Goal: Task Accomplishment & Management: Use online tool/utility

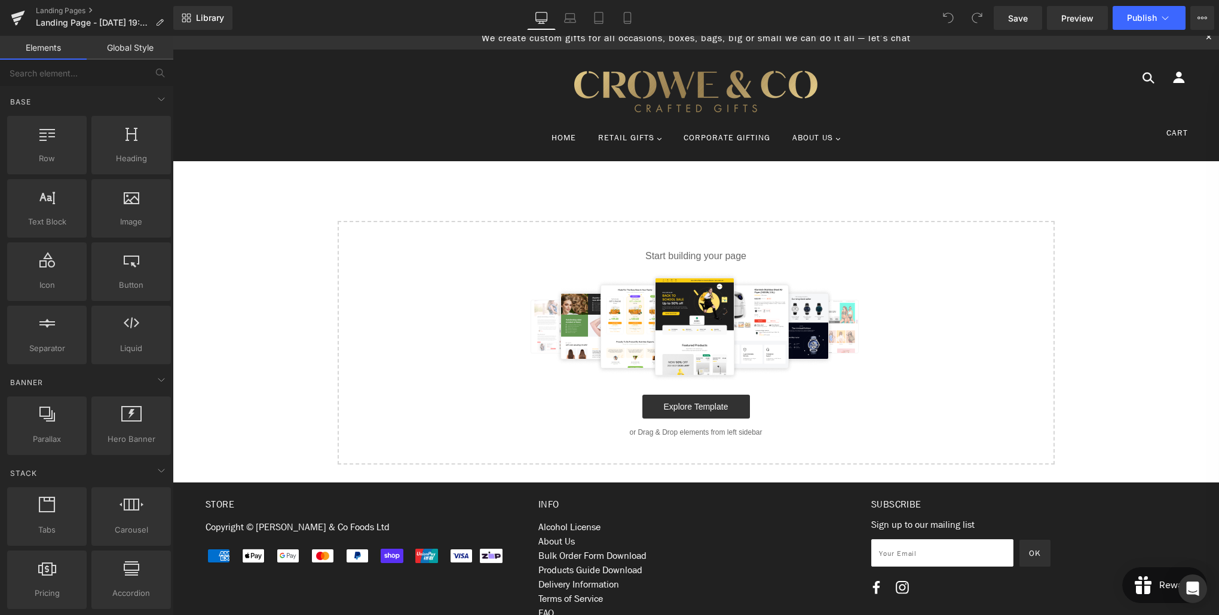
scroll to position [10, 0]
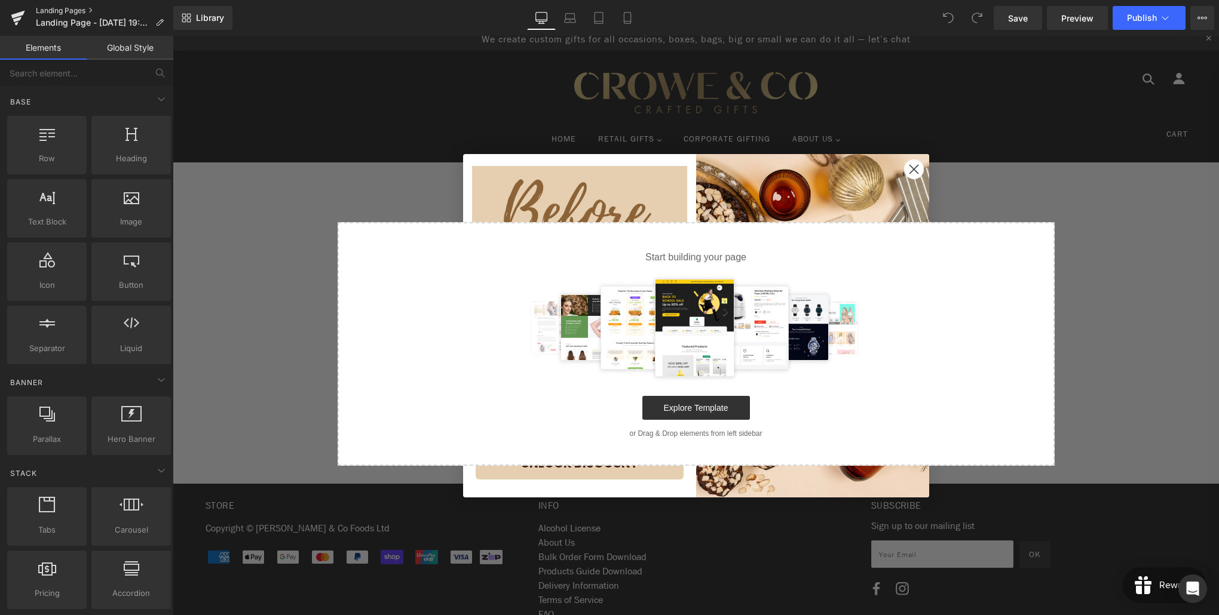
click at [59, 12] on link "Landing Pages" at bounding box center [104, 11] width 137 height 10
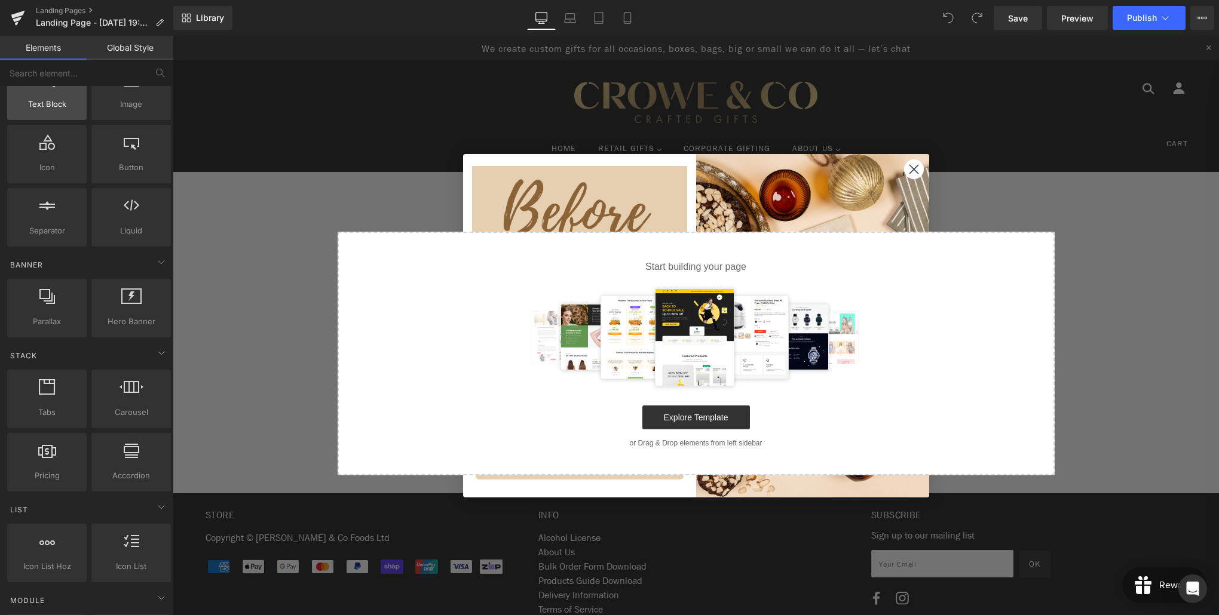
scroll to position [141, 0]
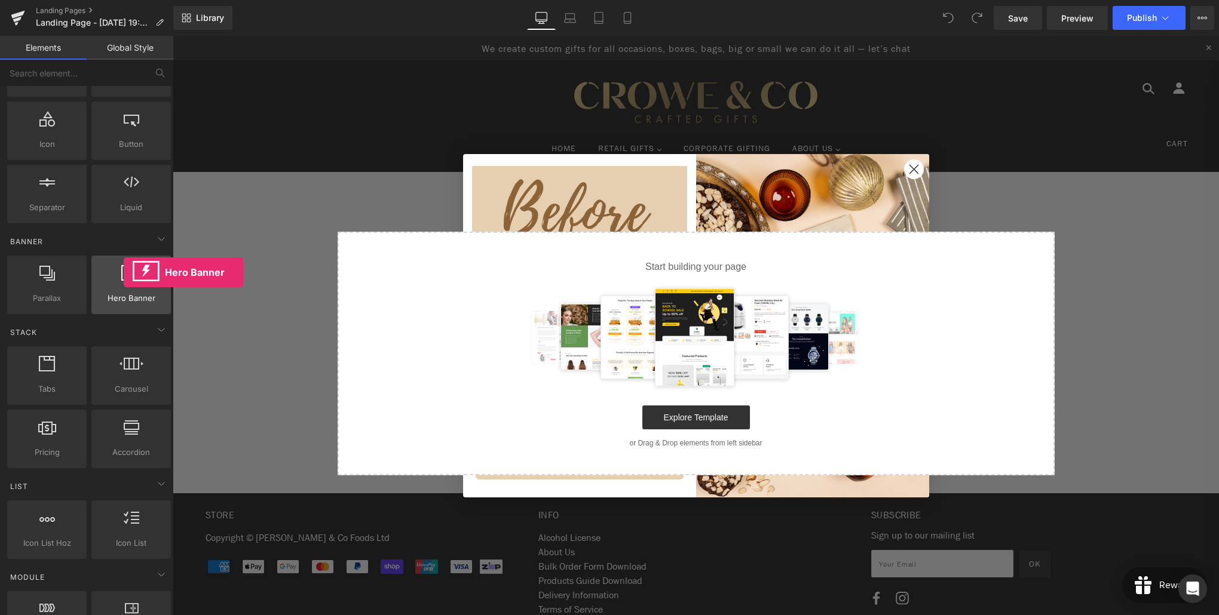
click at [124, 272] on icon at bounding box center [131, 273] width 20 height 16
click at [914, 173] on div "Select your layout" at bounding box center [696, 324] width 1046 height 304
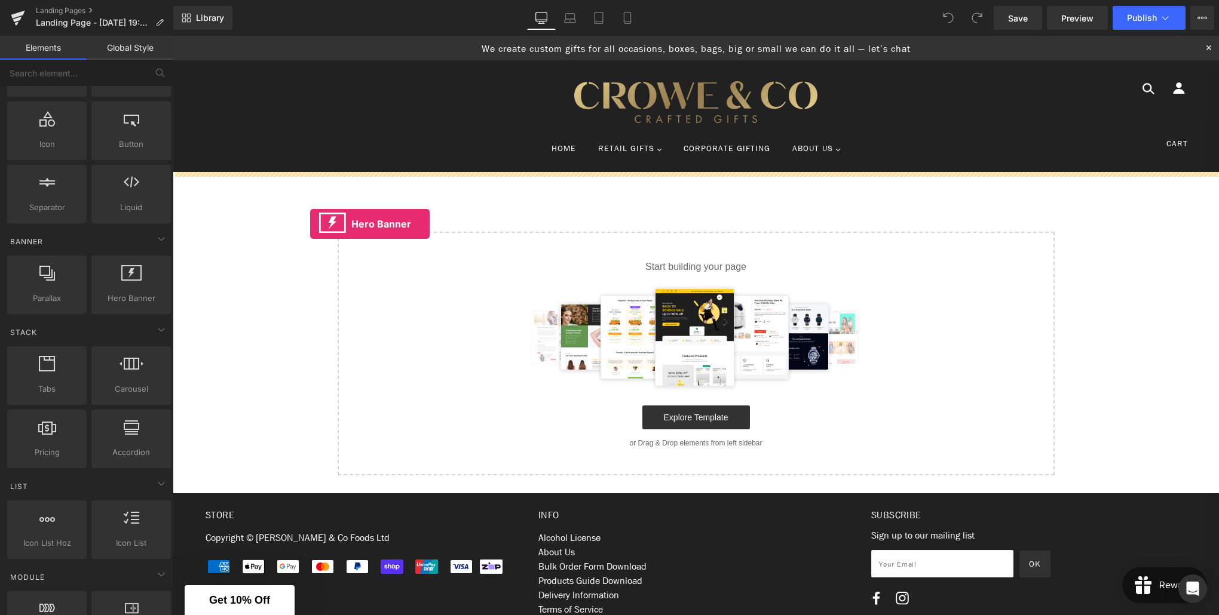
drag, startPoint x: 307, startPoint y: 330, endPoint x: 310, endPoint y: 224, distance: 105.8
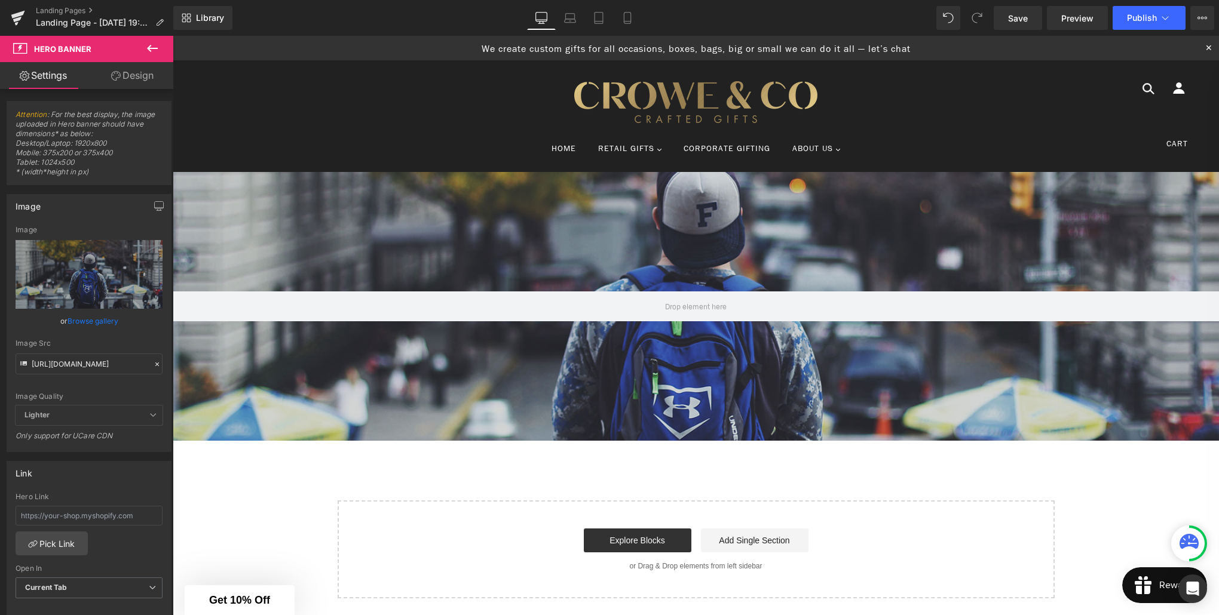
click at [145, 49] on icon at bounding box center [152, 48] width 14 height 14
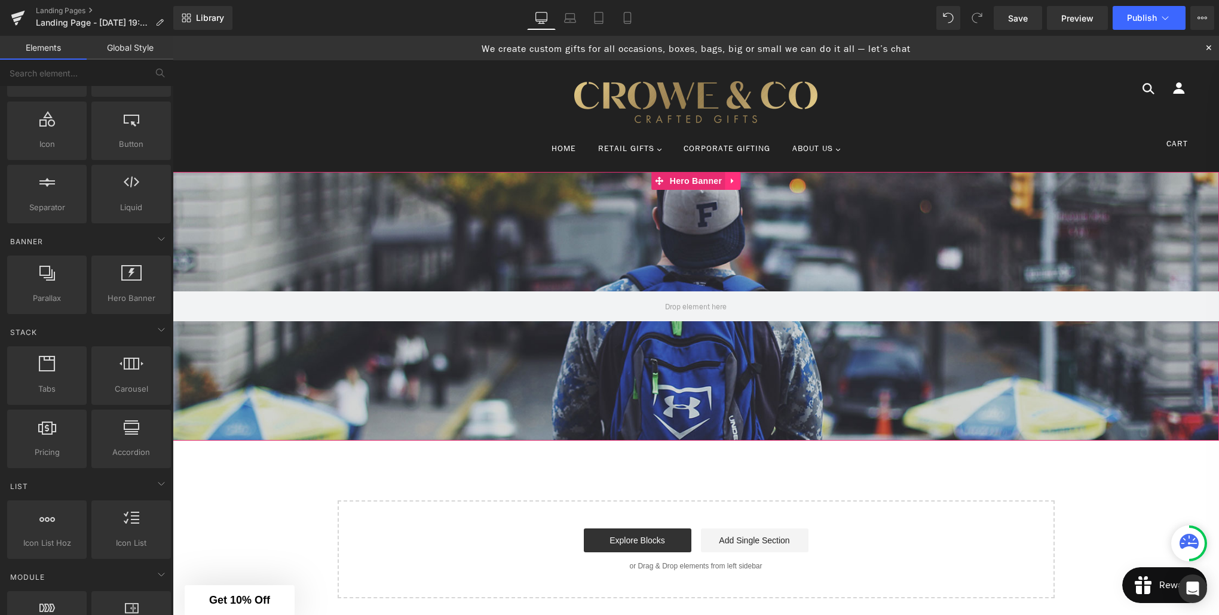
click at [734, 182] on icon at bounding box center [732, 181] width 8 height 9
click at [740, 182] on icon at bounding box center [740, 181] width 8 height 9
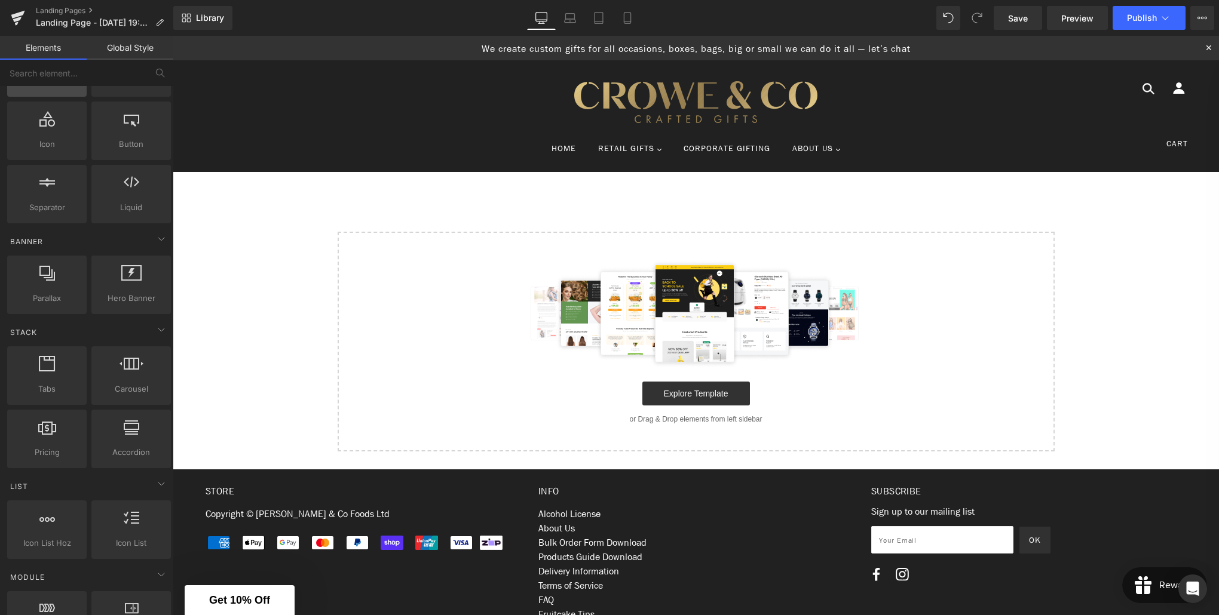
scroll to position [0, 0]
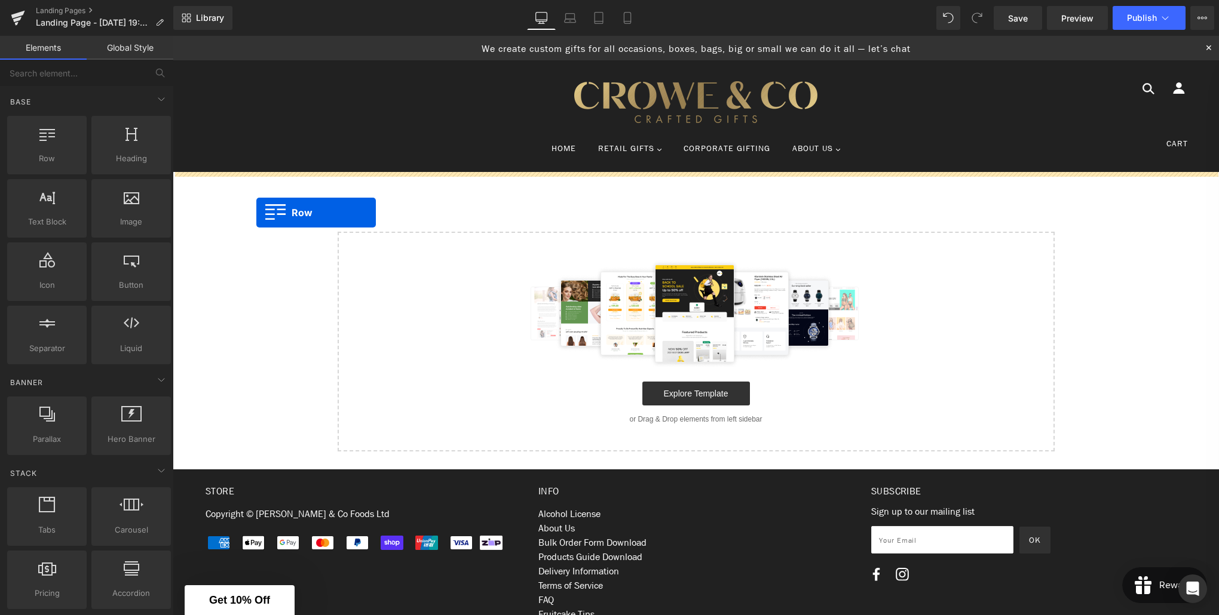
drag, startPoint x: 215, startPoint y: 191, endPoint x: 256, endPoint y: 213, distance: 46.5
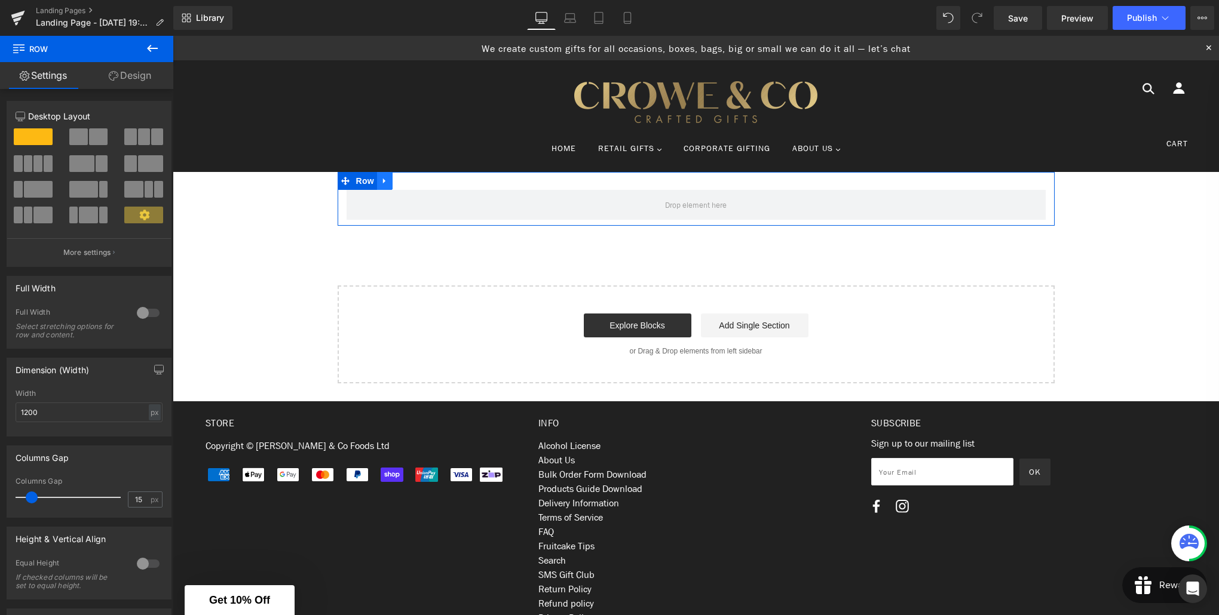
click at [385, 185] on icon at bounding box center [385, 181] width 8 height 9
click at [367, 182] on span "Row" at bounding box center [365, 182] width 24 height 18
click at [148, 314] on div at bounding box center [148, 313] width 29 height 19
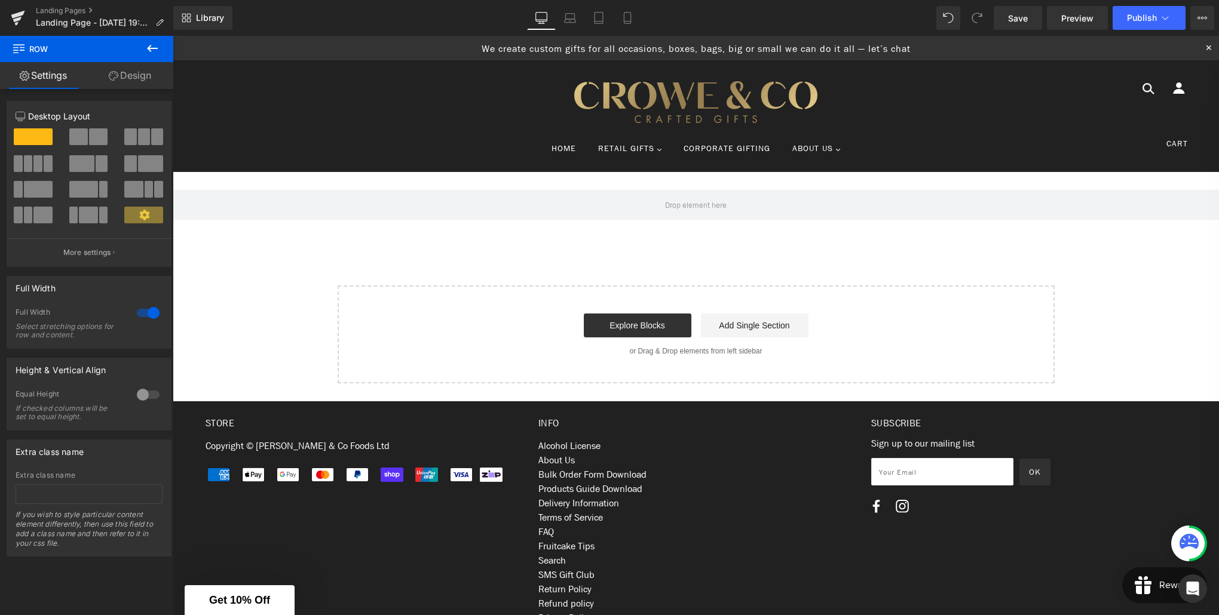
click at [146, 49] on icon at bounding box center [152, 48] width 14 height 14
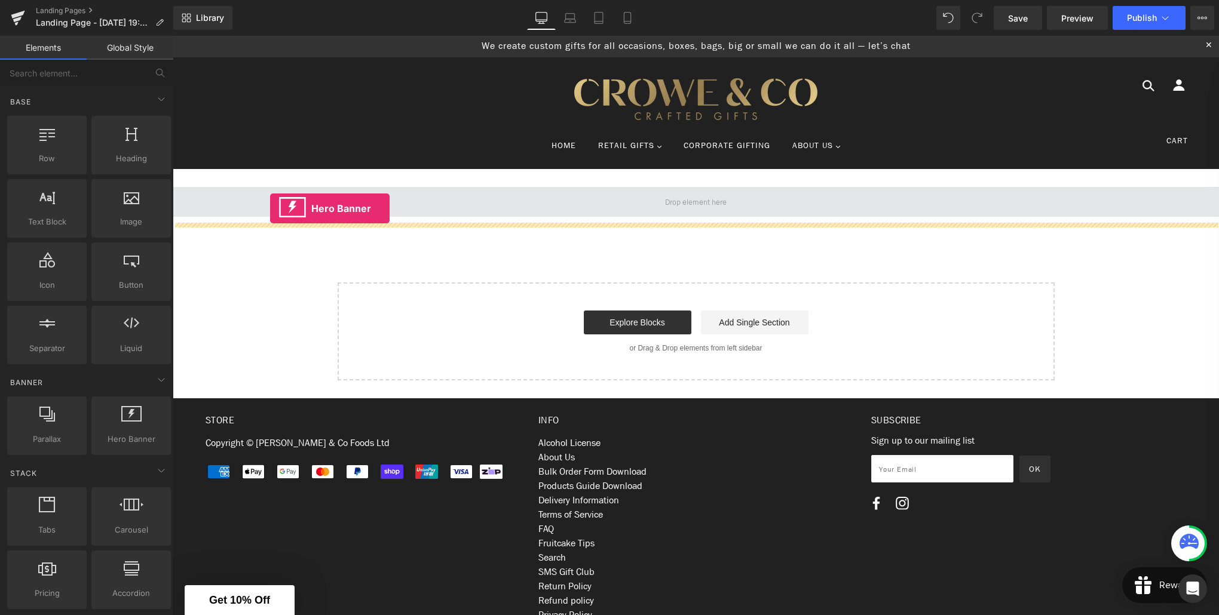
drag, startPoint x: 300, startPoint y: 449, endPoint x: 270, endPoint y: 210, distance: 241.5
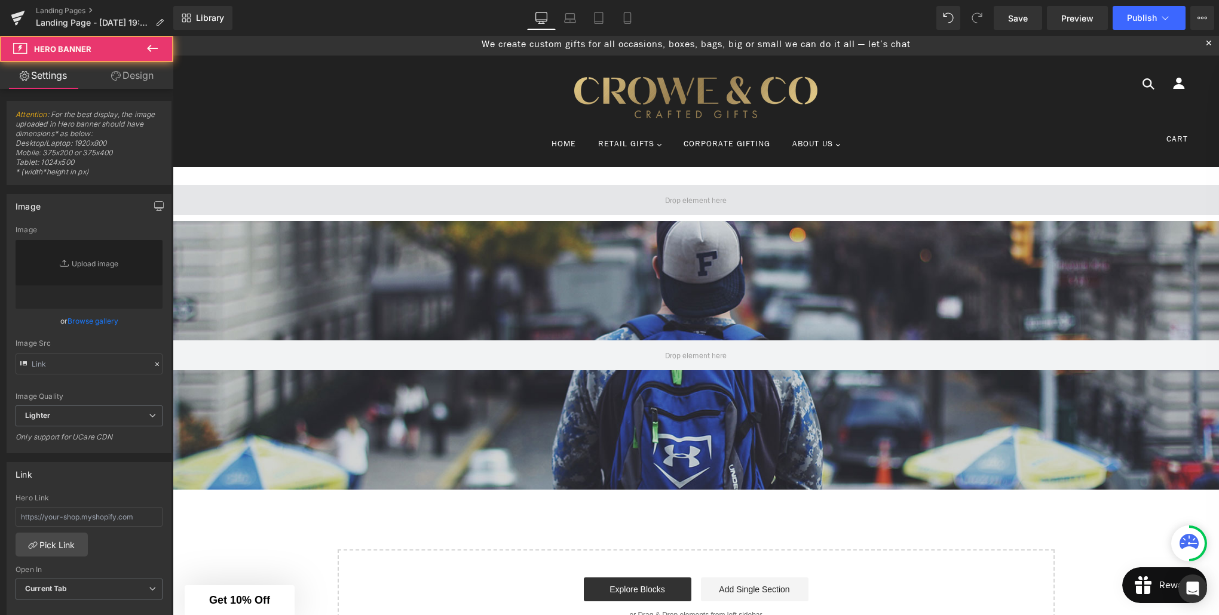
scroll to position [4, 0]
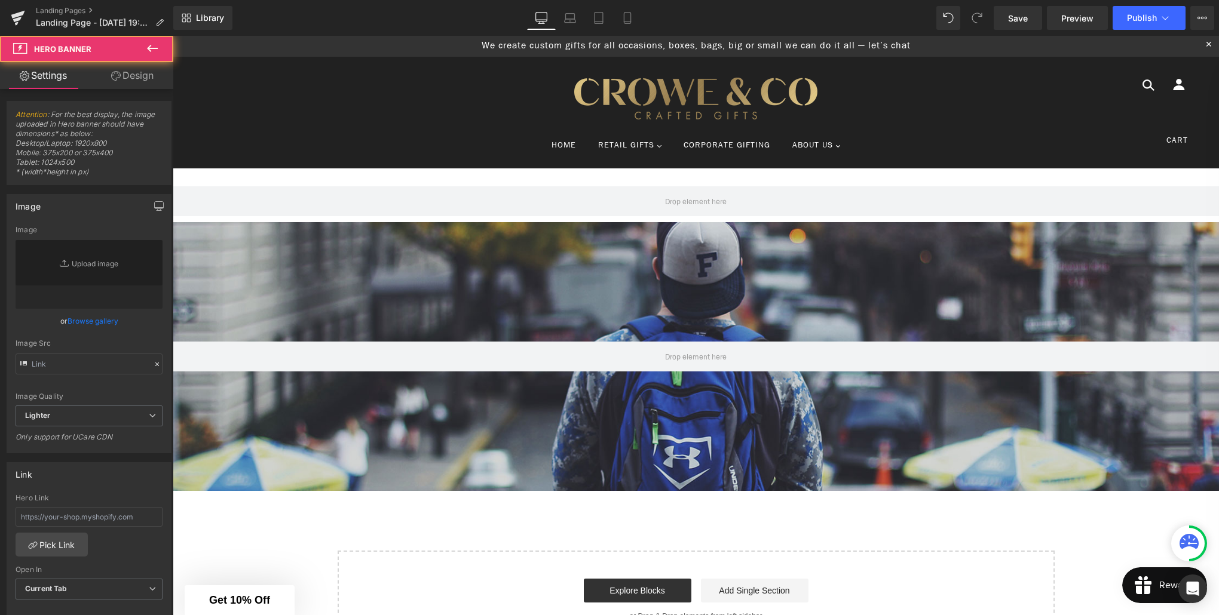
type input "[URL][DOMAIN_NAME]"
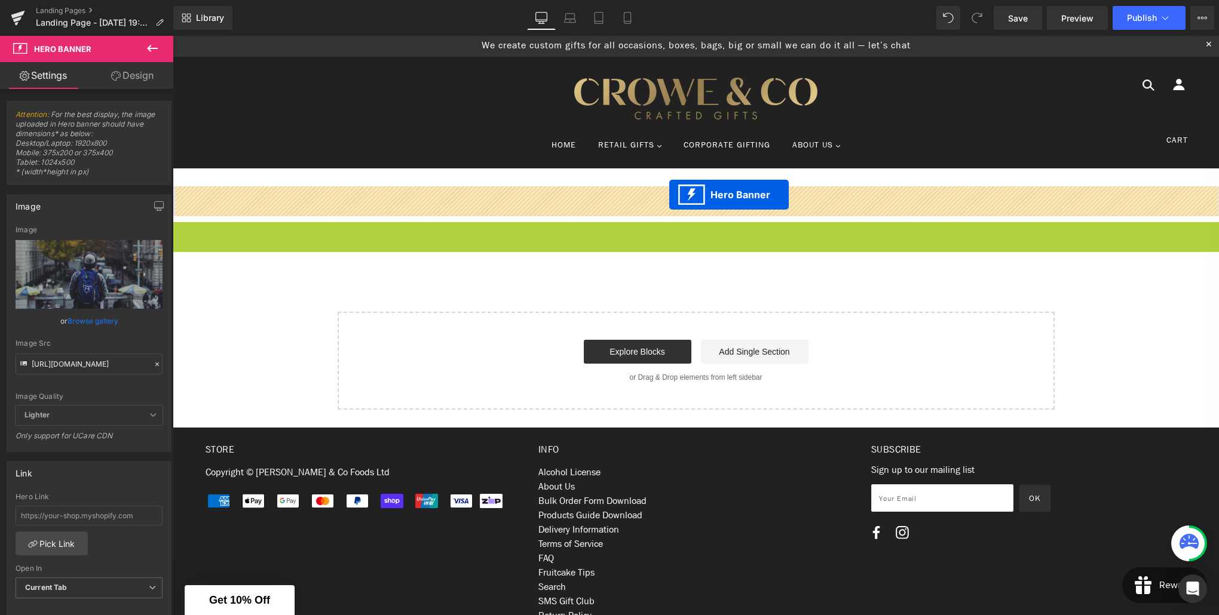
drag, startPoint x: 678, startPoint y: 231, endPoint x: 669, endPoint y: 195, distance: 37.0
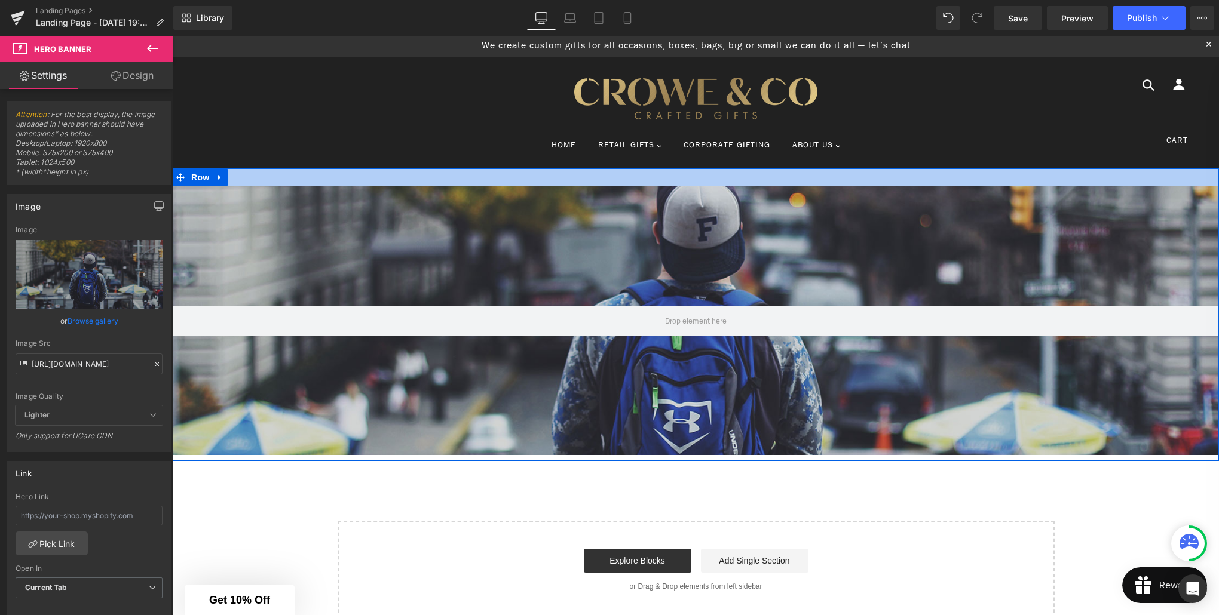
click at [329, 180] on div at bounding box center [696, 178] width 1046 height 18
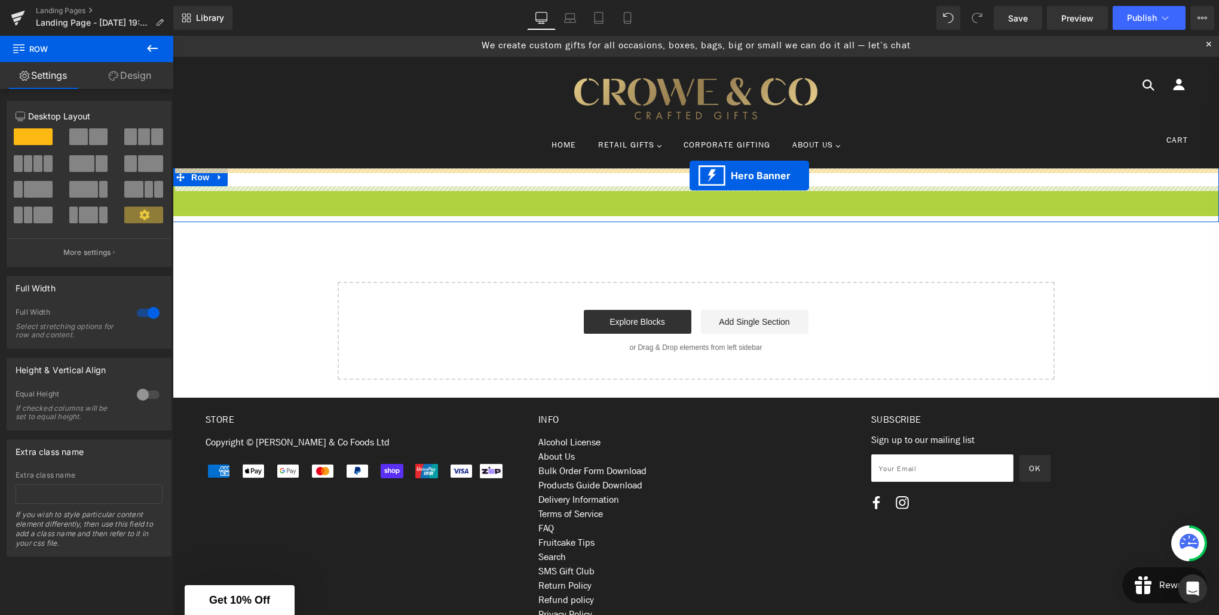
drag, startPoint x: 705, startPoint y: 193, endPoint x: 690, endPoint y: 176, distance: 22.9
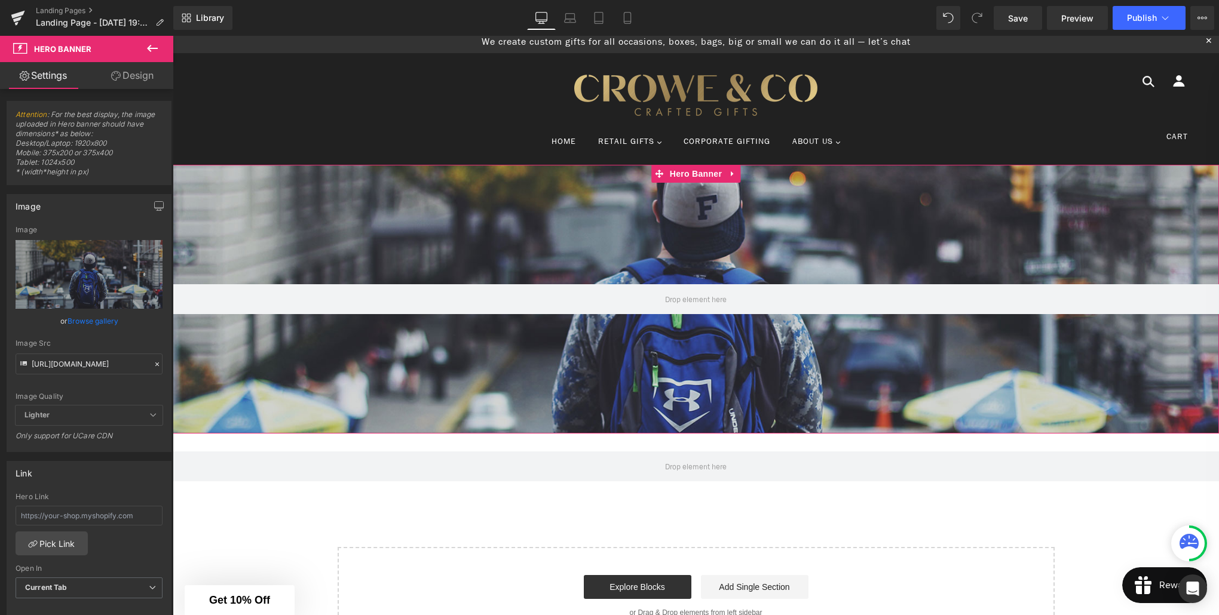
scroll to position [0, 0]
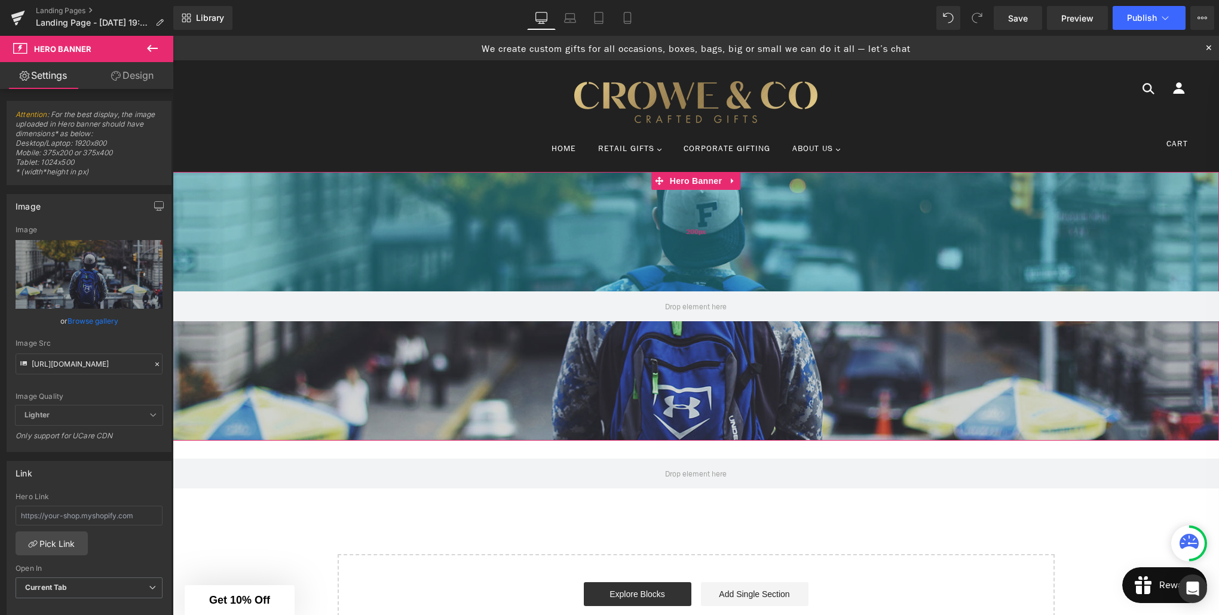
click at [219, 197] on div "200px" at bounding box center [696, 232] width 1046 height 120
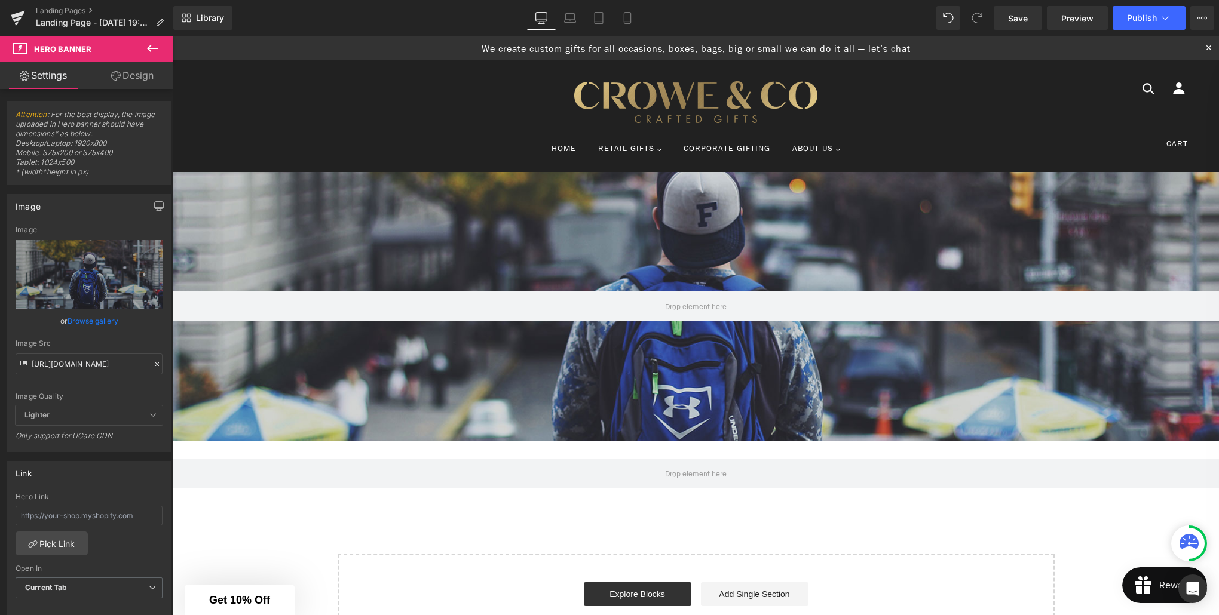
click at [154, 51] on icon at bounding box center [152, 48] width 14 height 14
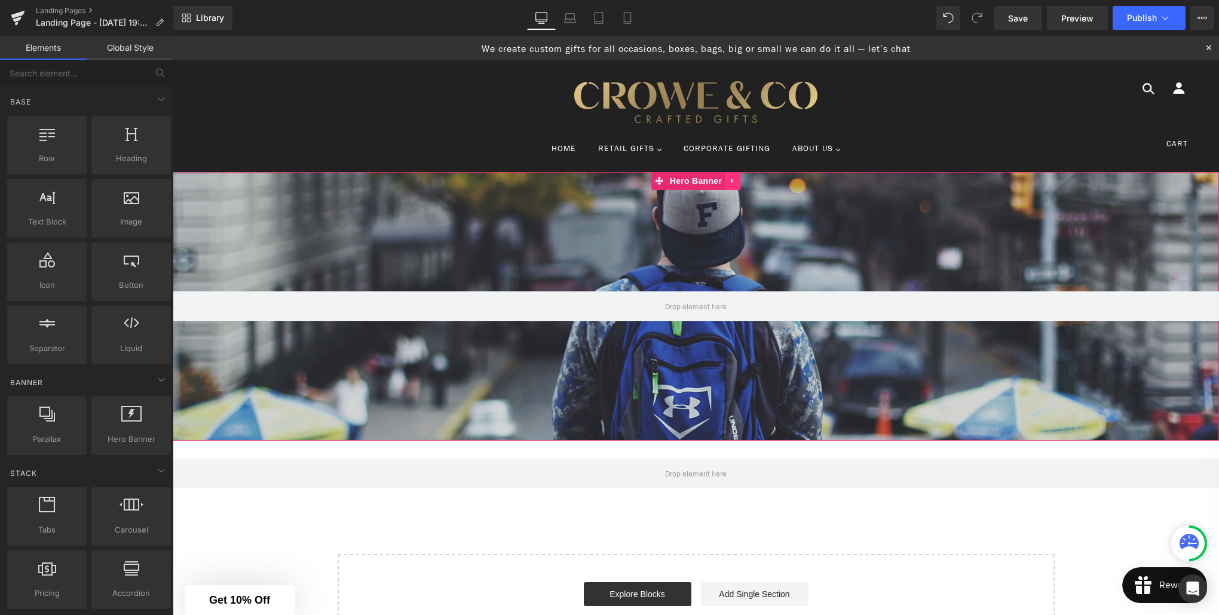
click at [734, 185] on icon at bounding box center [732, 181] width 8 height 9
click at [738, 180] on icon at bounding box center [740, 181] width 8 height 8
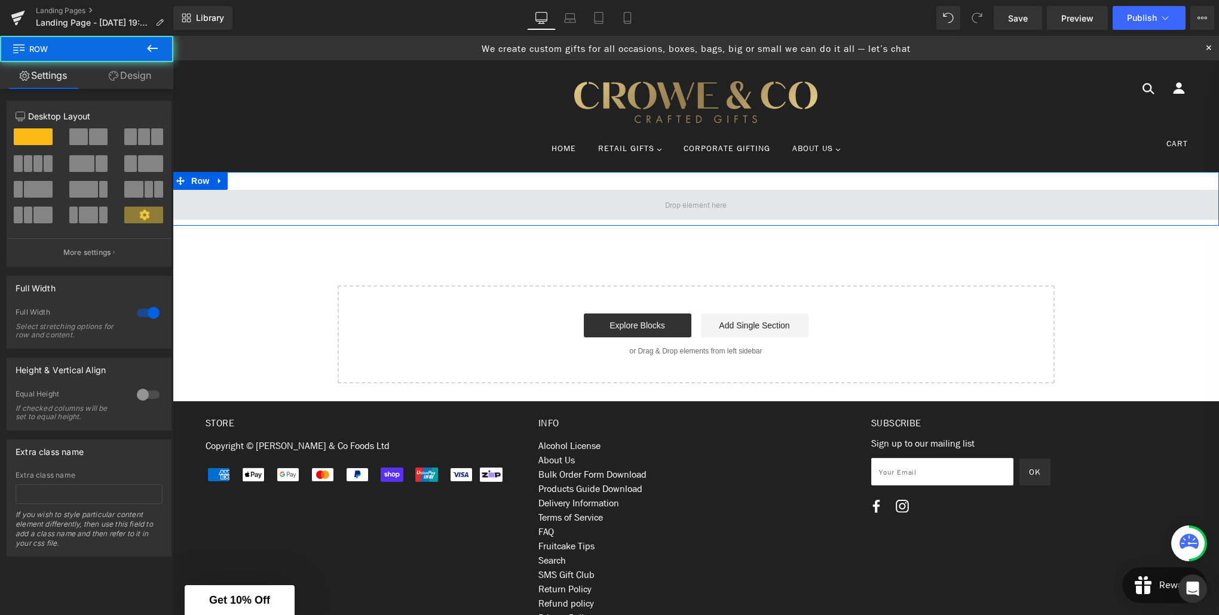
click at [259, 205] on span at bounding box center [696, 205] width 1046 height 30
click at [259, 204] on span at bounding box center [696, 205] width 1046 height 30
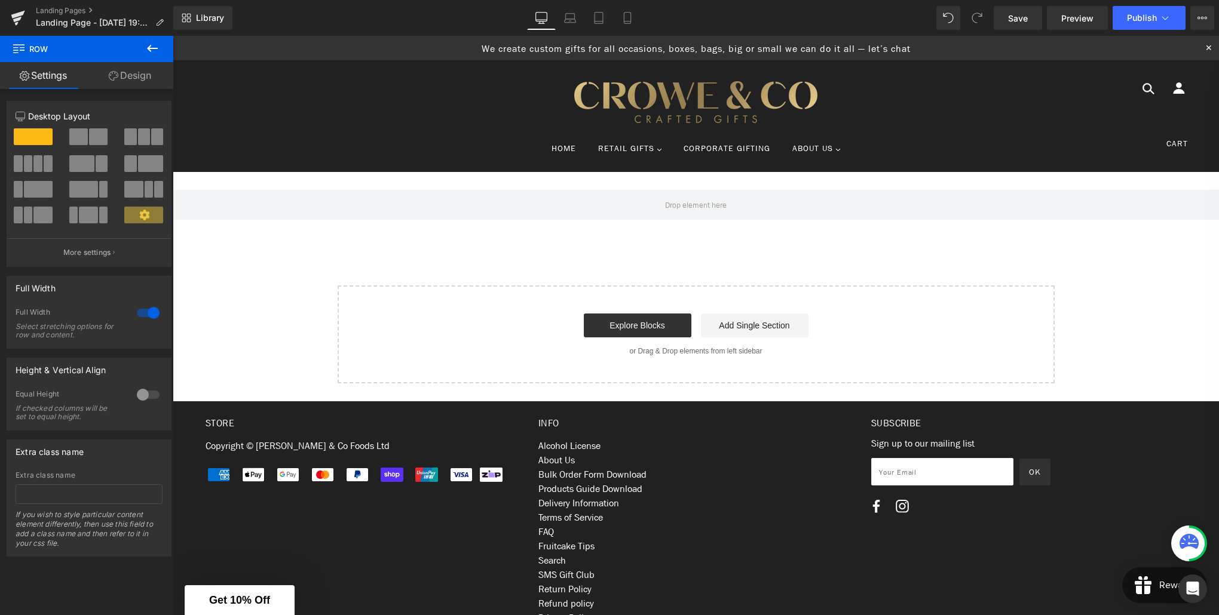
click at [150, 48] on icon at bounding box center [152, 48] width 11 height 7
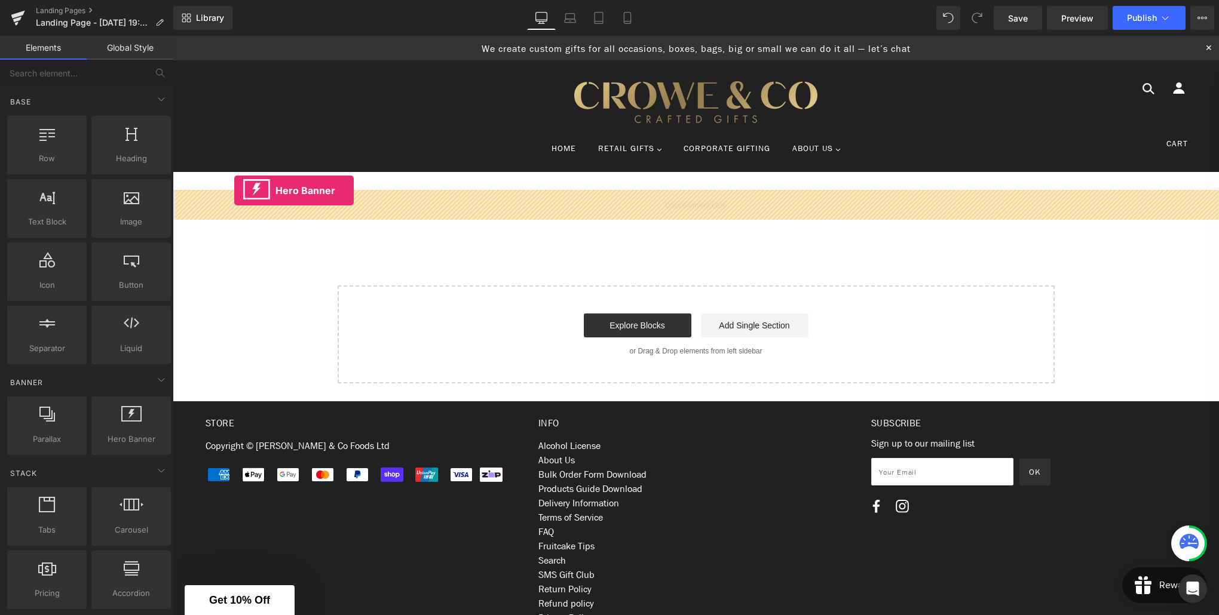
drag, startPoint x: 301, startPoint y: 453, endPoint x: 234, endPoint y: 191, distance: 270.7
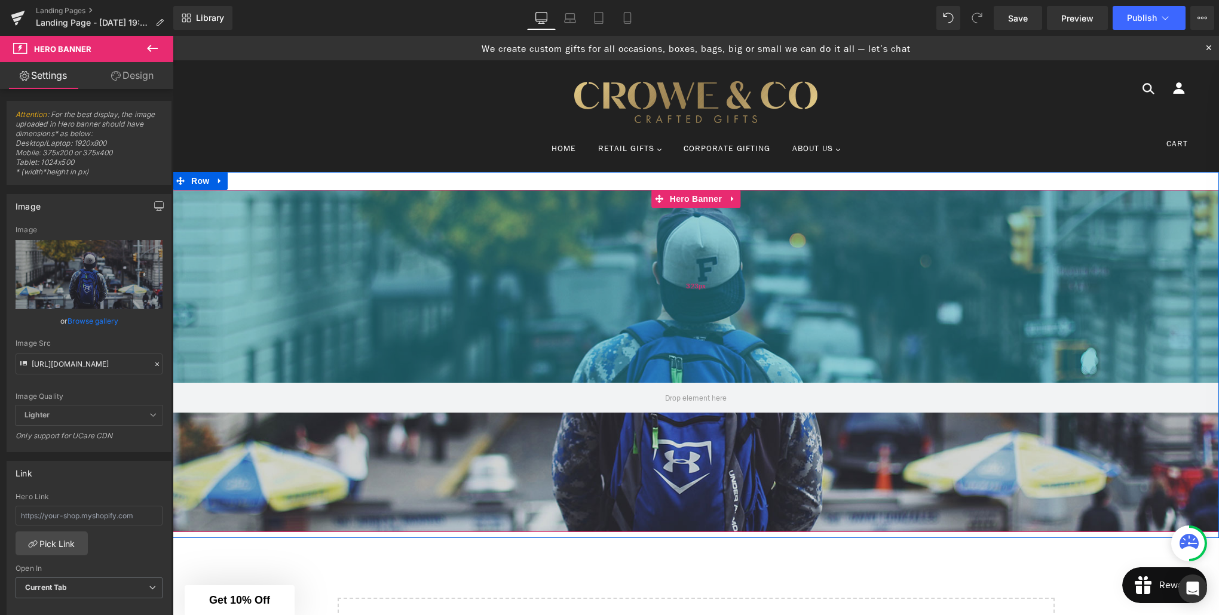
drag, startPoint x: 307, startPoint y: 212, endPoint x: 308, endPoint y: 287, distance: 74.7
click at [308, 287] on div "323px" at bounding box center [696, 286] width 1046 height 193
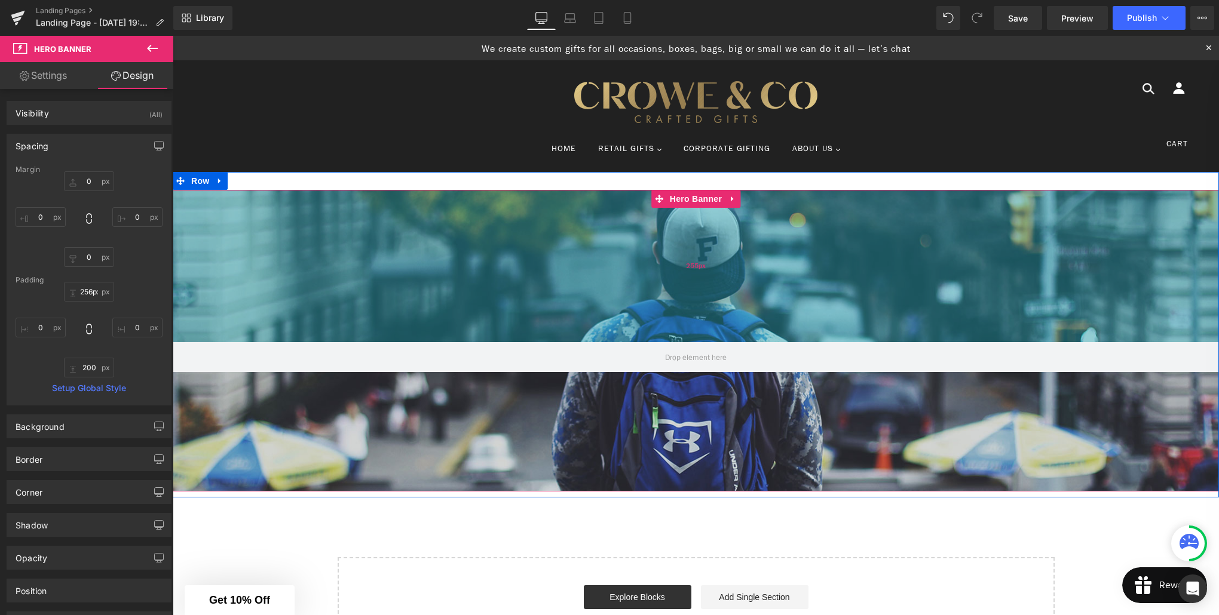
drag, startPoint x: 374, startPoint y: 304, endPoint x: 372, endPoint y: 262, distance: 41.3
click at [372, 262] on div "255px" at bounding box center [696, 266] width 1046 height 152
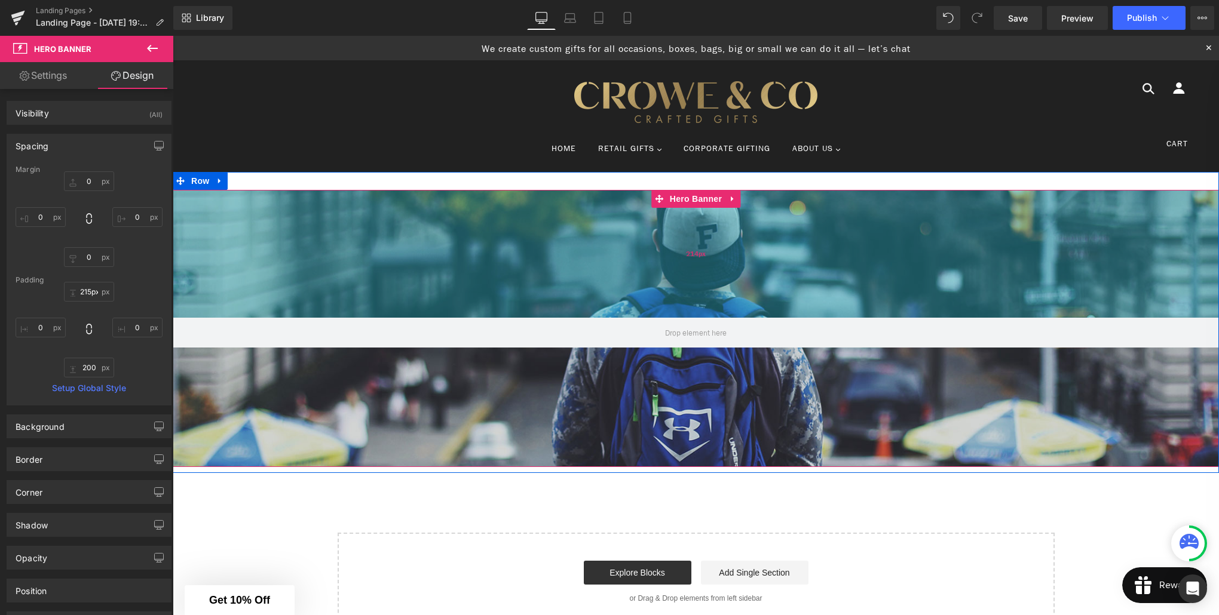
type input "216px"
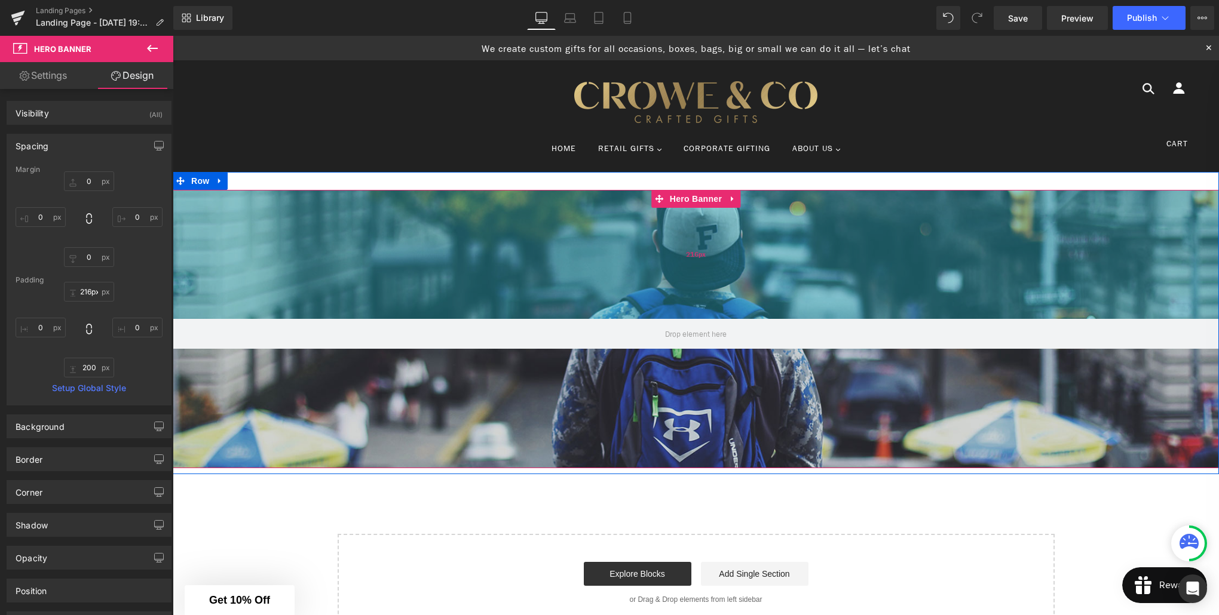
drag, startPoint x: 437, startPoint y: 291, endPoint x: 433, endPoint y: 267, distance: 24.4
click at [433, 267] on div "216px" at bounding box center [696, 254] width 1046 height 129
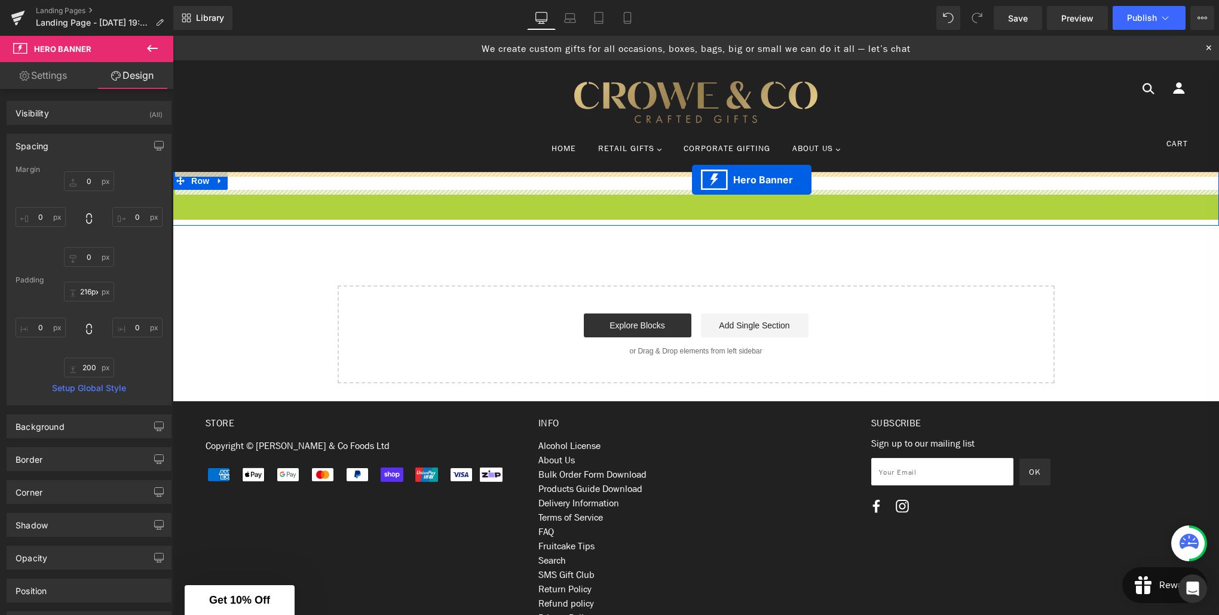
drag, startPoint x: 696, startPoint y: 198, endPoint x: 692, endPoint y: 180, distance: 18.3
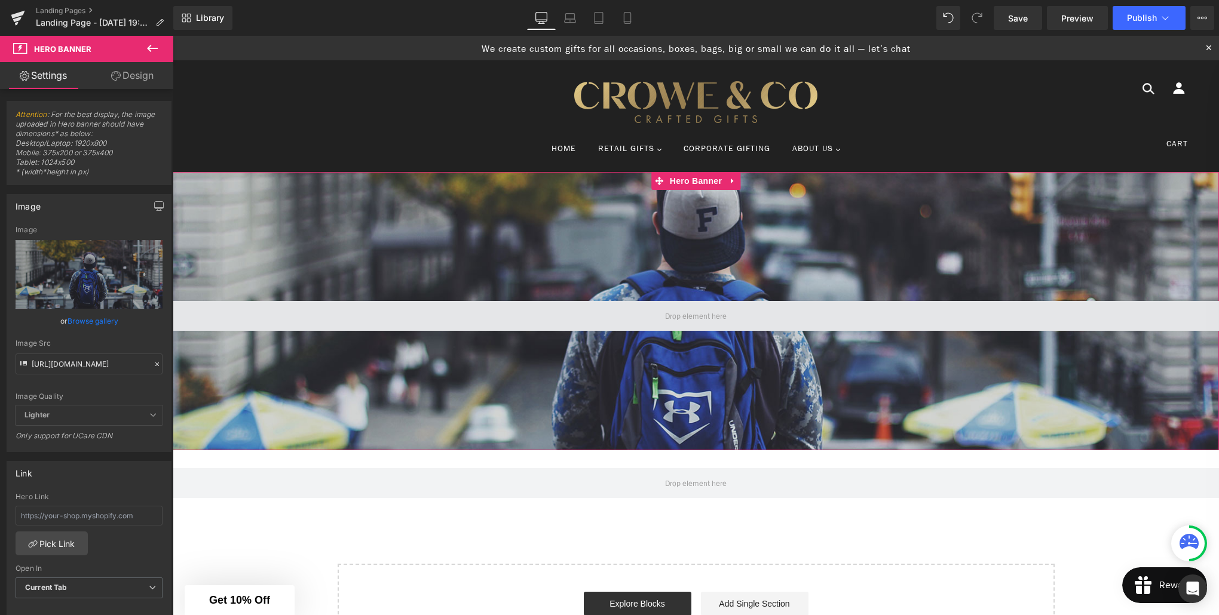
click at [734, 311] on span at bounding box center [696, 316] width 1046 height 30
click at [474, 307] on span at bounding box center [696, 316] width 1046 height 30
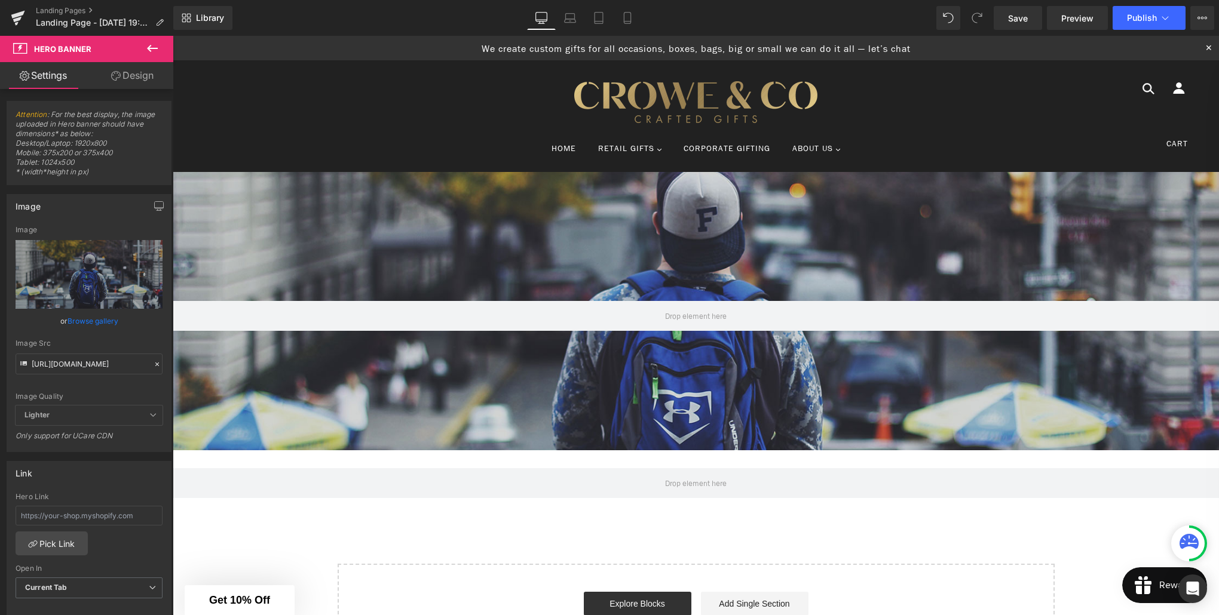
click at [149, 47] on icon at bounding box center [152, 48] width 14 height 14
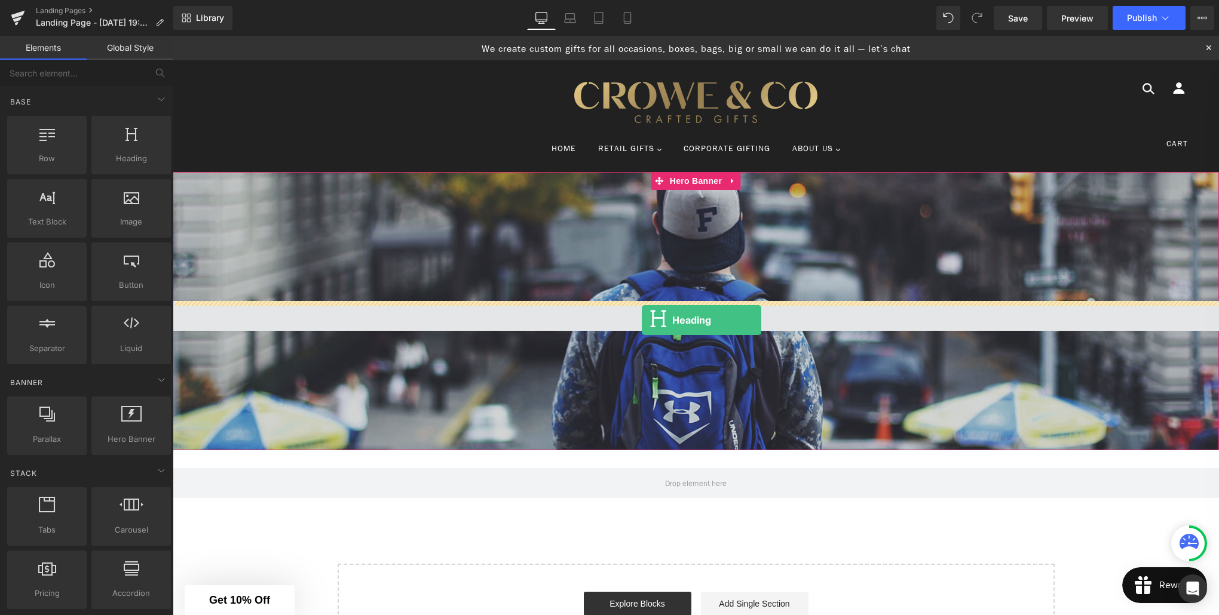
drag, startPoint x: 293, startPoint y: 179, endPoint x: 642, endPoint y: 320, distance: 375.8
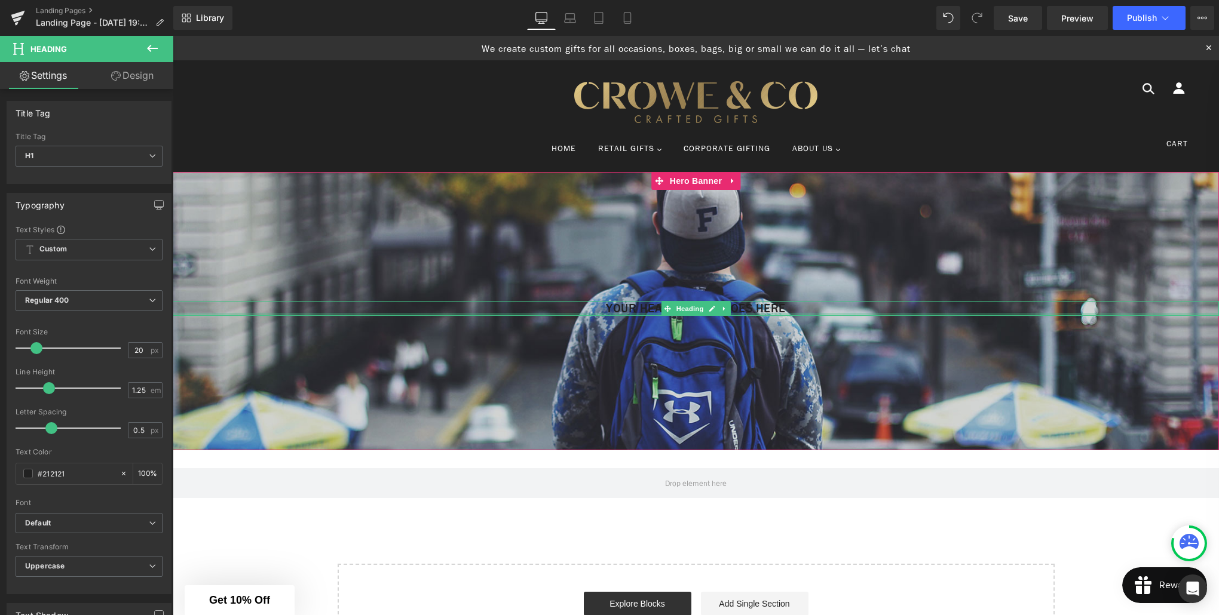
click at [739, 313] on div at bounding box center [696, 314] width 1046 height 3
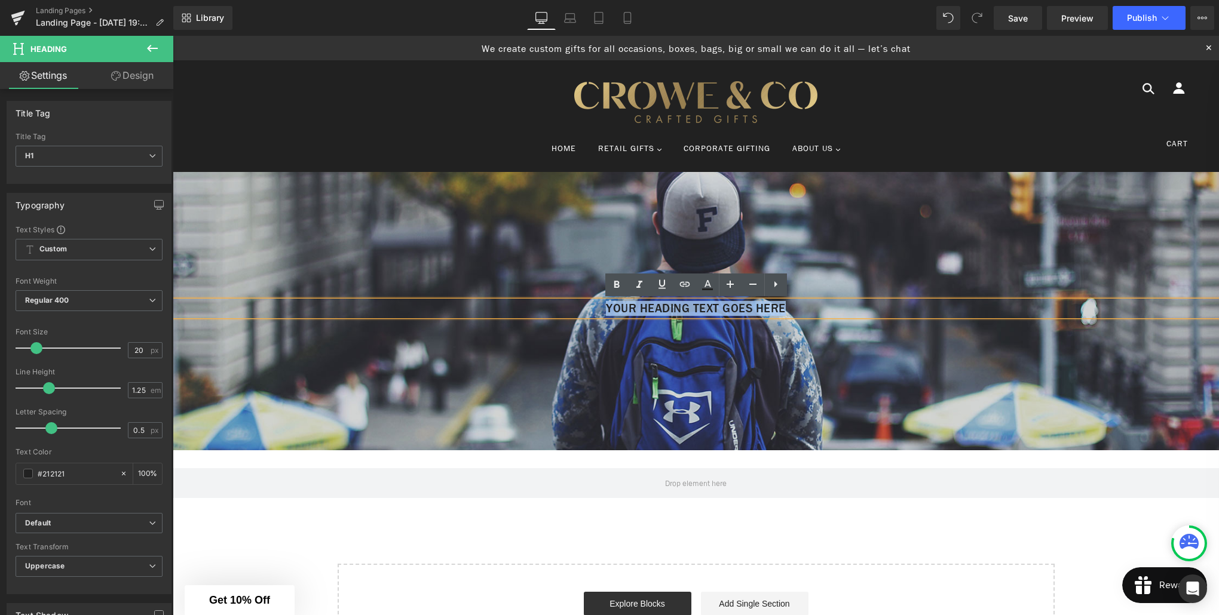
drag, startPoint x: 801, startPoint y: 309, endPoint x: 591, endPoint y: 310, distance: 210.3
click at [591, 310] on h1 "Your heading text goes here" at bounding box center [696, 308] width 1046 height 15
drag, startPoint x: 803, startPoint y: 307, endPoint x: 584, endPoint y: 308, distance: 218.7
click at [584, 308] on h1 "Your heading text goes here" at bounding box center [696, 308] width 1046 height 15
paste div
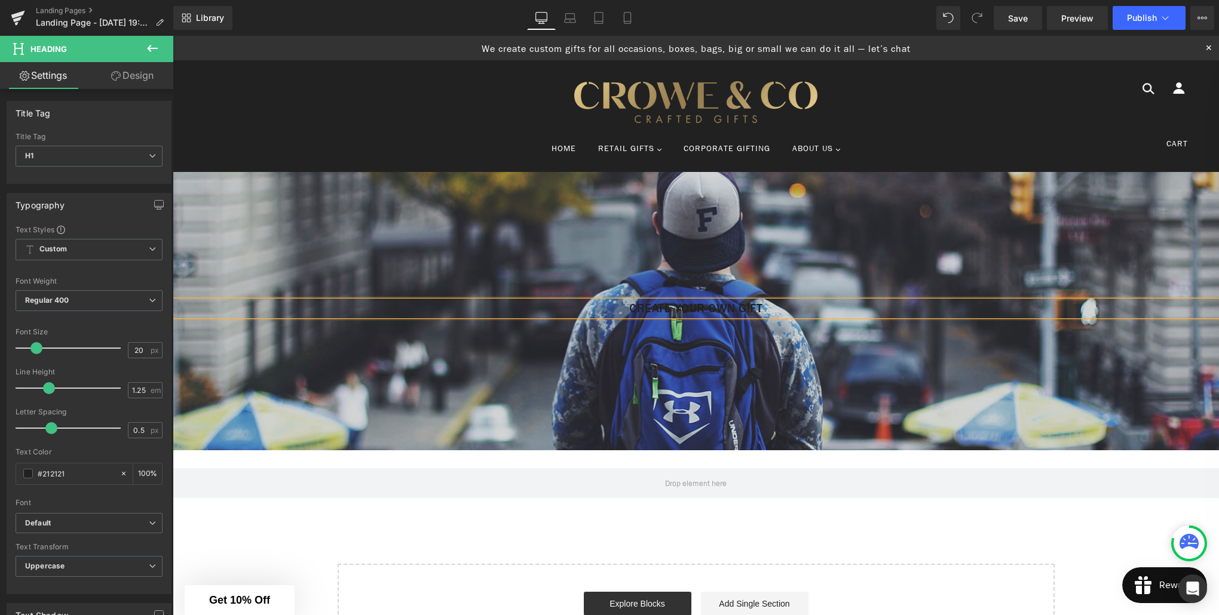
click at [739, 313] on h1 "Create Your Own Gift" at bounding box center [696, 308] width 1046 height 15
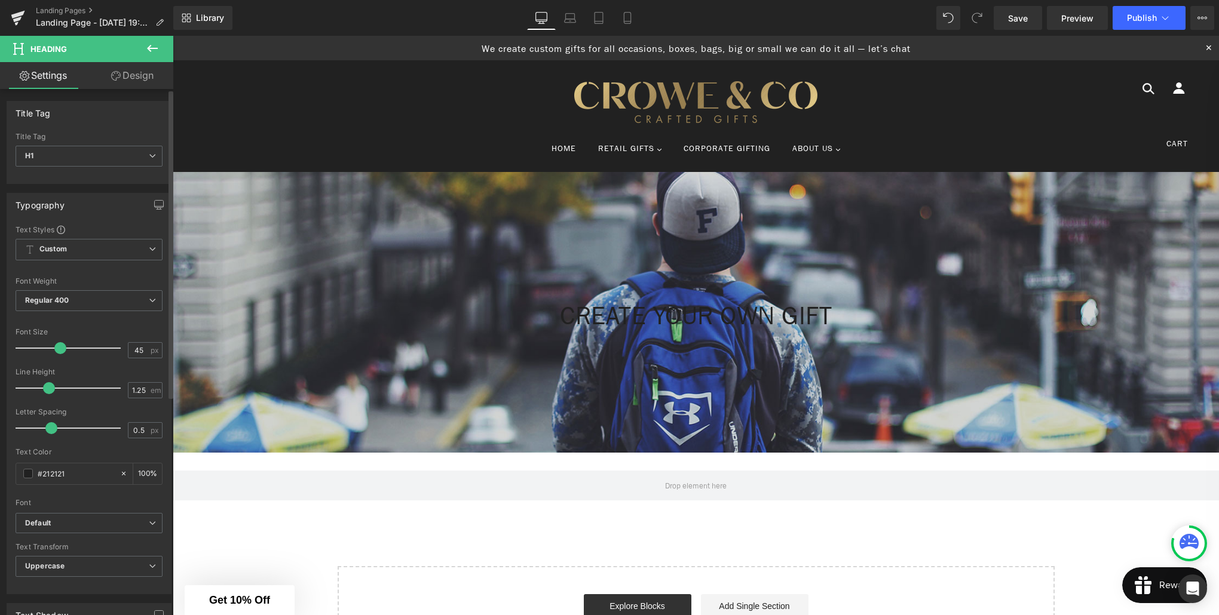
type input "46"
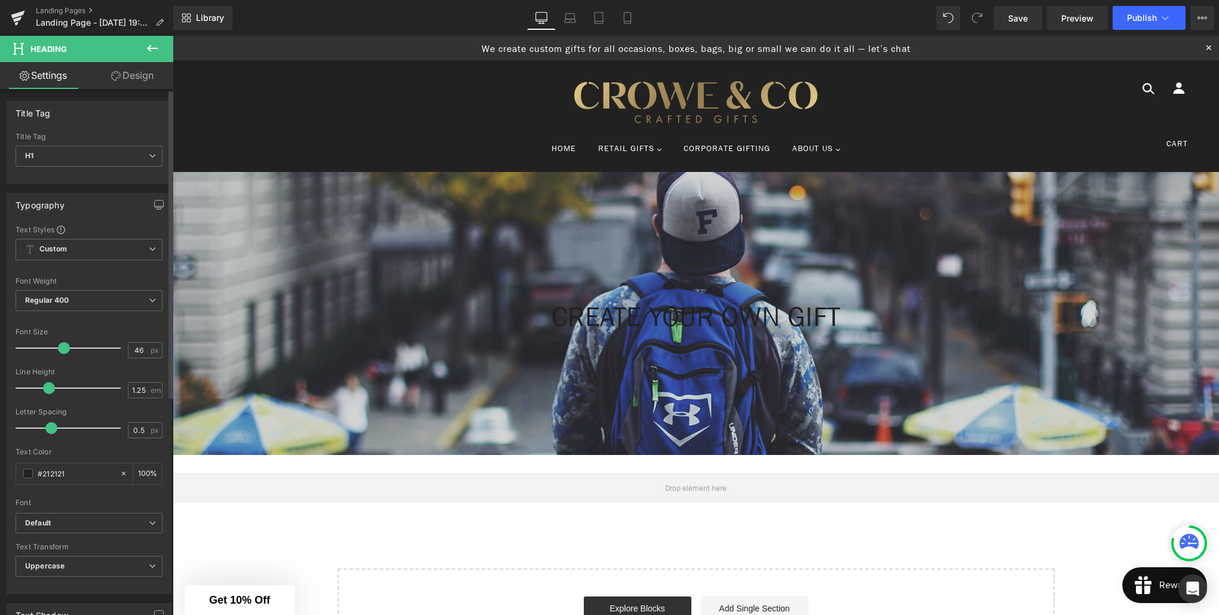
drag, startPoint x: 36, startPoint y: 348, endPoint x: 63, endPoint y: 350, distance: 26.4
click at [63, 350] on span at bounding box center [64, 348] width 12 height 12
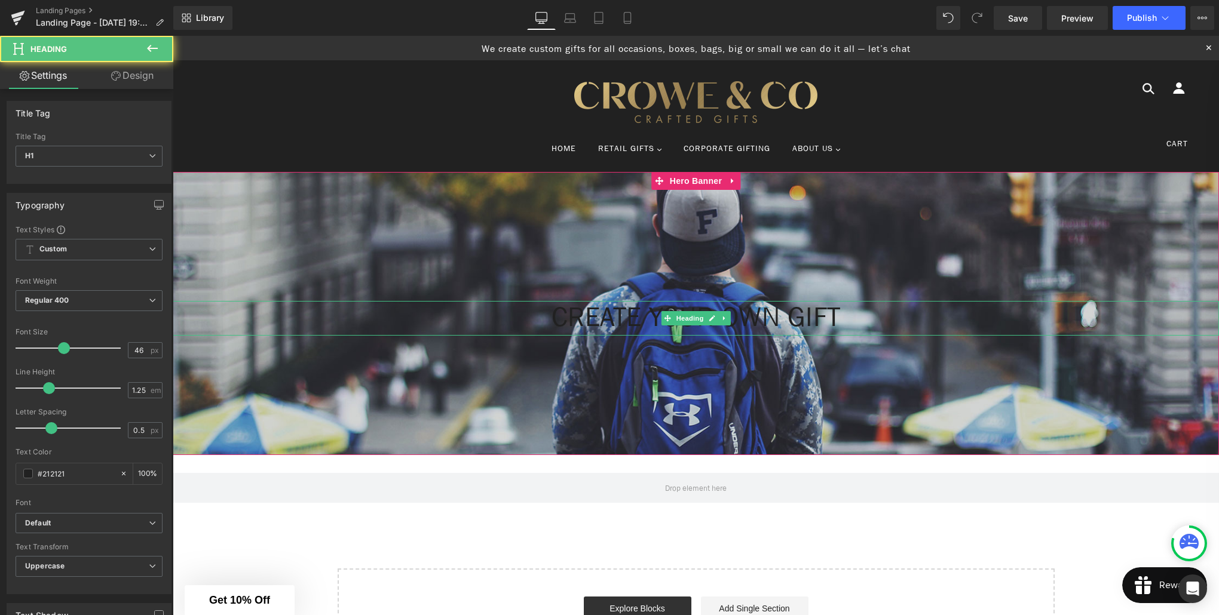
drag, startPoint x: 851, startPoint y: 314, endPoint x: 865, endPoint y: 314, distance: 13.7
click at [851, 314] on h1 "Create Your Own Gift" at bounding box center [696, 318] width 1046 height 35
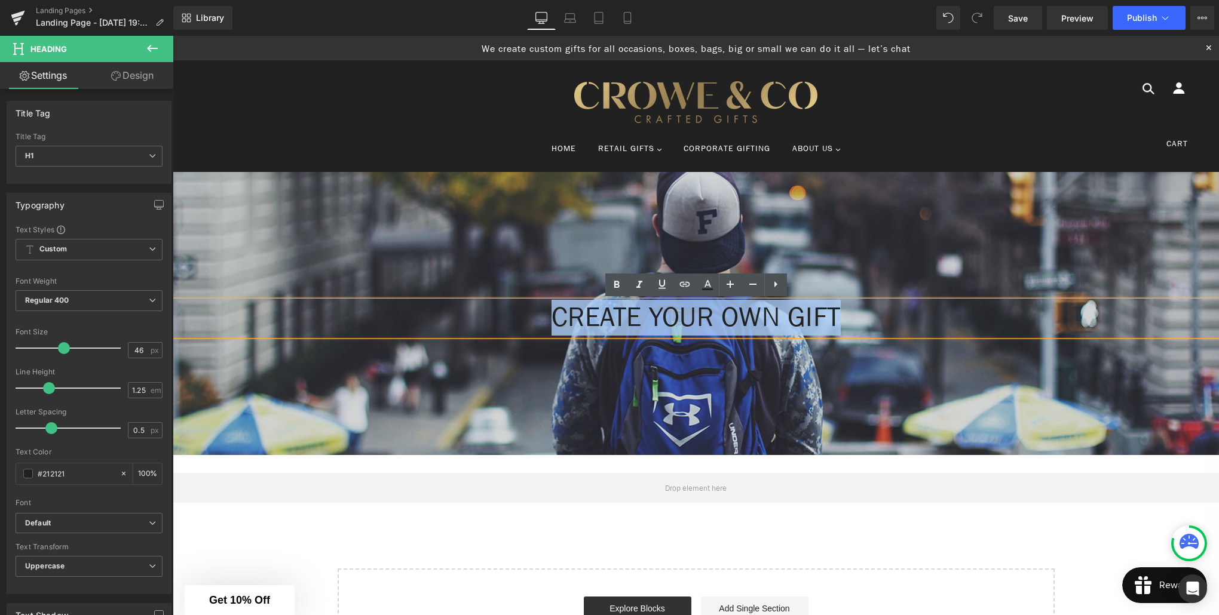
drag, startPoint x: 865, startPoint y: 314, endPoint x: 525, endPoint y: 323, distance: 340.7
click at [525, 323] on h1 "Create Your Own Gift" at bounding box center [696, 318] width 1046 height 35
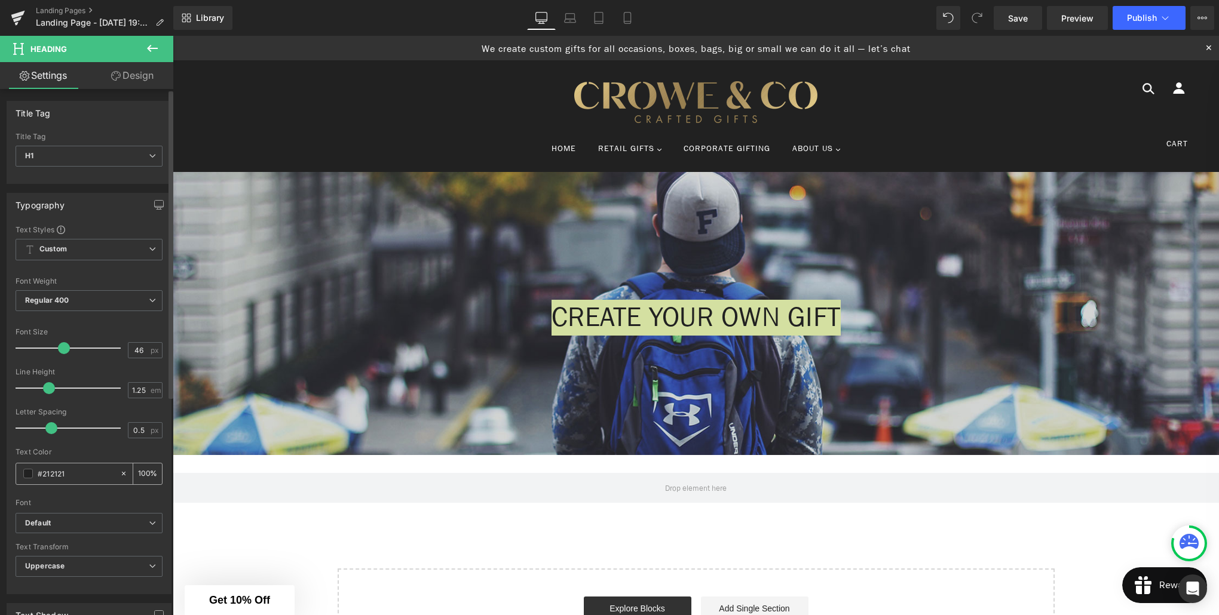
click at [23, 476] on span at bounding box center [28, 474] width 10 height 10
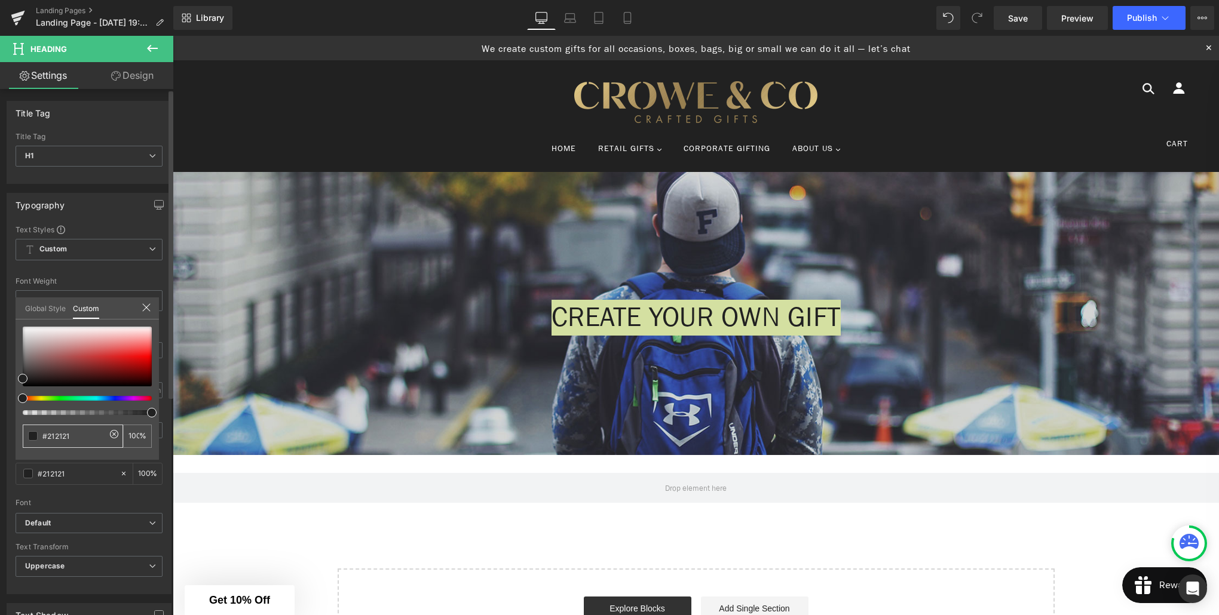
click at [35, 440] on span at bounding box center [33, 436] width 10 height 10
drag, startPoint x: 72, startPoint y: 436, endPoint x: 38, endPoint y: 438, distance: 33.5
click at [38, 438] on div "#212121" at bounding box center [73, 436] width 100 height 23
type input "0"
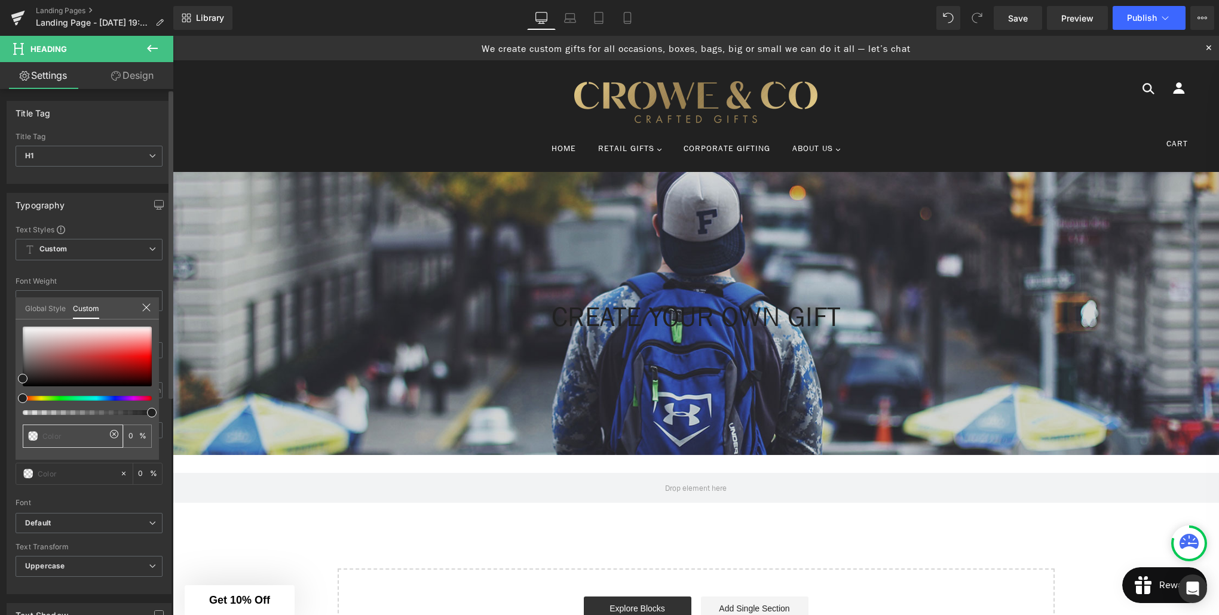
type input "#"
type input "#f"
type input "#ff"
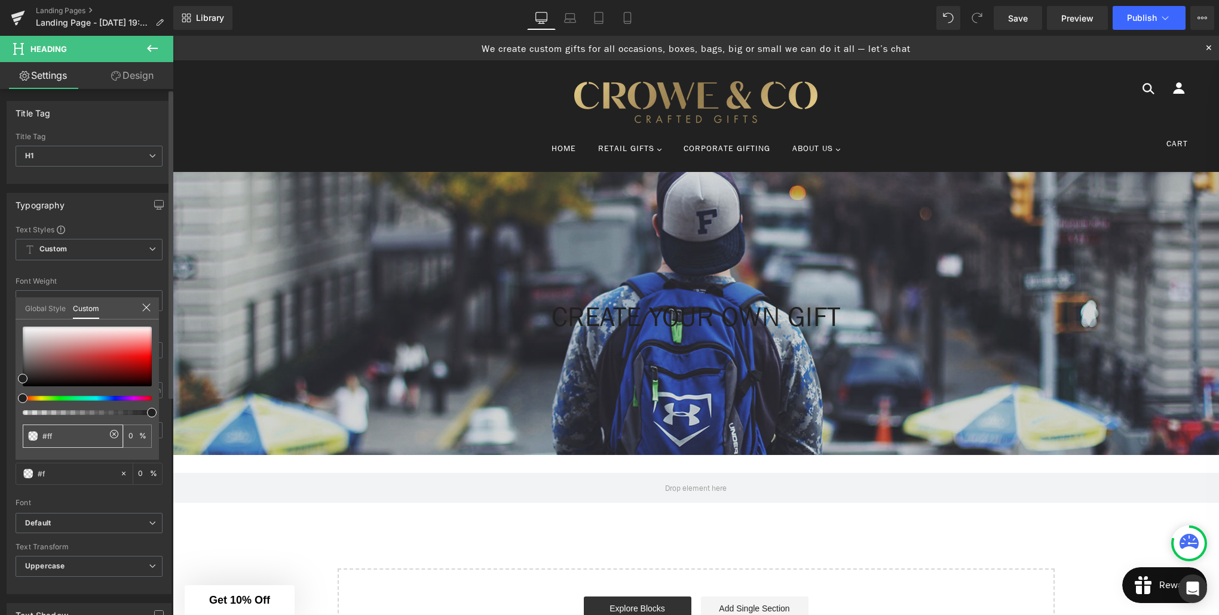
type input "#ff"
type input "#fff"
type input "100"
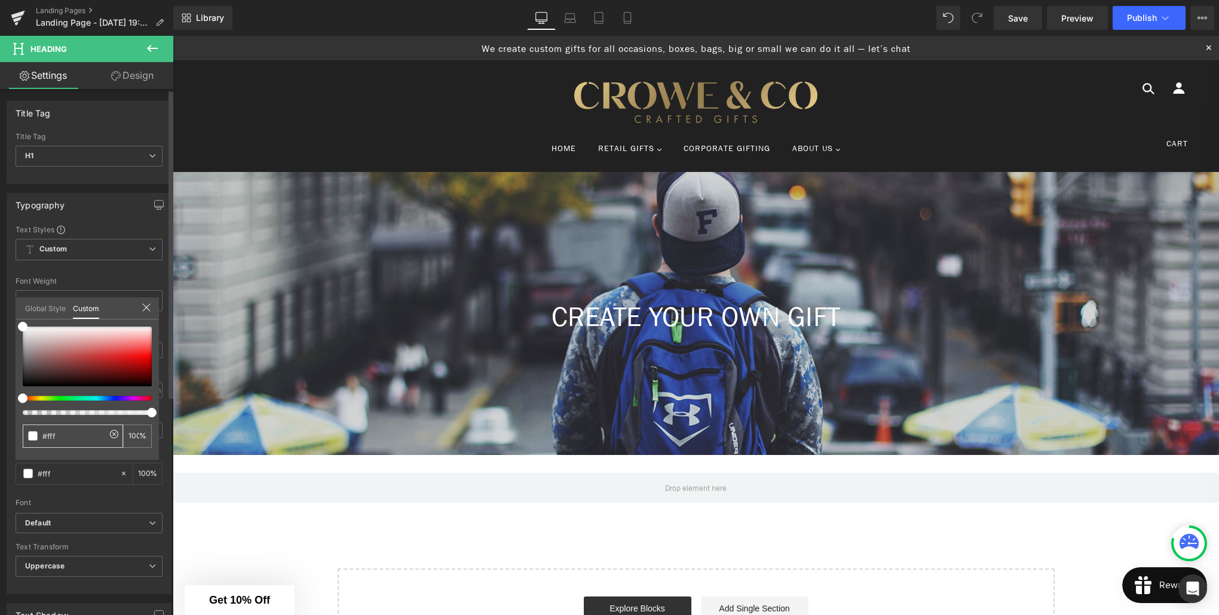
type input "#ffff"
type input "#fffff"
type input "0"
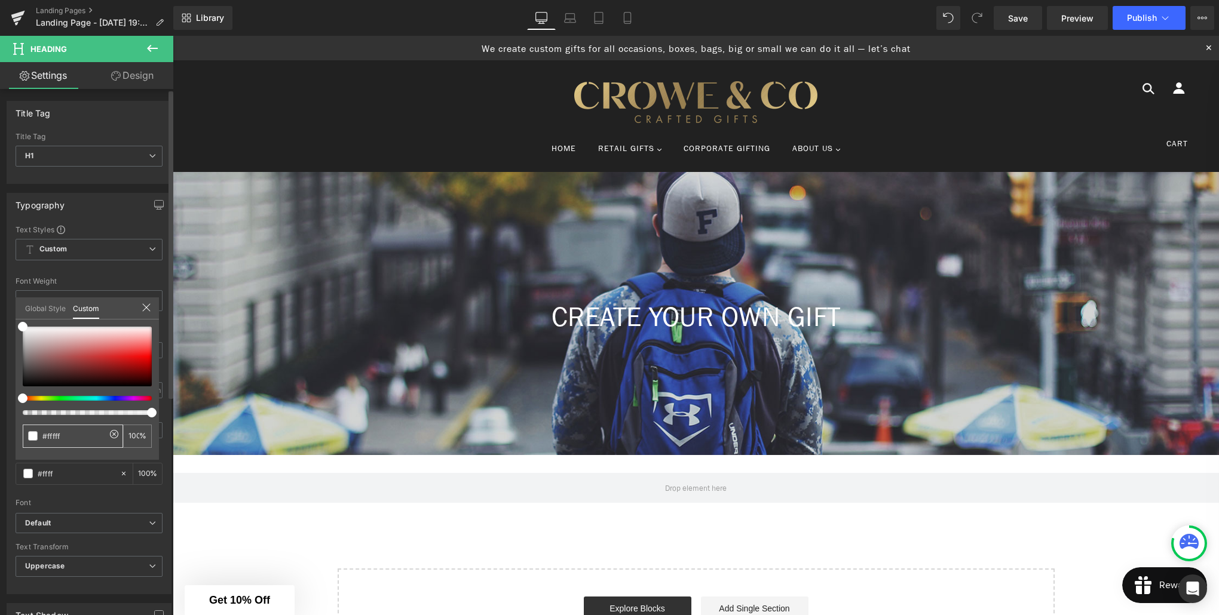
type input "0"
type input "#ffffff"
type input "100"
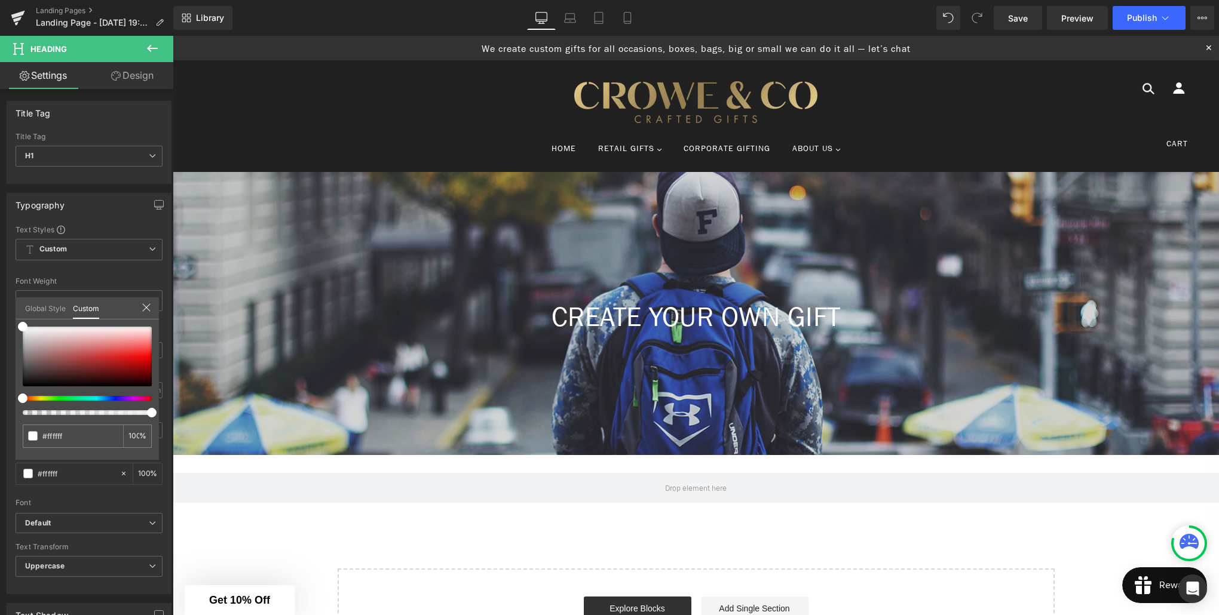
click at [786, 385] on body "account icon arrow-left-long icon arrow-left icon arrow-right-long icon arrow-r…" at bounding box center [696, 503] width 1046 height 935
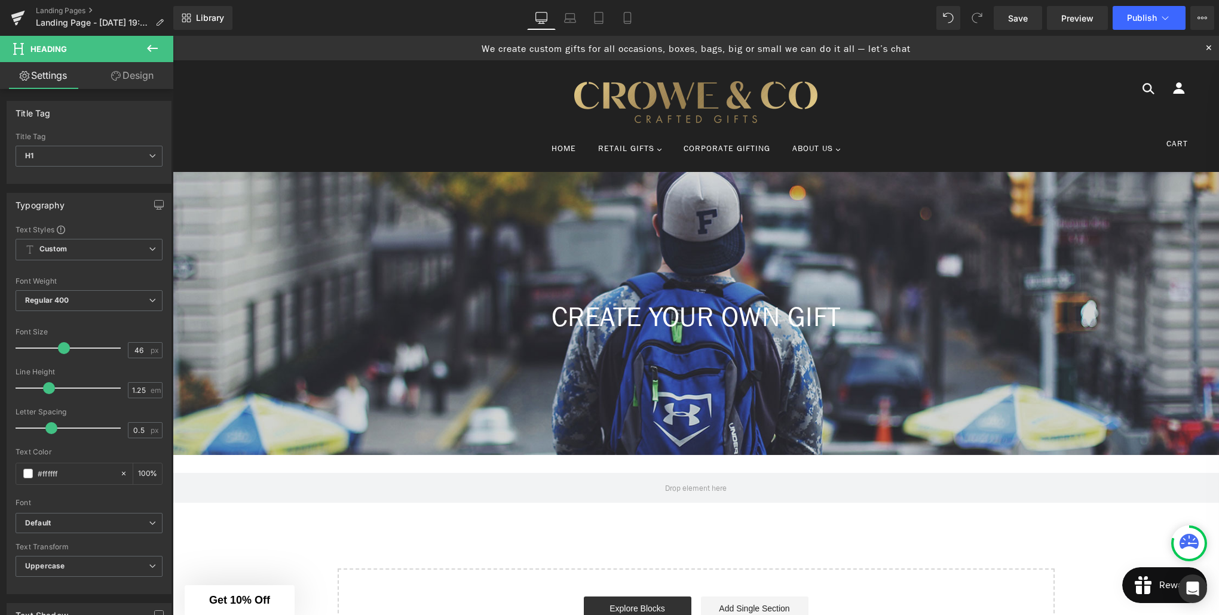
drag, startPoint x: 152, startPoint y: 45, endPoint x: 151, endPoint y: 54, distance: 9.1
click at [152, 44] on icon at bounding box center [152, 48] width 14 height 14
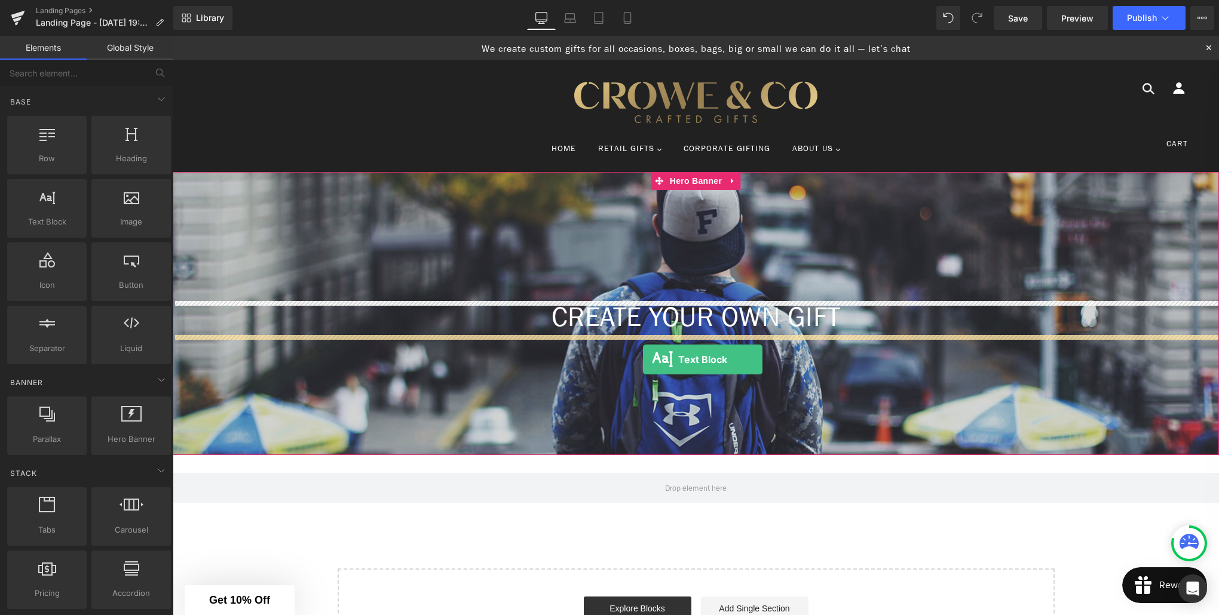
drag, startPoint x: 226, startPoint y: 247, endPoint x: 643, endPoint y: 360, distance: 432.0
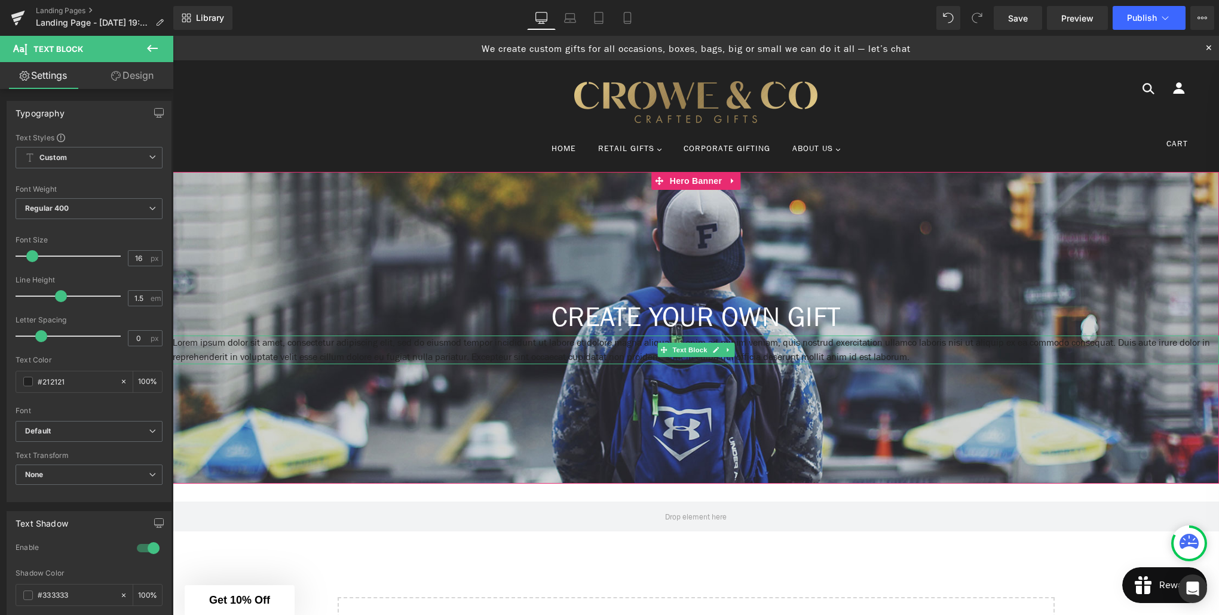
click at [772, 351] on p "Lorem ipsum dolor sit amet, consectetur adipiscing elit, sed do eiusmod tempor …" at bounding box center [696, 350] width 1046 height 29
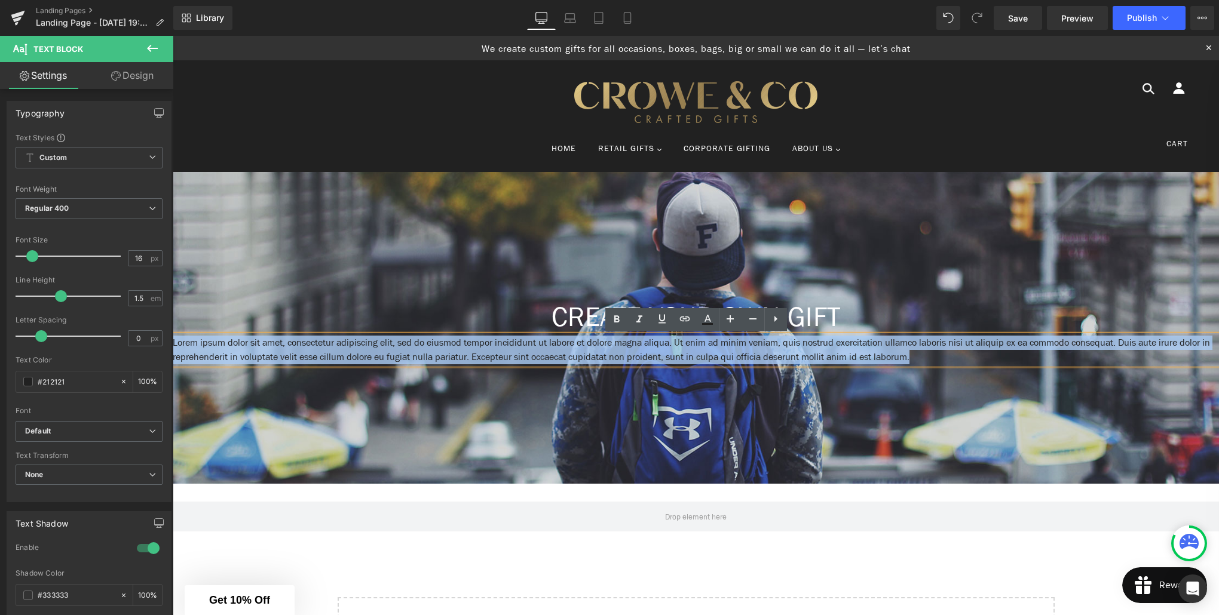
drag, startPoint x: 997, startPoint y: 359, endPoint x: 171, endPoint y: 342, distance: 825.4
click at [173, 342] on html "account icon arrow-left-long icon arrow-left icon arrow-right-long icon arrow-r…" at bounding box center [696, 518] width 1046 height 964
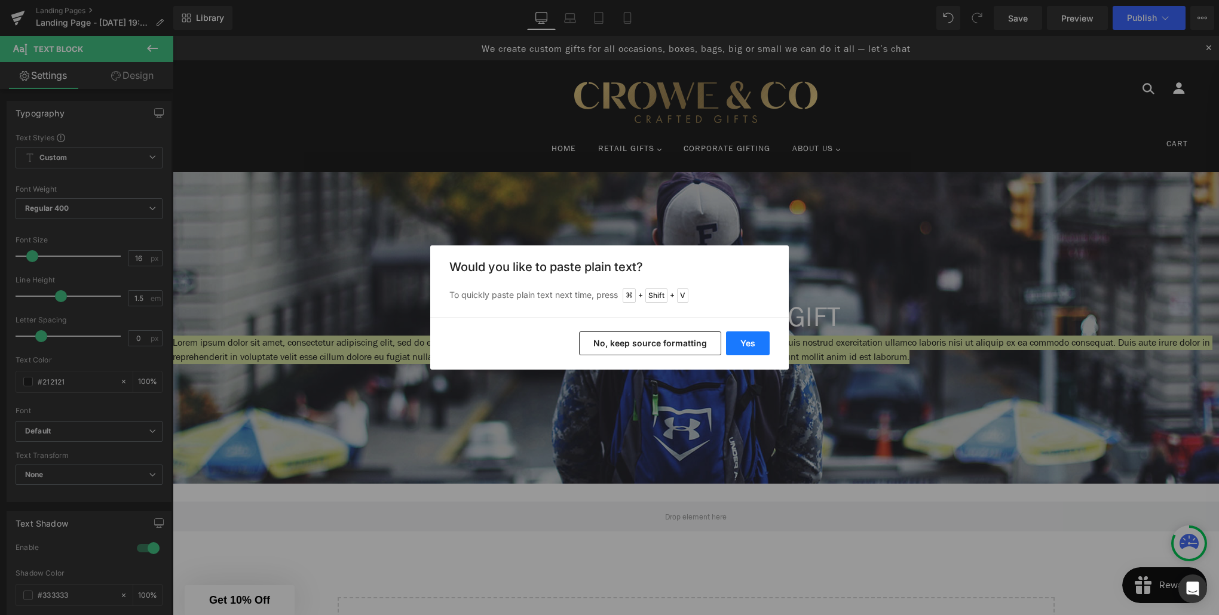
click at [741, 347] on button "Yes" at bounding box center [748, 344] width 44 height 24
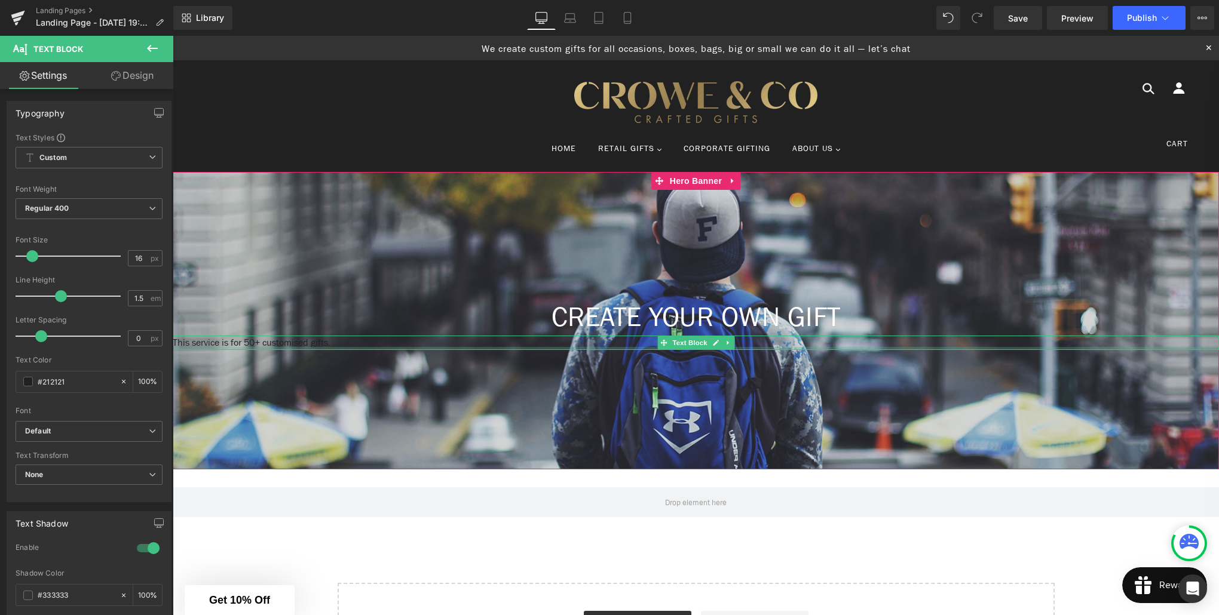
drag, startPoint x: 353, startPoint y: 346, endPoint x: 405, endPoint y: 344, distance: 51.4
click at [353, 346] on div "This service is for 50+ customised gifts. Text Block" at bounding box center [696, 343] width 1046 height 14
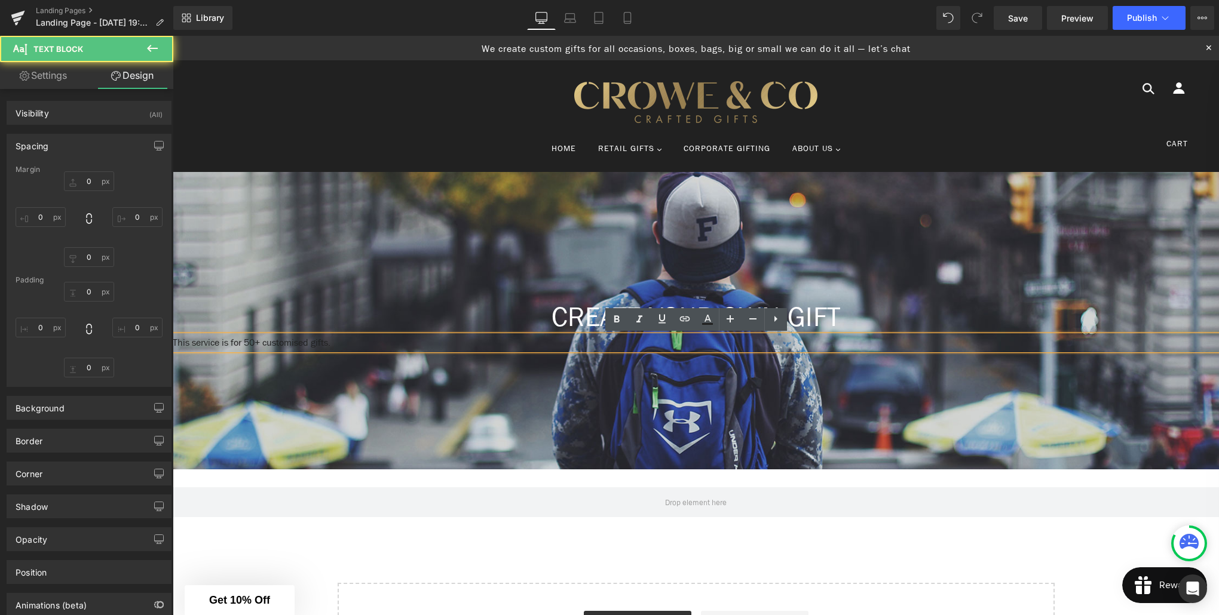
type input "0"
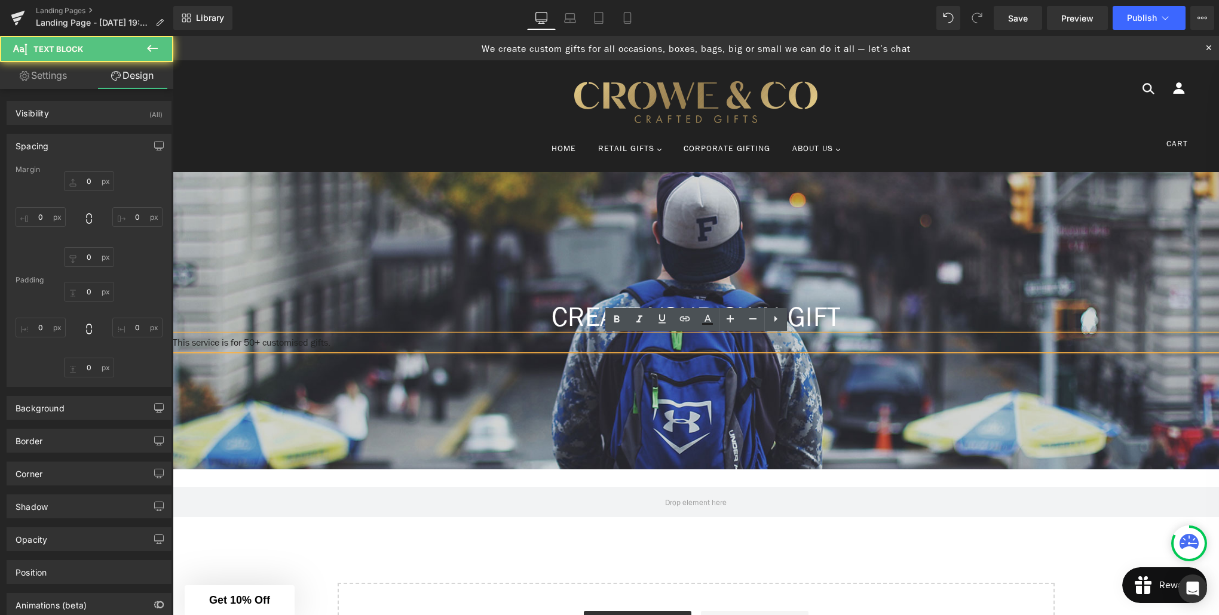
type input "0"
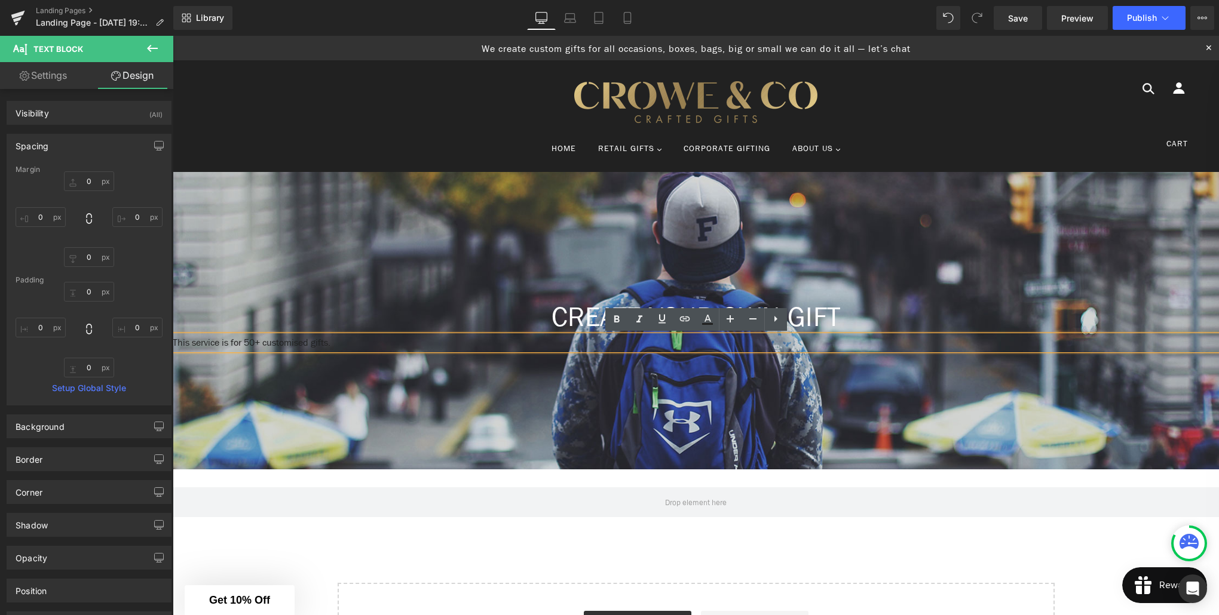
click at [451, 344] on p "This service is for 50+ customised gifts." at bounding box center [696, 343] width 1046 height 14
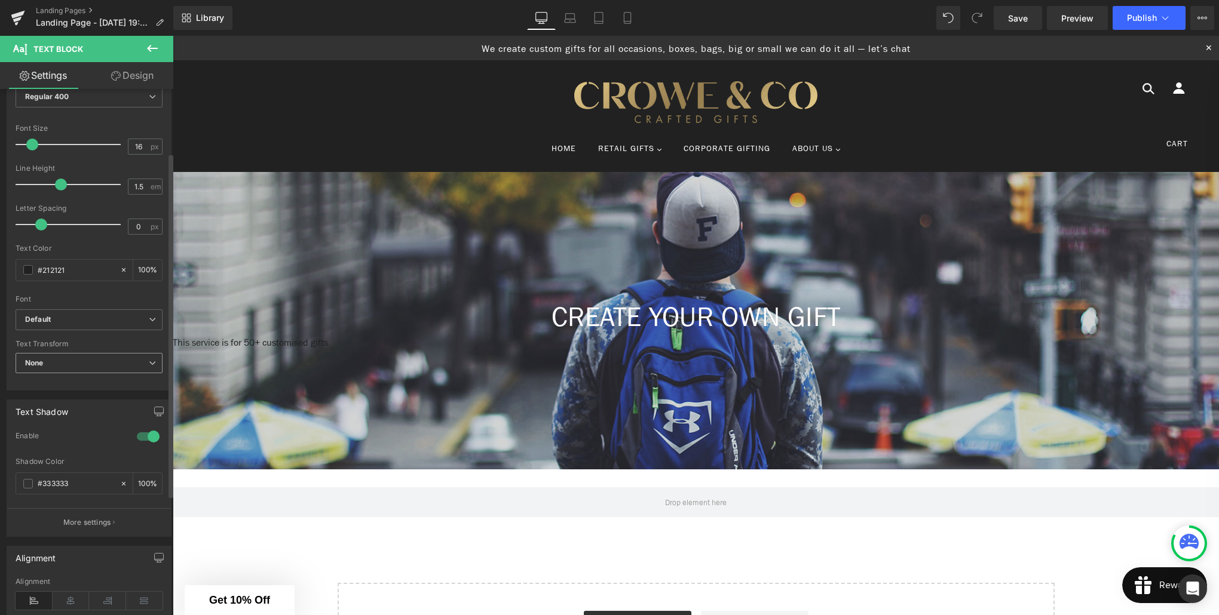
scroll to position [209, 0]
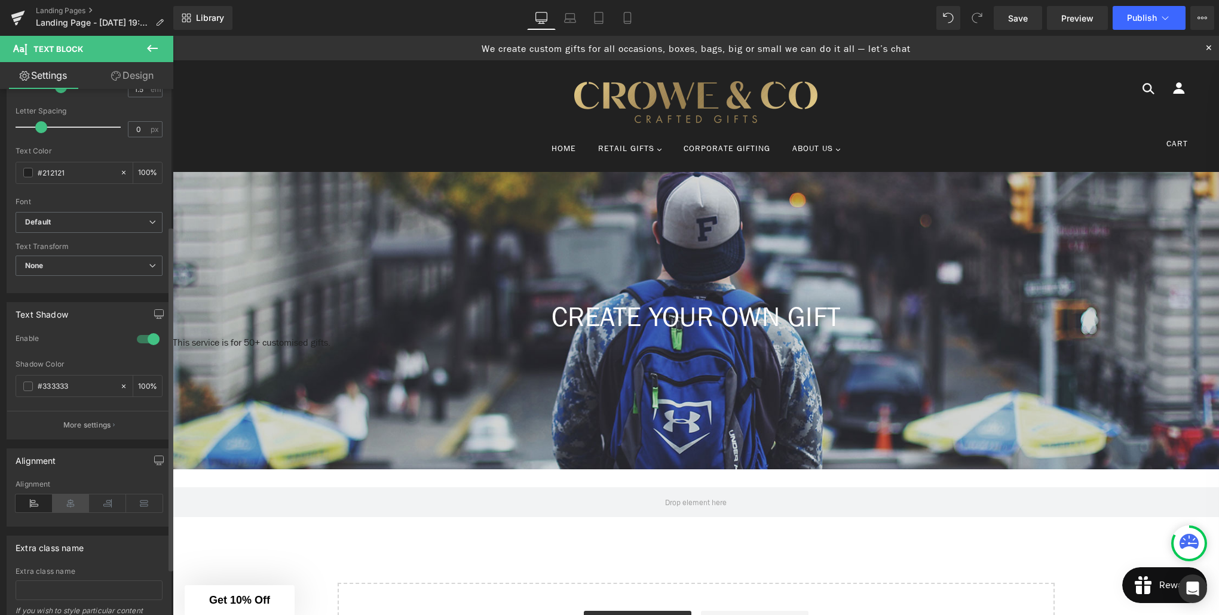
click at [70, 499] on icon at bounding box center [71, 504] width 37 height 18
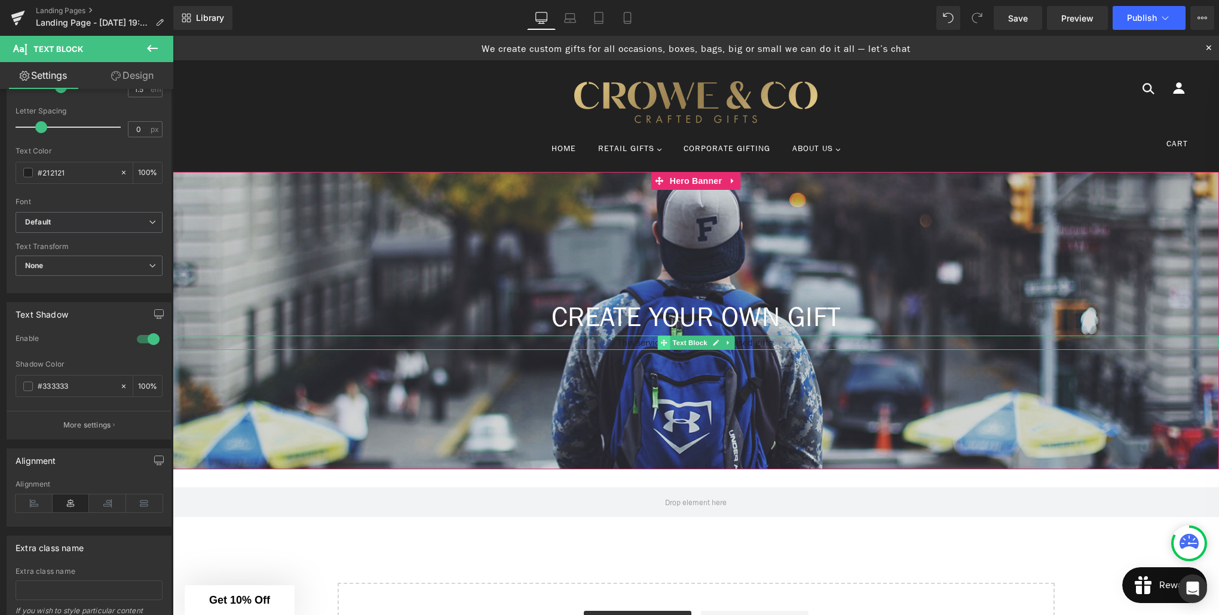
click at [667, 339] on span at bounding box center [663, 343] width 13 height 14
drag, startPoint x: 811, startPoint y: 342, endPoint x: 597, endPoint y: 341, distance: 213.9
click at [597, 341] on p "This service is for 50+ customised gifts." at bounding box center [696, 343] width 1046 height 14
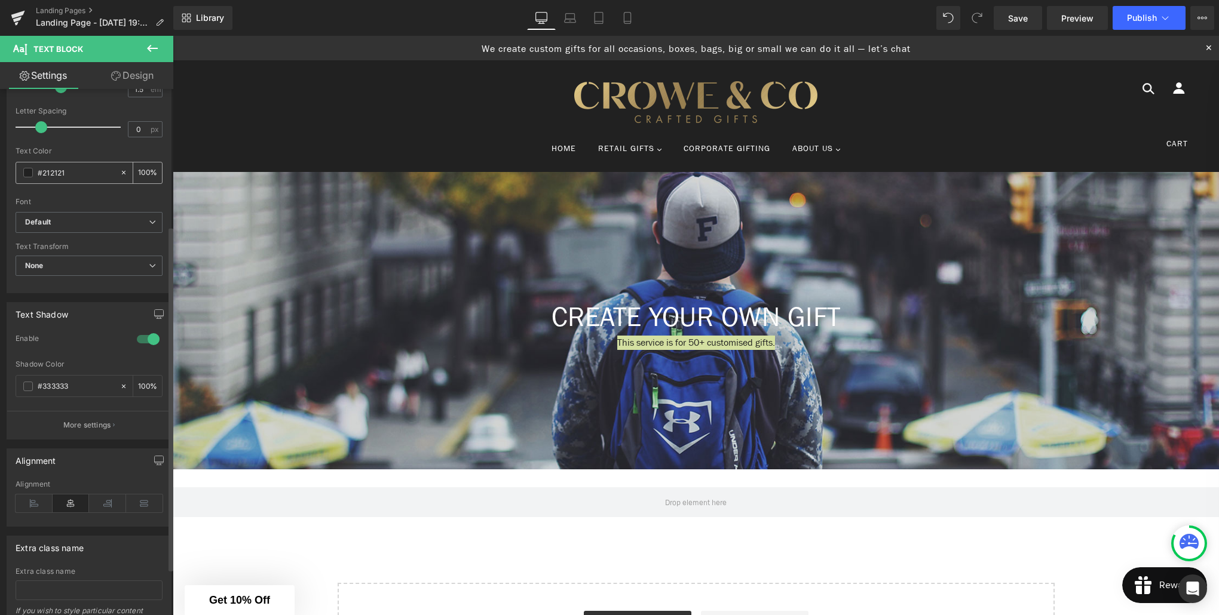
drag, startPoint x: 65, startPoint y: 173, endPoint x: 47, endPoint y: 174, distance: 17.9
click at [47, 174] on input "#212121" at bounding box center [76, 172] width 76 height 13
type input "#"
type input "0"
type input "#fff"
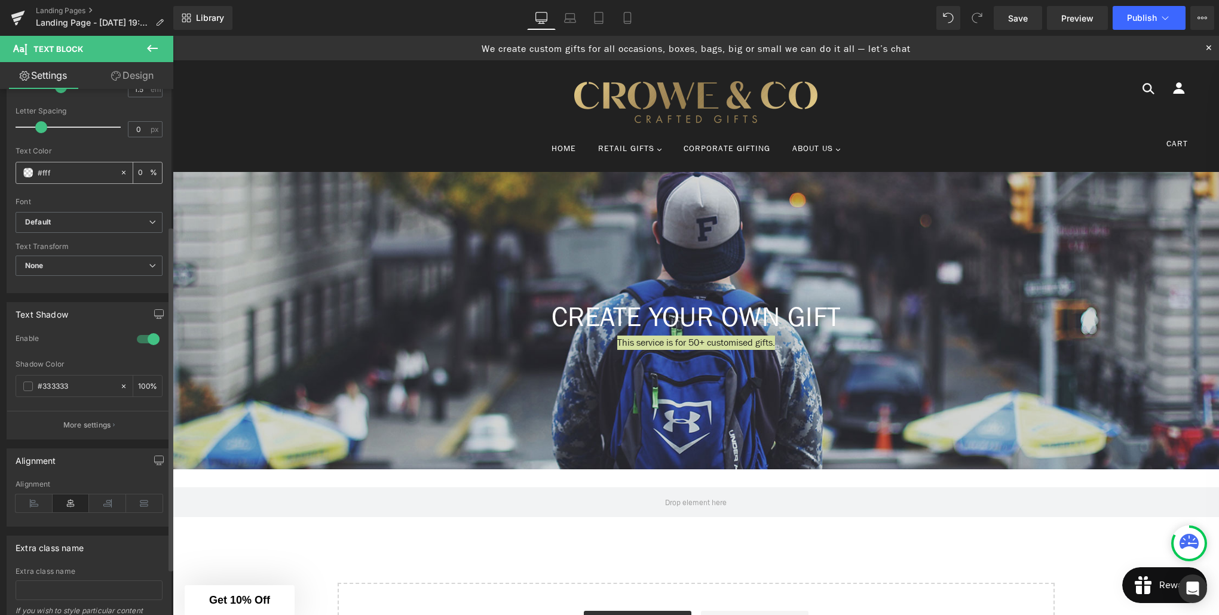
type input "100"
type input "#fffff"
type input "0"
type input "#ffffff"
type input "100"
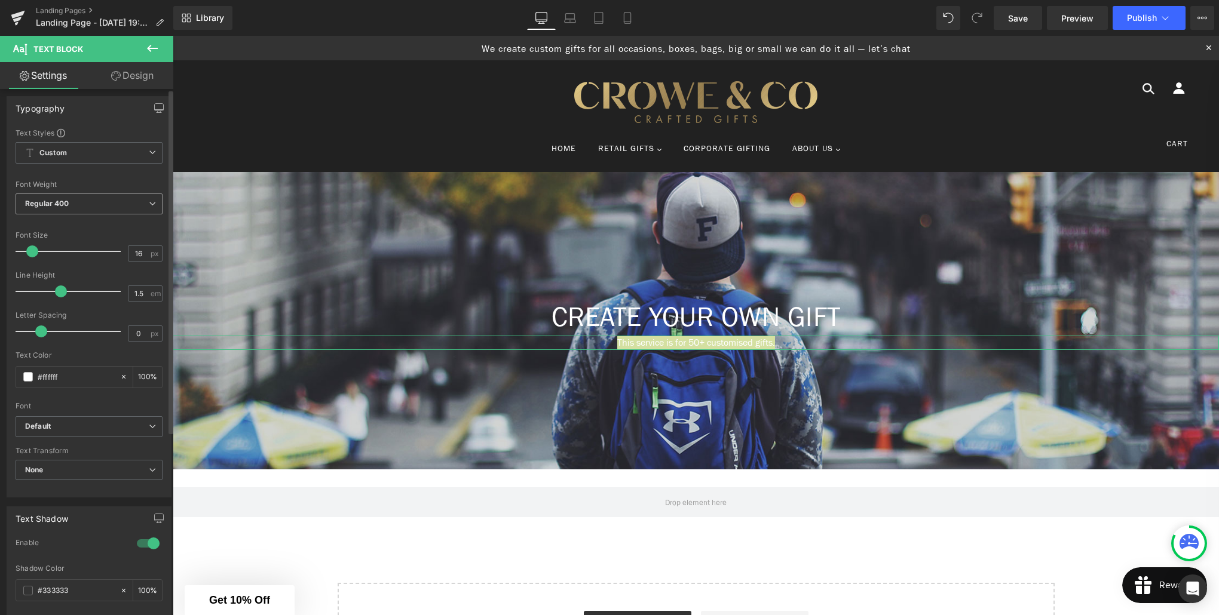
scroll to position [0, 0]
type input "#ffffff"
click at [138, 155] on span "Custom Setup Global Style" at bounding box center [89, 158] width 147 height 22
click at [103, 142] on div "Text Styles" at bounding box center [89, 138] width 147 height 10
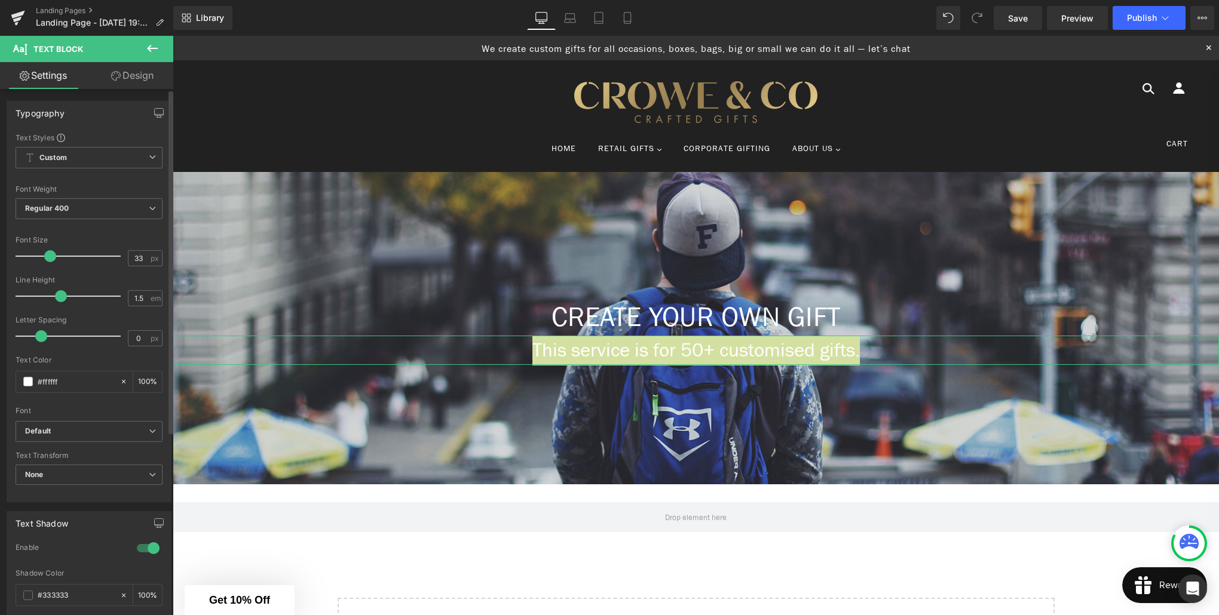
type input "32"
drag, startPoint x: 33, startPoint y: 256, endPoint x: 49, endPoint y: 258, distance: 16.2
click at [49, 258] on span at bounding box center [49, 256] width 12 height 12
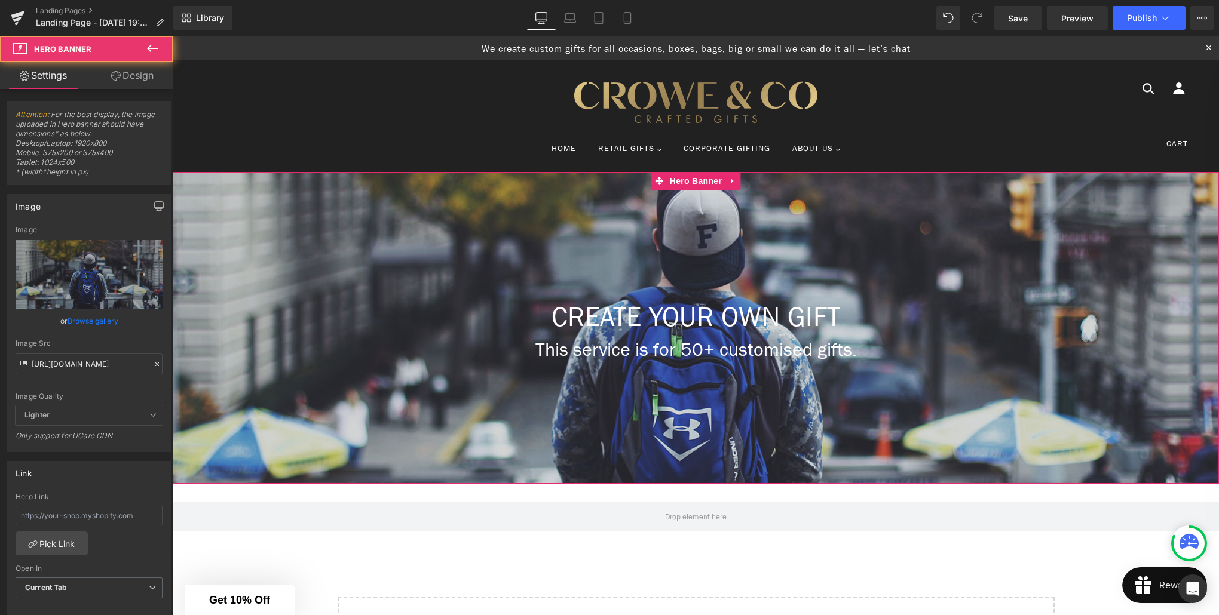
click at [443, 443] on div at bounding box center [696, 328] width 1046 height 312
click at [750, 348] on p "This service is for 50+ customised gifts." at bounding box center [696, 350] width 1046 height 29
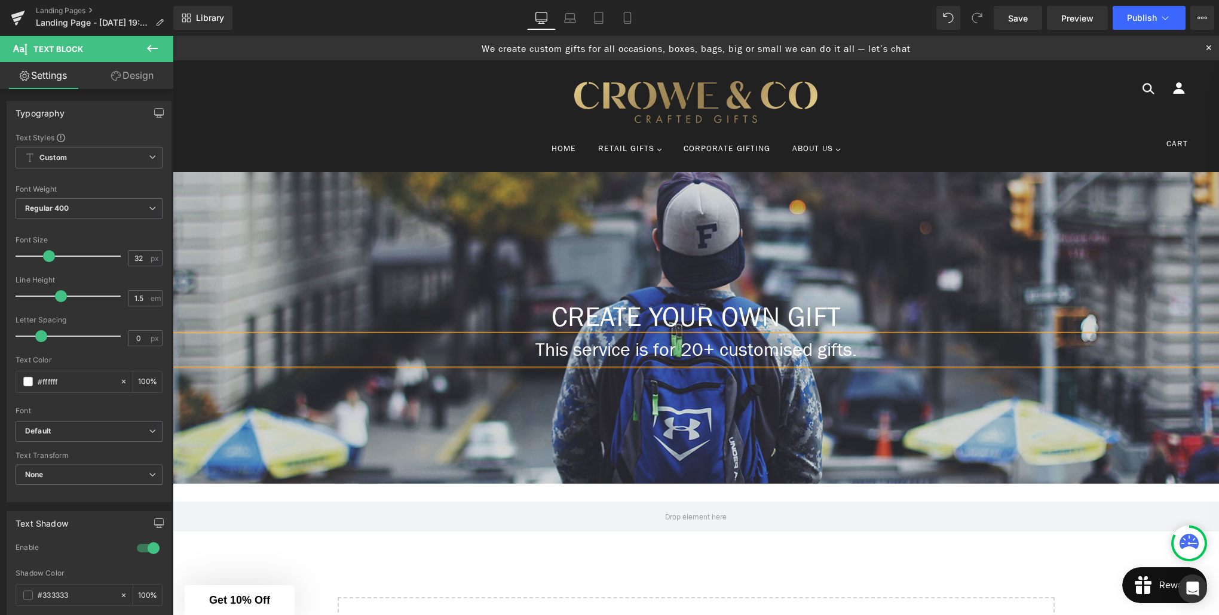
click at [591, 415] on div at bounding box center [696, 328] width 1046 height 312
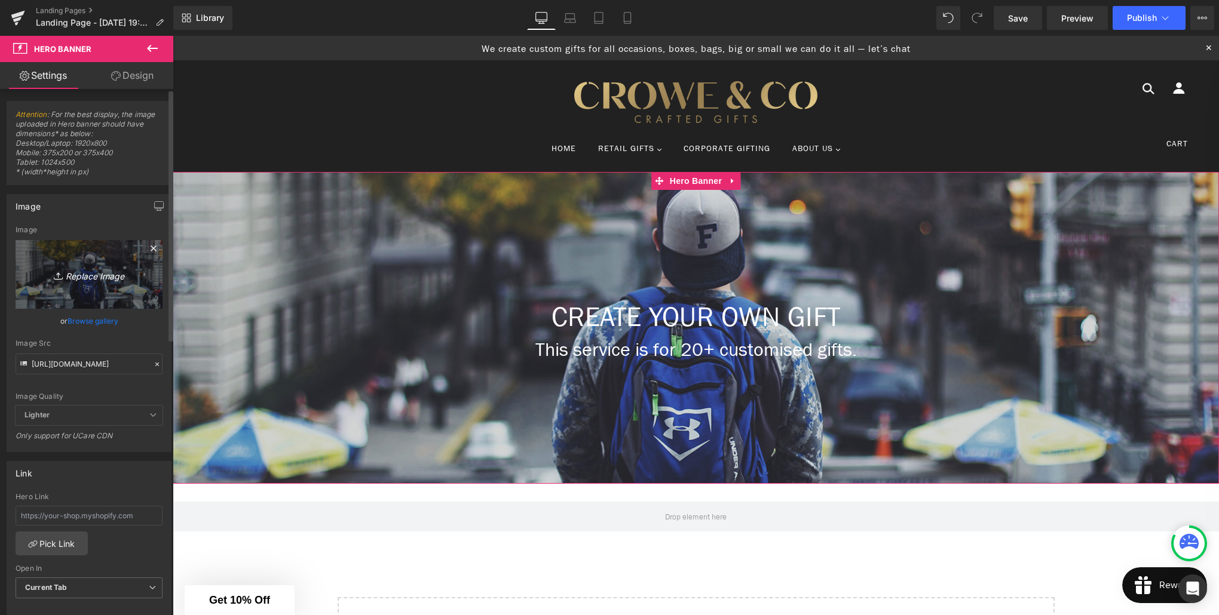
click at [109, 288] on link "Replace Image" at bounding box center [89, 274] width 147 height 69
click at [97, 321] on link "Browse gallery" at bounding box center [93, 321] width 51 height 21
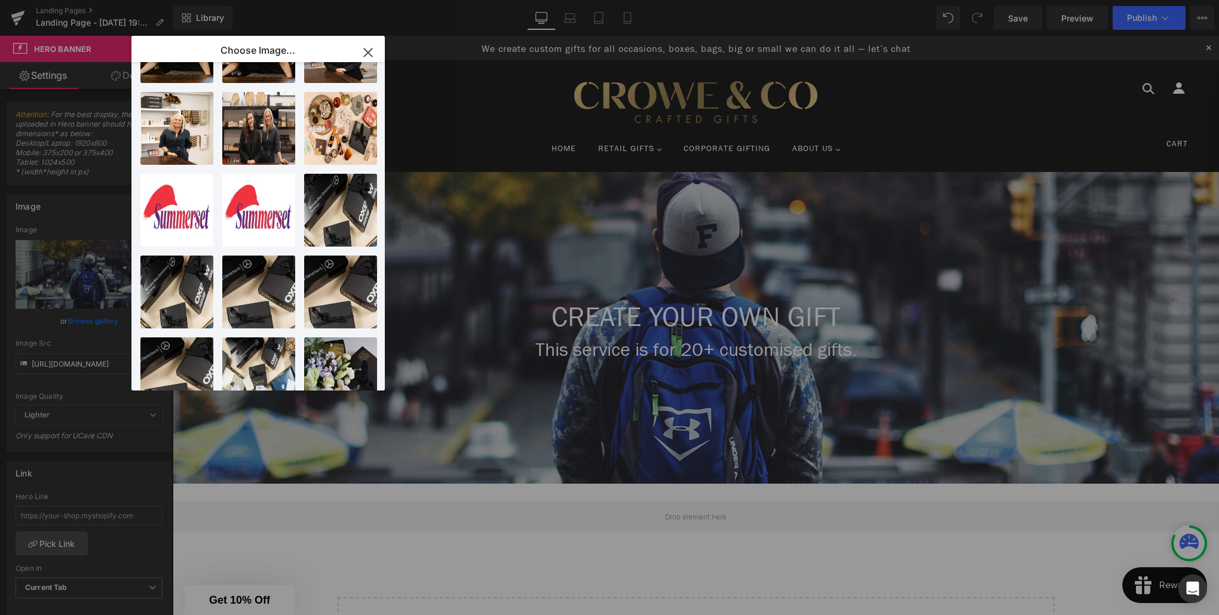
scroll to position [312, 0]
click at [94, 0] on div "Text Block You are previewing how the will restyle your page. You can not edit …" at bounding box center [609, 0] width 1219 height 0
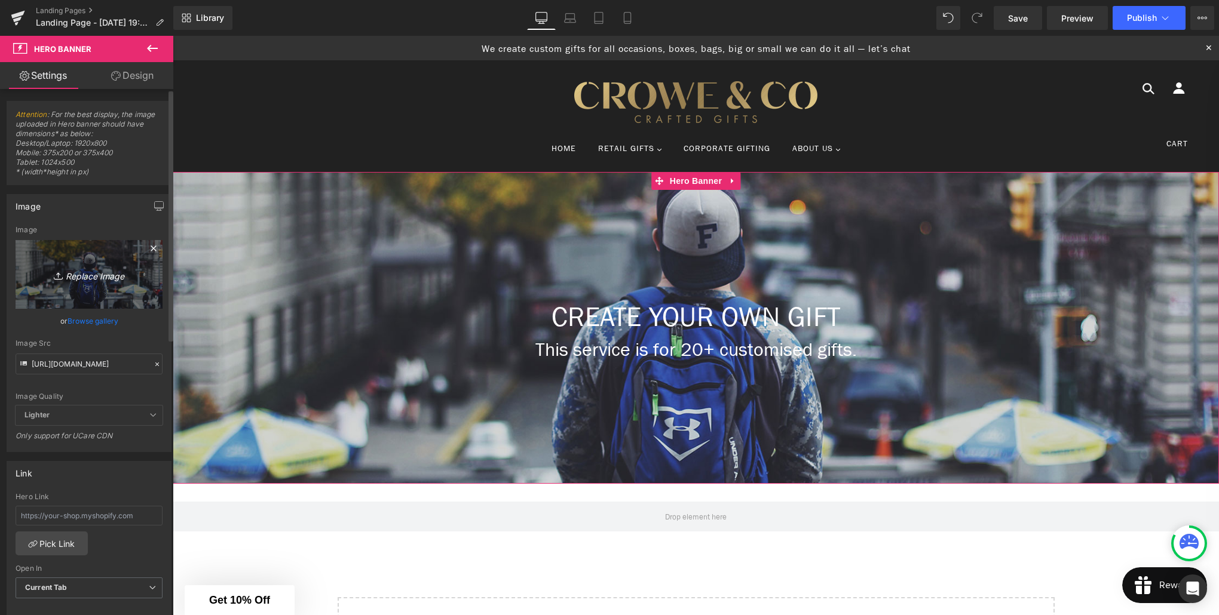
click at [97, 275] on icon "Replace Image" at bounding box center [89, 274] width 96 height 15
type input "C:\fakepath\1E9A5866_Sml.jpg"
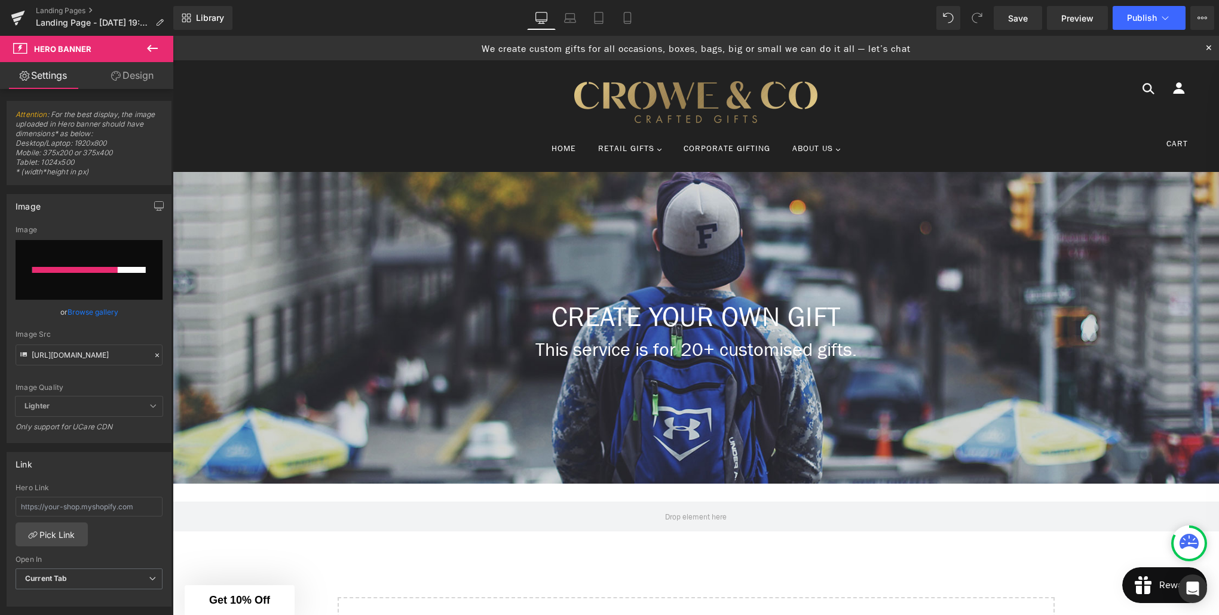
type input "[URL][DOMAIN_NAME]"
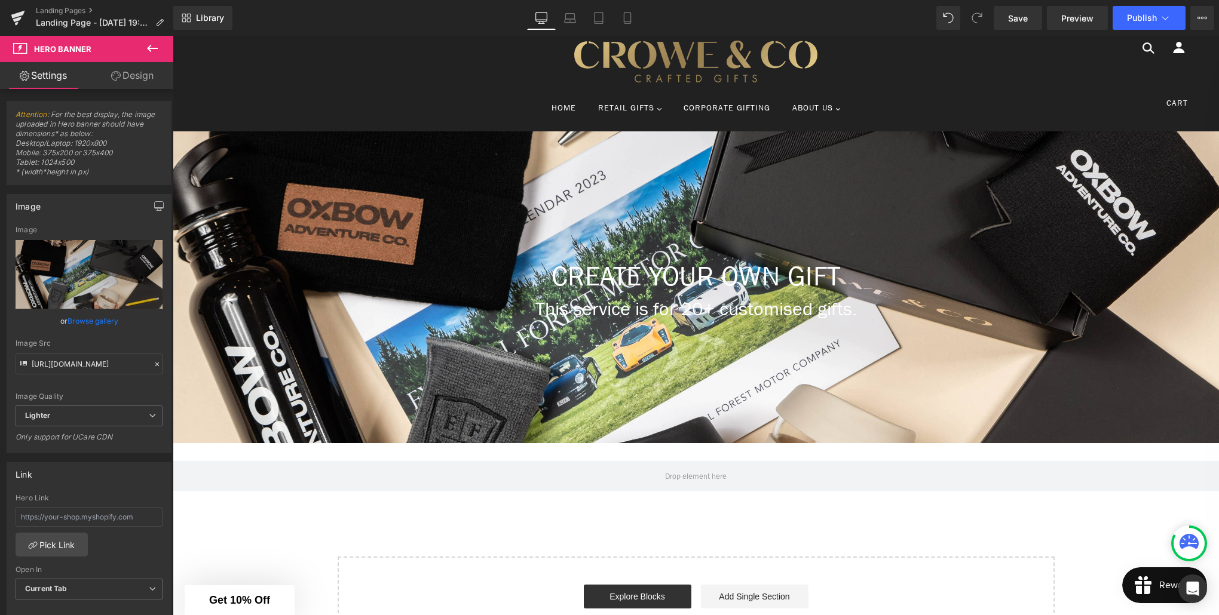
scroll to position [36, 0]
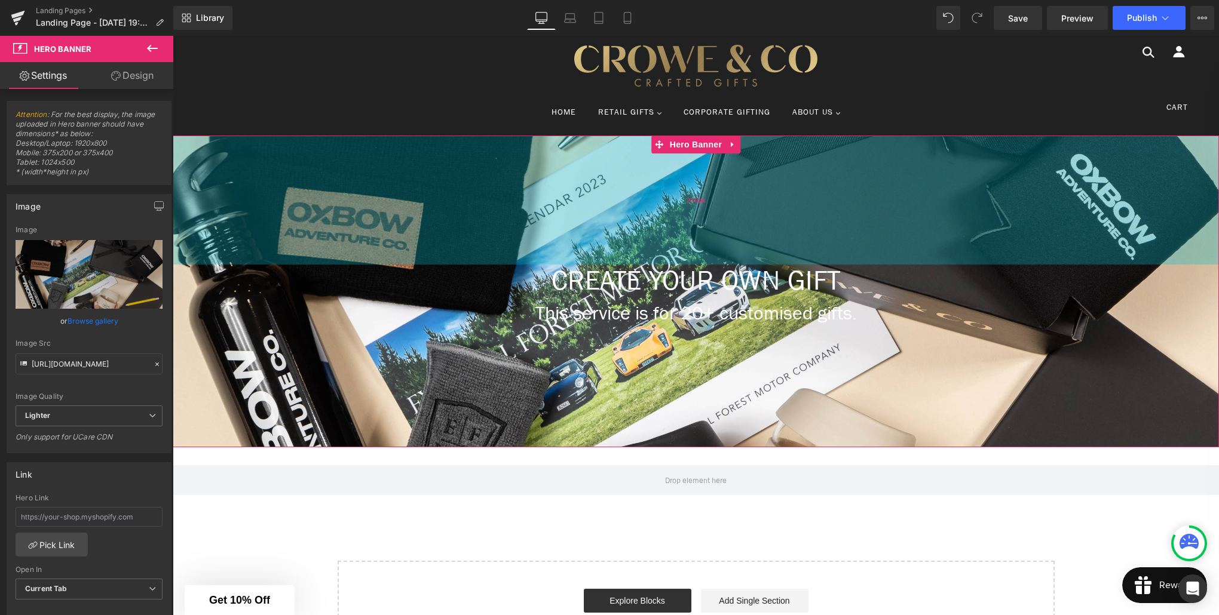
click at [287, 225] on div "216px" at bounding box center [696, 200] width 1046 height 129
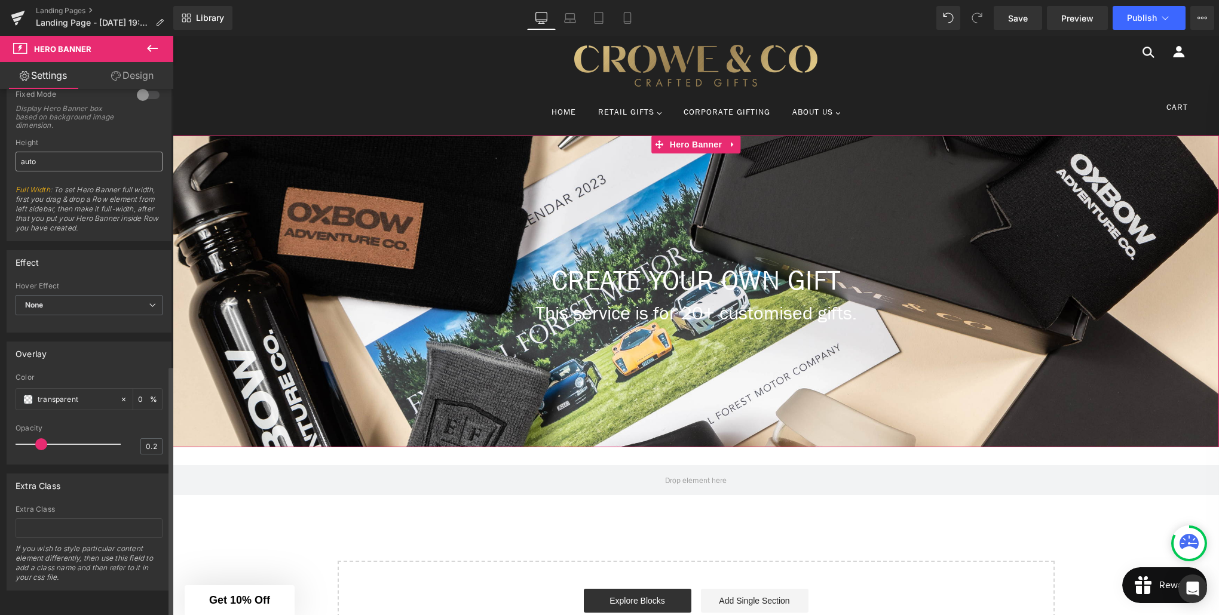
scroll to position [578, 0]
click at [120, 396] on icon at bounding box center [124, 400] width 8 height 8
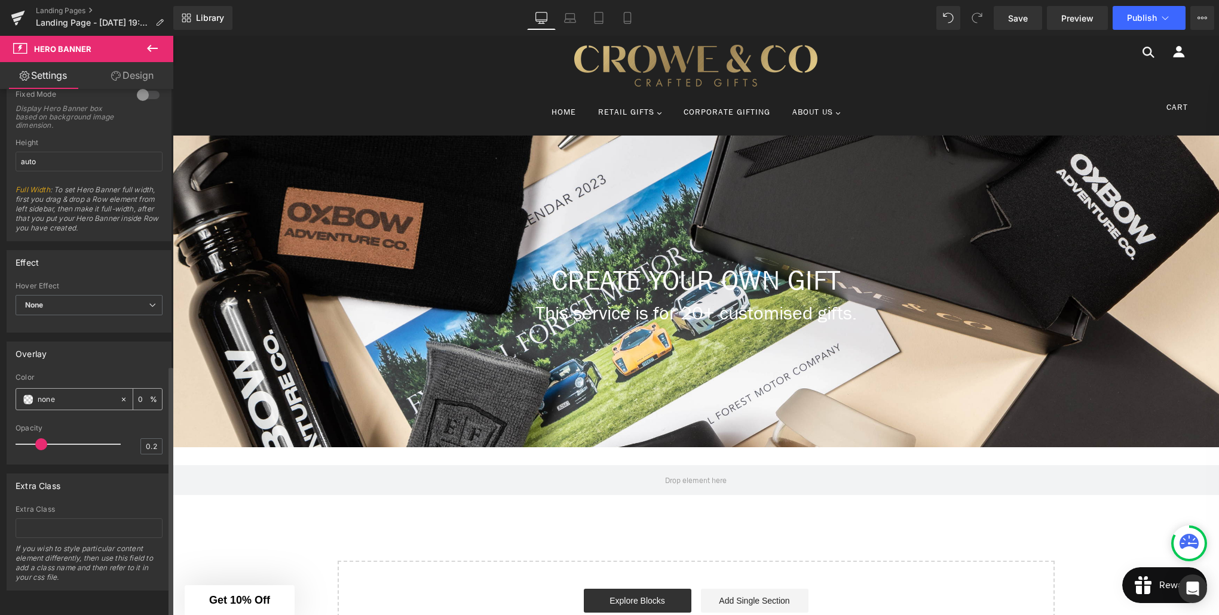
click at [63, 393] on input "none" at bounding box center [76, 399] width 76 height 13
click at [30, 395] on span at bounding box center [28, 400] width 10 height 10
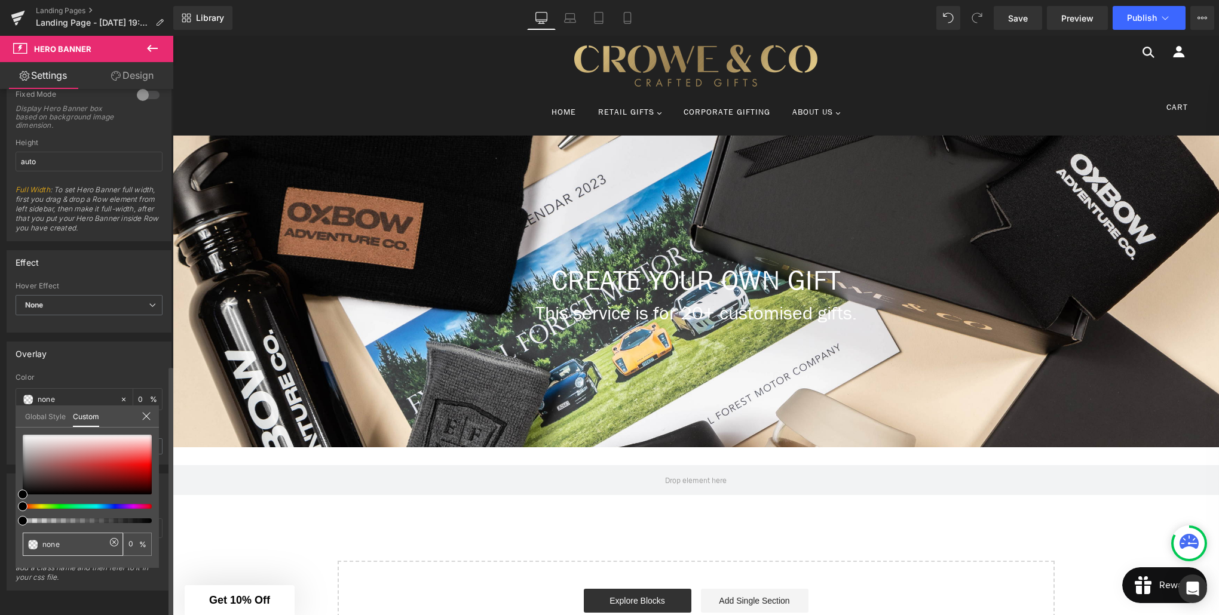
click at [112, 543] on icon at bounding box center [114, 543] width 10 height 10
click at [148, 522] on div at bounding box center [87, 521] width 129 height 5
type input "#1b0202"
type input "100"
type input "#1b0202"
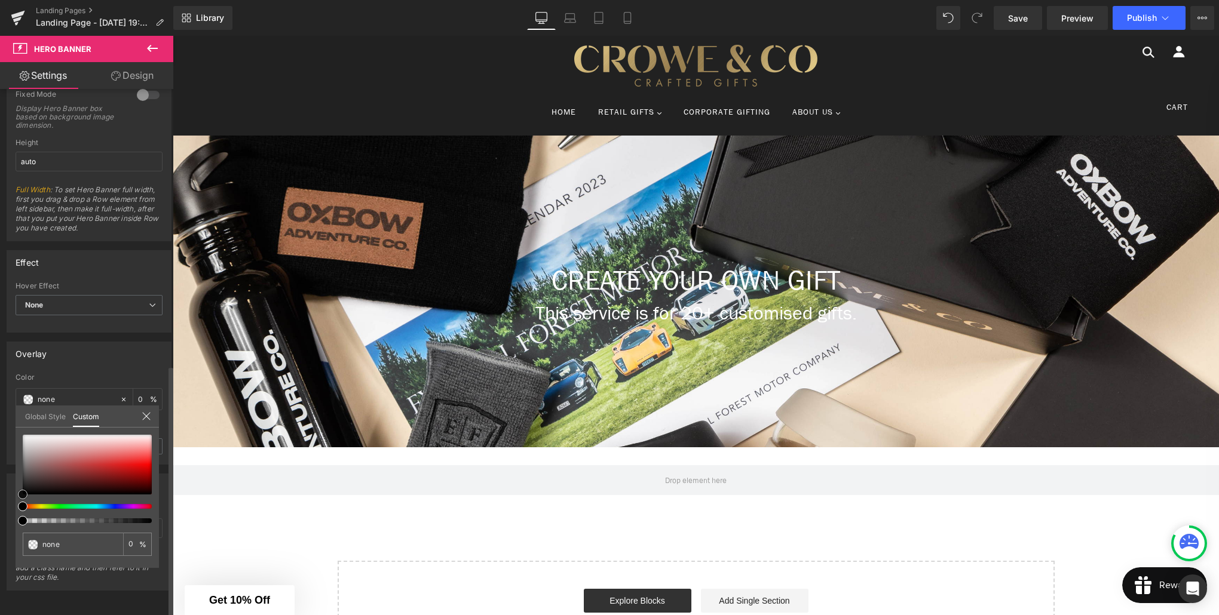
type input "100"
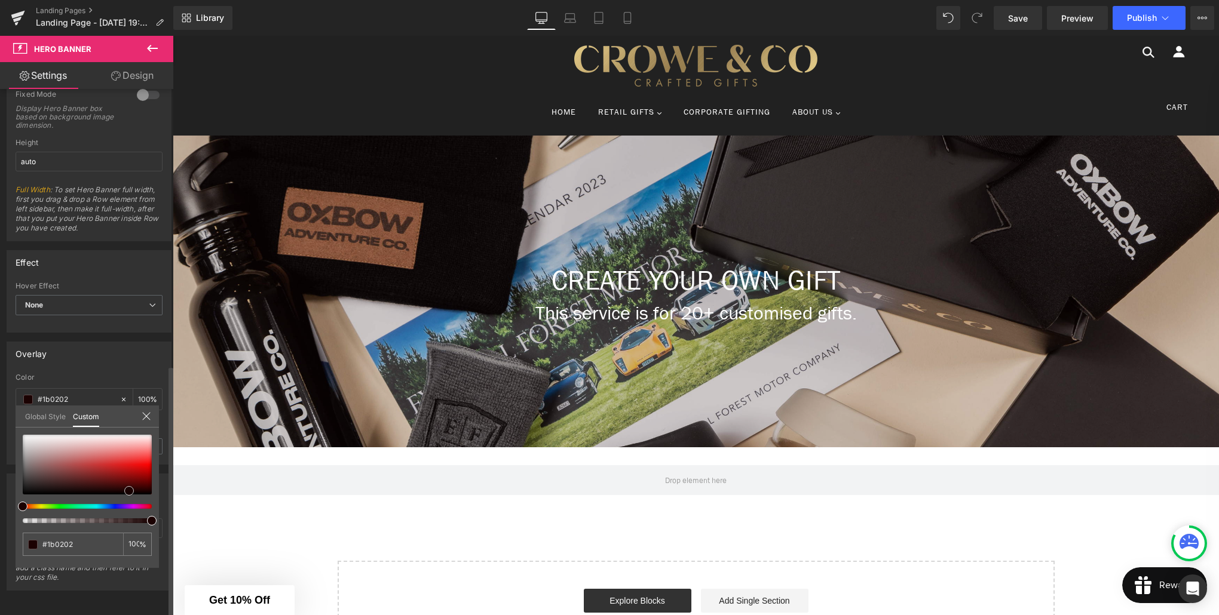
click at [130, 491] on div at bounding box center [87, 465] width 129 height 60
type input "#1c0202"
drag, startPoint x: 84, startPoint y: 542, endPoint x: 50, endPoint y: 546, distance: 34.3
click at [50, 546] on input "#1c0202" at bounding box center [73, 544] width 63 height 13
type input "#1"
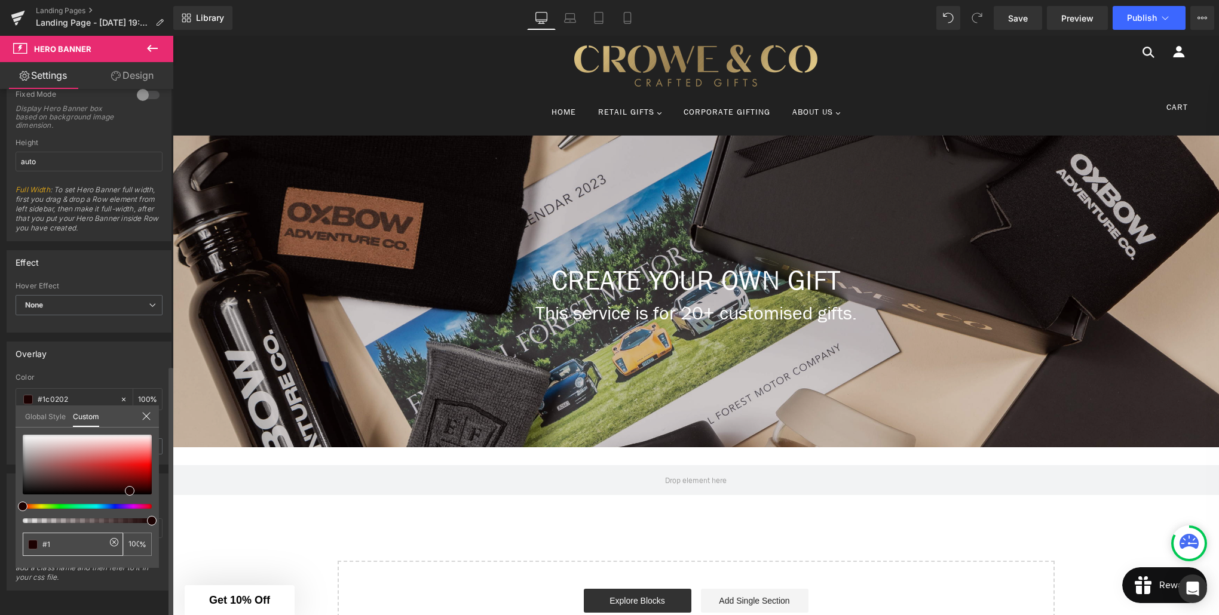
type input "#1"
type input "0"
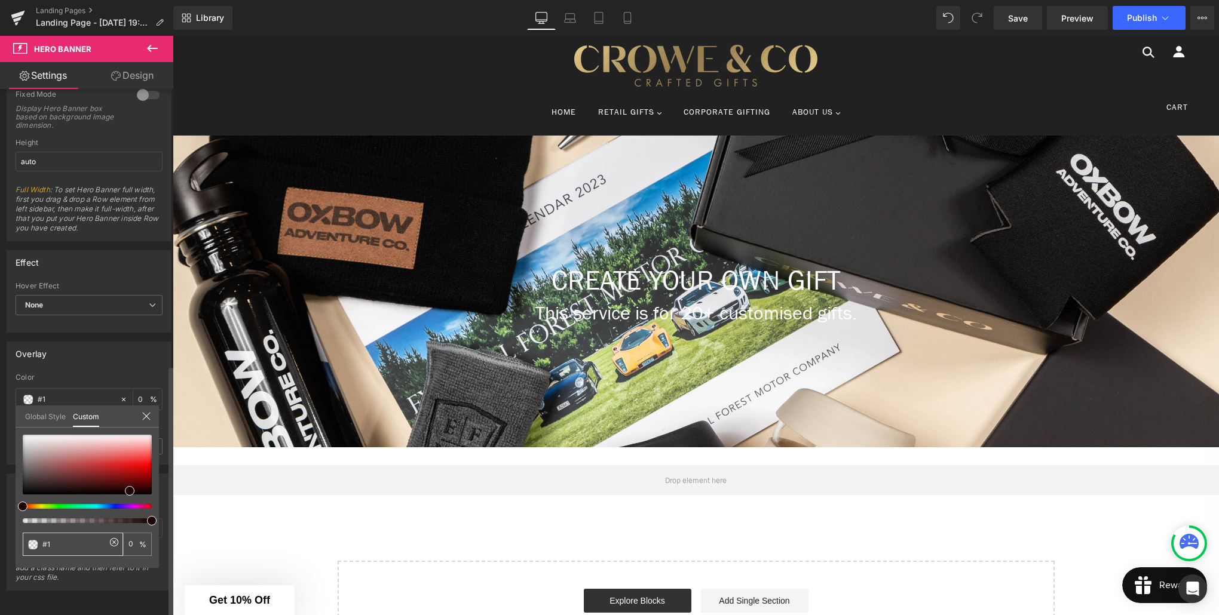
type input "#"
type input "#0"
type input "#00"
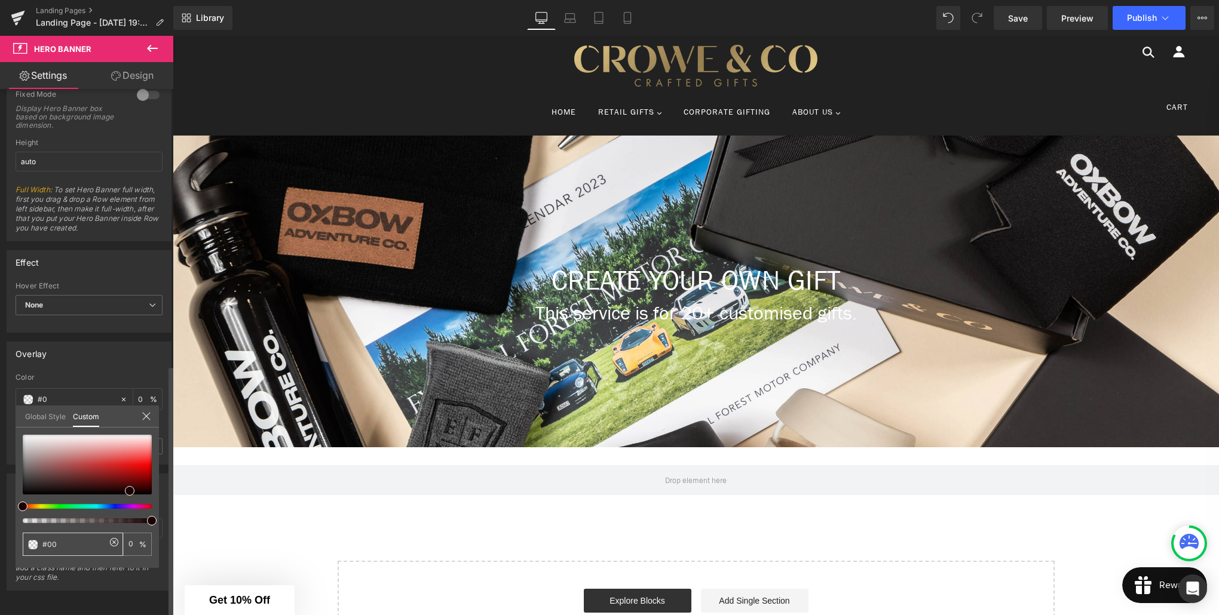
type input "#00"
type input "#000"
type input "100"
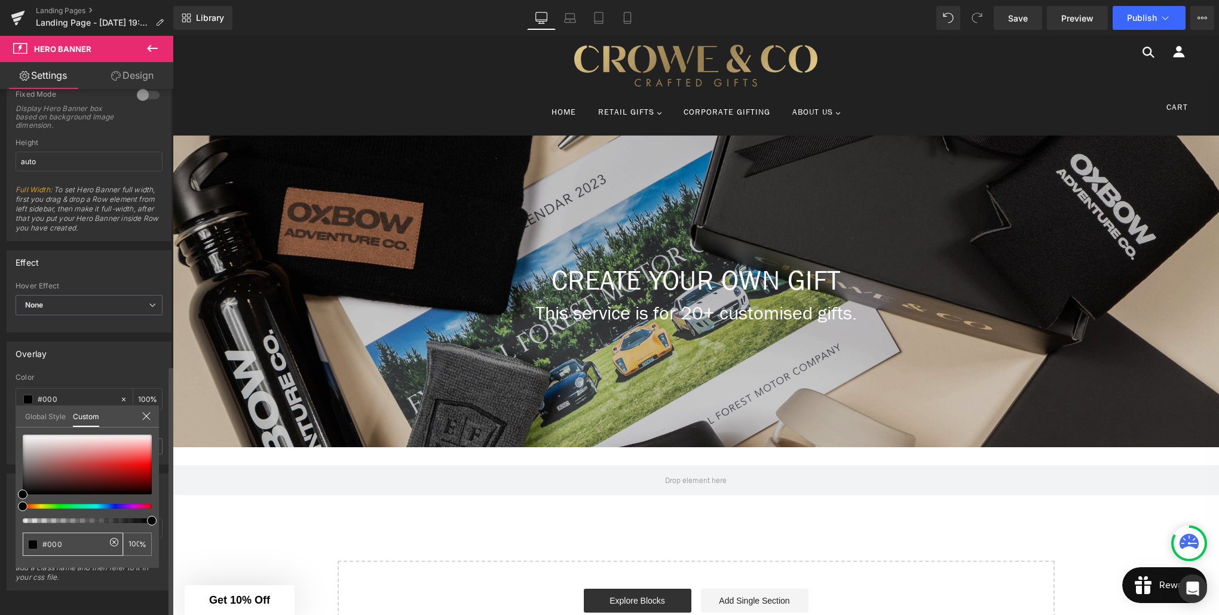
type input "#0000"
type input "0"
type input "#00000"
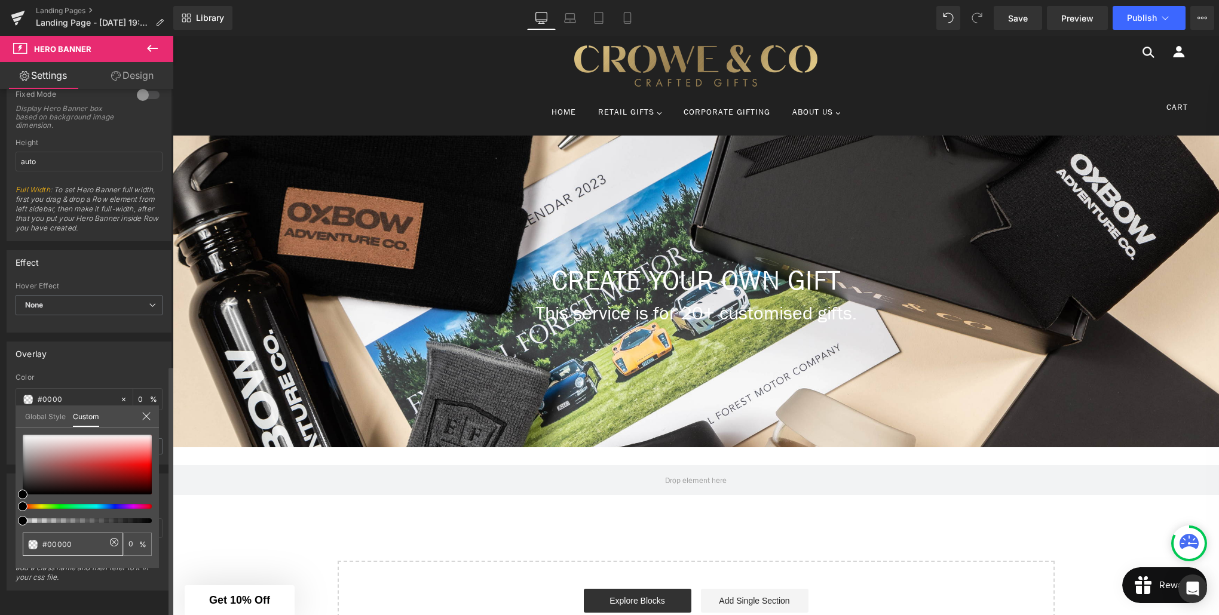
type input "#00000"
type input "#000000"
type input "100"
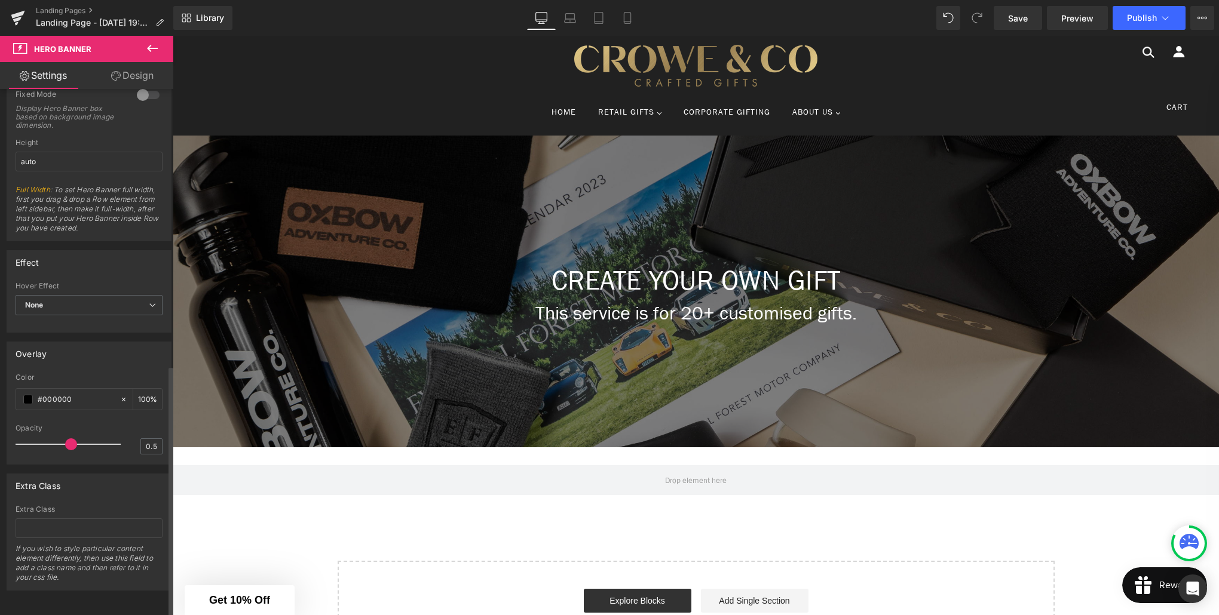
type input "0.6"
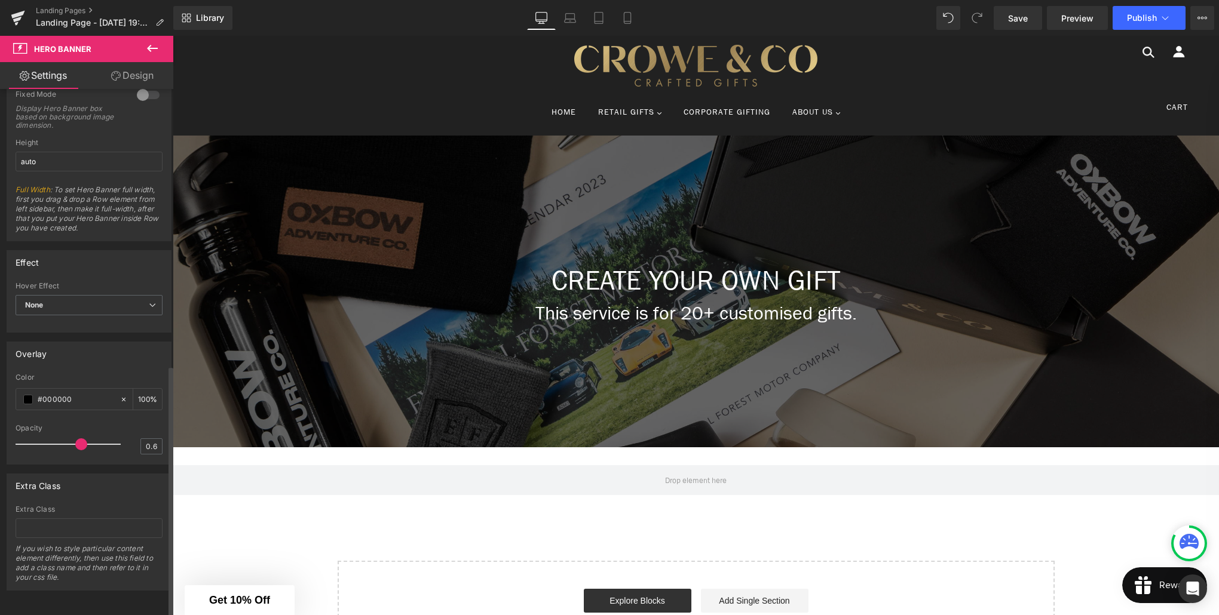
drag, startPoint x: 45, startPoint y: 434, endPoint x: 78, endPoint y: 436, distance: 33.5
click at [78, 439] on span at bounding box center [81, 445] width 12 height 12
click at [1011, 22] on span "Save" at bounding box center [1018, 18] width 20 height 13
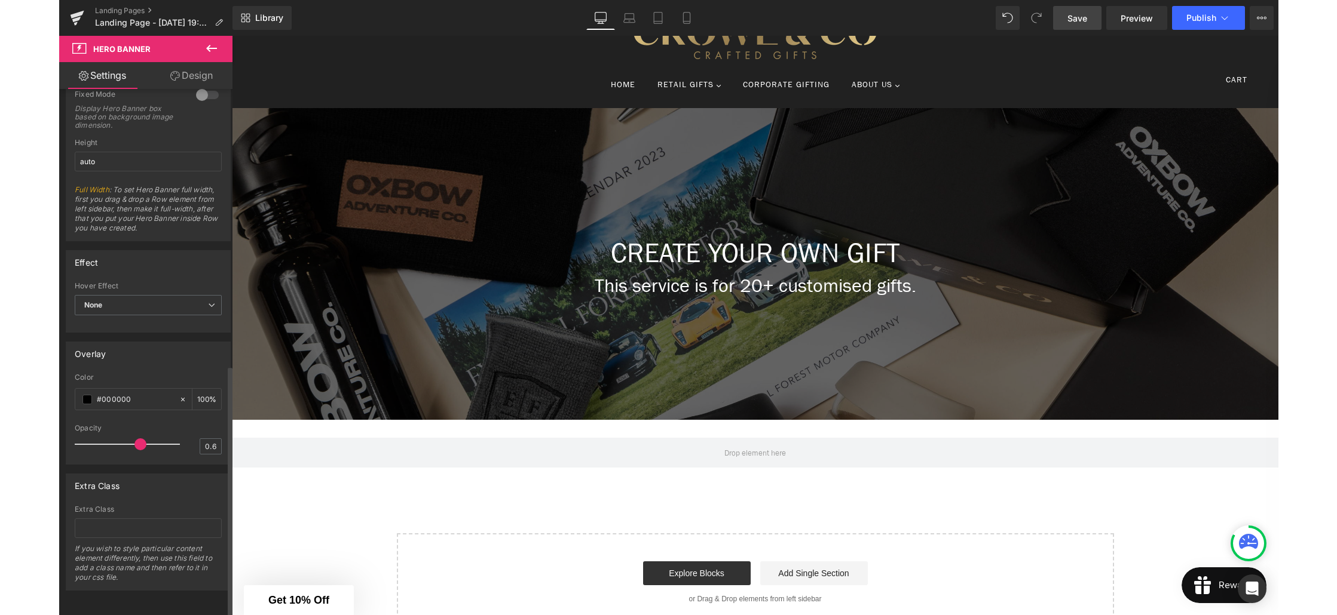
scroll to position [0, 0]
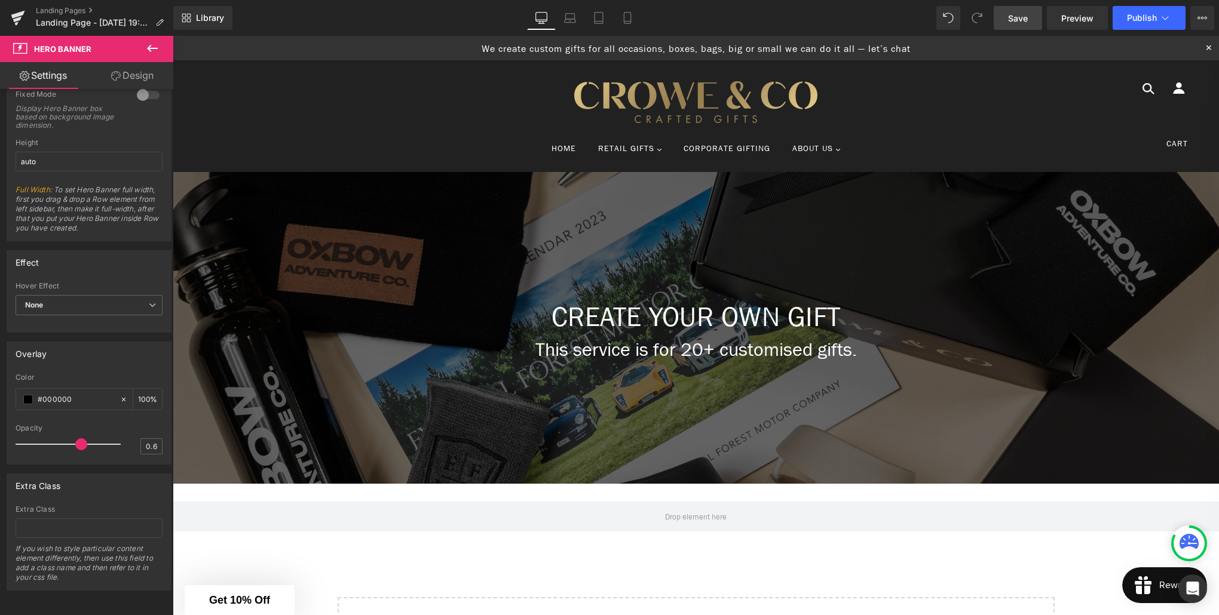
click at [154, 50] on icon at bounding box center [152, 48] width 14 height 14
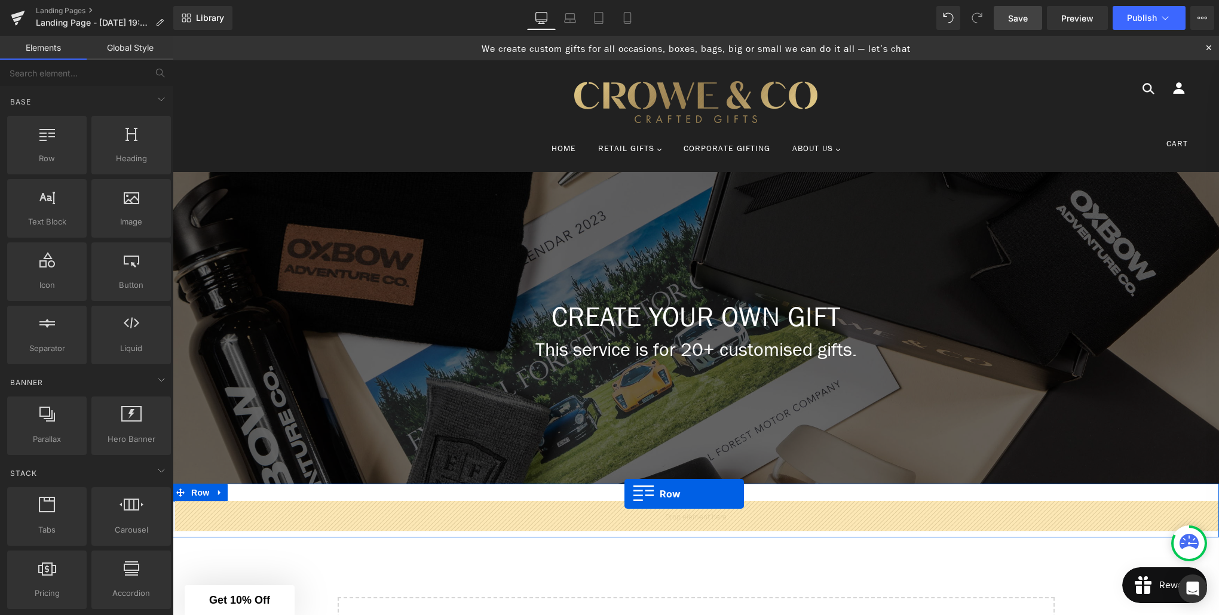
drag, startPoint x: 229, startPoint y: 180, endPoint x: 624, endPoint y: 494, distance: 504.8
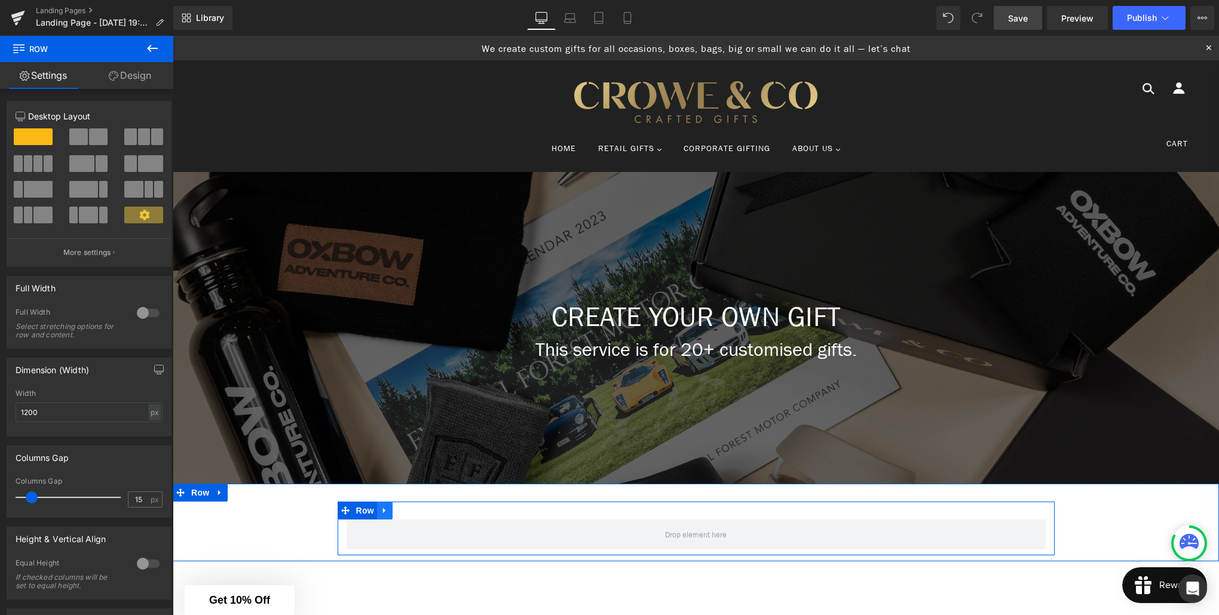
click at [385, 513] on icon at bounding box center [385, 510] width 8 height 9
click at [418, 514] on icon at bounding box center [416, 511] width 8 height 8
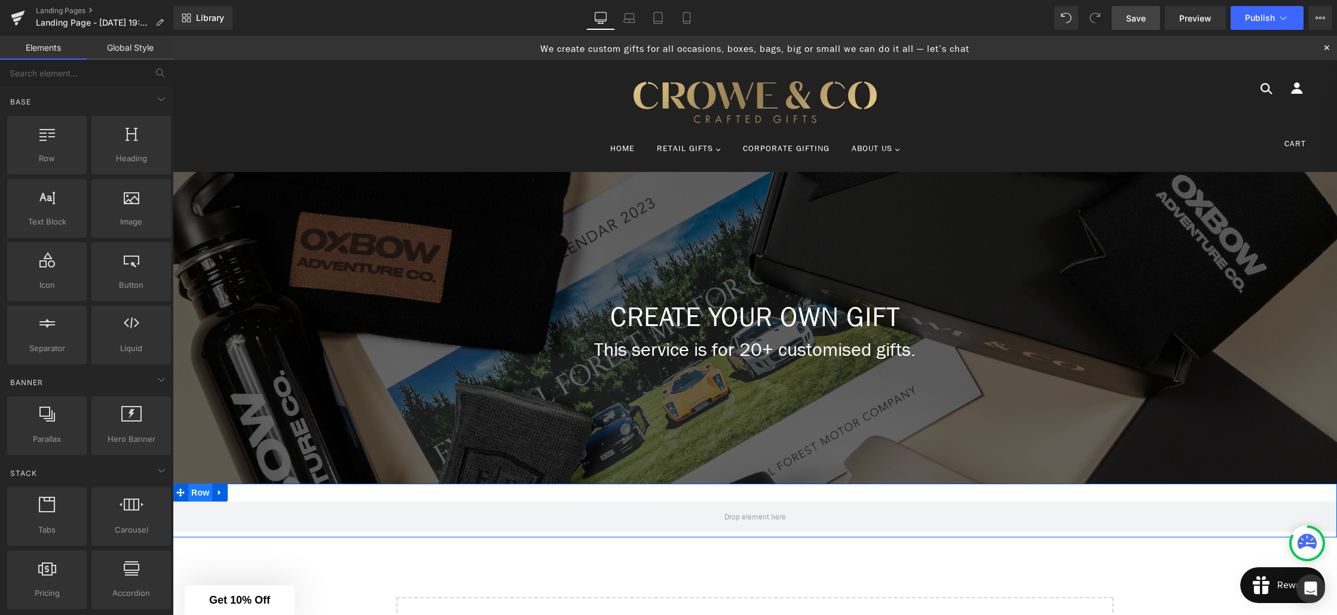
click at [200, 498] on span "Row" at bounding box center [200, 493] width 24 height 18
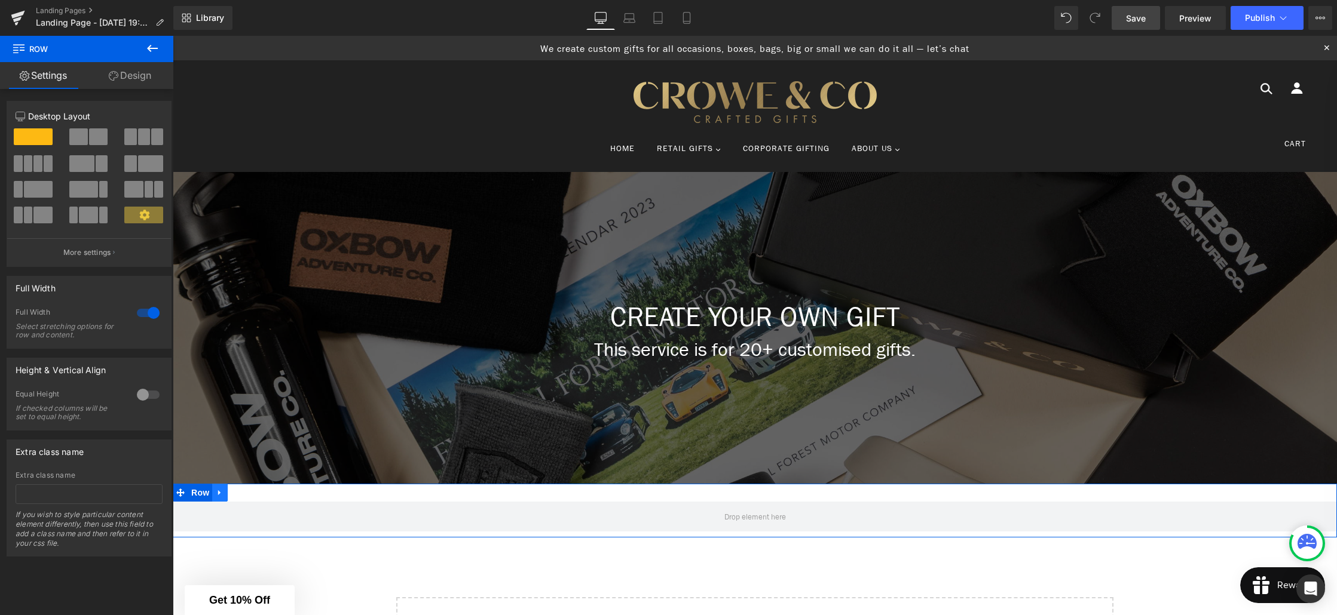
click at [222, 498] on link at bounding box center [220, 493] width 16 height 18
click at [273, 495] on link at bounding box center [267, 493] width 16 height 18
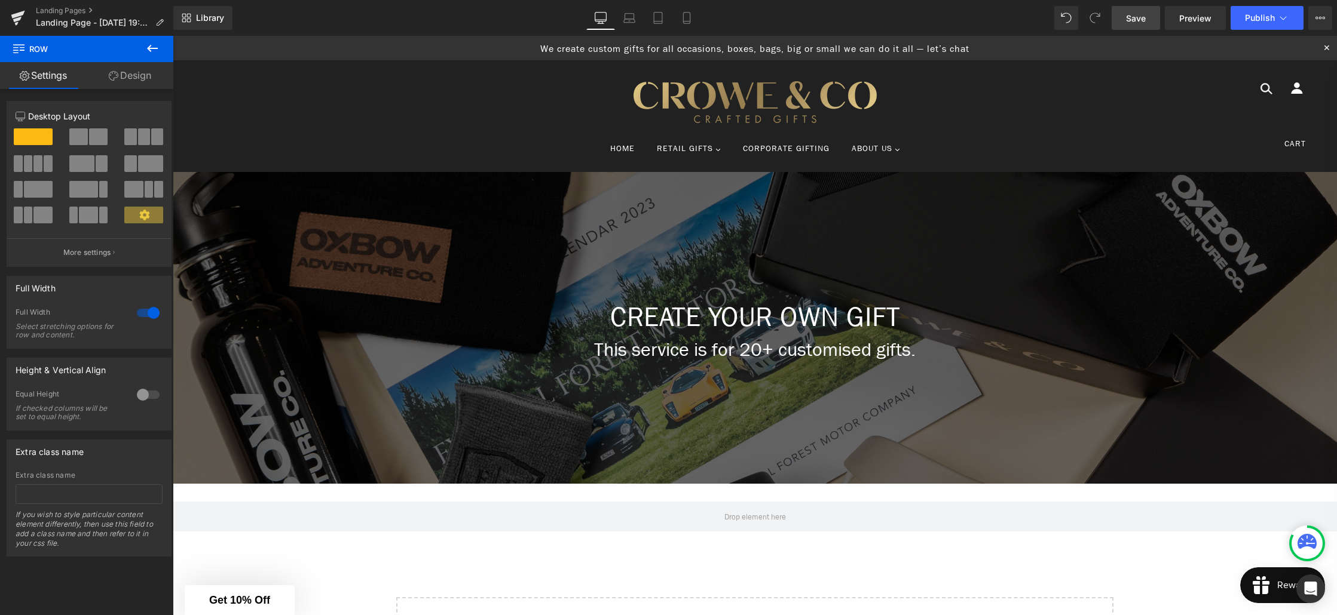
click at [148, 47] on icon at bounding box center [152, 48] width 11 height 7
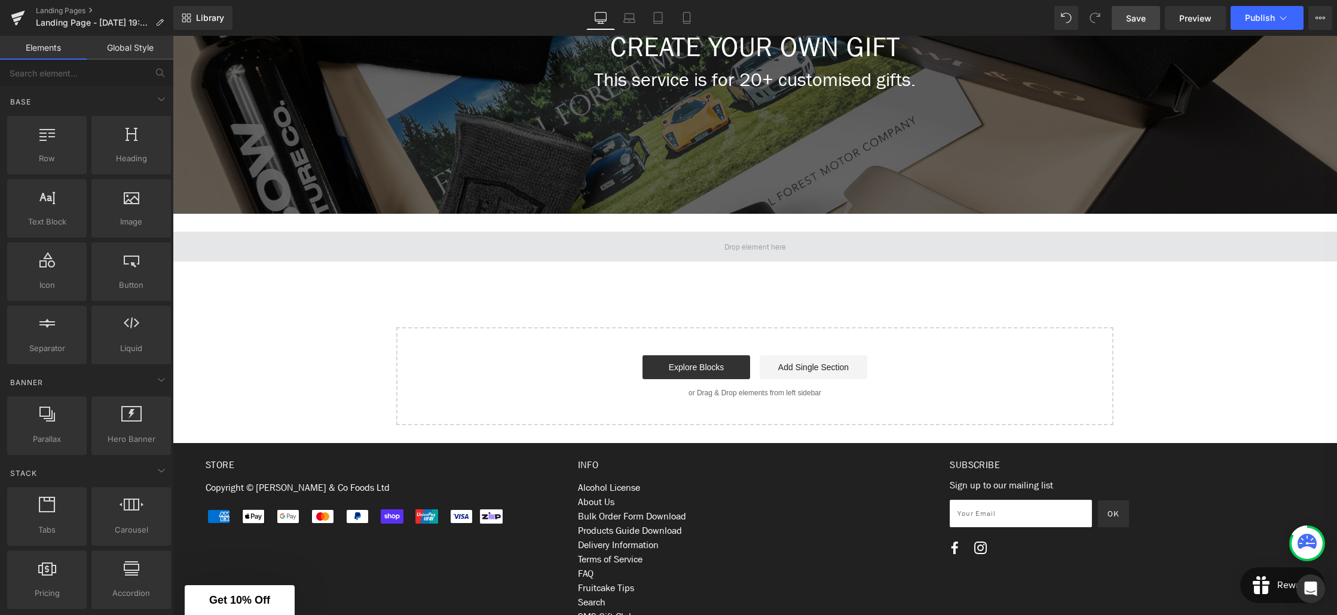
scroll to position [275, 0]
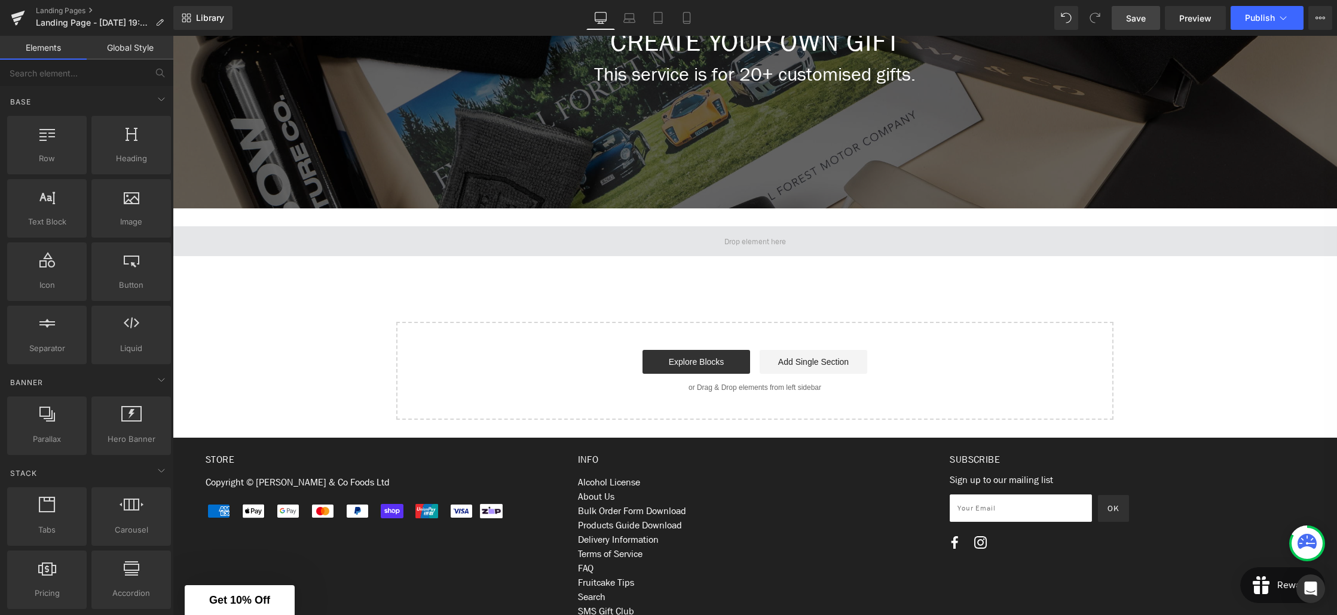
click at [244, 229] on span at bounding box center [755, 241] width 1164 height 30
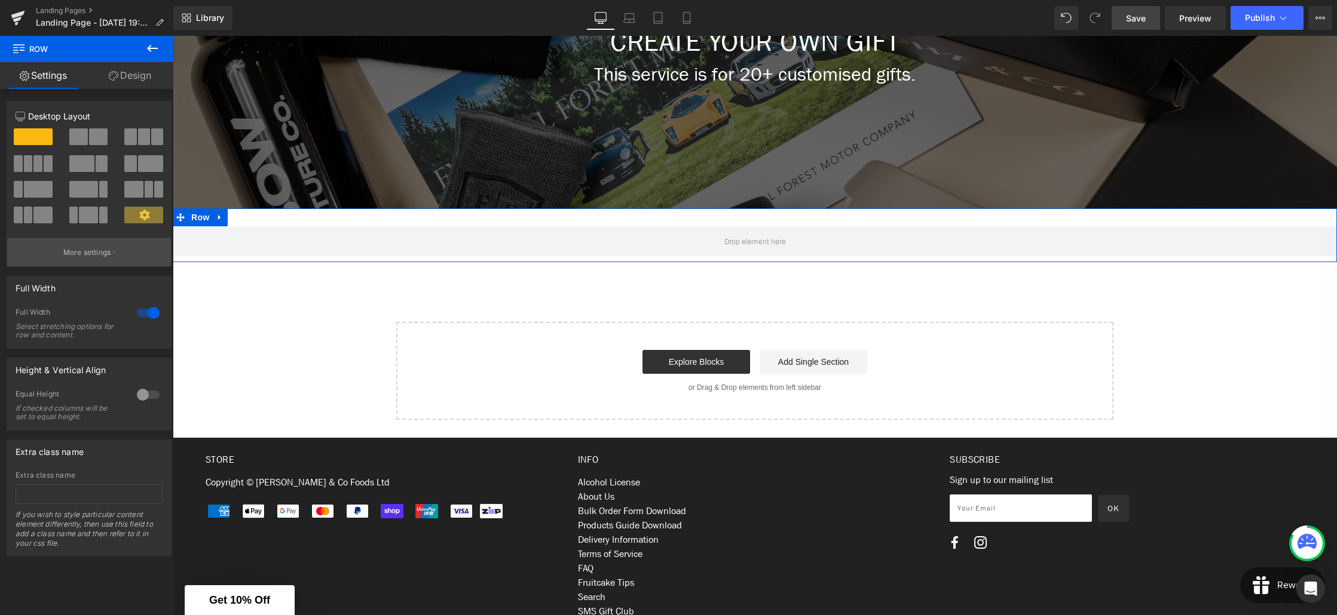
click at [75, 254] on p "More settings" at bounding box center [87, 252] width 48 height 11
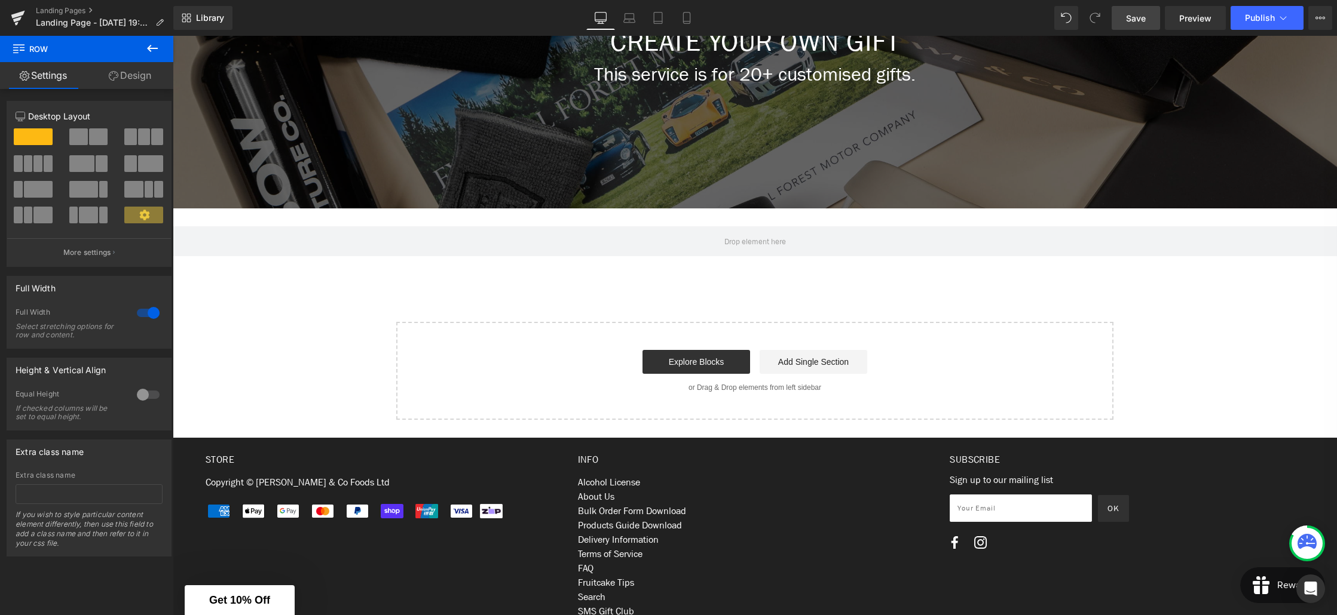
click at [199, 220] on body "account icon arrow-left-long icon arrow-left icon arrow-right-long icon arrow-r…" at bounding box center [755, 242] width 1164 height 964
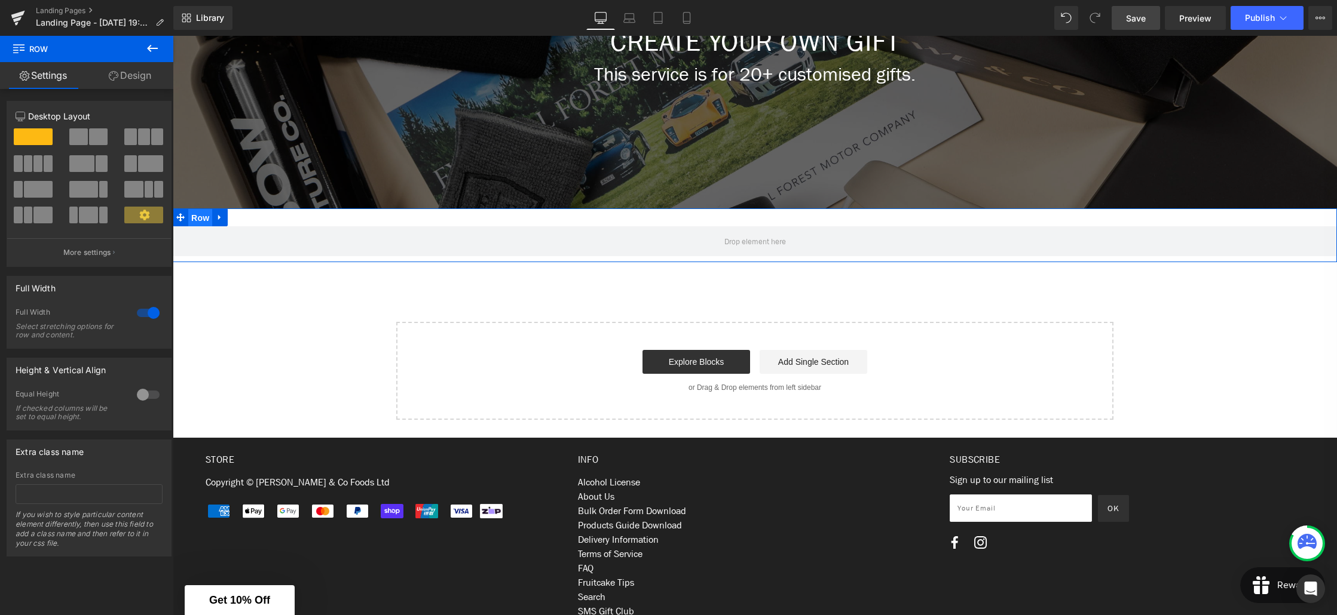
click at [202, 216] on span "Row" at bounding box center [200, 218] width 24 height 18
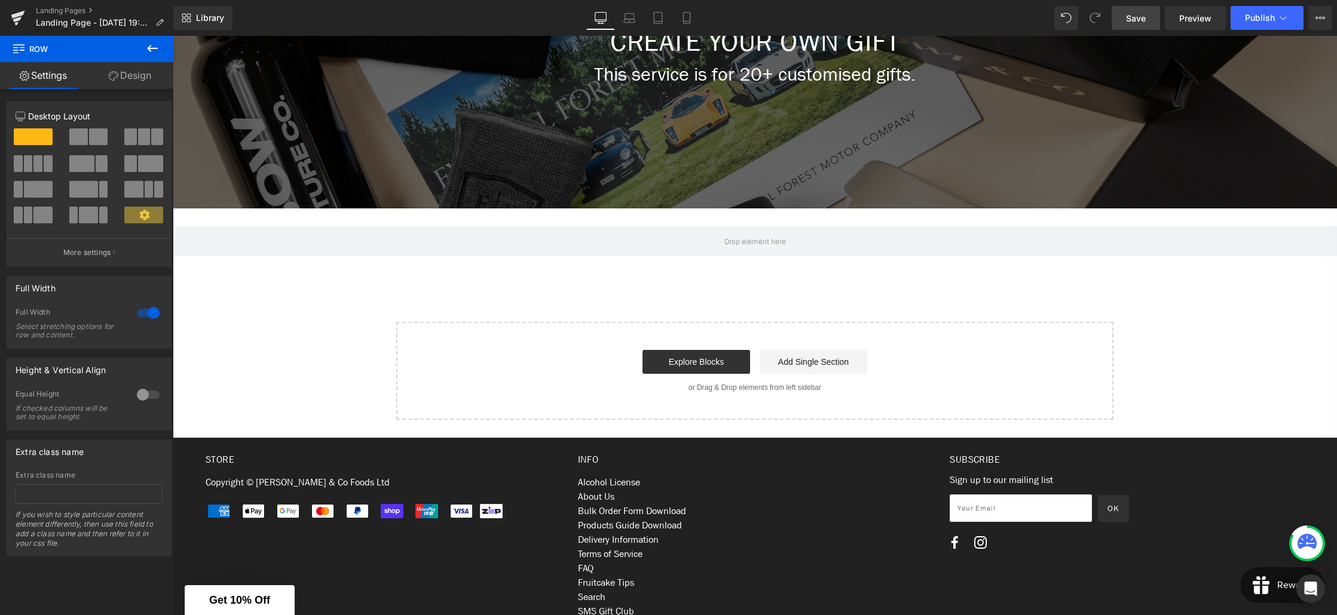
click at [155, 47] on icon at bounding box center [152, 48] width 14 height 14
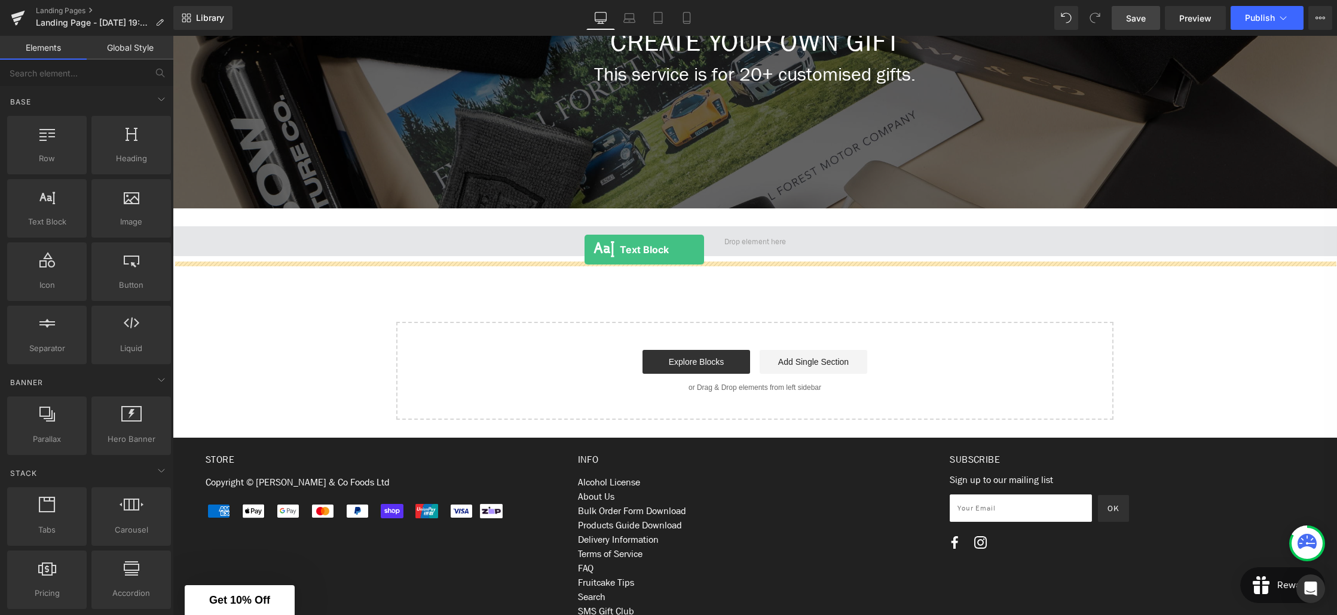
drag, startPoint x: 220, startPoint y: 252, endPoint x: 584, endPoint y: 250, distance: 363.9
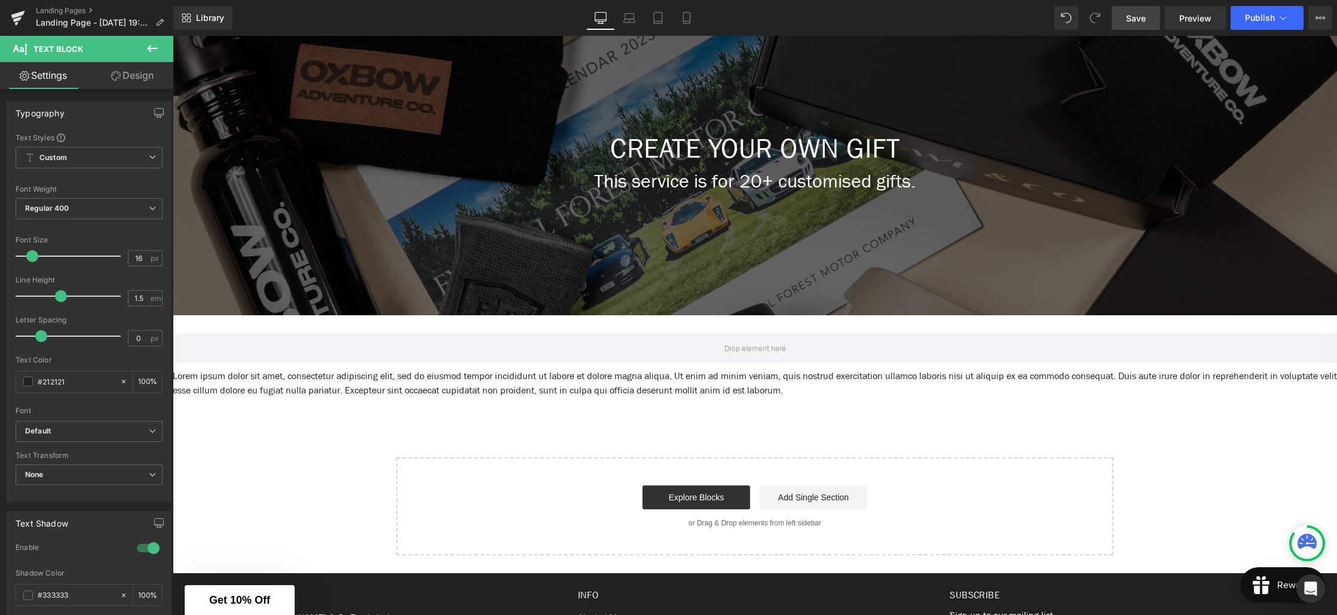
scroll to position [12, 0]
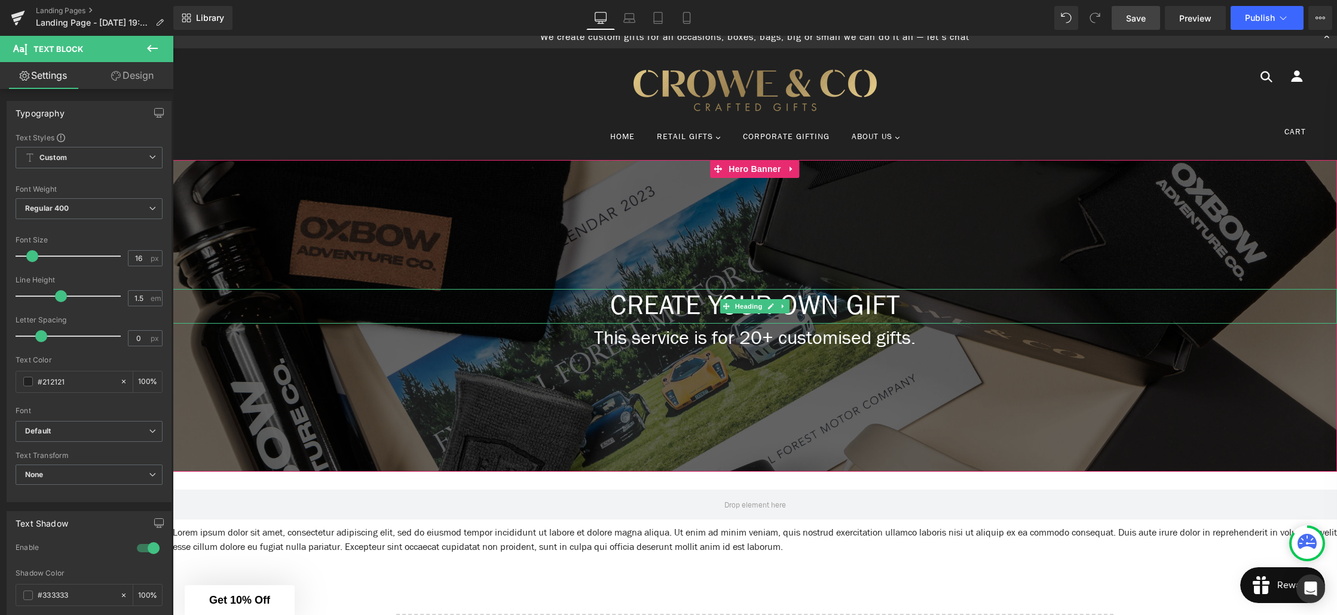
click at [645, 307] on h1 "Create Your Own Gift" at bounding box center [755, 306] width 1164 height 35
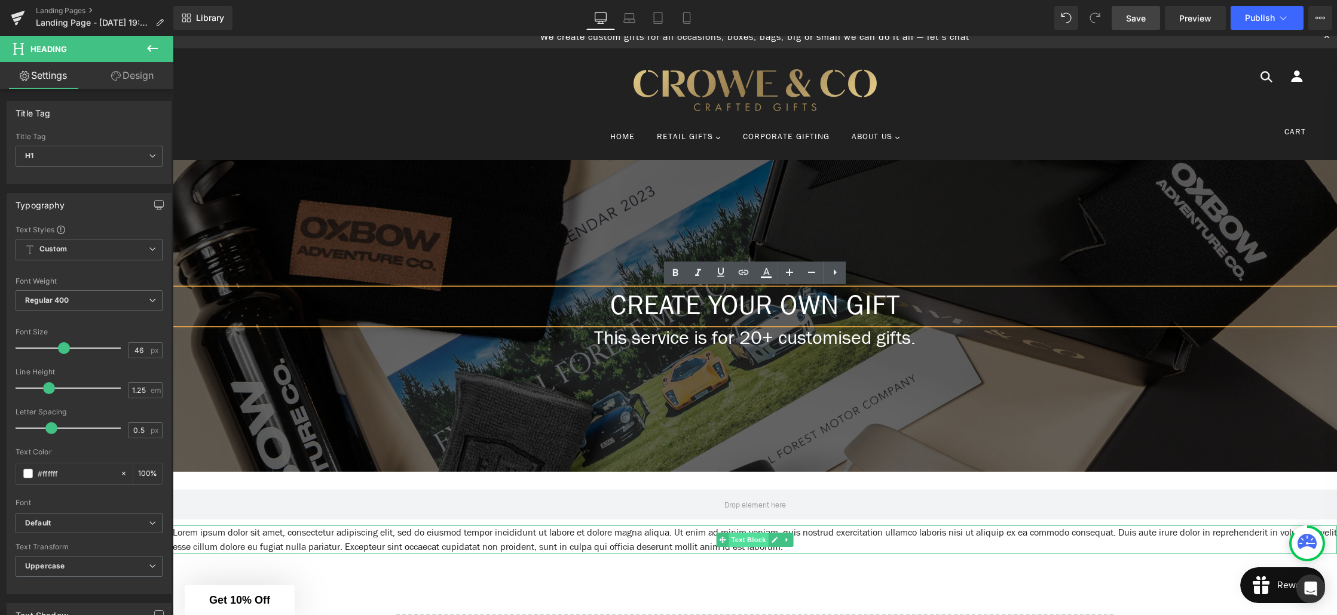
click at [743, 540] on span "Text Block" at bounding box center [747, 540] width 39 height 14
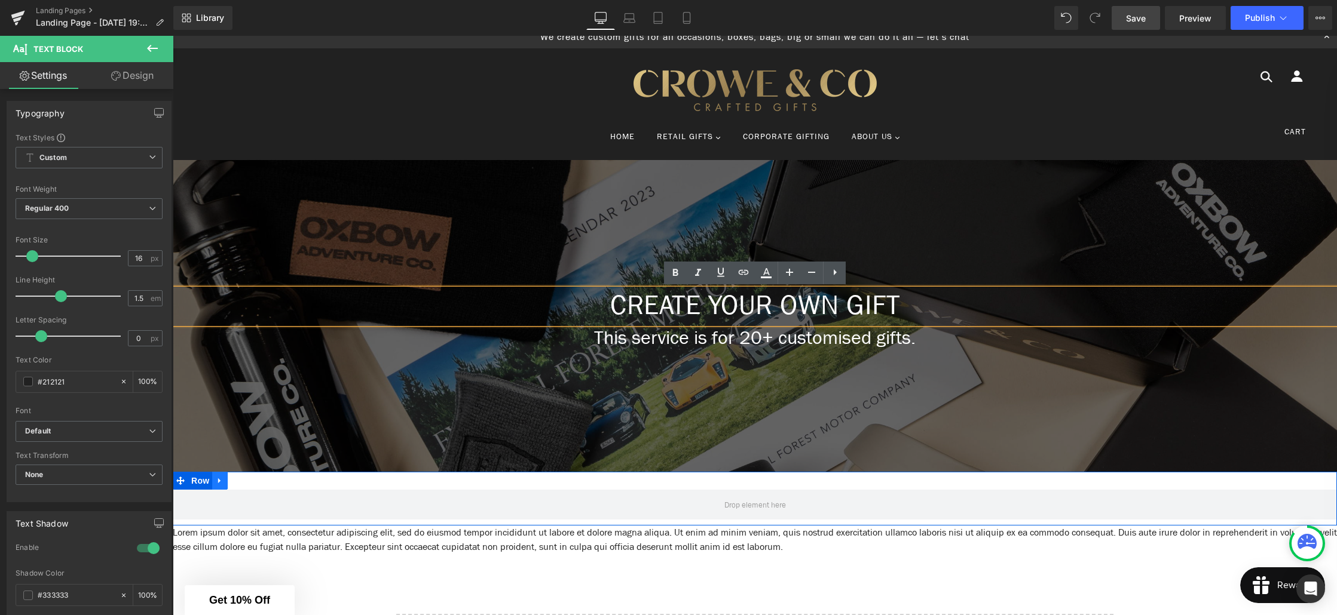
click at [222, 484] on icon at bounding box center [220, 480] width 8 height 9
click at [197, 483] on span "Row" at bounding box center [200, 481] width 24 height 18
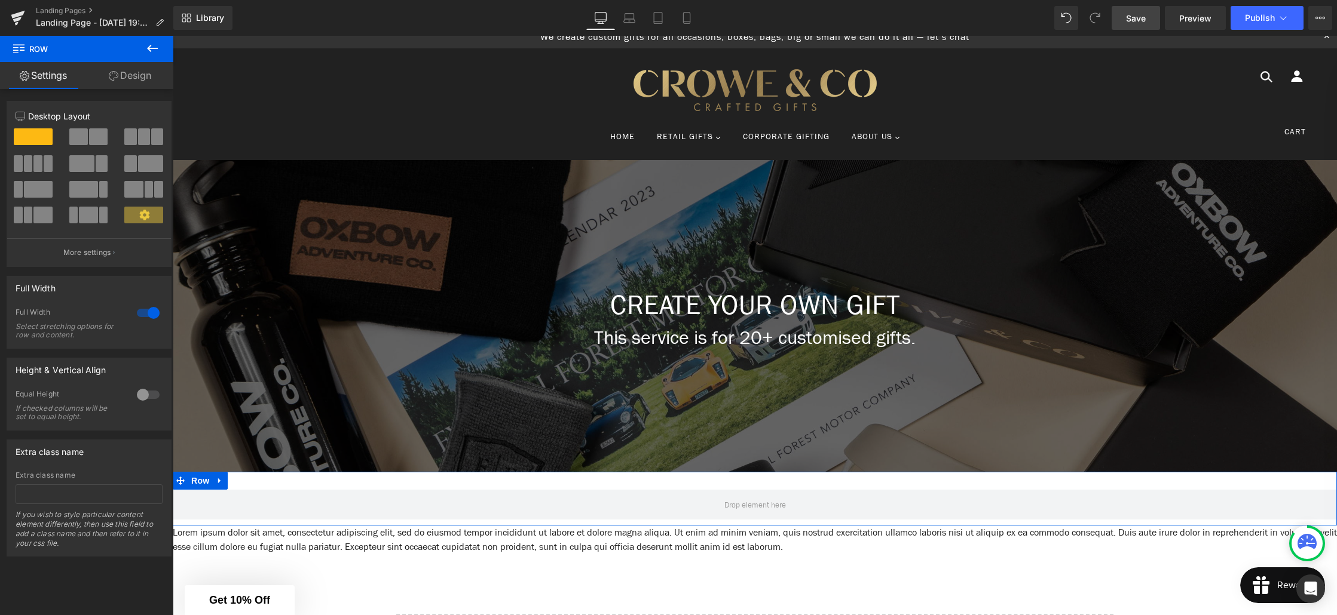
click at [142, 312] on div at bounding box center [148, 313] width 29 height 19
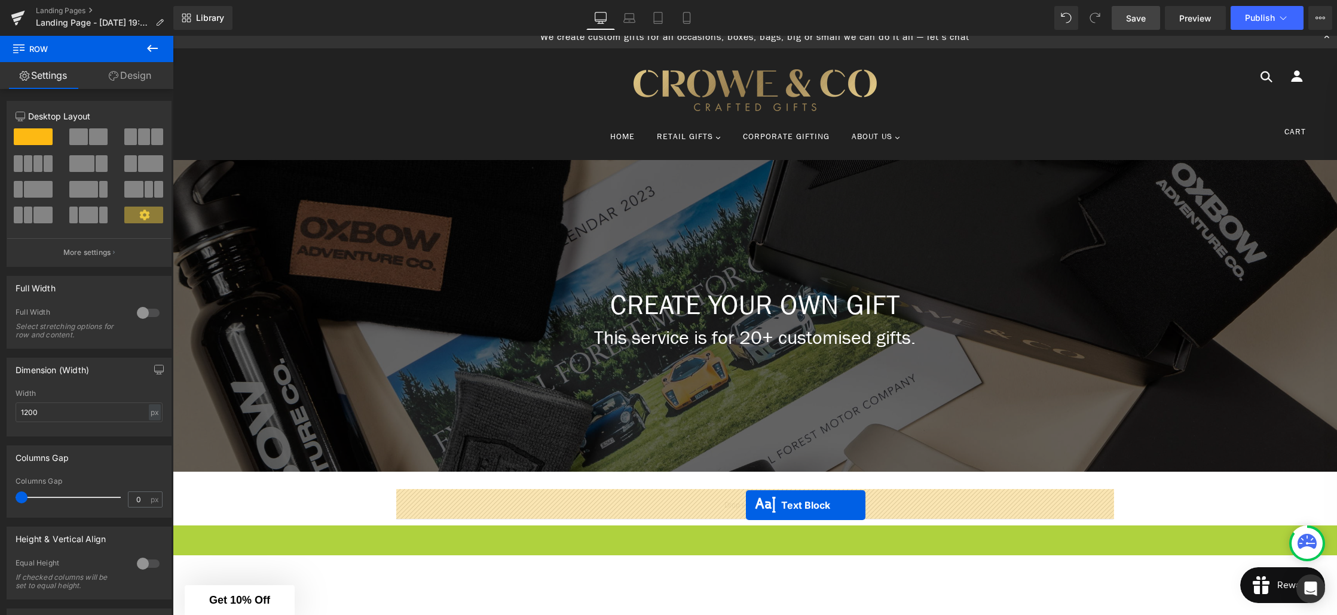
drag, startPoint x: 745, startPoint y: 540, endPoint x: 746, endPoint y: 506, distance: 34.1
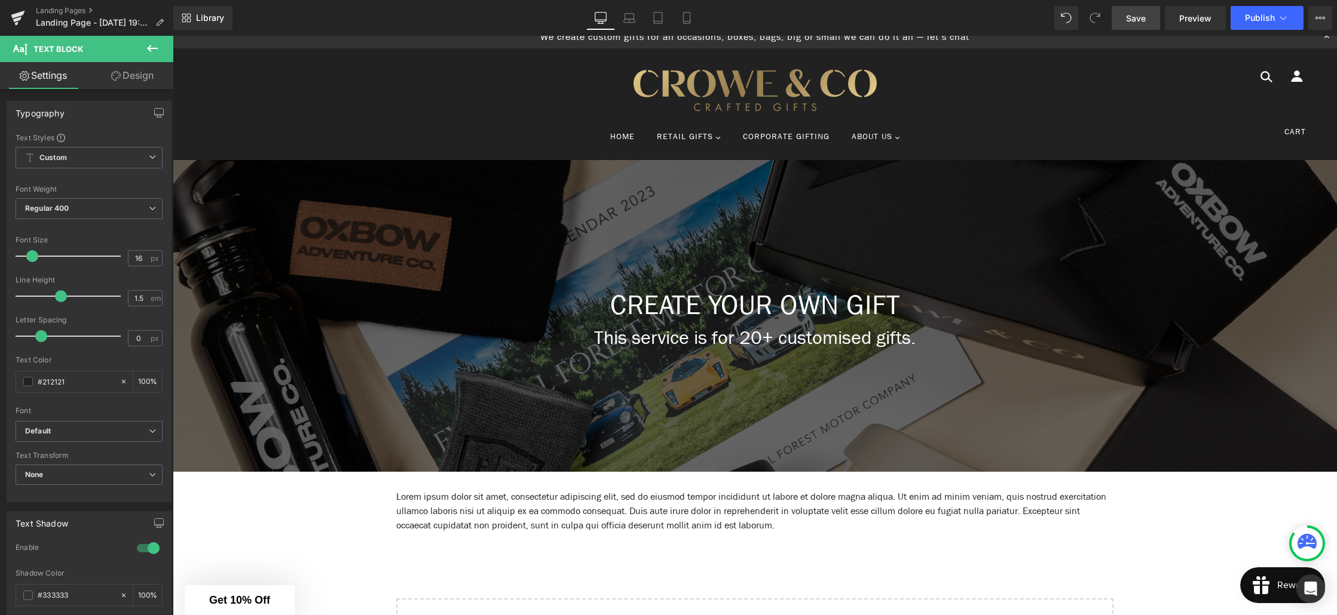
click at [146, 54] on icon at bounding box center [152, 48] width 14 height 14
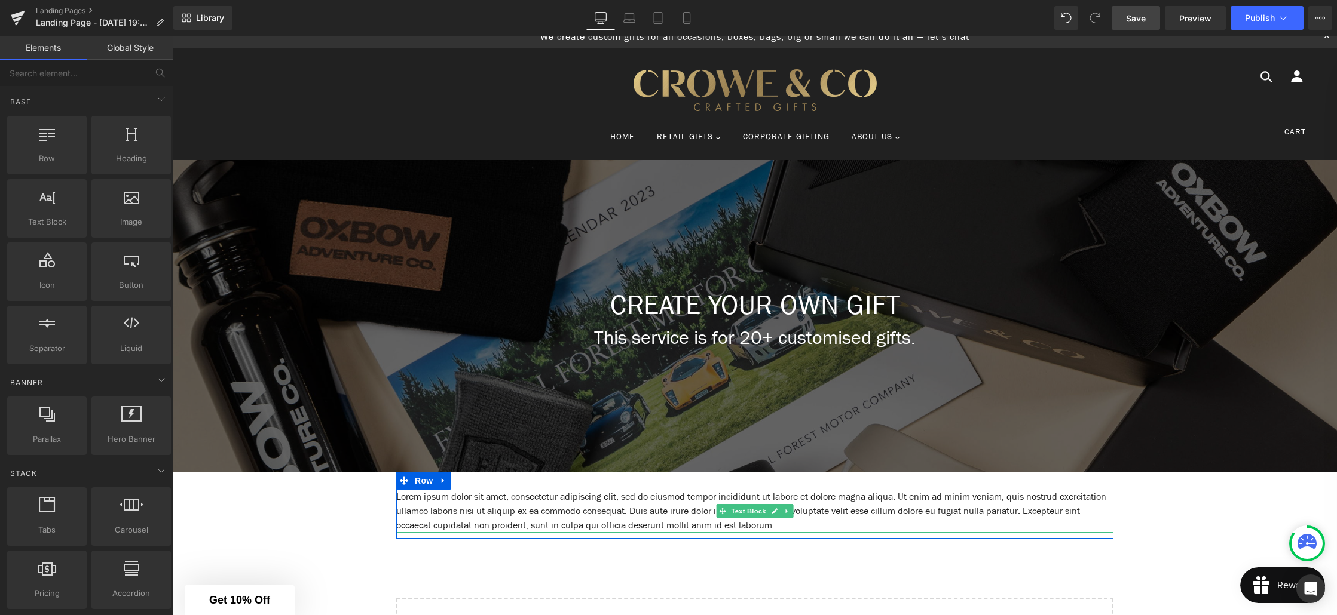
click at [785, 514] on icon at bounding box center [786, 511] width 7 height 7
click at [794, 511] on icon at bounding box center [793, 511] width 7 height 7
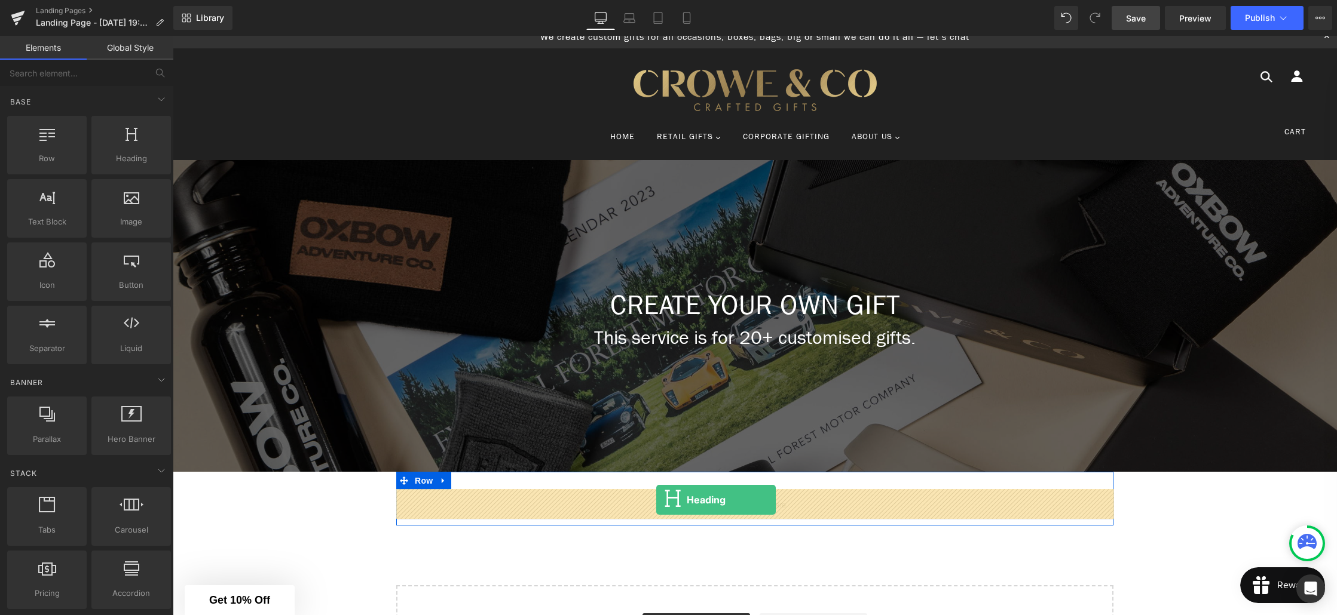
drag, startPoint x: 299, startPoint y: 183, endPoint x: 656, endPoint y: 500, distance: 477.4
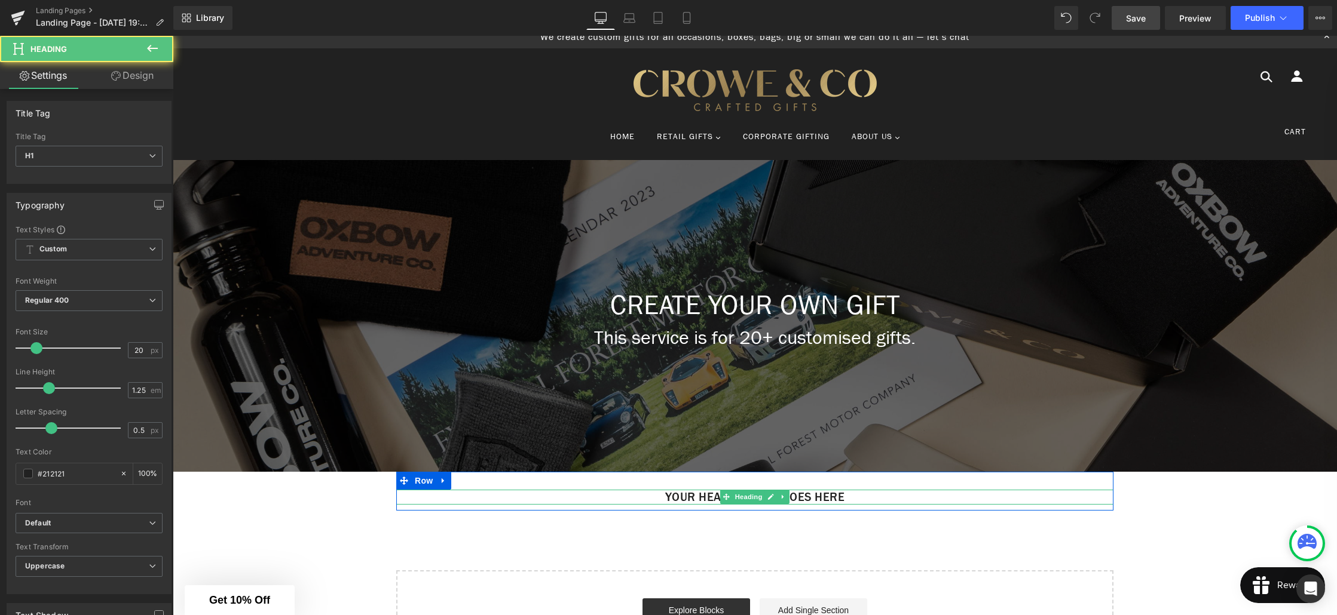
click at [834, 499] on h1 "Your heading text goes here" at bounding box center [754, 497] width 717 height 15
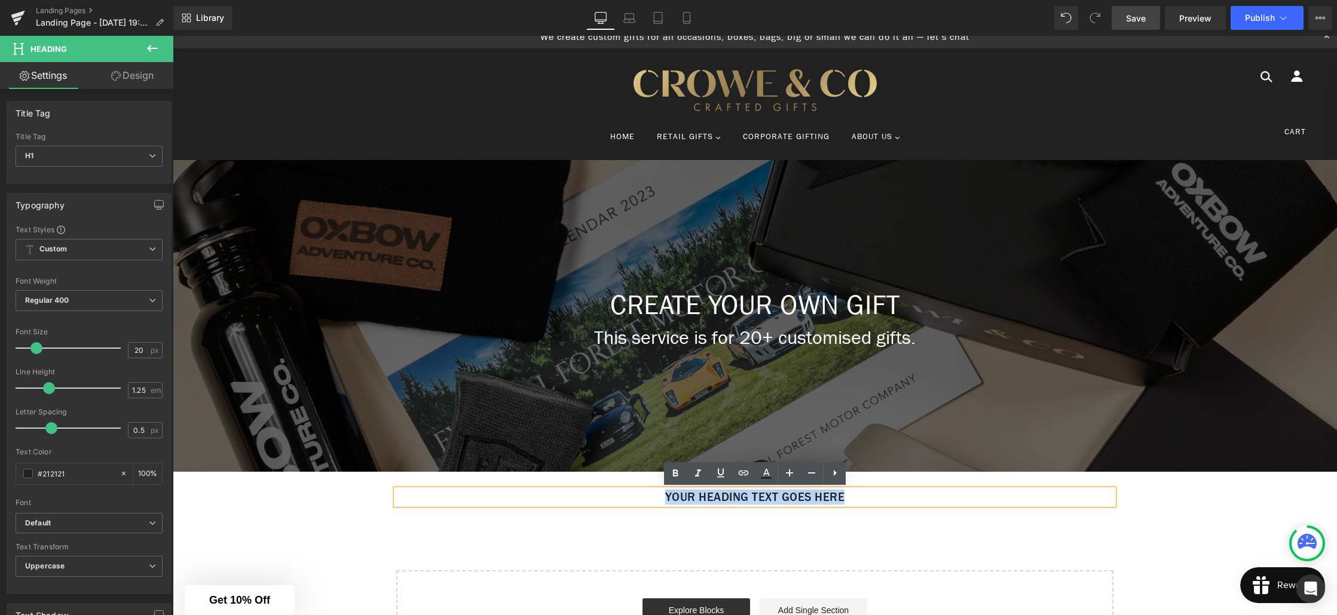
drag, startPoint x: 870, startPoint y: 500, endPoint x: 647, endPoint y: 498, distance: 223.5
click at [647, 498] on h1 "Your heading text goes here" at bounding box center [754, 497] width 717 height 15
paste div
click at [618, 528] on div "Create Your Own Gift Heading This service is for 20+ customised gifts. Text Blo…" at bounding box center [755, 414] width 1164 height 509
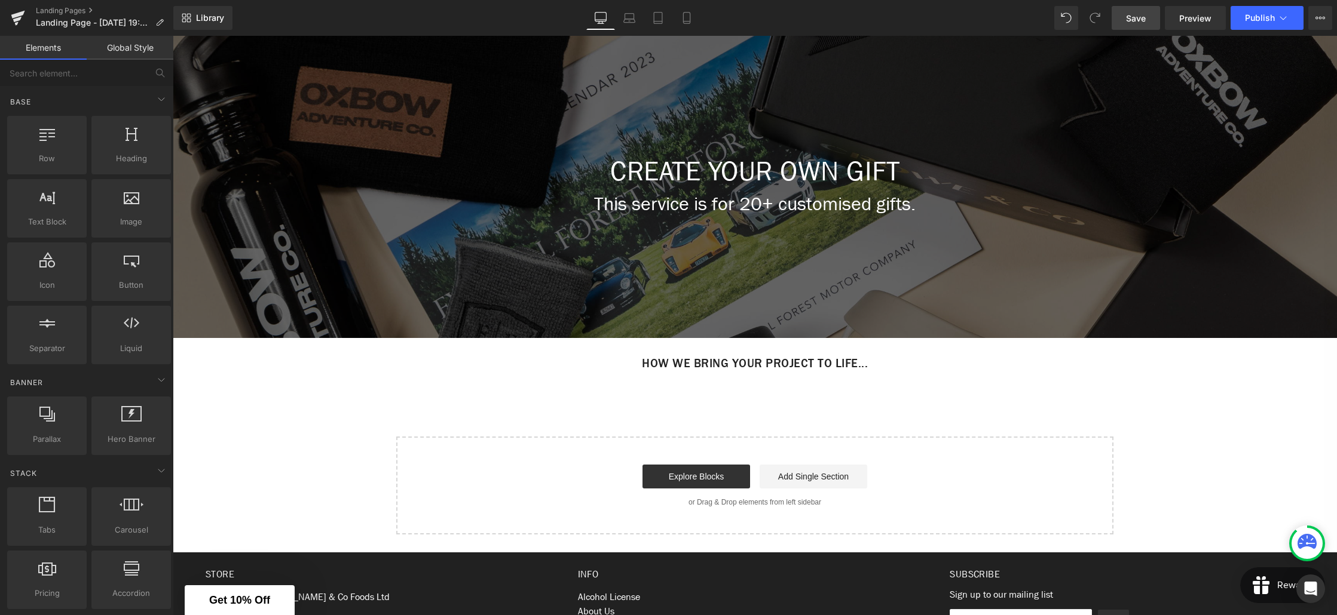
scroll to position [148, 0]
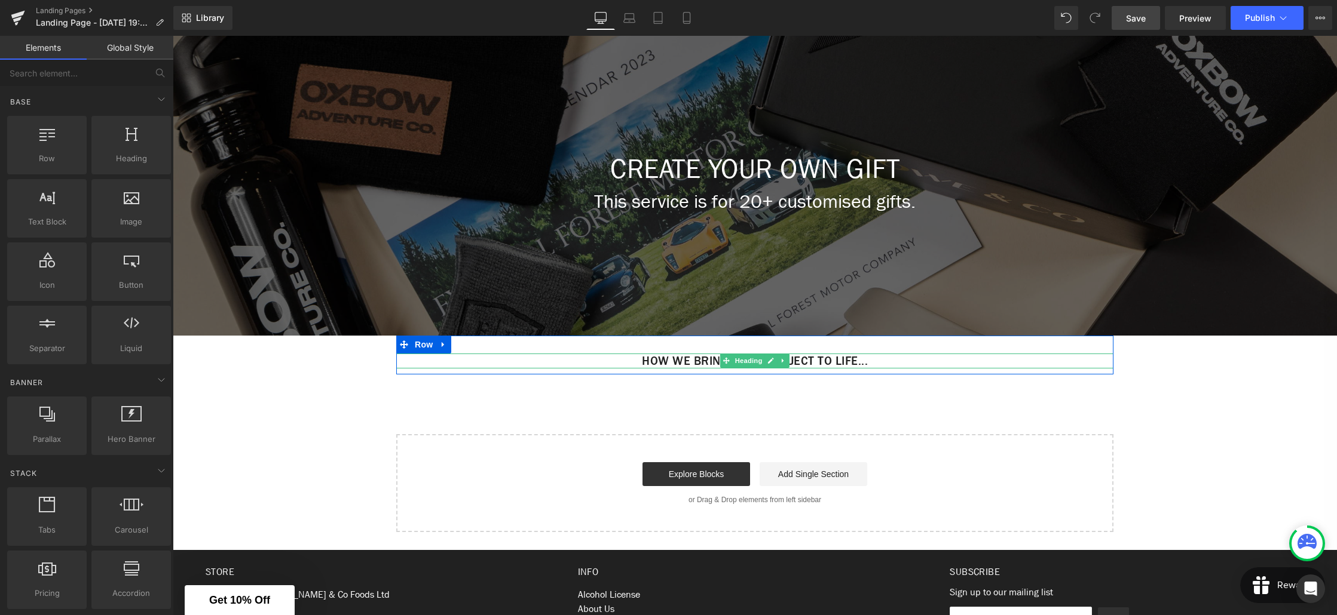
click at [794, 363] on h1 "How we bring your project to life..." at bounding box center [754, 361] width 717 height 15
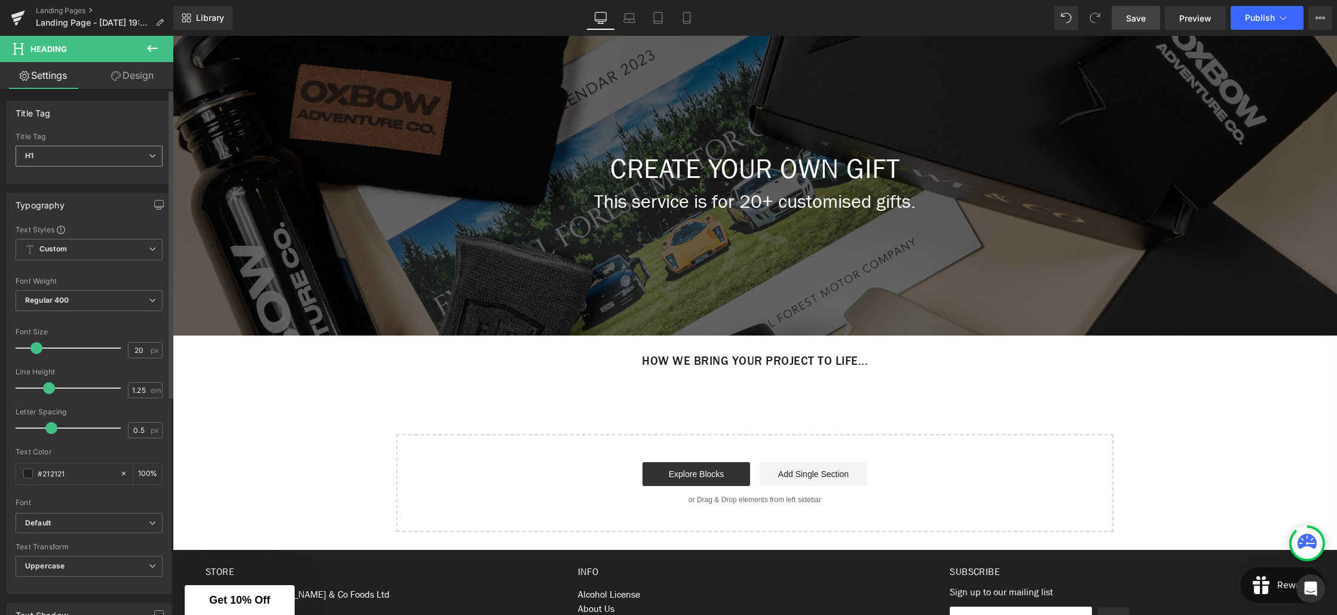
click at [146, 160] on span "H1" at bounding box center [89, 156] width 147 height 21
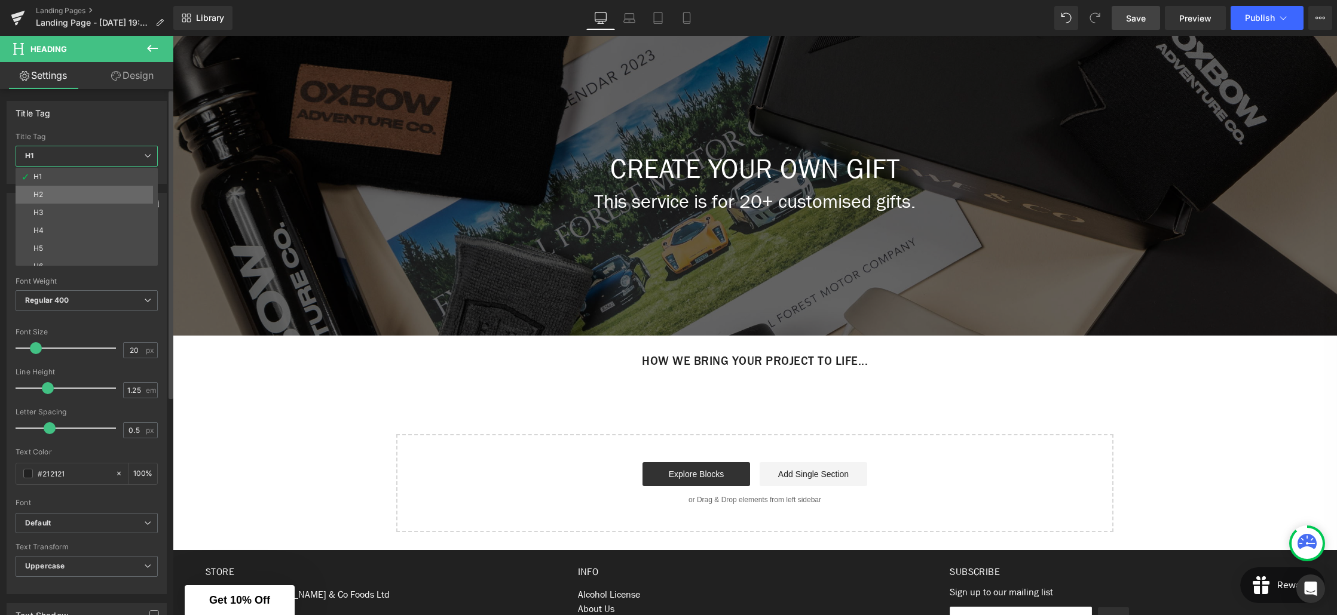
click at [32, 194] on li "H2" at bounding box center [90, 195] width 148 height 18
type input "100"
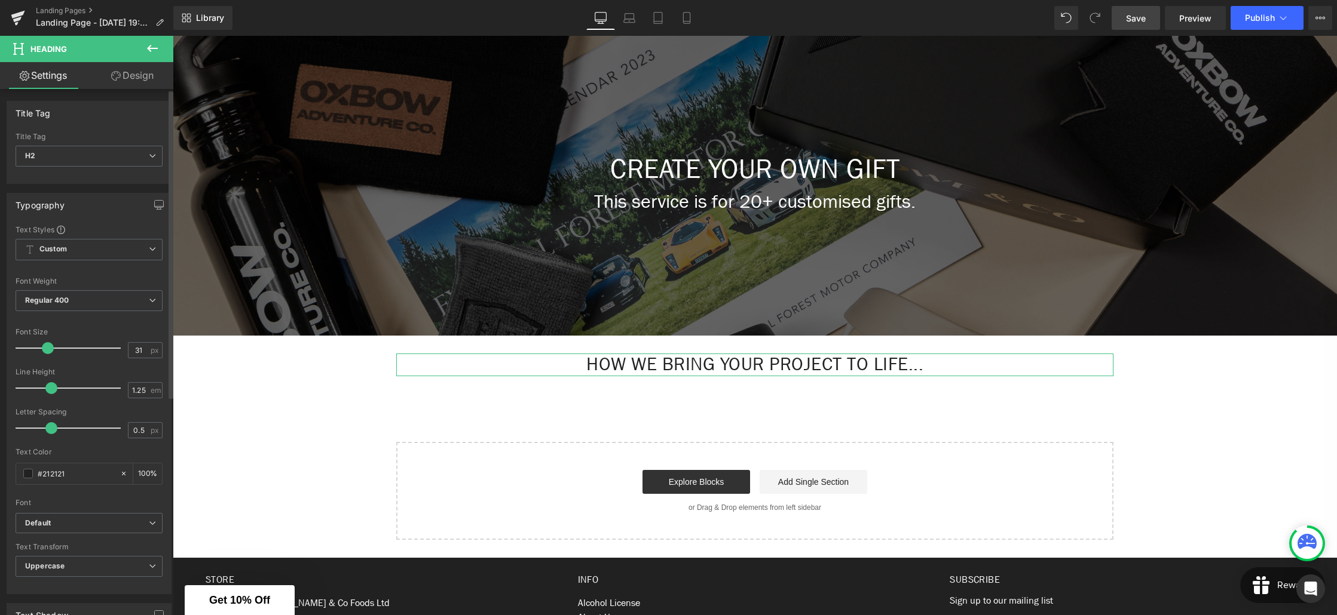
type input "32"
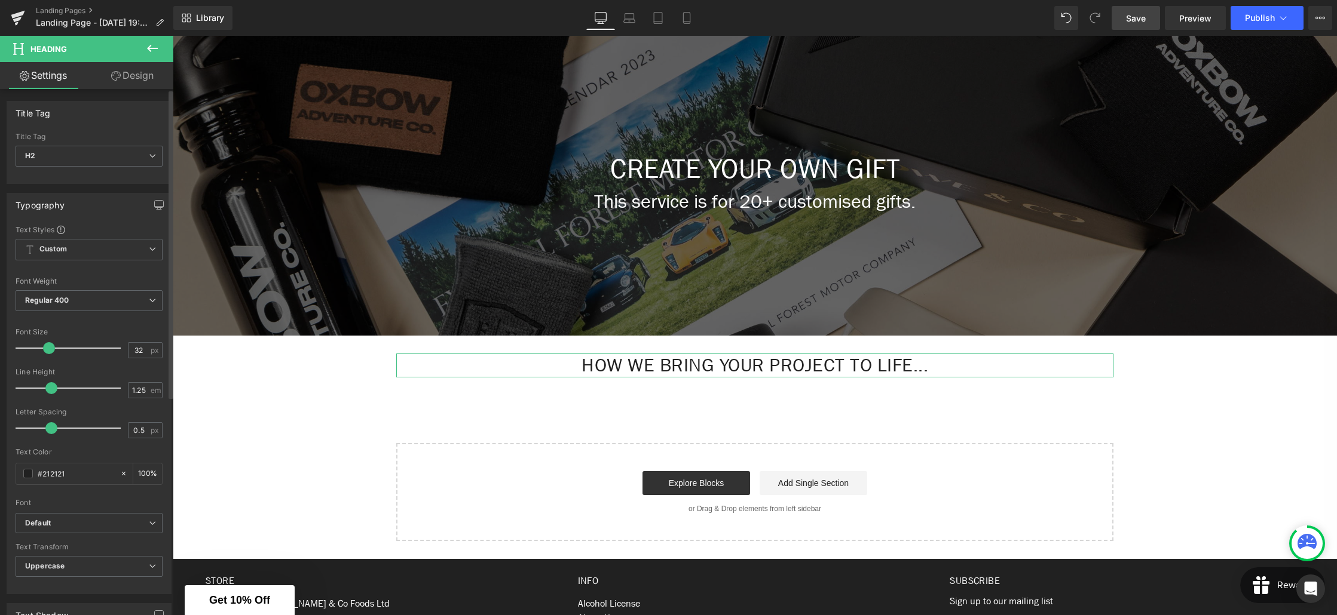
drag, startPoint x: 37, startPoint y: 348, endPoint x: 50, endPoint y: 351, distance: 12.9
click at [50, 351] on span at bounding box center [49, 348] width 12 height 12
click at [726, 417] on div "Create Your Own Gift Heading This service is for 20+ customised gifts. Text Blo…" at bounding box center [755, 282] width 1164 height 517
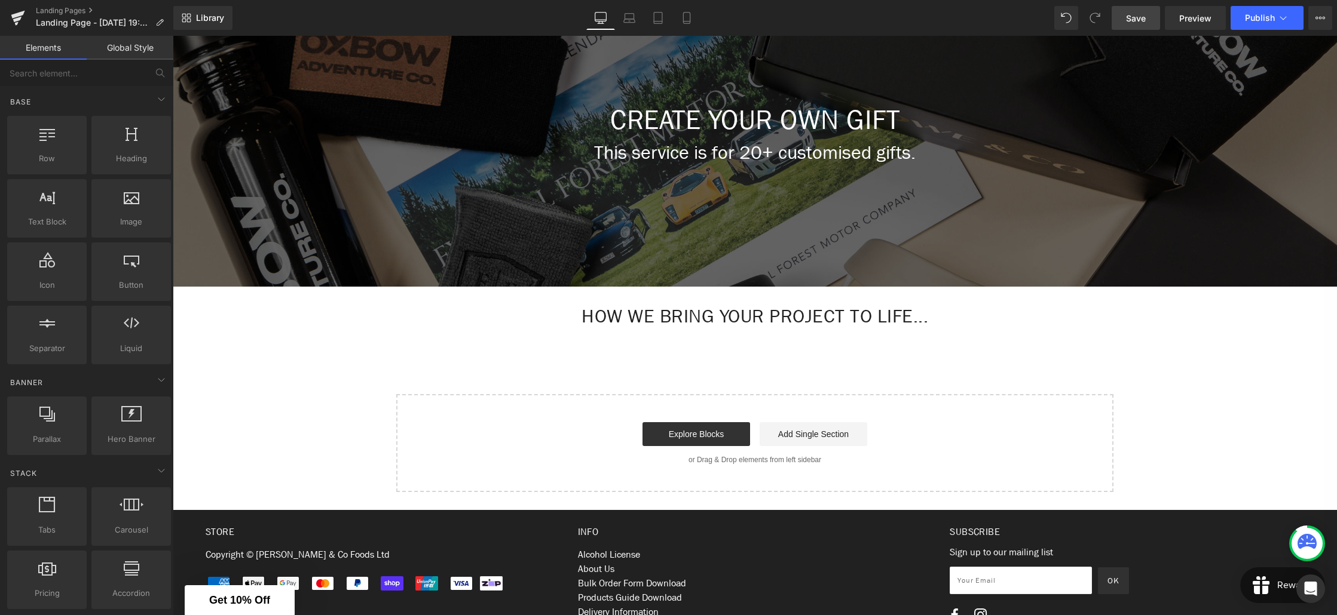
scroll to position [198, 0]
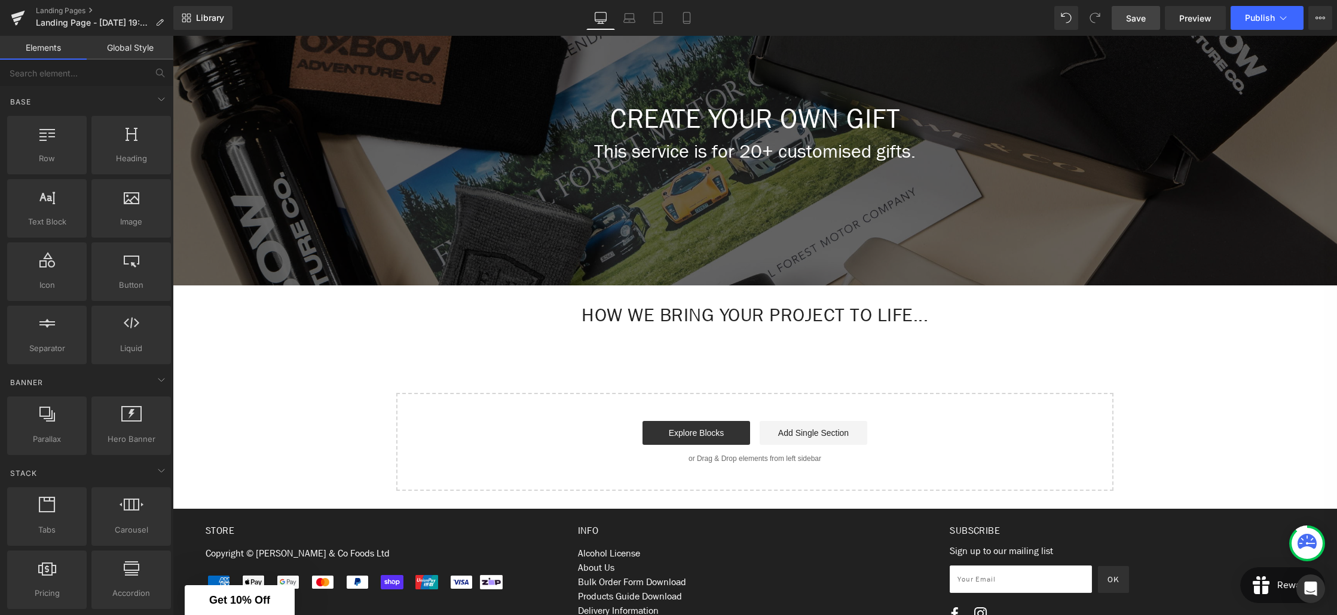
click at [612, 347] on div "Create Your Own Gift Heading This service is for 20+ customised gifts. Text Blo…" at bounding box center [755, 232] width 1164 height 517
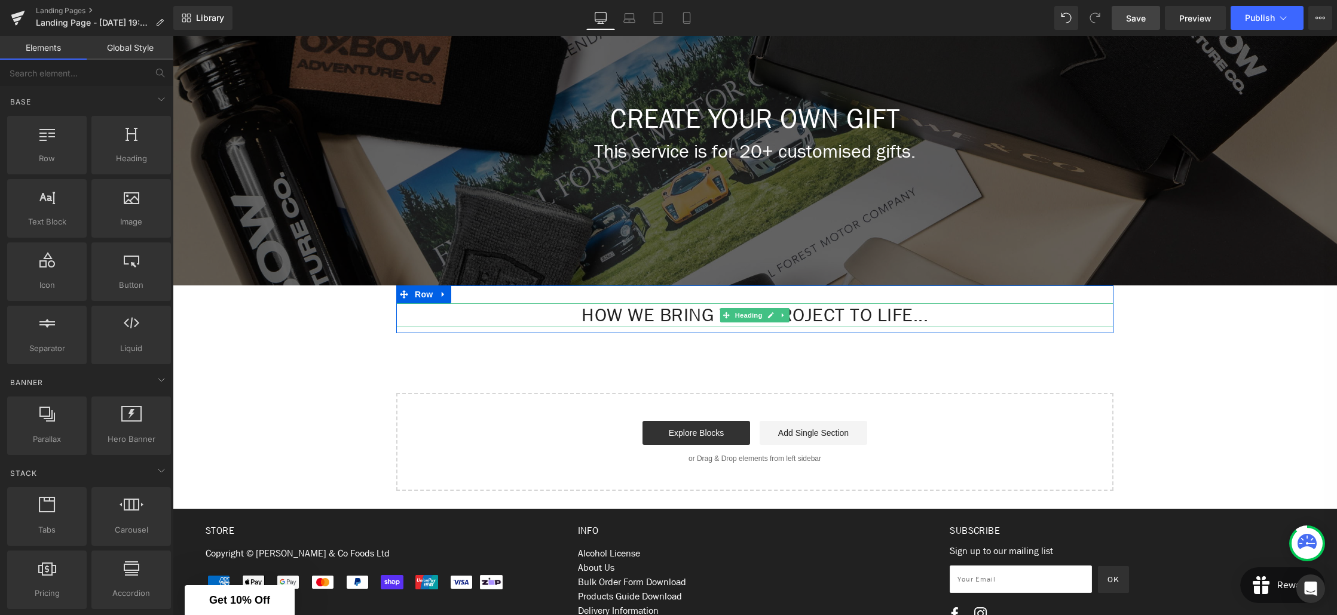
click at [523, 310] on h2 "How we bring your project to life..." at bounding box center [754, 316] width 717 height 24
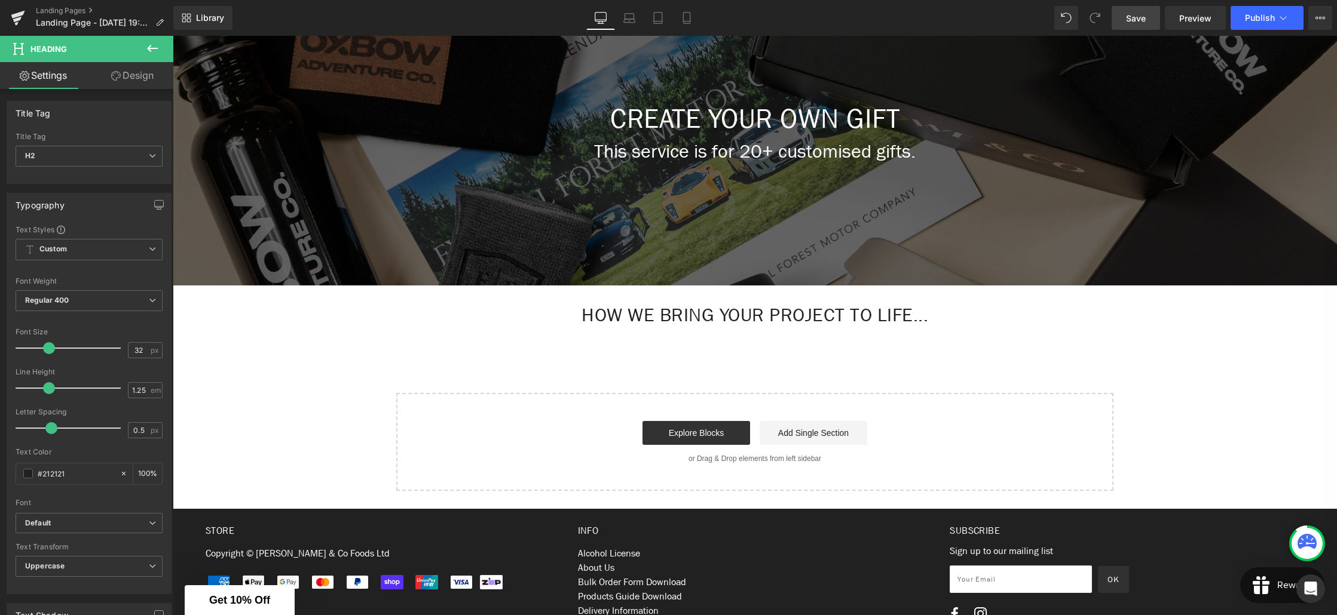
click at [154, 49] on icon at bounding box center [152, 48] width 14 height 14
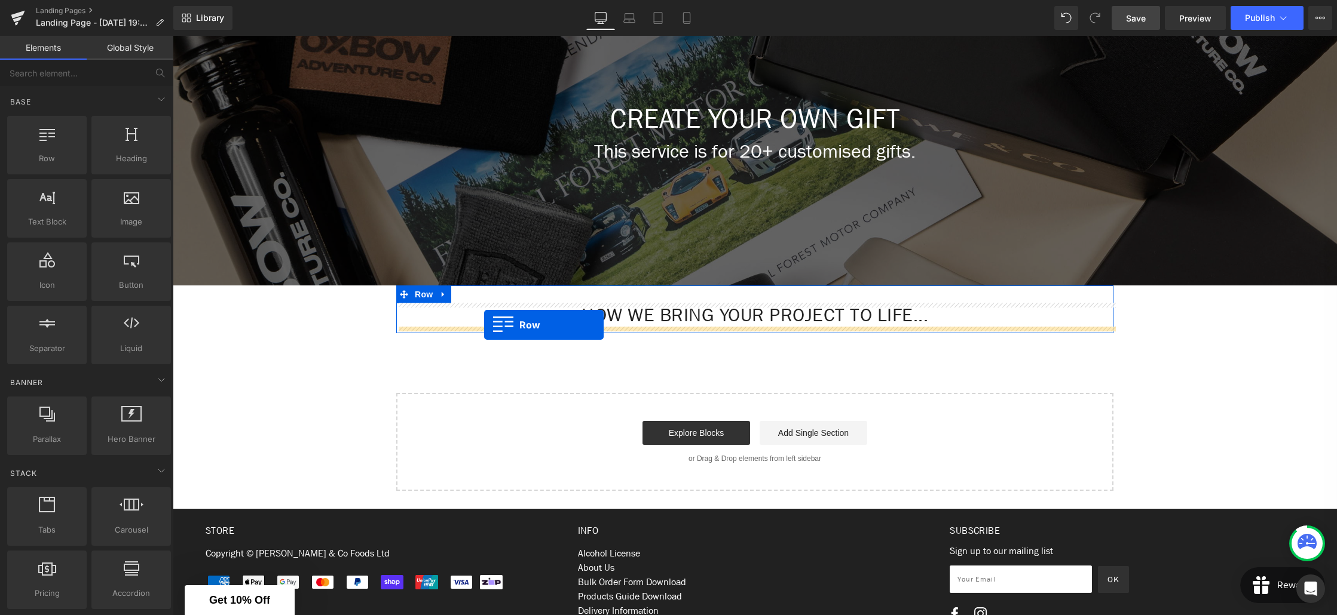
drag, startPoint x: 237, startPoint y: 180, endPoint x: 484, endPoint y: 325, distance: 286.8
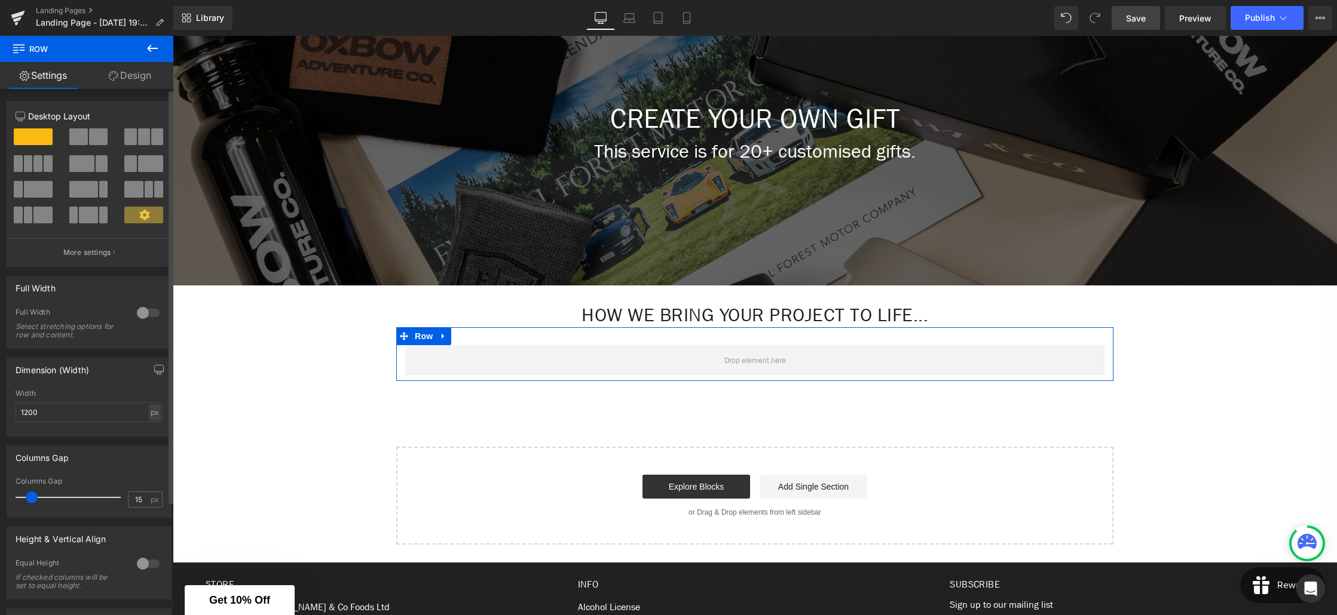
click at [33, 167] on span at bounding box center [37, 163] width 9 height 17
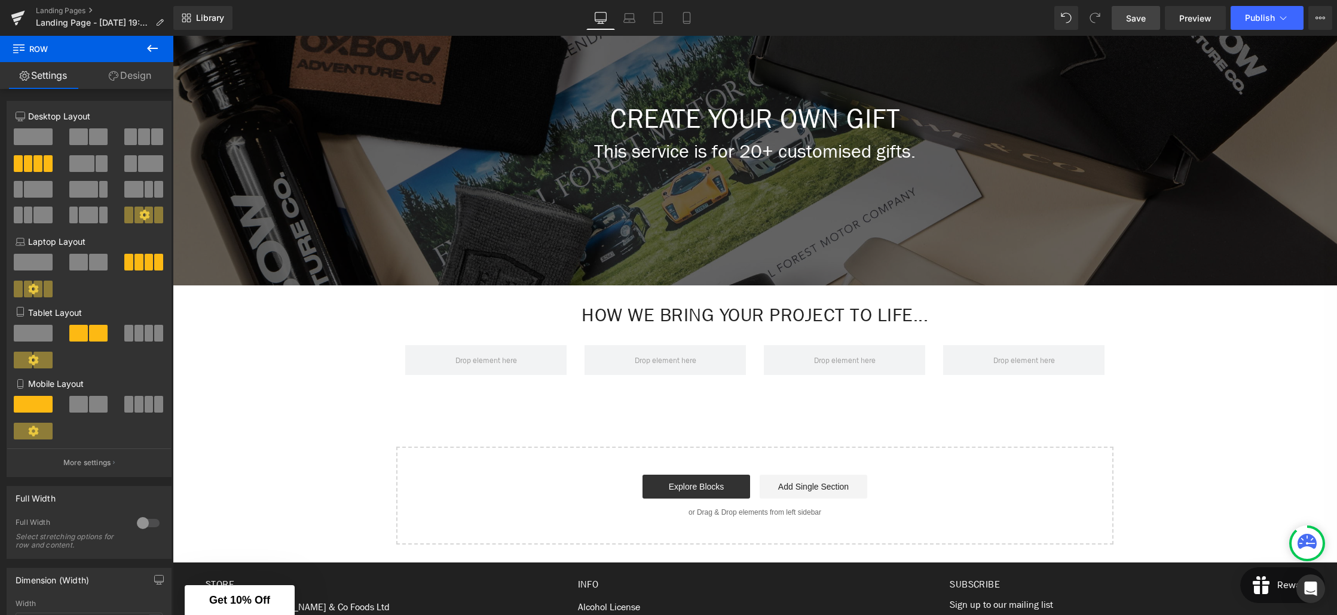
click at [149, 51] on icon at bounding box center [152, 48] width 14 height 14
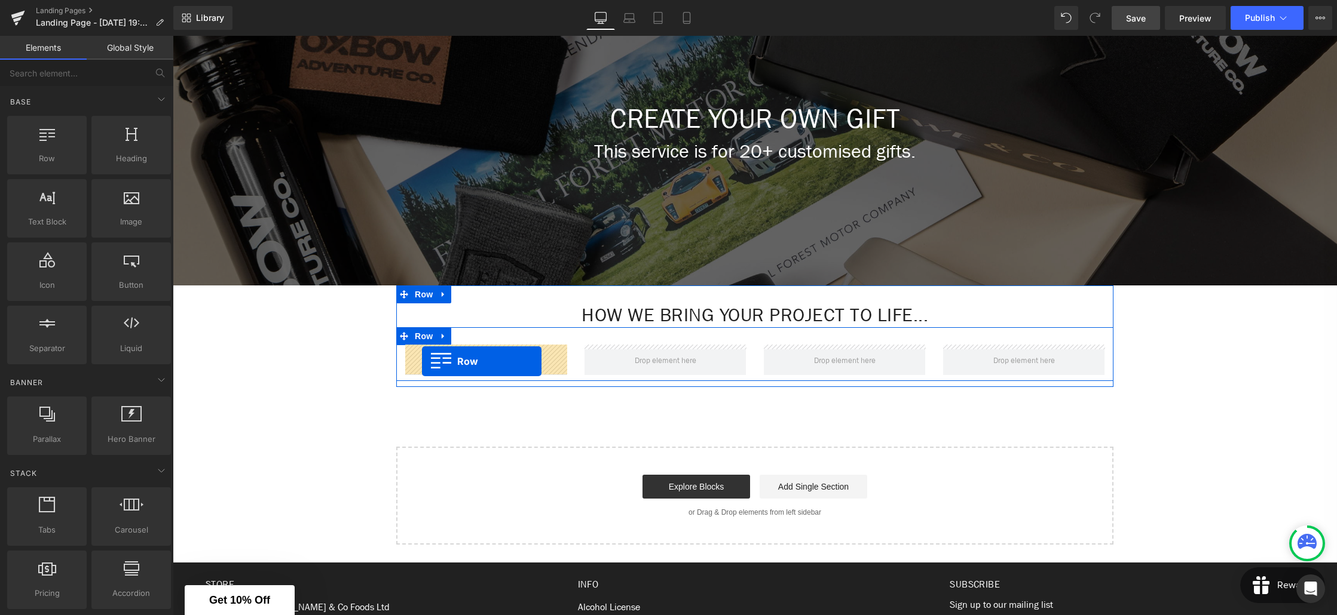
drag, startPoint x: 213, startPoint y: 189, endPoint x: 422, endPoint y: 362, distance: 270.8
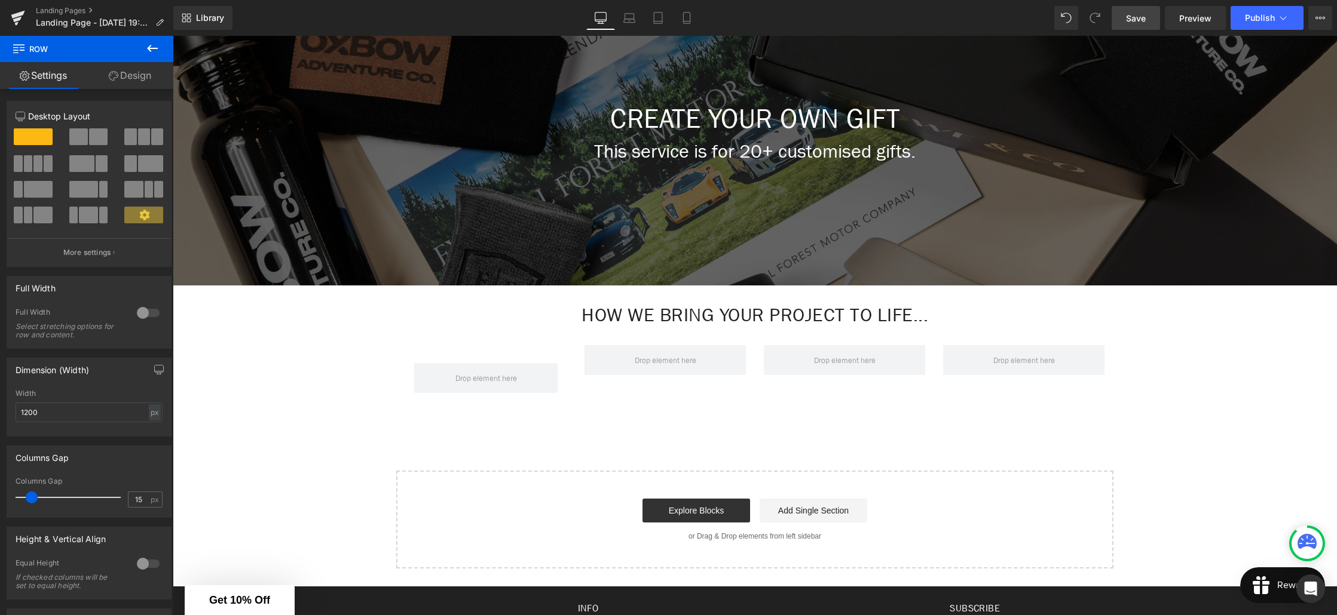
click at [149, 49] on icon at bounding box center [152, 48] width 11 height 7
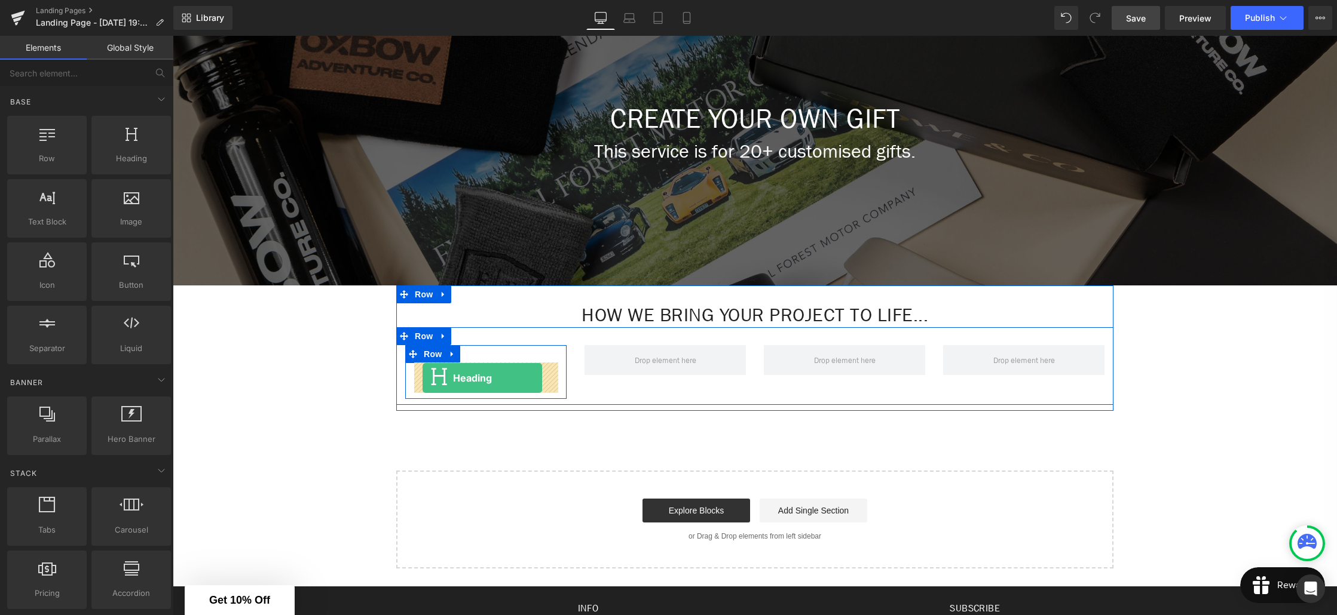
drag, startPoint x: 304, startPoint y: 189, endPoint x: 422, endPoint y: 378, distance: 223.1
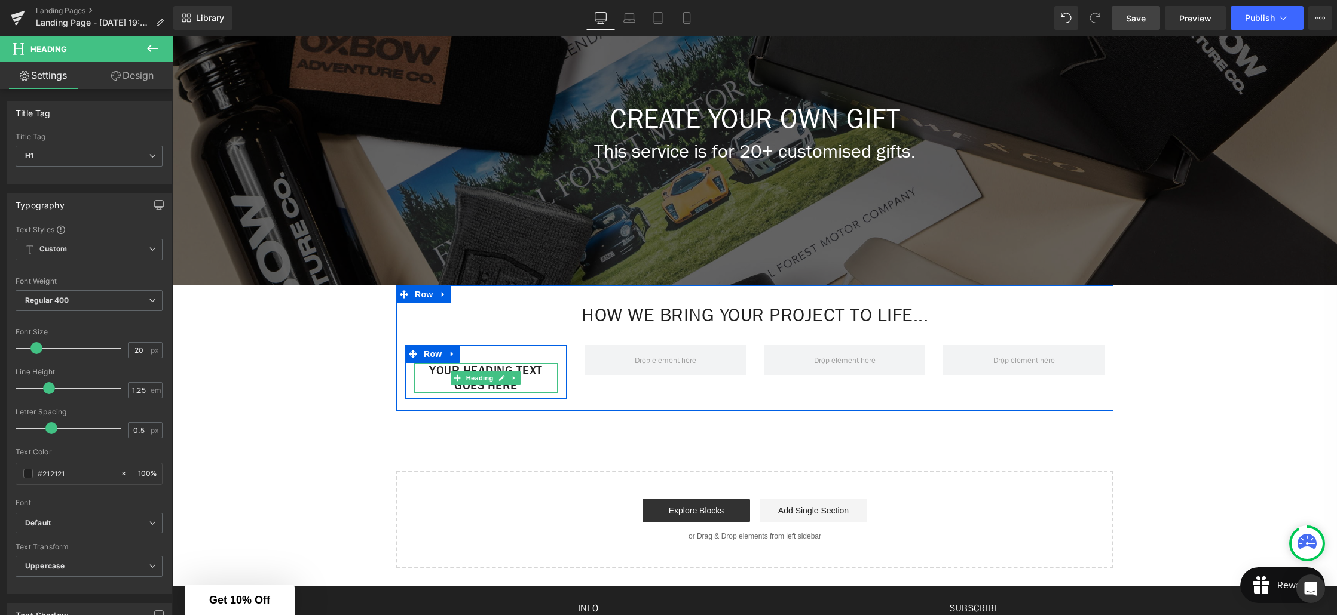
click at [501, 379] on icon at bounding box center [502, 378] width 6 height 6
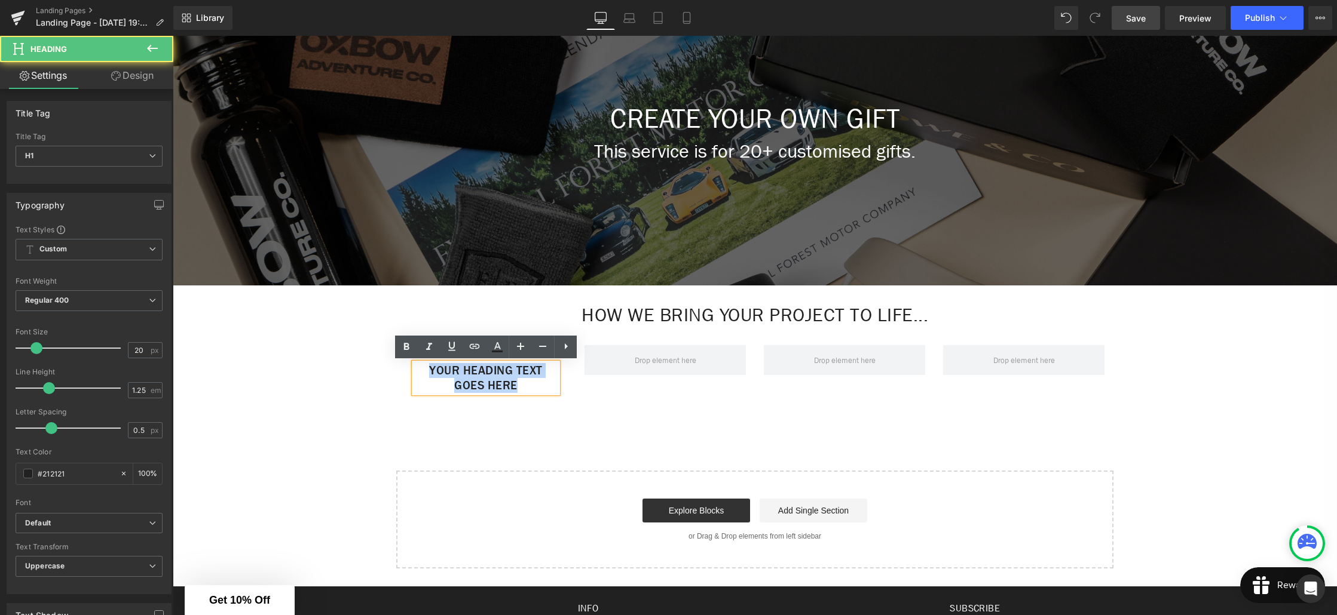
drag, startPoint x: 523, startPoint y: 383, endPoint x: 421, endPoint y: 372, distance: 102.7
click at [421, 372] on h1 "Your heading text goes here" at bounding box center [485, 378] width 143 height 30
paste div
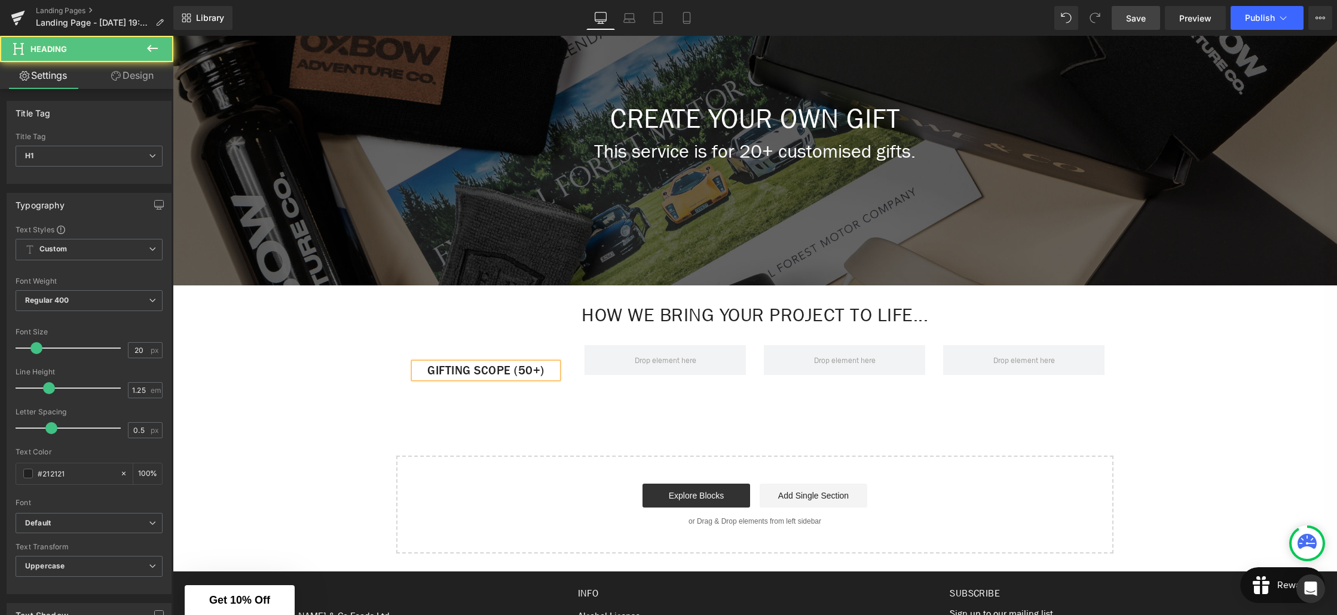
drag, startPoint x: 531, startPoint y: 372, endPoint x: 528, endPoint y: 380, distance: 8.7
click at [530, 373] on h1 "Gifting Scope (50+)" at bounding box center [485, 370] width 143 height 15
click at [148, 51] on icon at bounding box center [152, 48] width 14 height 14
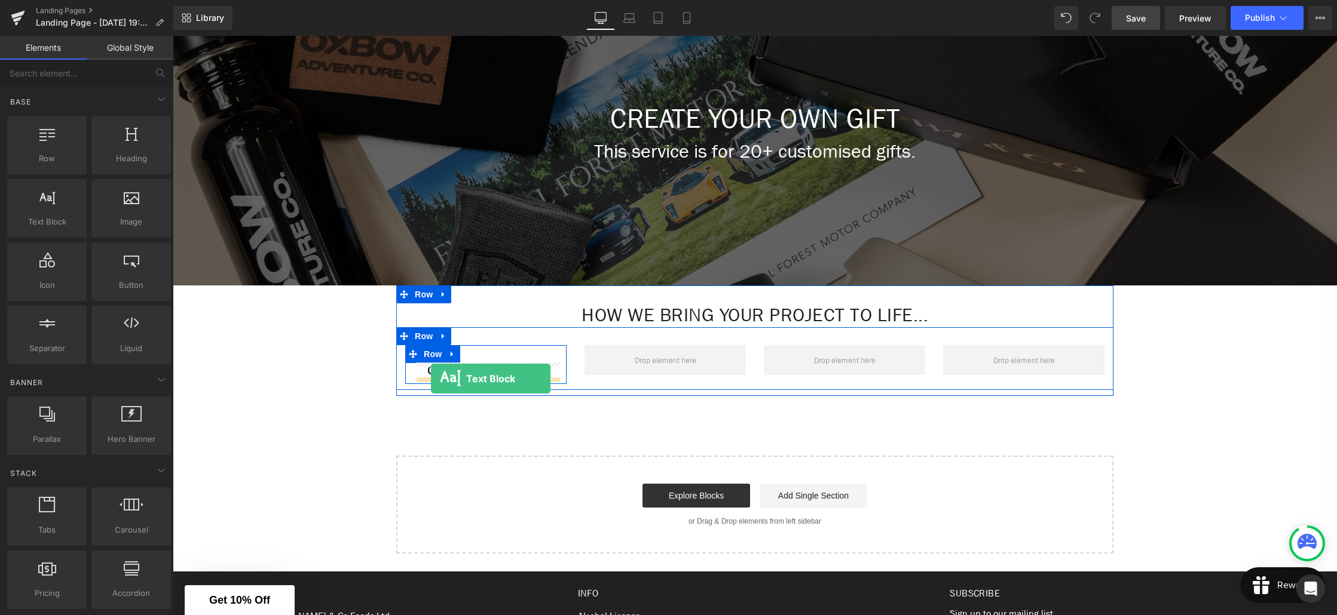
drag, startPoint x: 224, startPoint y: 241, endPoint x: 431, endPoint y: 379, distance: 248.6
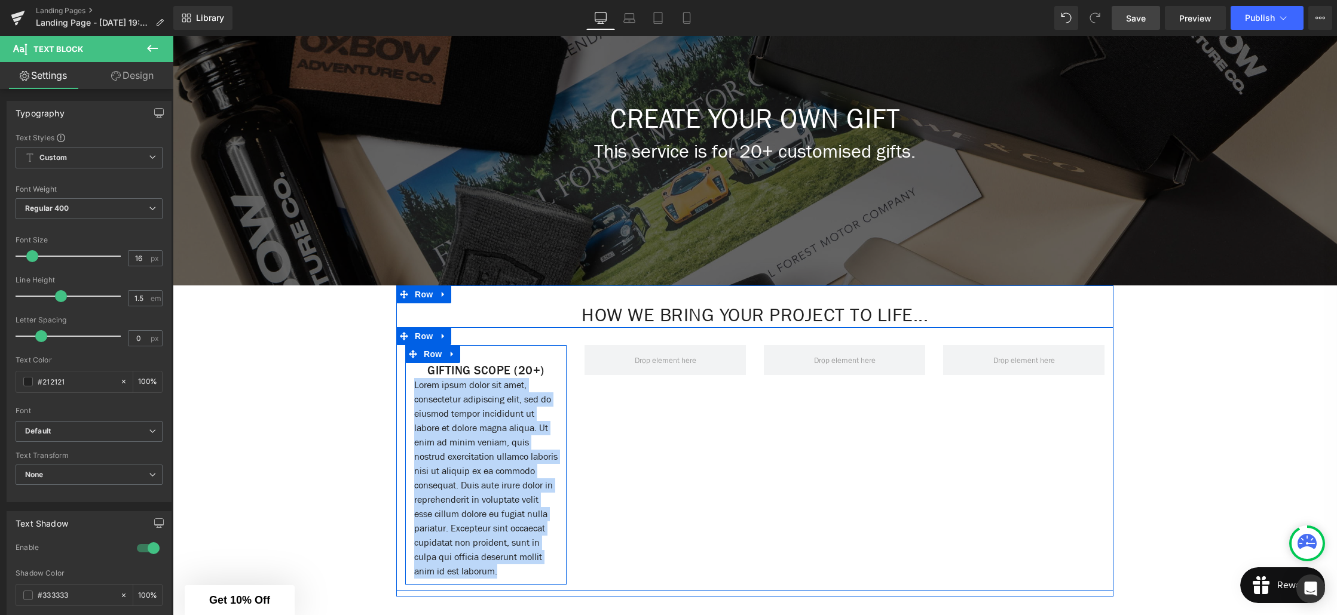
drag, startPoint x: 430, startPoint y: 574, endPoint x: 410, endPoint y: 388, distance: 186.9
click at [410, 388] on div "Gifting Scope (20+) Heading Lorem ipsum dolor sit amet, consectetur adipiscing …" at bounding box center [485, 471] width 161 height 216
paste div
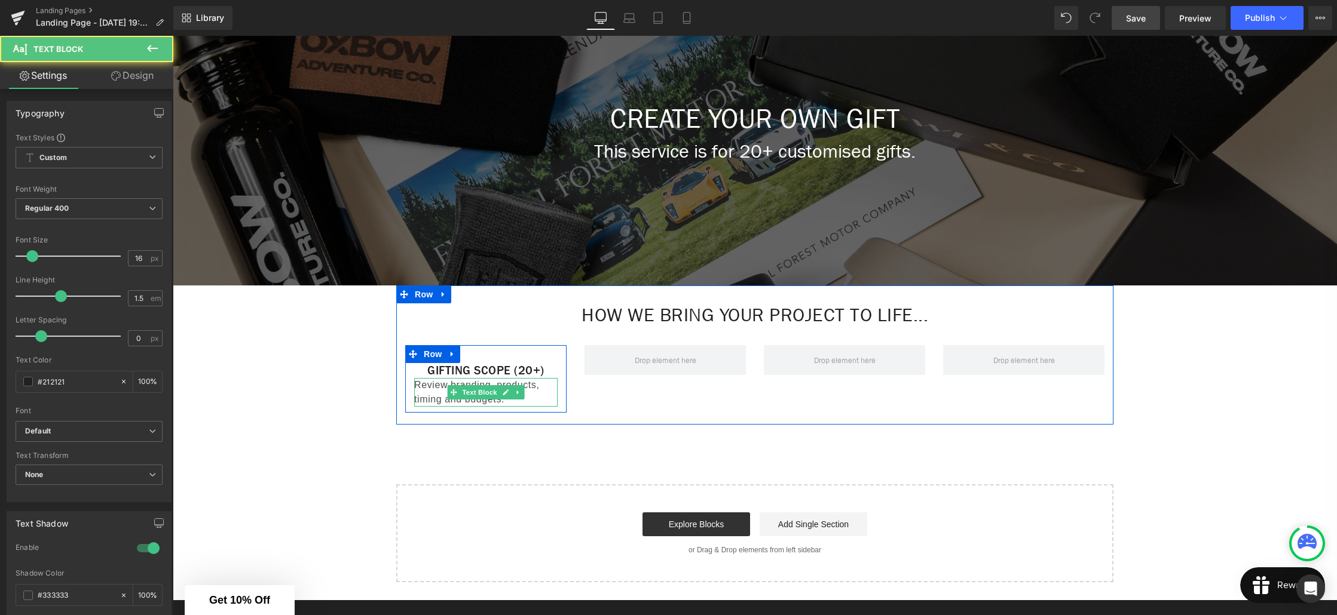
click at [425, 402] on span "Review branding, products, timing and budgets." at bounding box center [476, 392] width 125 height 24
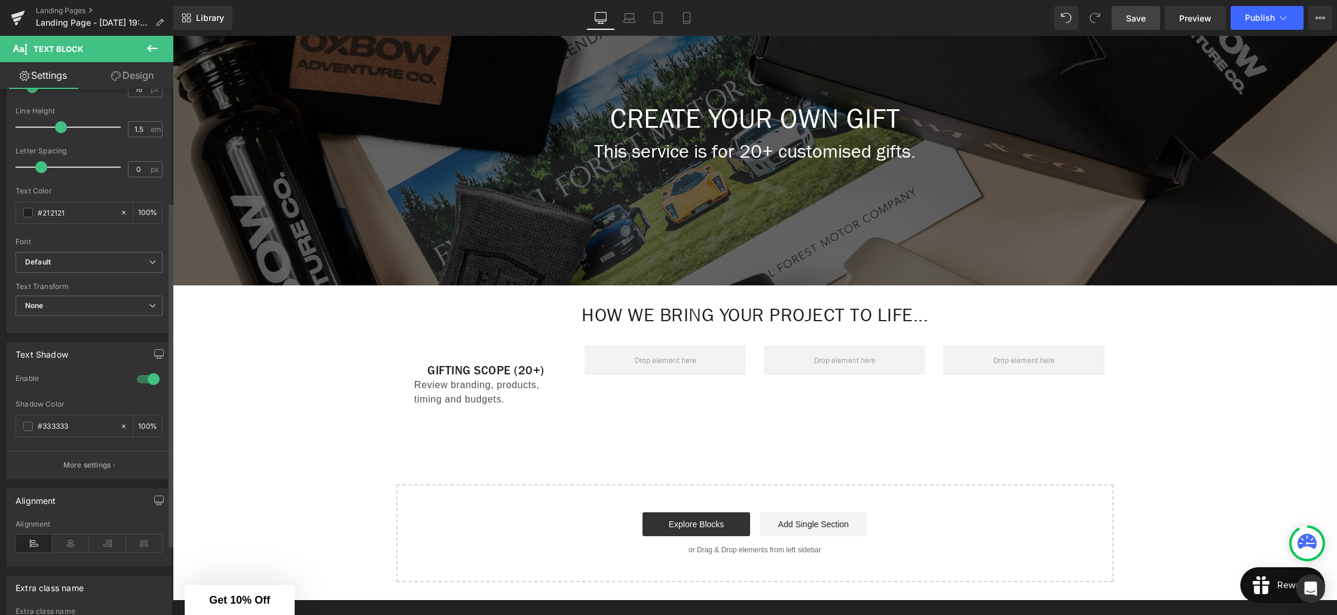
scroll to position [175, 0]
click at [71, 541] on icon at bounding box center [71, 538] width 37 height 18
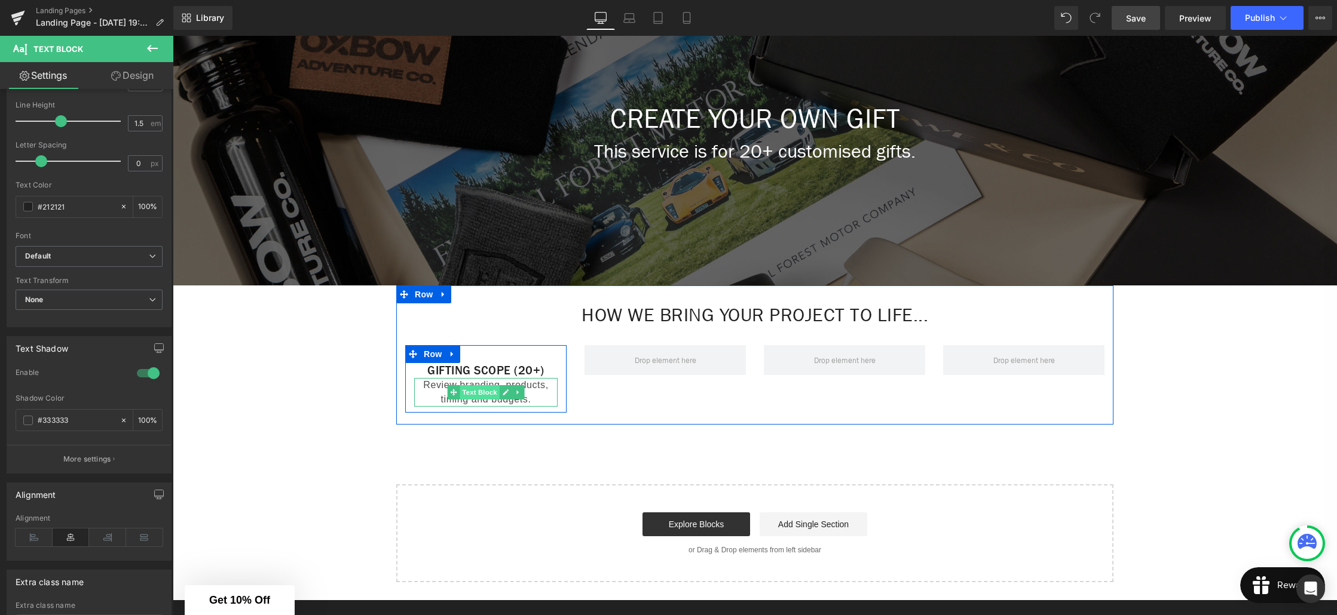
click at [491, 394] on span "Text Block" at bounding box center [479, 392] width 39 height 14
click at [461, 370] on span at bounding box center [457, 370] width 13 height 14
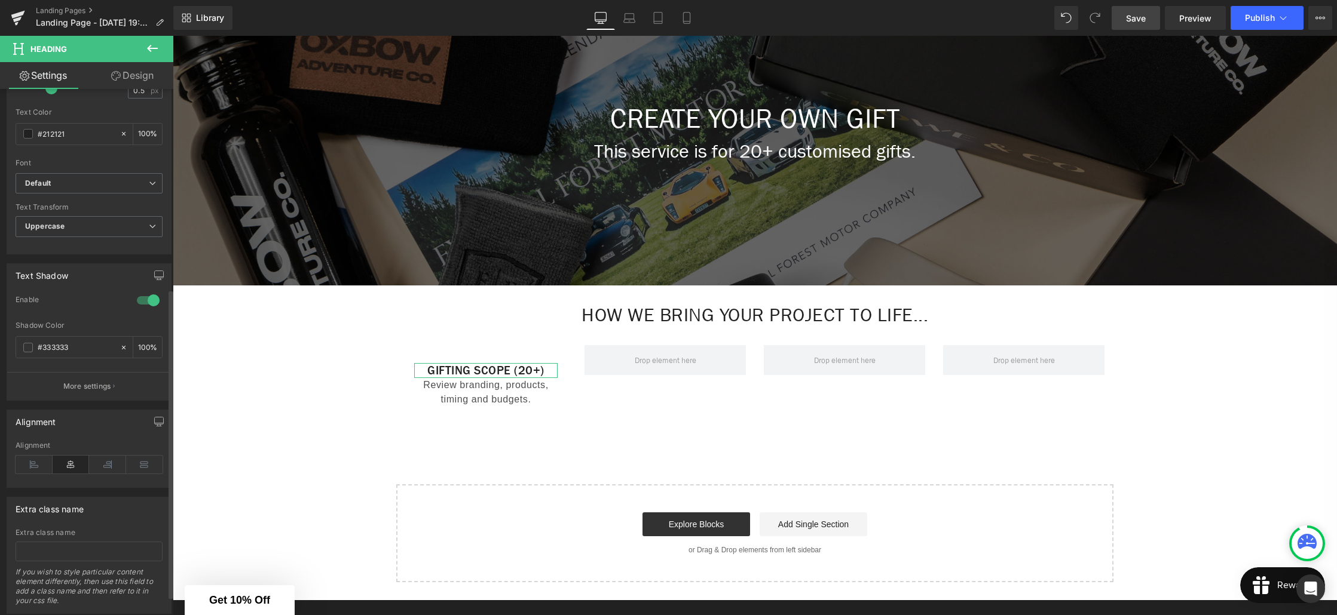
scroll to position [373, 0]
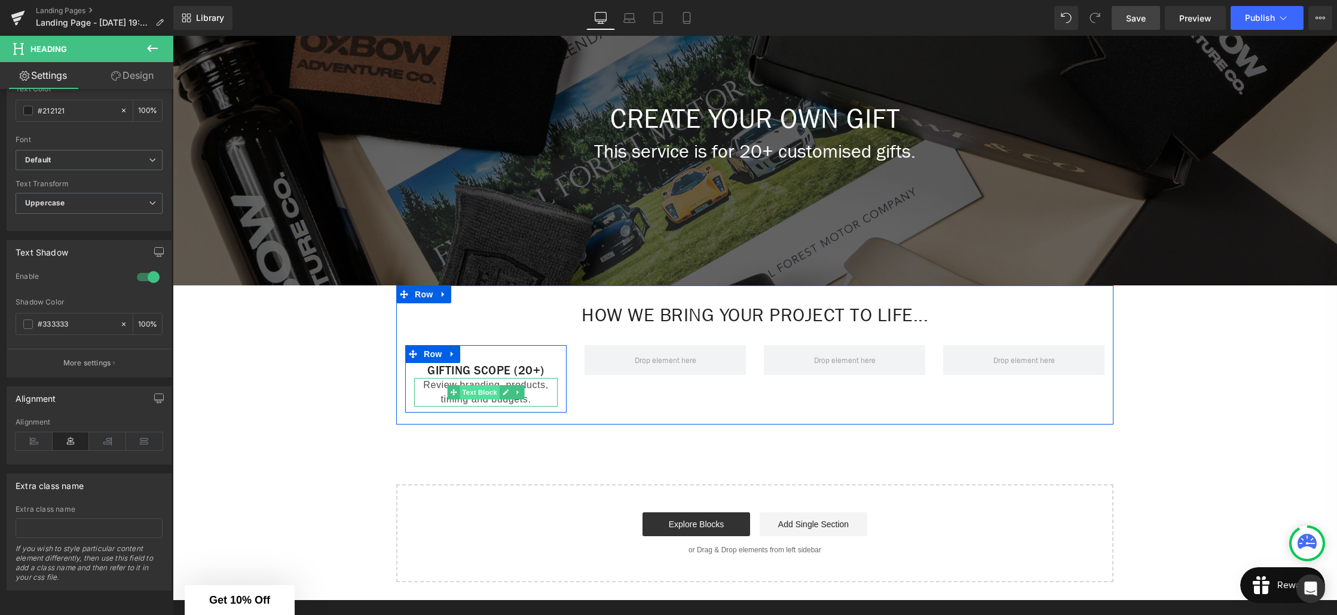
click at [489, 392] on span "Text Block" at bounding box center [479, 392] width 39 height 14
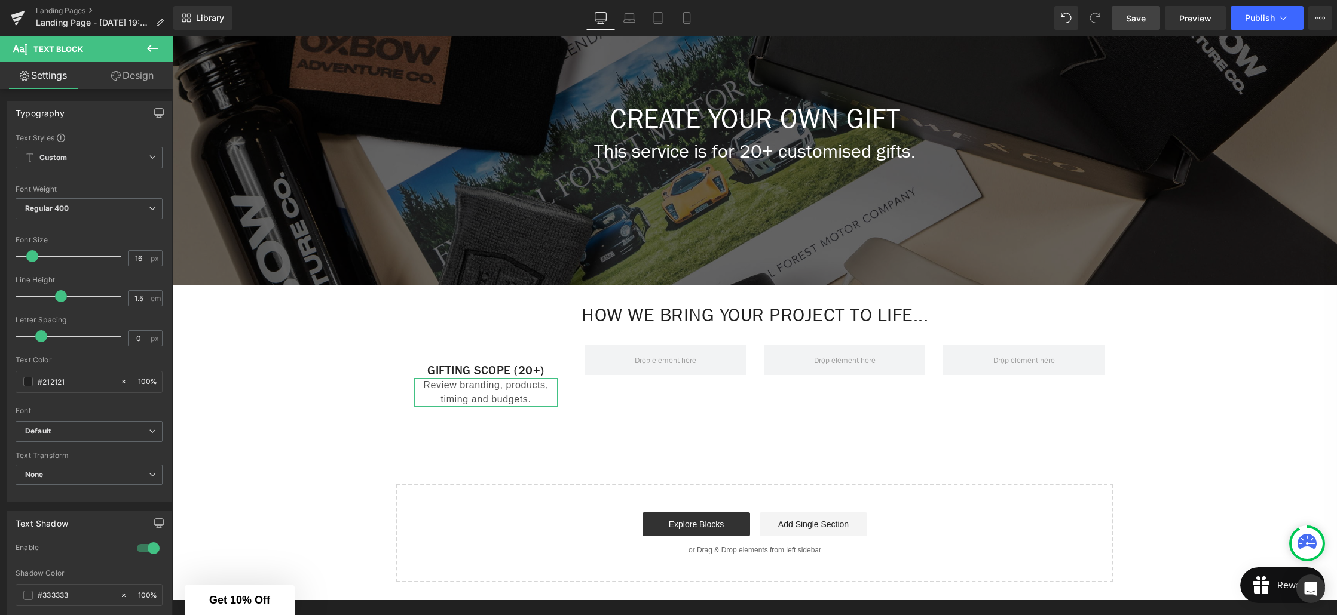
click at [136, 85] on link "Design" at bounding box center [132, 75] width 87 height 27
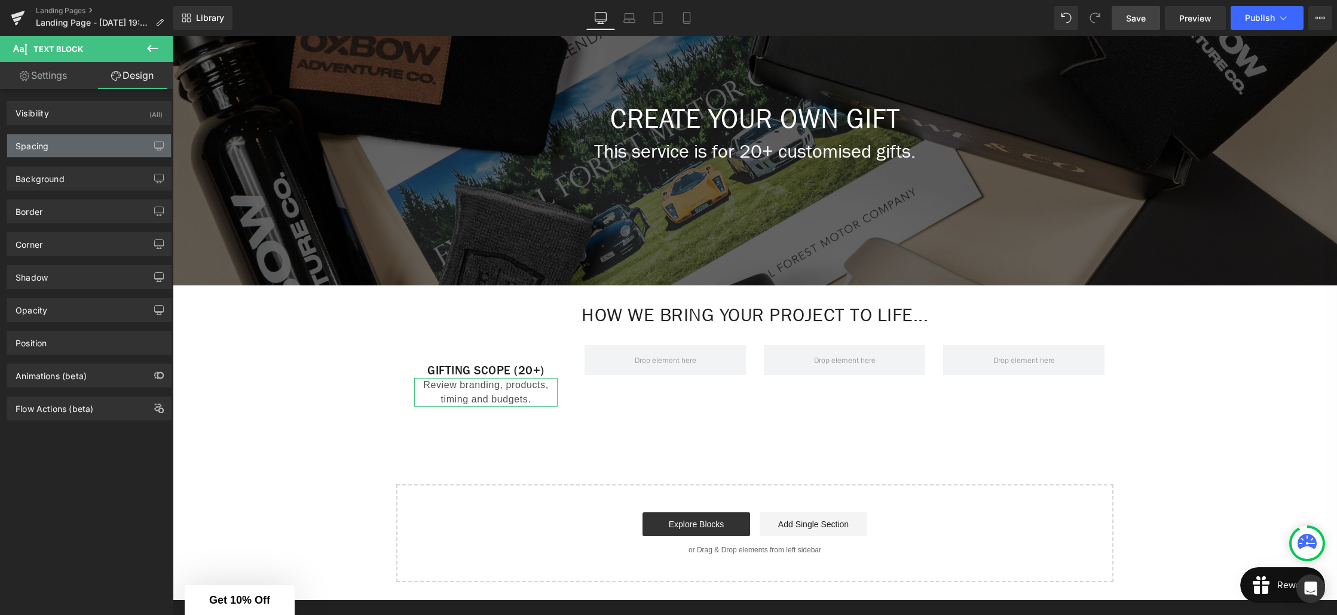
click at [92, 153] on div "Spacing" at bounding box center [89, 145] width 164 height 23
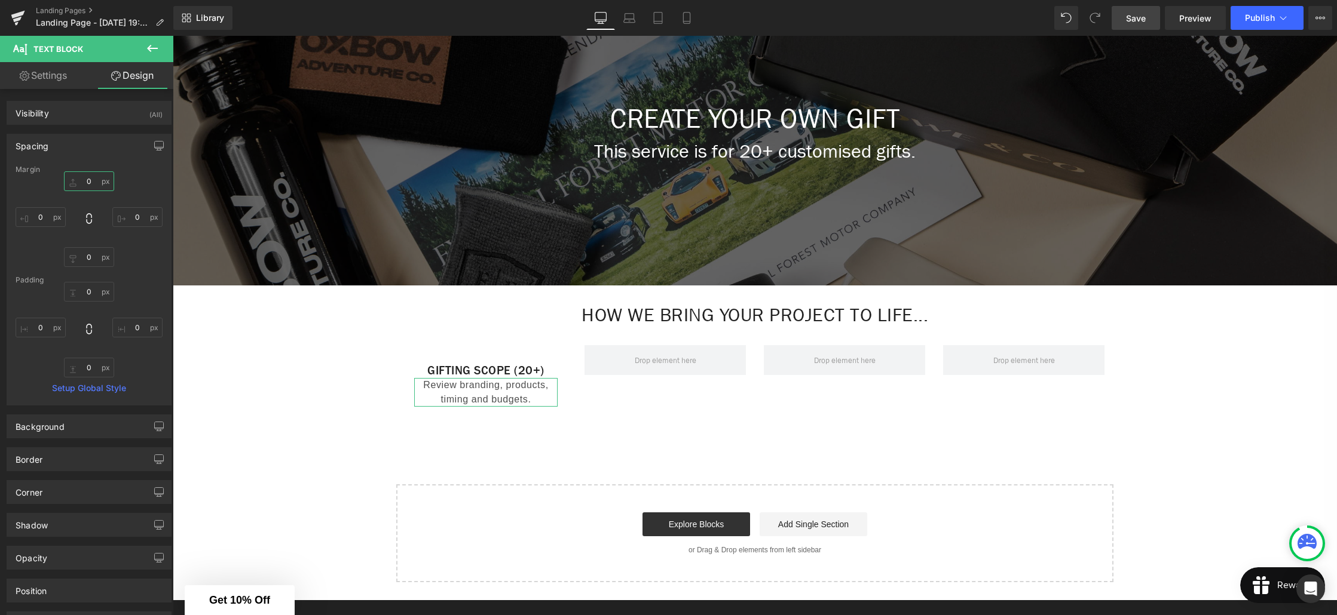
click at [103, 182] on input "0" at bounding box center [89, 181] width 50 height 20
click at [103, 188] on input "0" at bounding box center [89, 181] width 50 height 20
drag, startPoint x: 94, startPoint y: 183, endPoint x: 106, endPoint y: 191, distance: 14.3
click at [81, 183] on input "0" at bounding box center [89, 181] width 50 height 20
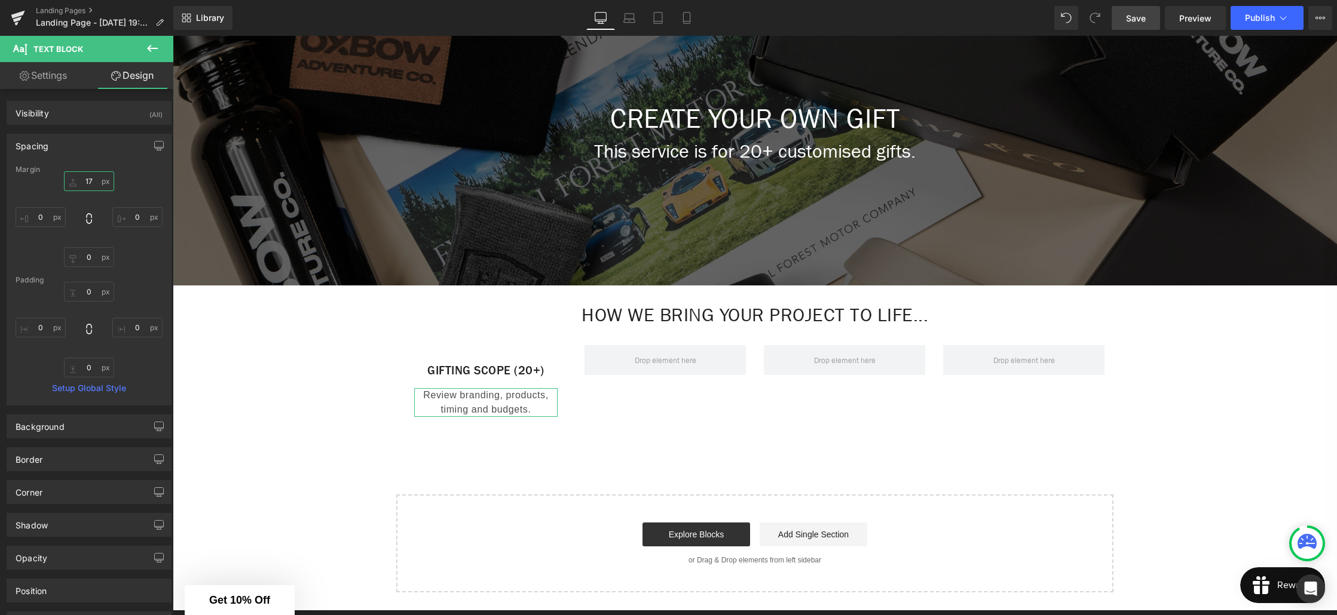
type input "1"
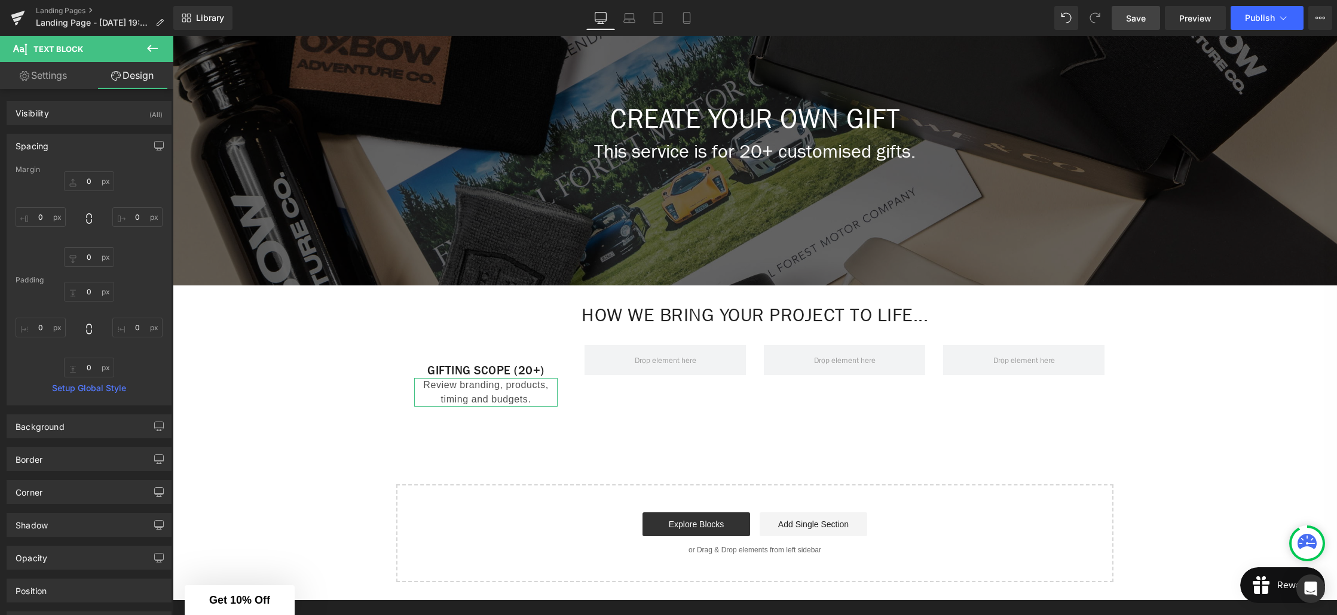
click at [140, 190] on div "0px 0 0px 0 0px 0" at bounding box center [89, 219] width 147 height 96
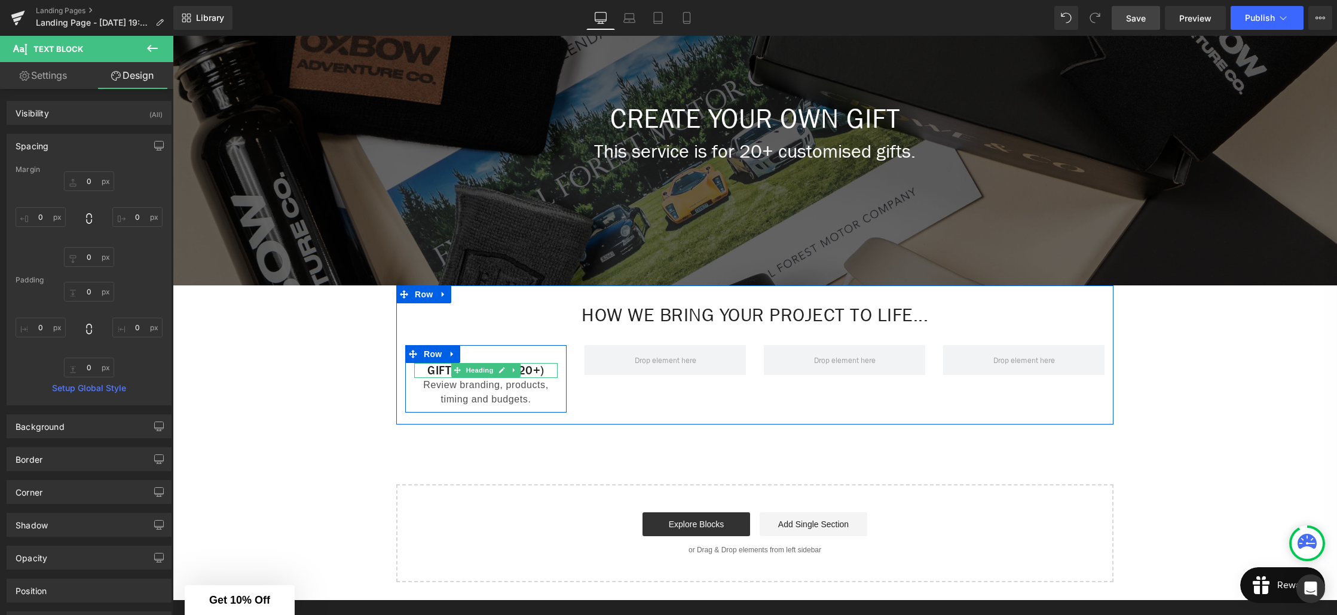
click at [432, 369] on h1 "Gifting Scope (20+)" at bounding box center [485, 370] width 143 height 15
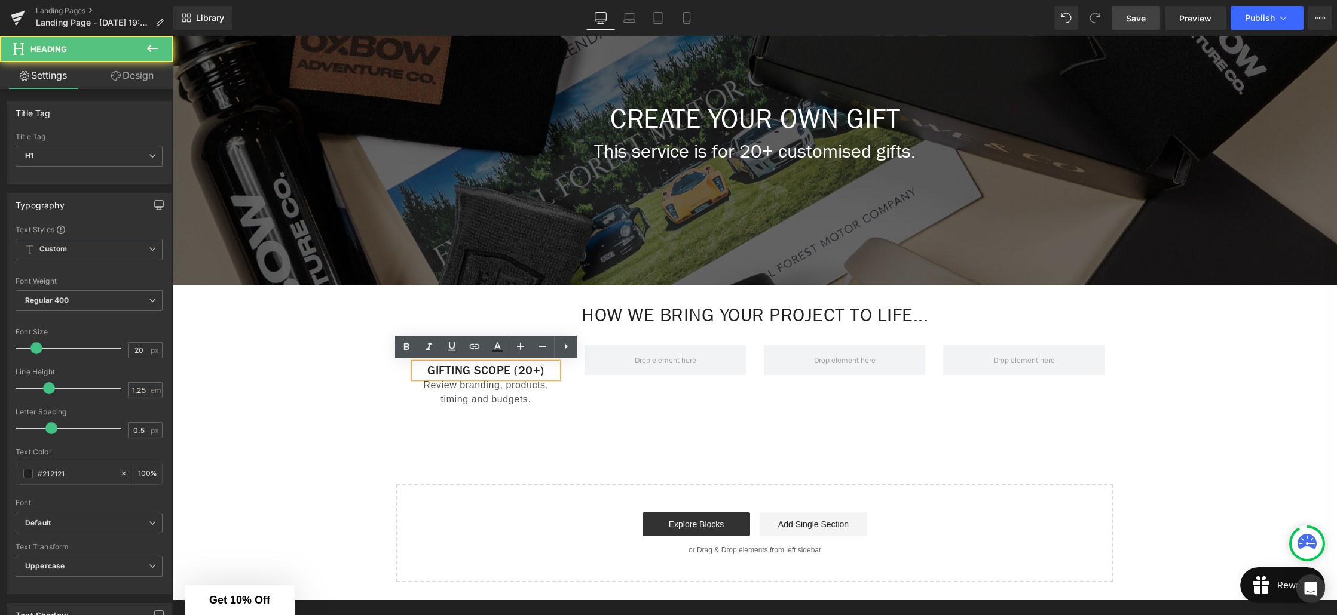
click at [481, 372] on h1 "Gifting Scope (20+)" at bounding box center [485, 370] width 143 height 15
click at [553, 392] on p "Review branding, products, timing and budgets." at bounding box center [485, 392] width 143 height 29
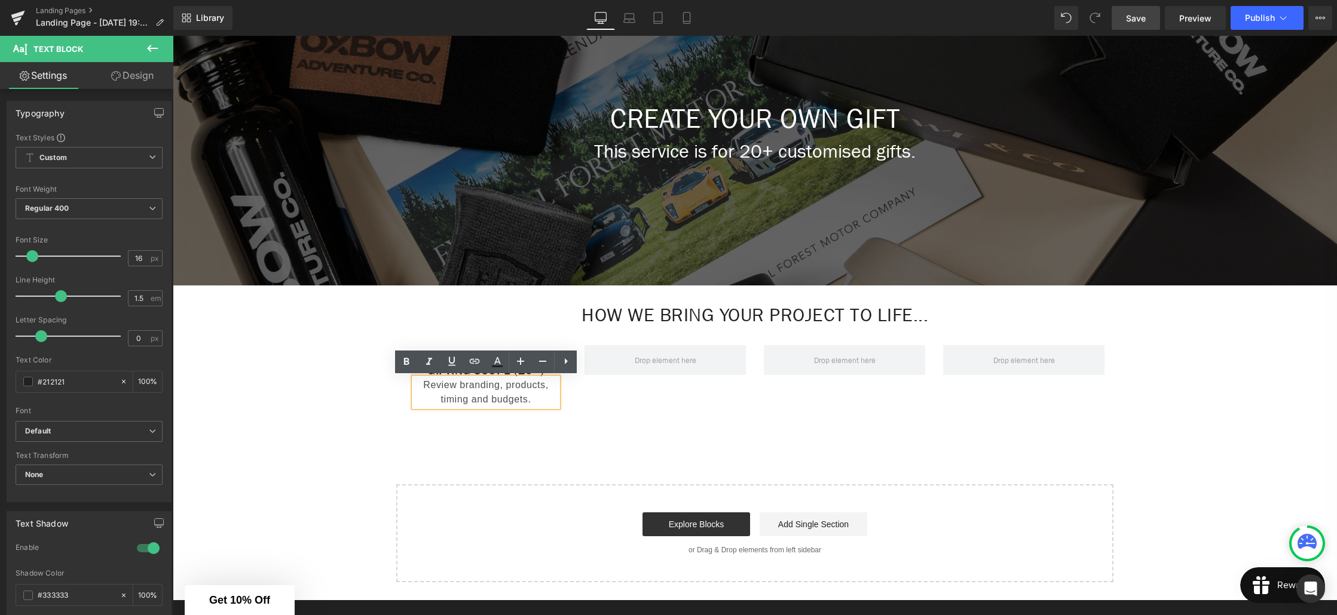
click at [568, 428] on div "Create Your Own Gift Heading This service is for 20+ customised gifts. Text Blo…" at bounding box center [755, 278] width 1164 height 609
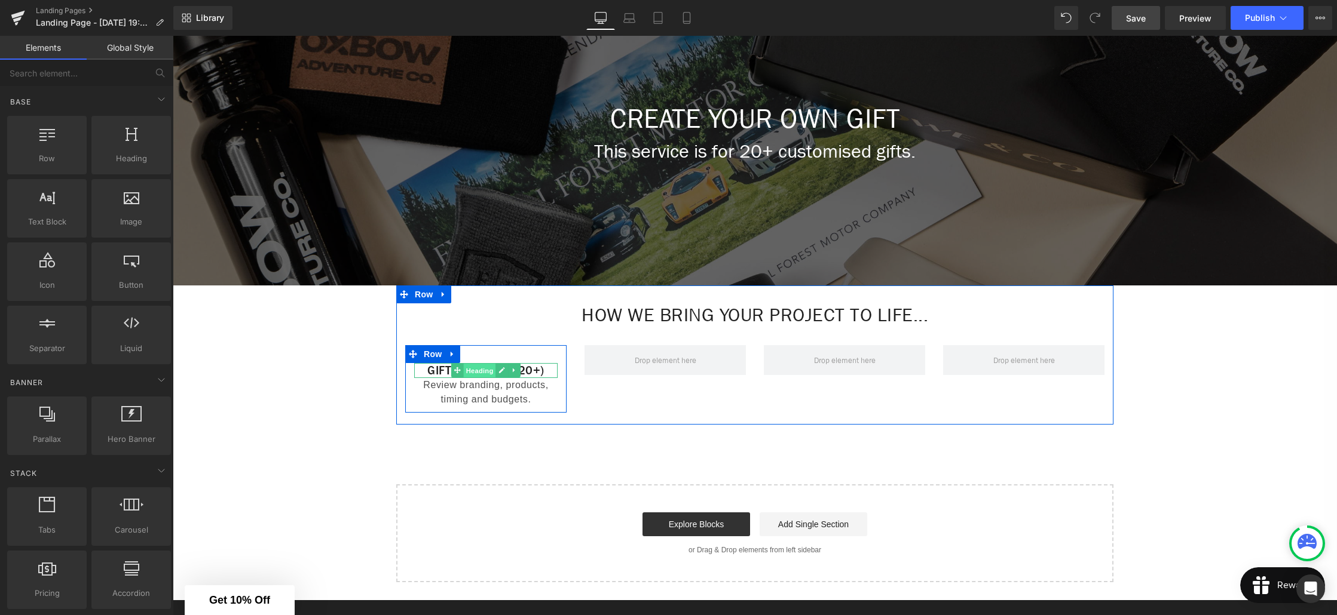
click at [489, 365] on span "Heading" at bounding box center [480, 371] width 32 height 14
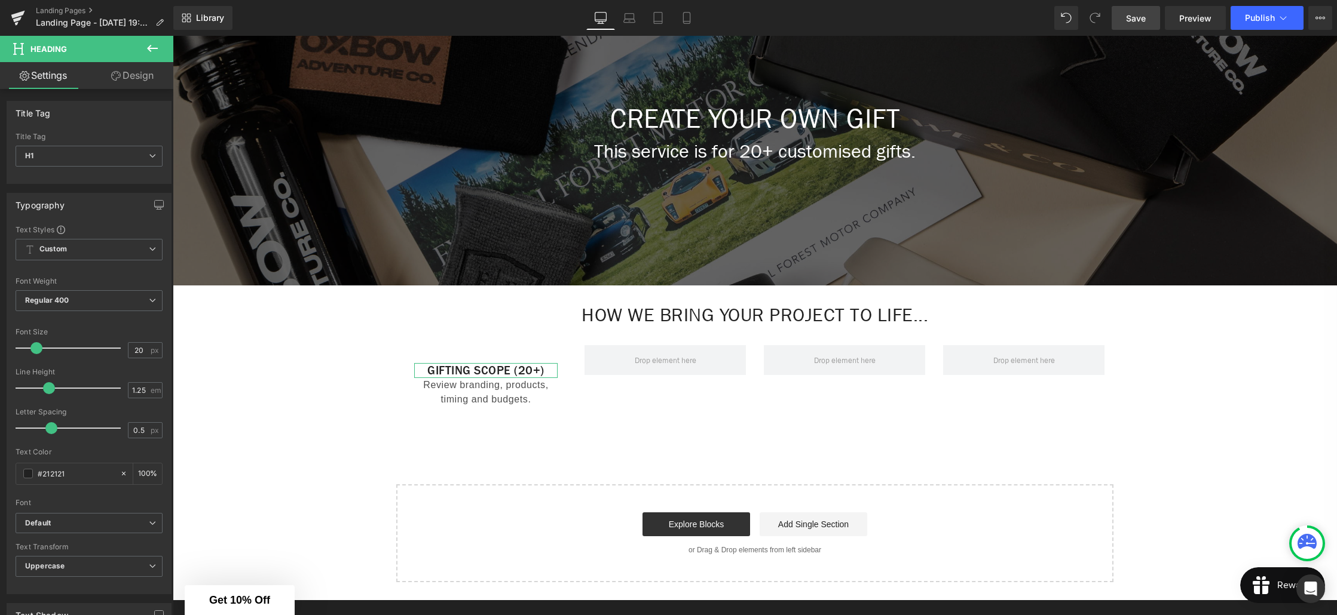
click at [151, 81] on link "Design" at bounding box center [132, 75] width 87 height 27
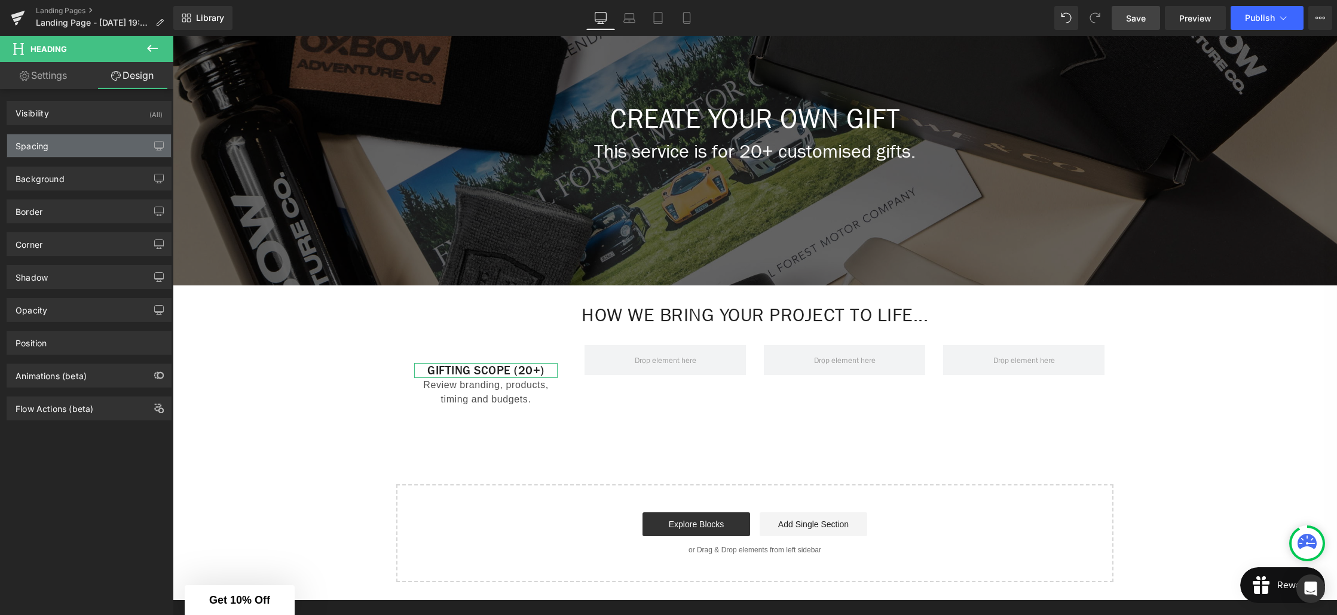
click at [67, 146] on div "Spacing" at bounding box center [89, 145] width 164 height 23
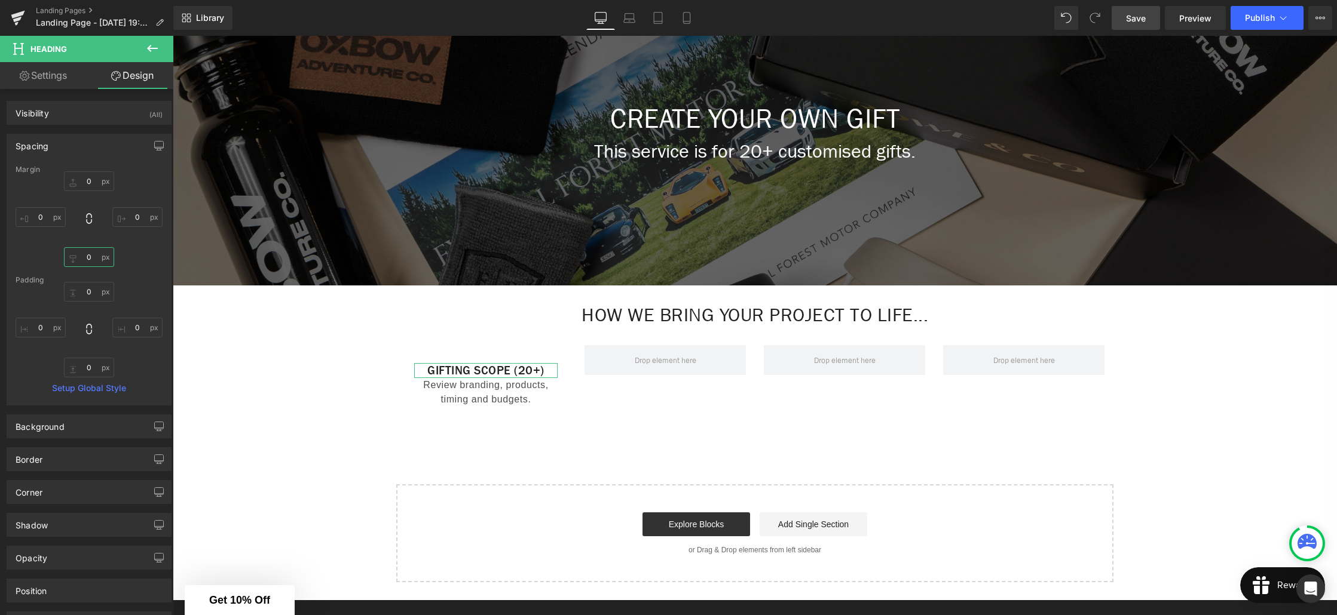
drag, startPoint x: 89, startPoint y: 257, endPoint x: 93, endPoint y: 267, distance: 10.4
click at [89, 257] on input "0" at bounding box center [89, 257] width 50 height 20
type input "12"
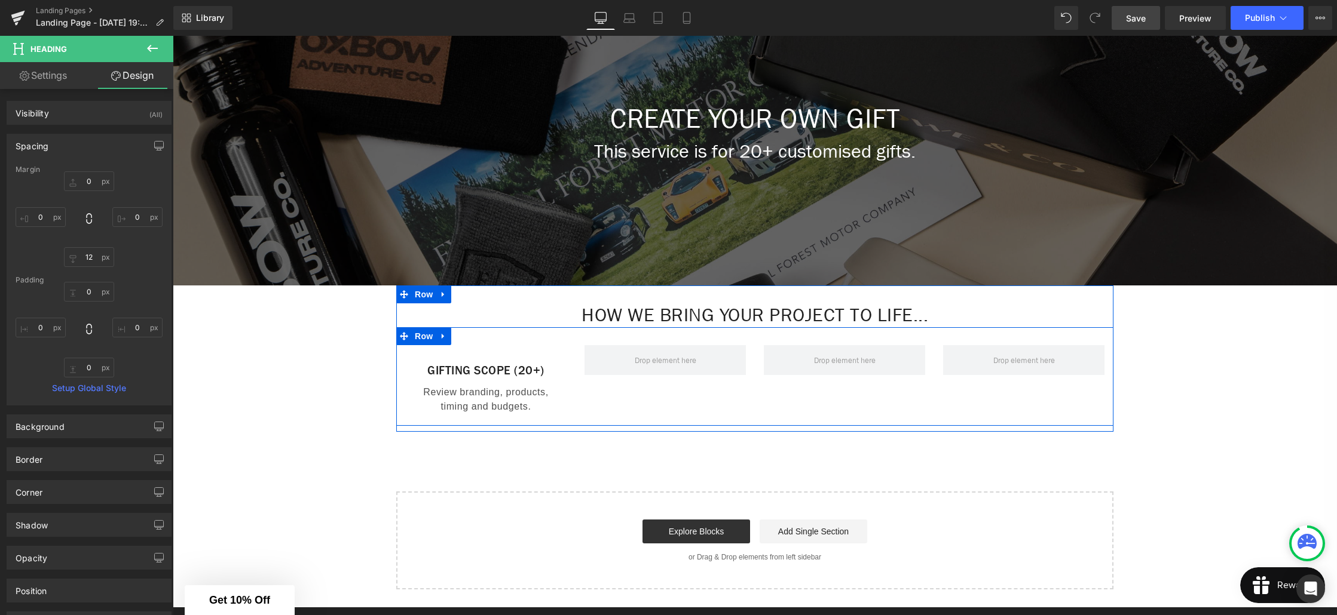
click at [623, 416] on div "Gifting Scope (20+) Heading Review branding, products, timing and budgets. Text…" at bounding box center [754, 376] width 717 height 99
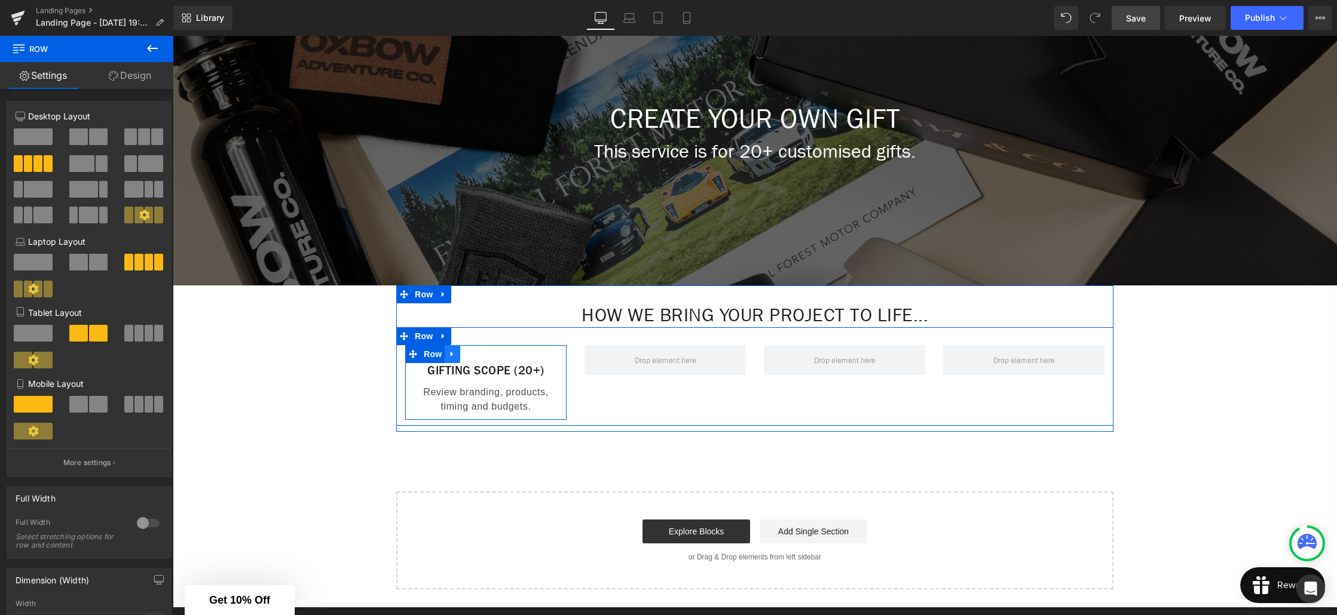
click at [456, 358] on icon at bounding box center [452, 354] width 8 height 9
click at [468, 357] on icon at bounding box center [468, 354] width 8 height 8
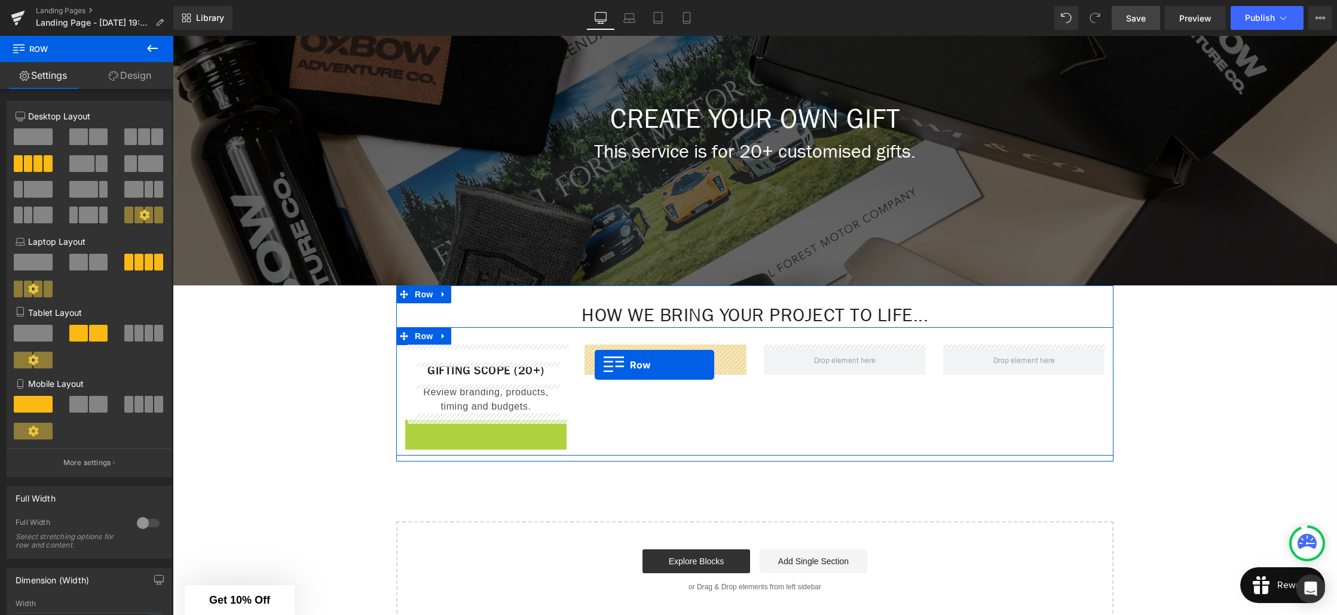
drag, startPoint x: 426, startPoint y: 428, endPoint x: 595, endPoint y: 365, distance: 180.0
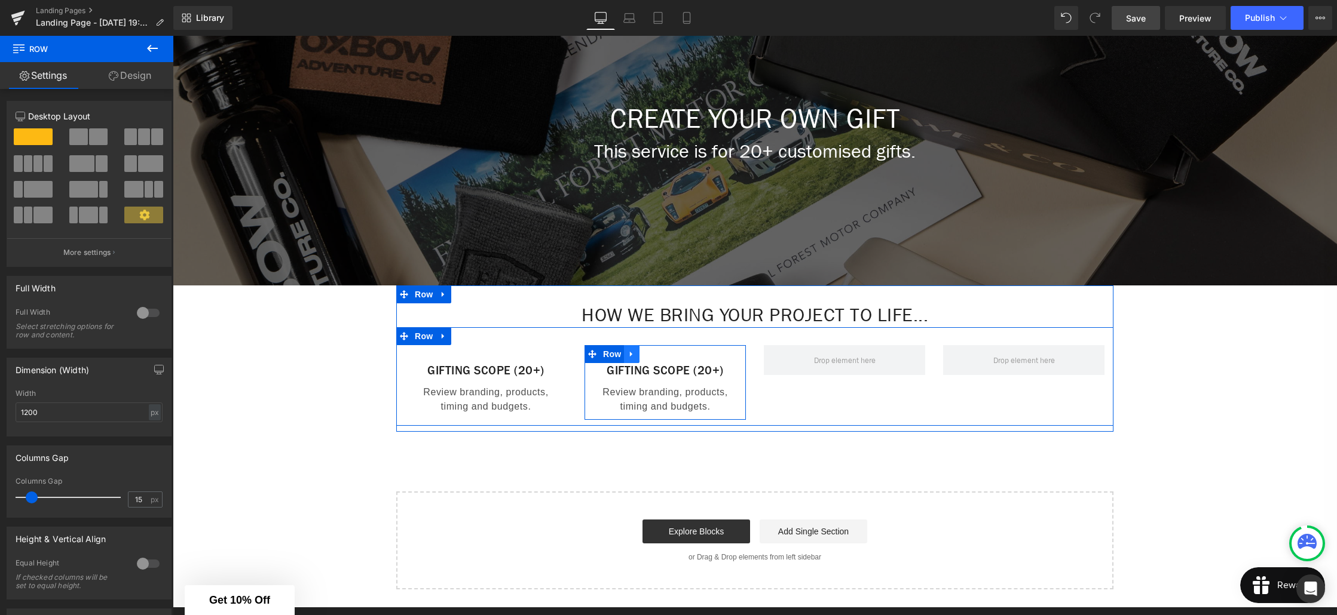
click at [633, 358] on icon at bounding box center [631, 354] width 8 height 9
click at [653, 356] on link at bounding box center [647, 354] width 16 height 18
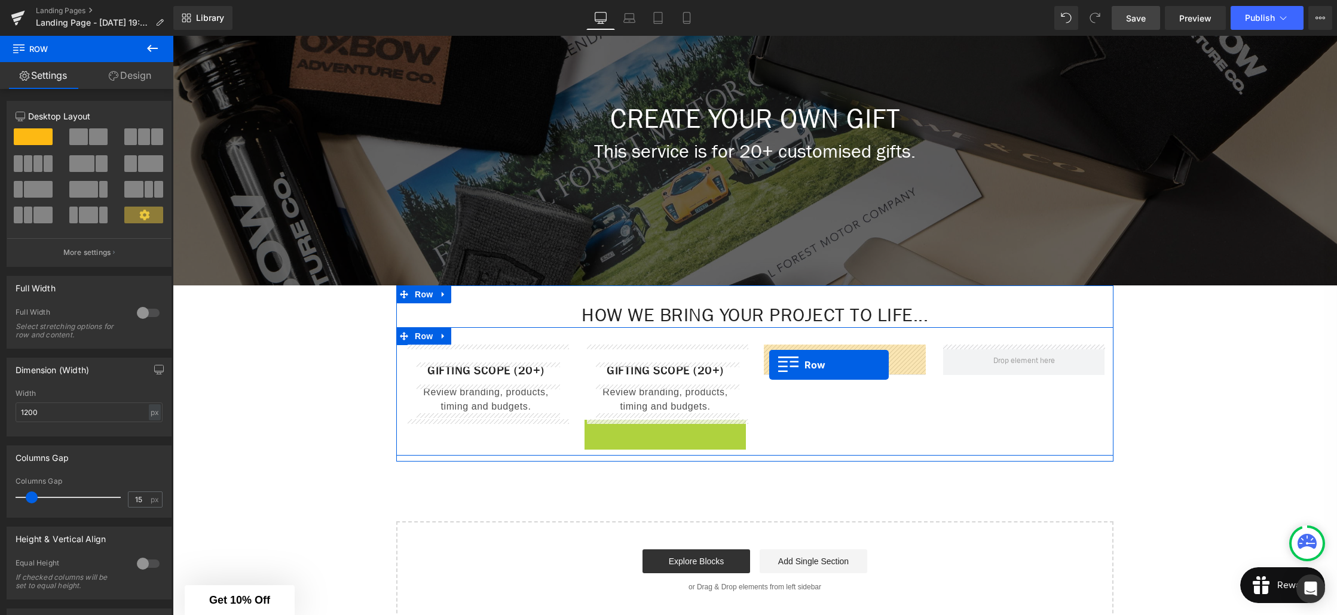
drag, startPoint x: 610, startPoint y: 430, endPoint x: 769, endPoint y: 365, distance: 171.5
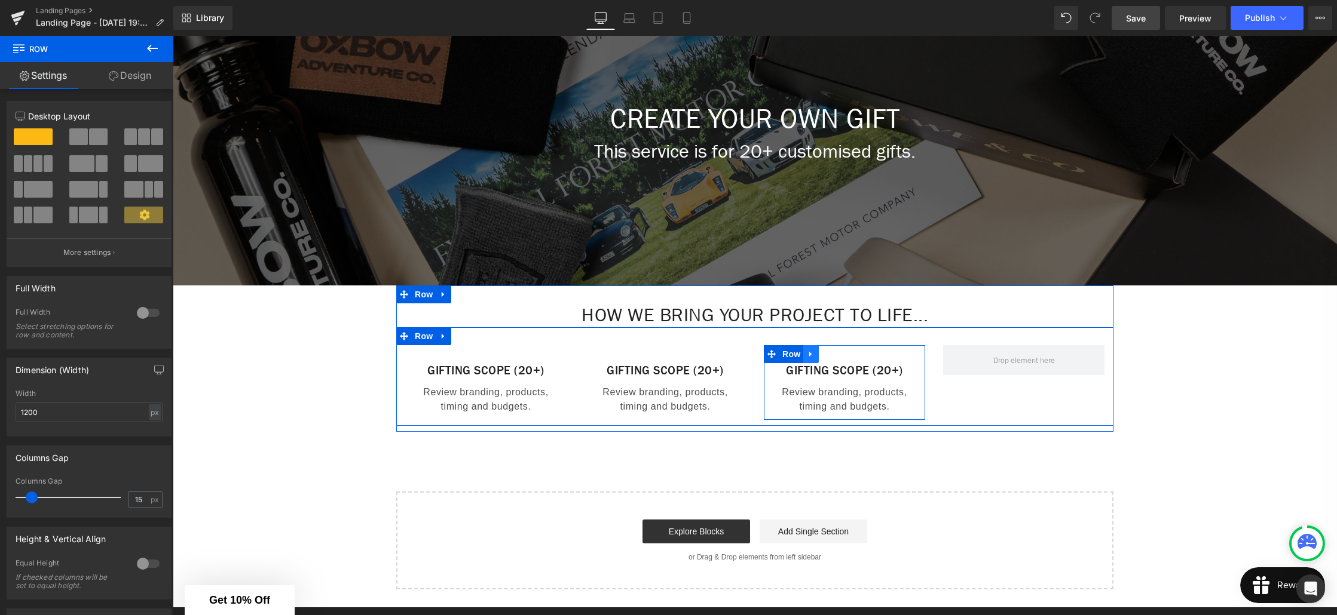
click at [810, 359] on link at bounding box center [811, 354] width 16 height 18
click at [826, 362] on link at bounding box center [827, 354] width 16 height 18
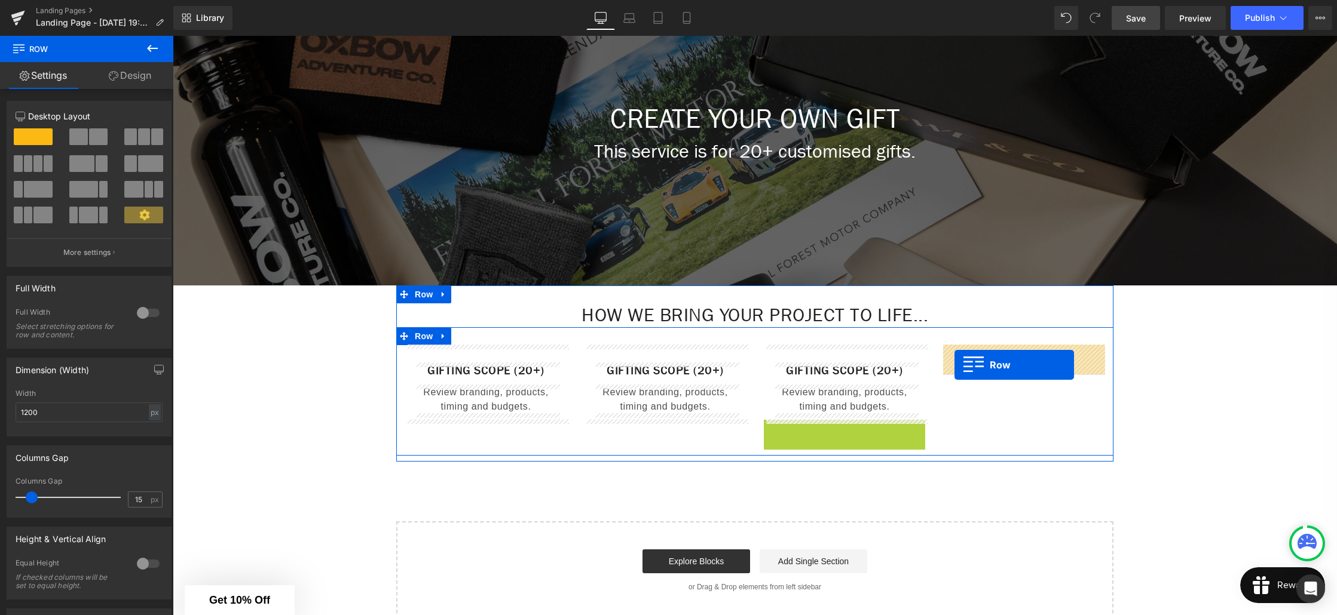
drag, startPoint x: 792, startPoint y: 432, endPoint x: 955, endPoint y: 365, distance: 175.8
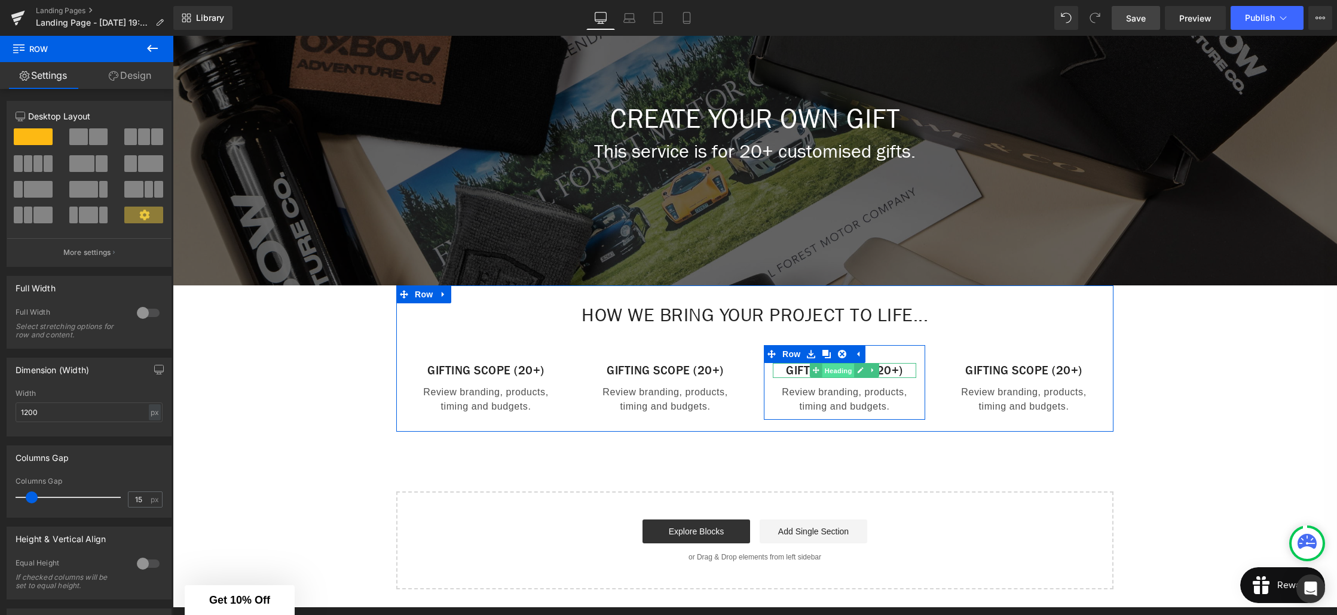
click at [840, 367] on span "Heading" at bounding box center [838, 371] width 32 height 14
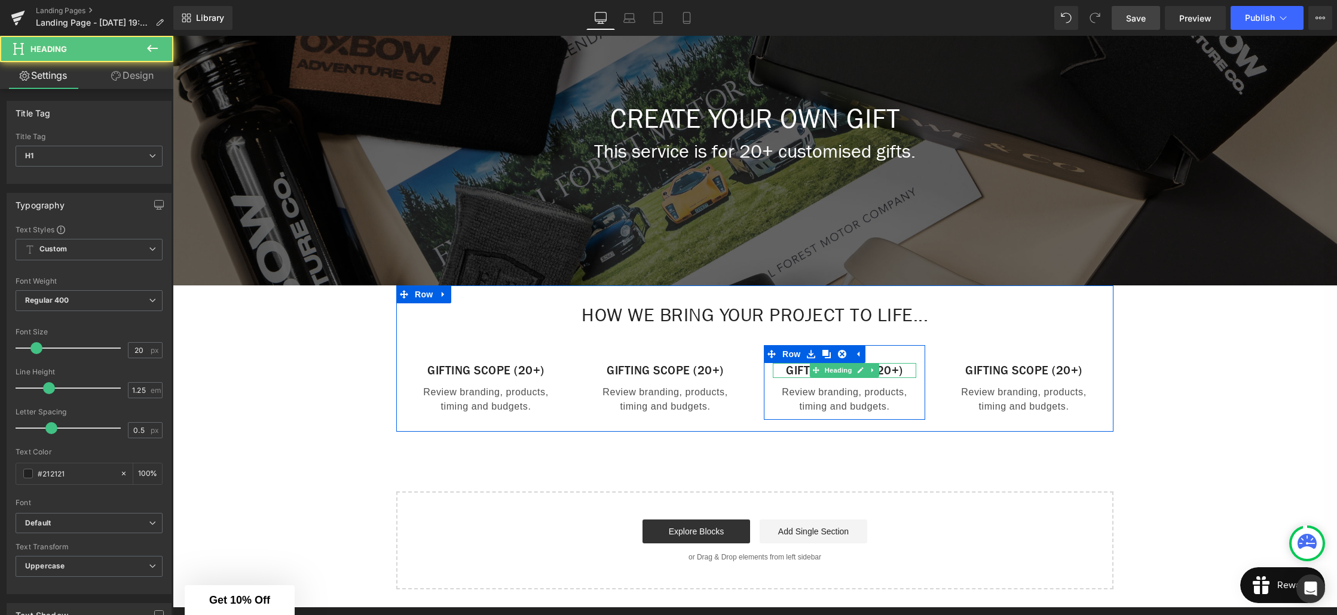
click at [889, 370] on h1 "Gifting Scope (20+)" at bounding box center [844, 370] width 143 height 15
drag, startPoint x: 909, startPoint y: 370, endPoint x: 781, endPoint y: 372, distance: 127.9
click at [781, 372] on h1 "Gifting Scope (20+)" at bounding box center [844, 370] width 143 height 15
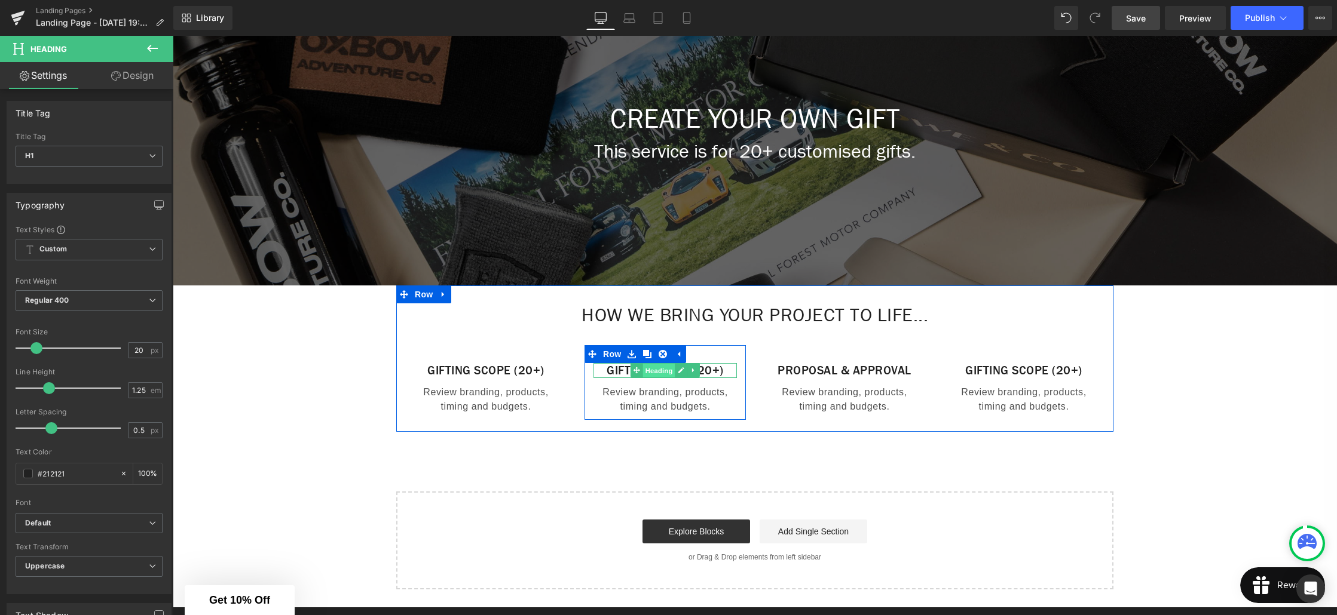
click at [646, 373] on span "Heading" at bounding box center [659, 371] width 32 height 14
click at [709, 372] on h1 "Gifting Scope (20+)" at bounding box center [664, 370] width 143 height 15
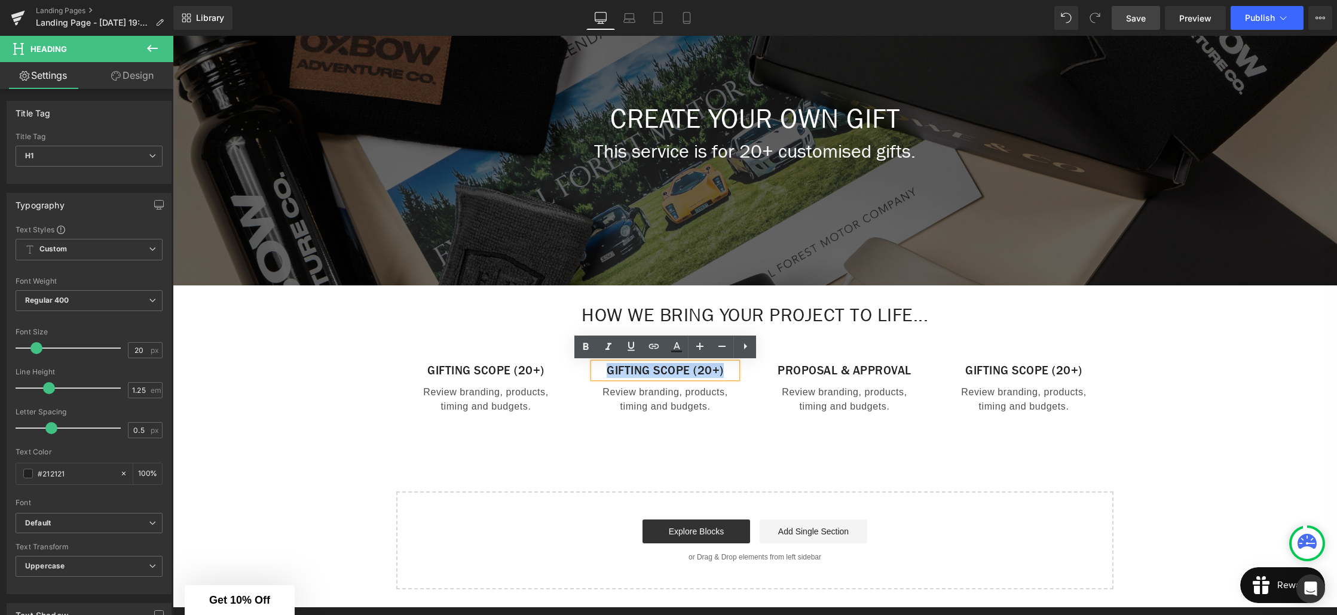
drag, startPoint x: 722, startPoint y: 370, endPoint x: 602, endPoint y: 373, distance: 119.6
click at [602, 373] on h1 "Gifting Scope (20+)" at bounding box center [664, 370] width 143 height 15
paste div
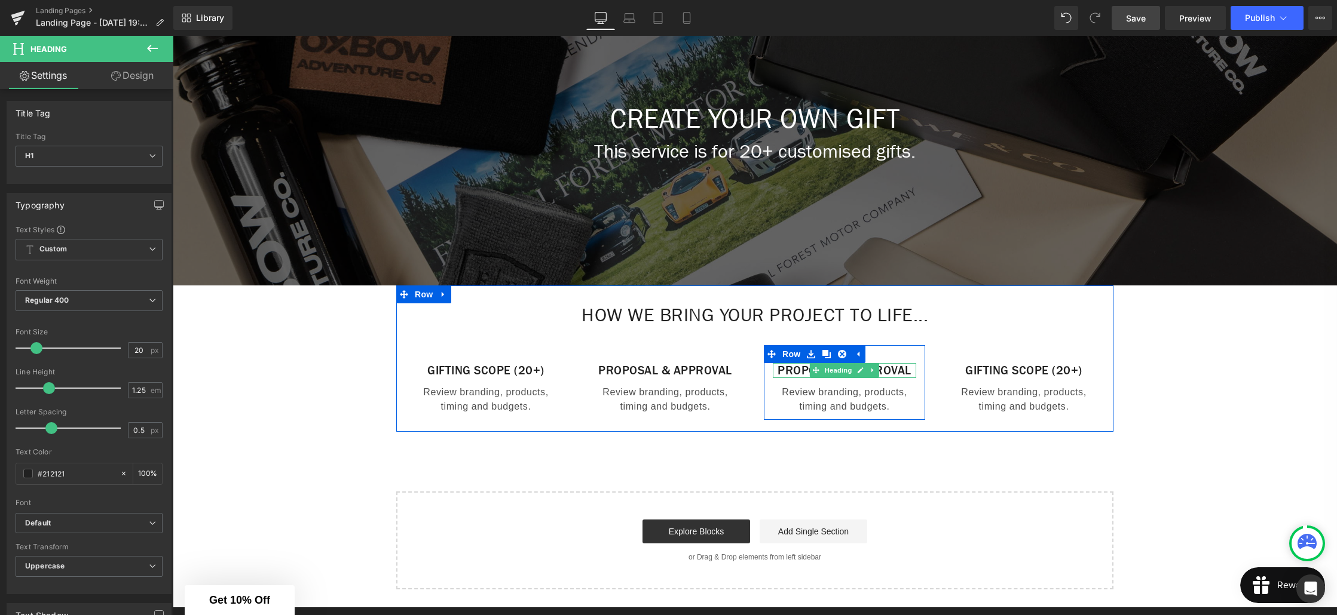
click at [856, 378] on h1 "Proposal & Approval" at bounding box center [844, 370] width 143 height 15
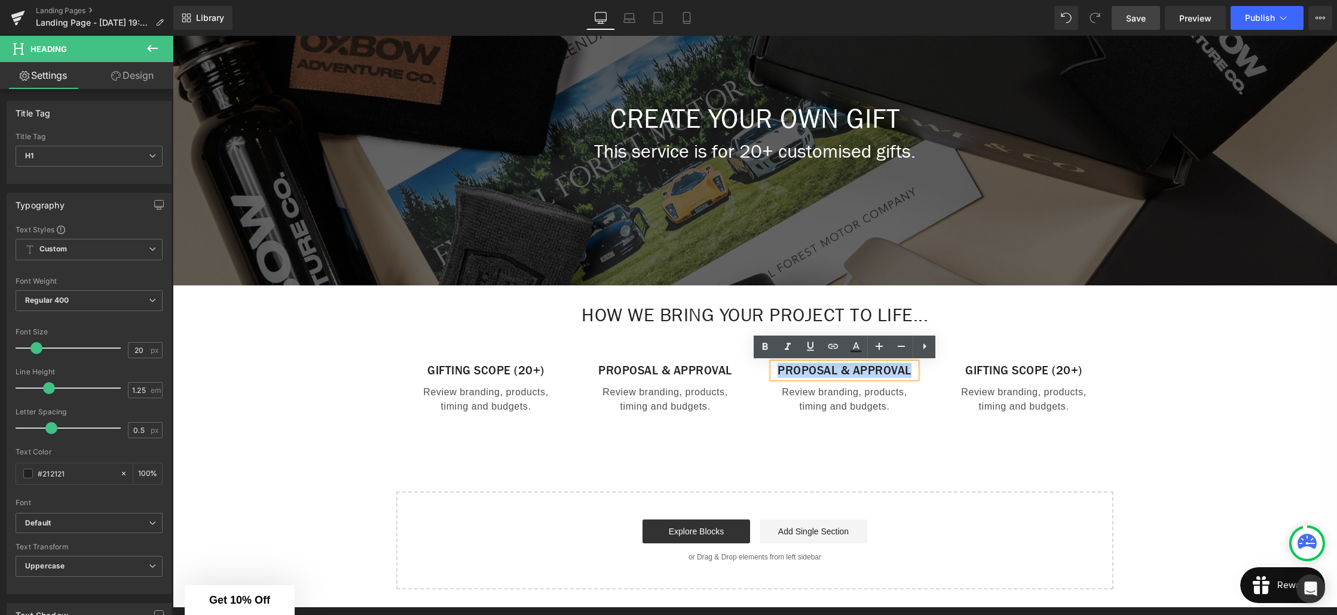
drag, startPoint x: 861, startPoint y: 384, endPoint x: 803, endPoint y: 371, distance: 59.3
click at [803, 371] on h1 "Proposal & Approval" at bounding box center [844, 370] width 143 height 15
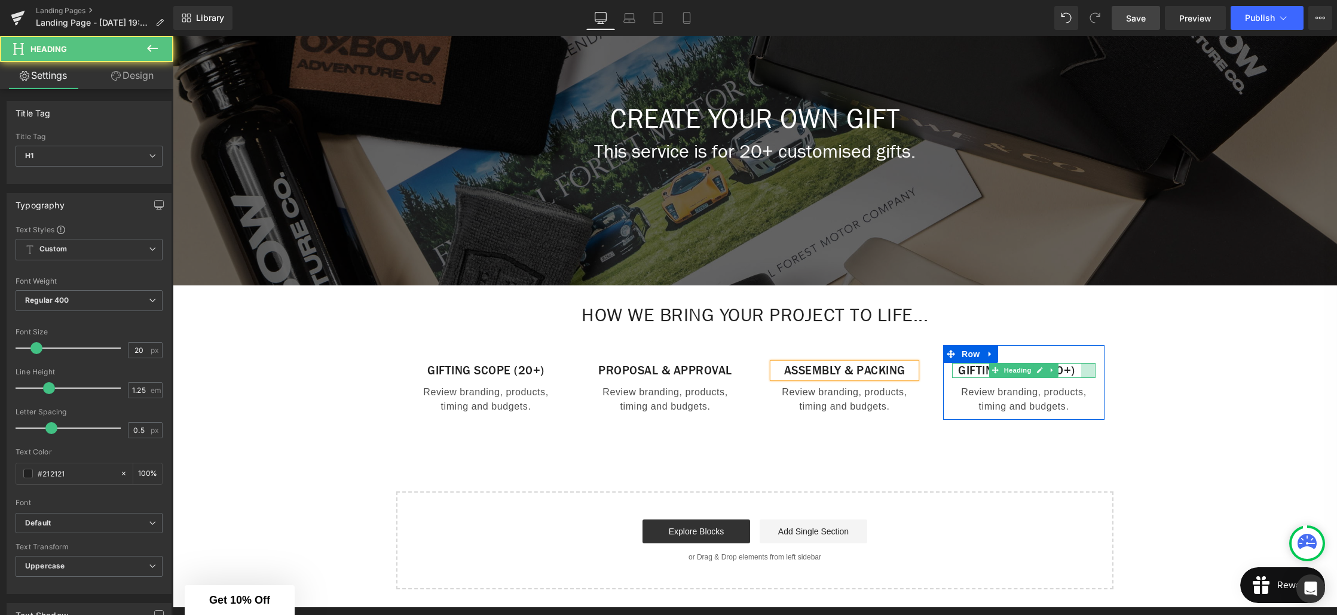
click at [1077, 369] on div "Gifting Scope (20+) Heading" at bounding box center [1023, 370] width 143 height 15
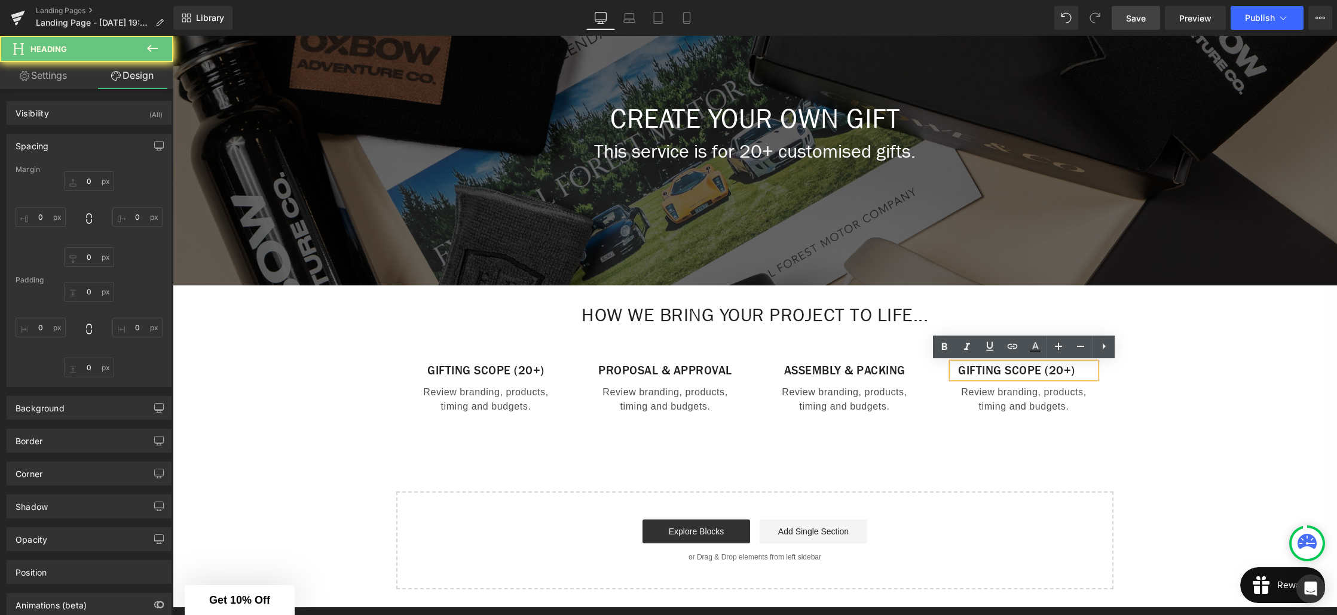
type input "0"
type input "12"
type input "0"
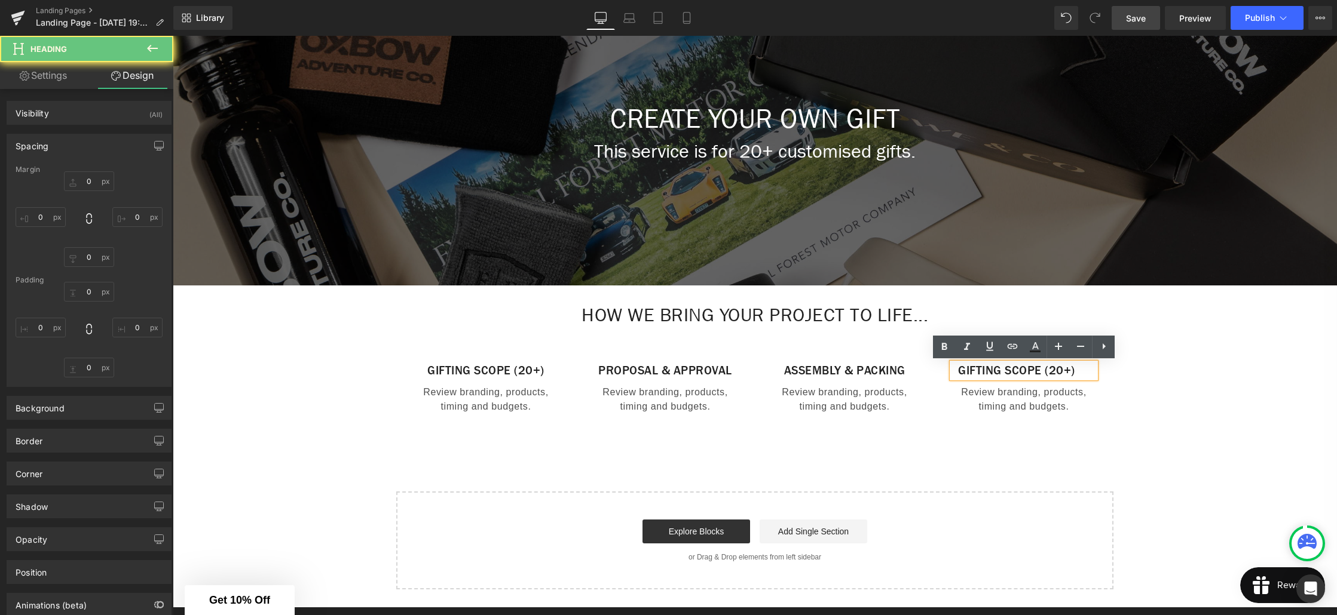
type input "24"
type input "0"
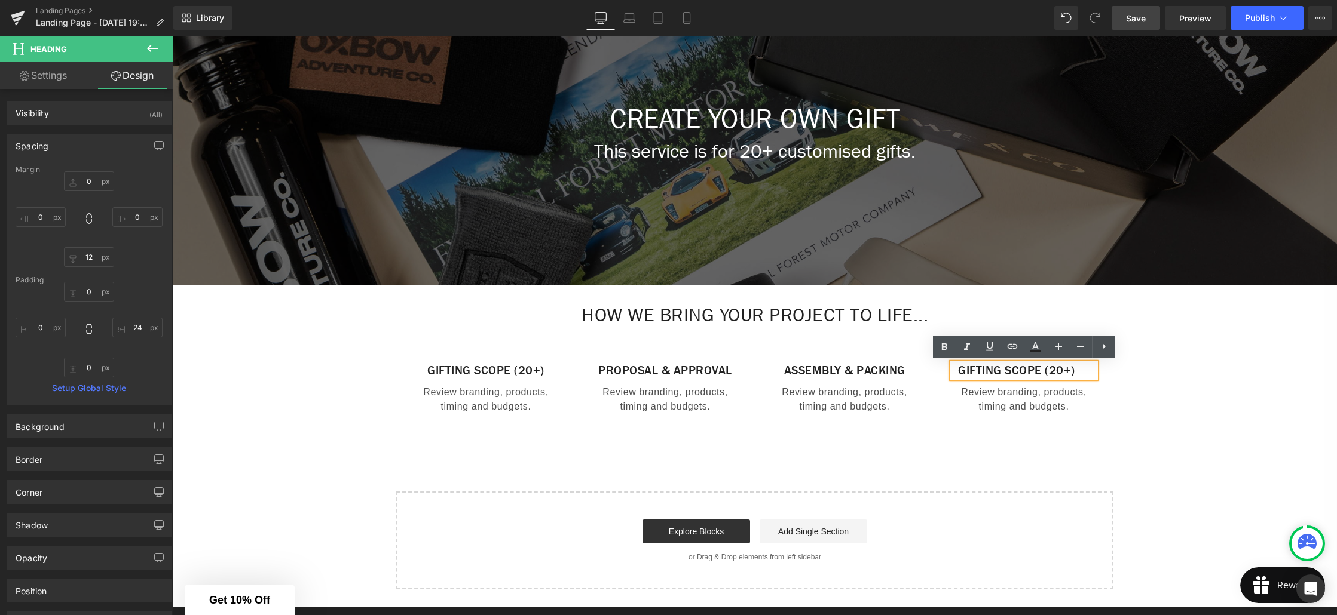
type input "0"
type input "12"
type input "0"
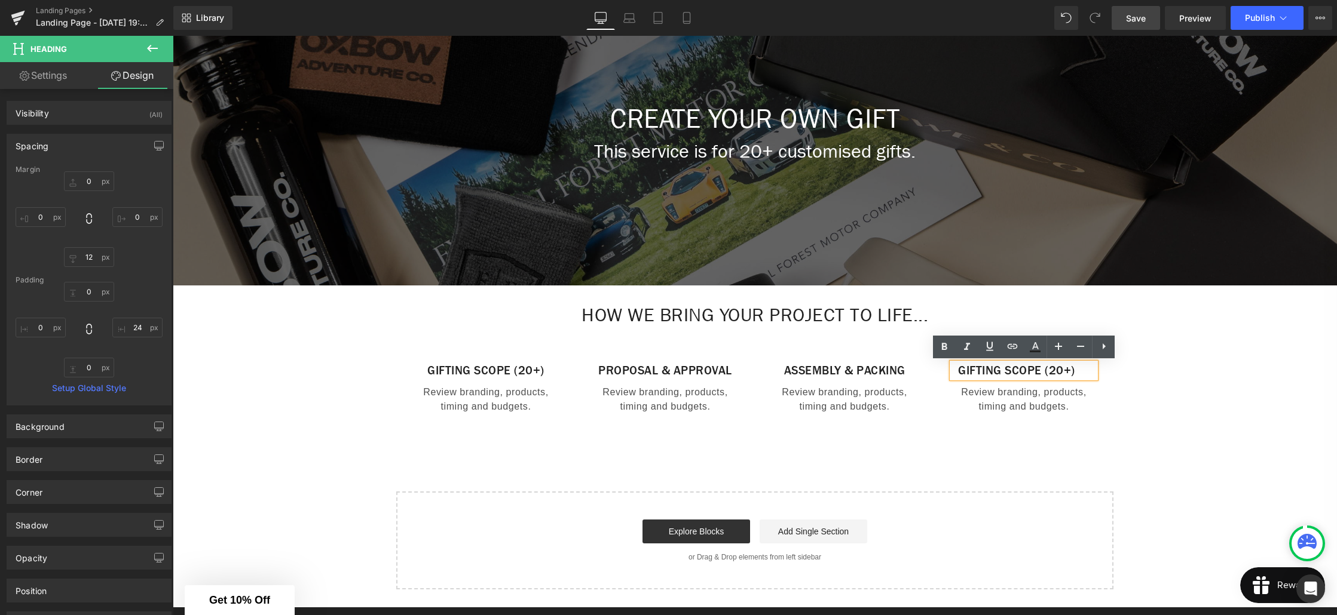
type input "24"
type input "0"
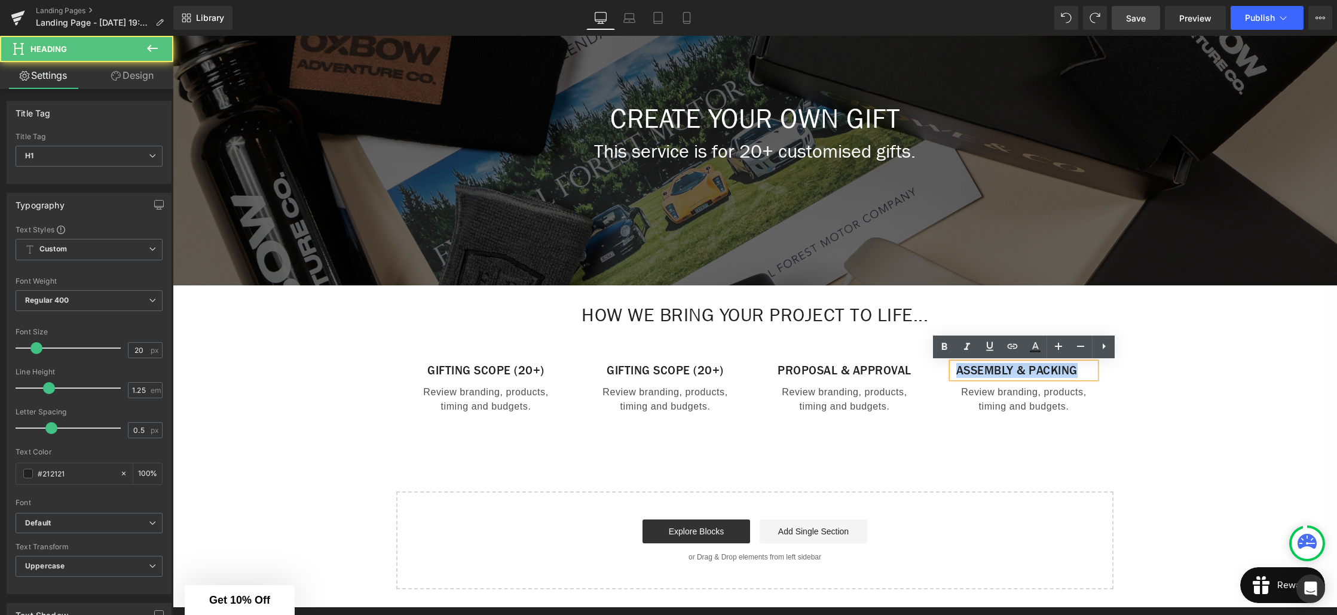
drag, startPoint x: 1015, startPoint y: 384, endPoint x: 980, endPoint y: 369, distance: 37.5
click at [980, 369] on h1 "Assembly & Packing" at bounding box center [1016, 370] width 129 height 15
paste div
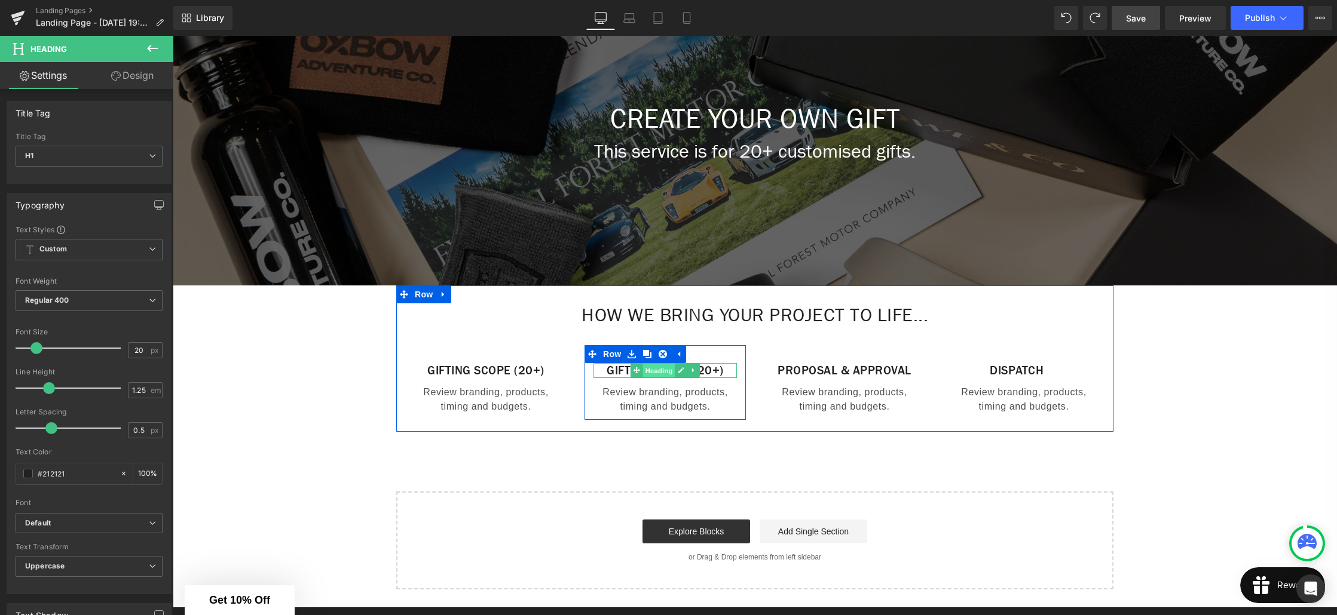
click at [643, 368] on span "Heading" at bounding box center [659, 371] width 32 height 14
drag, startPoint x: 713, startPoint y: 372, endPoint x: 602, endPoint y: 372, distance: 110.5
click at [602, 372] on h1 "Gifting Scope (20+)" at bounding box center [664, 370] width 143 height 15
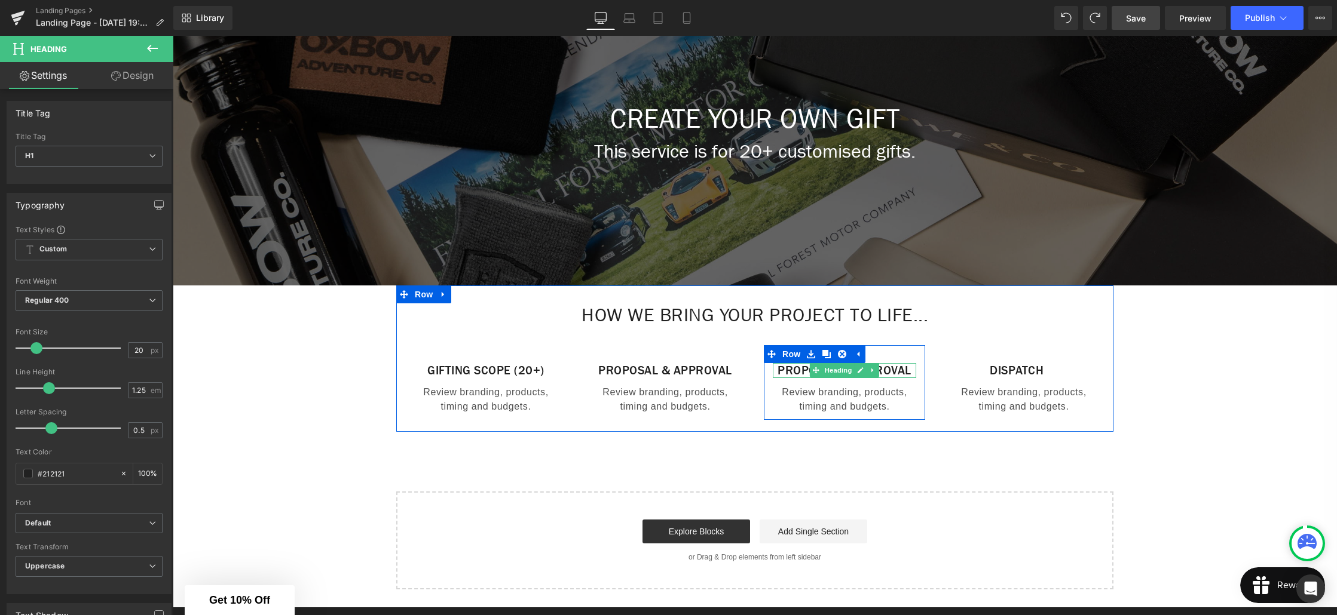
click at [867, 378] on link at bounding box center [872, 370] width 13 height 14
drag, startPoint x: 886, startPoint y: 388, endPoint x: 813, endPoint y: 378, distance: 73.7
click at [811, 377] on div "Proposal & Approval Heading" at bounding box center [844, 370] width 143 height 15
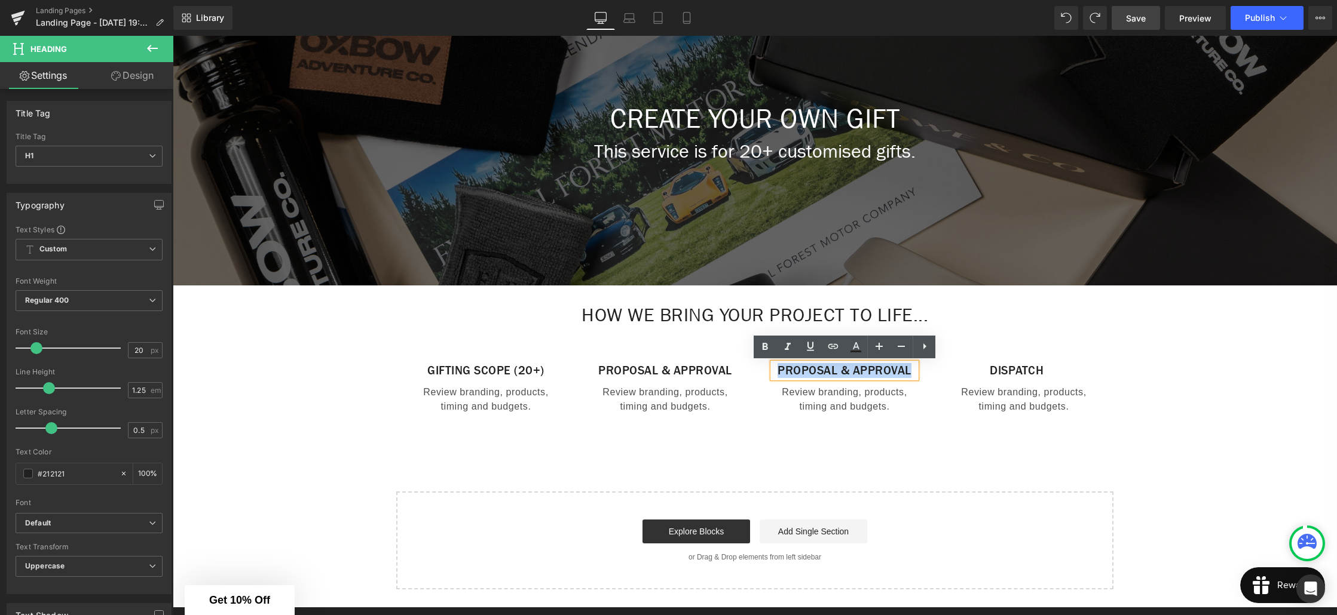
drag, startPoint x: 880, startPoint y: 385, endPoint x: 807, endPoint y: 375, distance: 73.6
click at [807, 375] on h1 "Proposal & Approval" at bounding box center [844, 370] width 143 height 15
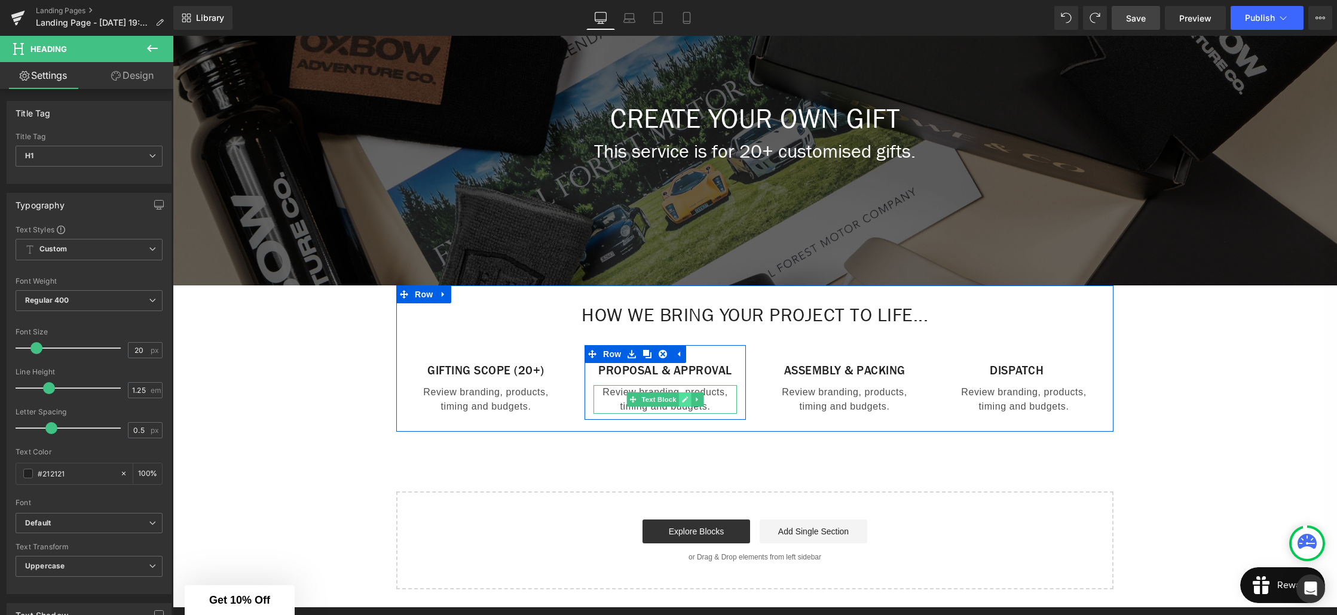
click at [682, 407] on link at bounding box center [685, 400] width 13 height 14
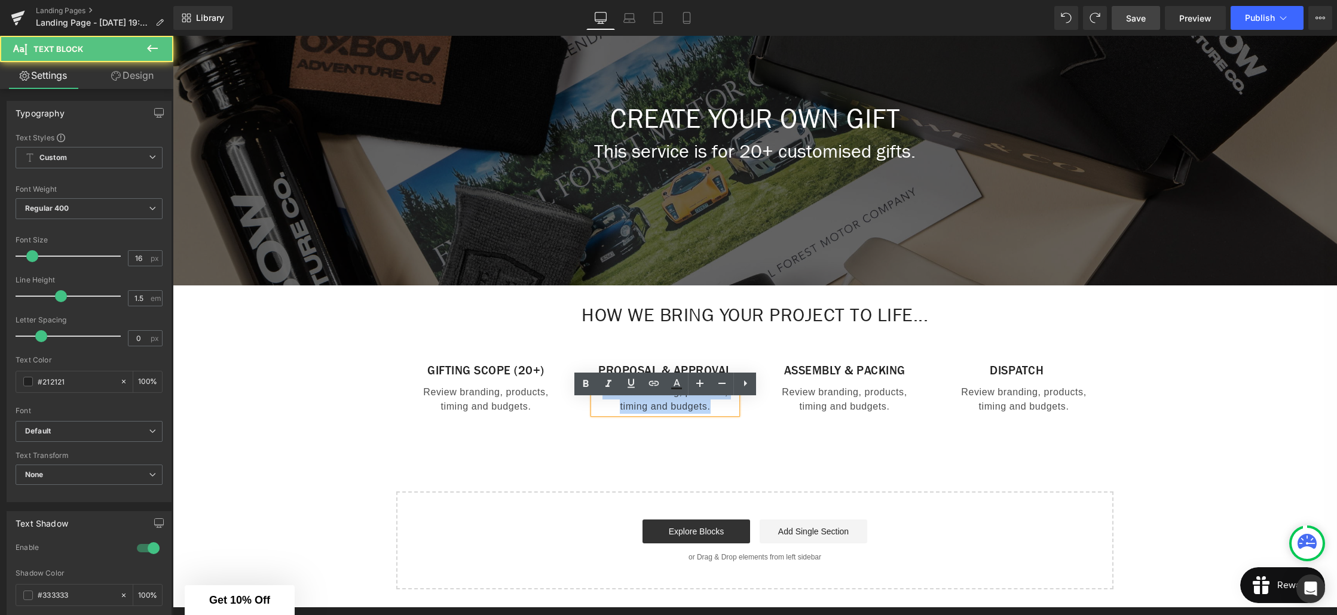
drag, startPoint x: 714, startPoint y: 422, endPoint x: 605, endPoint y: 411, distance: 109.3
click at [605, 411] on p "Review branding, products, timing and budgets." at bounding box center [664, 399] width 143 height 29
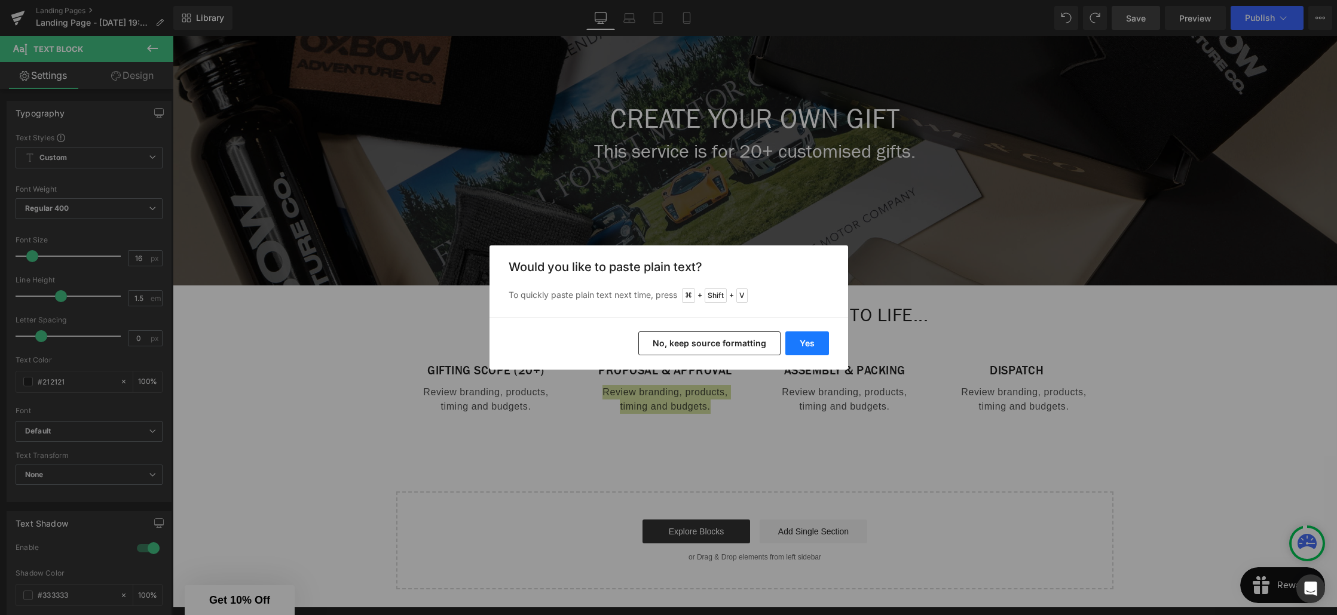
click at [801, 349] on button "Yes" at bounding box center [807, 344] width 44 height 24
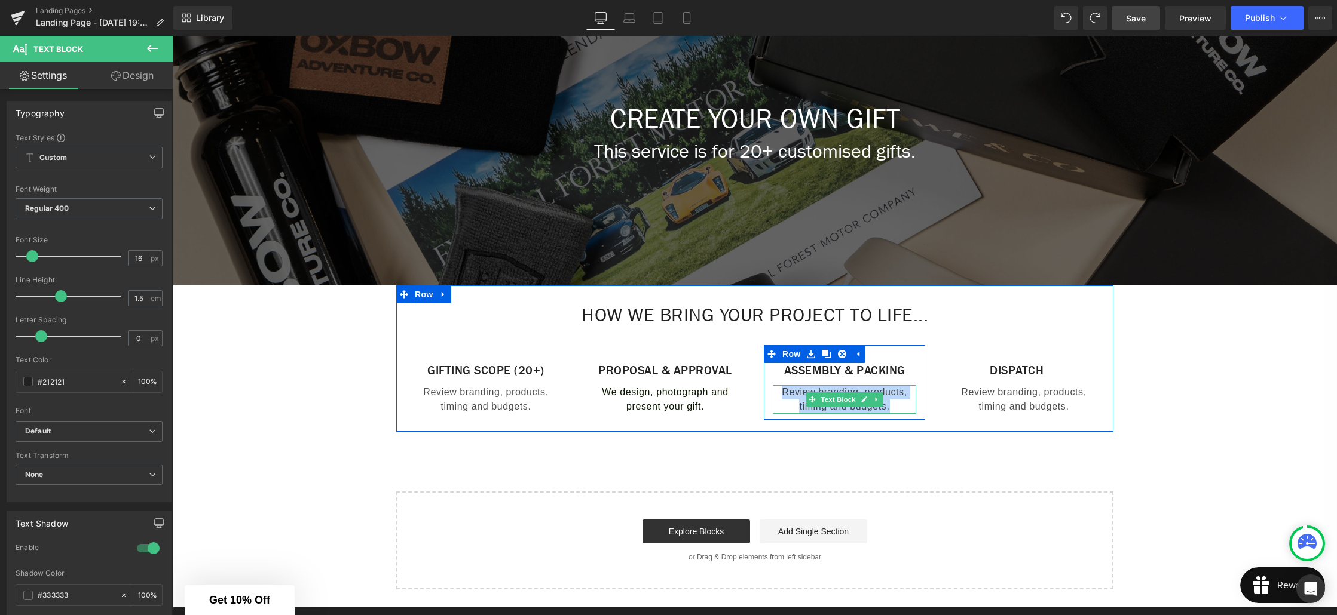
drag, startPoint x: 847, startPoint y: 407, endPoint x: 780, endPoint y: 398, distance: 67.5
click at [780, 398] on p "Review branding, products, timing and budgets." at bounding box center [844, 399] width 143 height 29
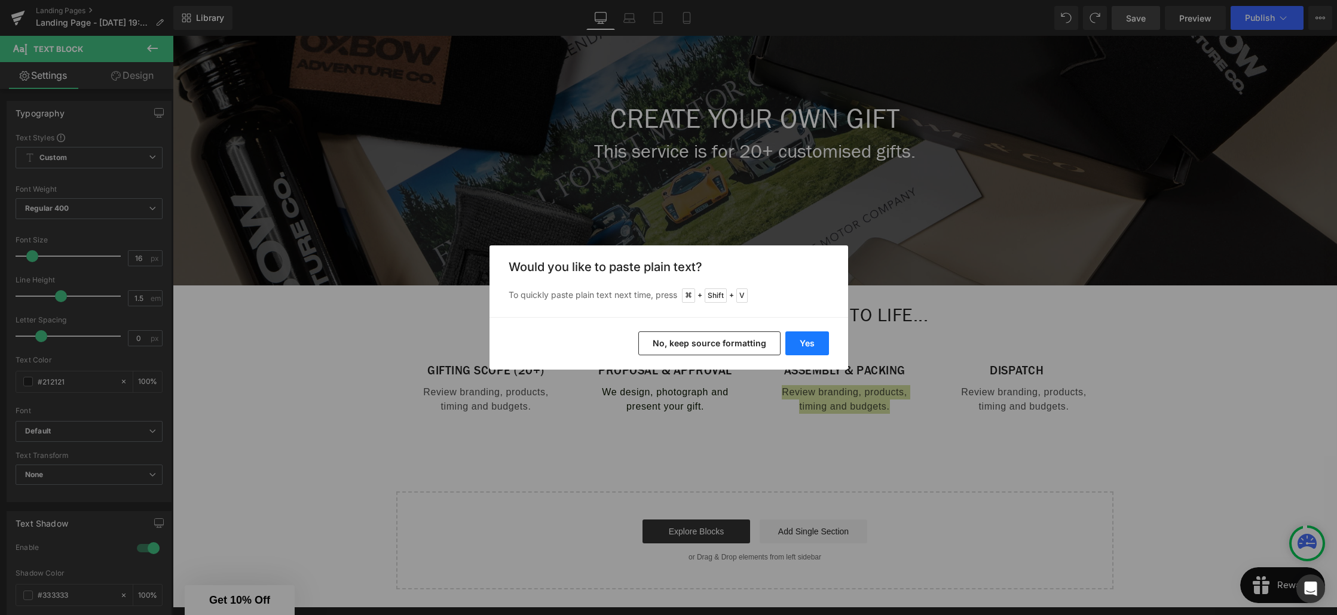
drag, startPoint x: 806, startPoint y: 350, endPoint x: 628, endPoint y: 317, distance: 181.0
click at [806, 350] on button "Yes" at bounding box center [807, 344] width 44 height 24
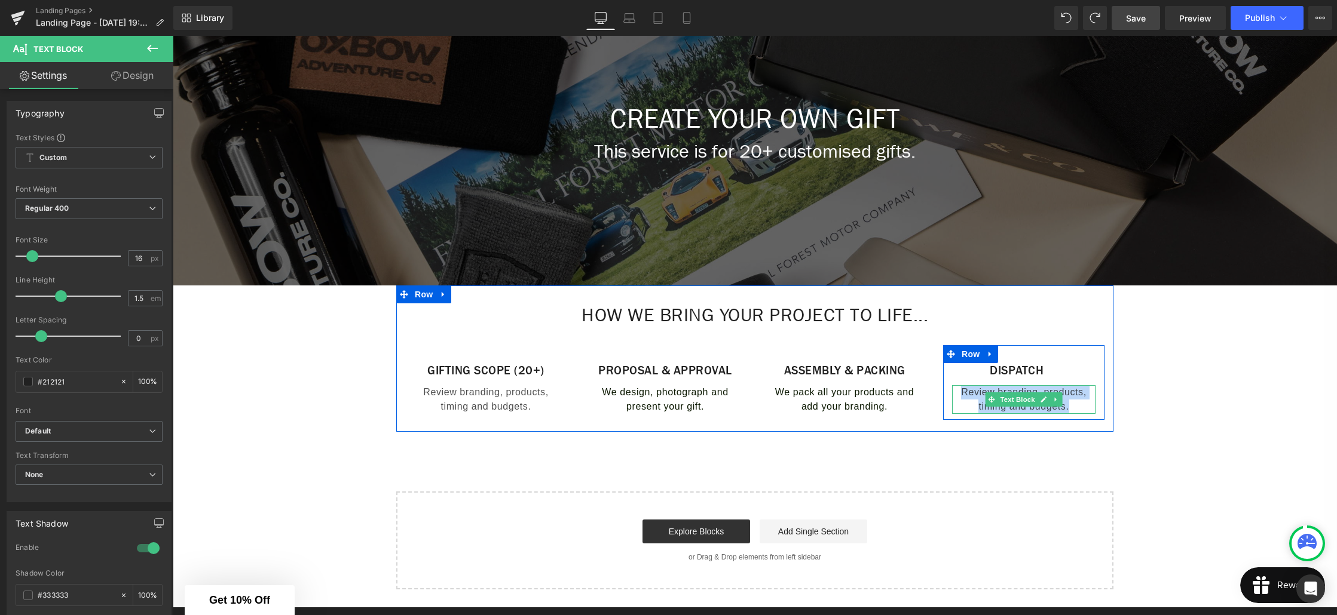
drag, startPoint x: 1013, startPoint y: 401, endPoint x: 959, endPoint y: 397, distance: 54.5
click at [959, 397] on p "Review branding, products, timing and budgets." at bounding box center [1023, 399] width 143 height 29
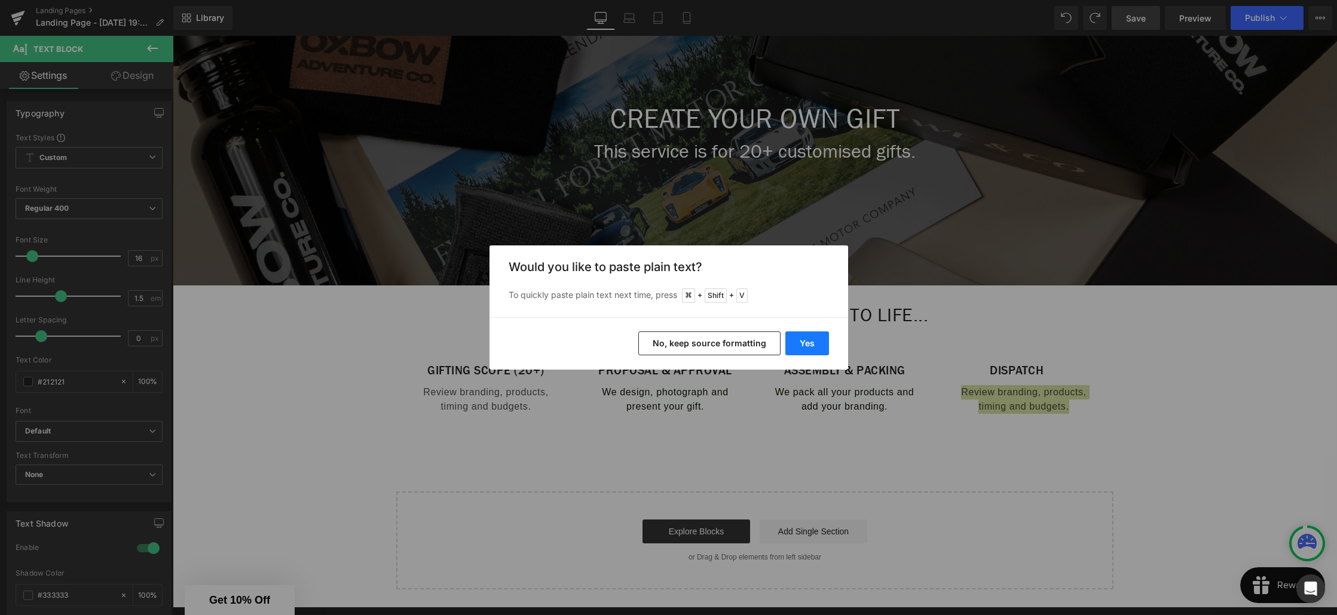
click at [805, 347] on button "Yes" at bounding box center [807, 344] width 44 height 24
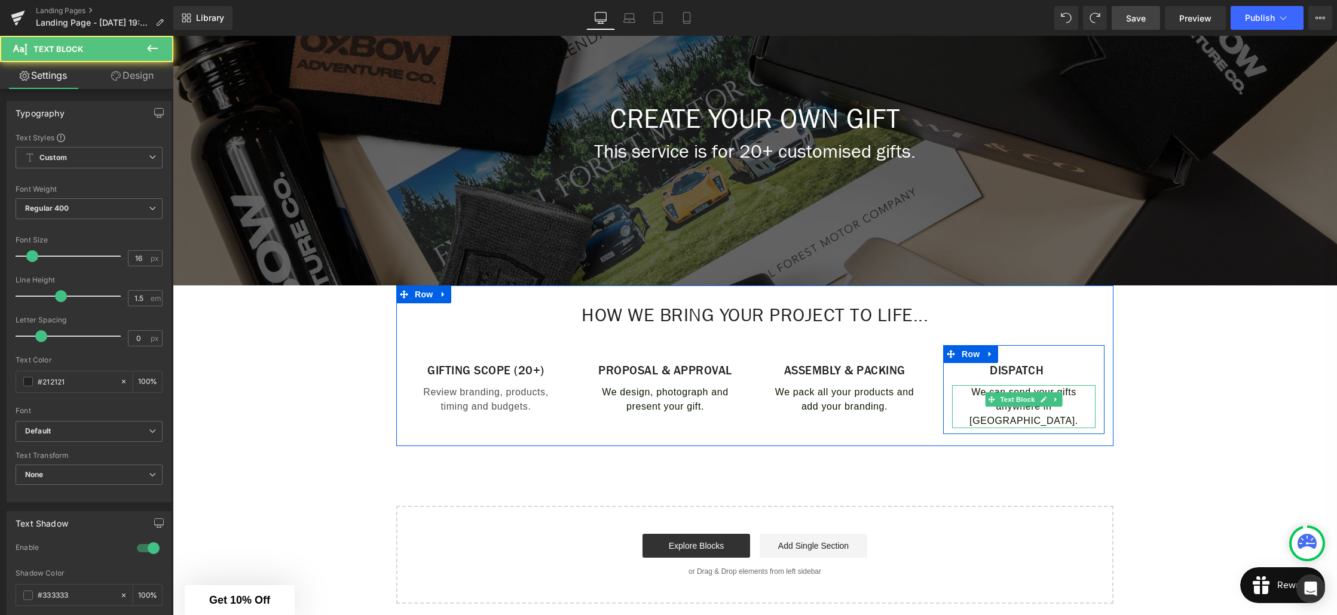
click at [1079, 407] on p "We can send your gifts anywhere in [GEOGRAPHIC_DATA]." at bounding box center [1023, 406] width 143 height 43
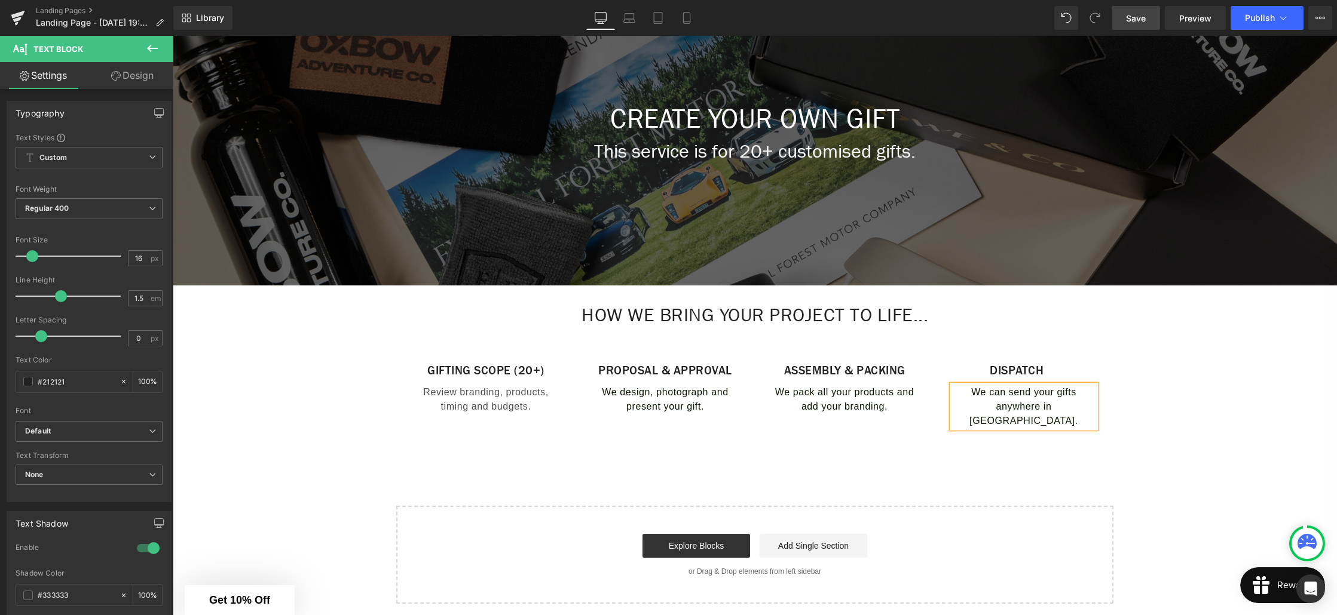
click at [335, 422] on div "Create Your Own Gift Heading This service is for 20+ customised gifts. Text Blo…" at bounding box center [755, 289] width 1164 height 630
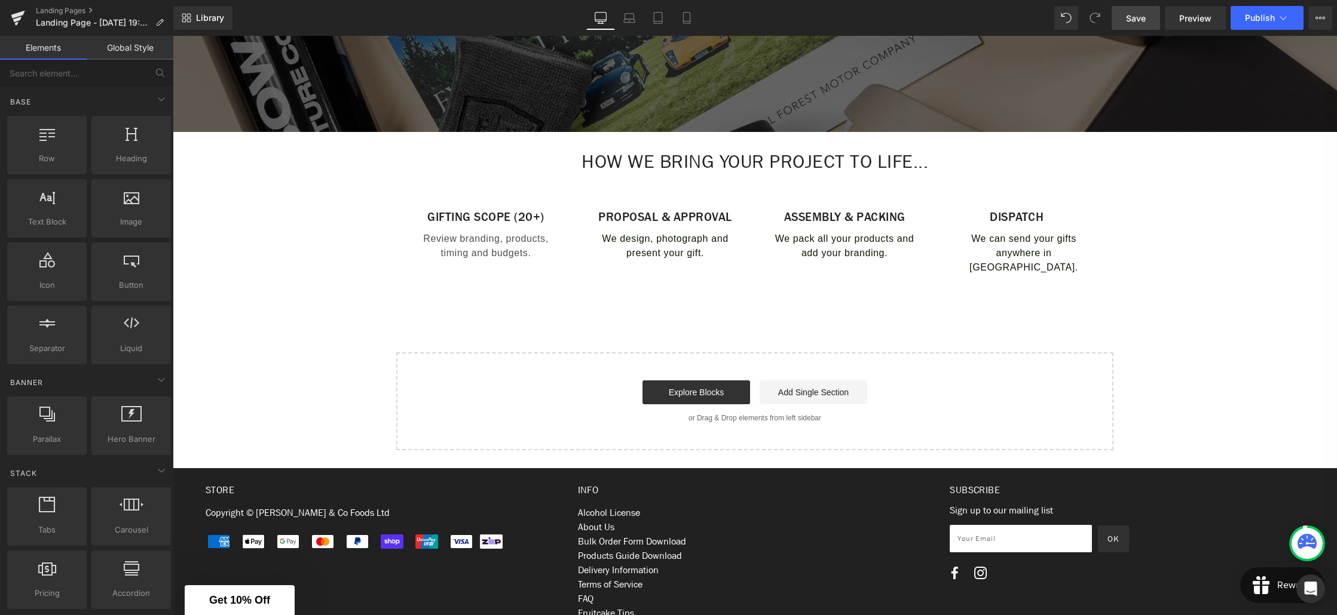
scroll to position [359, 0]
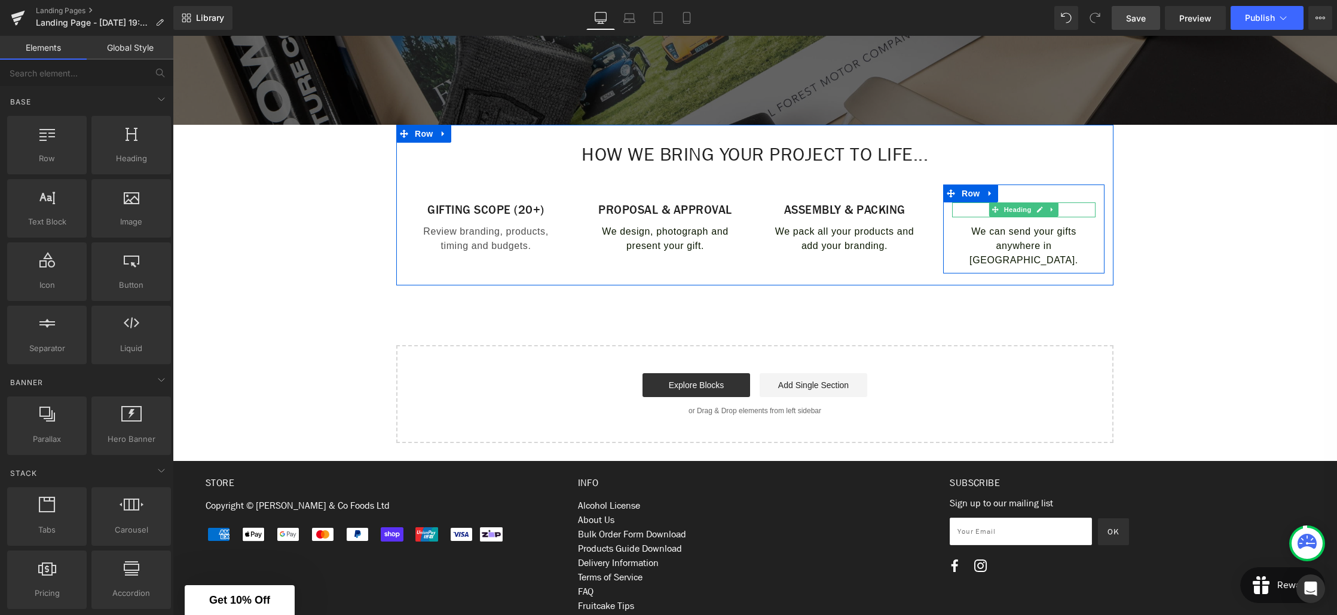
click at [1049, 208] on icon at bounding box center [1052, 209] width 7 height 7
click at [173, 36] on div at bounding box center [173, 36] width 0 height 0
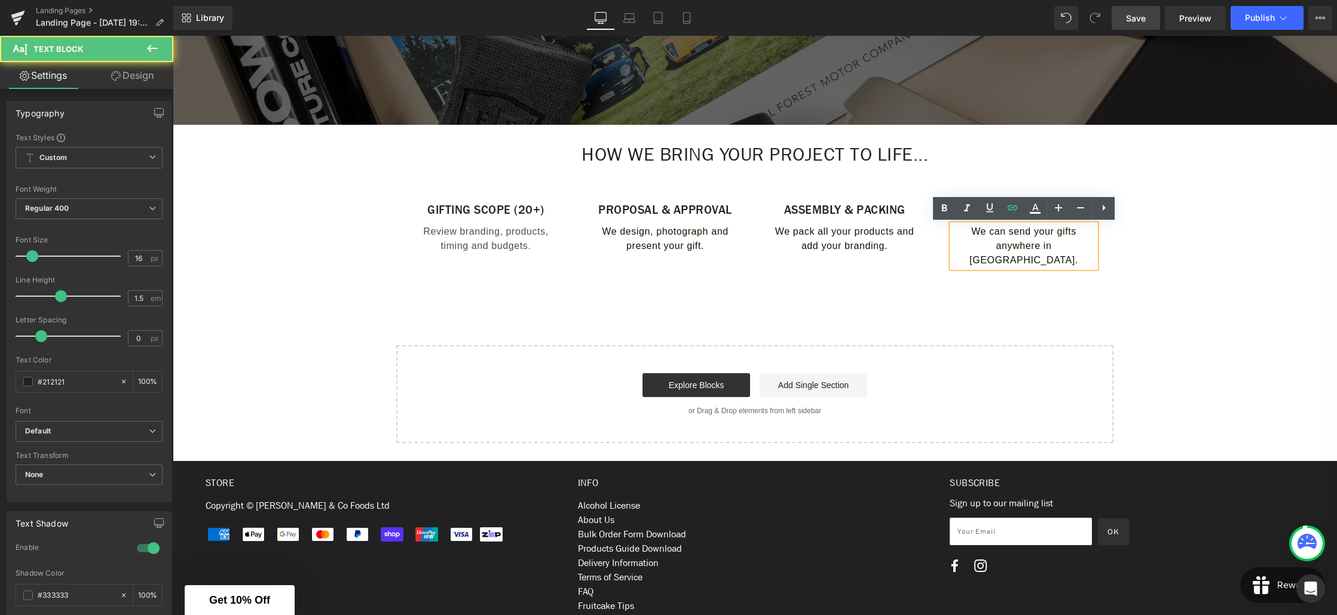
click at [976, 231] on span "We can send your gifts anywhere in [GEOGRAPHIC_DATA]." at bounding box center [1023, 245] width 109 height 39
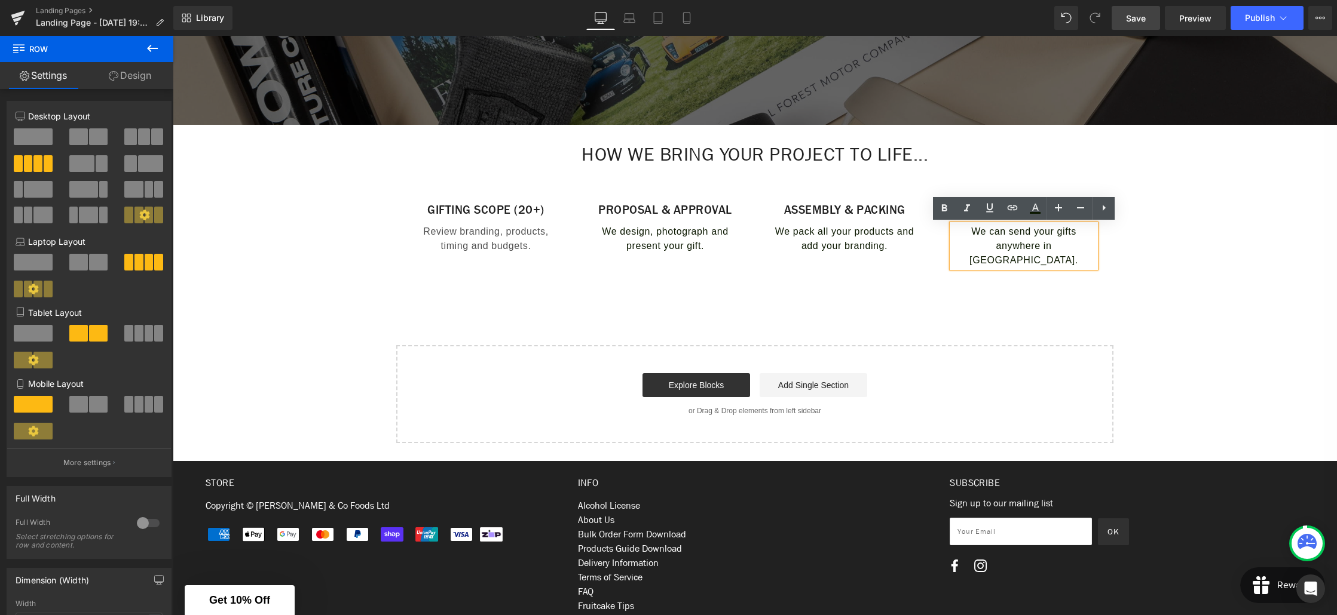
click at [939, 223] on div "Dispatch Heading We can send your gifts anywhere in [GEOGRAPHIC_DATA]. Text Blo…" at bounding box center [1023, 229] width 179 height 89
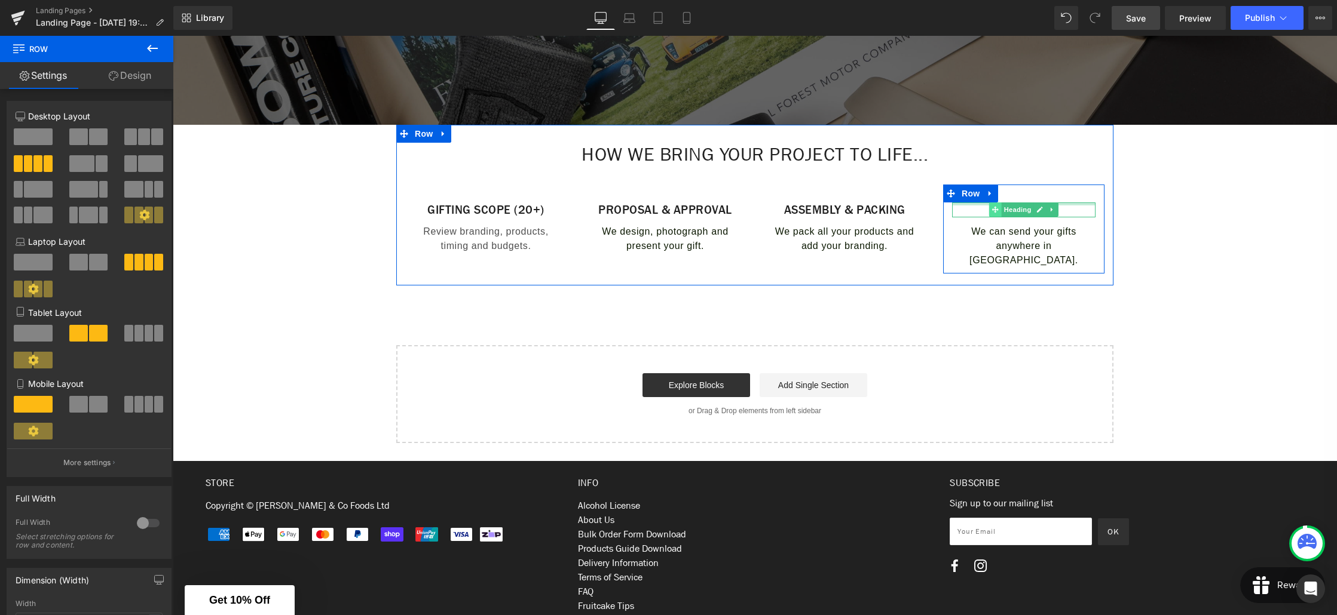
click at [971, 204] on div "Dispatch Heading" at bounding box center [1023, 210] width 143 height 15
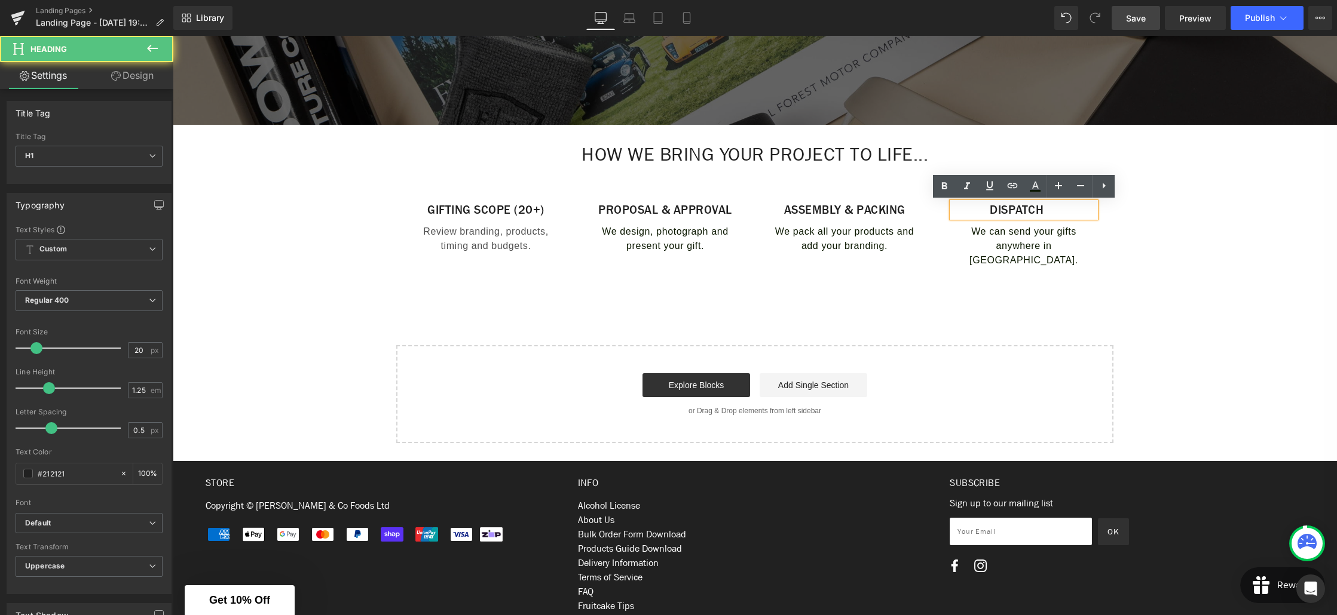
click at [1077, 214] on h1 "Dispatch" at bounding box center [1016, 210] width 129 height 15
drag, startPoint x: 1050, startPoint y: 210, endPoint x: 990, endPoint y: 209, distance: 60.4
click at [990, 209] on h1 "Dispatch" at bounding box center [1016, 210] width 129 height 15
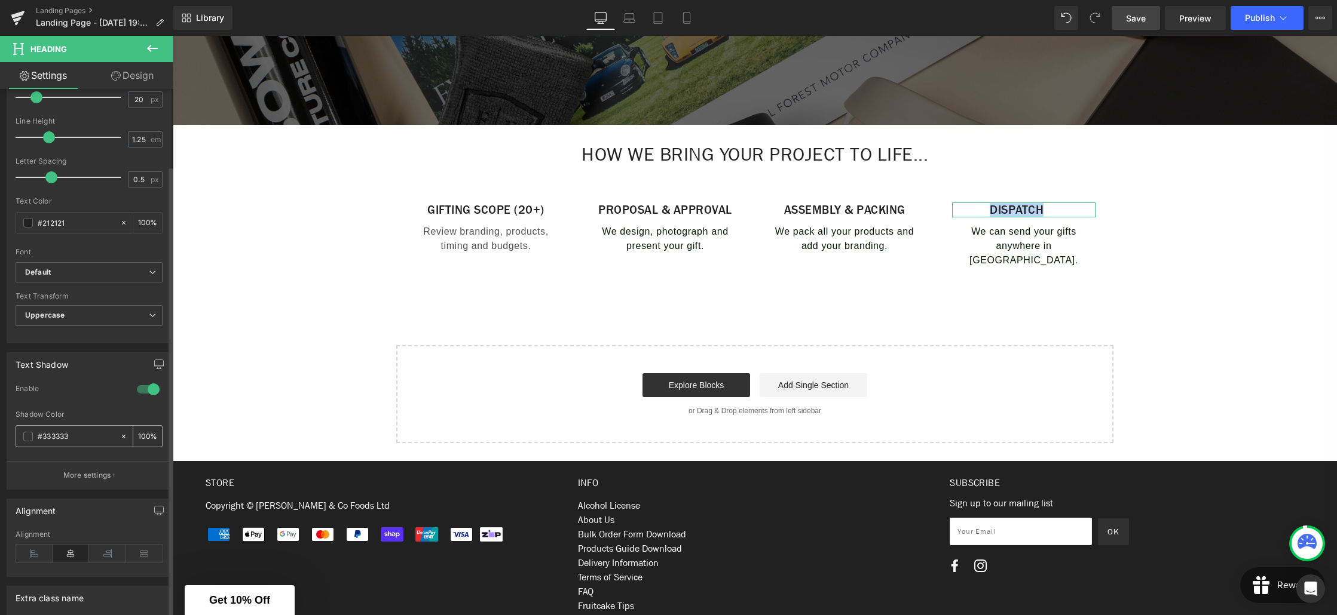
scroll to position [275, 0]
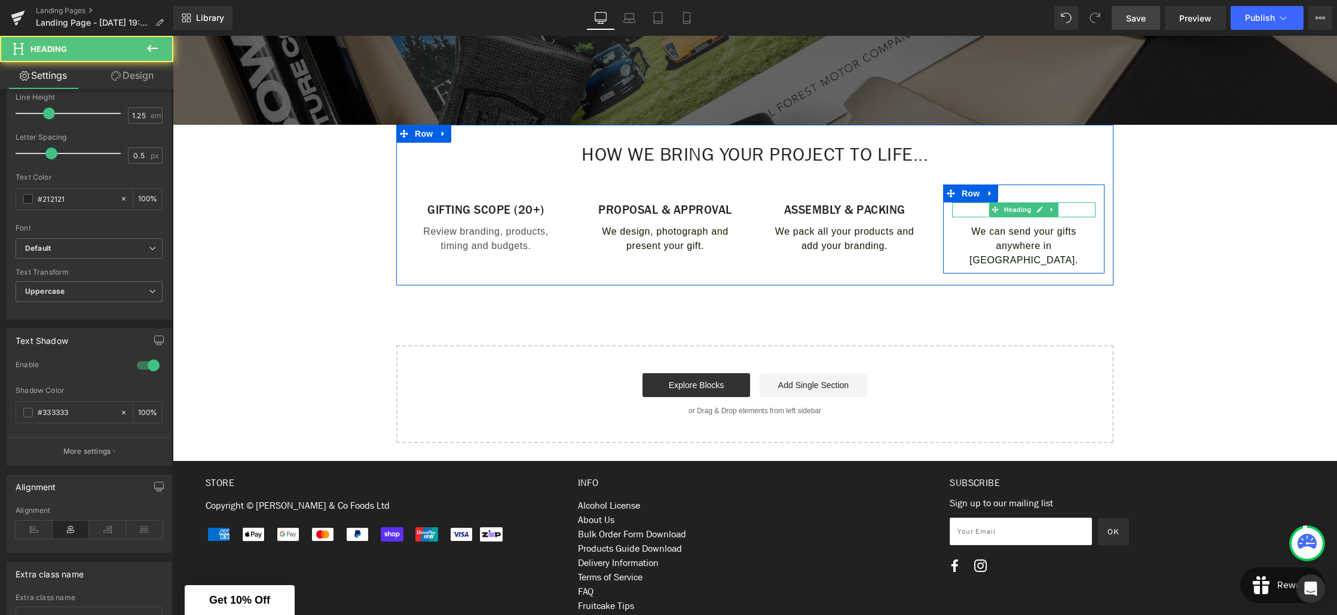
click at [1079, 209] on h1 "Dispatch" at bounding box center [1016, 210] width 129 height 15
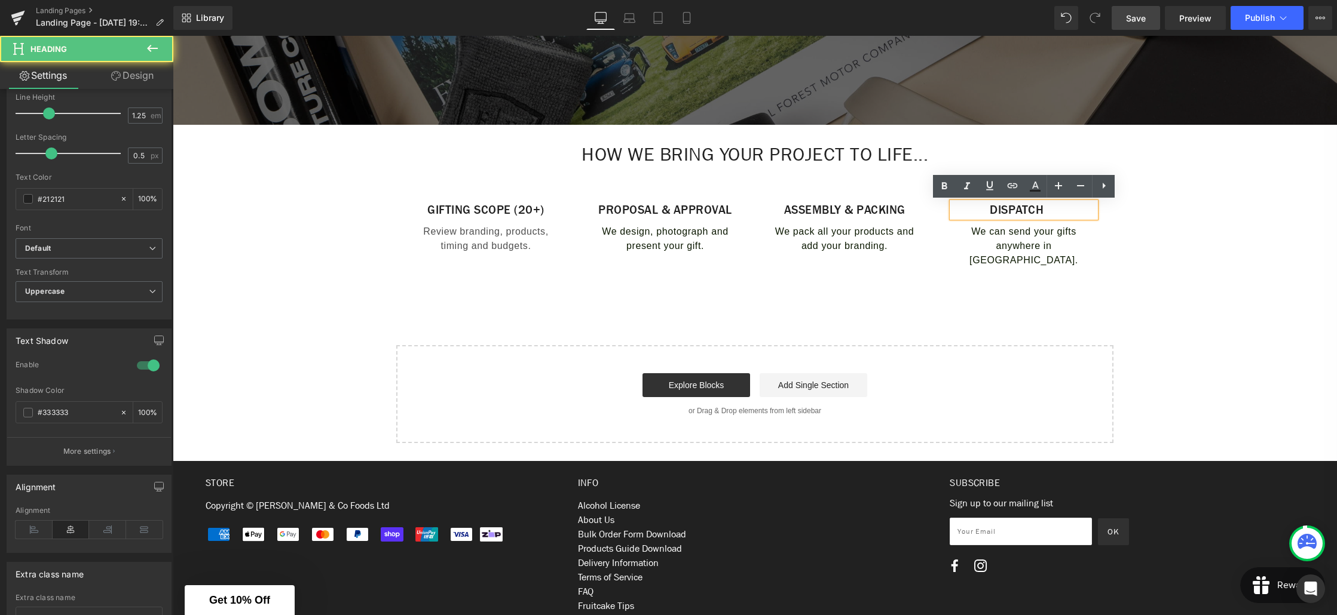
click at [986, 209] on h1 "Dispatch" at bounding box center [1016, 210] width 129 height 15
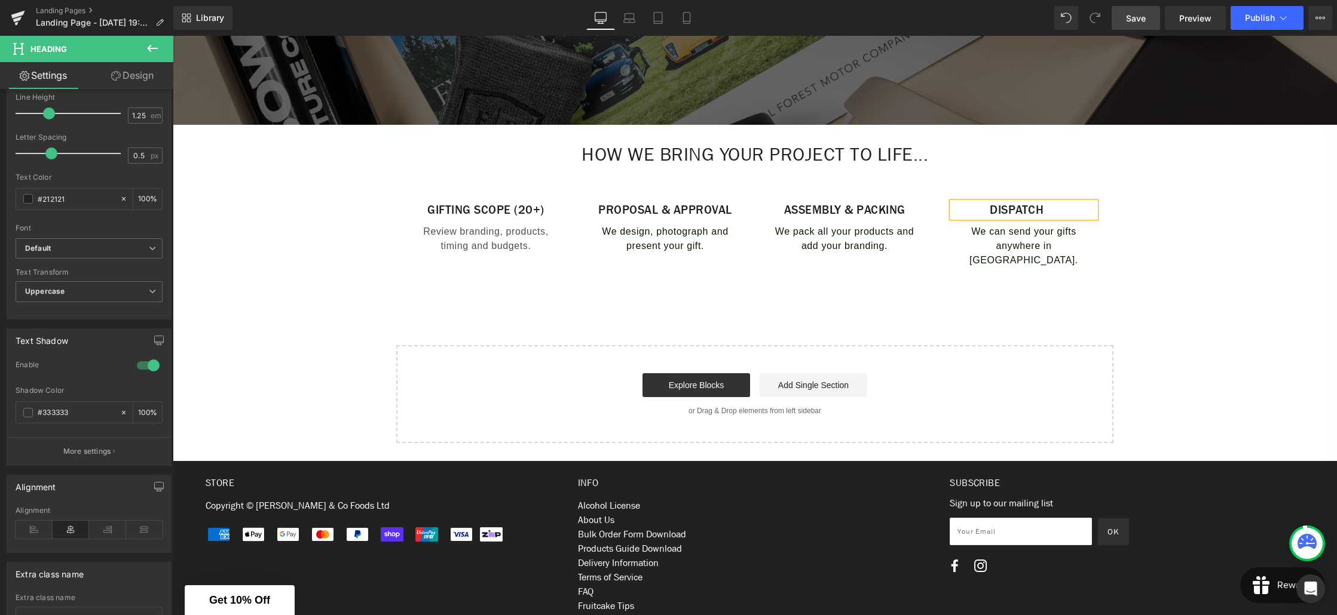
click at [1083, 215] on div "Dispatch" at bounding box center [1023, 210] width 143 height 15
click at [1080, 217] on div "DispatcH" at bounding box center [1023, 210] width 143 height 15
click at [173, 36] on div at bounding box center [173, 36] width 0 height 0
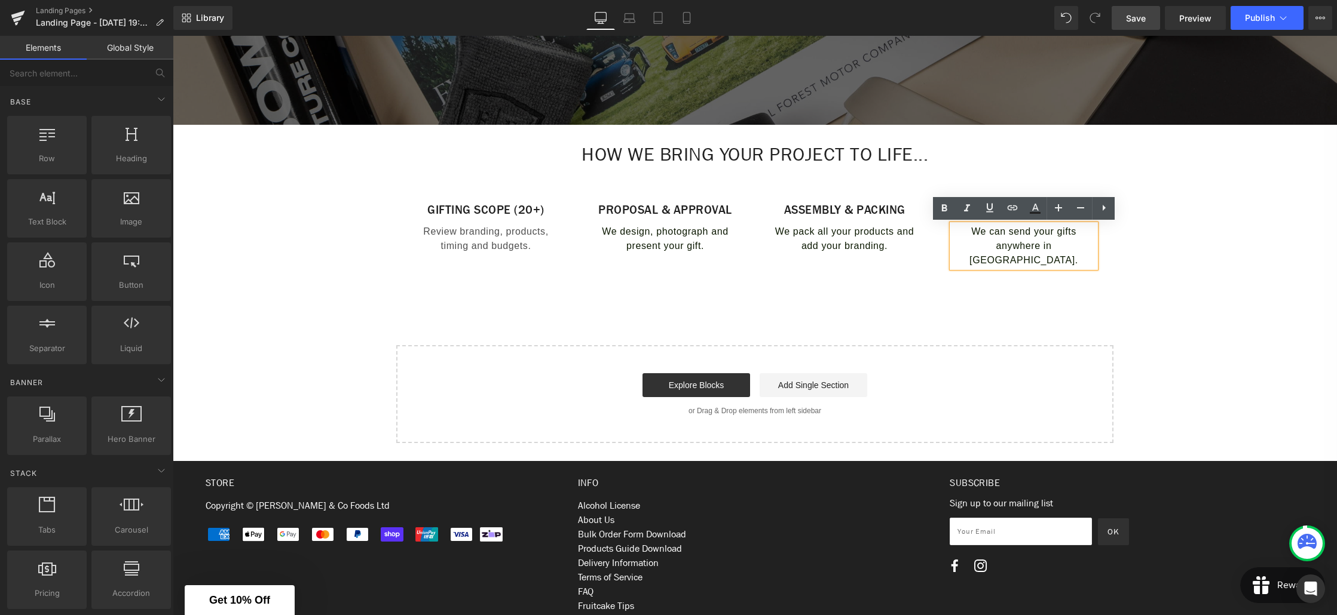
click at [1146, 238] on div "Create Your Own Gift Heading This service is for 20+ customised gifts. Text Blo…" at bounding box center [755, 128] width 1164 height 630
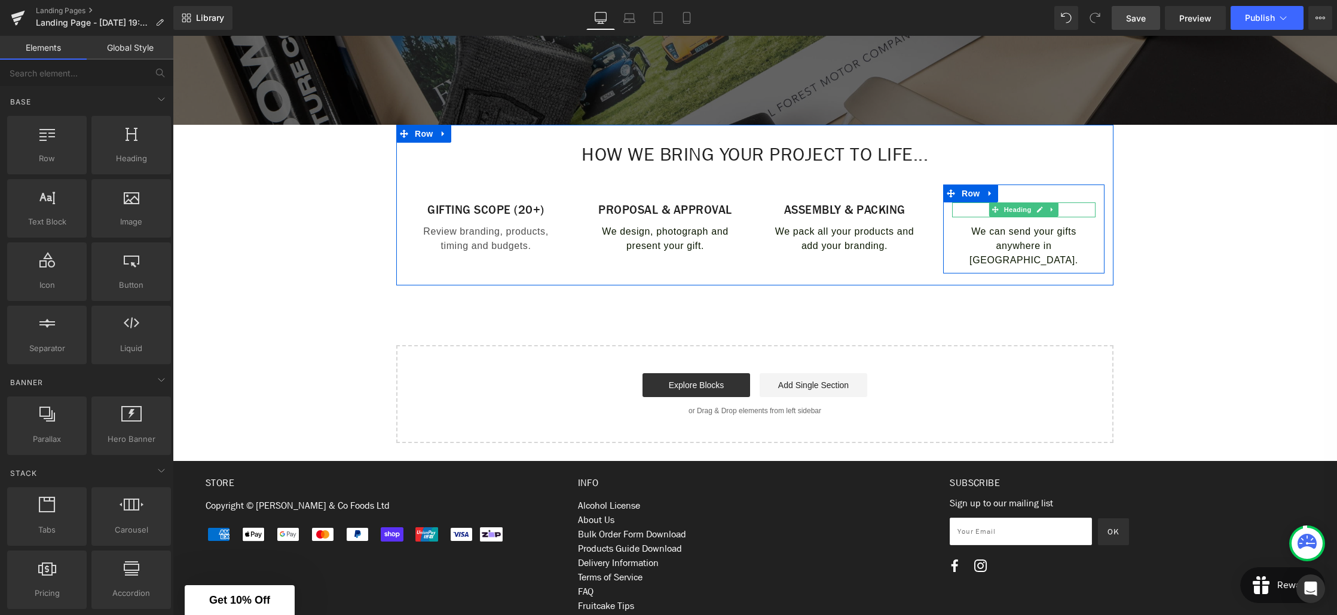
click at [1079, 210] on h1 "DispatcH" at bounding box center [1016, 210] width 129 height 15
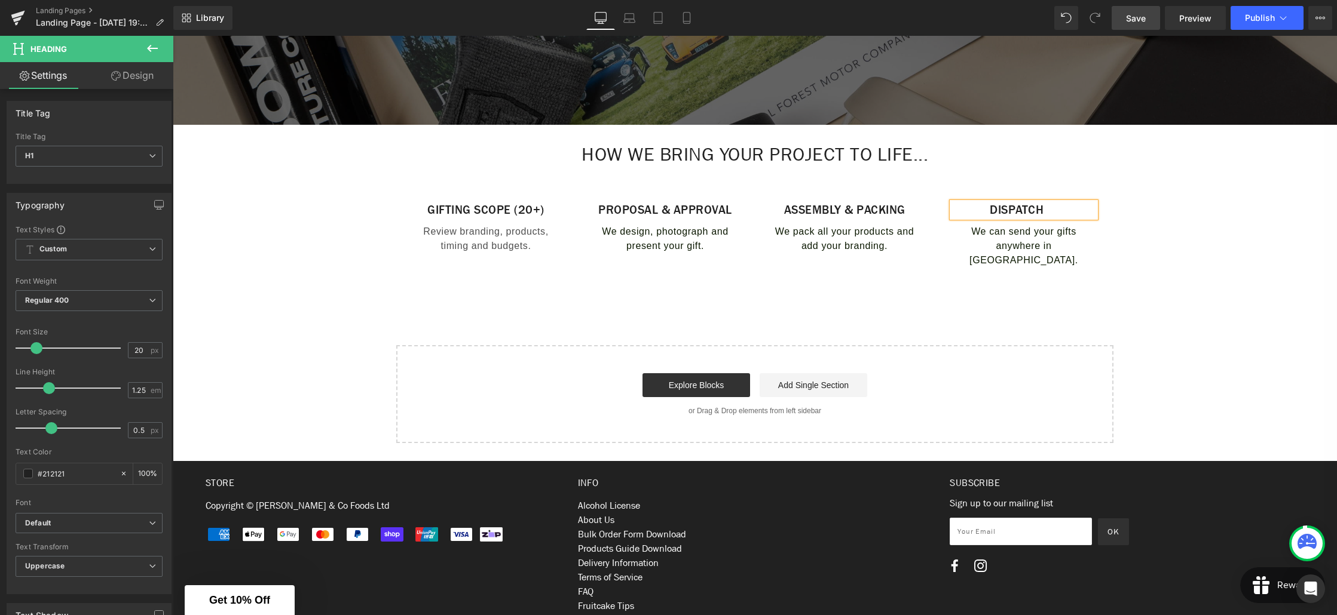
click at [1032, 176] on div "Gifting Scope (20+) Heading Review branding, products, timing and budgets. Text…" at bounding box center [754, 223] width 717 height 113
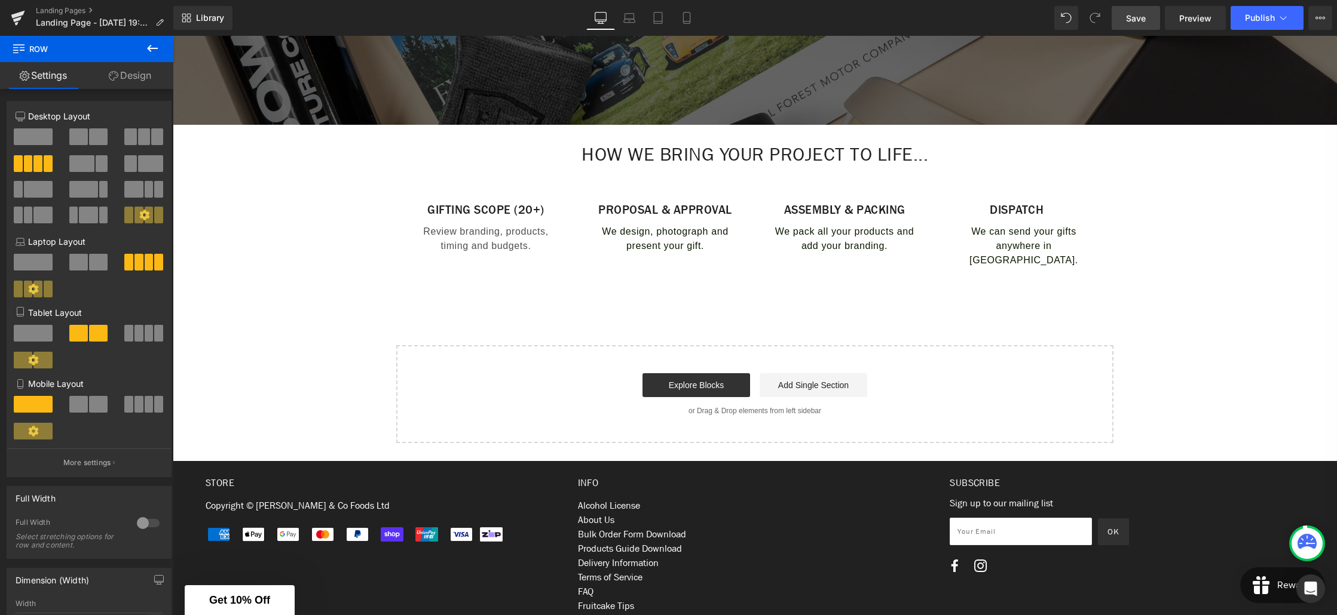
click at [151, 48] on icon at bounding box center [152, 48] width 11 height 7
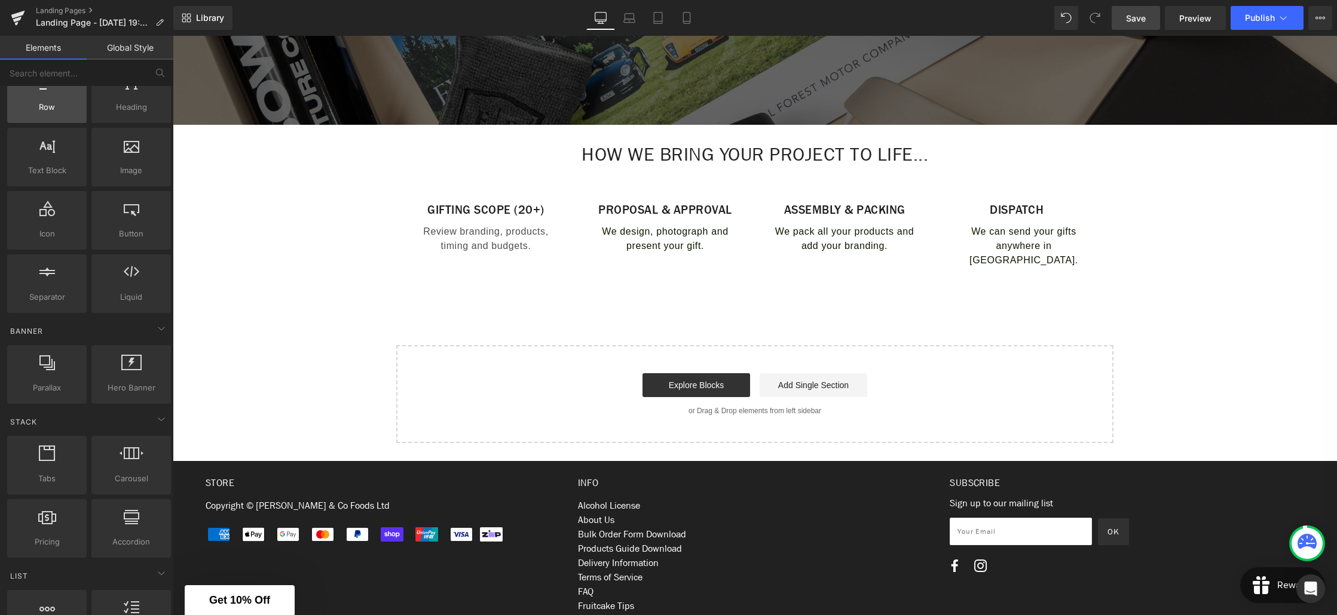
scroll to position [0, 0]
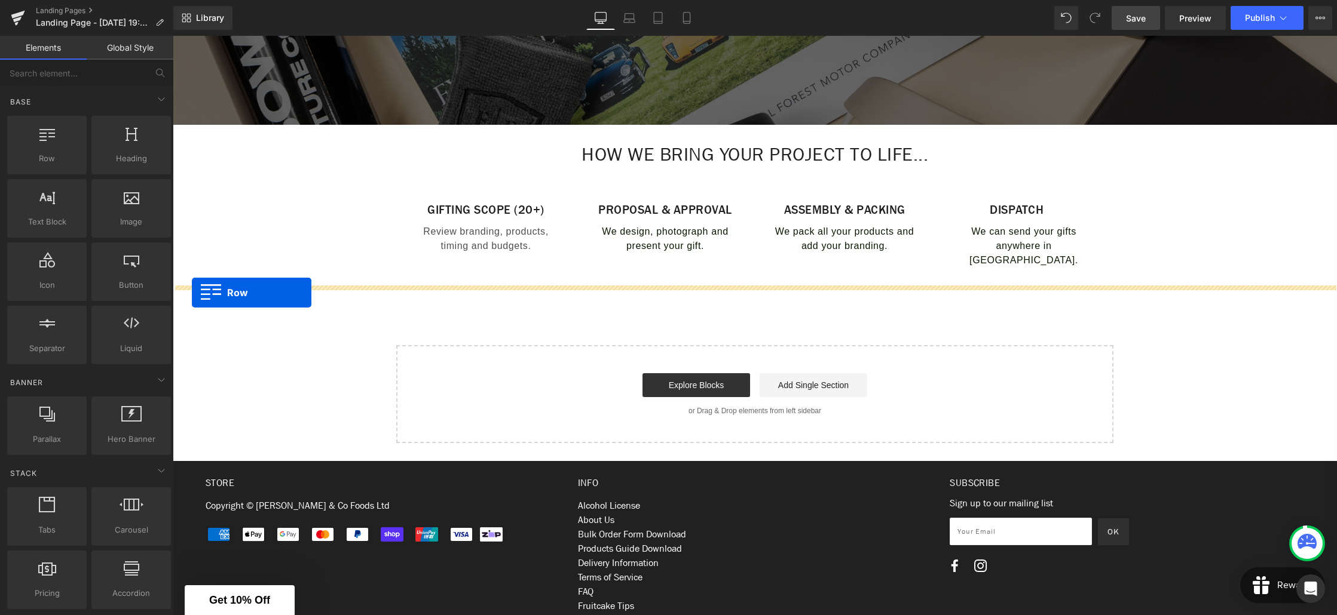
drag, startPoint x: 229, startPoint y: 170, endPoint x: 192, endPoint y: 293, distance: 128.5
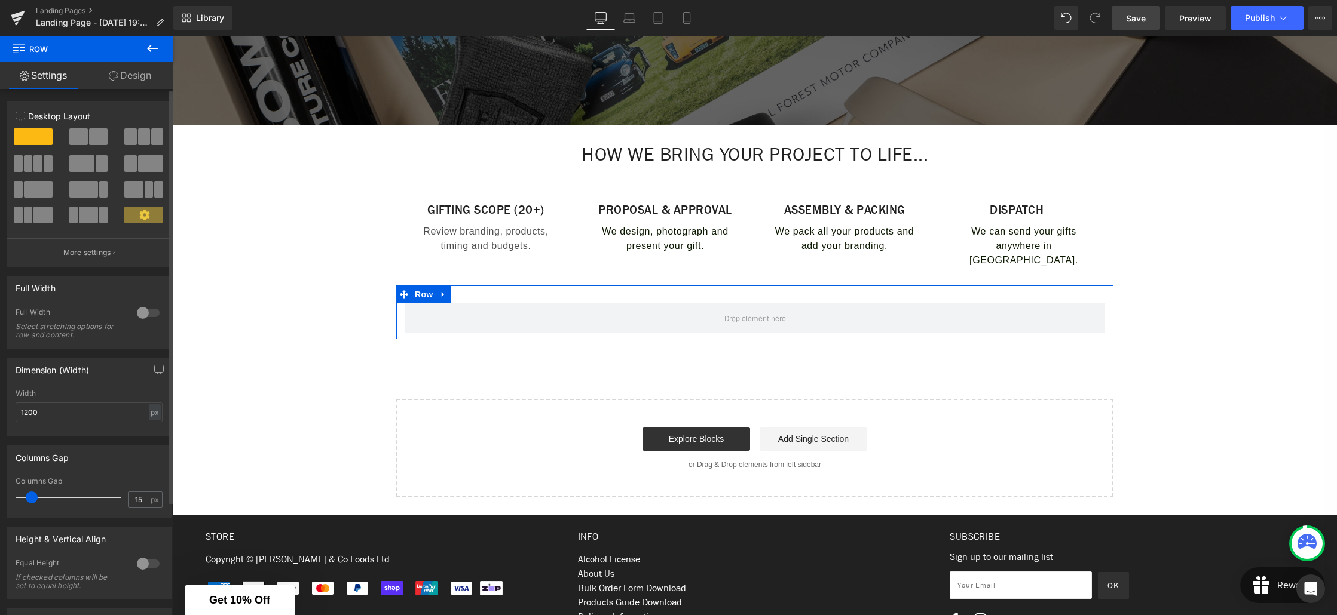
click at [149, 315] on div at bounding box center [148, 313] width 29 height 19
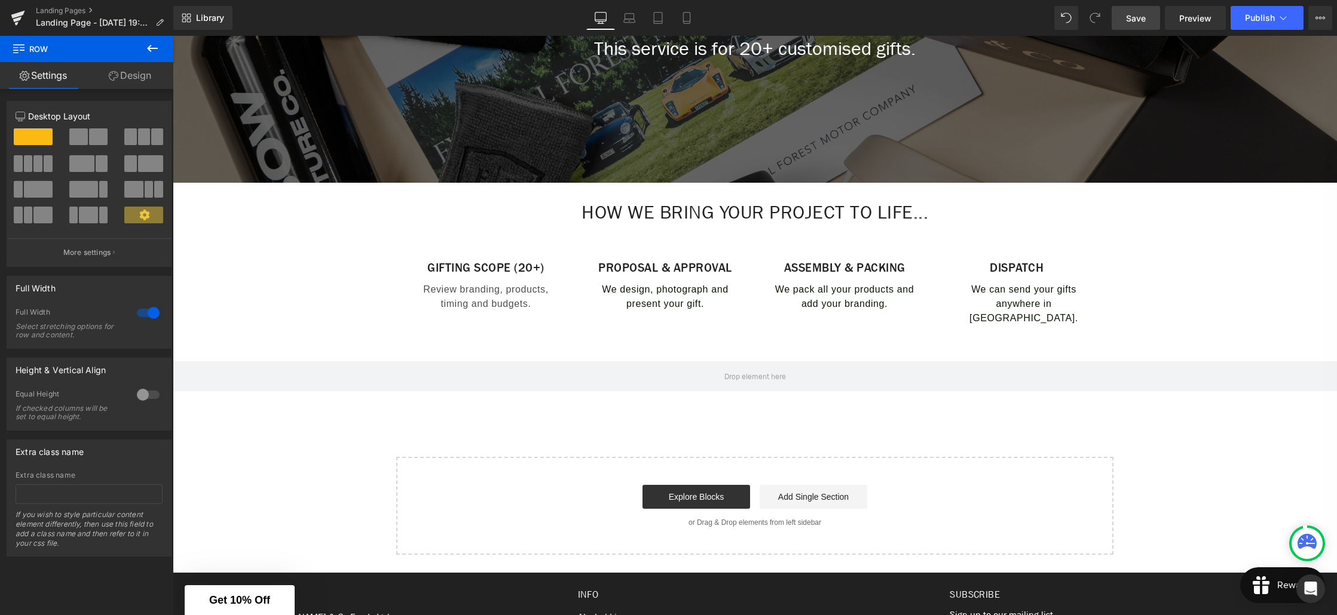
scroll to position [299, 0]
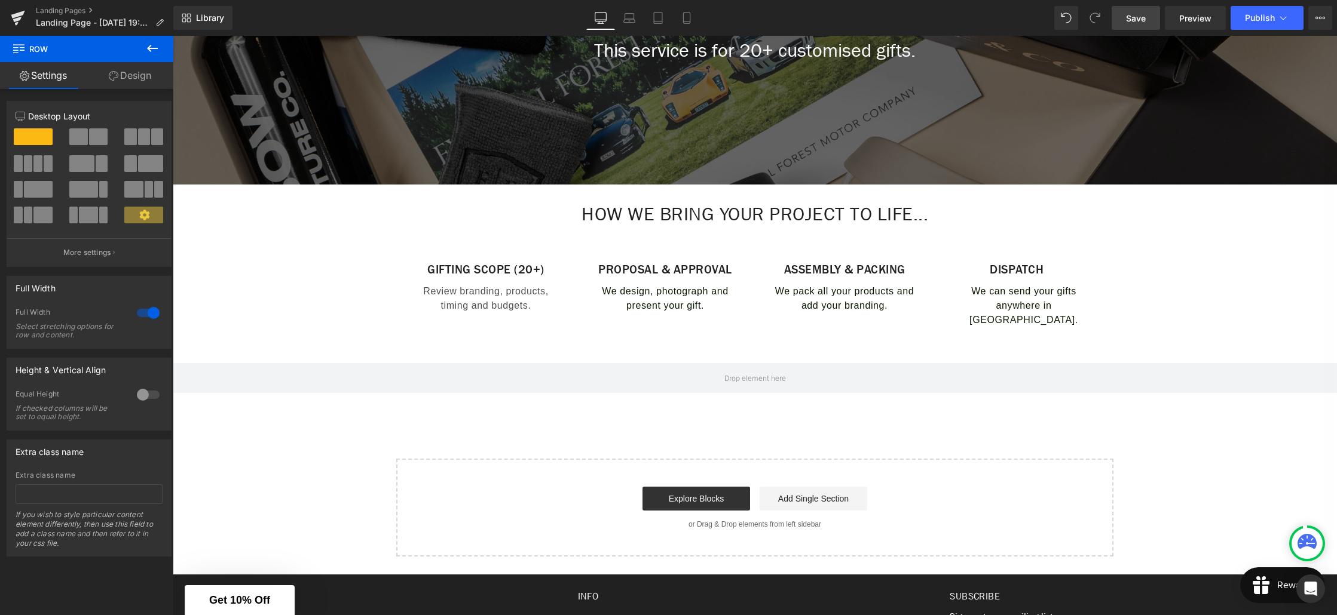
click at [153, 52] on icon at bounding box center [152, 48] width 14 height 14
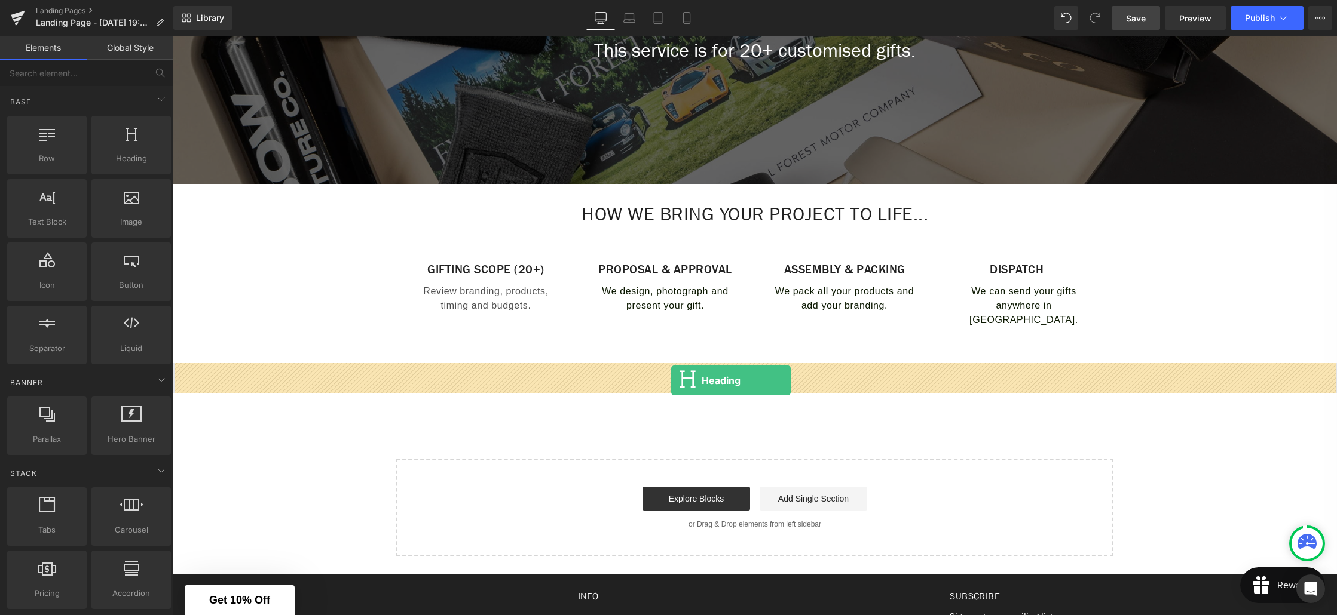
drag, startPoint x: 292, startPoint y: 180, endPoint x: 671, endPoint y: 381, distance: 428.5
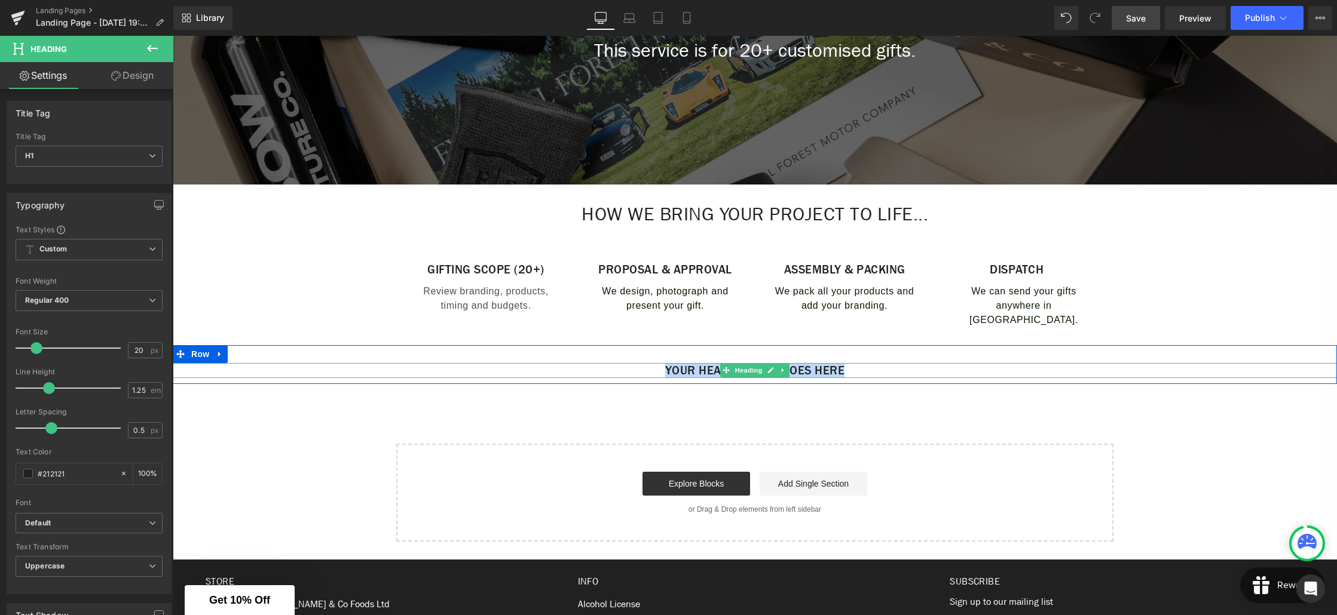
drag, startPoint x: 864, startPoint y: 370, endPoint x: 651, endPoint y: 368, distance: 213.3
click at [651, 368] on h1 "Your heading text goes here" at bounding box center [755, 370] width 1164 height 15
paste div
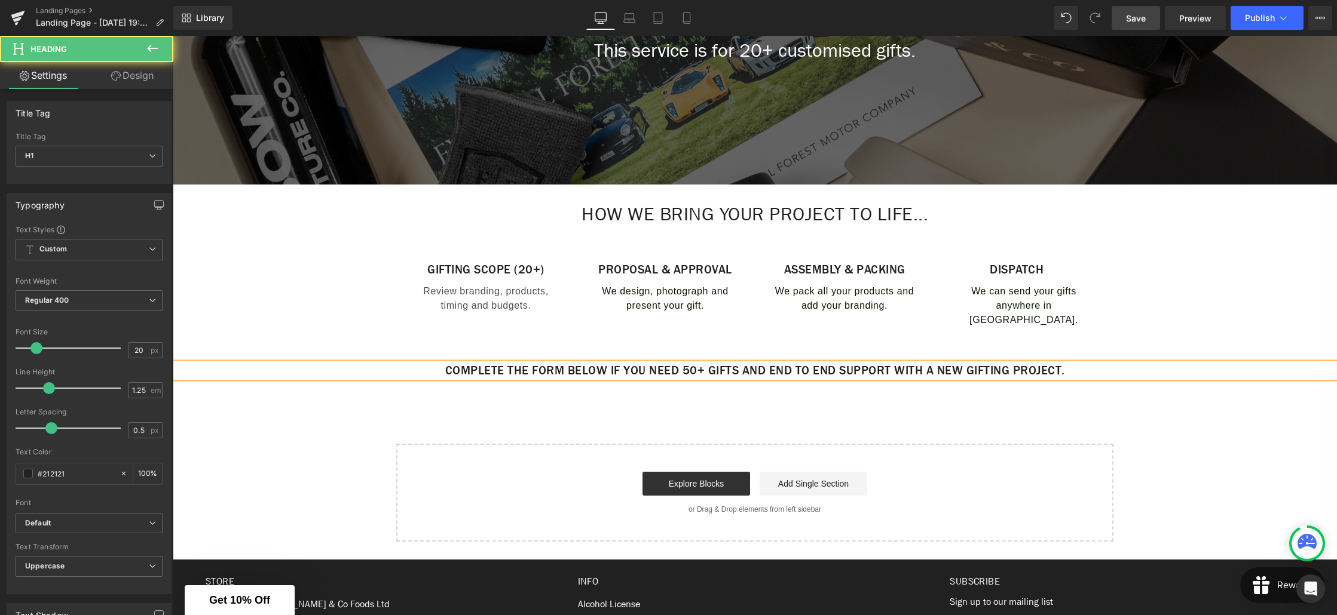
click at [389, 373] on h1 "Complete the form below if you need 50+ gifts and end to end support with a new…" at bounding box center [755, 370] width 1164 height 15
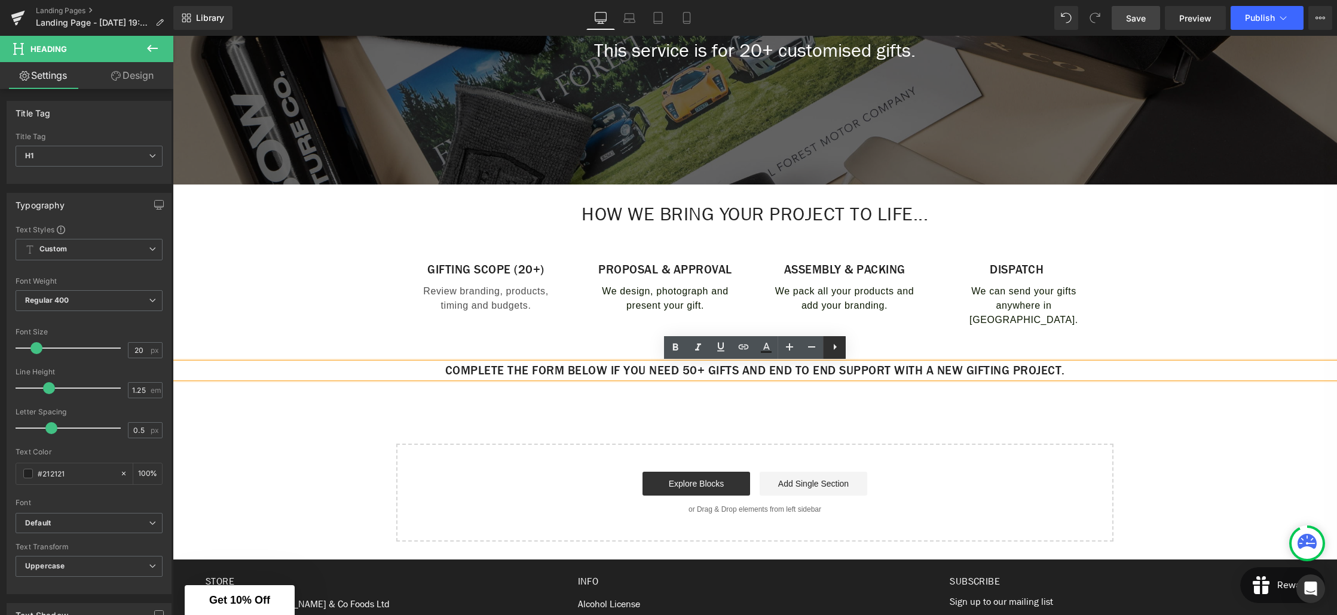
click at [835, 350] on icon at bounding box center [835, 347] width 14 height 14
drag, startPoint x: 854, startPoint y: 352, endPoint x: 421, endPoint y: 336, distance: 433.5
click at [854, 352] on icon at bounding box center [857, 347] width 14 height 14
click at [449, 374] on h1 "Complete the form below if you need 50+ gifts and end to end support with a new…" at bounding box center [755, 370] width 1164 height 15
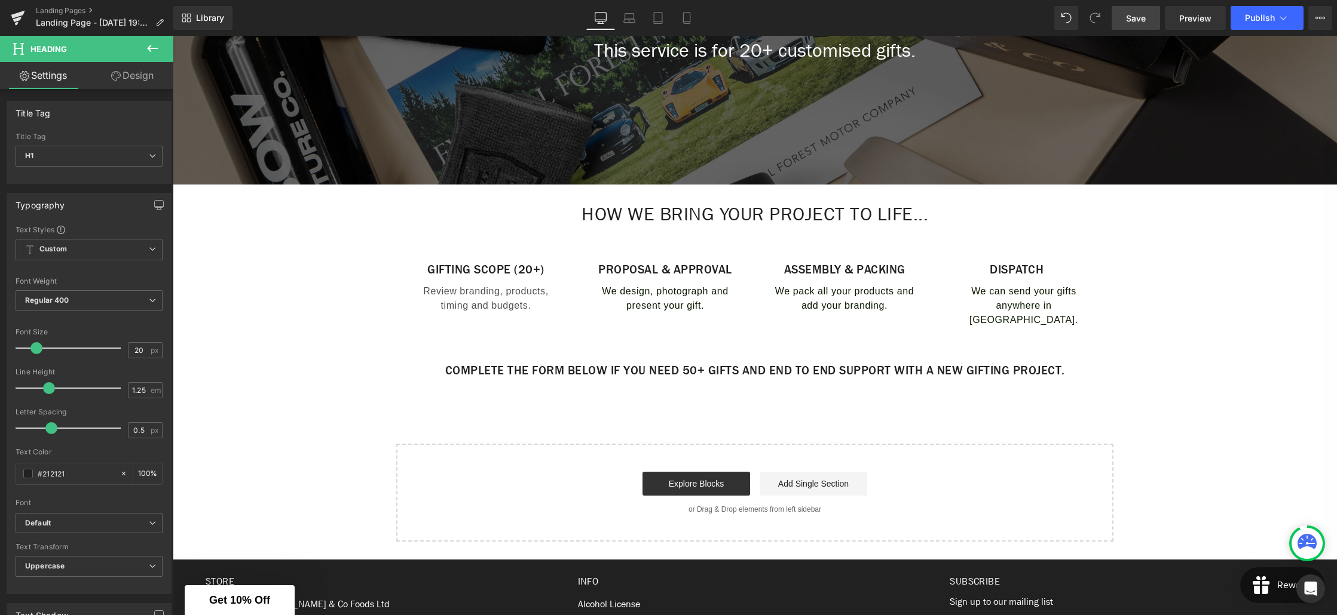
click at [141, 80] on link "Design" at bounding box center [132, 75] width 87 height 27
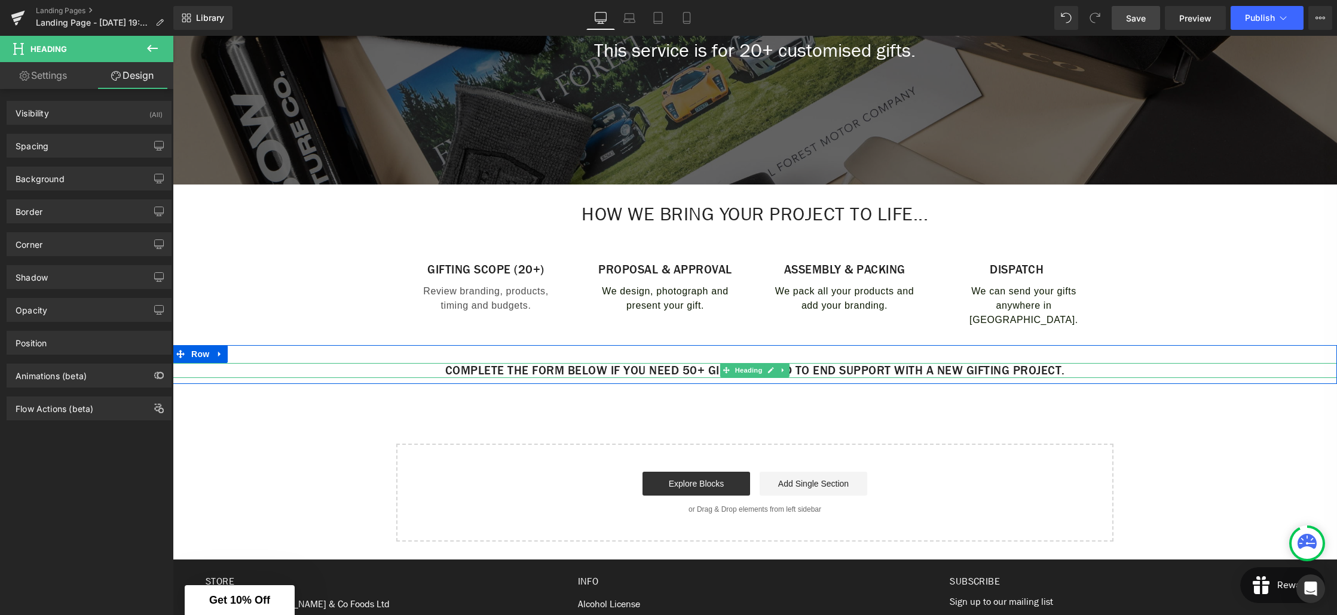
click at [786, 372] on icon at bounding box center [783, 370] width 7 height 7
click at [787, 371] on icon at bounding box center [789, 370] width 7 height 7
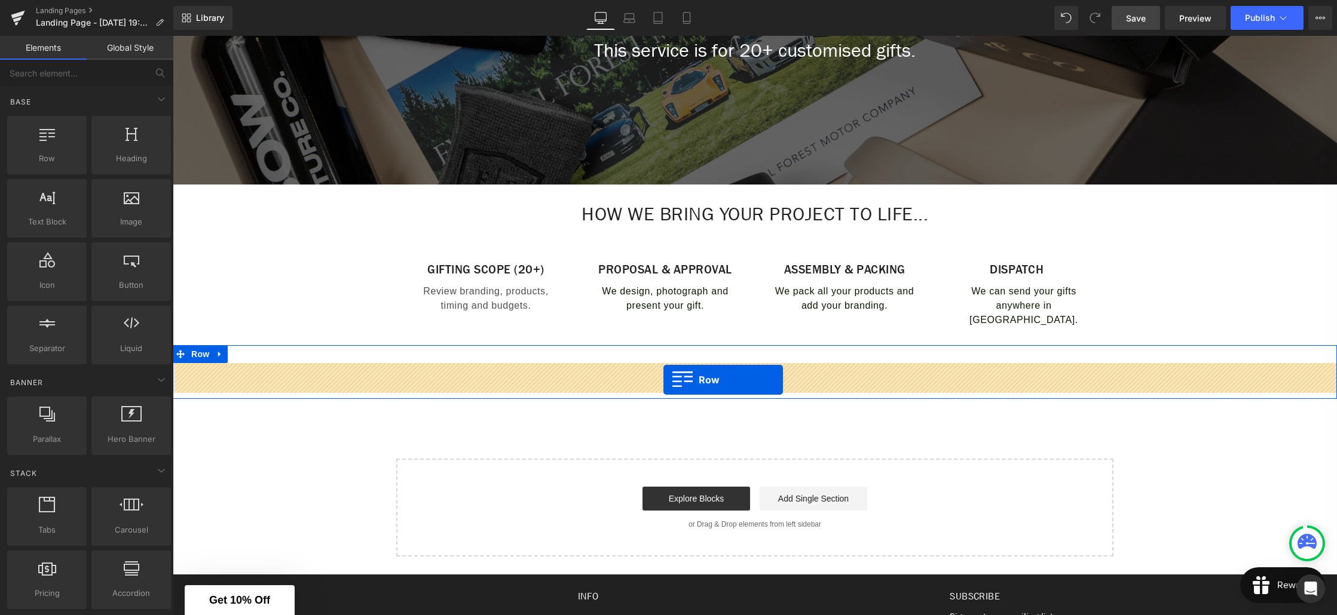
drag, startPoint x: 220, startPoint y: 190, endPoint x: 663, endPoint y: 380, distance: 481.8
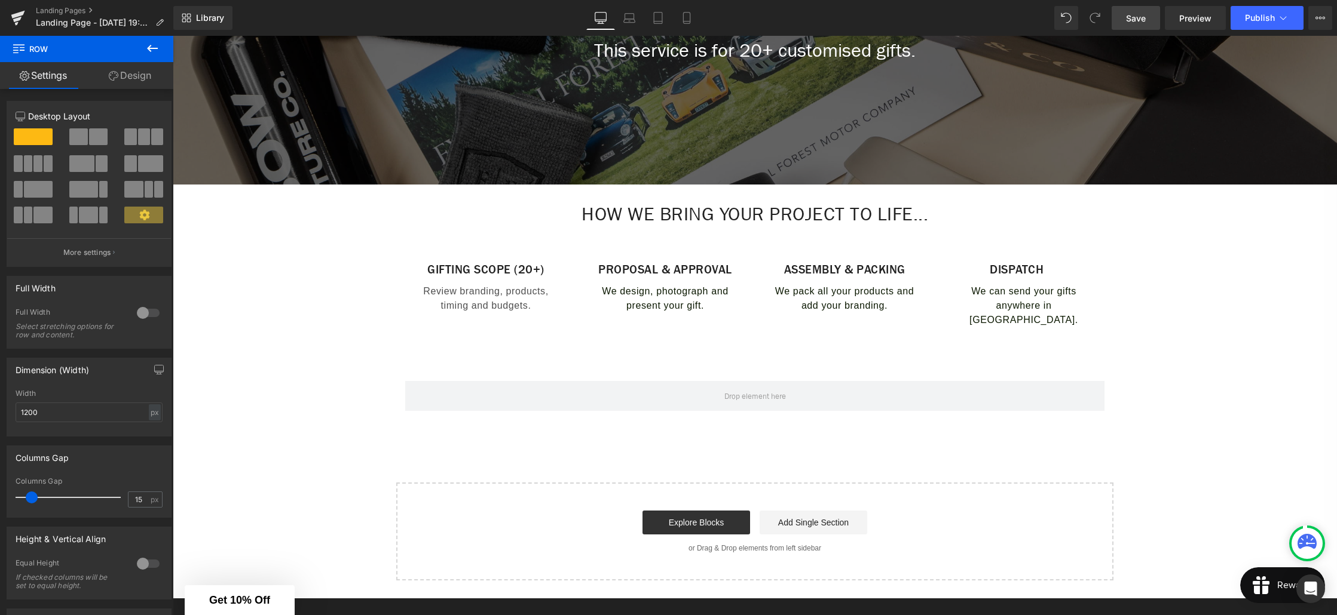
click at [146, 53] on icon at bounding box center [152, 48] width 14 height 14
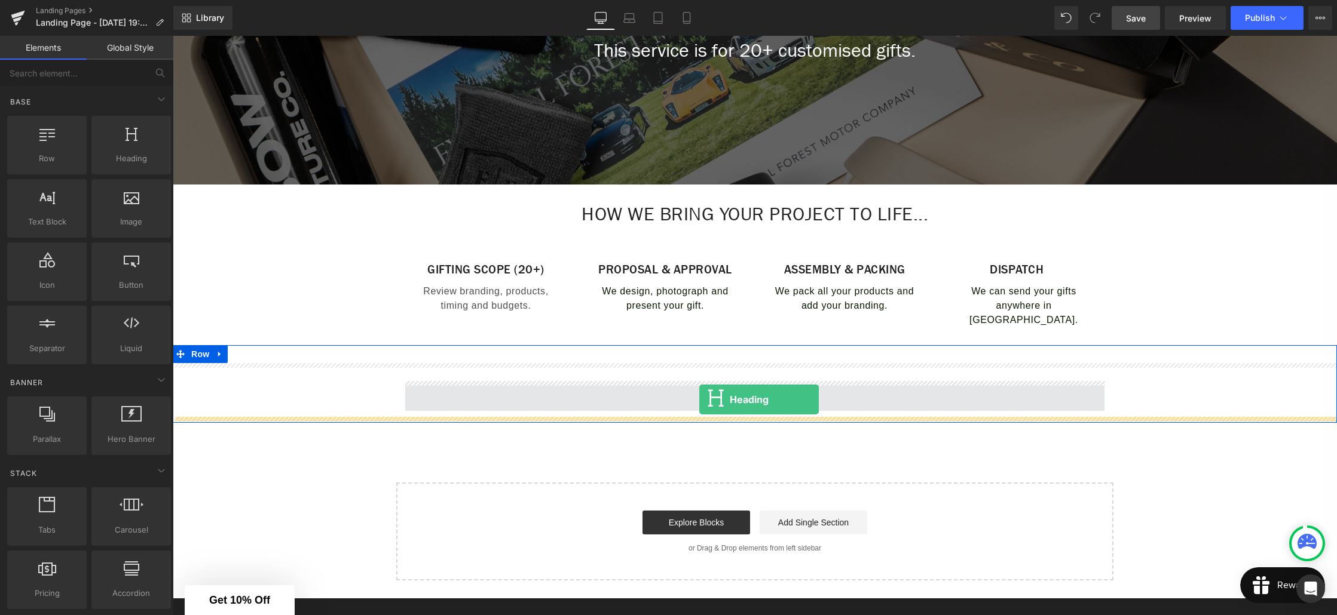
drag, startPoint x: 217, startPoint y: 159, endPoint x: 699, endPoint y: 400, distance: 539.0
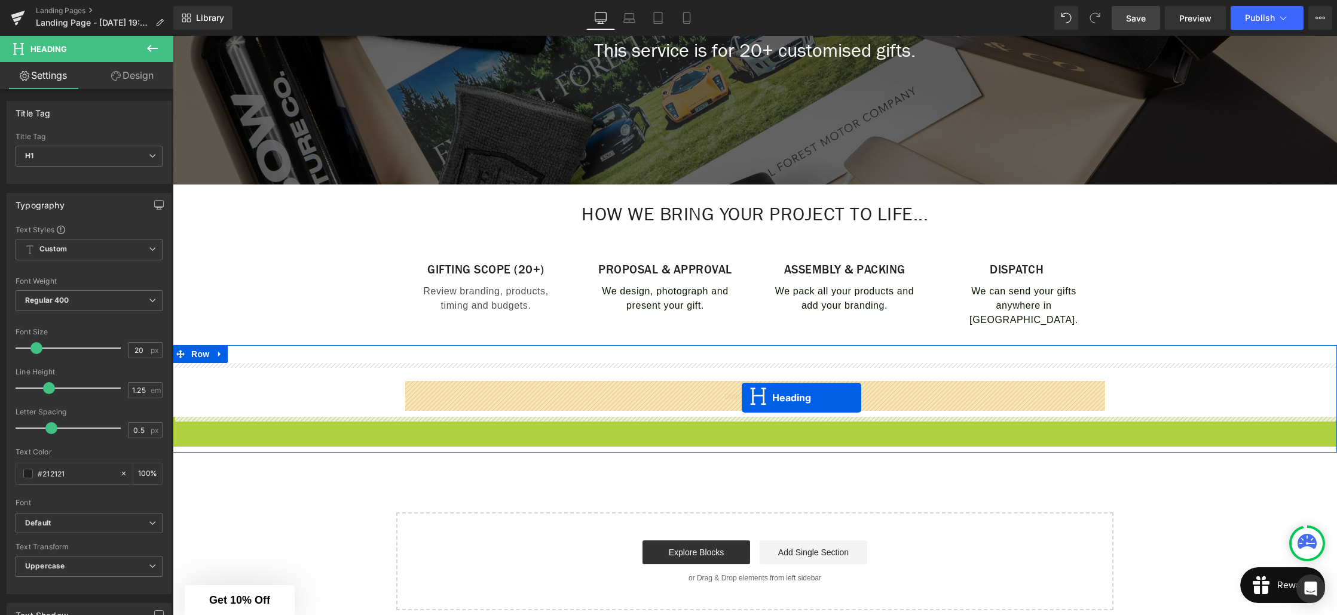
drag, startPoint x: 743, startPoint y: 422, endPoint x: 742, endPoint y: 398, distance: 24.5
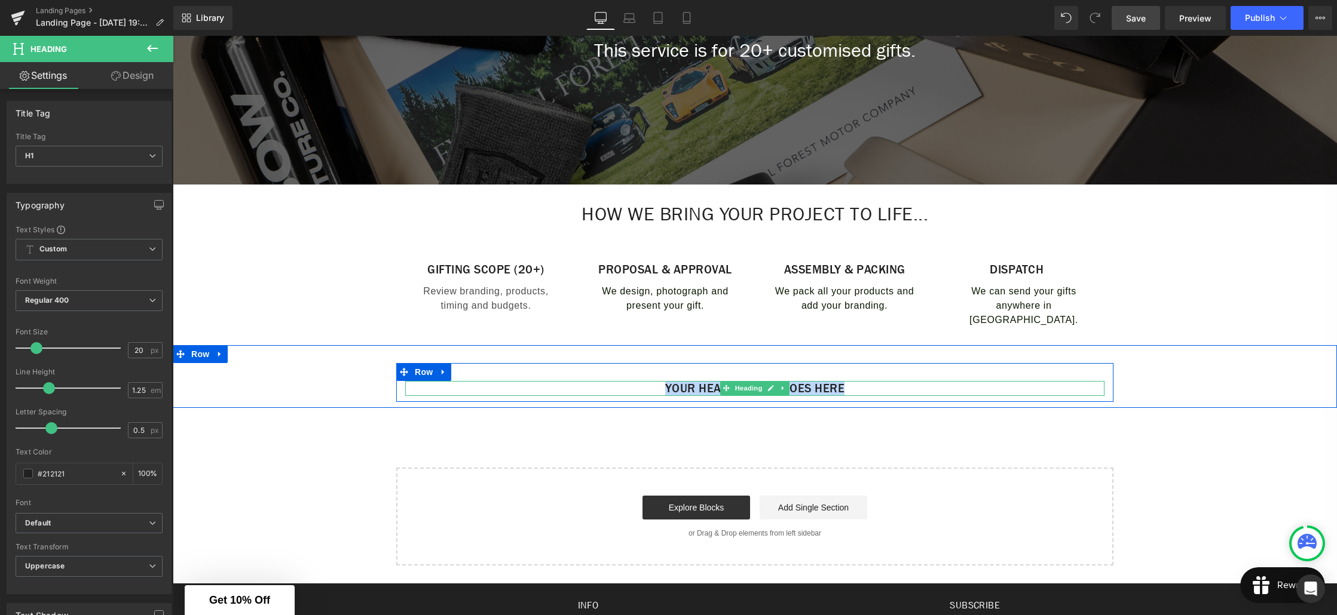
drag, startPoint x: 860, startPoint y: 391, endPoint x: 648, endPoint y: 389, distance: 211.5
click at [648, 389] on h1 "Your heading text goes here" at bounding box center [754, 388] width 699 height 15
paste div
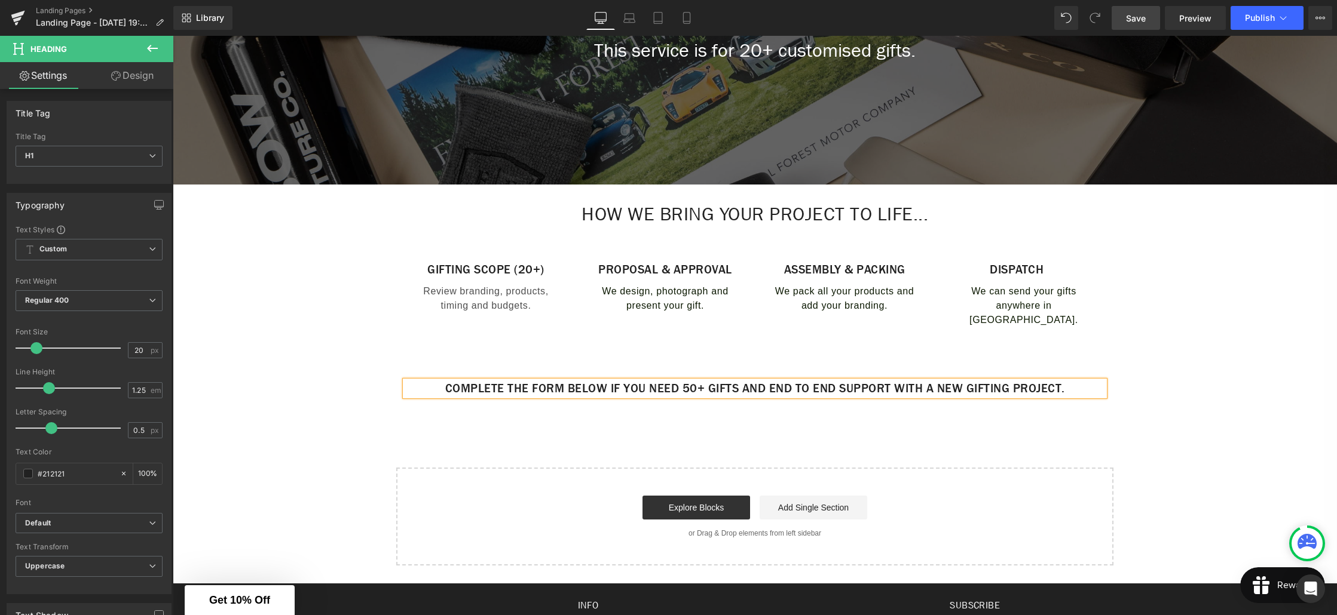
click at [804, 390] on h1 "Complete the form below if you need 50+ gifts and end to end support with a new…" at bounding box center [754, 388] width 699 height 15
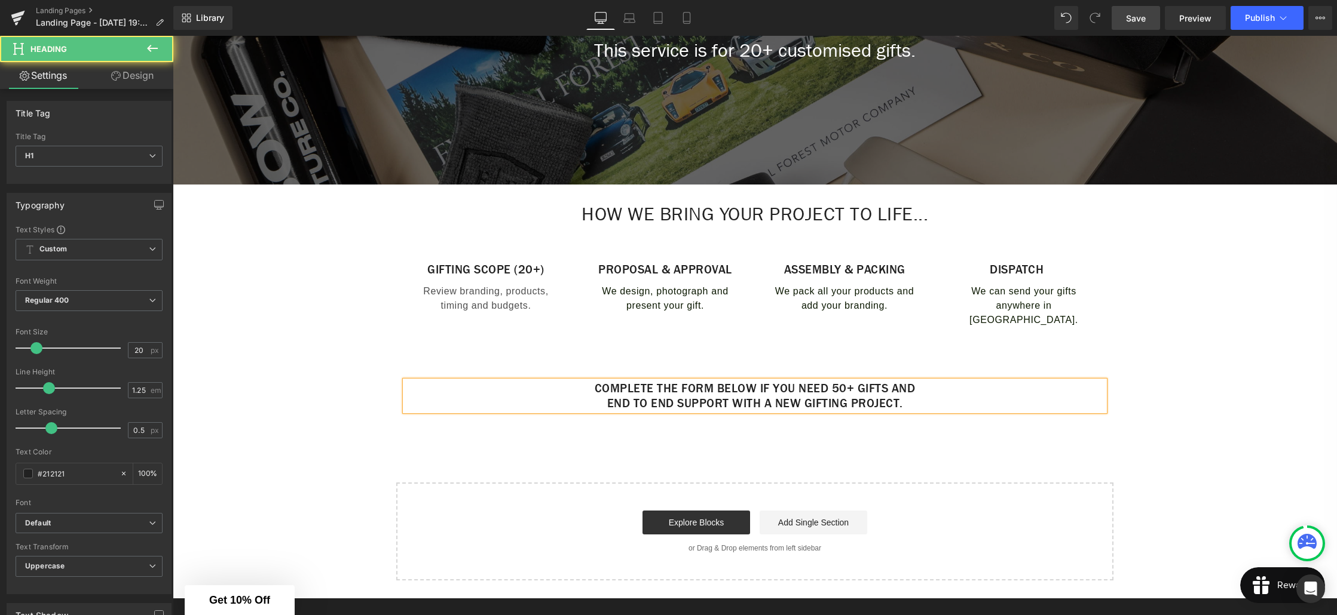
click at [930, 406] on h1 "end to end support with a new gifting project." at bounding box center [754, 403] width 699 height 15
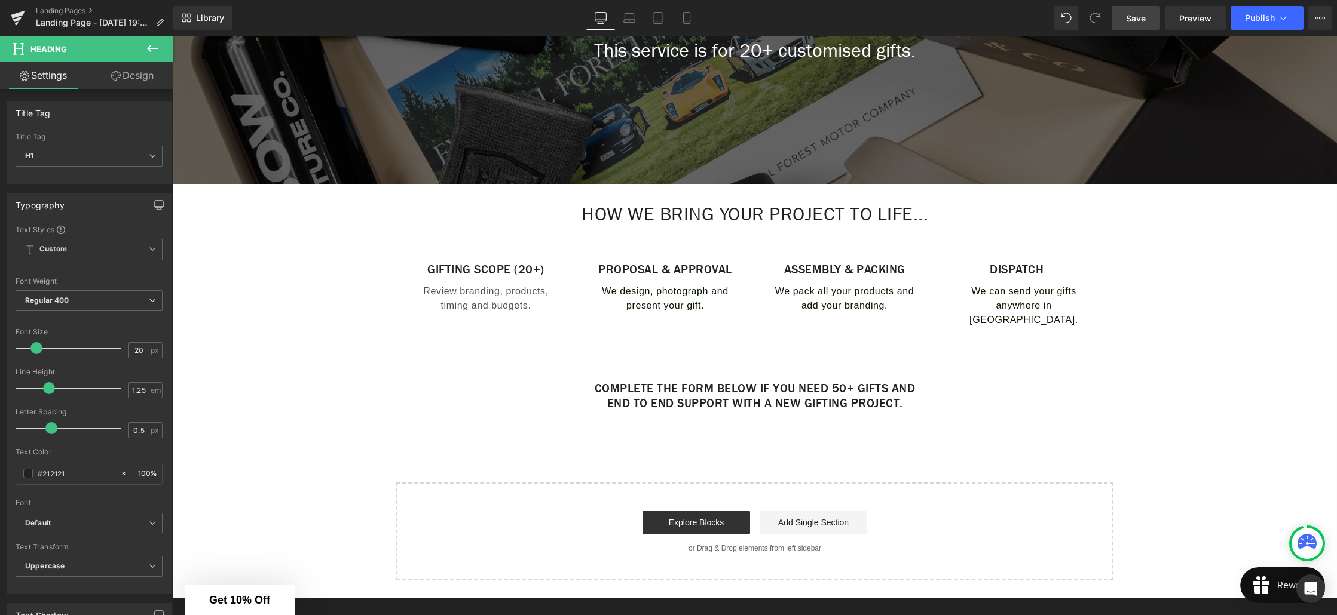
click at [154, 46] on icon at bounding box center [152, 48] width 14 height 14
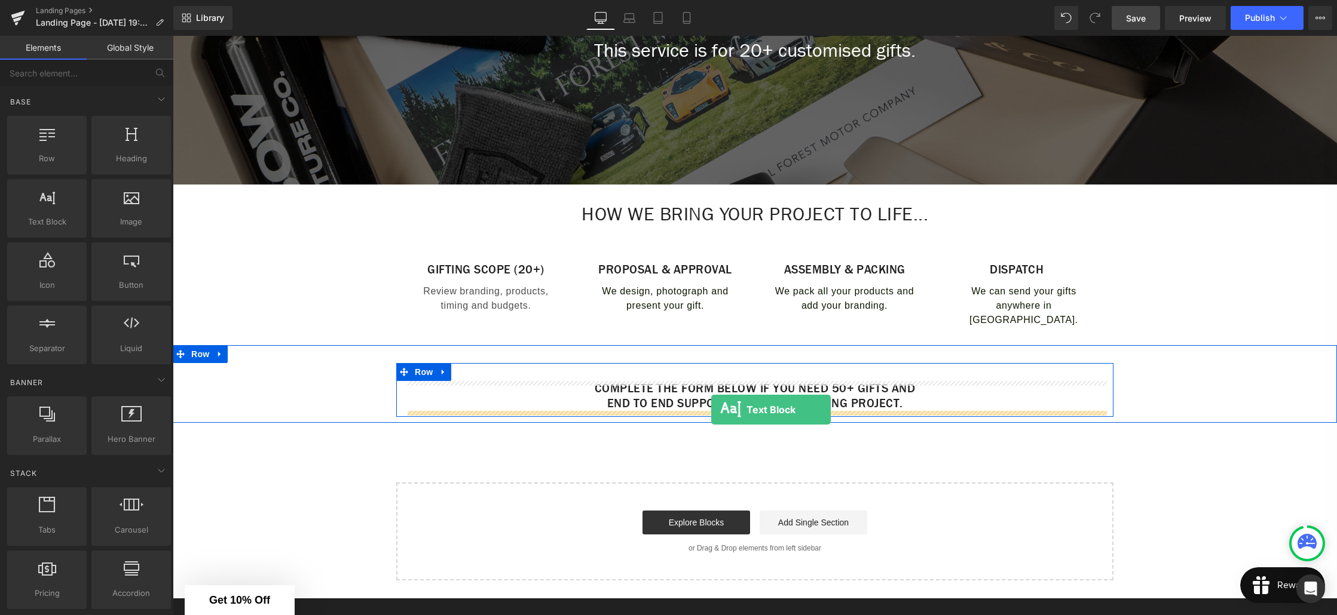
drag, startPoint x: 212, startPoint y: 235, endPoint x: 711, endPoint y: 410, distance: 529.3
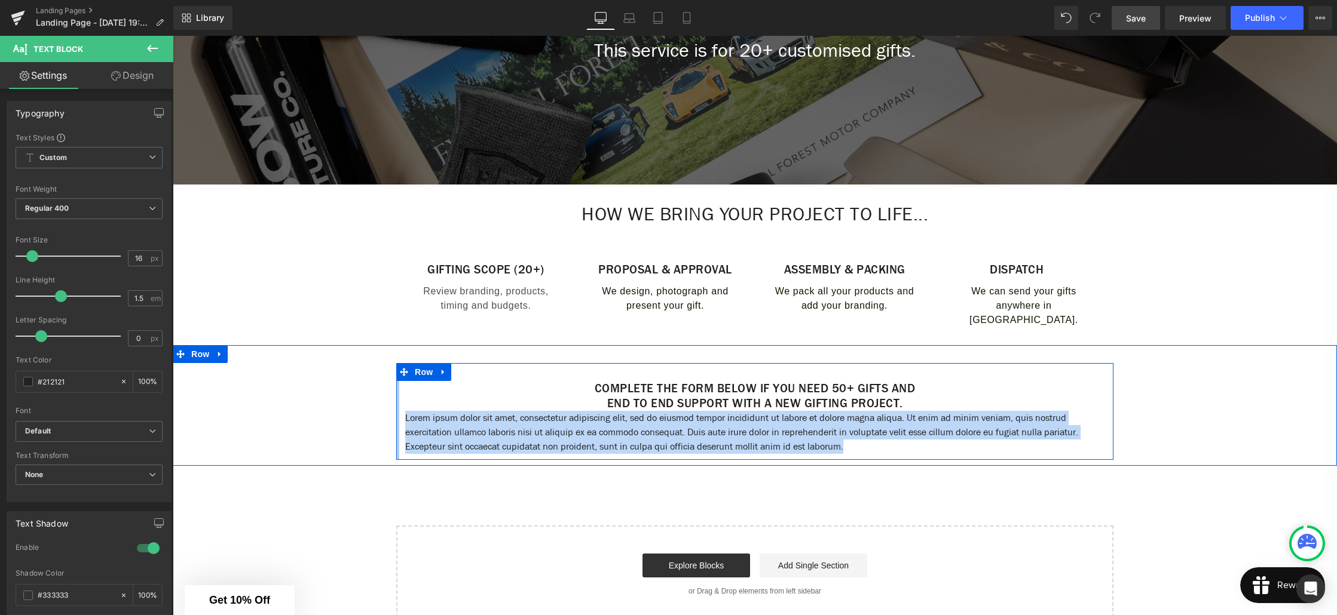
drag, startPoint x: 901, startPoint y: 448, endPoint x: 399, endPoint y: 422, distance: 503.2
click at [399, 422] on div "Complete the form below if you need 50+ gifts and end to end support with a new…" at bounding box center [754, 411] width 717 height 97
paste div
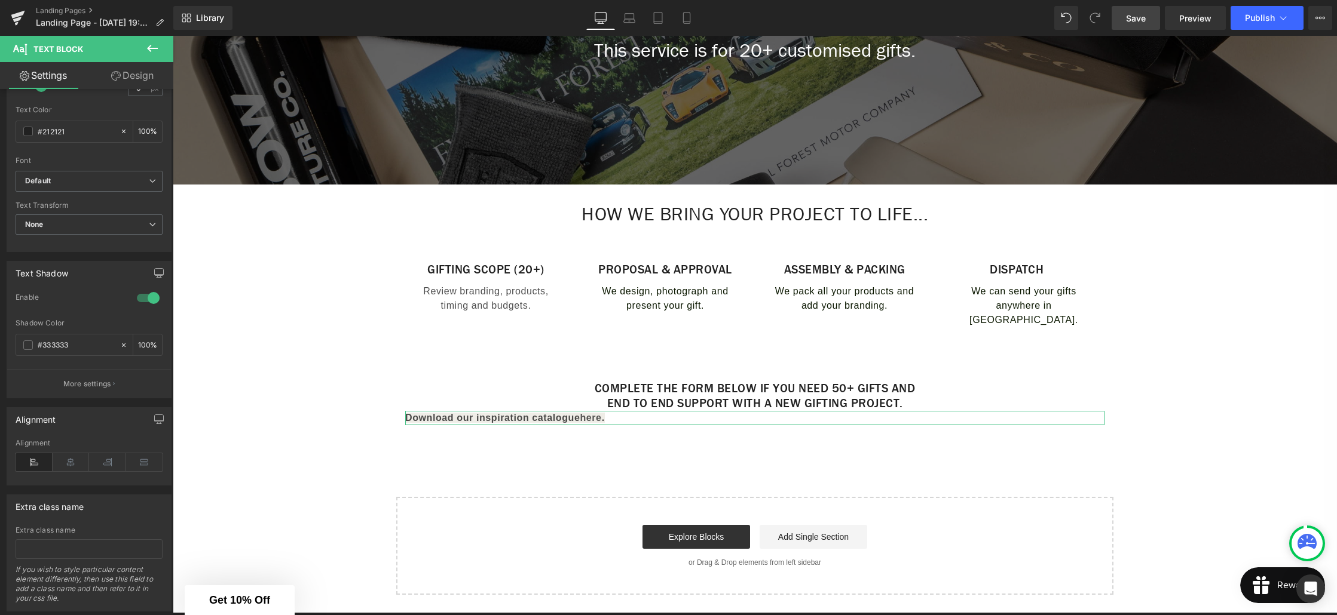
scroll to position [279, 0]
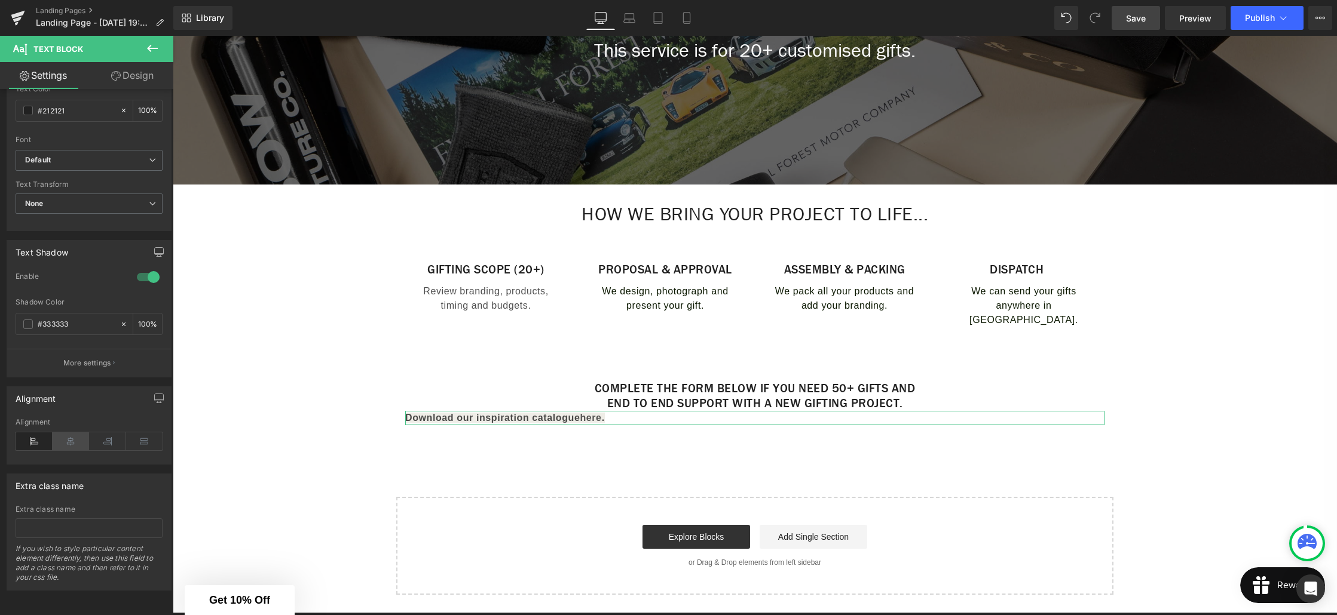
click at [74, 433] on icon at bounding box center [71, 442] width 37 height 18
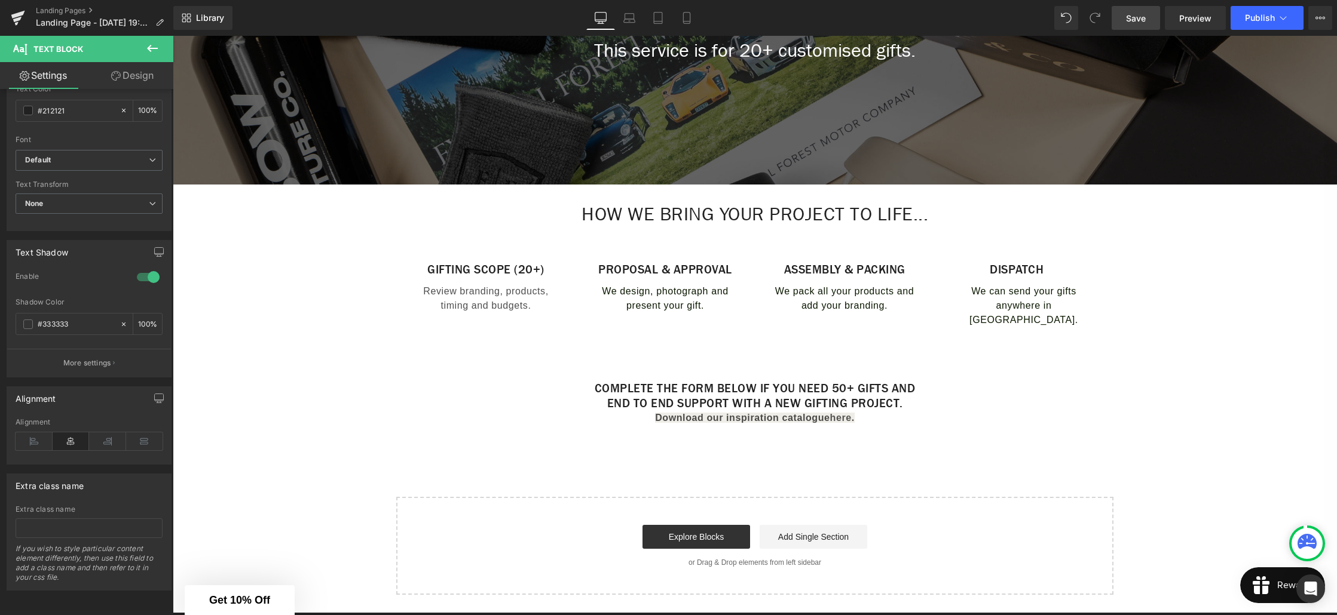
click at [785, 446] on div "Create Your Own Gift Heading This service is for 20+ customised gifts. Text Blo…" at bounding box center [755, 234] width 1164 height 722
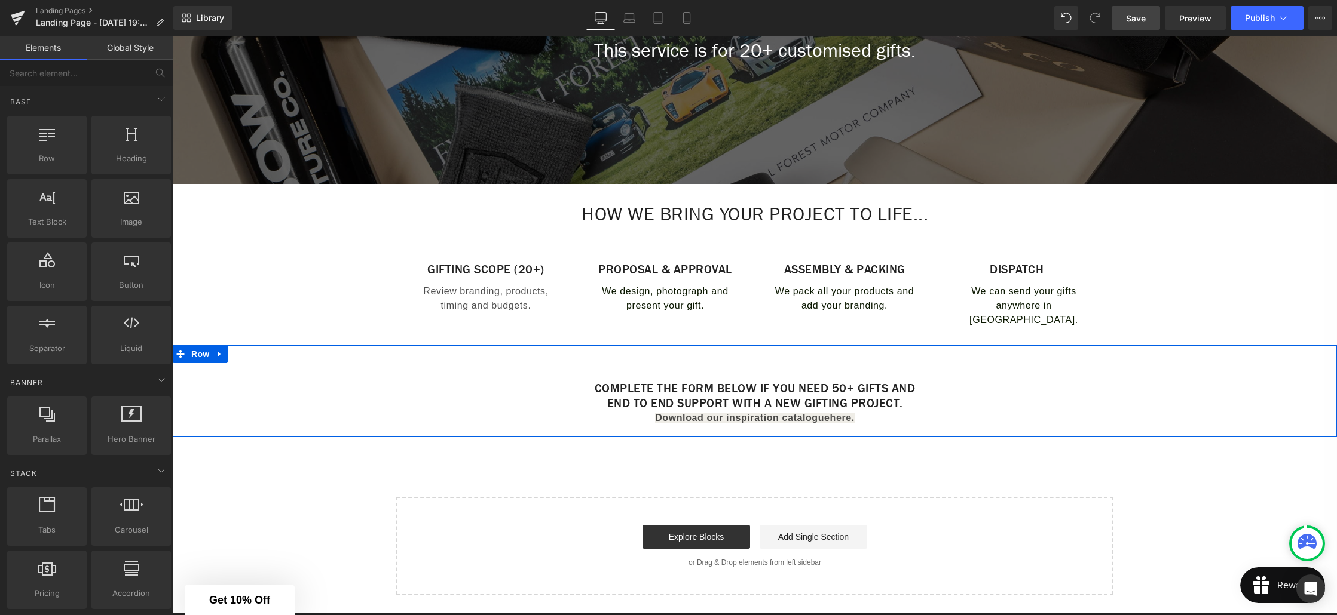
drag, startPoint x: 289, startPoint y: 374, endPoint x: 277, endPoint y: 373, distance: 12.6
click at [289, 374] on div "Complete the form below if you need 50+ gifts and end to end support with a new…" at bounding box center [755, 397] width 1164 height 68
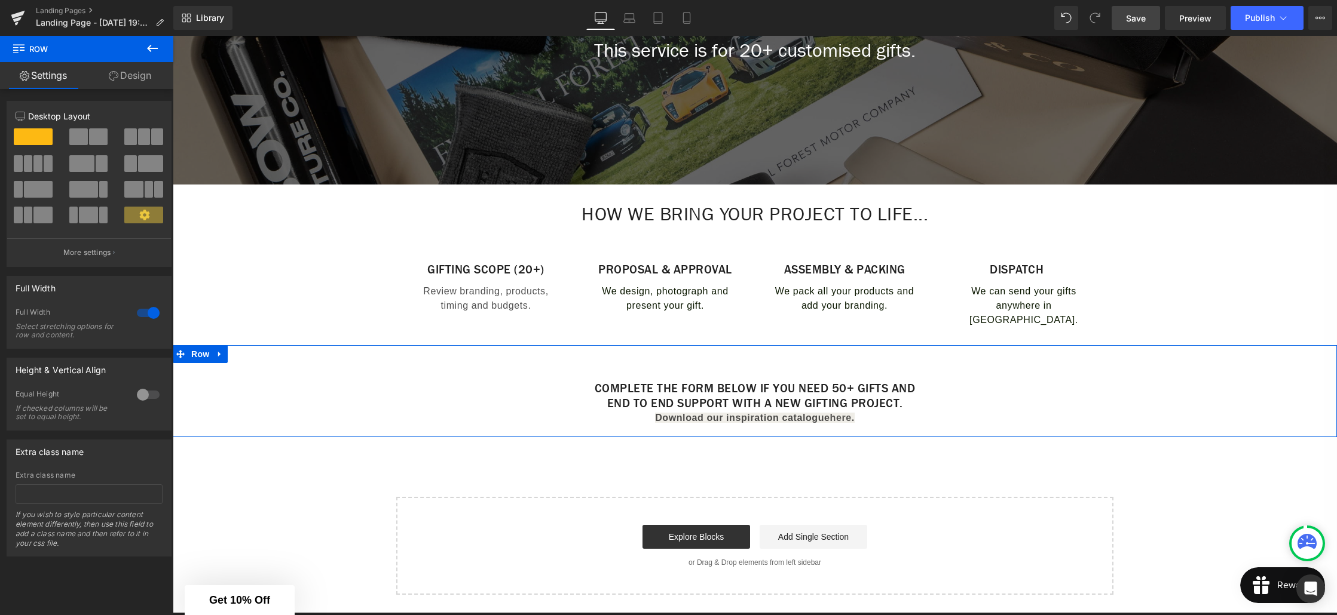
click at [148, 81] on link "Design" at bounding box center [130, 75] width 87 height 27
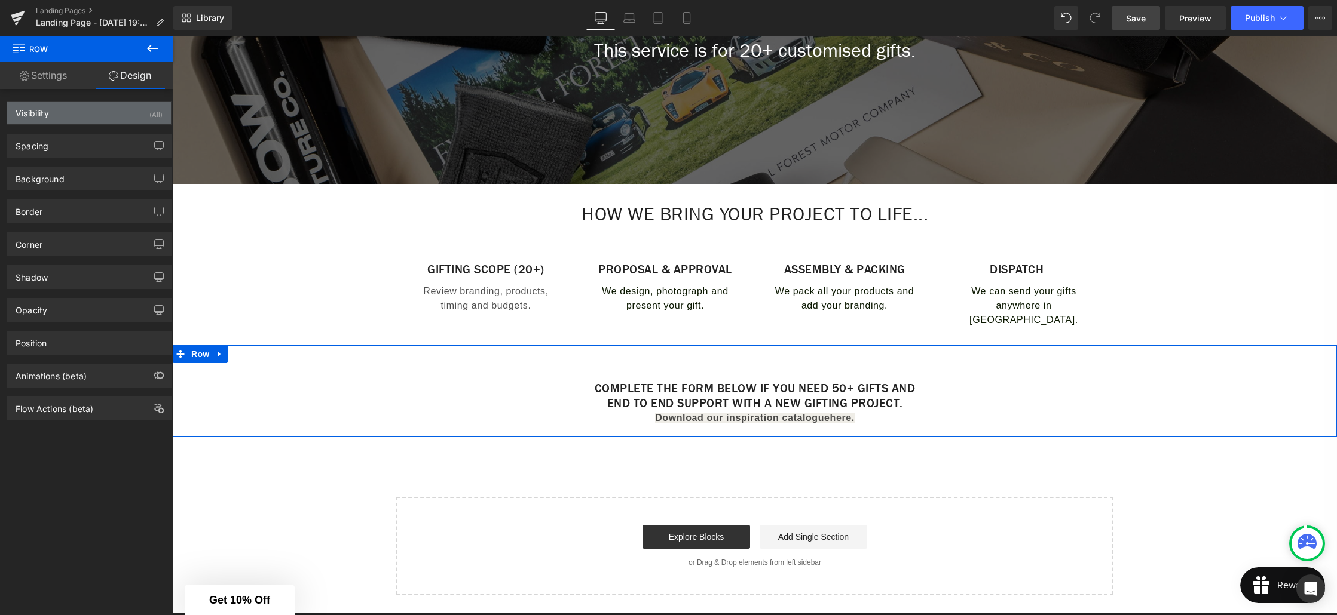
type input "transparent"
type input "0"
click at [50, 186] on div "Background" at bounding box center [89, 178] width 164 height 23
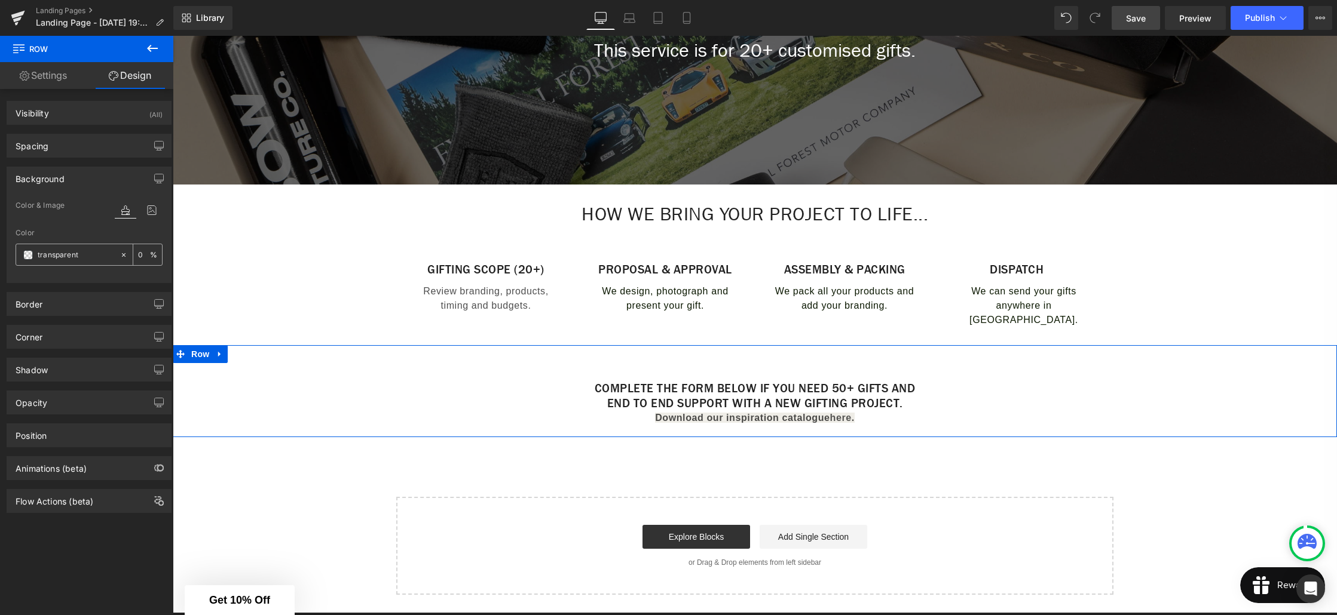
drag, startPoint x: 55, startPoint y: 259, endPoint x: 43, endPoint y: 259, distance: 12.0
click at [55, 259] on input "transparent" at bounding box center [76, 255] width 76 height 13
click at [26, 257] on span at bounding box center [28, 255] width 10 height 10
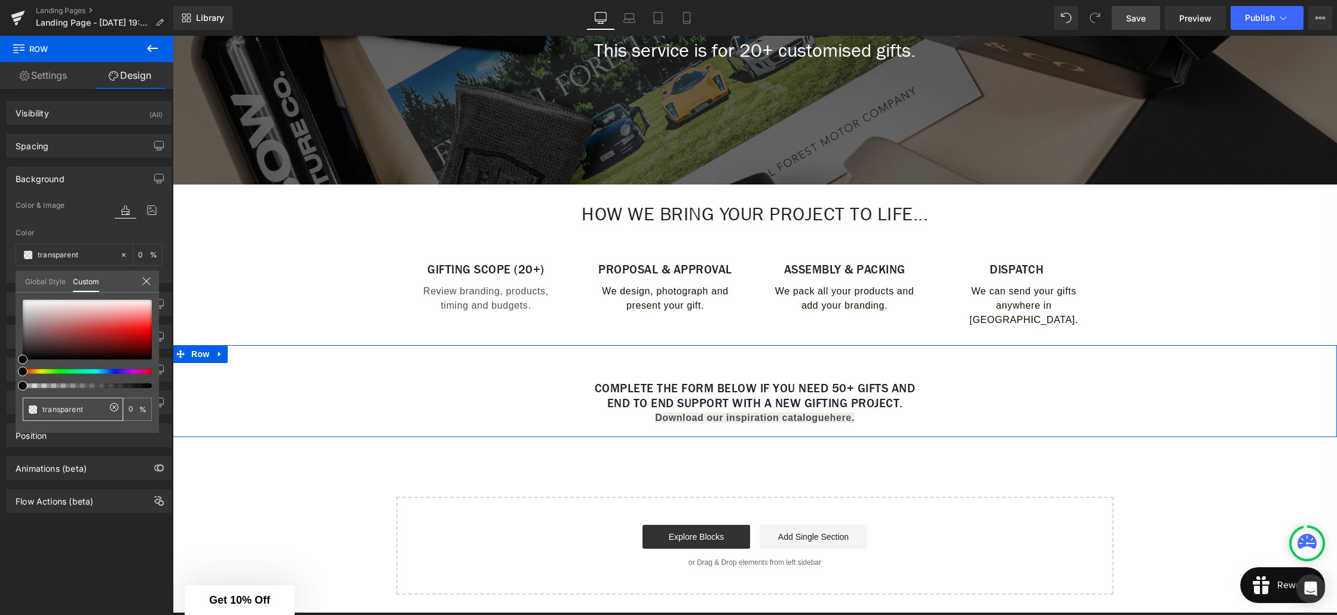
click at [86, 409] on input "transparent" at bounding box center [73, 409] width 63 height 13
click at [84, 411] on input "transparent" at bounding box center [73, 409] width 63 height 13
click at [117, 405] on icon at bounding box center [114, 408] width 10 height 10
type input "none"
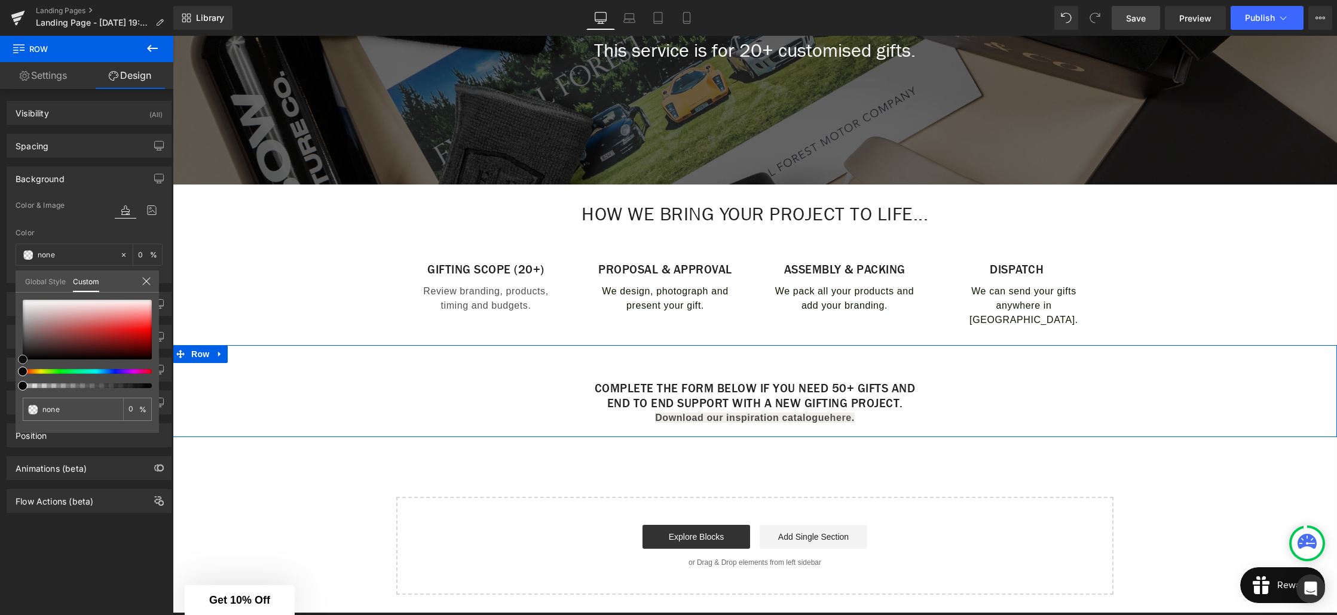
click at [39, 341] on div at bounding box center [87, 330] width 129 height 60
type input "#921010"
type input "100"
type input "#921010"
type input "100"
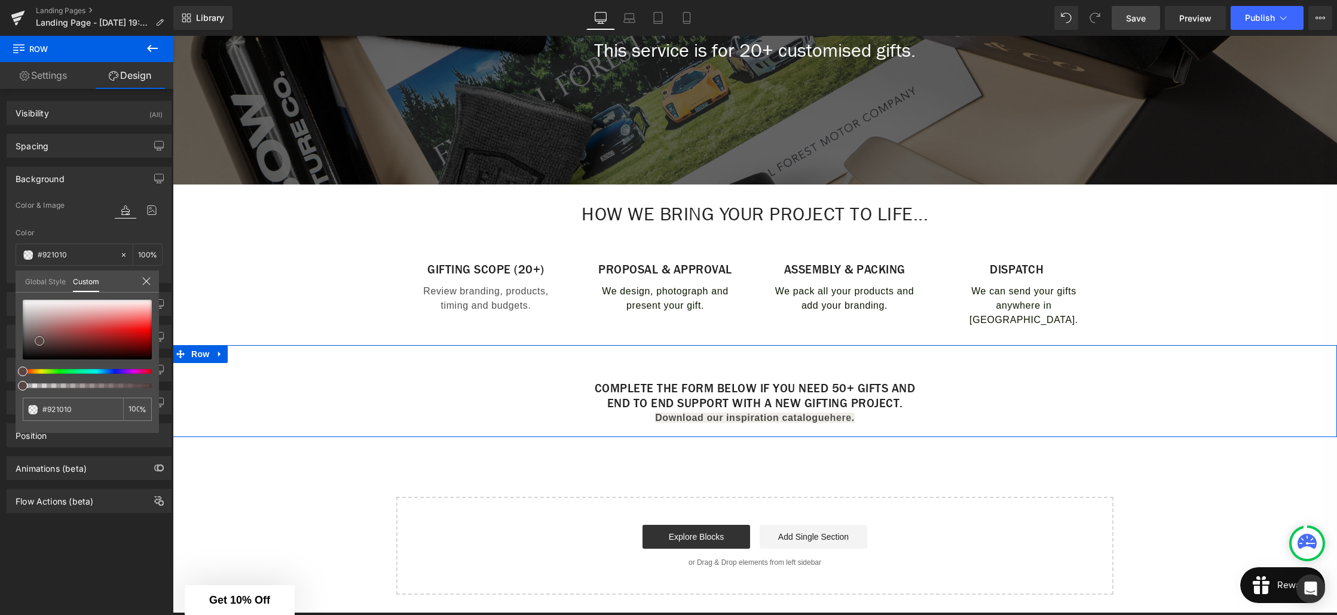
click at [125, 341] on div at bounding box center [87, 330] width 129 height 60
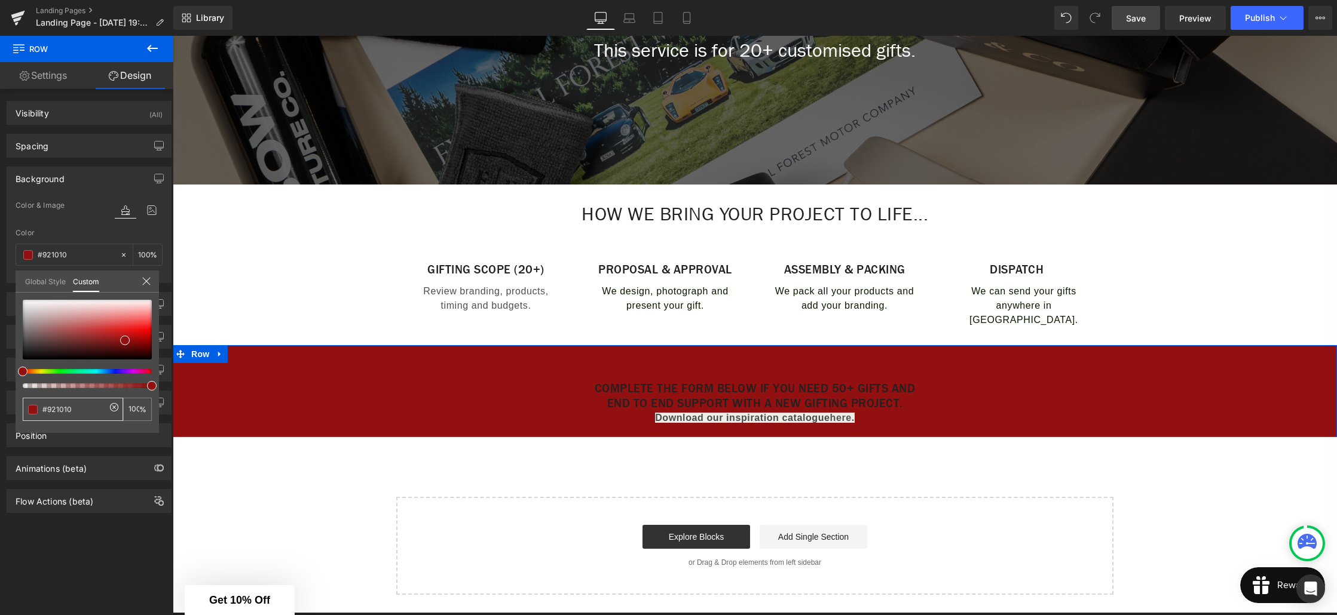
drag, startPoint x: 75, startPoint y: 406, endPoint x: 49, endPoint y: 409, distance: 25.9
click at [49, 409] on input "#921010" at bounding box center [73, 409] width 63 height 13
type input "#f"
type input "0"
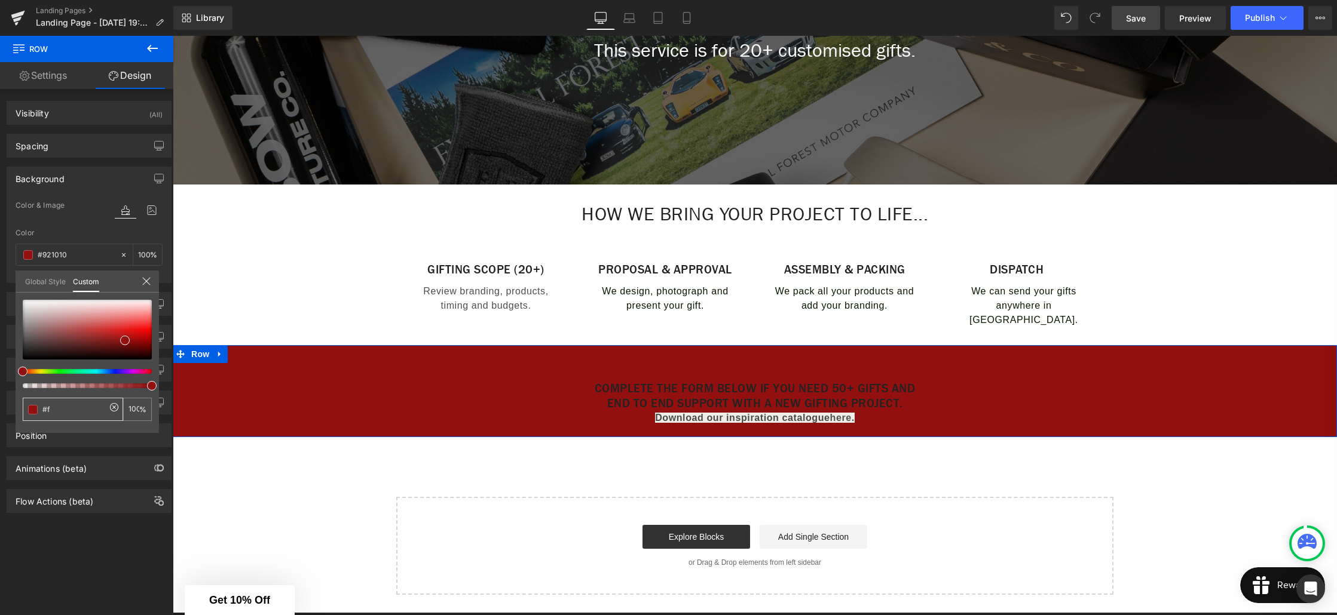
type input "0"
type input "#ff"
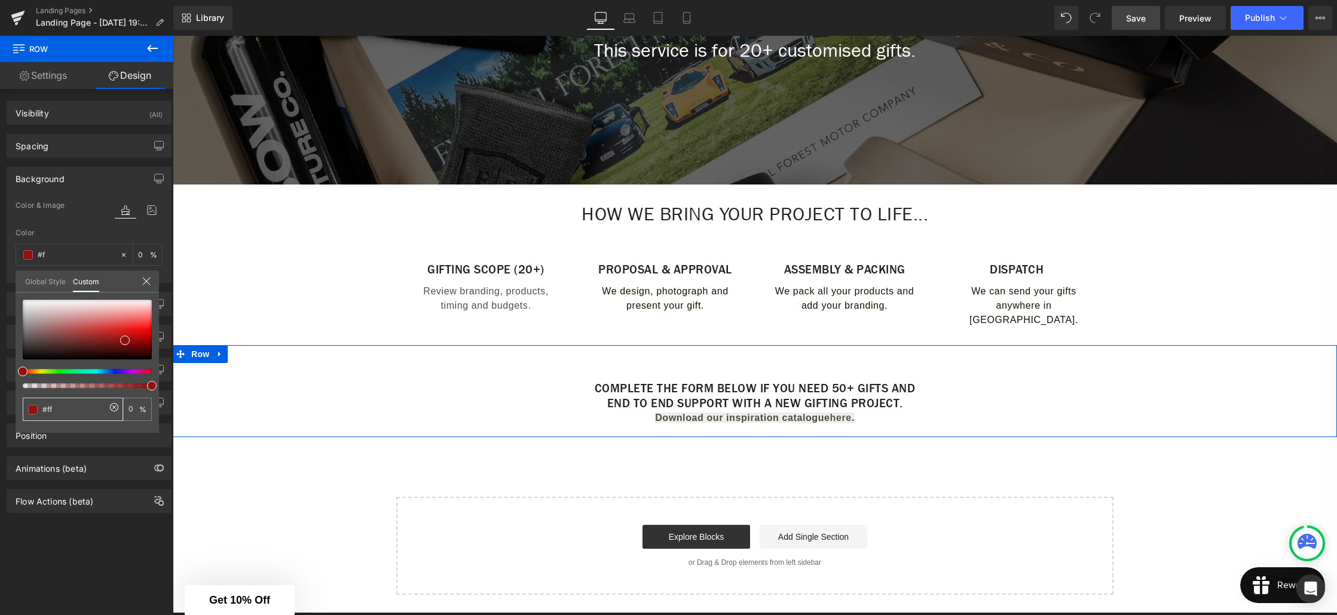
type input "#ff"
type input "#fff"
type input "100"
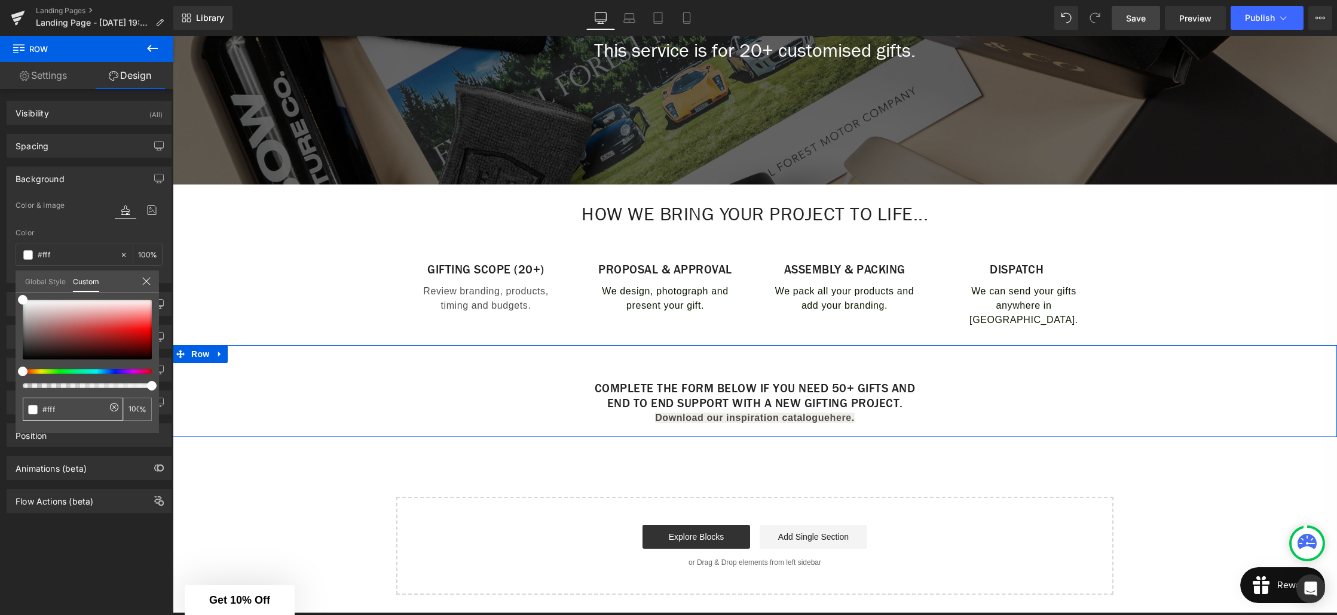
type input "#ffff"
type input "#fffff"
type input "0"
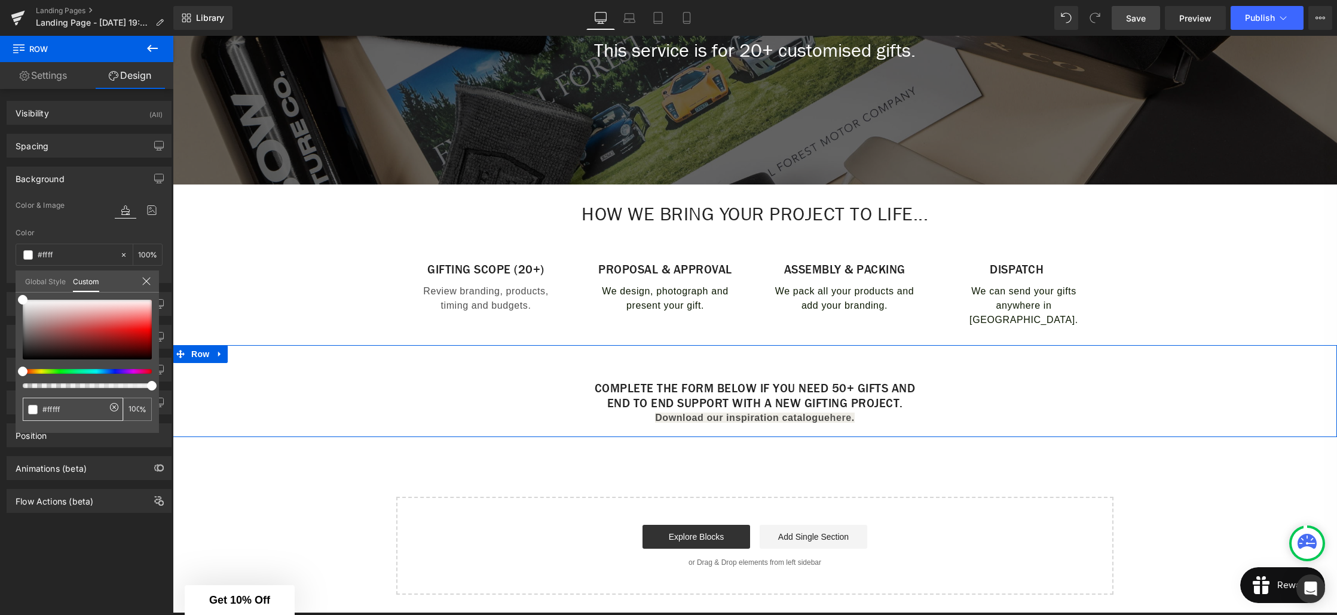
type input "0"
type input "#ffffff"
type input "100"
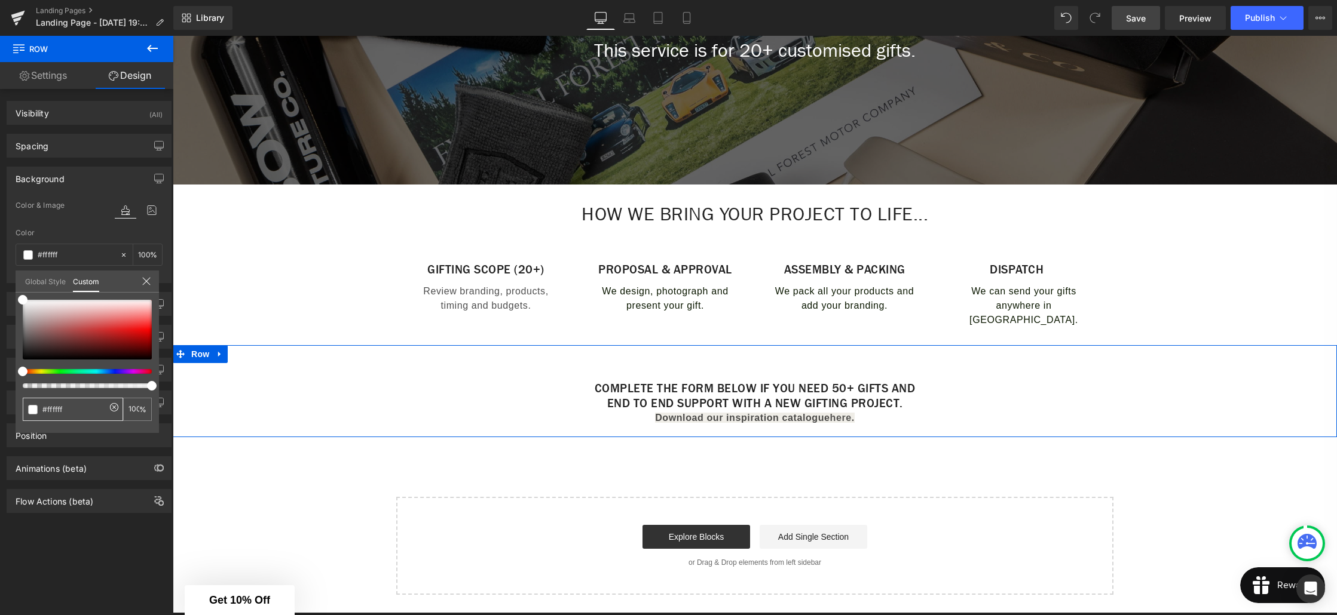
type input "#fffff"
type input "0"
type input "#ffff"
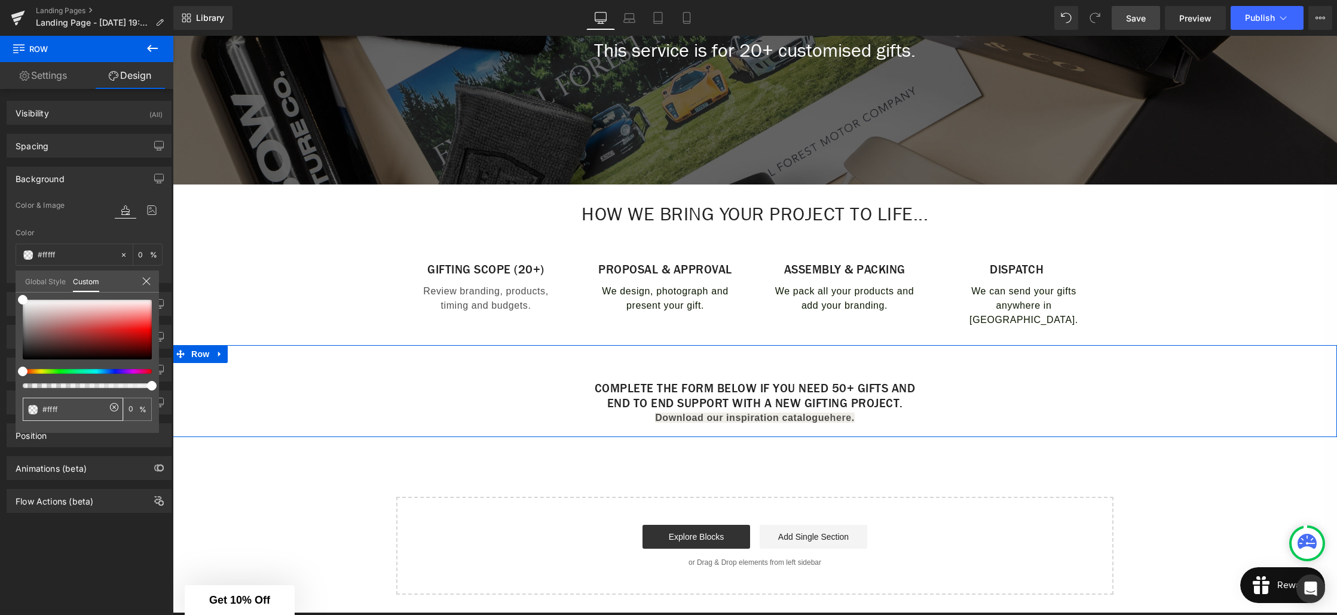
type input "#ffff"
type input "100"
type input "#ff"
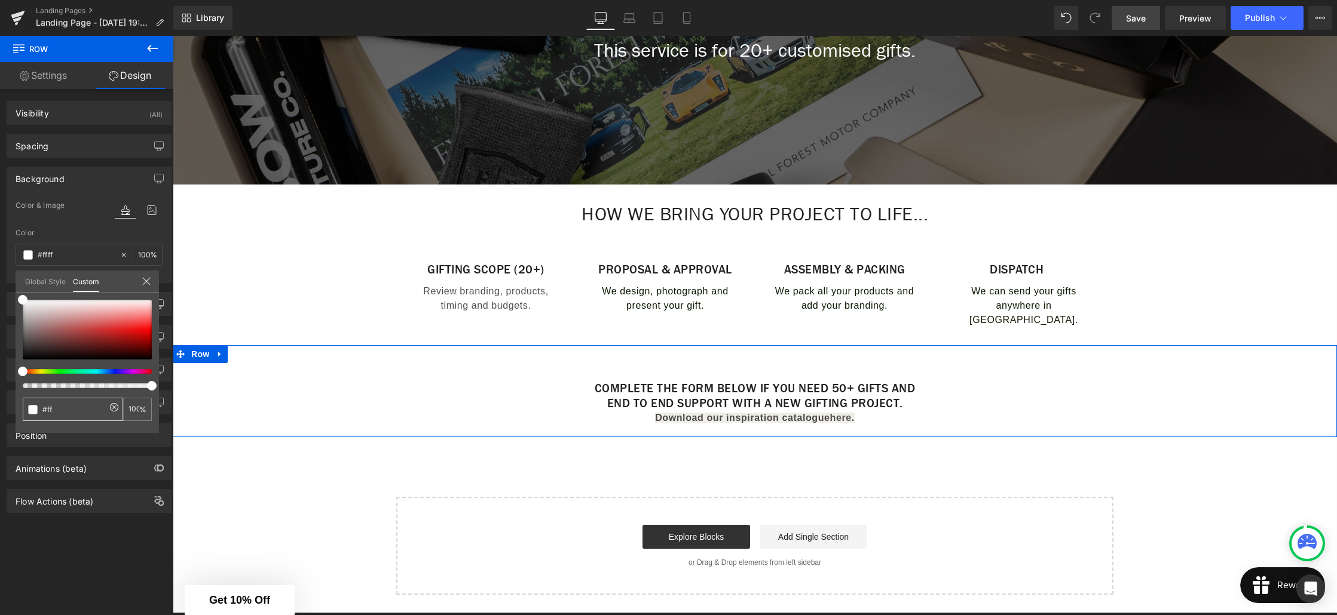
type input "0"
type input "#f"
type input "#"
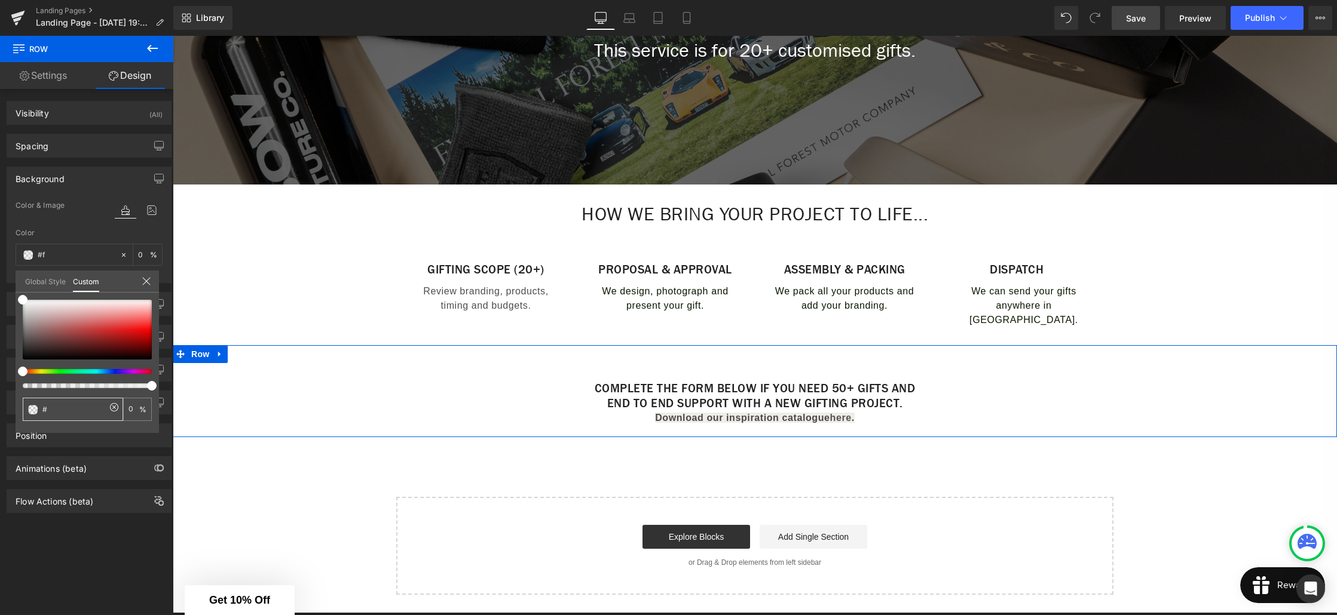
type input "#"
type input "#0"
type input "#00"
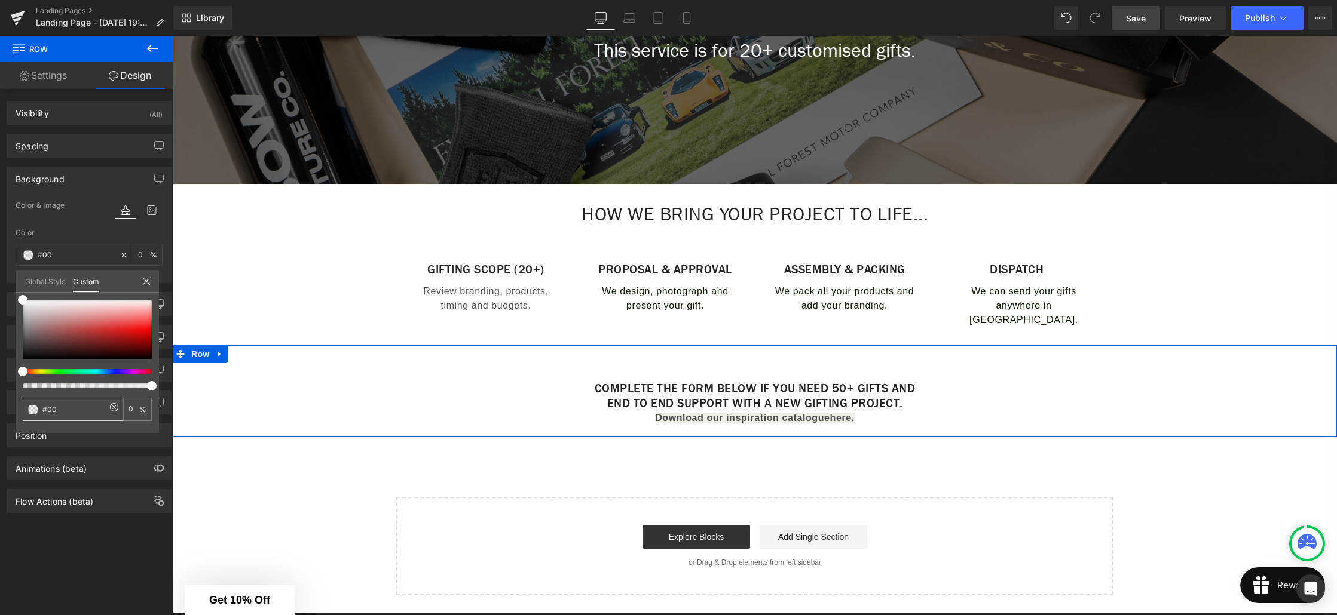
type input "#000"
type input "100"
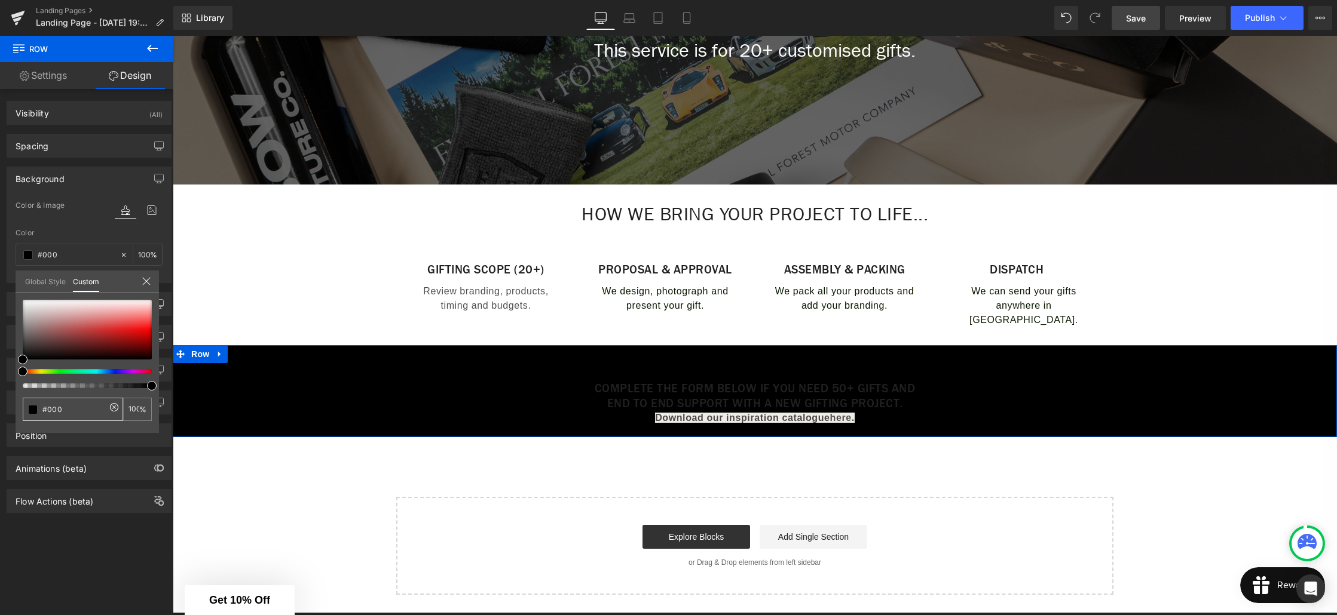
type input "#0000"
type input "0"
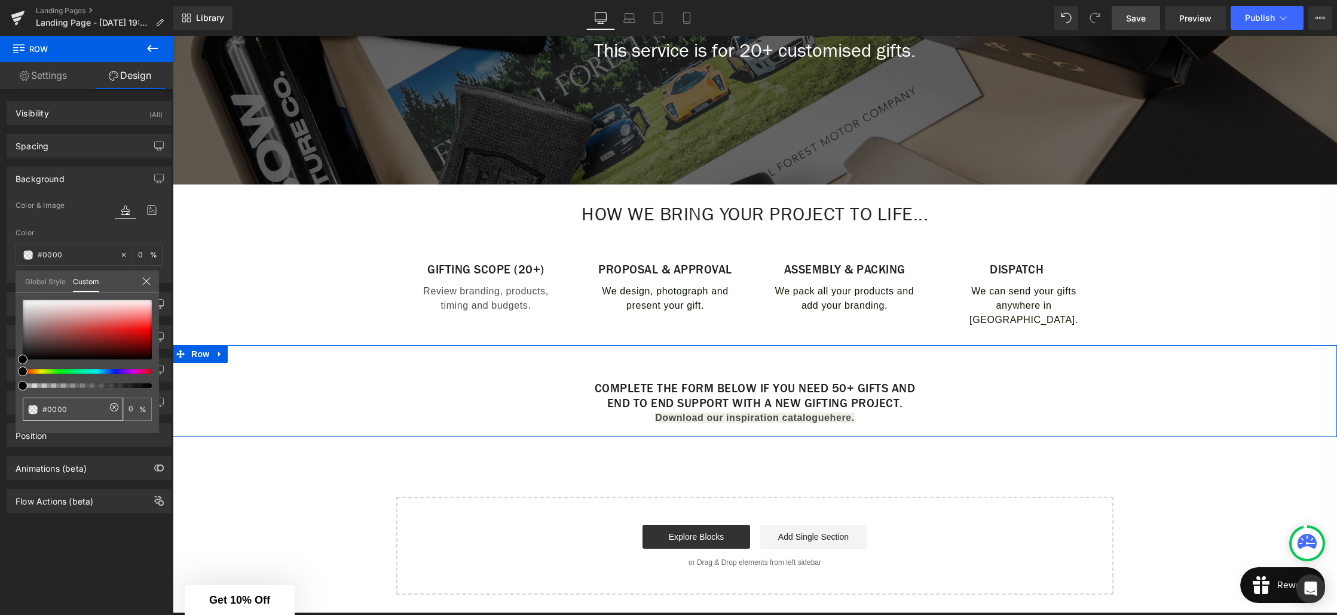
type input "#00000"
type input "#000000"
type input "100"
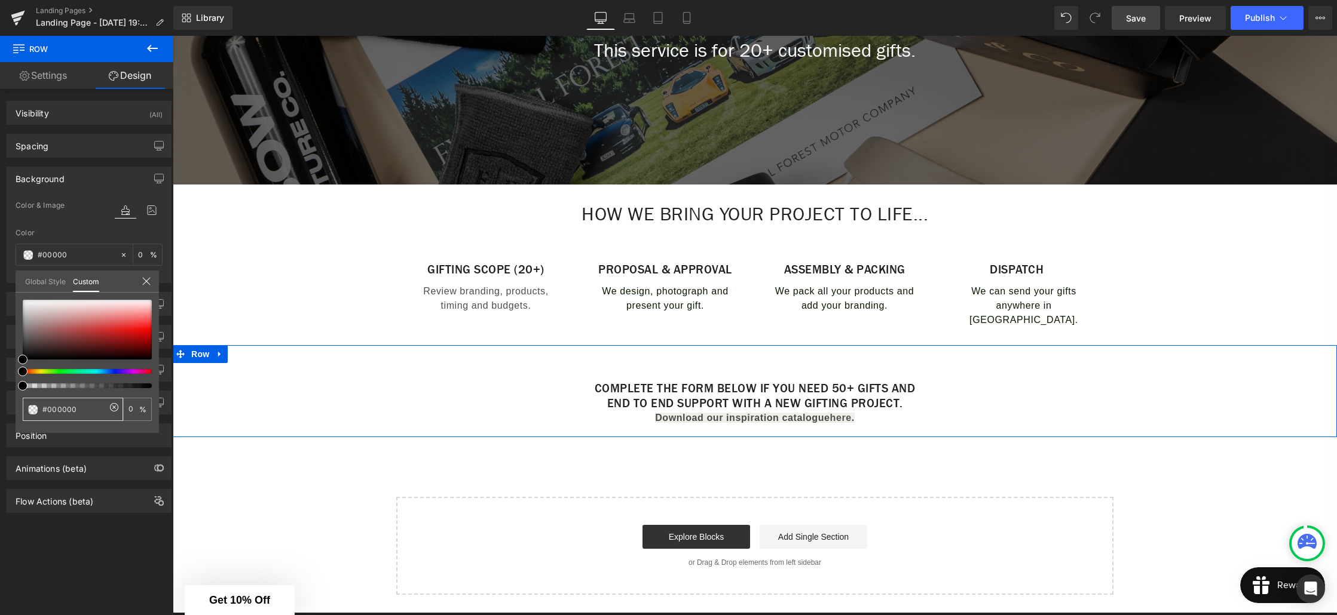
type input "100"
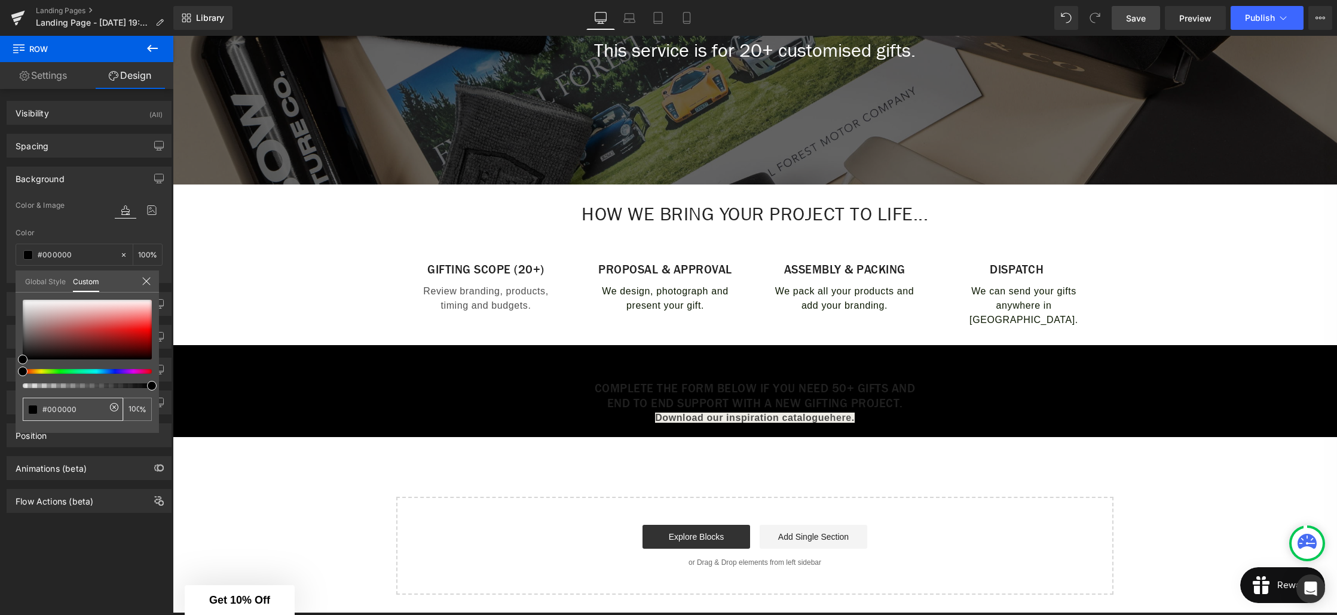
click at [762, 409] on body "account icon arrow-left-long icon arrow-left icon arrow-right-long icon arrow-r…" at bounding box center [755, 317] width 1164 height 1163
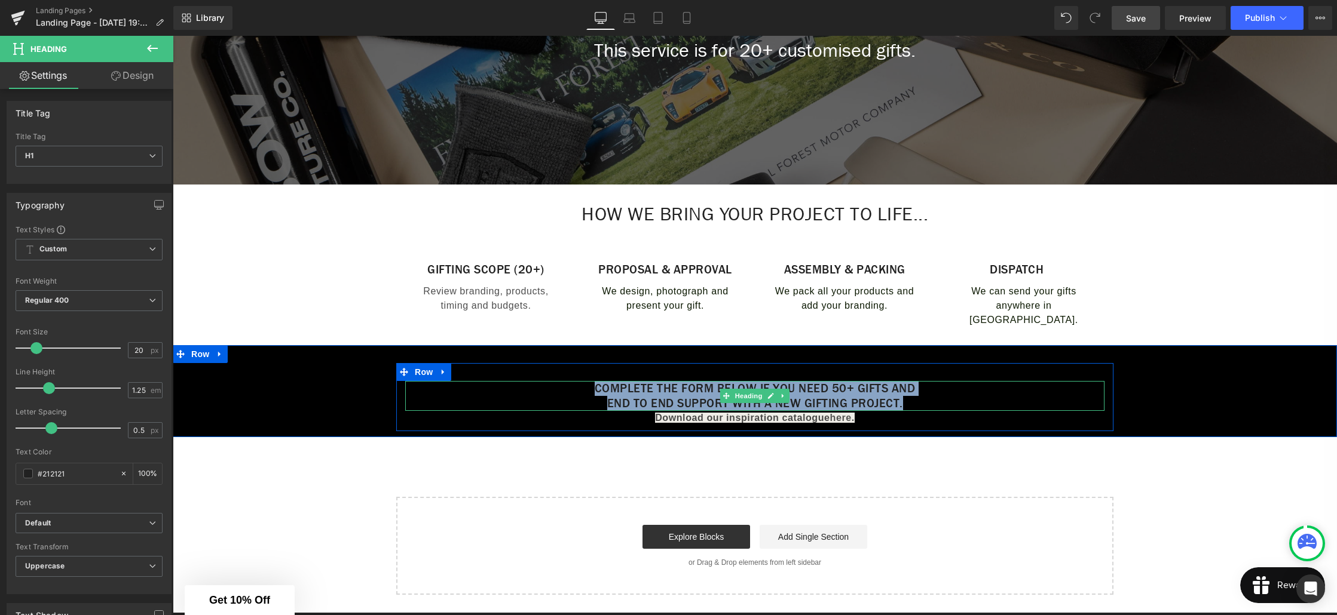
drag, startPoint x: 929, startPoint y: 403, endPoint x: 573, endPoint y: 391, distance: 355.7
click at [573, 391] on div "Complete the form below if you need 50+ gifts and end to end support with a new…" at bounding box center [754, 396] width 699 height 30
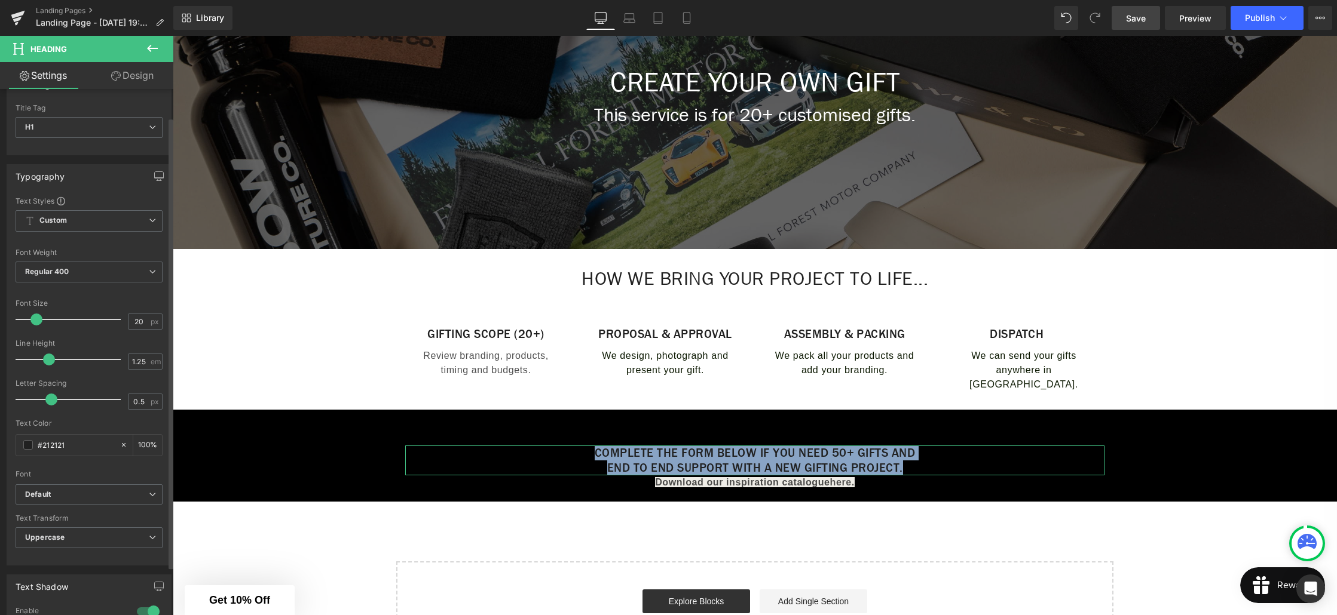
scroll to position [49, 0]
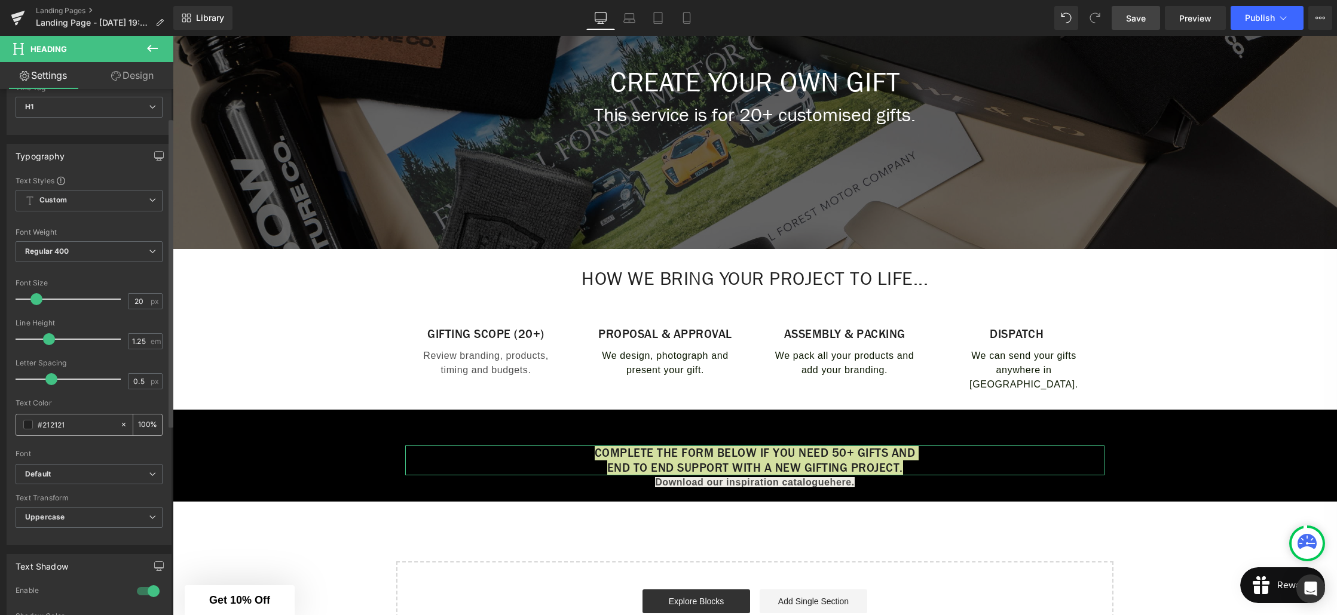
drag, startPoint x: 71, startPoint y: 427, endPoint x: 42, endPoint y: 429, distance: 28.7
click at [42, 429] on input "#212121" at bounding box center [76, 424] width 76 height 13
type input "#ff"
type input "0"
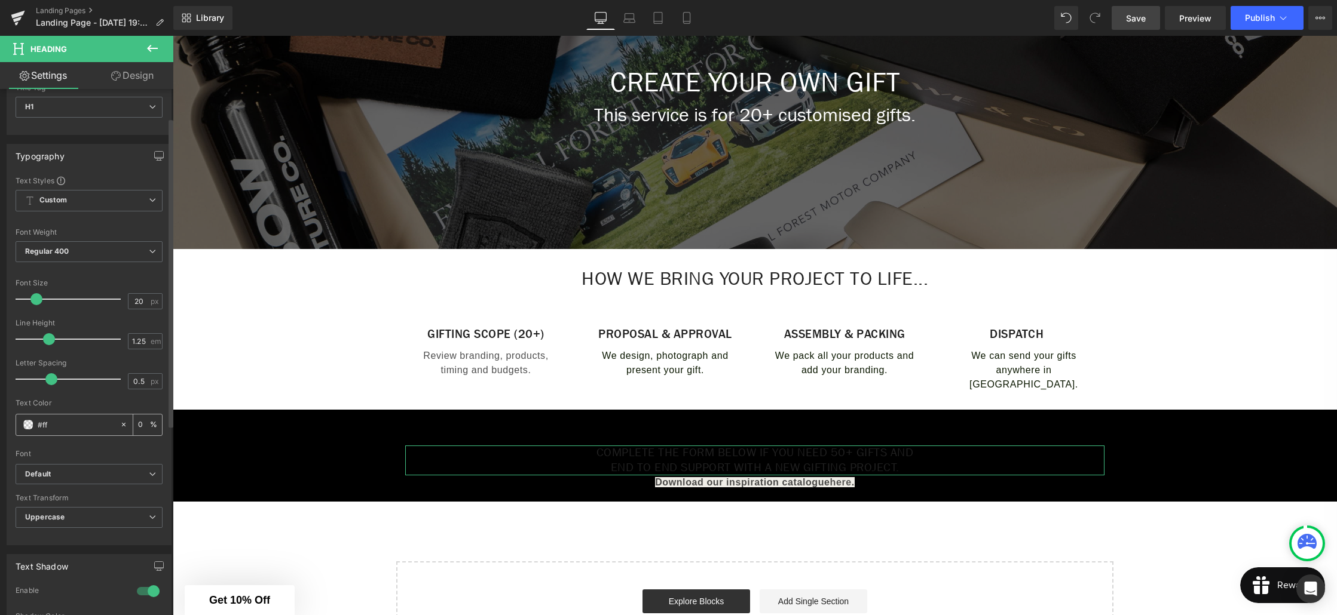
type input "#fff"
type input "100"
type input "#ffffff"
type input "100"
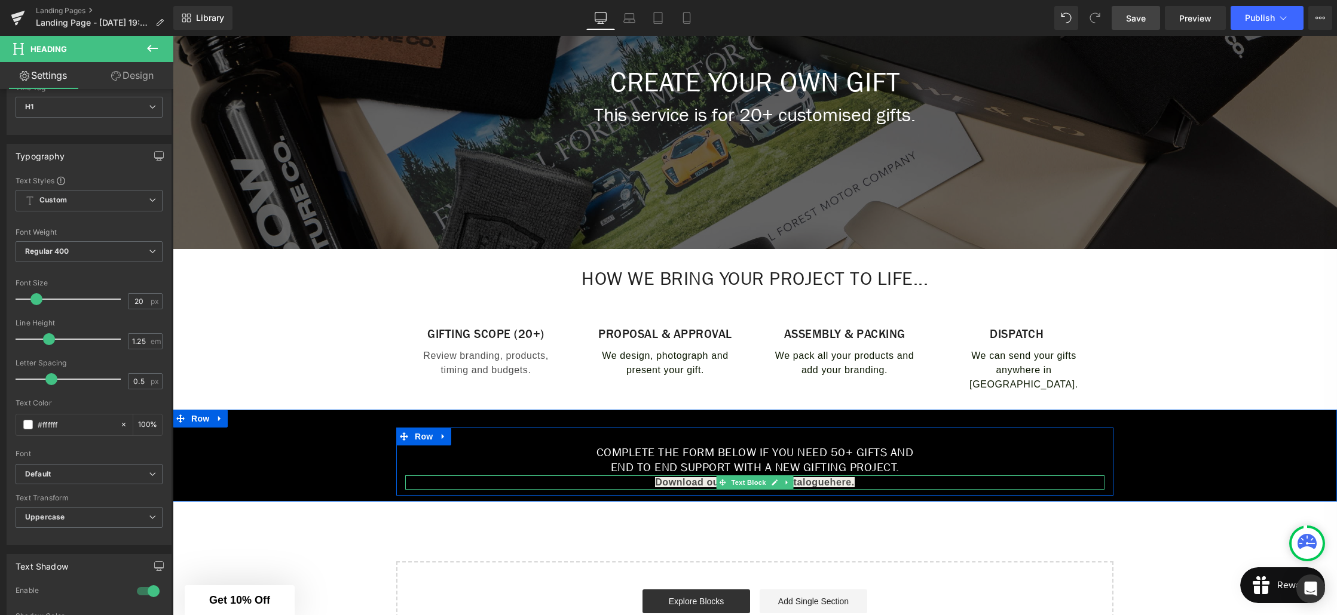
click at [841, 479] on strong "here" at bounding box center [841, 482] width 22 height 10
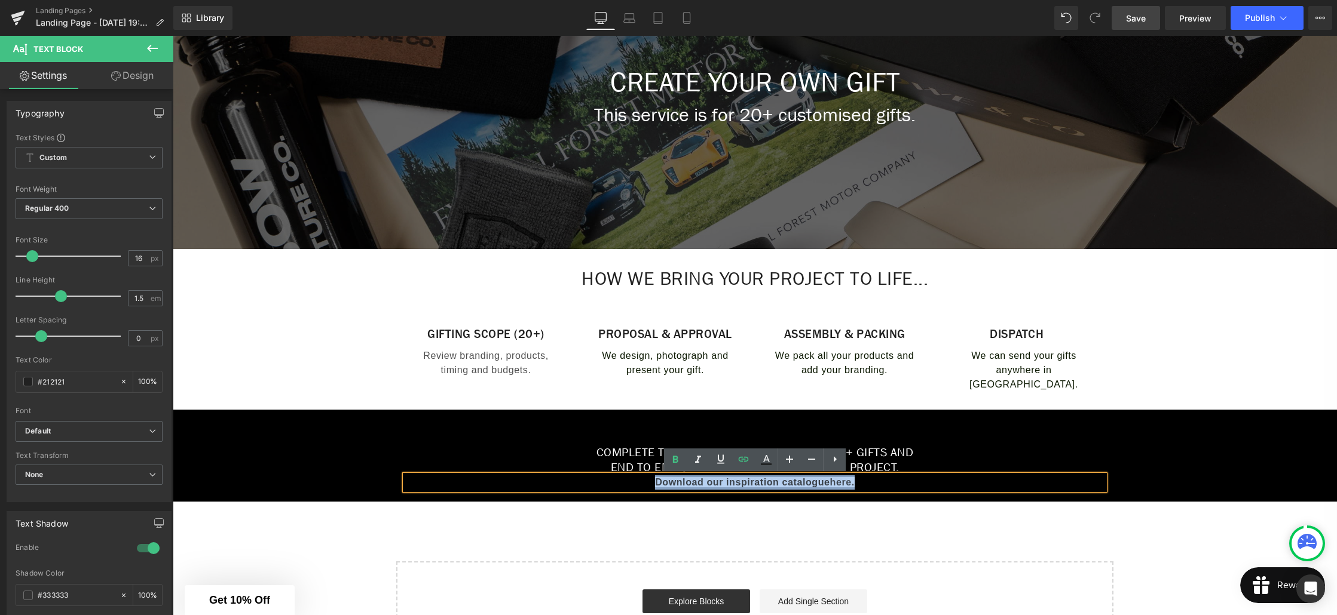
drag, startPoint x: 860, startPoint y: 484, endPoint x: 656, endPoint y: 482, distance: 204.4
click at [656, 482] on p "Download our inspiration catalogue here ." at bounding box center [754, 483] width 699 height 14
click at [847, 487] on strong "here" at bounding box center [841, 482] width 22 height 10
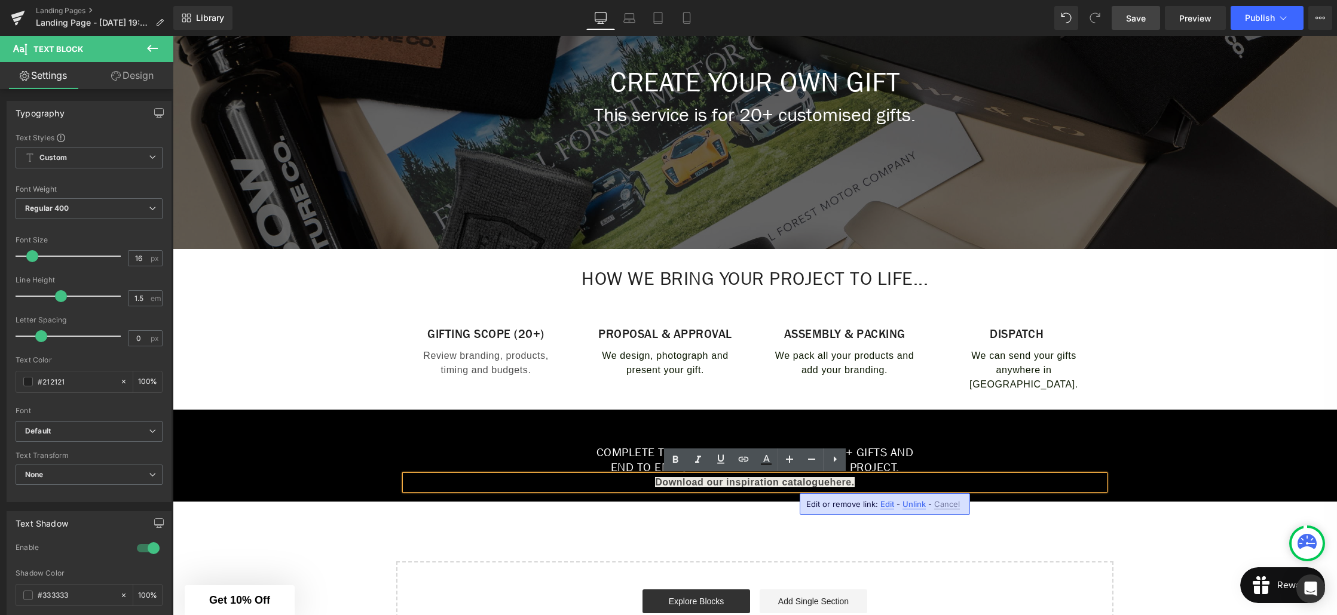
click at [861, 485] on p "Download our inspiration catalogue here ." at bounding box center [754, 483] width 699 height 14
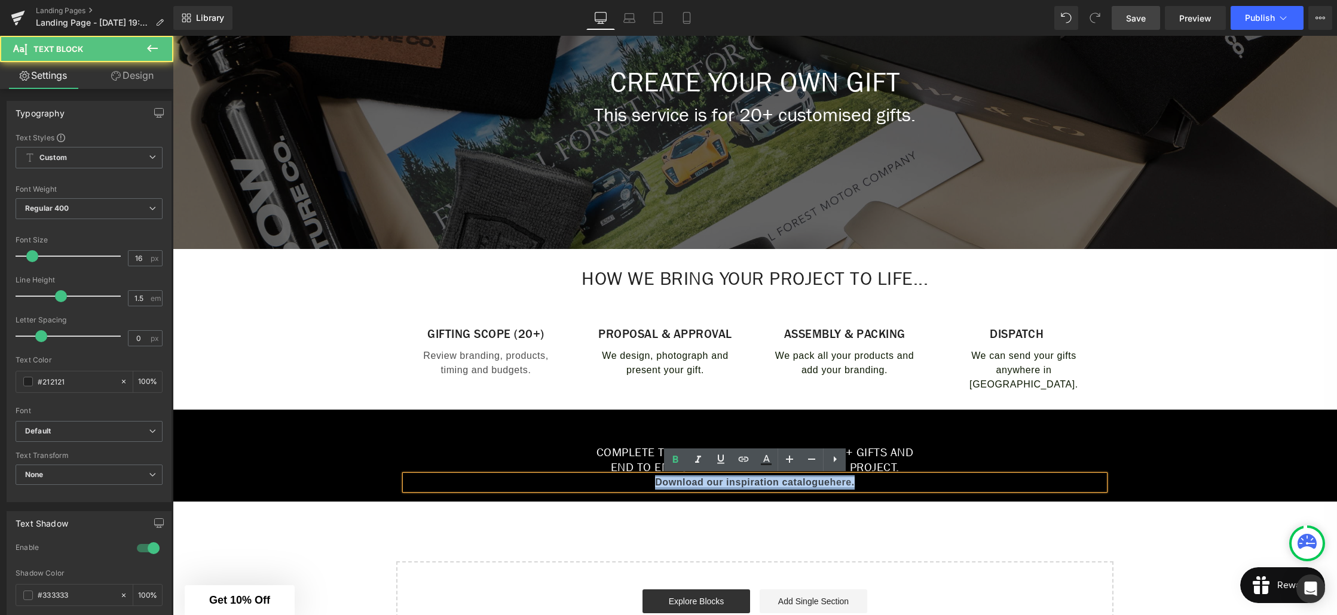
drag, startPoint x: 856, startPoint y: 483, endPoint x: 647, endPoint y: 480, distance: 208.6
click at [647, 480] on p "Download our inspiration catalogue here ." at bounding box center [754, 483] width 699 height 14
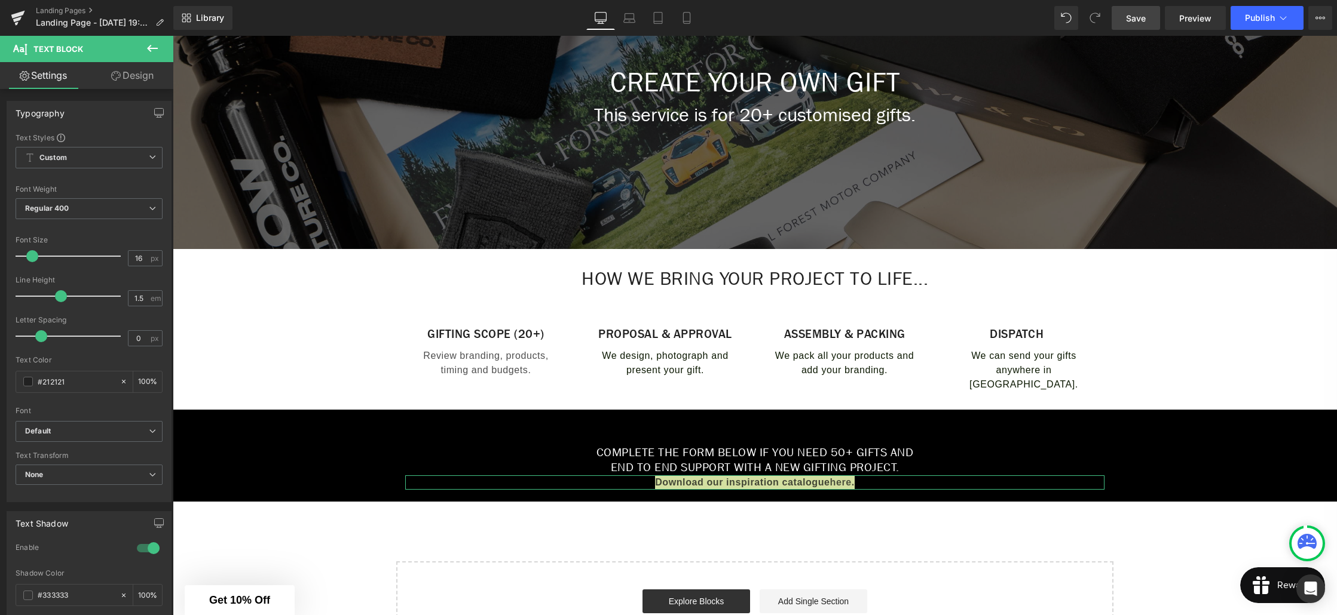
drag, startPoint x: 134, startPoint y: 76, endPoint x: 170, endPoint y: 123, distance: 59.6
click at [134, 76] on link "Design" at bounding box center [132, 75] width 87 height 27
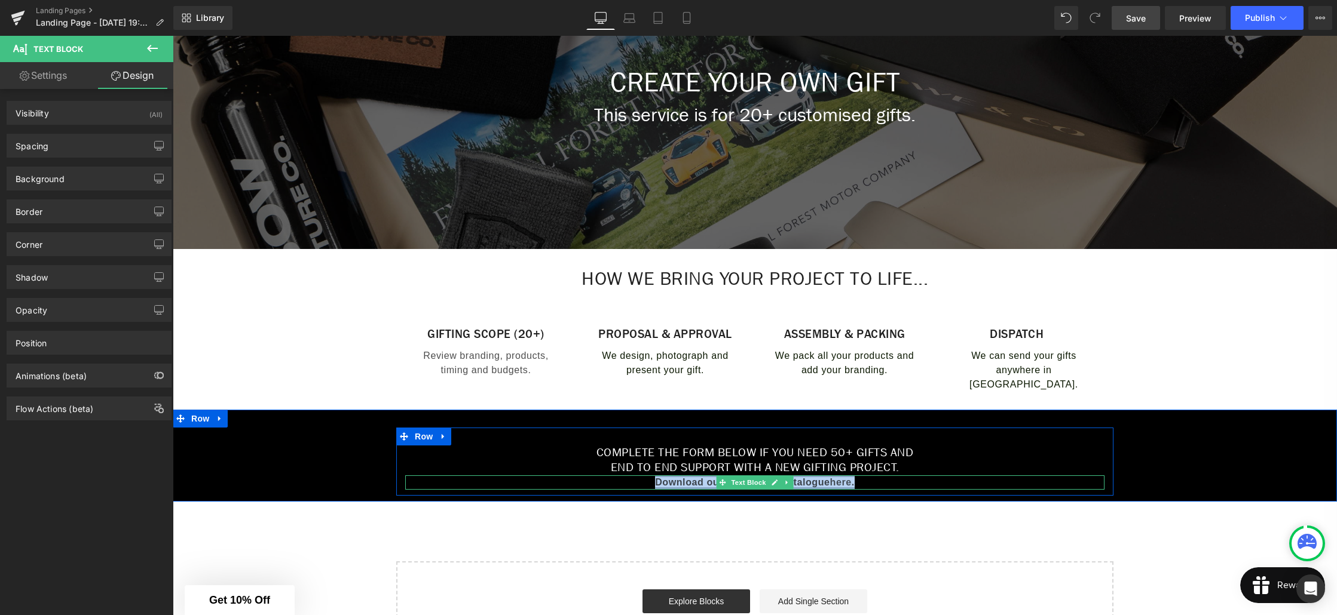
click at [854, 483] on strong "." at bounding box center [853, 482] width 3 height 10
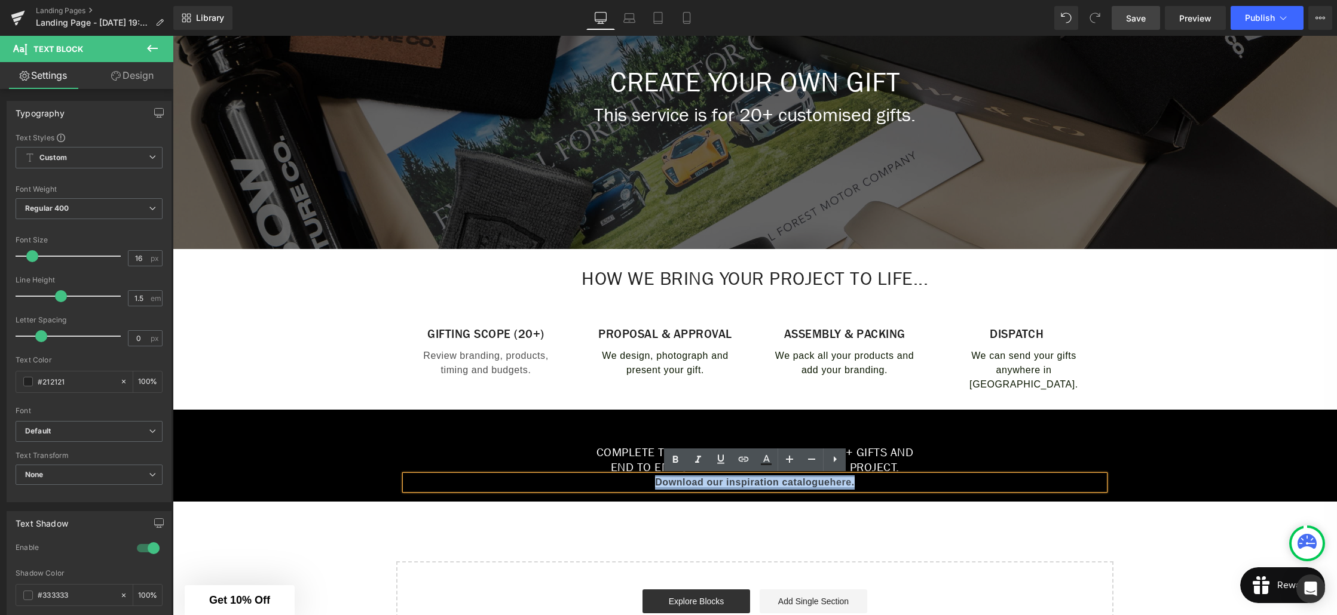
drag, startPoint x: 855, startPoint y: 485, endPoint x: 648, endPoint y: 484, distance: 206.8
click at [648, 484] on p "Download our inspiration catalogue here ." at bounding box center [754, 483] width 699 height 14
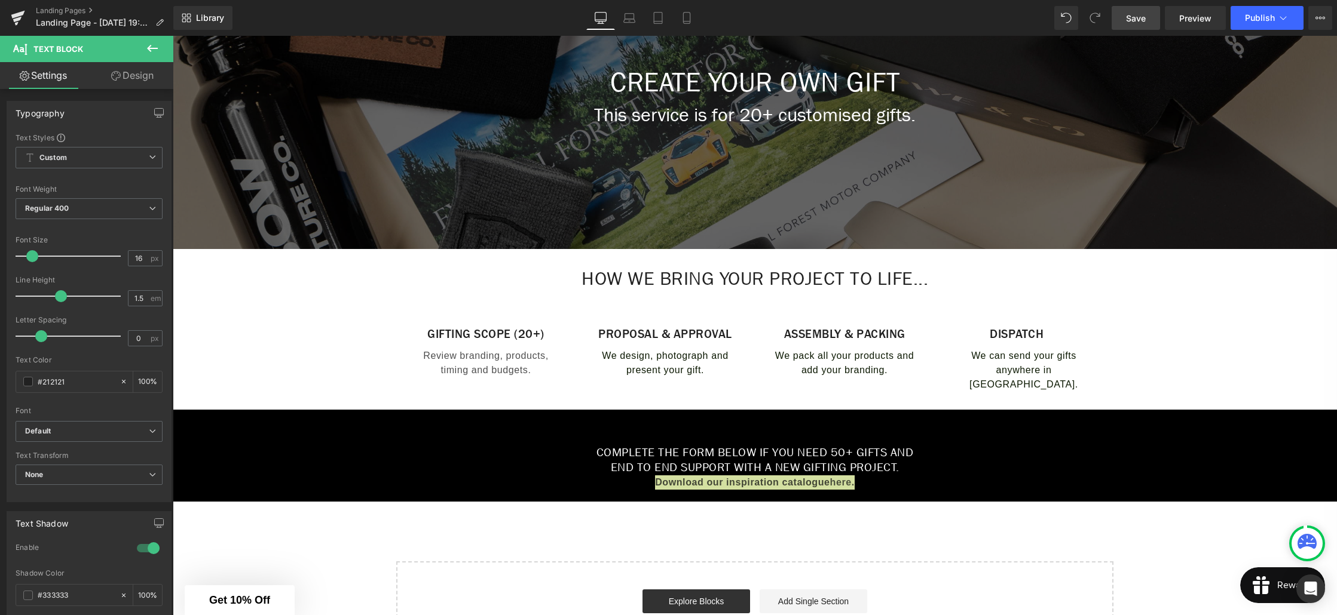
click at [134, 79] on link "Design" at bounding box center [132, 75] width 87 height 27
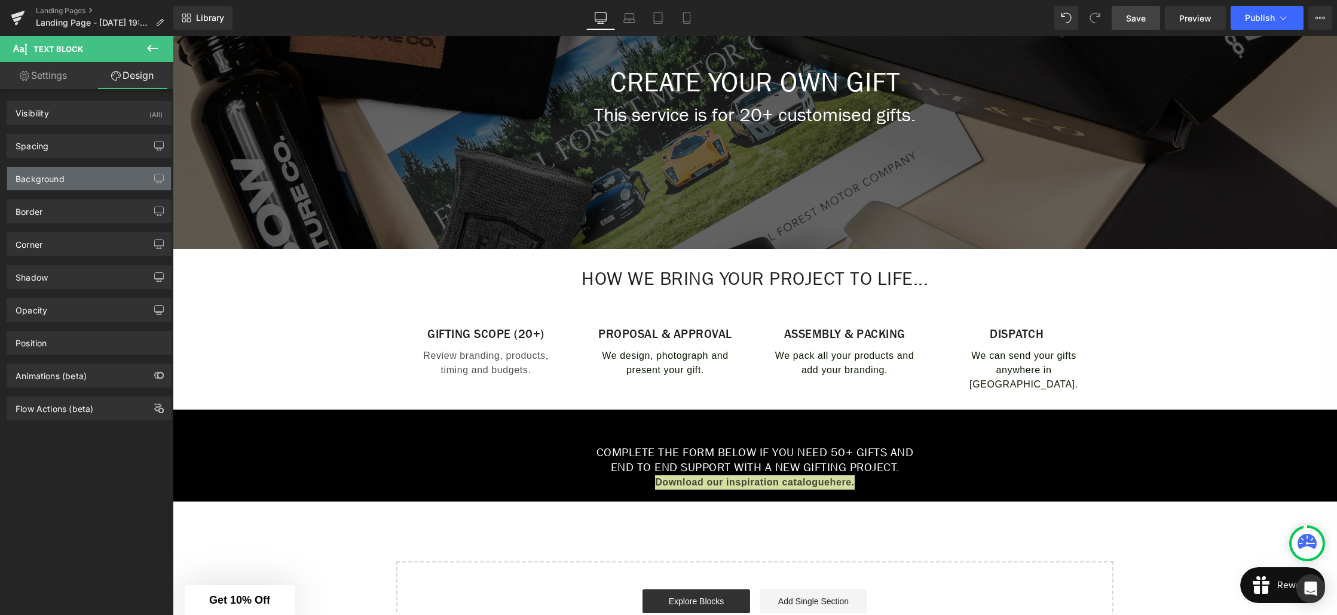
click at [59, 186] on div "Background" at bounding box center [89, 178] width 164 height 23
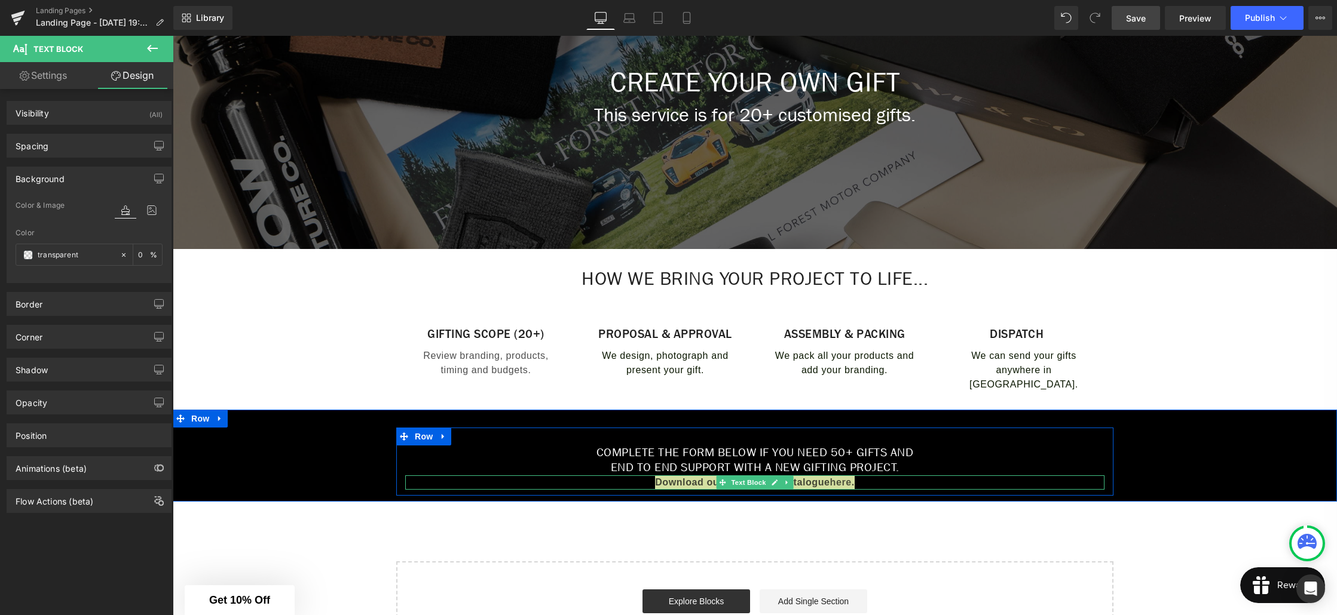
click at [740, 486] on span "Text Block" at bounding box center [747, 483] width 39 height 14
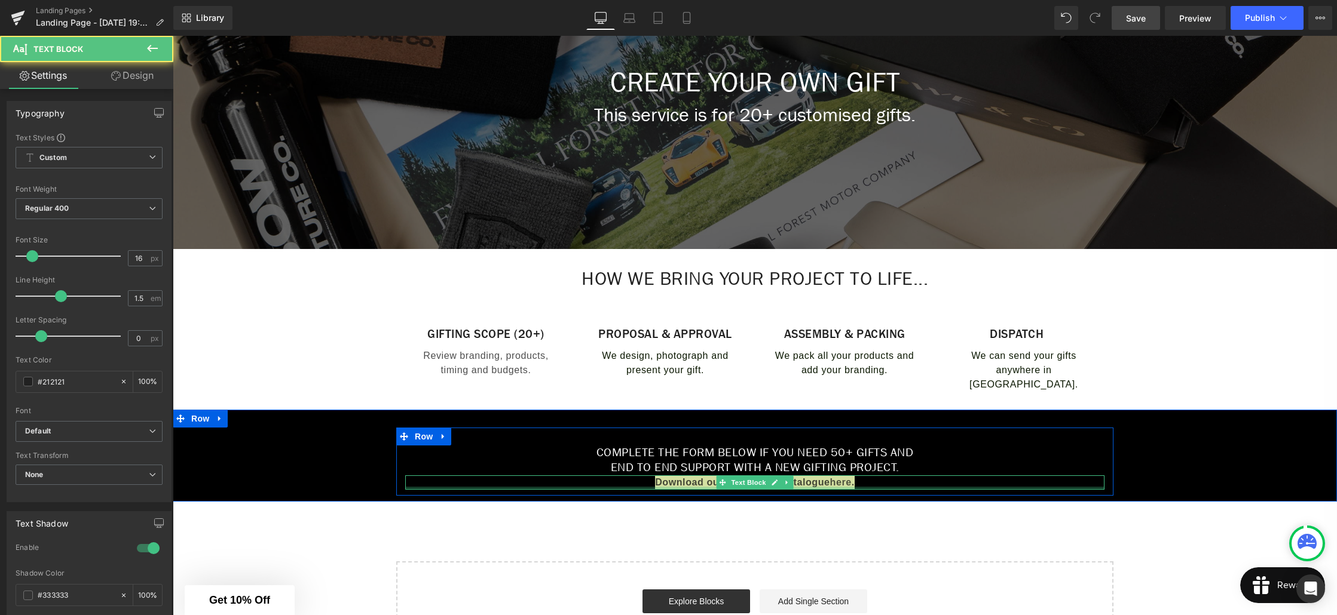
click at [820, 487] on div at bounding box center [754, 488] width 699 height 3
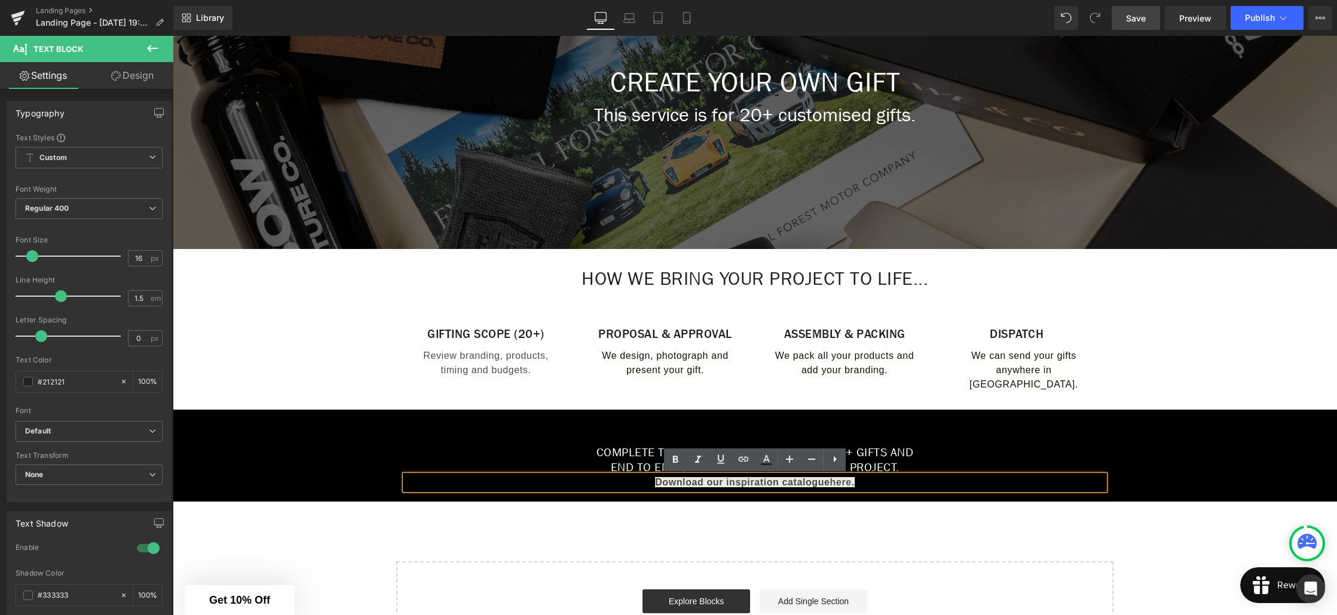
click at [827, 483] on strong "Download our inspiration catalogue" at bounding box center [742, 482] width 174 height 10
click at [854, 485] on strong "." at bounding box center [853, 482] width 3 height 10
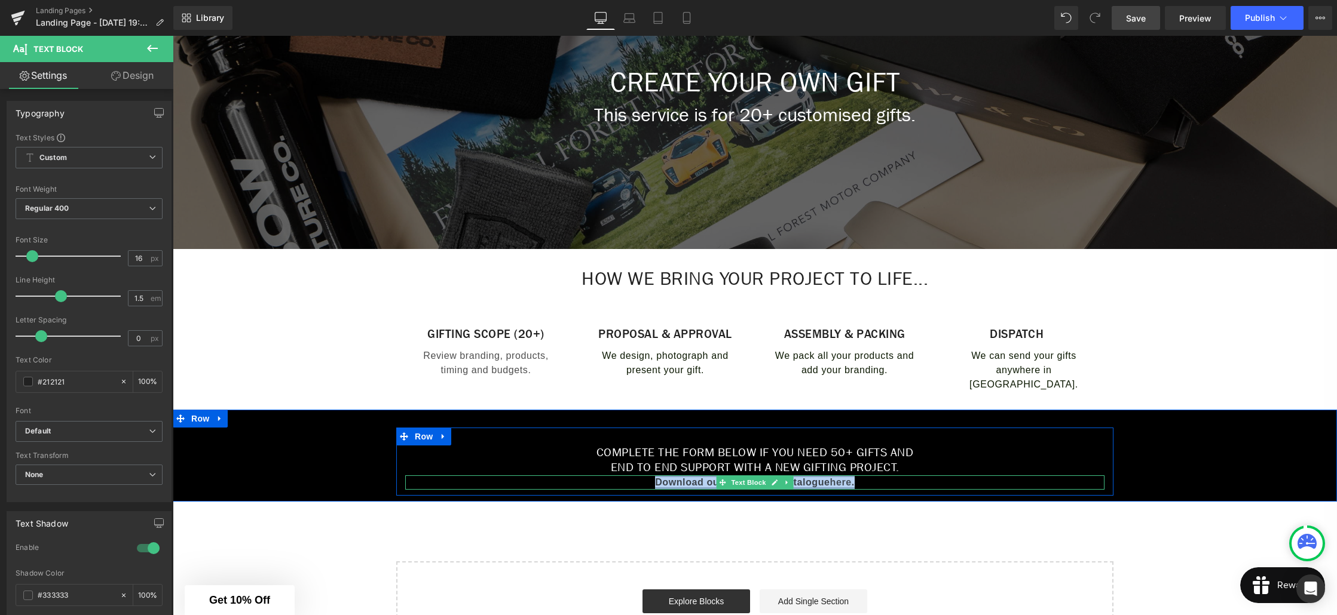
drag, startPoint x: 856, startPoint y: 484, endPoint x: 653, endPoint y: 482, distance: 203.8
click at [653, 482] on p "Download our inspiration catalogue here ." at bounding box center [754, 483] width 699 height 14
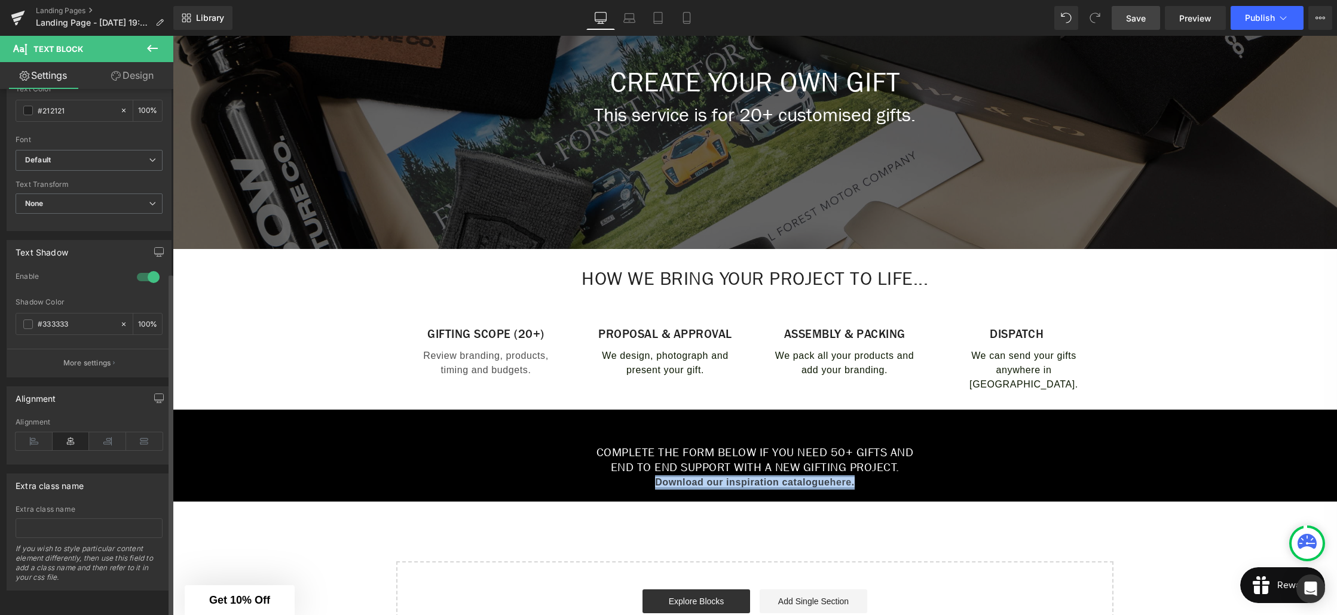
scroll to position [281, 0]
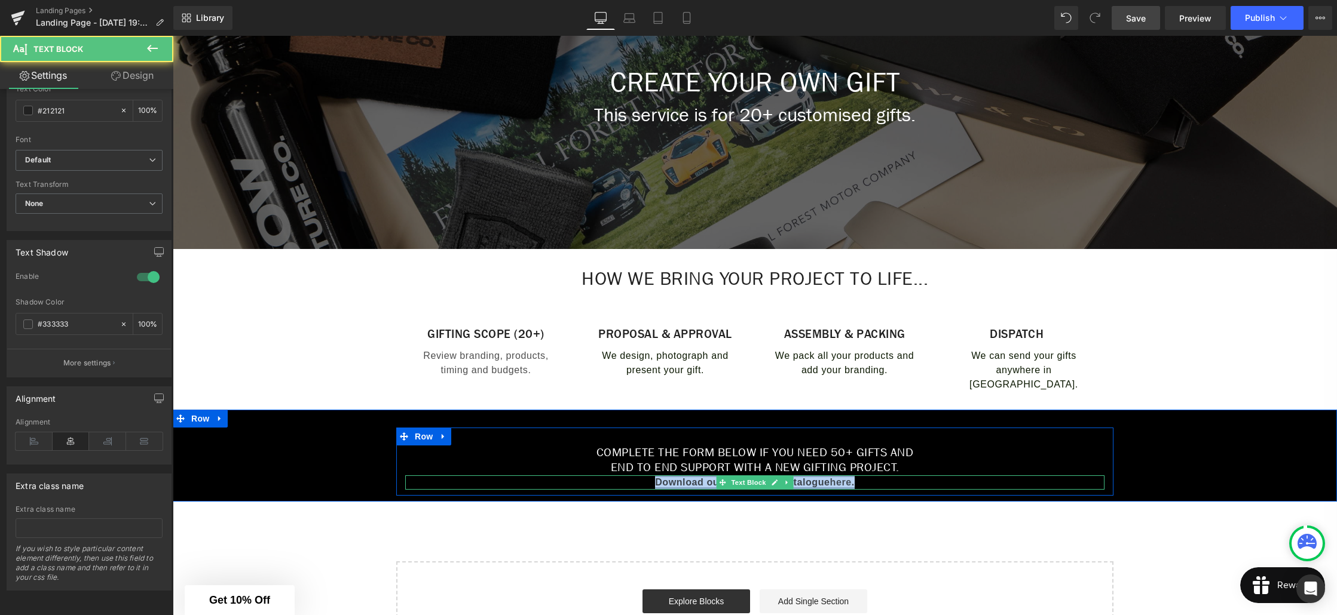
click at [853, 485] on strong "." at bounding box center [853, 482] width 3 height 10
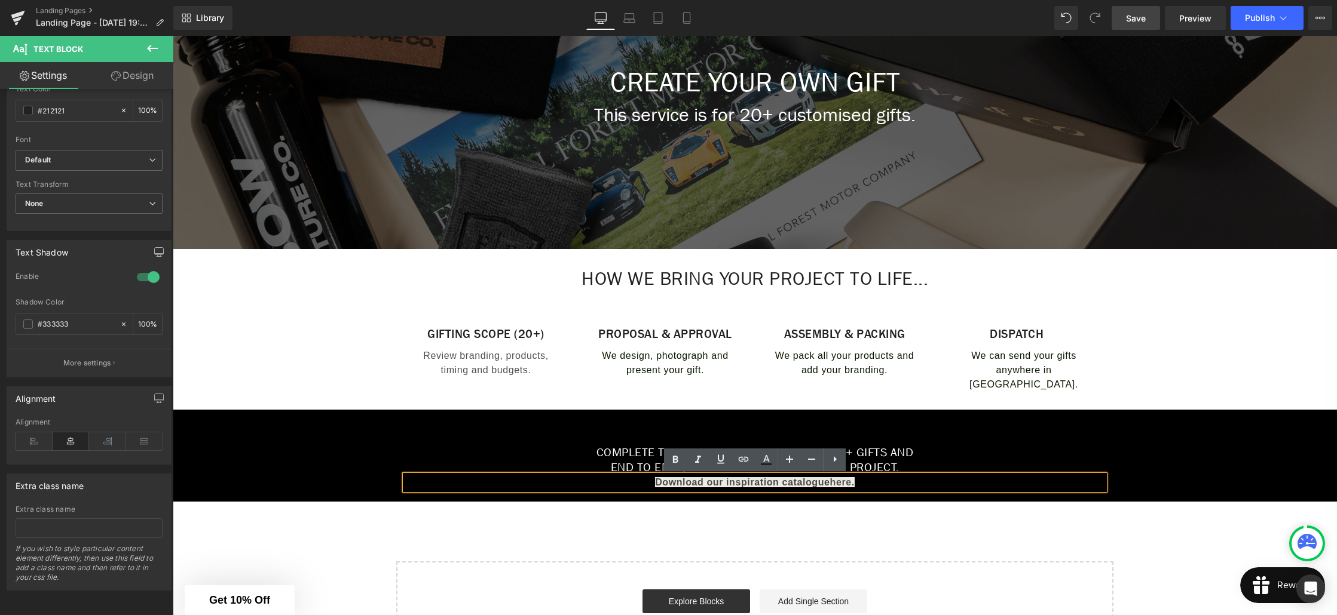
click at [854, 483] on strong "." at bounding box center [853, 482] width 3 height 10
drag, startPoint x: 854, startPoint y: 484, endPoint x: 788, endPoint y: 484, distance: 66.3
click at [755, 483] on p "Download our inspiration catalogue here ." at bounding box center [754, 483] width 699 height 14
click at [852, 483] on strong "." at bounding box center [853, 482] width 3 height 10
drag, startPoint x: 857, startPoint y: 483, endPoint x: 681, endPoint y: 482, distance: 176.9
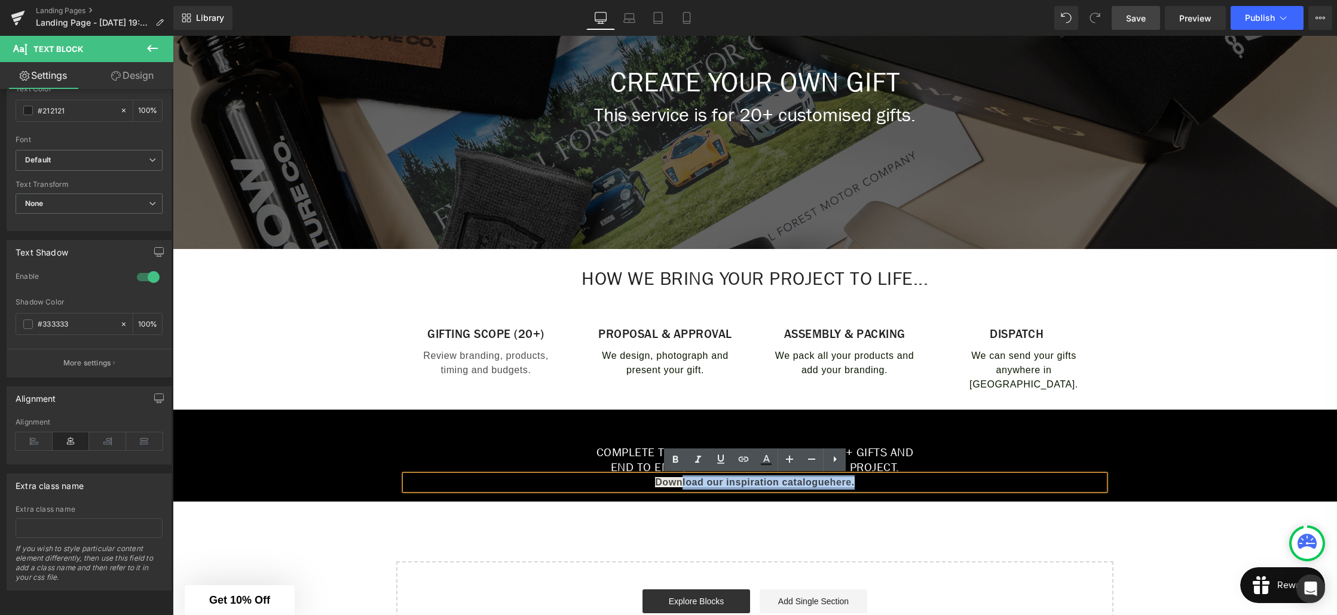
click at [681, 482] on p "Download our inspiration catalogue here ." at bounding box center [754, 483] width 699 height 14
click at [681, 482] on strong "Download our inspiration catalogue" at bounding box center [742, 482] width 174 height 10
drag, startPoint x: 860, startPoint y: 486, endPoint x: 646, endPoint y: 485, distance: 214.5
click at [646, 485] on p "Download our inspiration catalogue here ." at bounding box center [754, 483] width 699 height 14
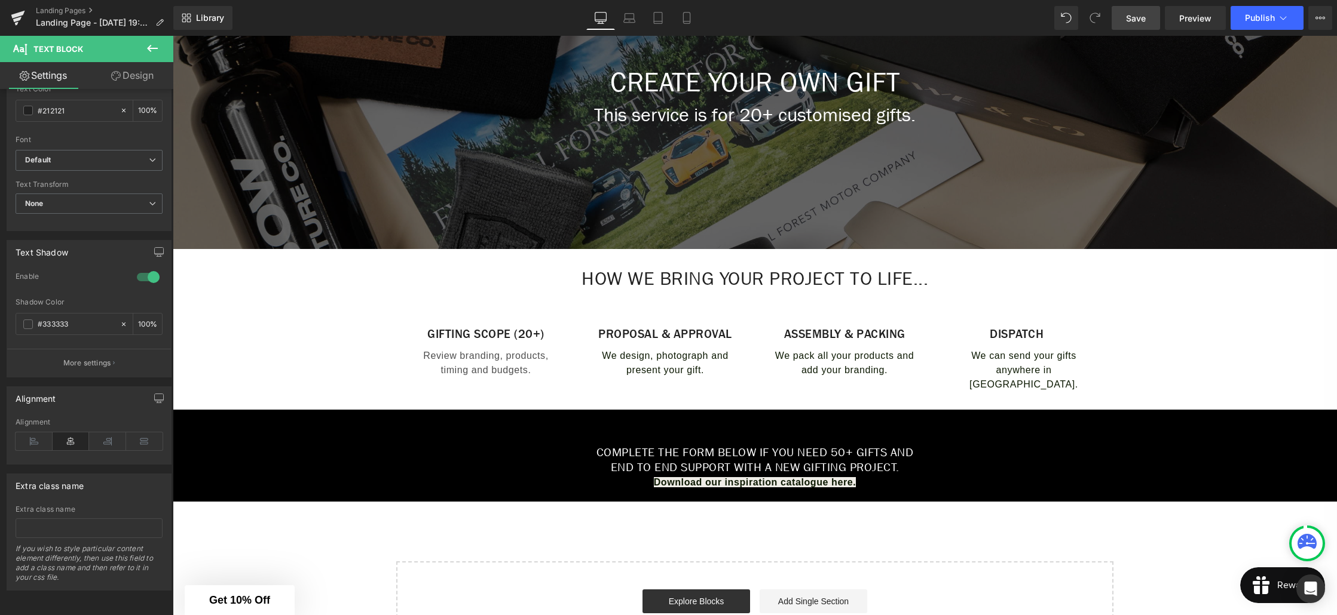
click at [130, 73] on link "Design" at bounding box center [132, 75] width 87 height 27
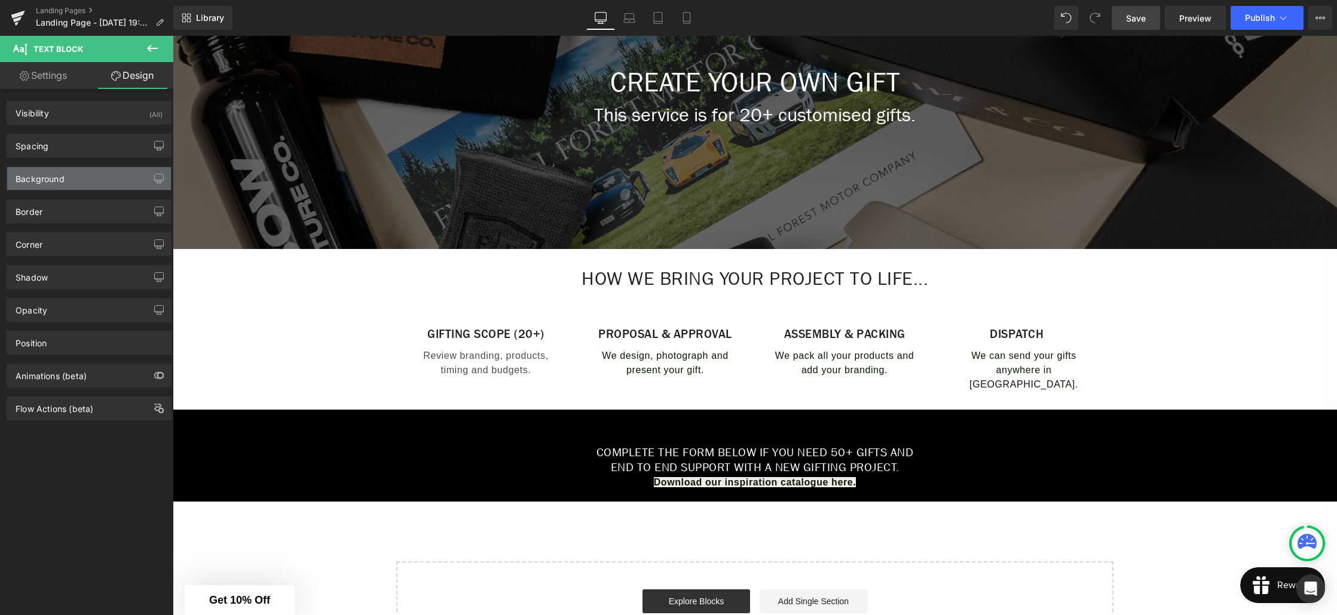
click at [64, 185] on div "Background" at bounding box center [89, 178] width 164 height 23
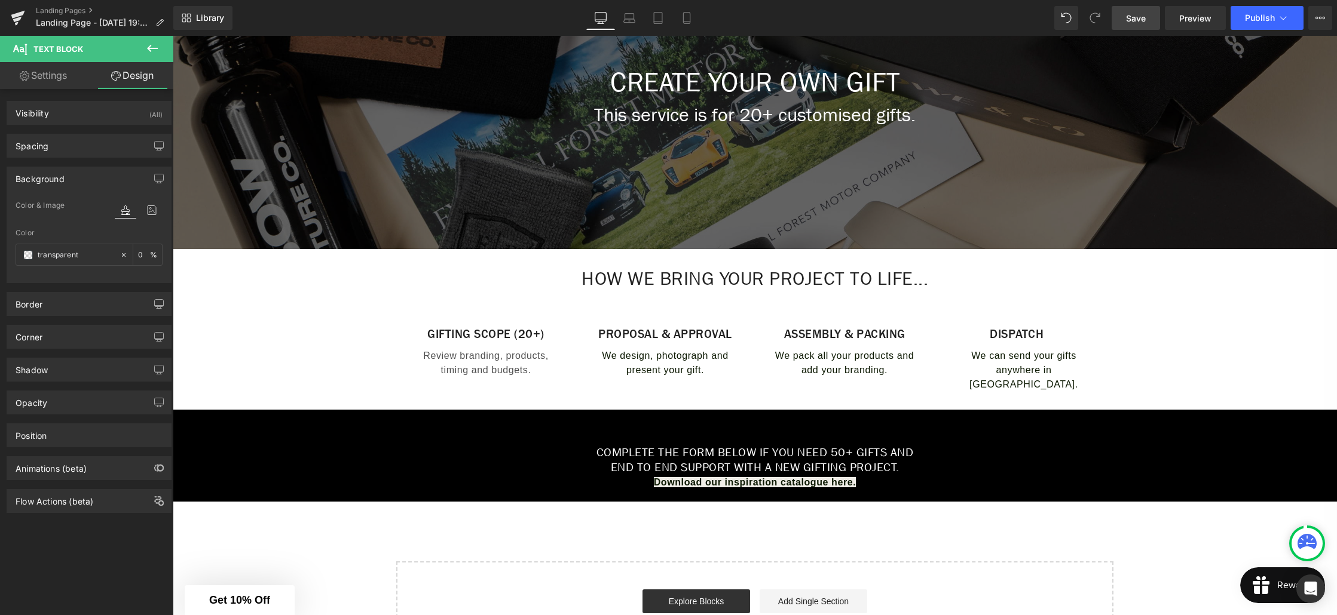
click at [73, 79] on link "Settings" at bounding box center [43, 75] width 87 height 27
type input "100"
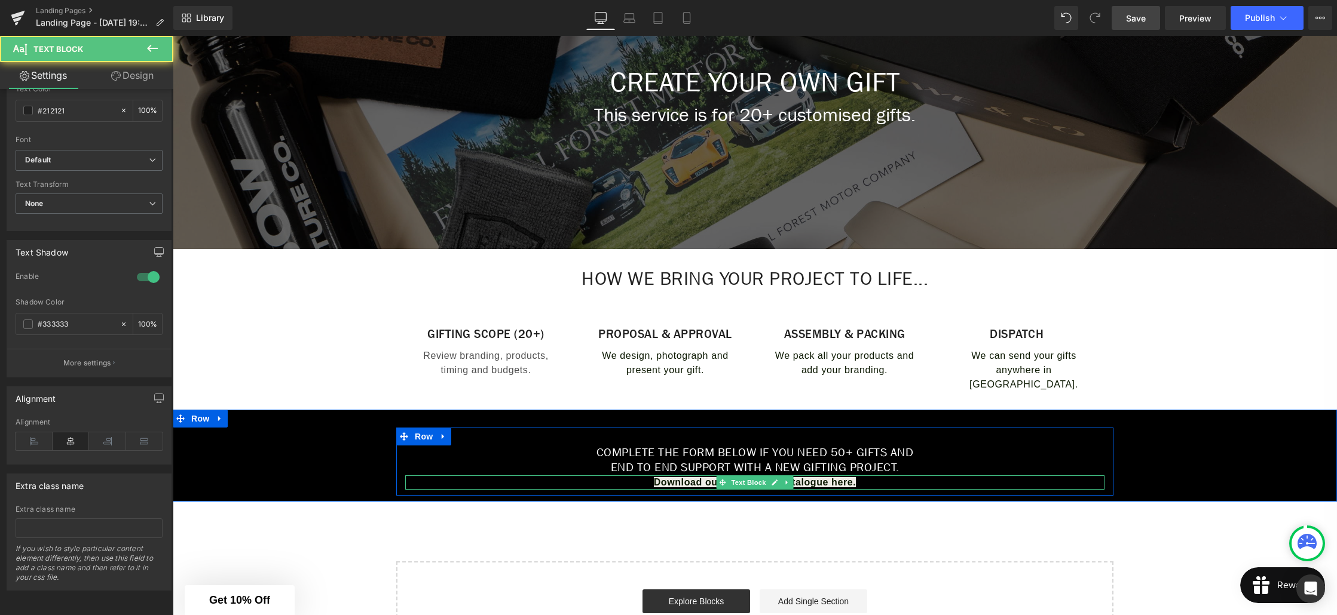
click at [817, 486] on b "Download our inspiration catalogue here." at bounding box center [755, 482] width 203 height 10
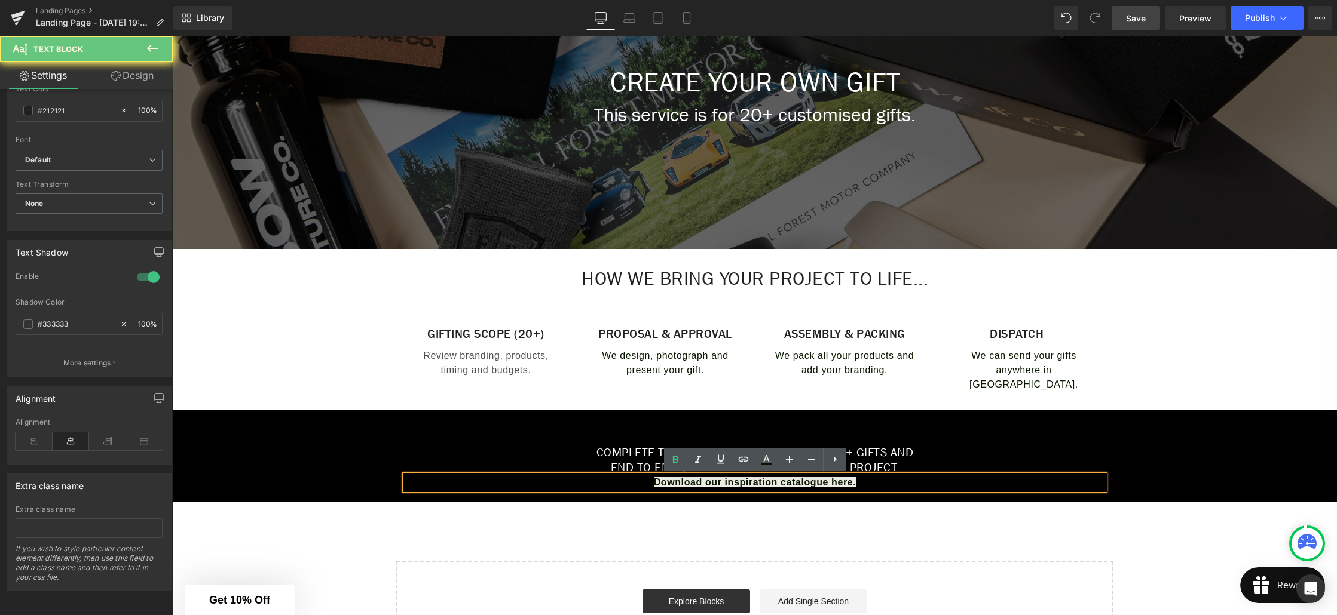
click at [849, 483] on b "Download our inspiration catalogue here." at bounding box center [755, 482] width 203 height 10
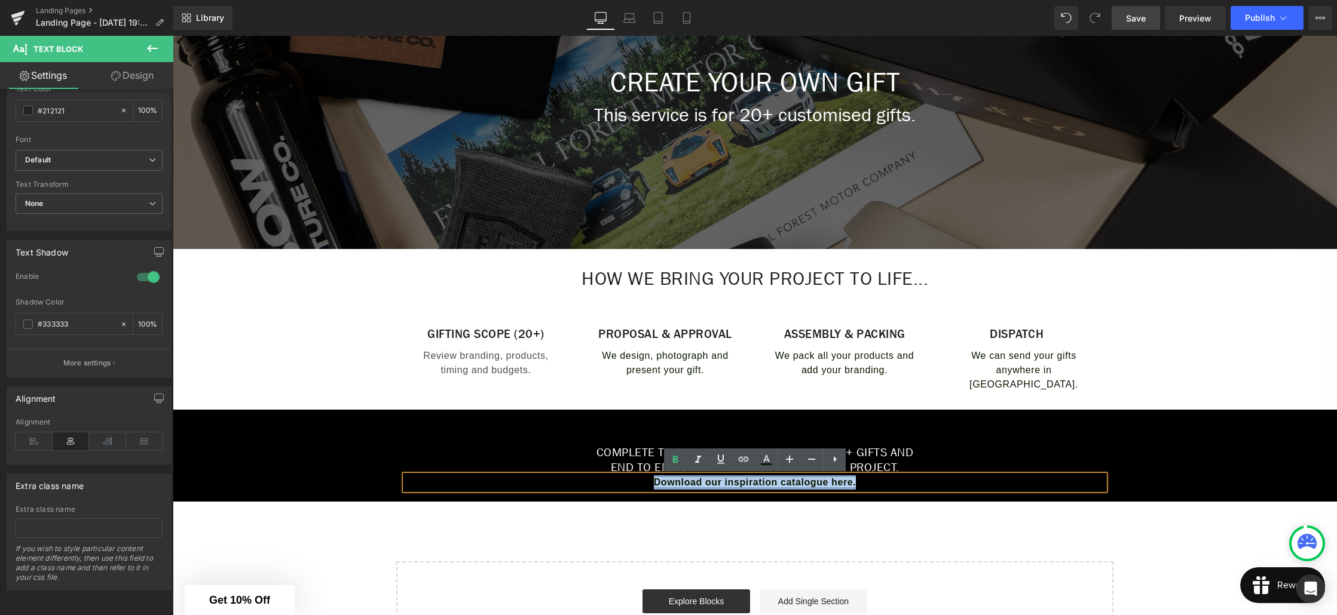
drag, startPoint x: 856, startPoint y: 483, endPoint x: 655, endPoint y: 482, distance: 200.8
click at [655, 482] on p "Download our inspiration catalogue here." at bounding box center [754, 483] width 699 height 14
click at [768, 462] on icon at bounding box center [766, 460] width 14 height 14
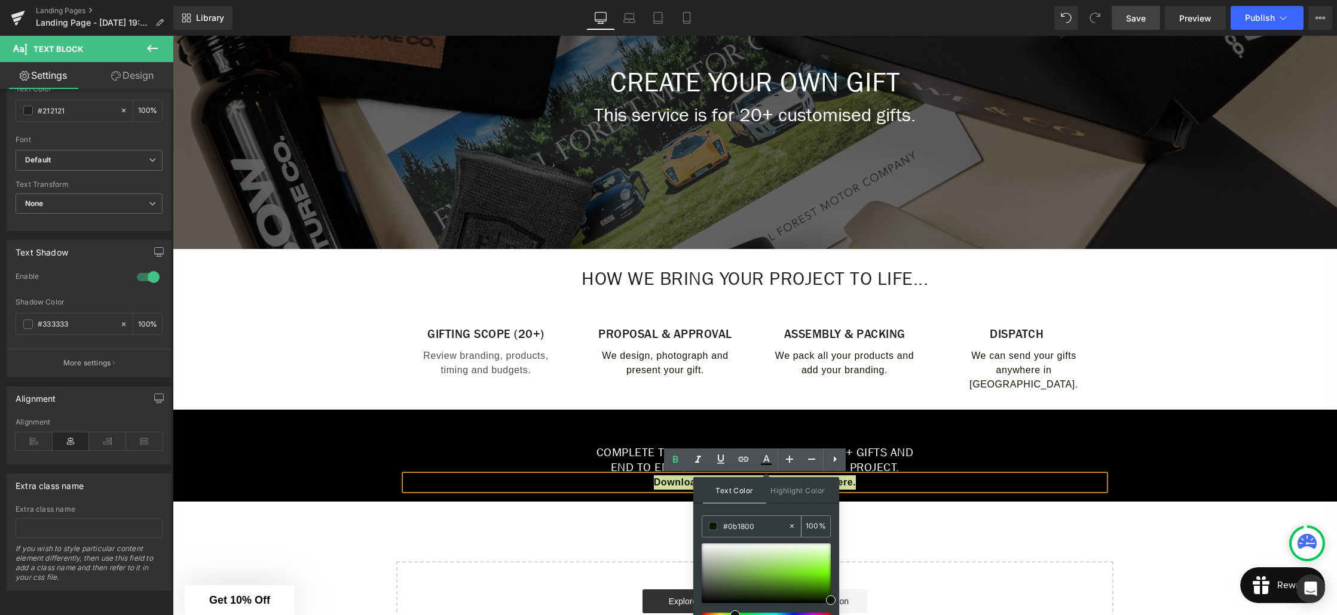
drag, startPoint x: 752, startPoint y: 526, endPoint x: 728, endPoint y: 528, distance: 23.4
click at [728, 528] on input "#0b1800" at bounding box center [755, 526] width 65 height 13
type input "#"
type input "0"
type input "#fff"
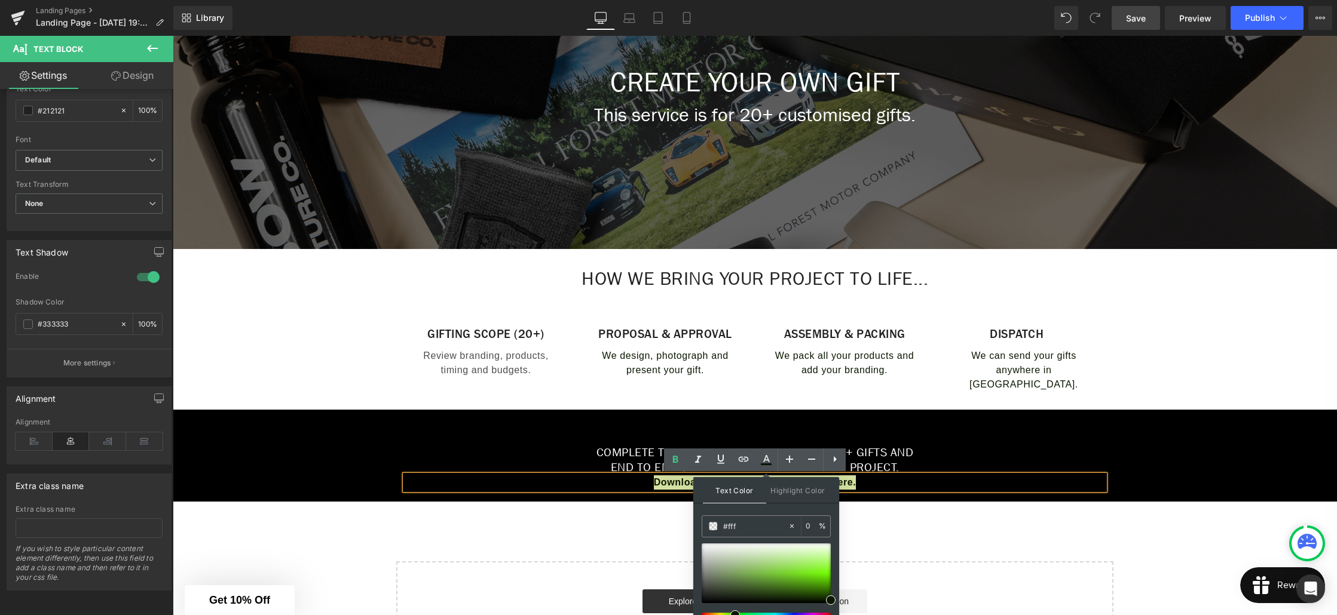
type input "100"
type input "#fffff"
type input "0"
type input "#ffffff"
type input "100"
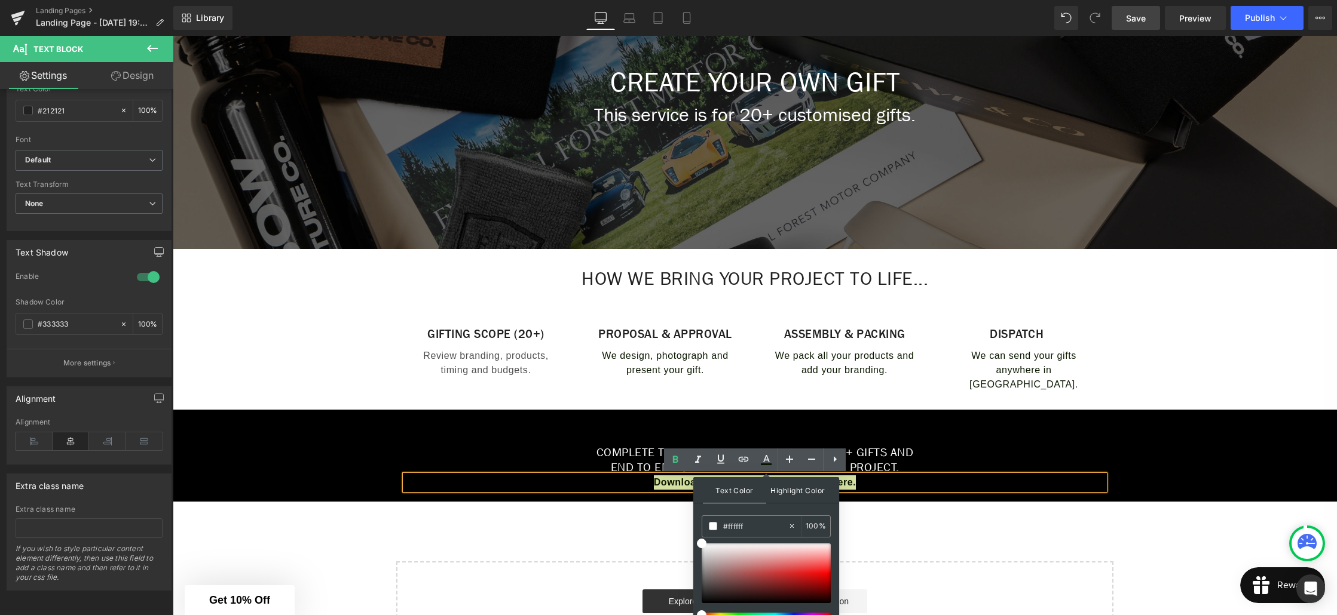
type input "#ffffff"
click at [820, 494] on span "Highlight Color" at bounding box center [797, 490] width 63 height 26
click at [886, 505] on div "Create Your Own Gift Heading This service is for 20+ customised gifts. Text Blo…" at bounding box center [755, 298] width 1164 height 722
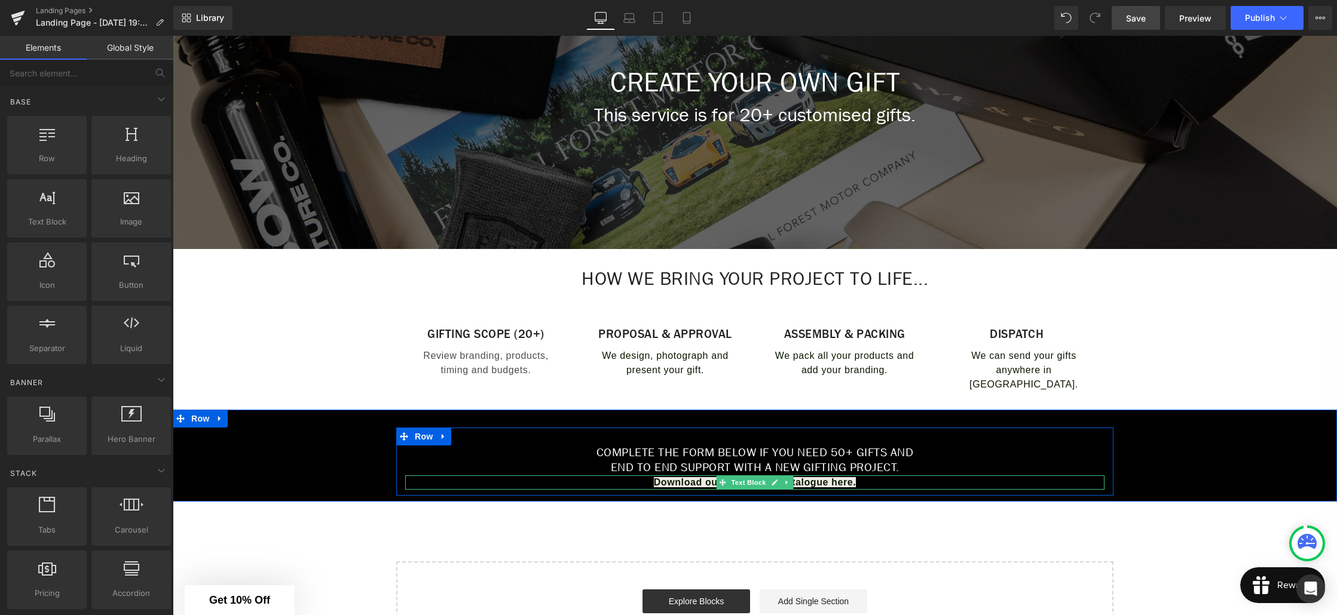
click at [800, 484] on b "Download our inspiration catalogue here." at bounding box center [755, 482] width 203 height 10
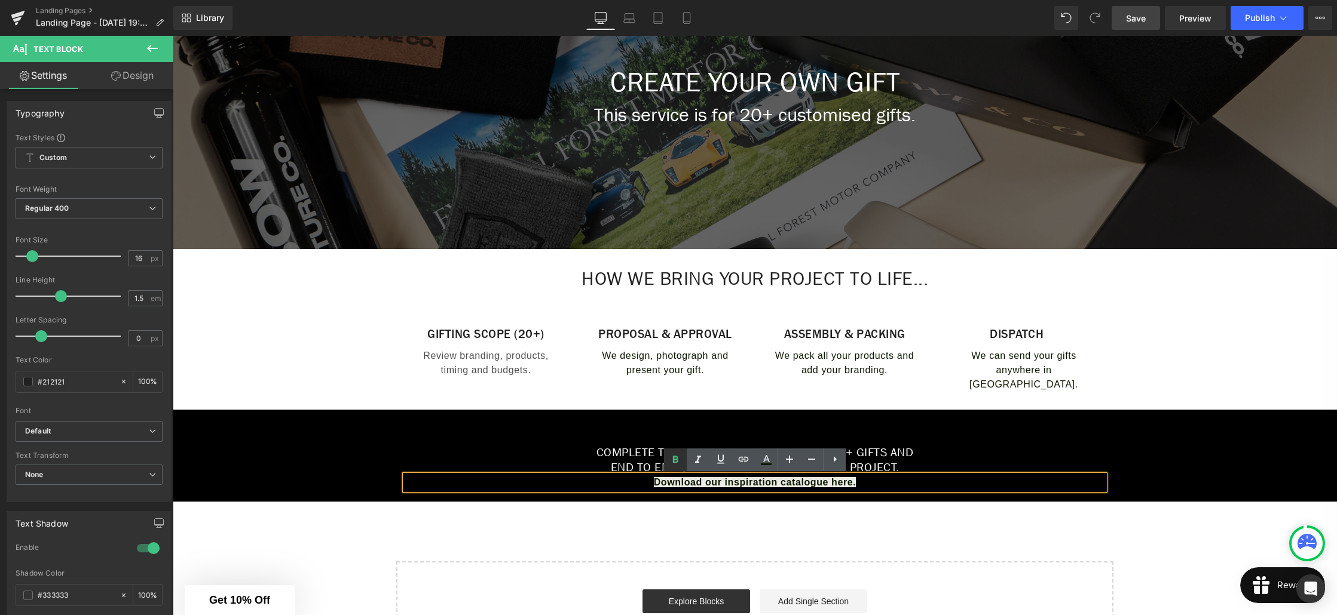
click at [678, 465] on icon at bounding box center [675, 460] width 14 height 14
click at [798, 482] on strong "Download our inspiration catalogue here." at bounding box center [755, 482] width 203 height 10
click at [835, 485] on strong "Download our inspiration catalogue here." at bounding box center [755, 482] width 203 height 10
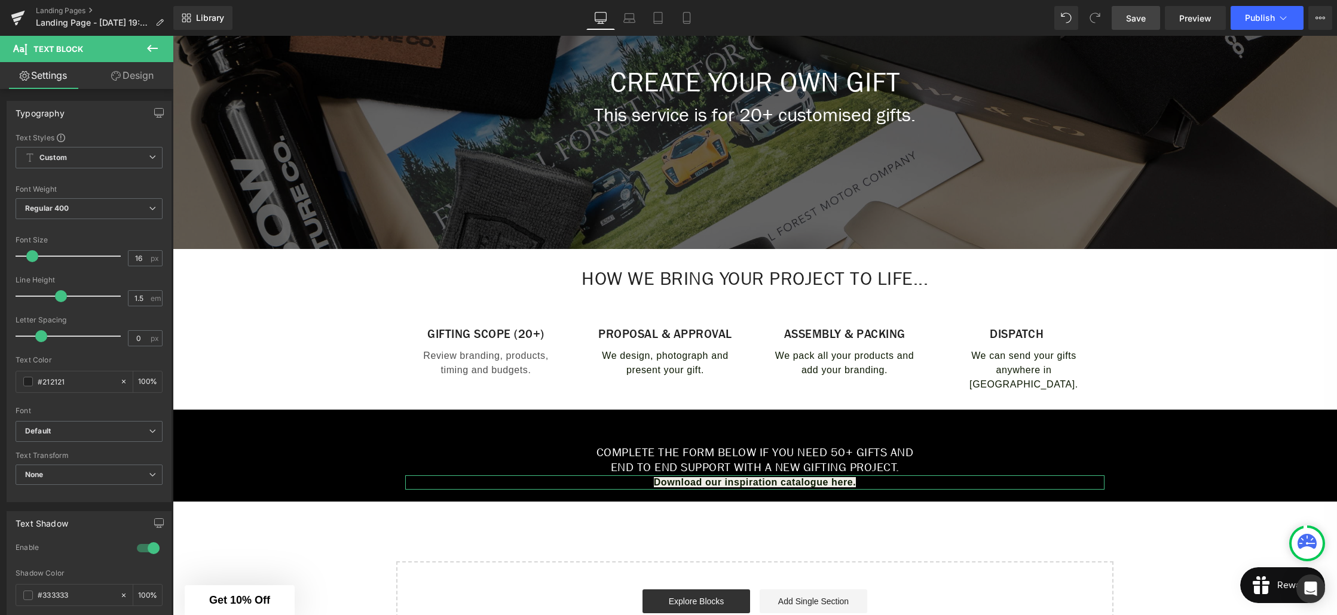
click at [144, 79] on link "Design" at bounding box center [132, 75] width 87 height 27
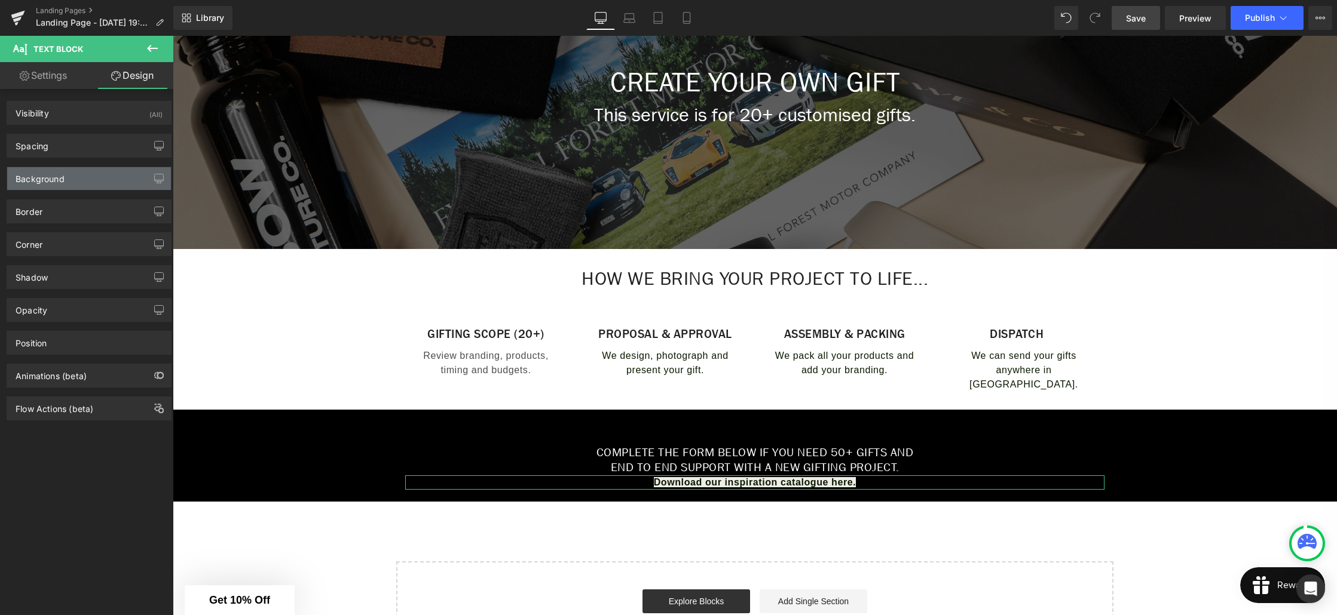
click at [61, 177] on div "Background" at bounding box center [40, 175] width 49 height 17
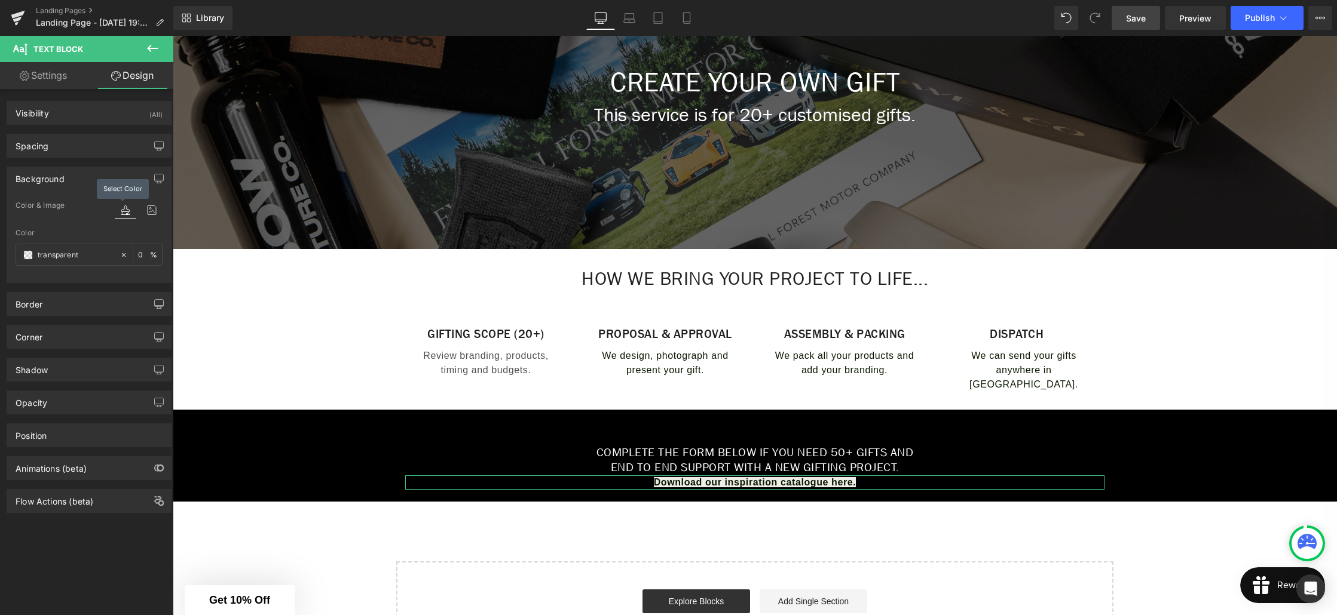
click at [118, 213] on icon at bounding box center [126, 211] width 22 height 16
click at [72, 301] on div "Border" at bounding box center [89, 304] width 164 height 23
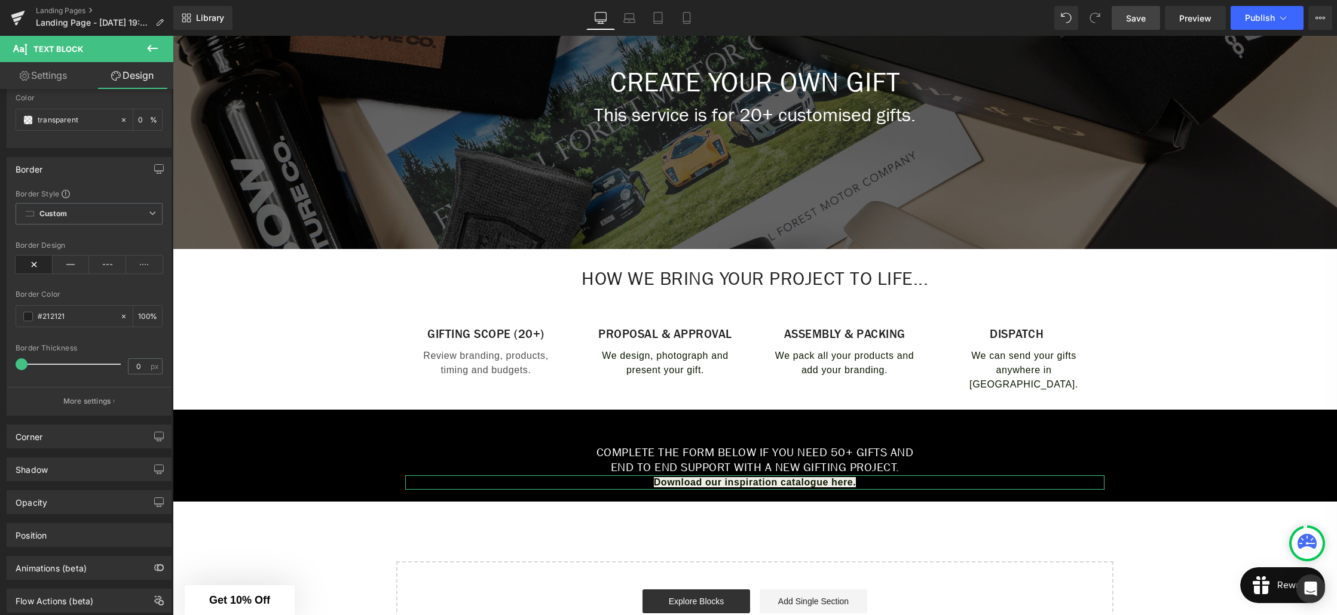
scroll to position [167, 0]
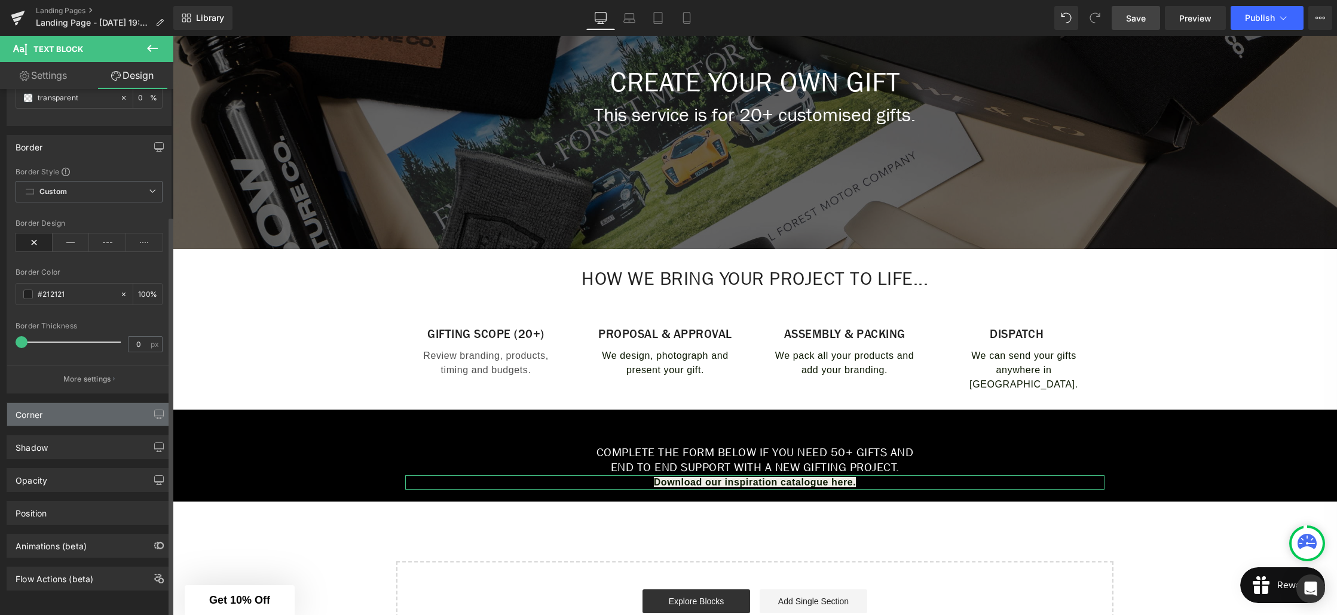
click at [88, 403] on div "Corner" at bounding box center [89, 414] width 164 height 23
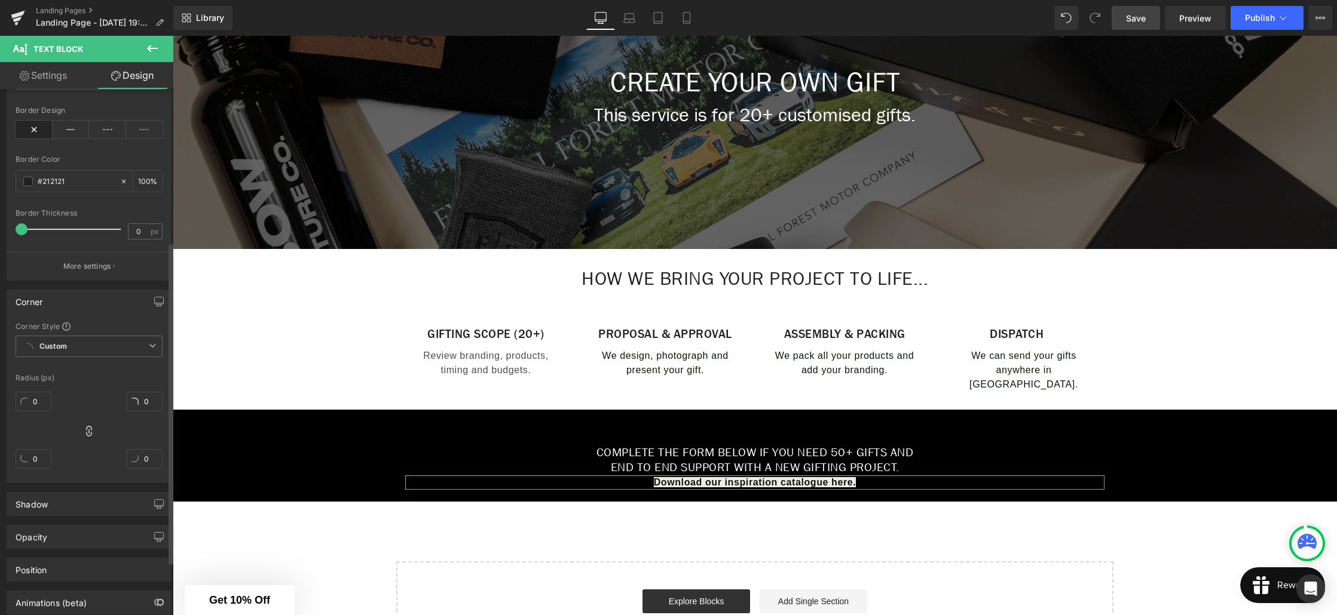
scroll to position [336, 0]
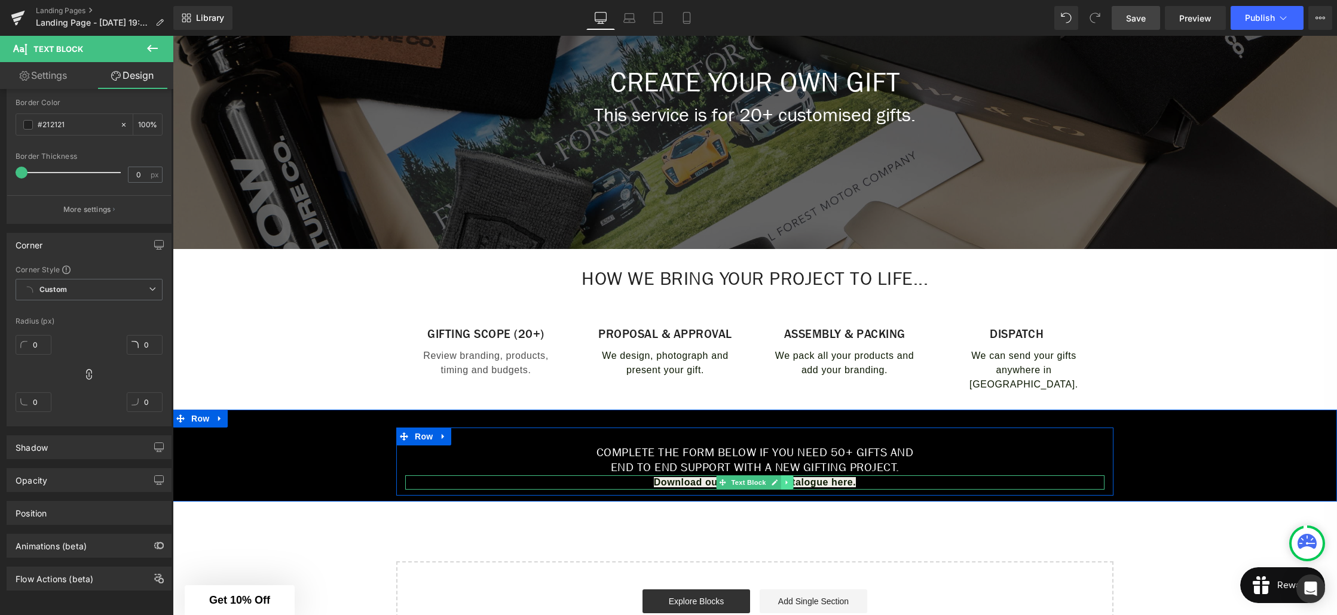
click at [789, 488] on link at bounding box center [787, 483] width 13 height 14
click at [791, 485] on icon at bounding box center [793, 482] width 7 height 7
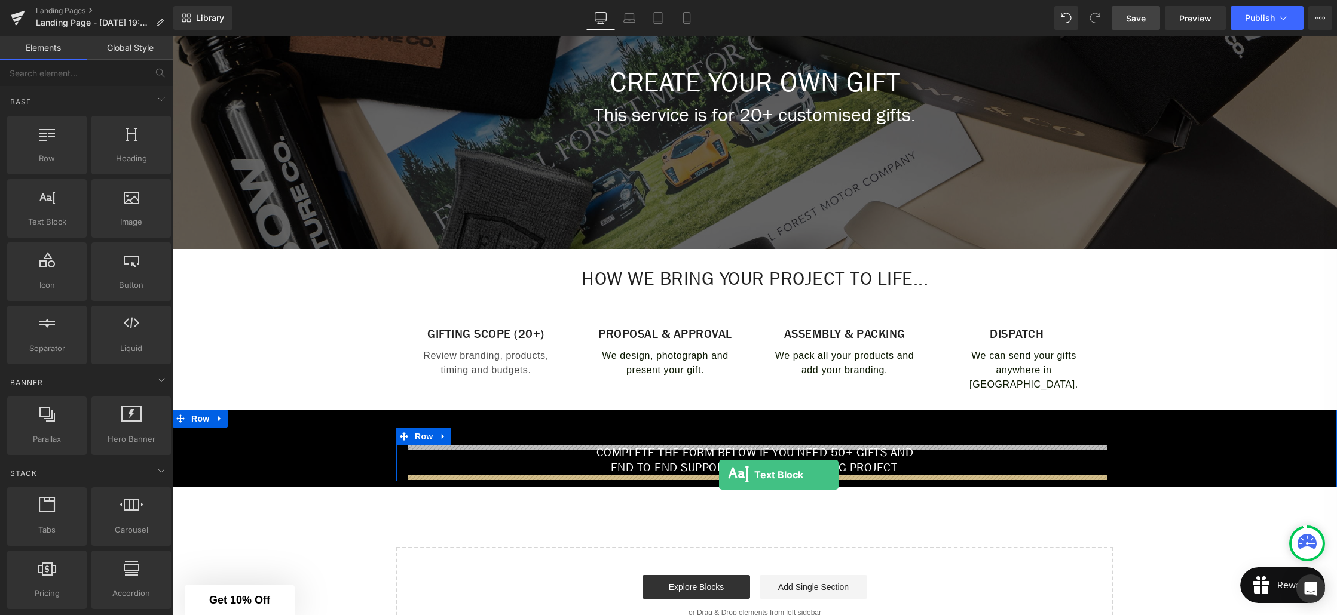
drag, startPoint x: 217, startPoint y: 253, endPoint x: 719, endPoint y: 475, distance: 549.0
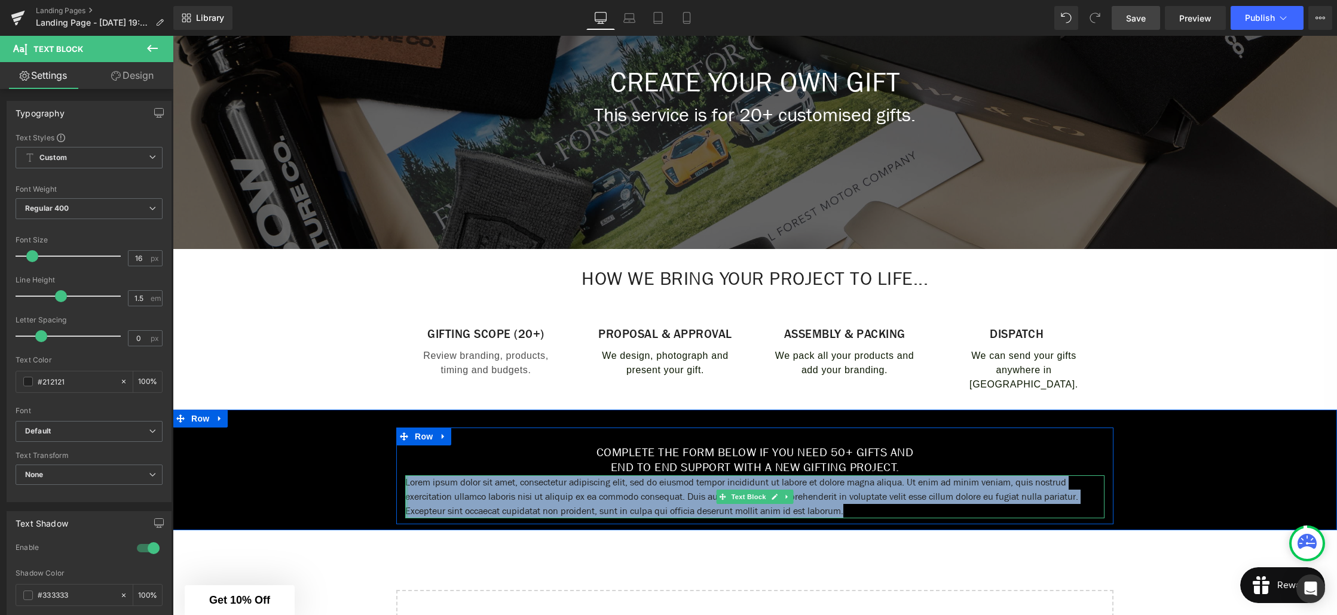
drag, startPoint x: 885, startPoint y: 508, endPoint x: 405, endPoint y: 483, distance: 481.1
click at [405, 483] on div "Lorem ipsum dolor sit amet, consectetur adipiscing elit, sed do eiusmod tempor …" at bounding box center [754, 497] width 699 height 43
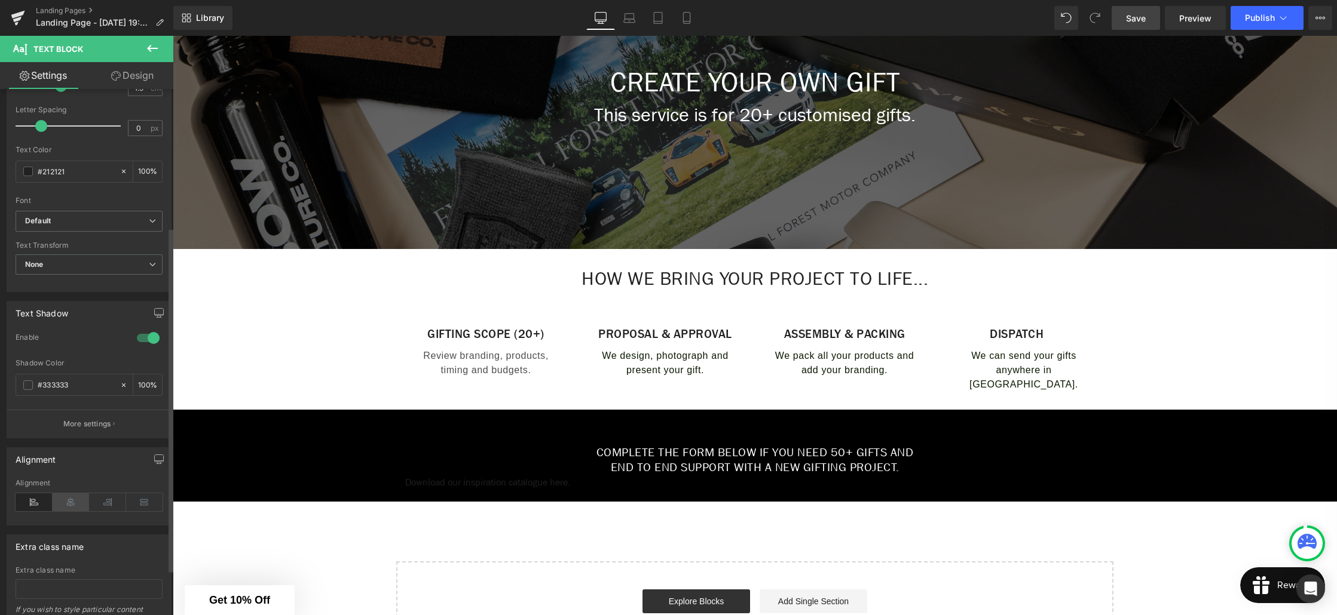
scroll to position [211, 0]
click at [69, 501] on icon at bounding box center [71, 502] width 37 height 18
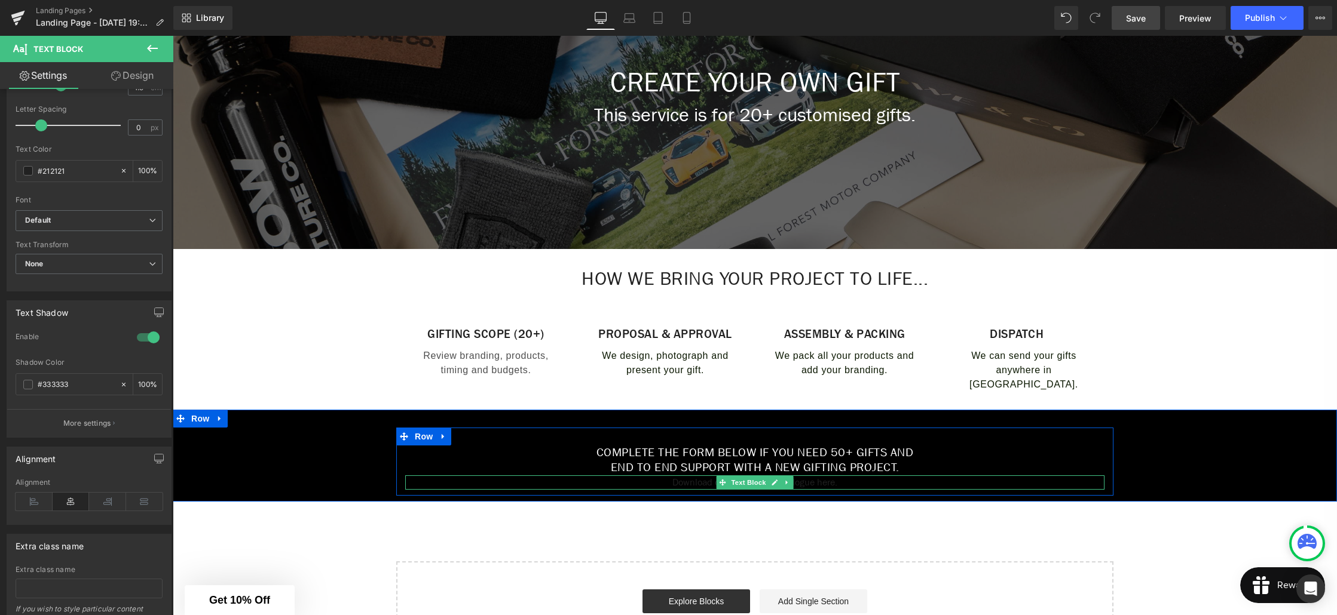
click at [831, 482] on p "Download our inspiration catalogue here." at bounding box center [754, 483] width 699 height 14
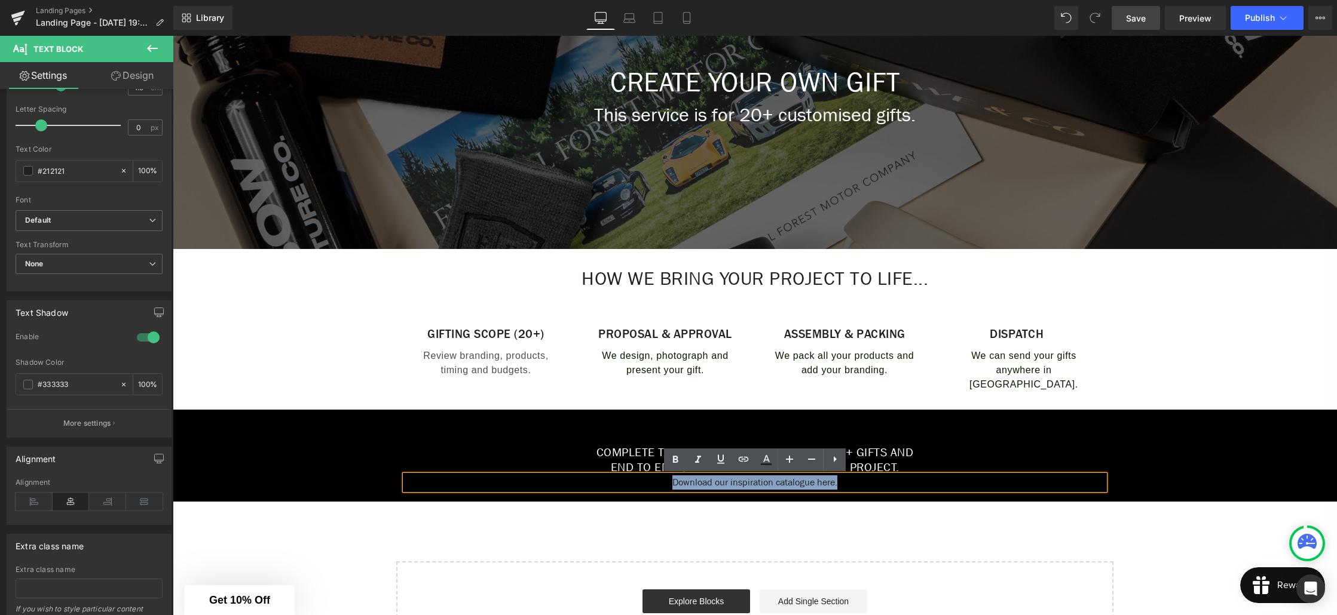
drag, startPoint x: 848, startPoint y: 485, endPoint x: 664, endPoint y: 482, distance: 183.5
click at [664, 482] on p "Download our inspiration catalogue here." at bounding box center [754, 483] width 699 height 14
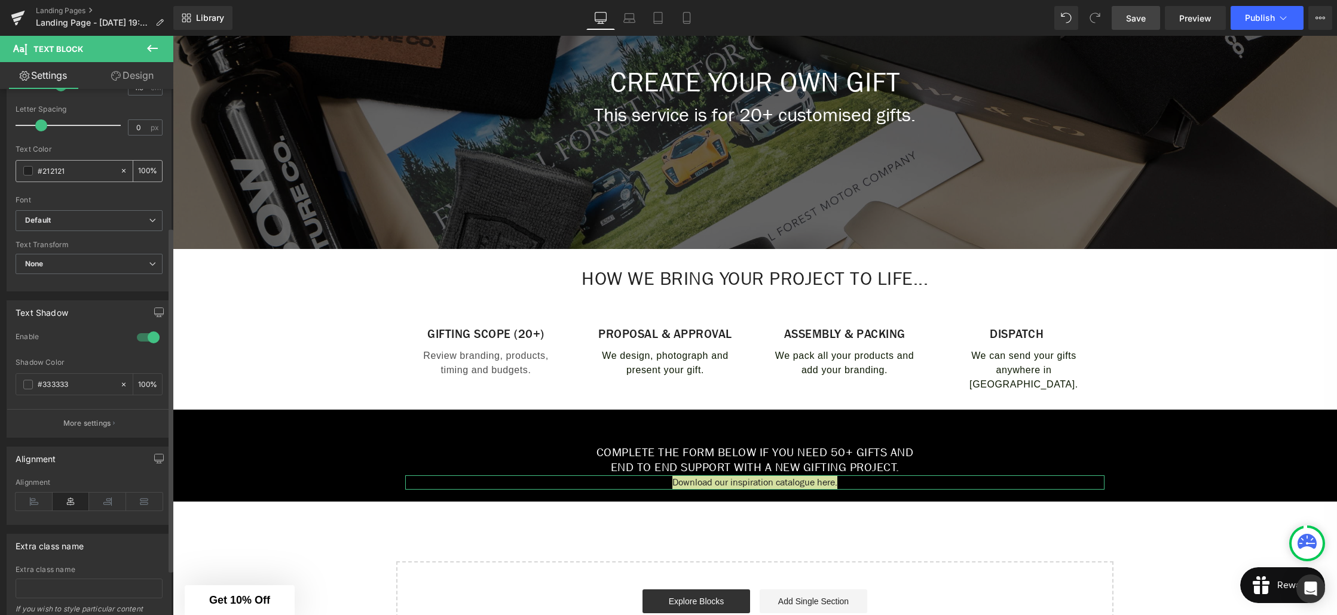
drag, startPoint x: 50, startPoint y: 172, endPoint x: 41, endPoint y: 174, distance: 9.1
click at [41, 174] on input "#212121" at bounding box center [76, 170] width 76 height 13
type input "#f"
type input "0"
type input "#fff"
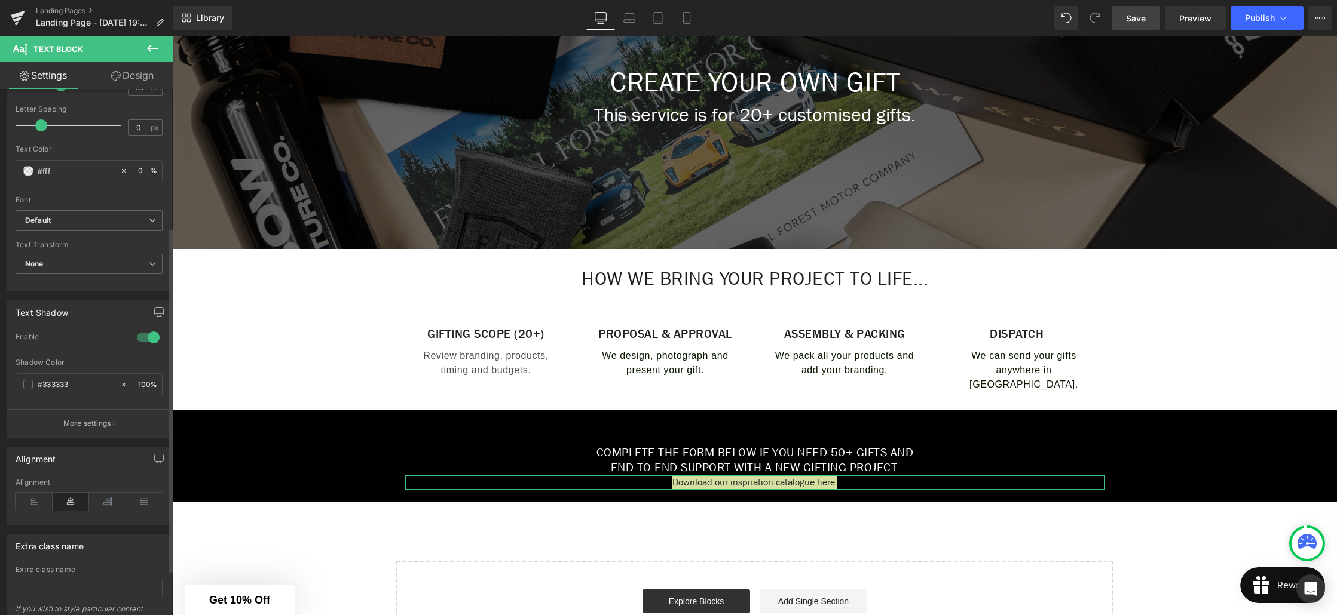
type input "100"
type input "#fffff"
type input "0"
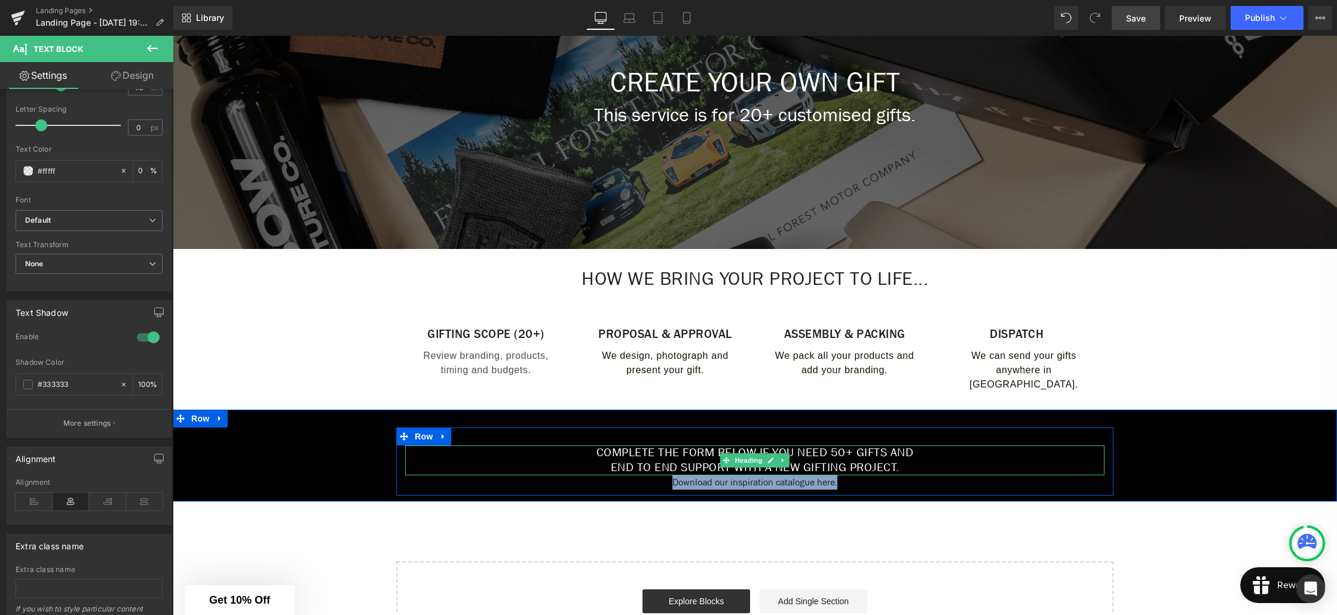
click at [516, 460] on h1 "Complete the form below if you need 50+ gifts and" at bounding box center [754, 453] width 699 height 15
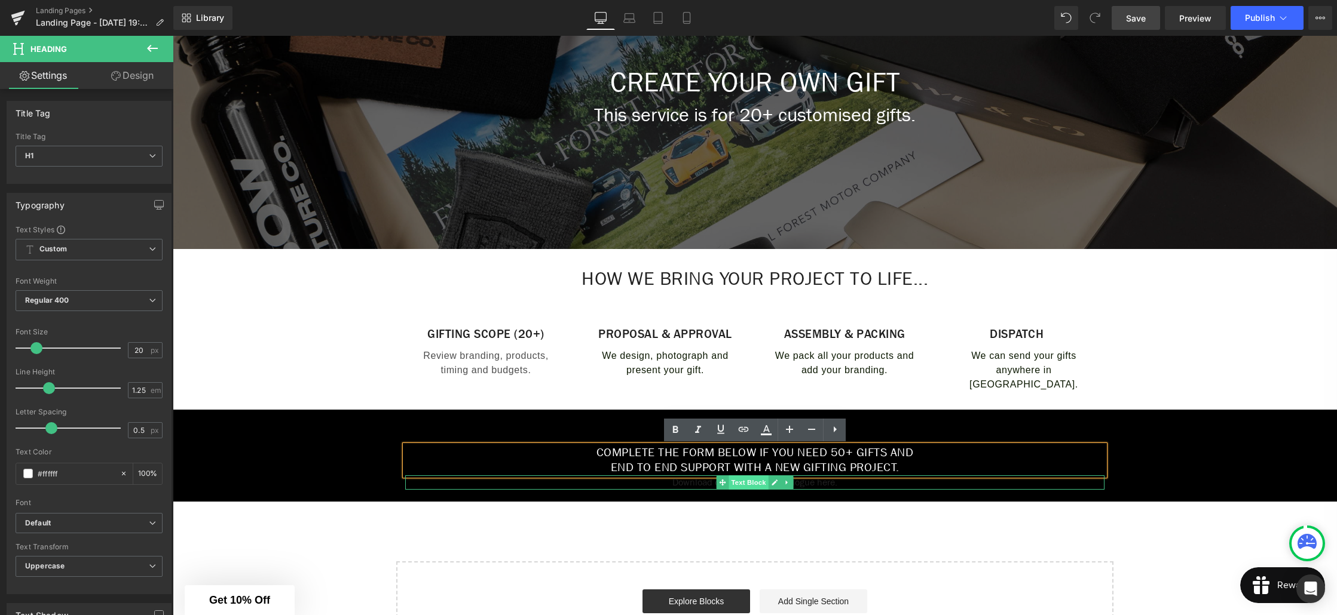
click at [760, 483] on span "Text Block" at bounding box center [747, 483] width 39 height 14
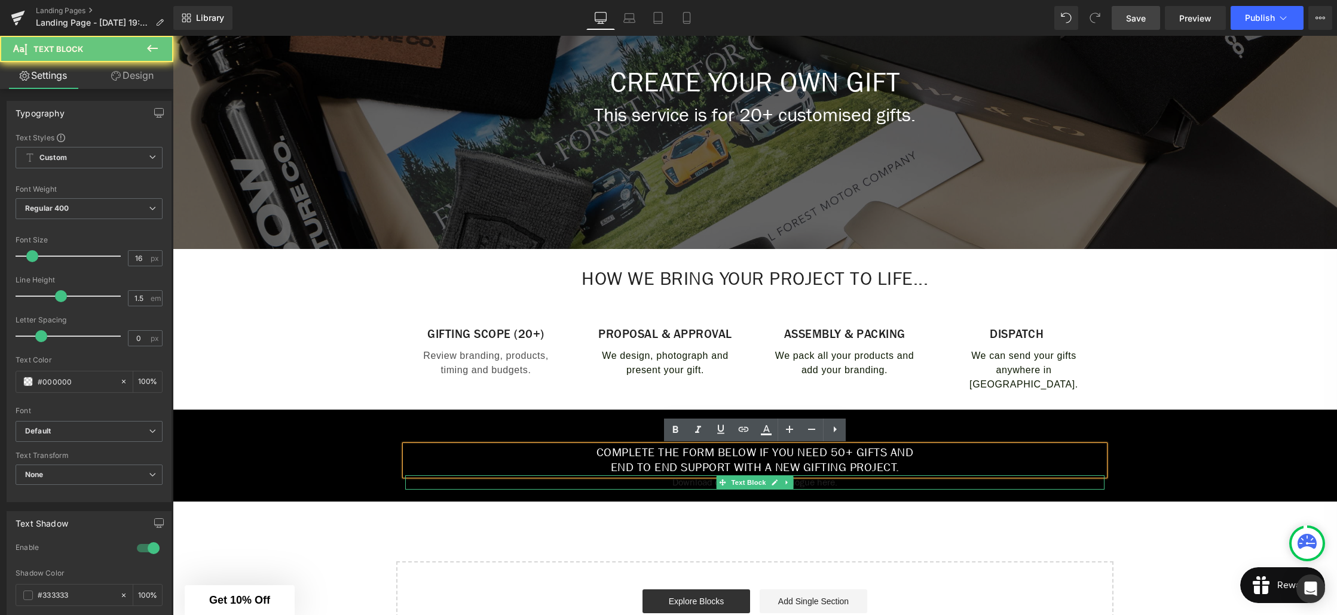
drag, startPoint x: 814, startPoint y: 485, endPoint x: 835, endPoint y: 486, distance: 21.0
click at [814, 485] on p "Download our inspiration catalogue here." at bounding box center [754, 483] width 699 height 14
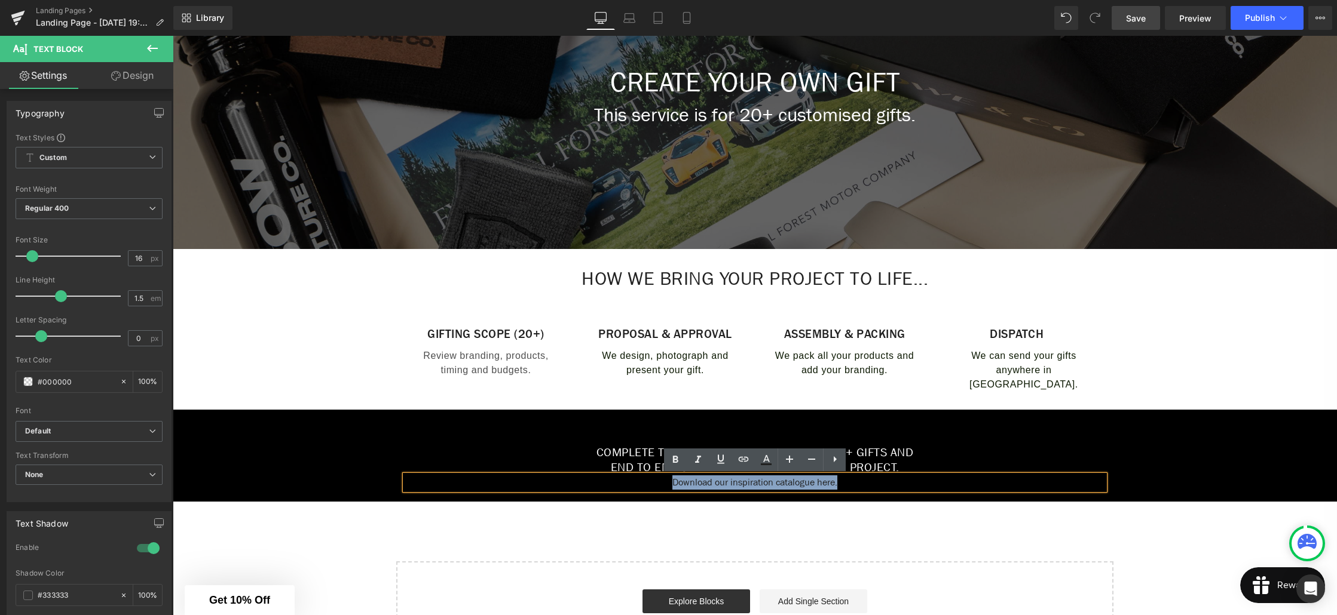
drag, startPoint x: 852, startPoint y: 485, endPoint x: 641, endPoint y: 487, distance: 210.9
click at [641, 487] on p "Download our inspiration catalogue here." at bounding box center [754, 483] width 699 height 14
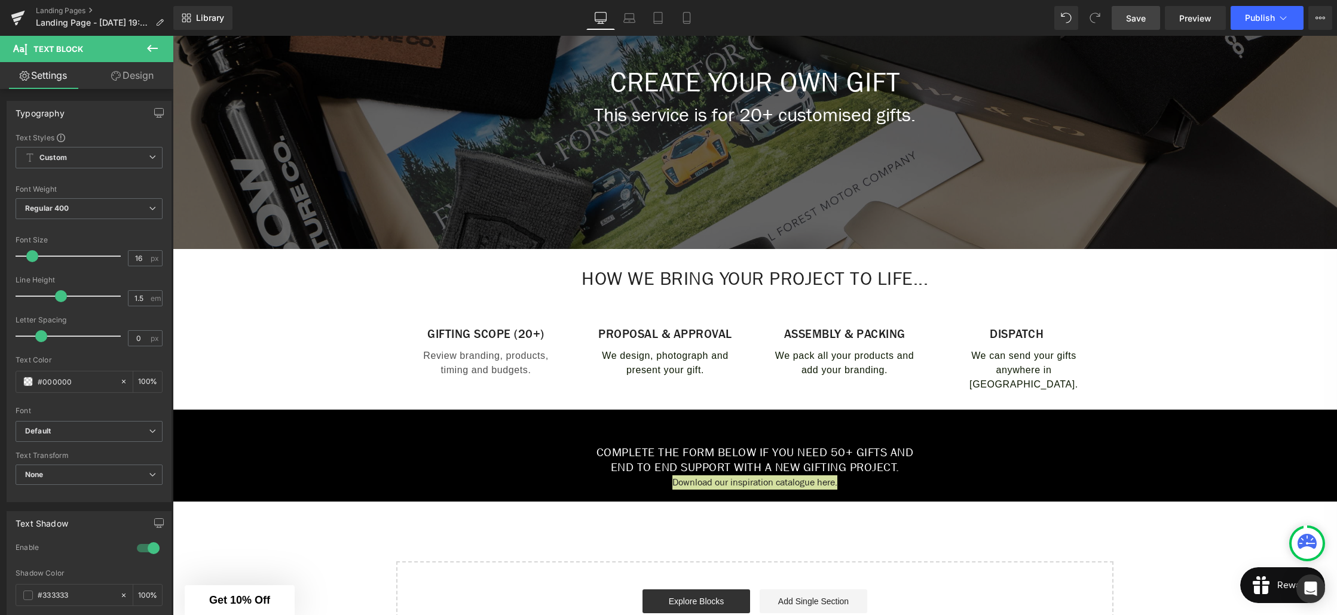
click at [120, 77] on link "Design" at bounding box center [132, 75] width 87 height 27
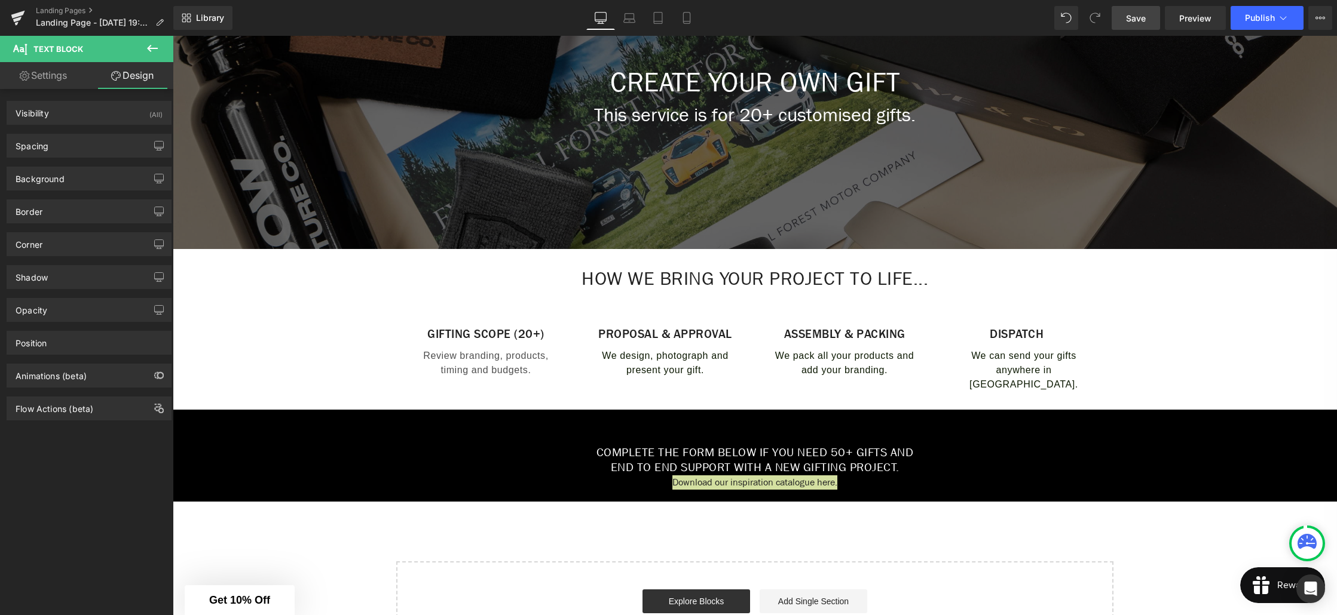
click at [63, 85] on link "Settings" at bounding box center [43, 75] width 87 height 27
type input "100"
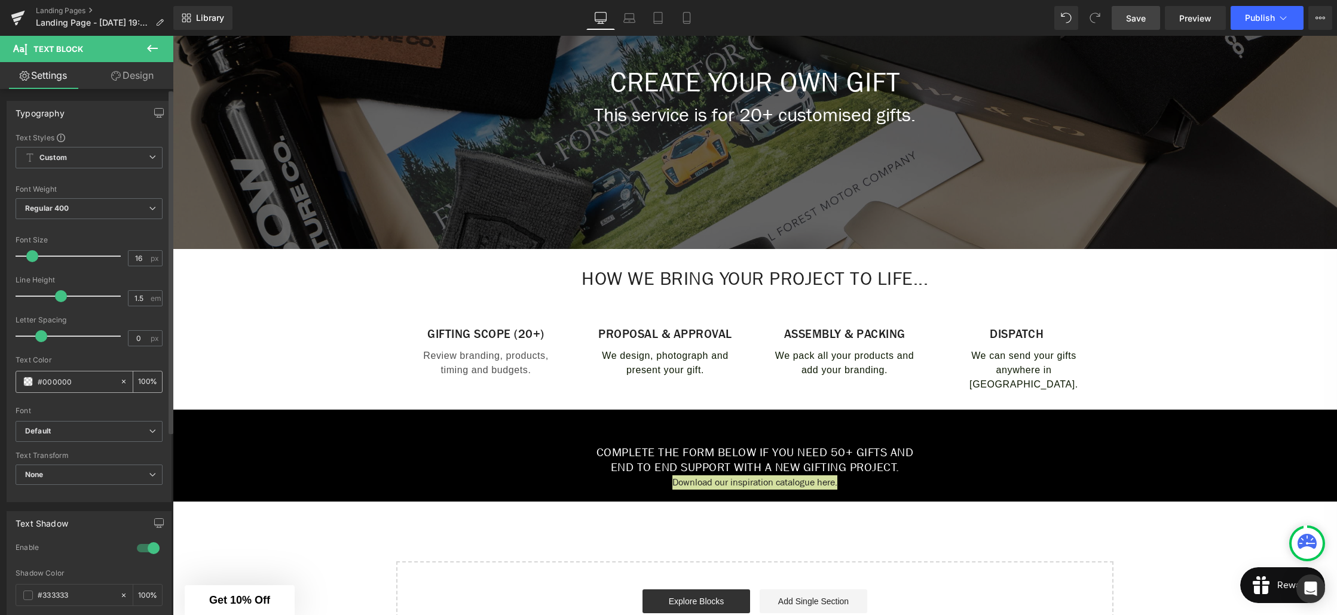
drag, startPoint x: 73, startPoint y: 382, endPoint x: 65, endPoint y: 382, distance: 7.8
click at [65, 382] on input "#000000" at bounding box center [76, 381] width 76 height 13
type input "#000"
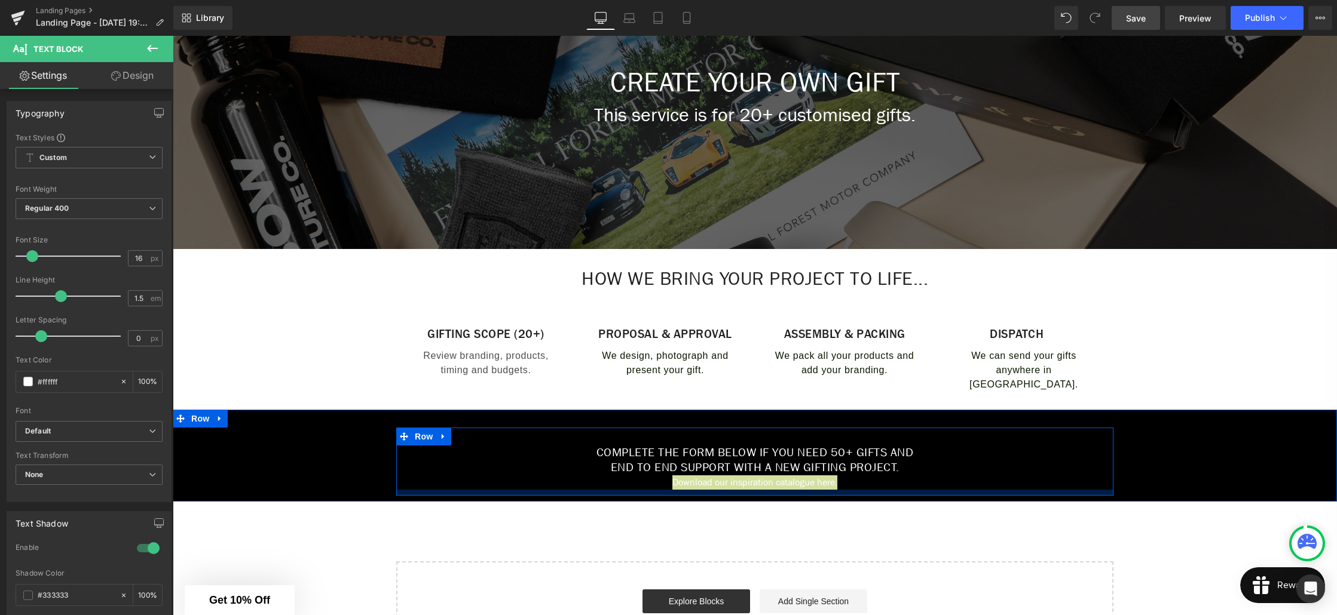
click at [434, 494] on div at bounding box center [754, 493] width 717 height 6
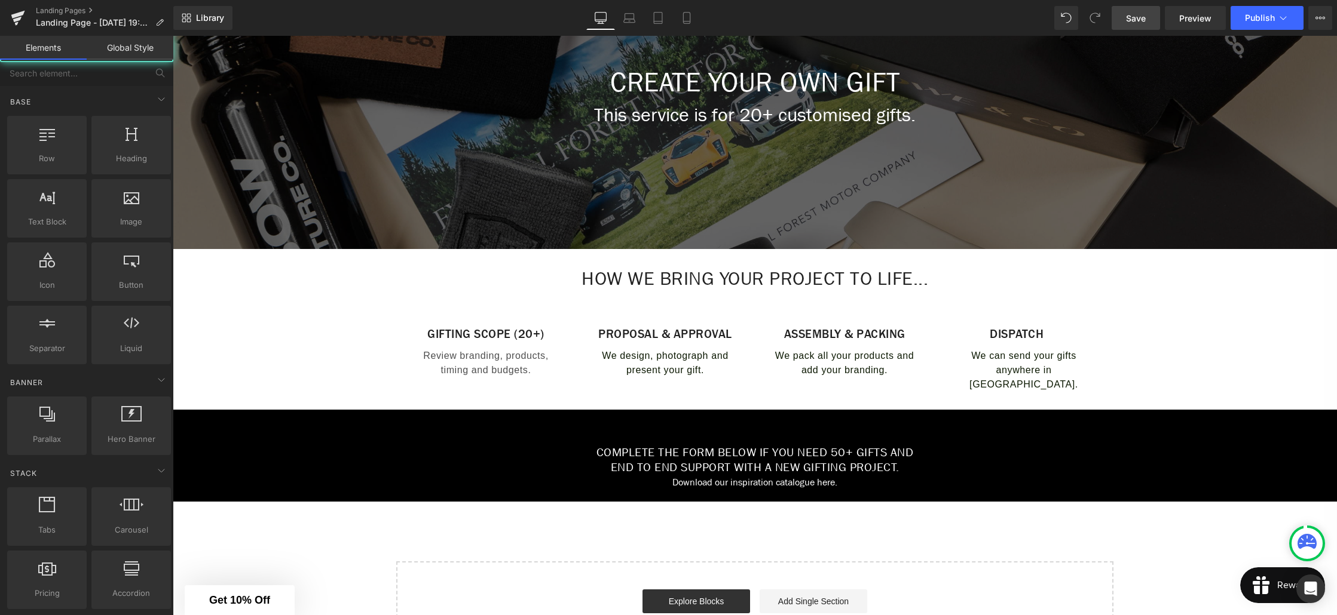
click at [584, 546] on div "Create Your Own Gift Heading This service is for 20+ customised gifts. Text Blo…" at bounding box center [755, 298] width 1164 height 722
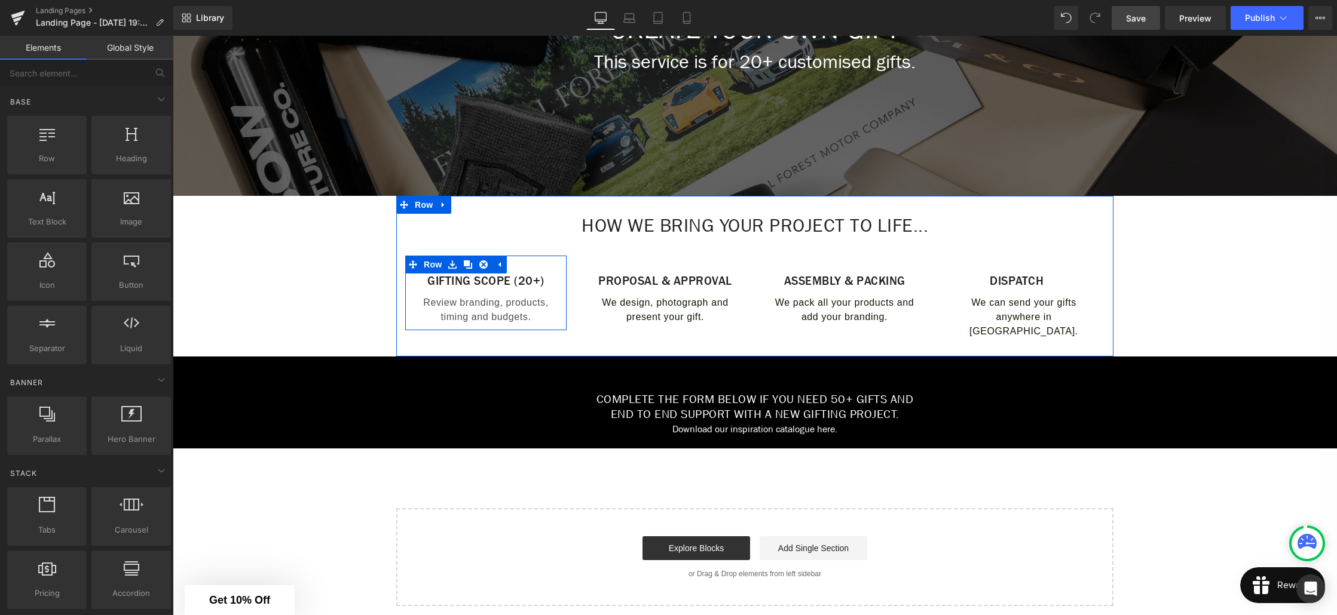
scroll to position [326, 0]
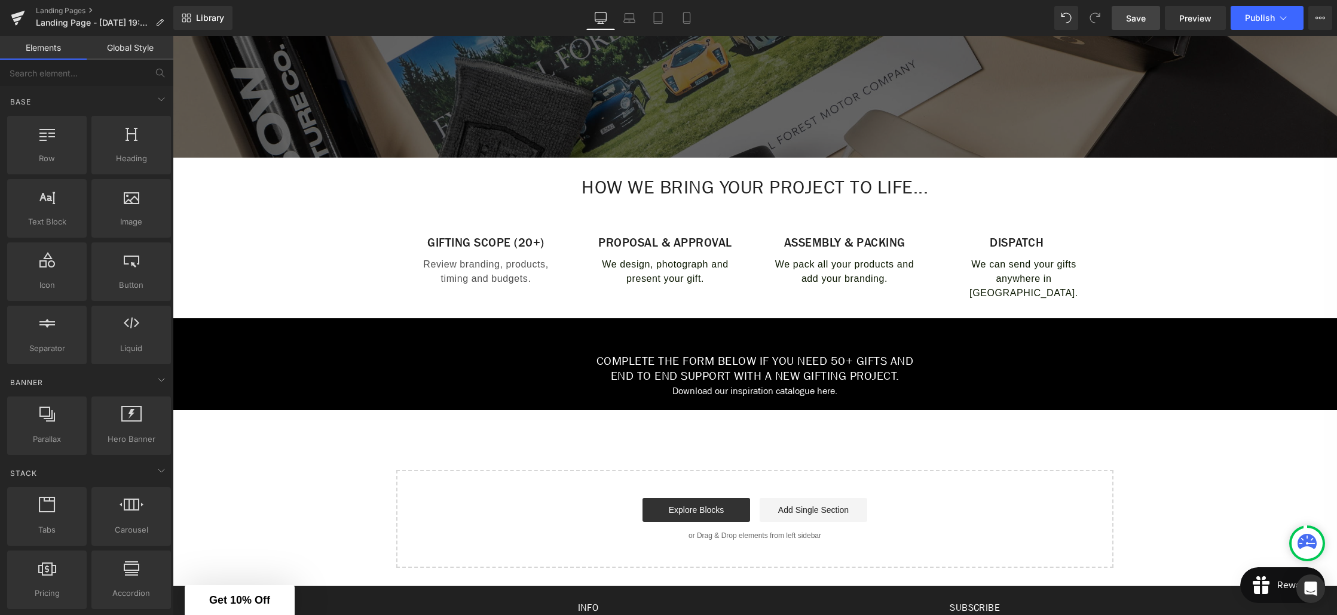
click at [173, 36] on div at bounding box center [173, 36] width 0 height 0
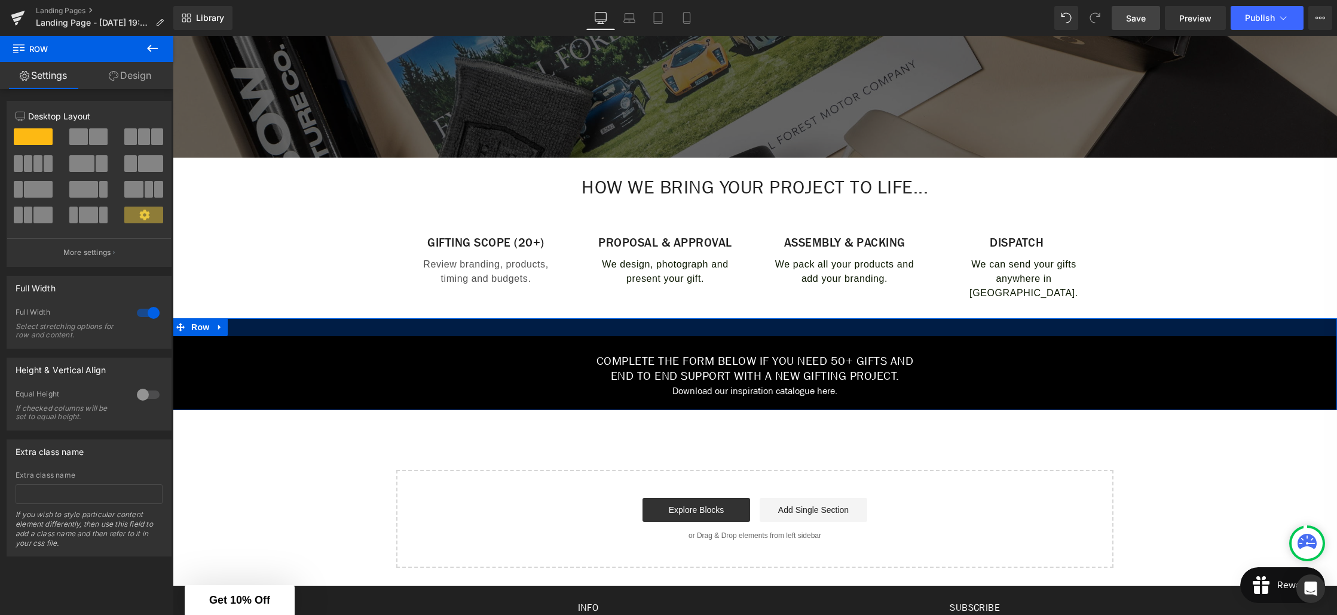
click at [633, 328] on div at bounding box center [755, 327] width 1164 height 18
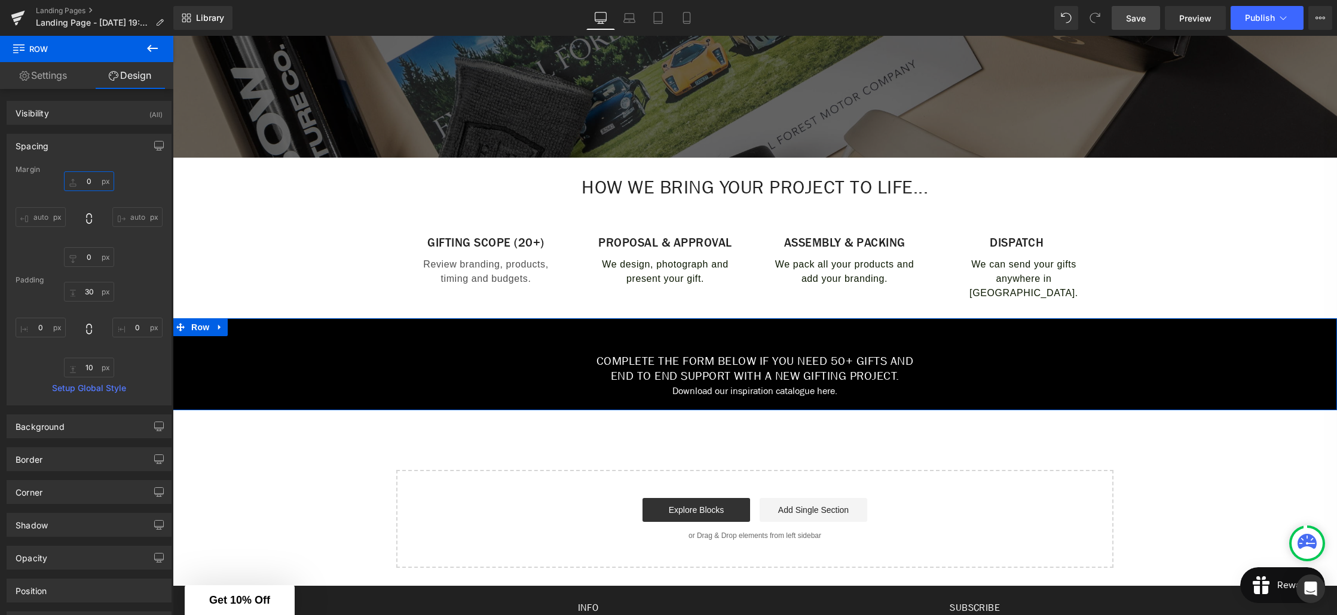
click at [89, 181] on input "0" at bounding box center [89, 181] width 50 height 20
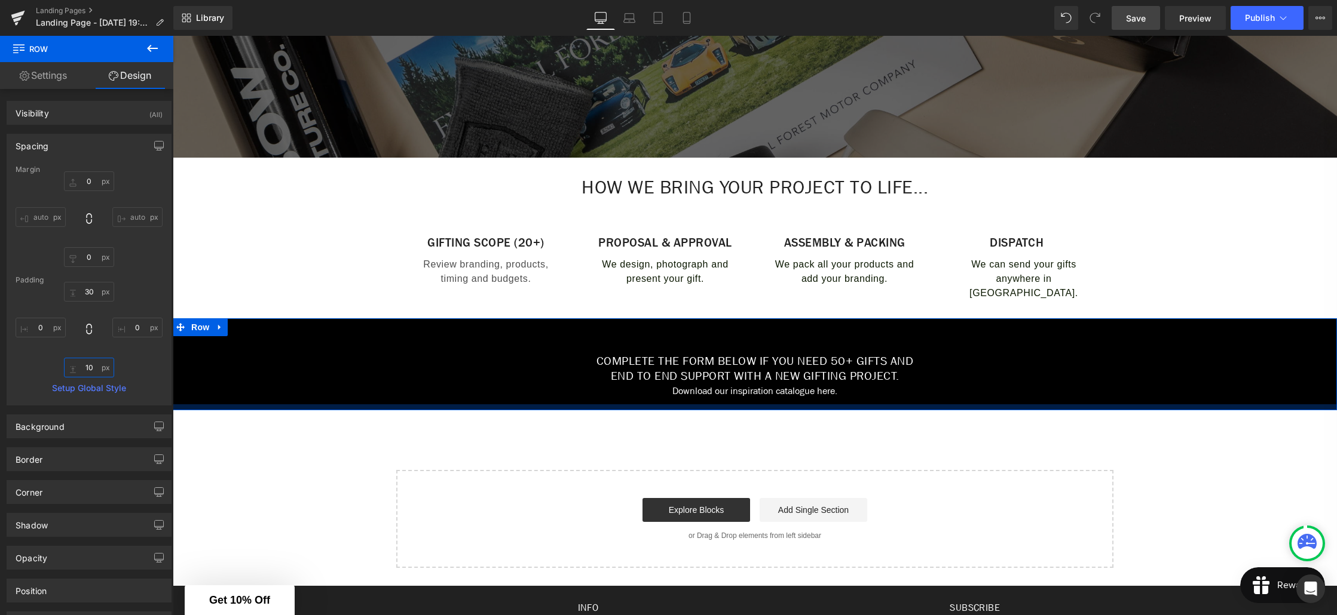
click at [88, 366] on input "10" at bounding box center [89, 368] width 50 height 20
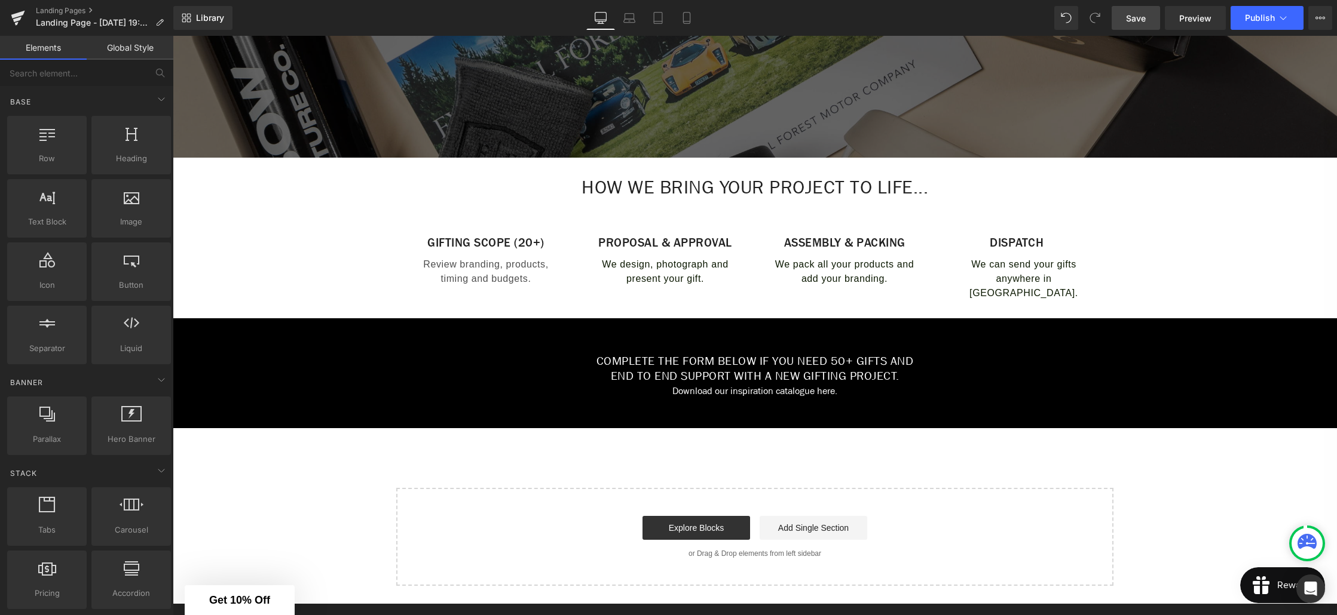
click at [528, 454] on div "Create Your Own Gift Heading This service is for 20+ customised gifts. Text Blo…" at bounding box center [755, 216] width 1164 height 740
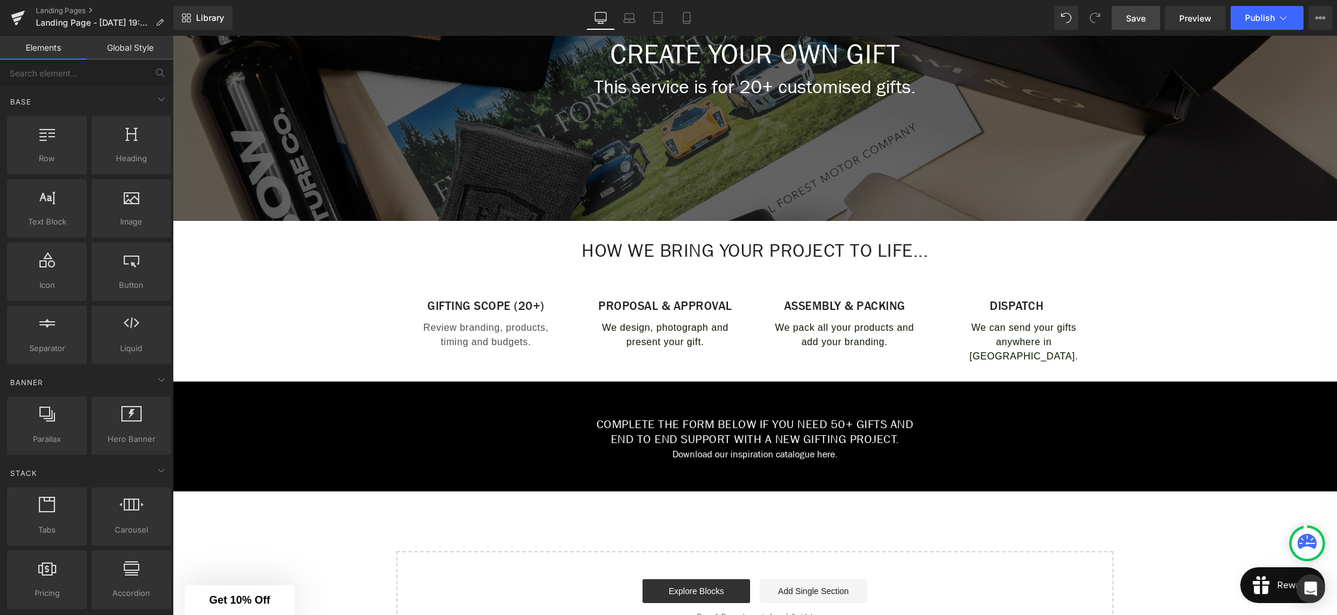
scroll to position [270, 0]
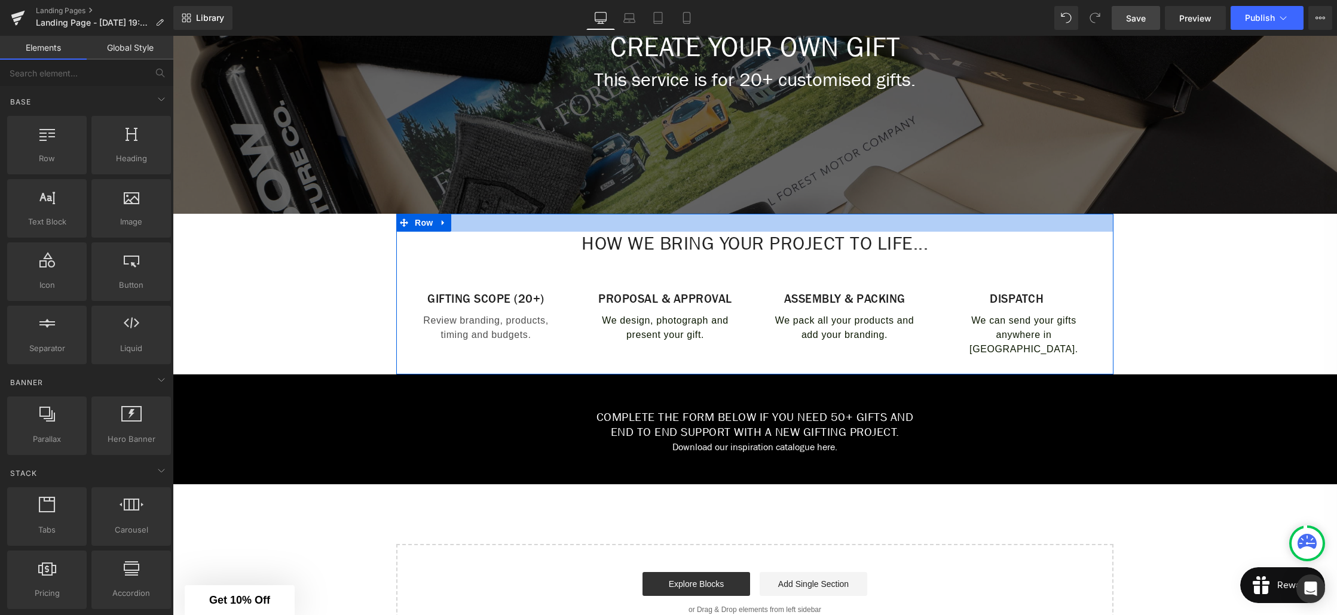
click at [668, 224] on div at bounding box center [754, 223] width 717 height 18
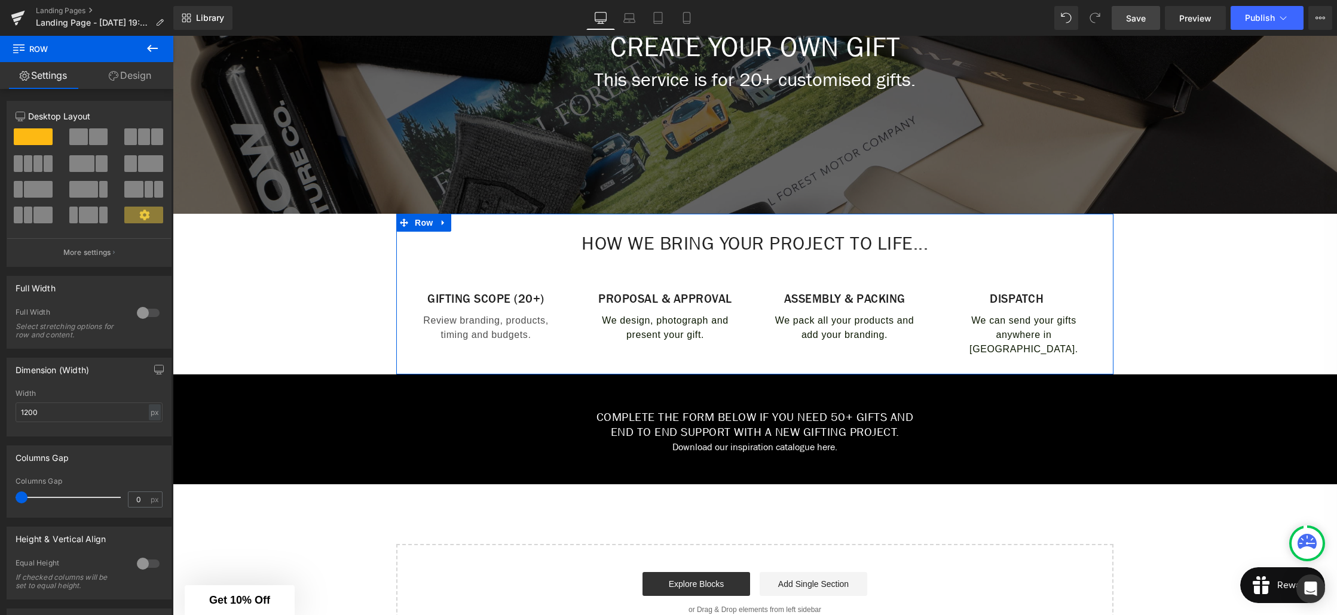
click at [750, 224] on div at bounding box center [754, 223] width 717 height 18
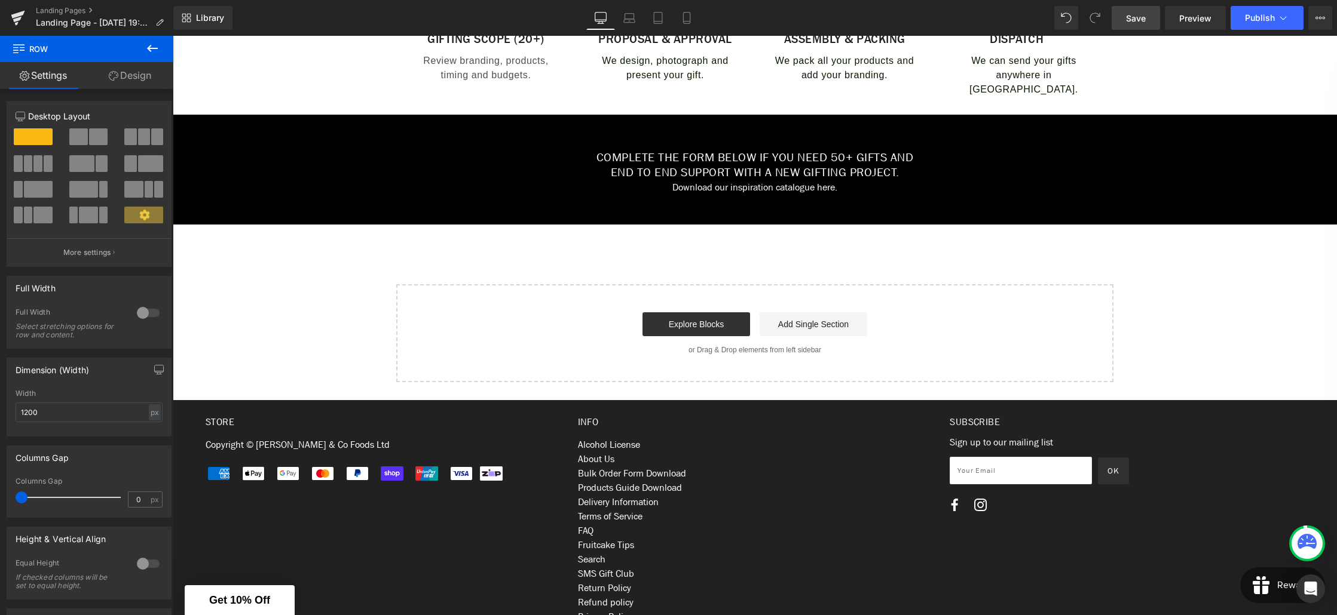
scroll to position [531, 0]
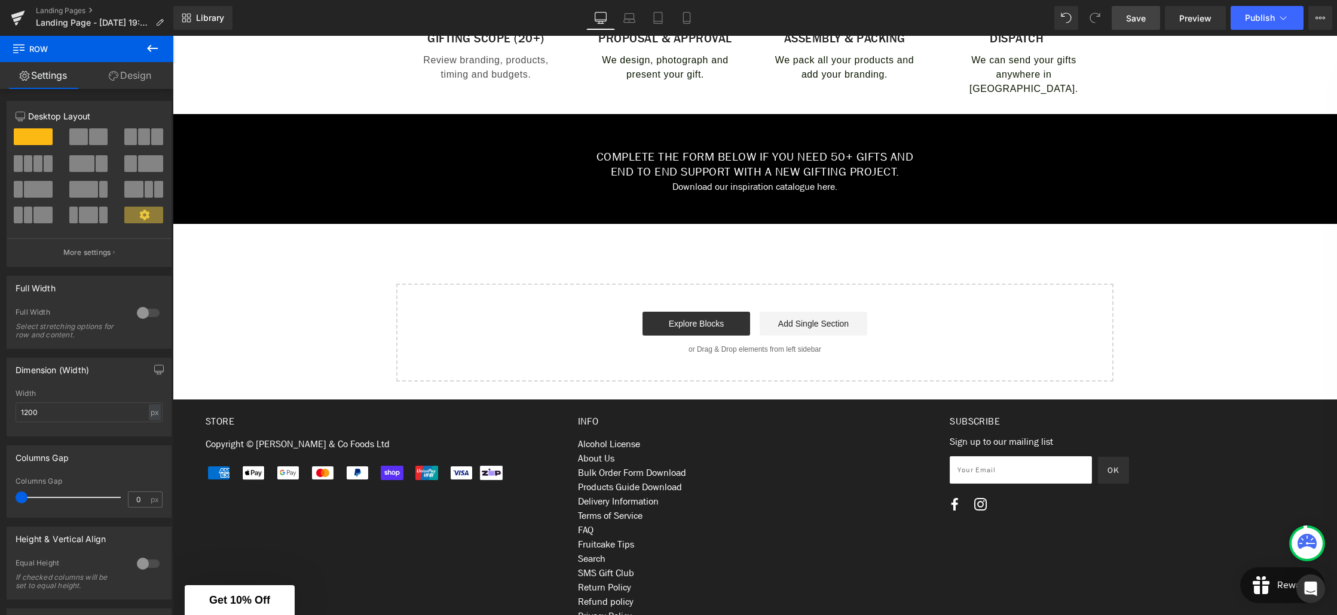
click at [155, 48] on icon at bounding box center [152, 48] width 11 height 7
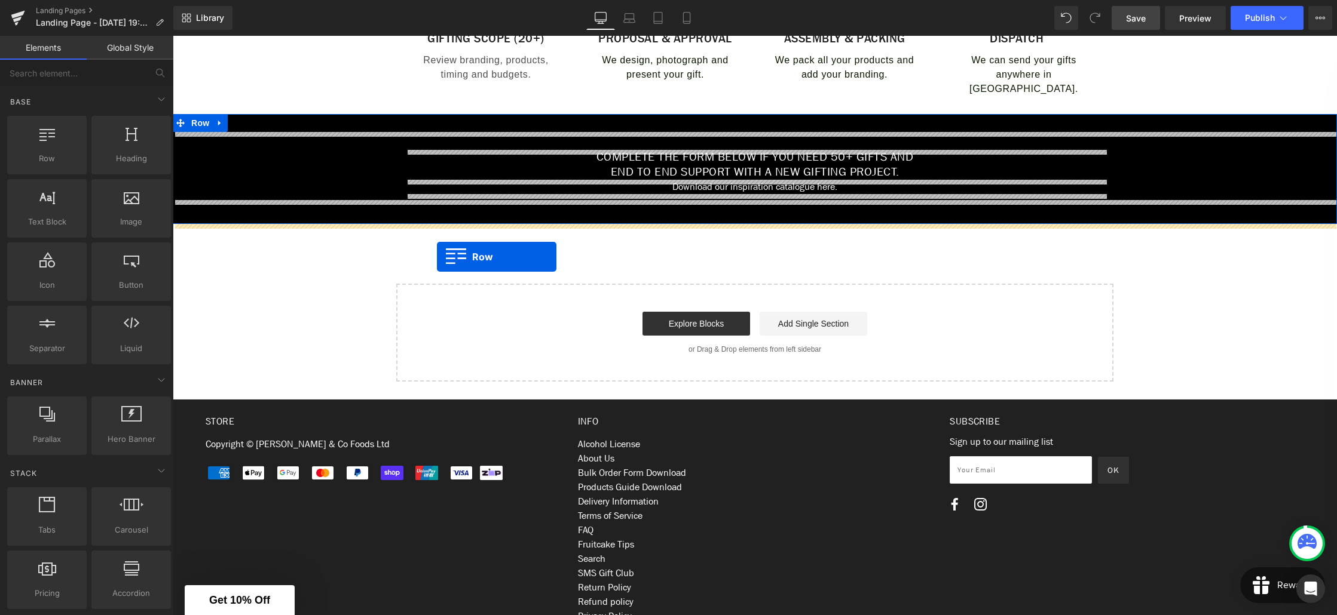
drag, startPoint x: 222, startPoint y: 179, endPoint x: 437, endPoint y: 257, distance: 228.7
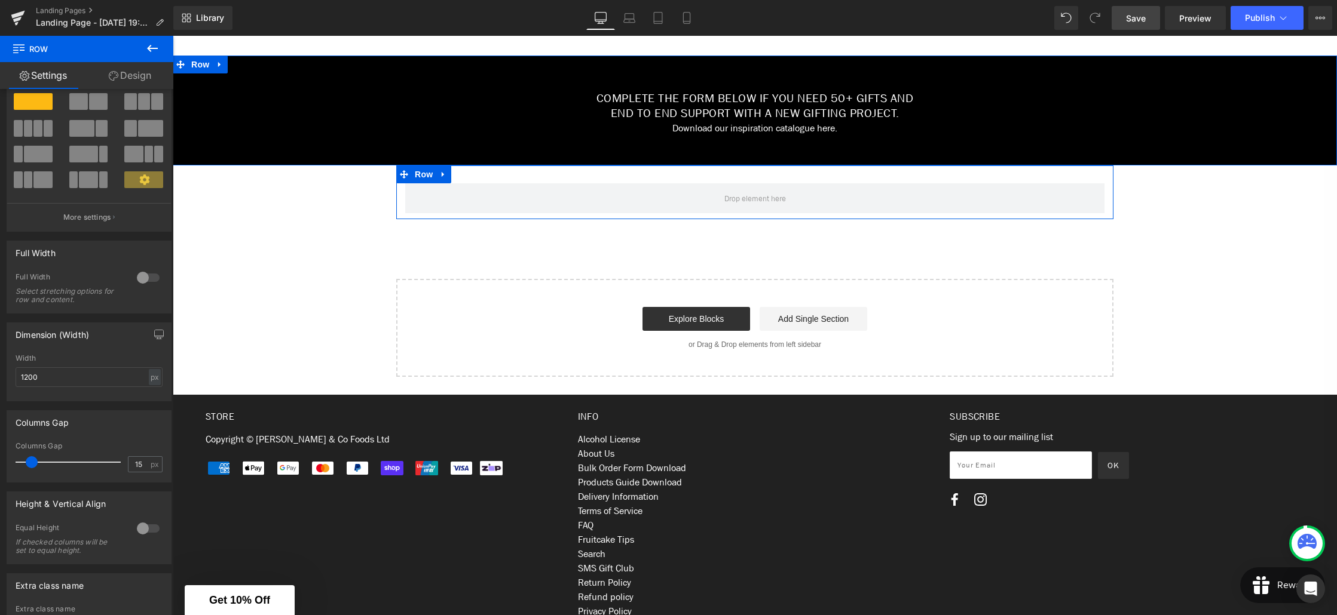
scroll to position [0, 0]
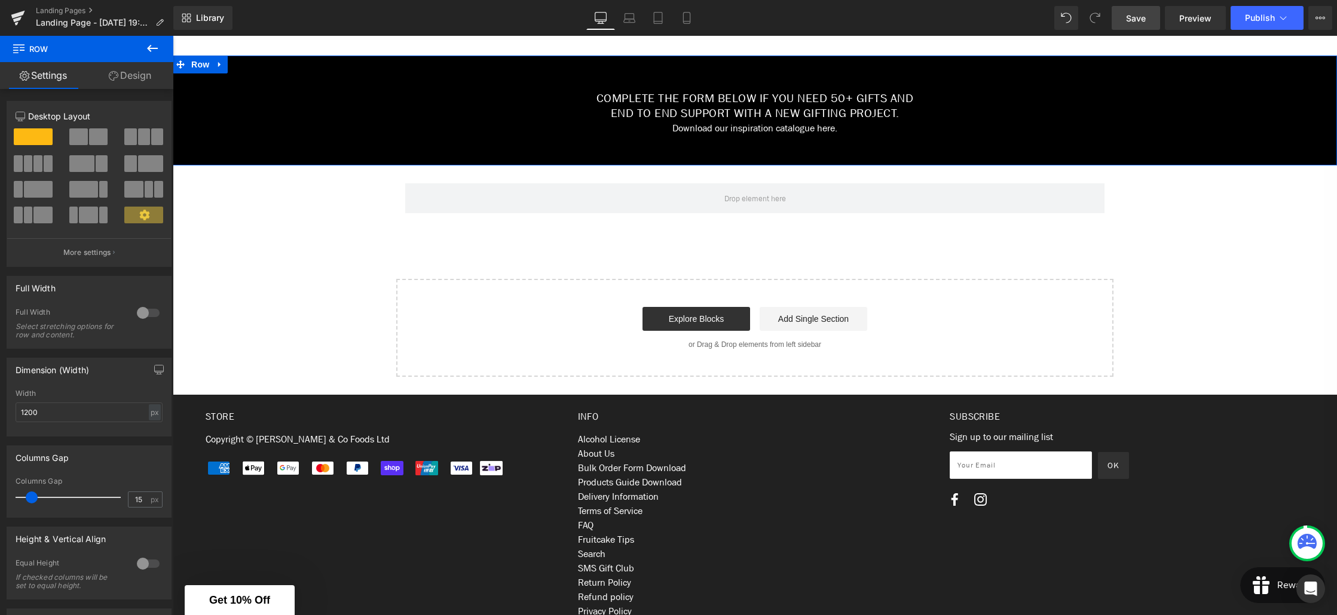
click at [152, 50] on icon at bounding box center [152, 48] width 14 height 14
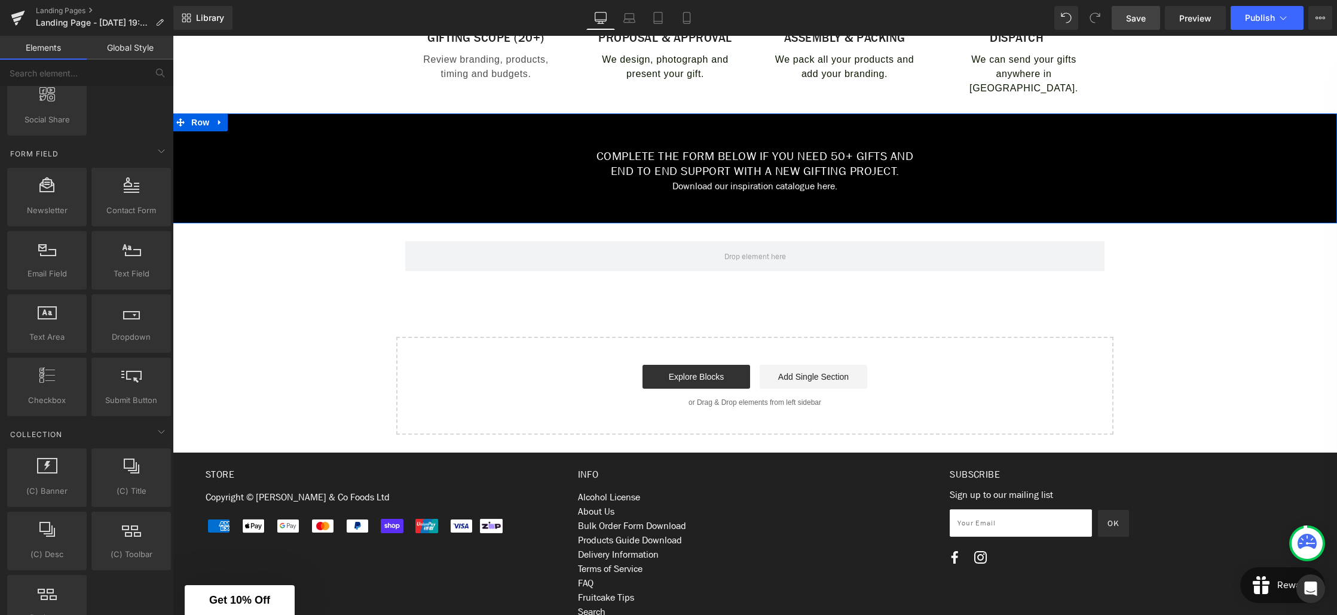
scroll to position [528, 0]
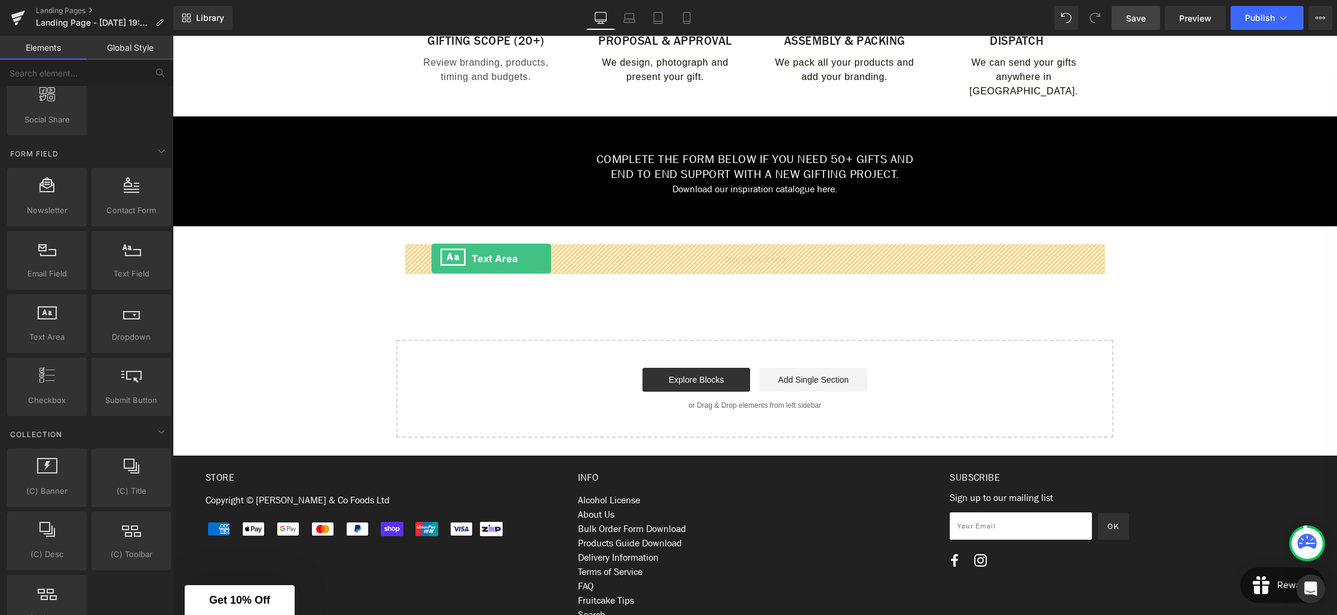
drag, startPoint x: 221, startPoint y: 363, endPoint x: 431, endPoint y: 259, distance: 234.6
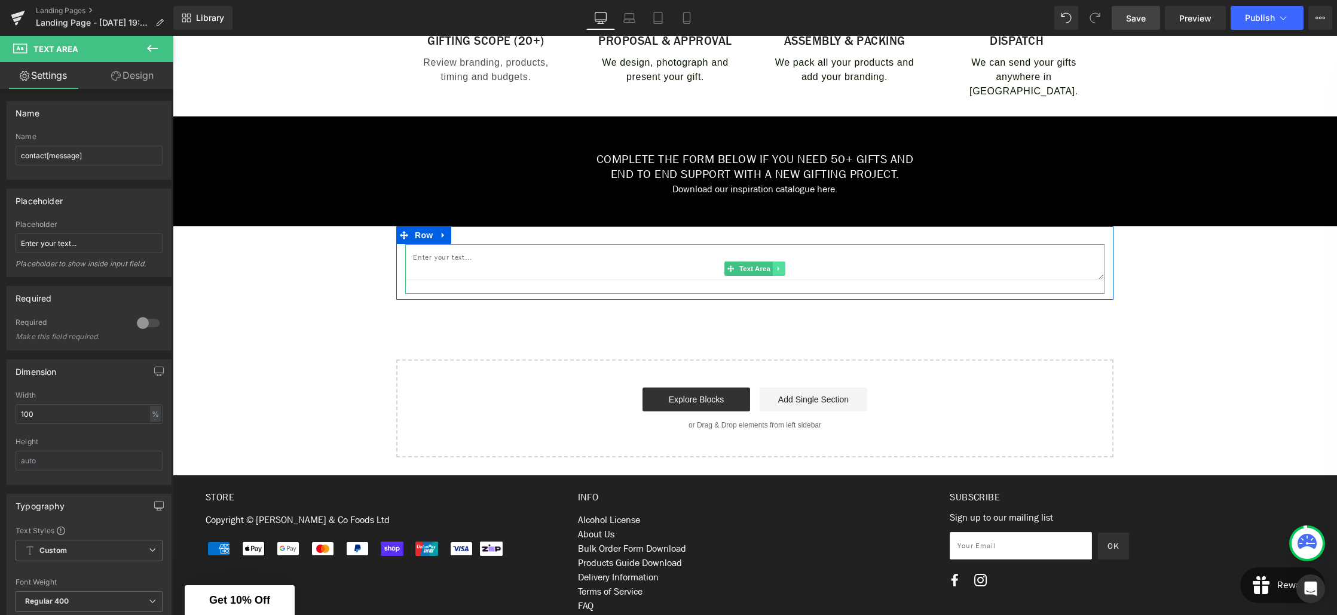
click at [780, 270] on icon at bounding box center [779, 268] width 7 height 7
click at [785, 268] on icon at bounding box center [785, 268] width 7 height 7
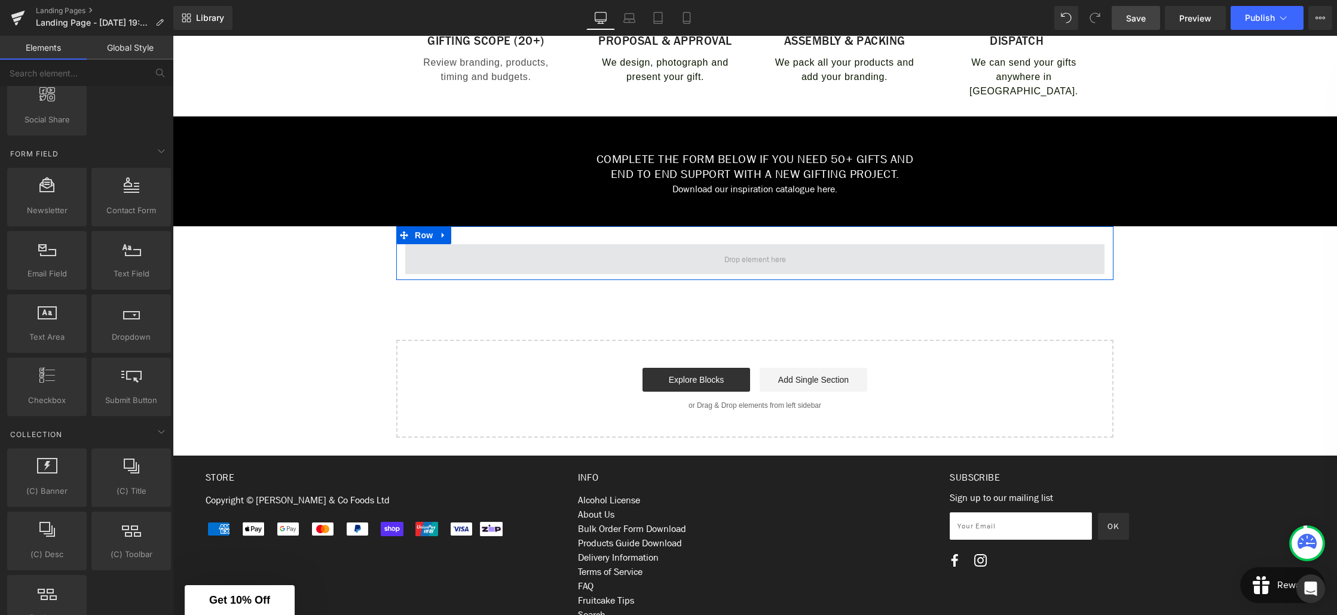
click at [604, 260] on span at bounding box center [754, 259] width 699 height 30
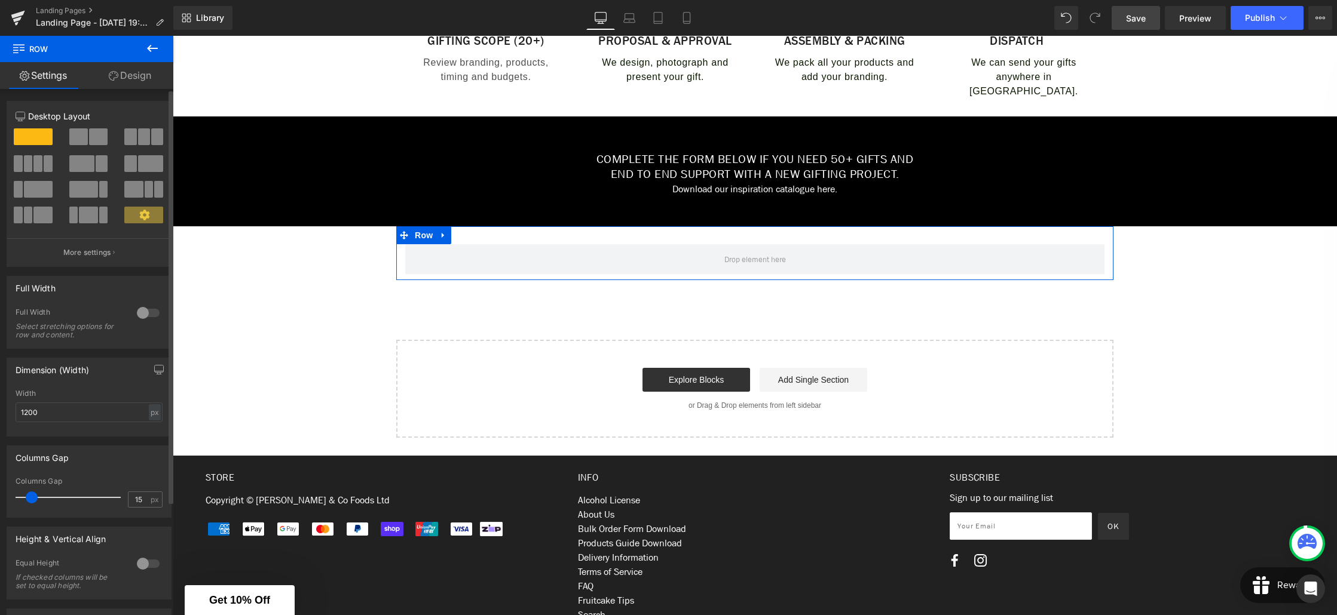
click at [84, 141] on span at bounding box center [78, 136] width 19 height 17
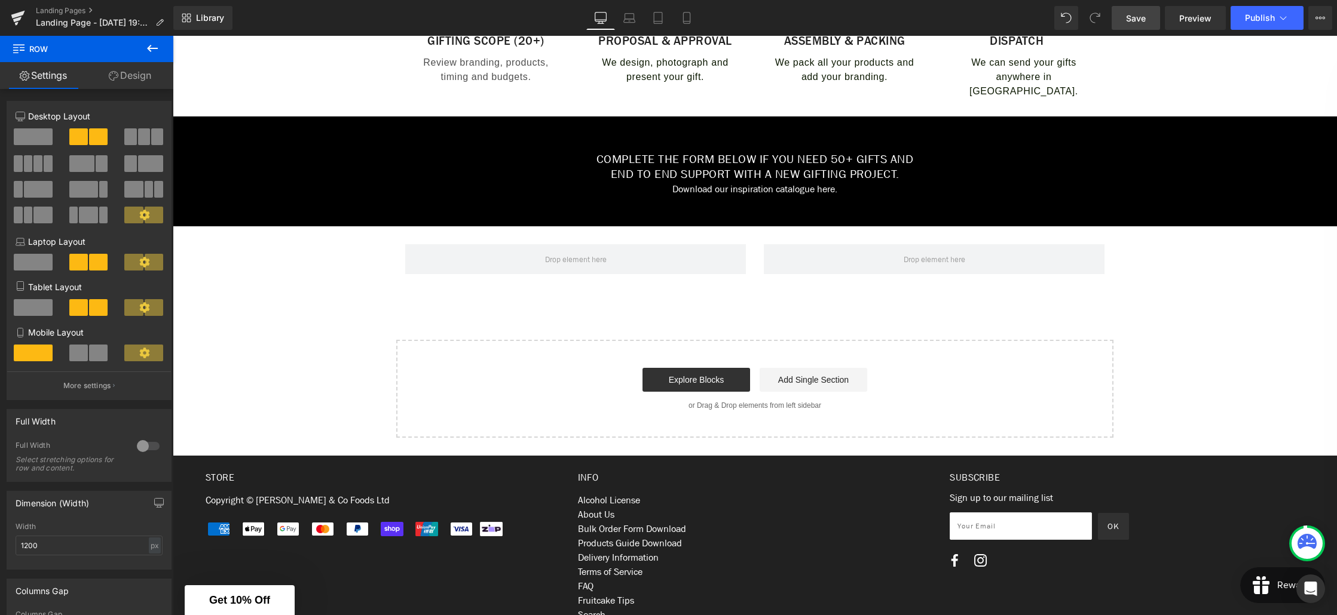
click at [152, 49] on icon at bounding box center [152, 48] width 14 height 14
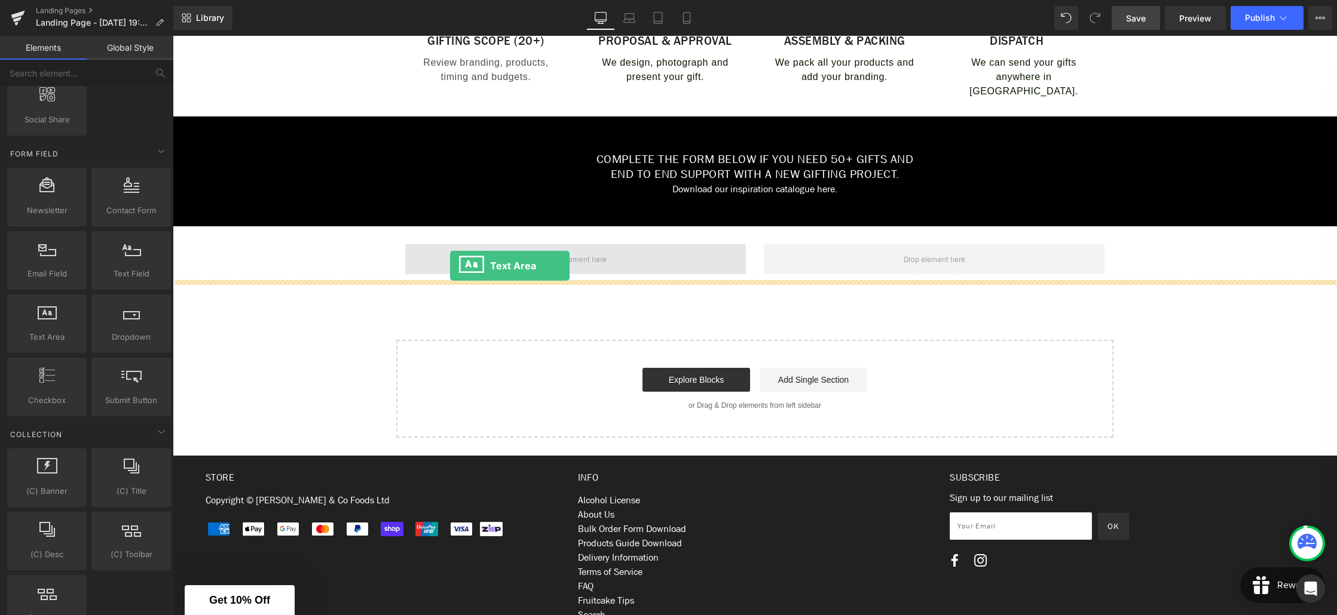
drag, startPoint x: 220, startPoint y: 355, endPoint x: 450, endPoint y: 266, distance: 246.1
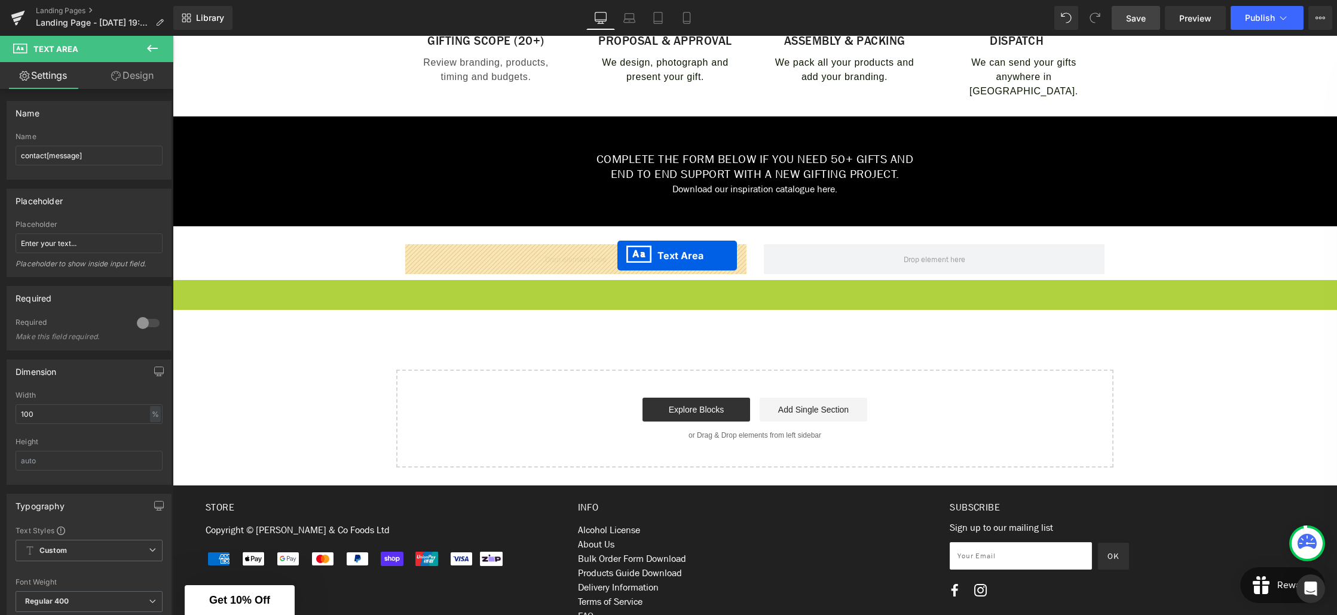
drag, startPoint x: 740, startPoint y: 300, endPoint x: 617, endPoint y: 256, distance: 130.8
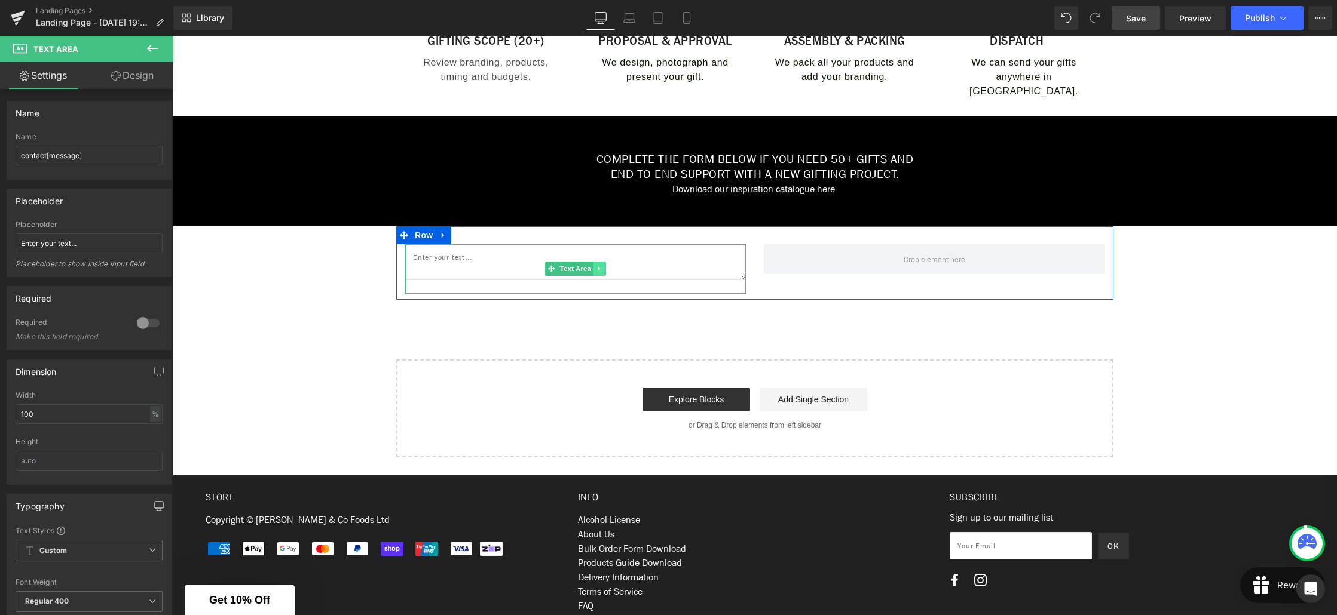
click at [604, 270] on link at bounding box center [599, 269] width 13 height 14
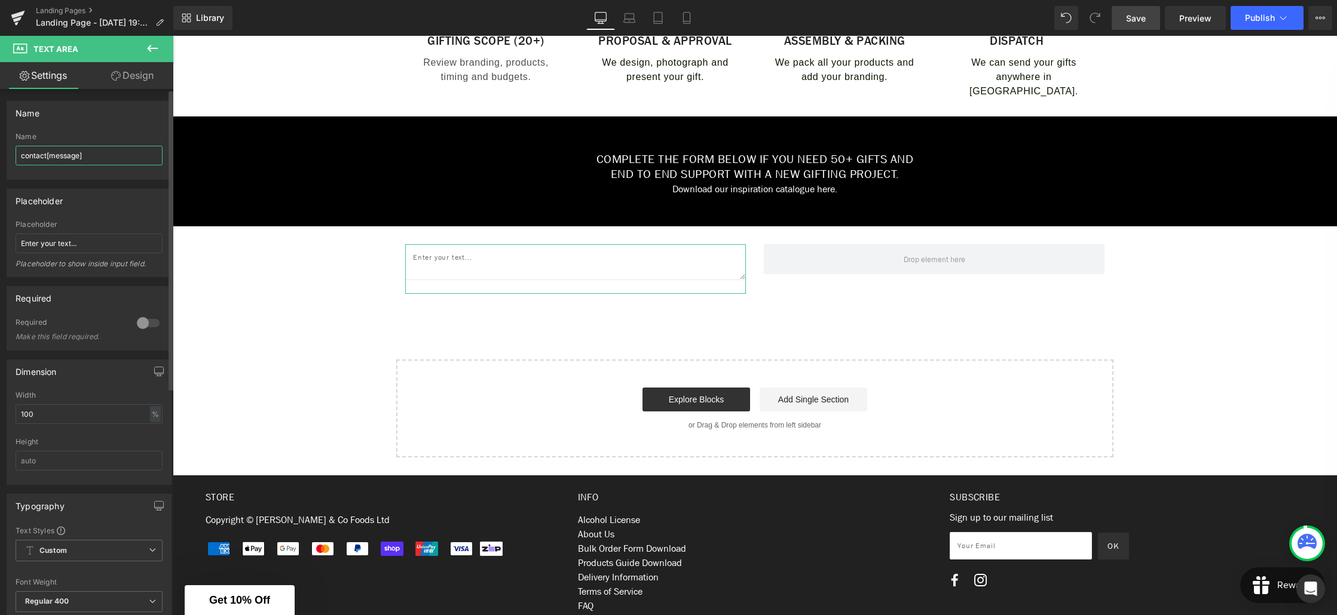
click at [115, 159] on input "contact[message]" at bounding box center [89, 156] width 147 height 20
click at [149, 325] on div at bounding box center [148, 323] width 29 height 19
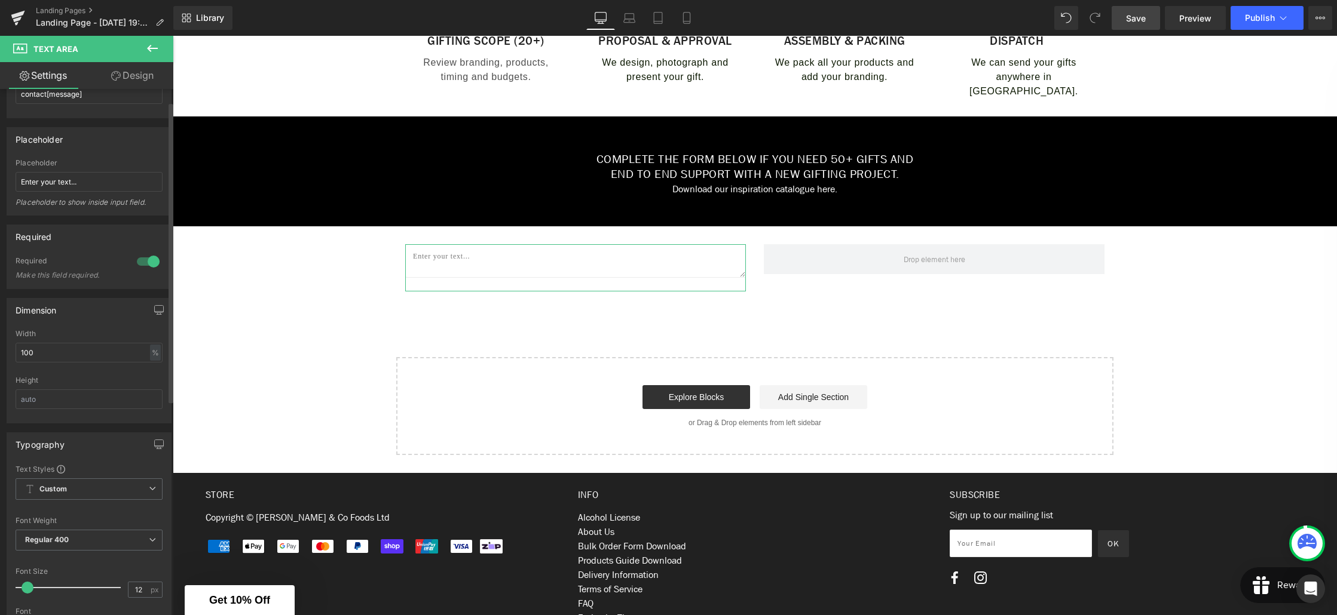
scroll to position [0, 0]
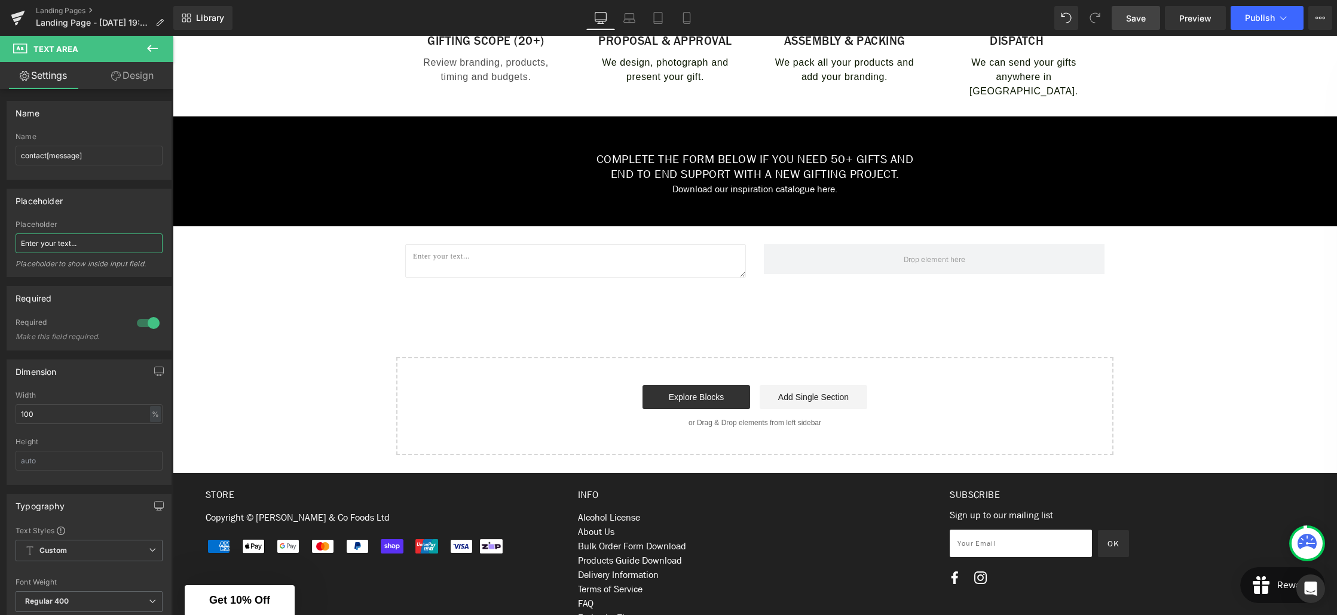
drag, startPoint x: 83, startPoint y: 243, endPoint x: -5, endPoint y: 243, distance: 87.8
click at [0, 243] on html "Text Area You are previewing how the will restyle your page. You can not edit E…" at bounding box center [668, 307] width 1337 height 615
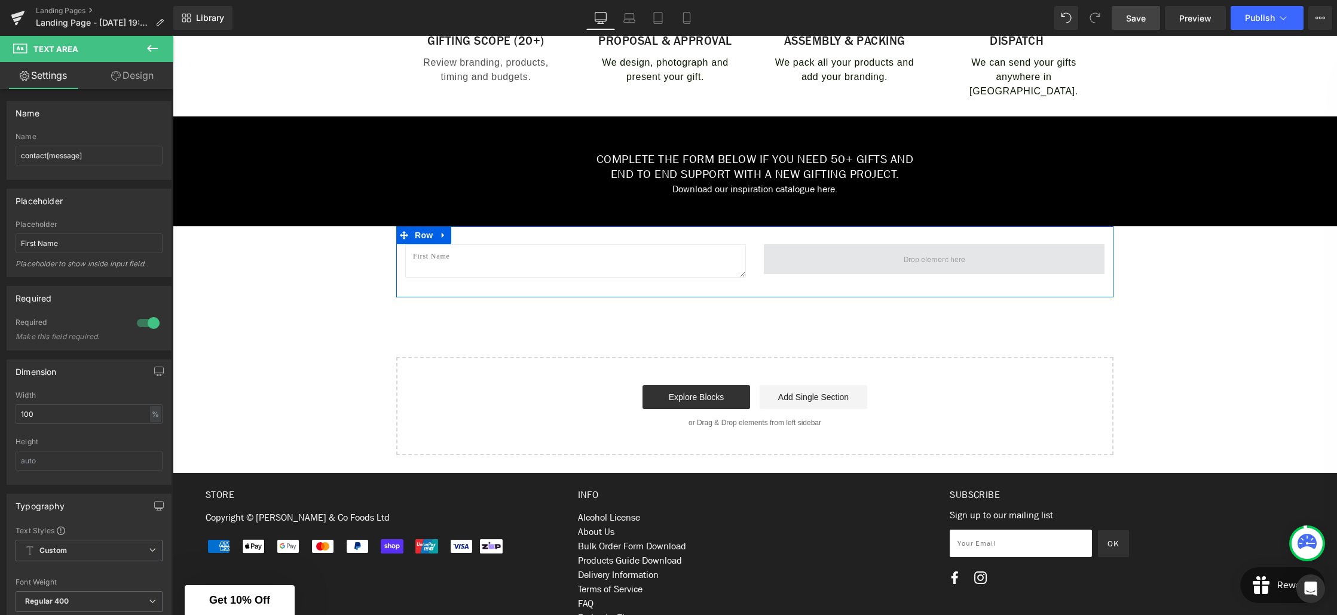
click at [823, 260] on span at bounding box center [934, 259] width 341 height 30
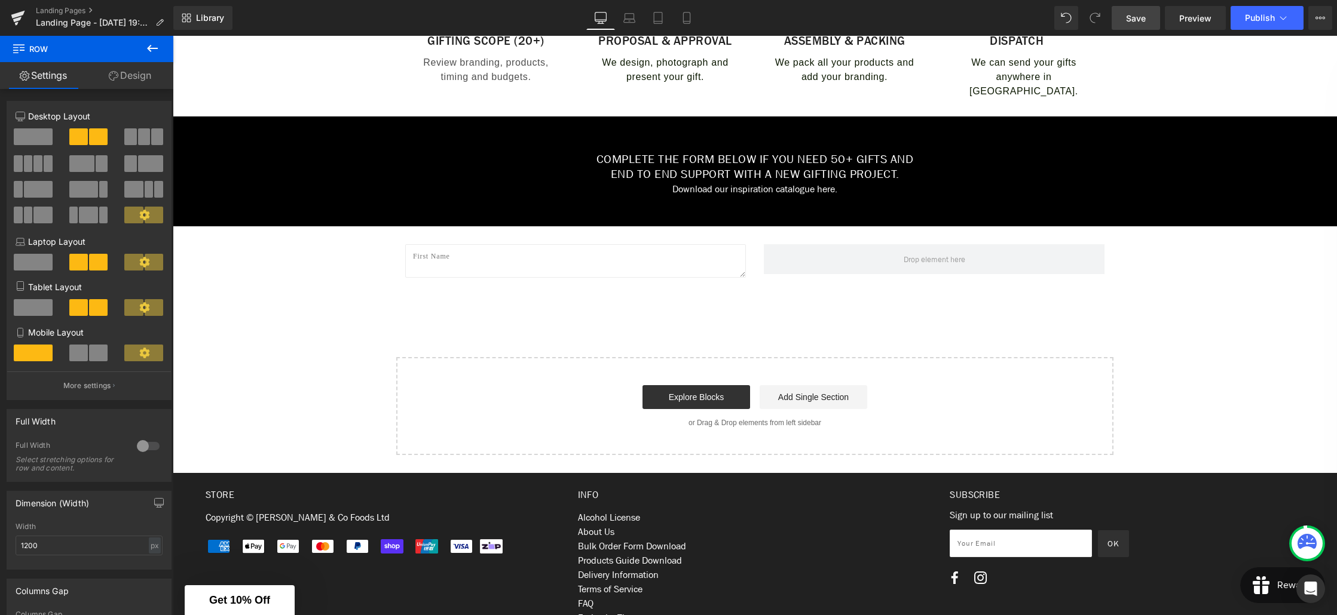
click at [151, 42] on icon at bounding box center [152, 48] width 14 height 14
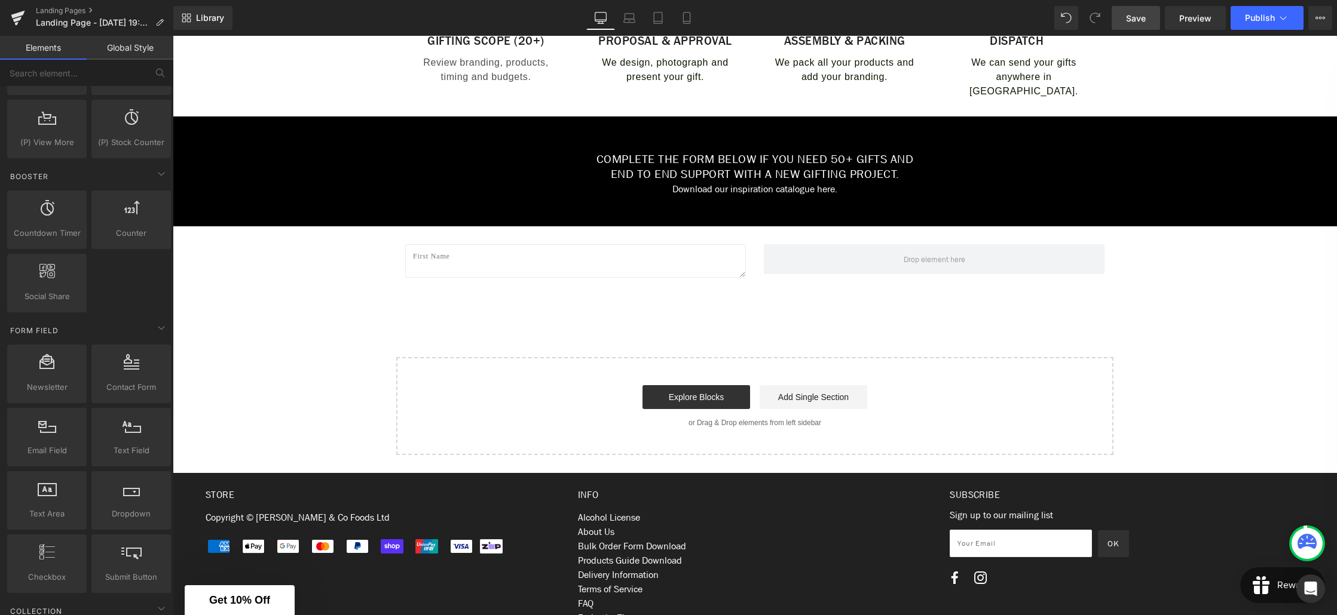
scroll to position [1581, 0]
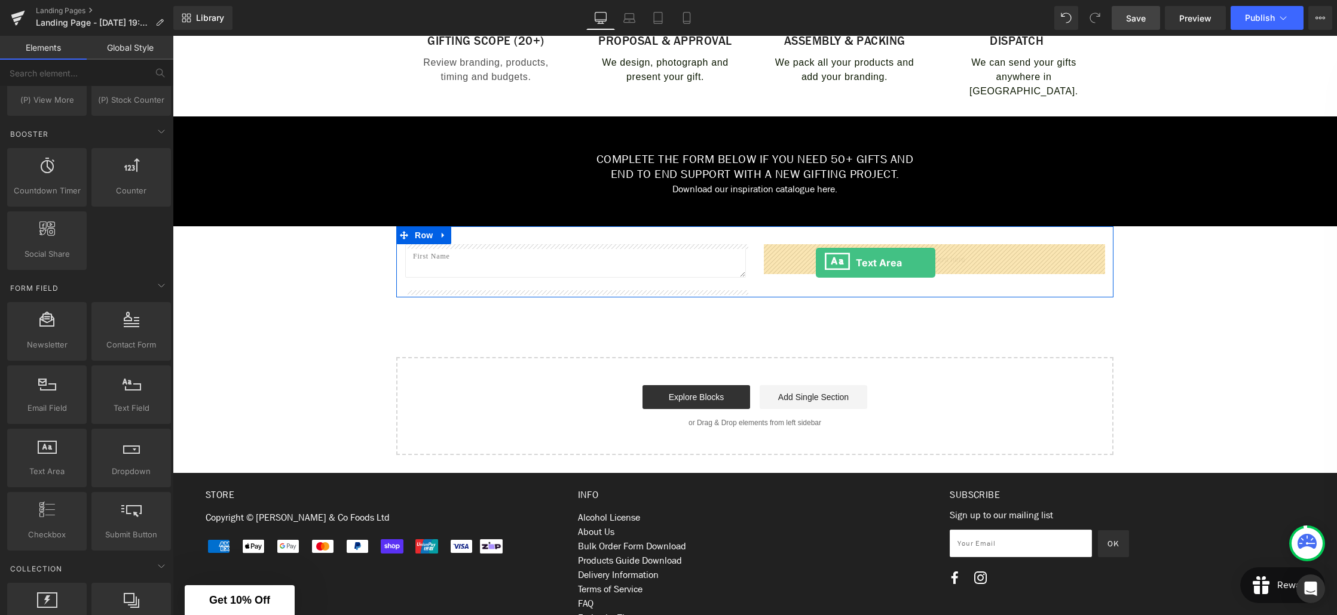
drag, startPoint x: 219, startPoint y: 502, endPoint x: 816, endPoint y: 263, distance: 642.5
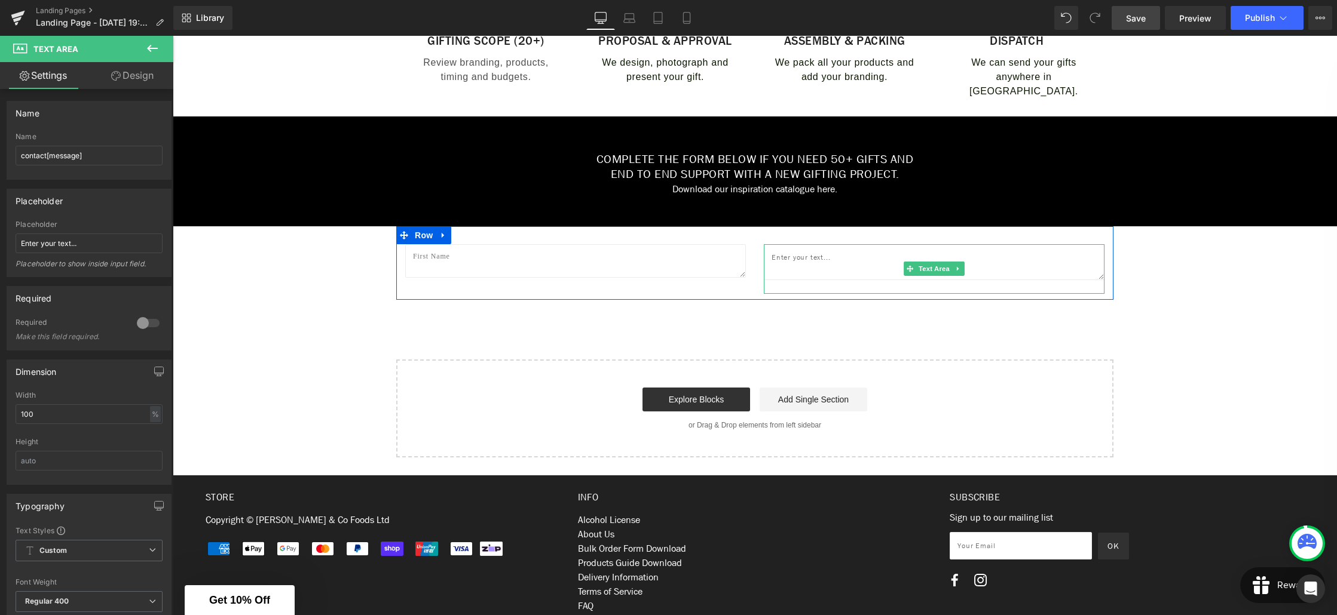
click at [837, 258] on textarea at bounding box center [934, 262] width 341 height 36
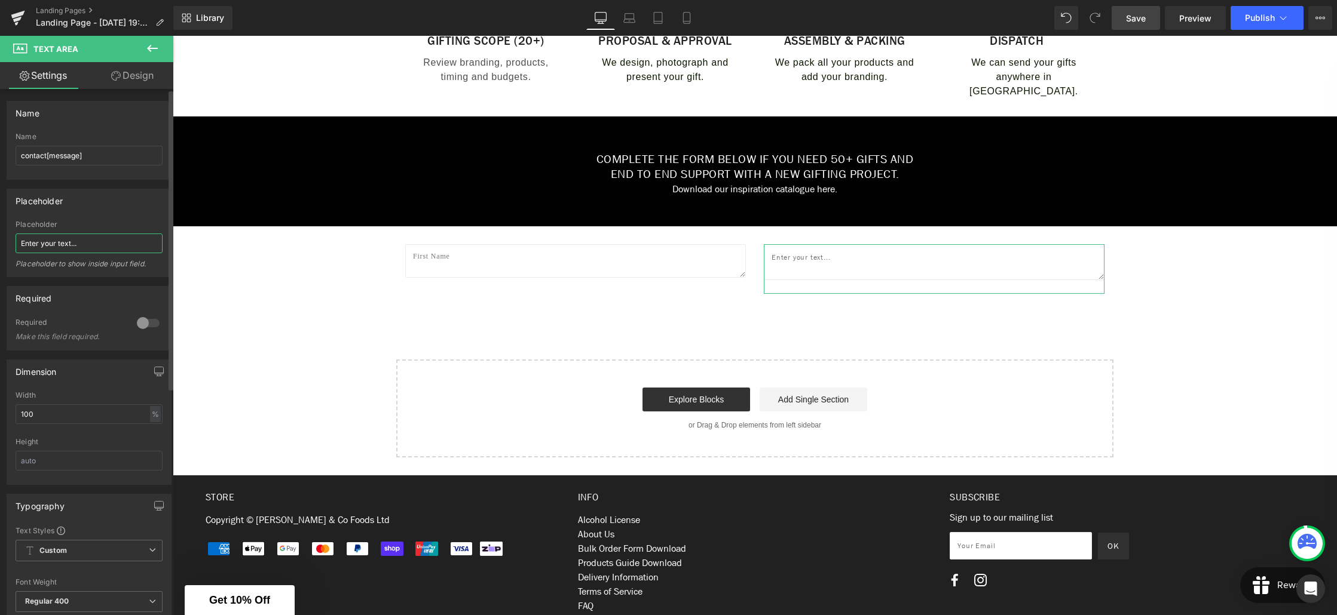
drag, startPoint x: 87, startPoint y: 244, endPoint x: 5, endPoint y: 241, distance: 81.3
click at [5, 241] on div "Placeholder Enter your text... Placeholder Enter your text... Placeholder to sh…" at bounding box center [89, 228] width 179 height 97
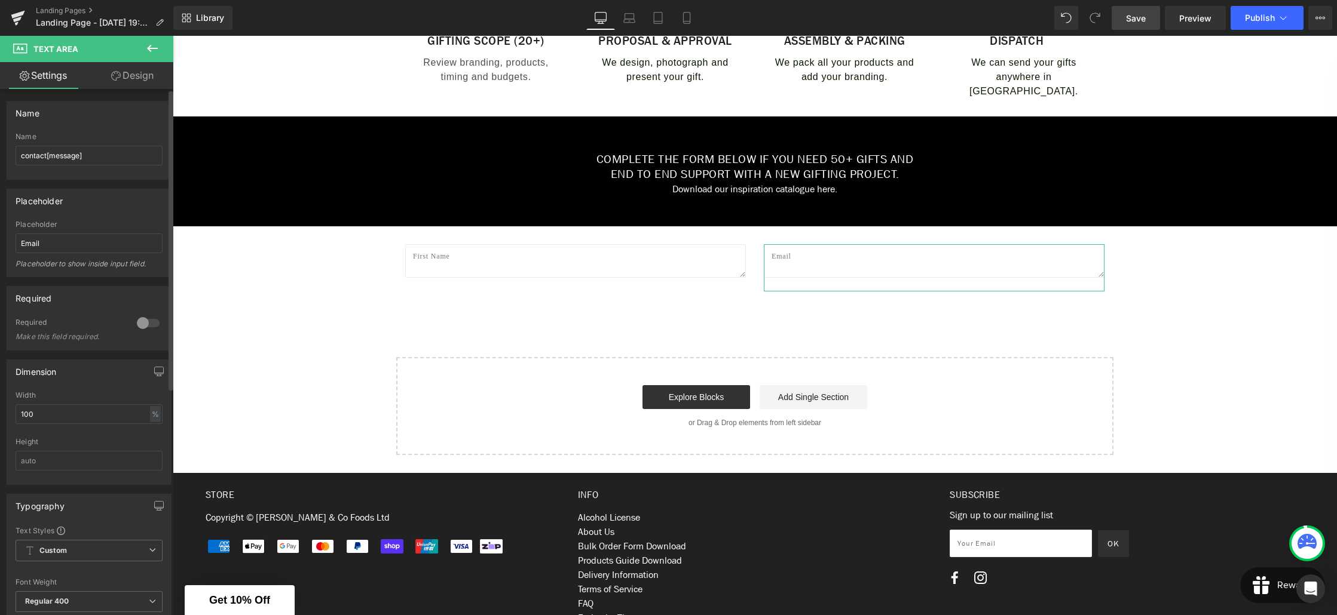
click at [152, 325] on div at bounding box center [148, 323] width 29 height 19
click at [150, 44] on icon at bounding box center [152, 48] width 14 height 14
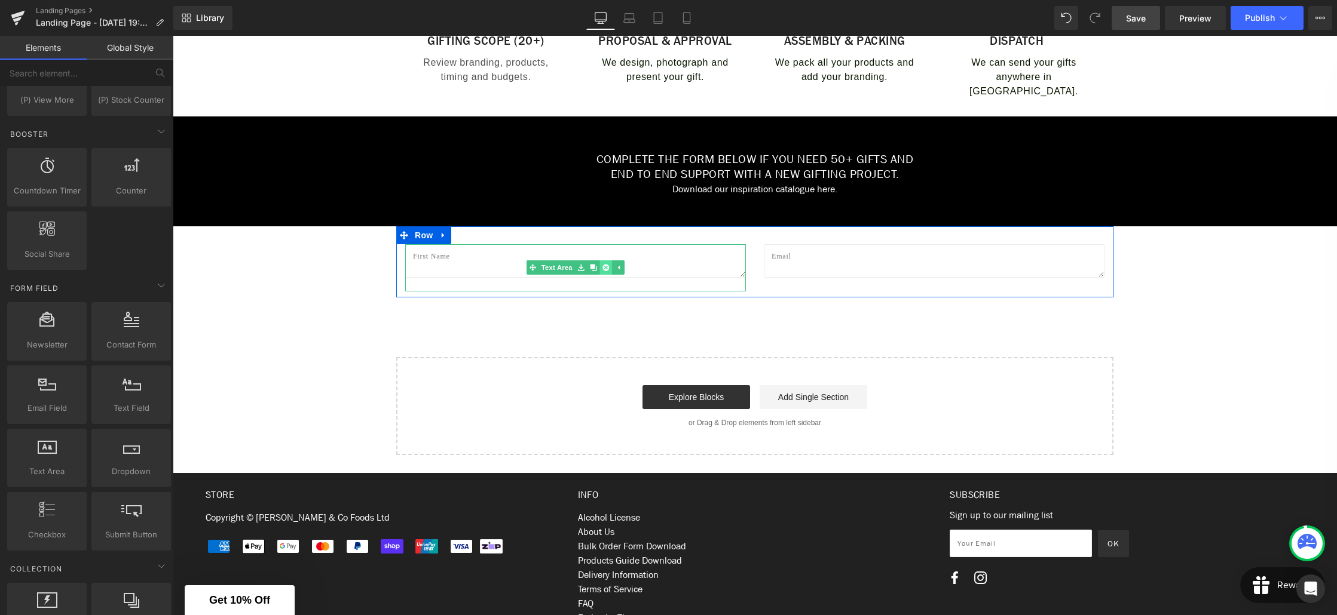
click at [605, 268] on icon at bounding box center [605, 267] width 7 height 7
click at [957, 269] on icon at bounding box center [958, 268] width 2 height 4
click at [964, 268] on icon at bounding box center [964, 267] width 7 height 7
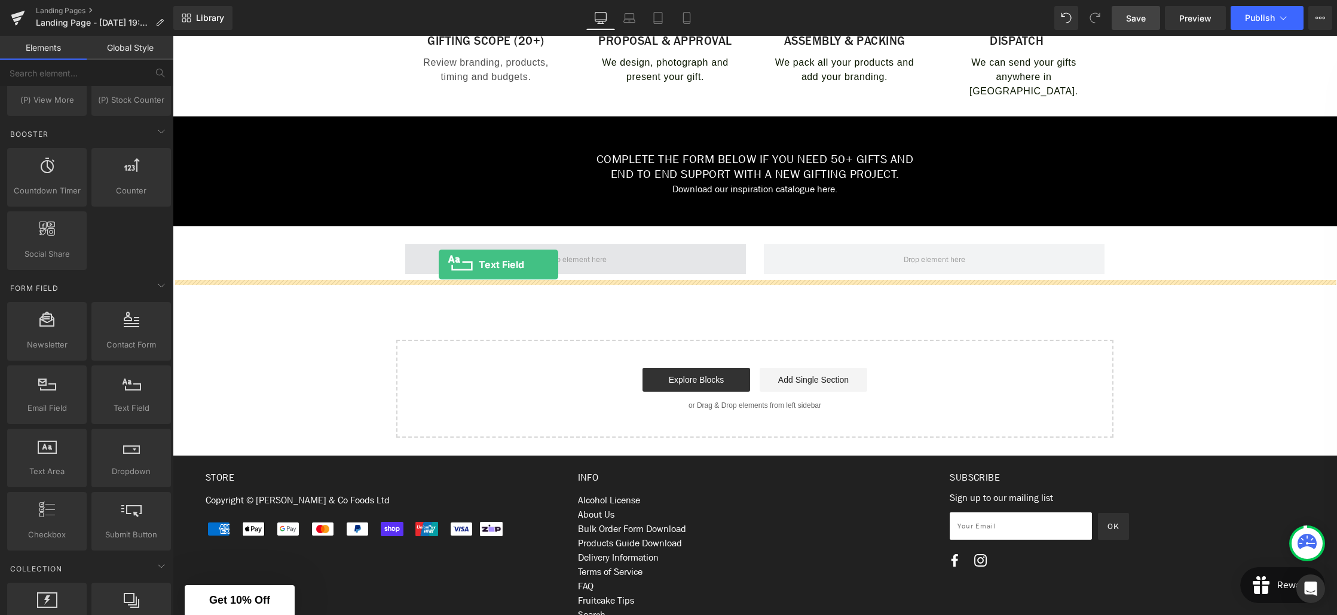
drag, startPoint x: 302, startPoint y: 432, endPoint x: 439, endPoint y: 265, distance: 216.1
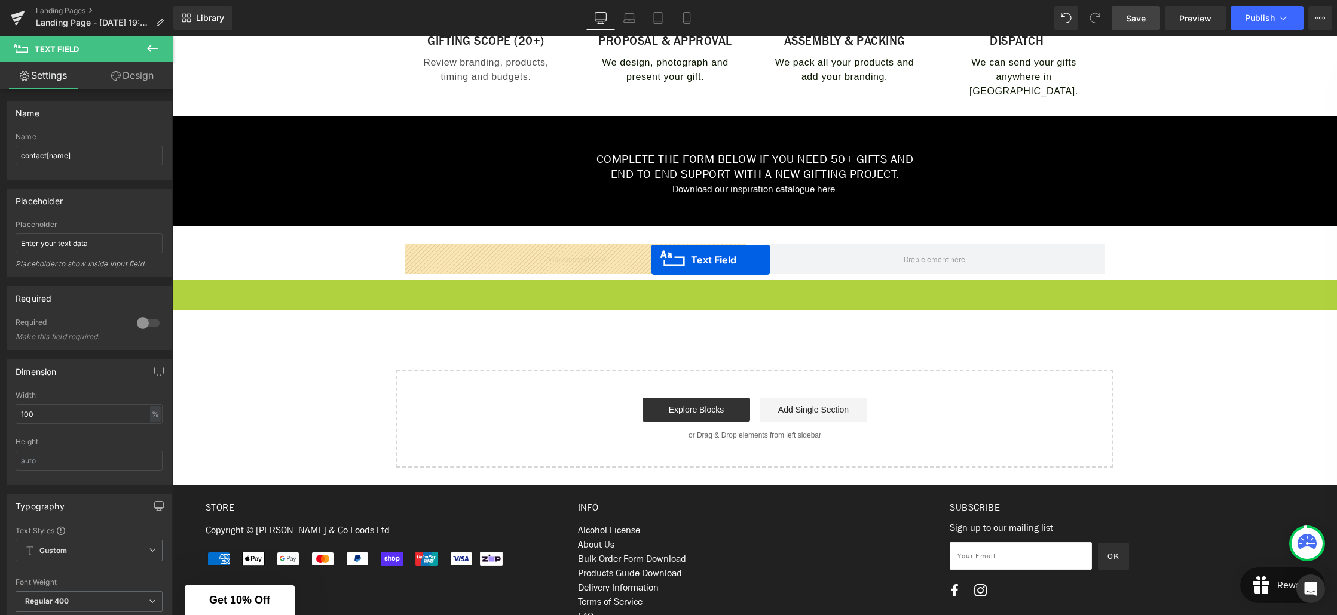
drag, startPoint x: 755, startPoint y: 293, endPoint x: 651, endPoint y: 260, distance: 109.0
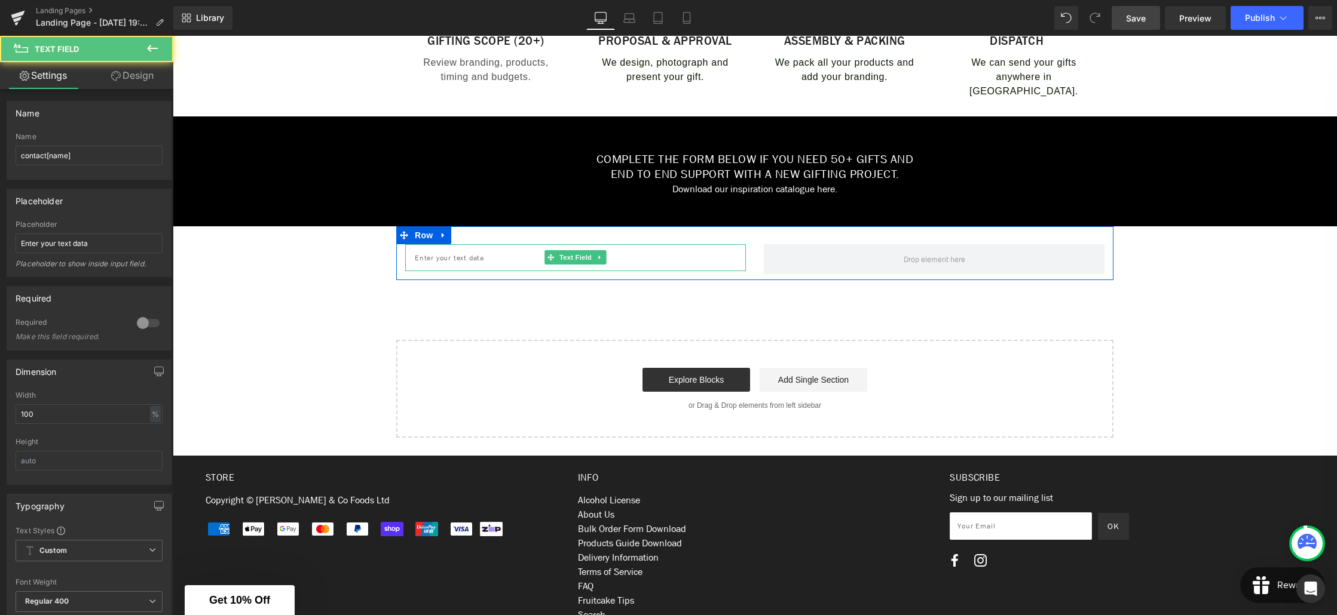
click at [485, 258] on input "text" at bounding box center [575, 257] width 341 height 27
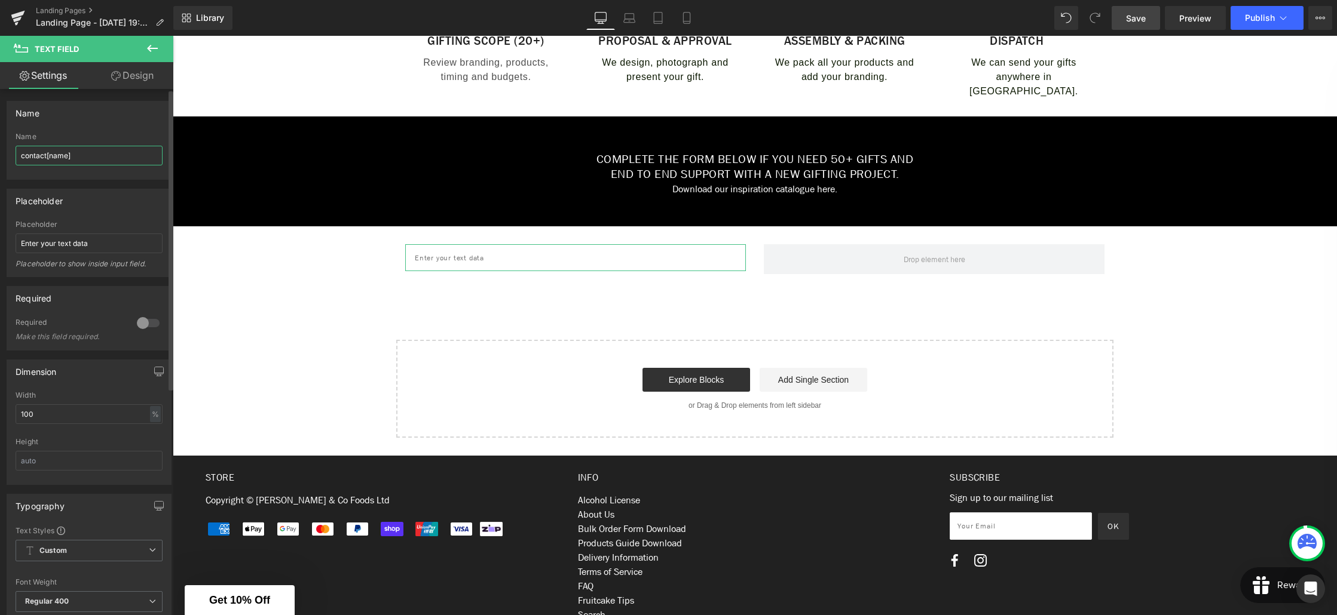
click at [64, 157] on input "contact[name]" at bounding box center [89, 156] width 147 height 20
drag, startPoint x: 91, startPoint y: 242, endPoint x: 19, endPoint y: 243, distance: 72.9
click at [19, 243] on input "Enter your text data" at bounding box center [89, 244] width 147 height 20
click at [152, 325] on div at bounding box center [148, 323] width 29 height 19
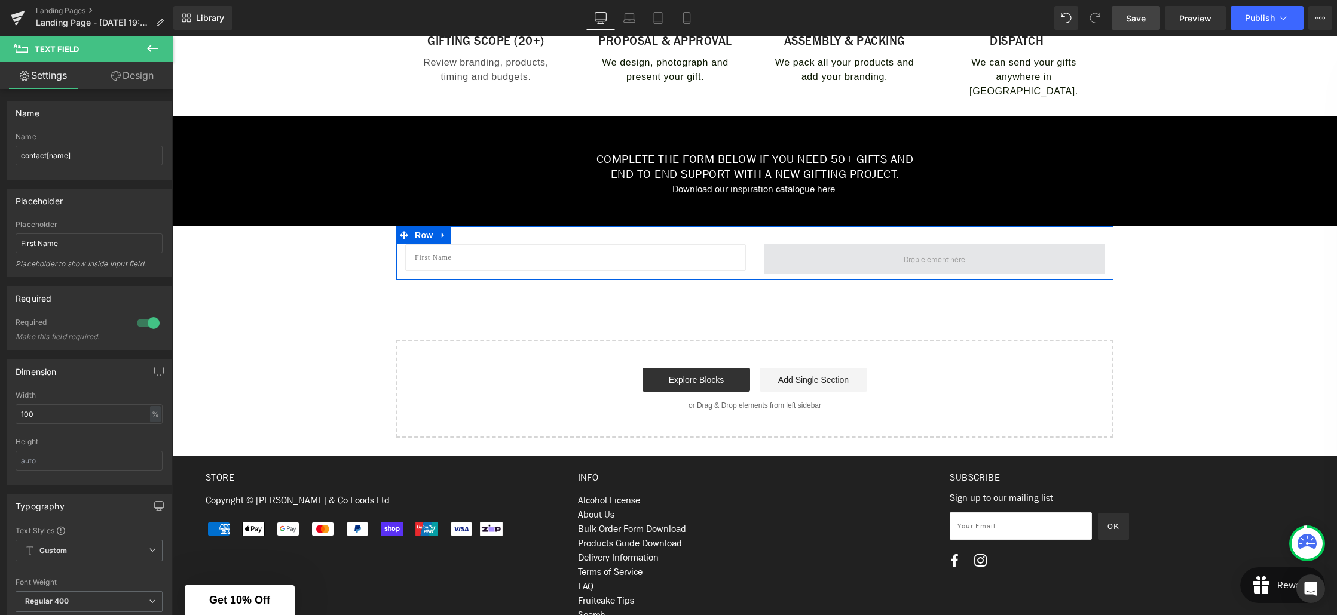
click at [826, 258] on span at bounding box center [934, 259] width 341 height 30
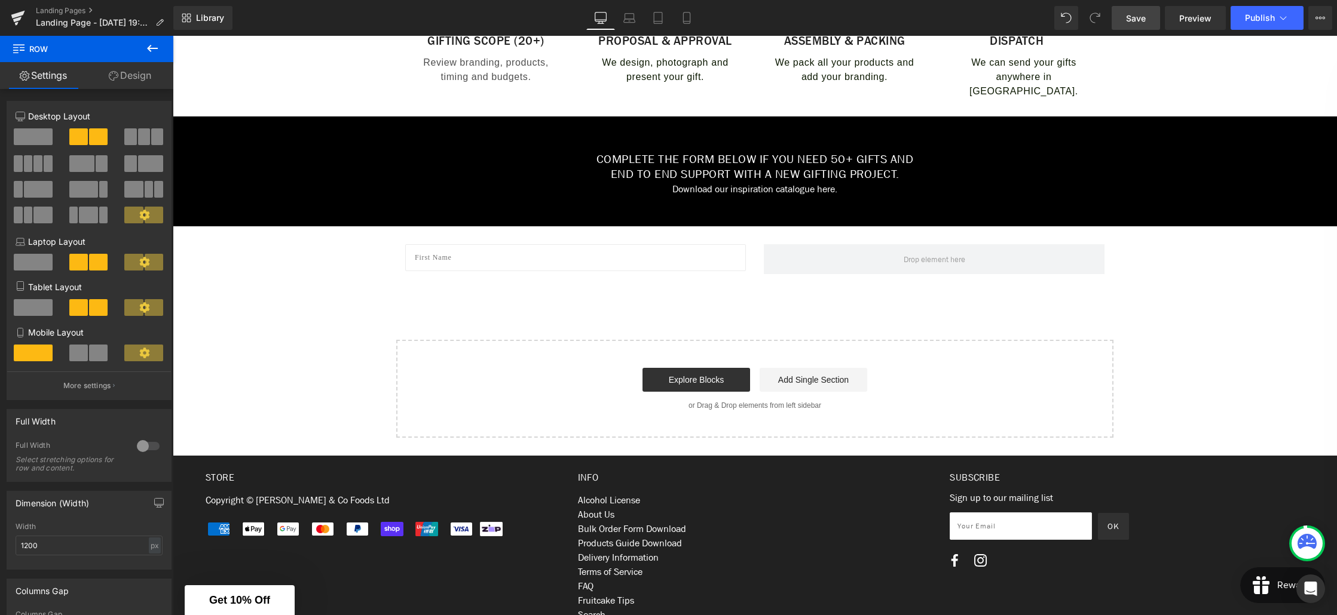
click at [154, 47] on icon at bounding box center [152, 48] width 14 height 14
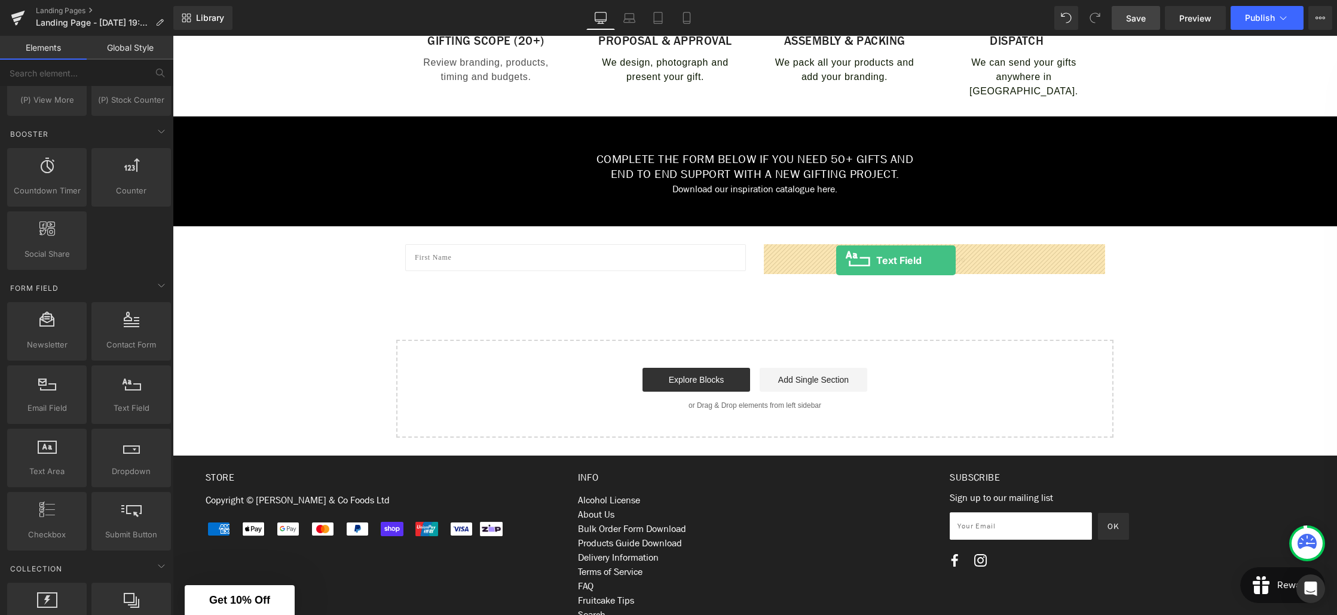
drag, startPoint x: 299, startPoint y: 434, endPoint x: 836, endPoint y: 261, distance: 564.6
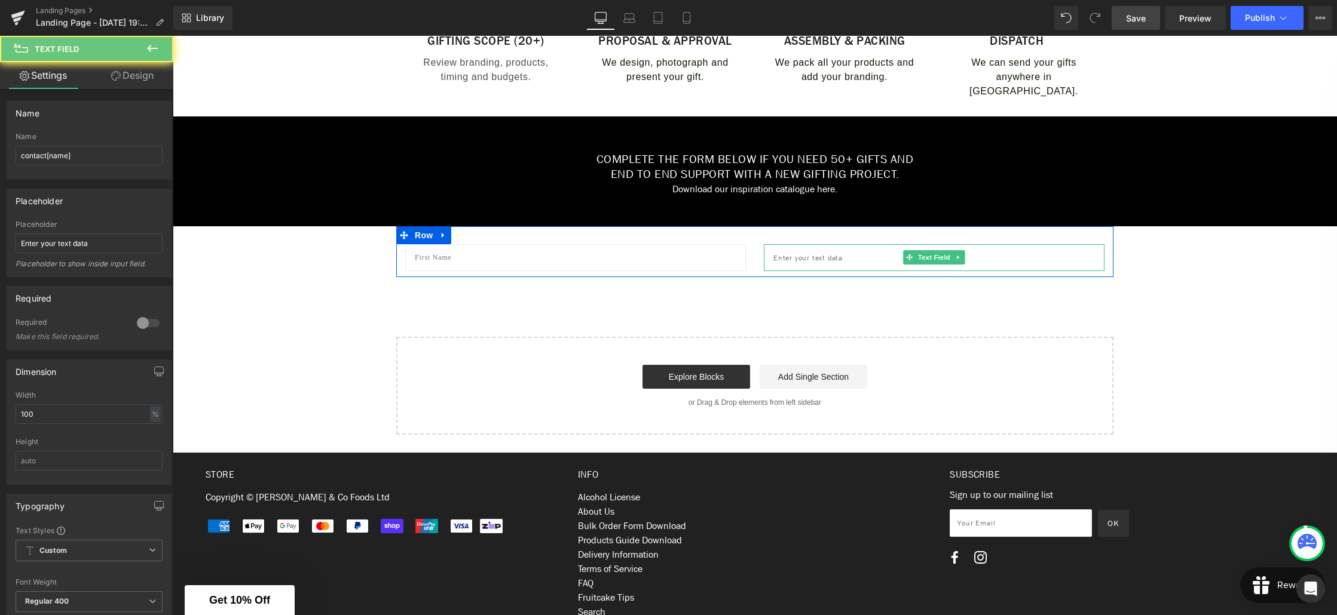
click at [860, 252] on input "text" at bounding box center [934, 257] width 341 height 27
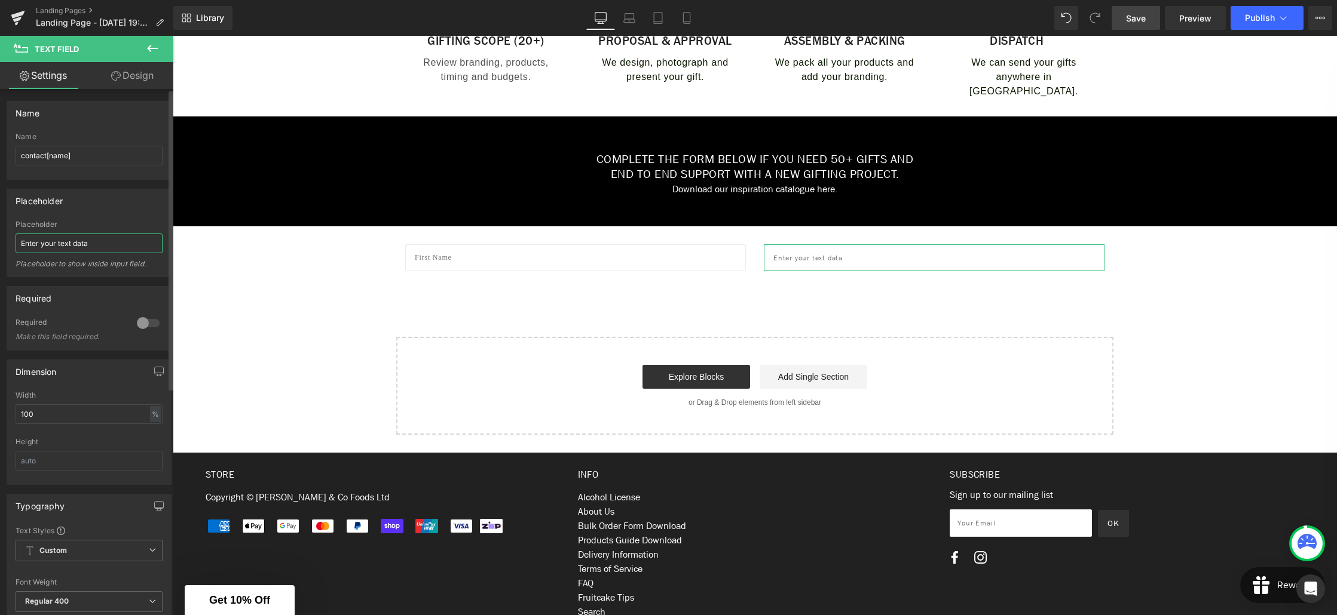
drag, startPoint x: 88, startPoint y: 246, endPoint x: 6, endPoint y: 243, distance: 82.5
click at [7, 243] on div "Placeholder Enter your text data Placeholder Enter your text data Placeholder t…" at bounding box center [89, 233] width 165 height 88
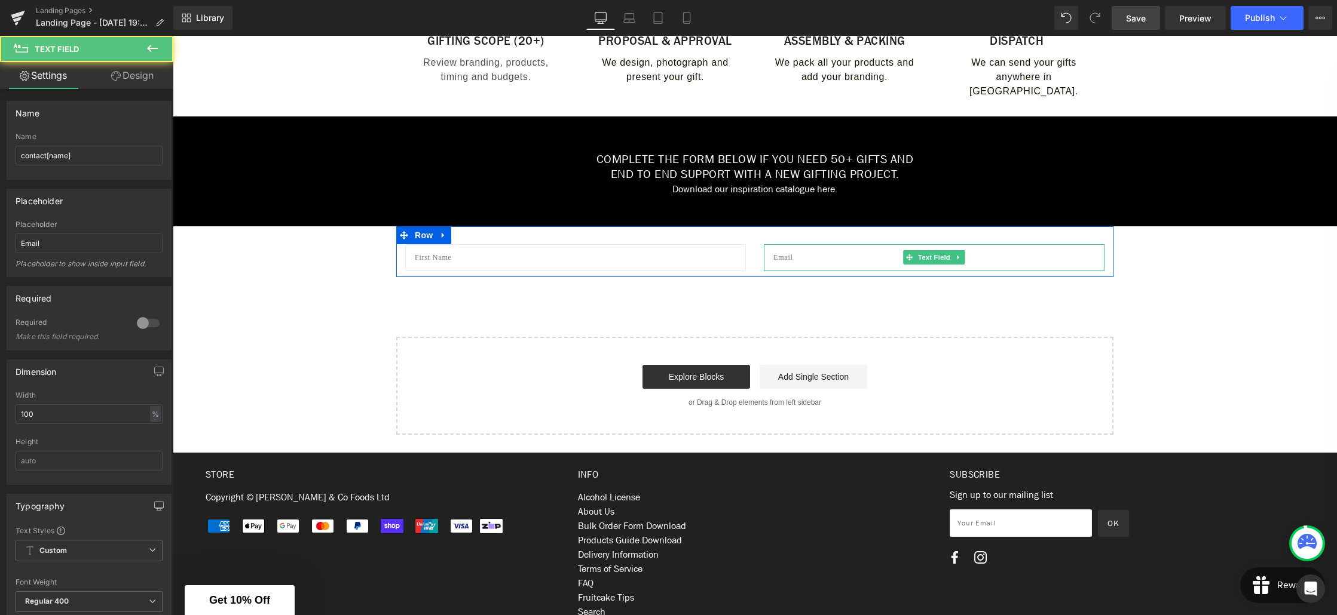
click at [841, 258] on input "text" at bounding box center [934, 257] width 341 height 27
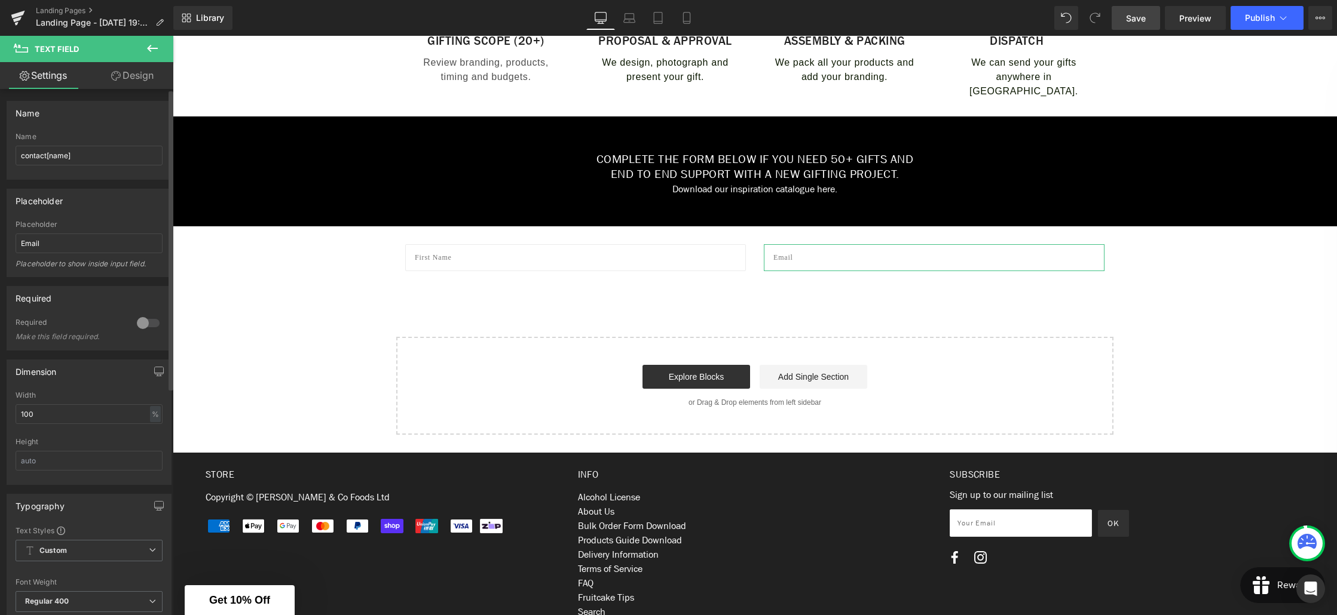
click at [149, 323] on div at bounding box center [148, 323] width 29 height 19
click at [66, 154] on input "contact[name]" at bounding box center [89, 156] width 147 height 20
drag, startPoint x: 126, startPoint y: 85, endPoint x: 102, endPoint y: 111, distance: 35.1
click at [126, 85] on link "Design" at bounding box center [132, 75] width 87 height 27
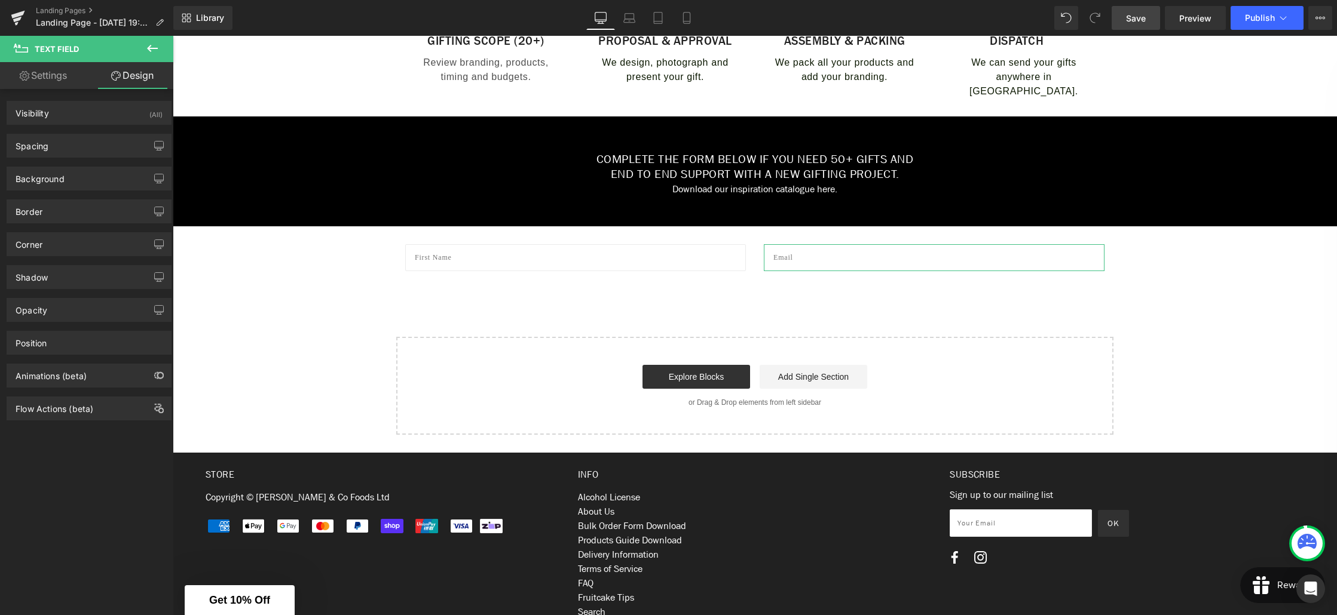
click at [57, 78] on link "Settings" at bounding box center [43, 75] width 87 height 27
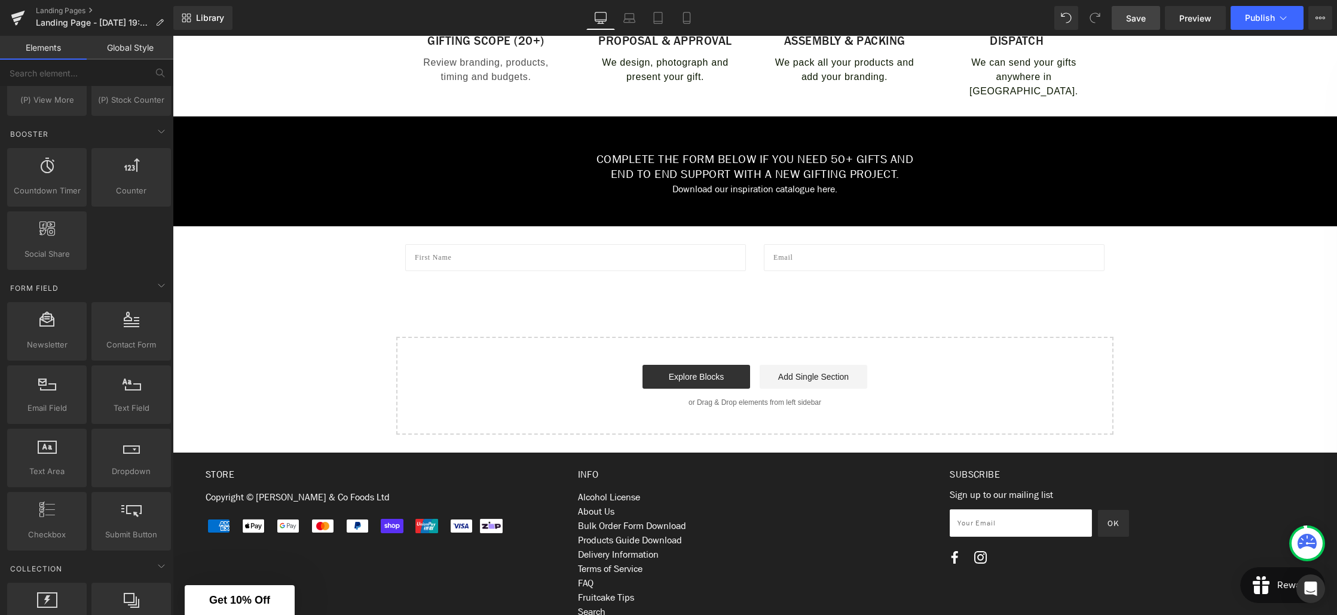
click at [611, 312] on div "Create Your Own Gift Heading This service is for 20+ customised gifts. Text Blo…" at bounding box center [755, 39] width 1164 height 791
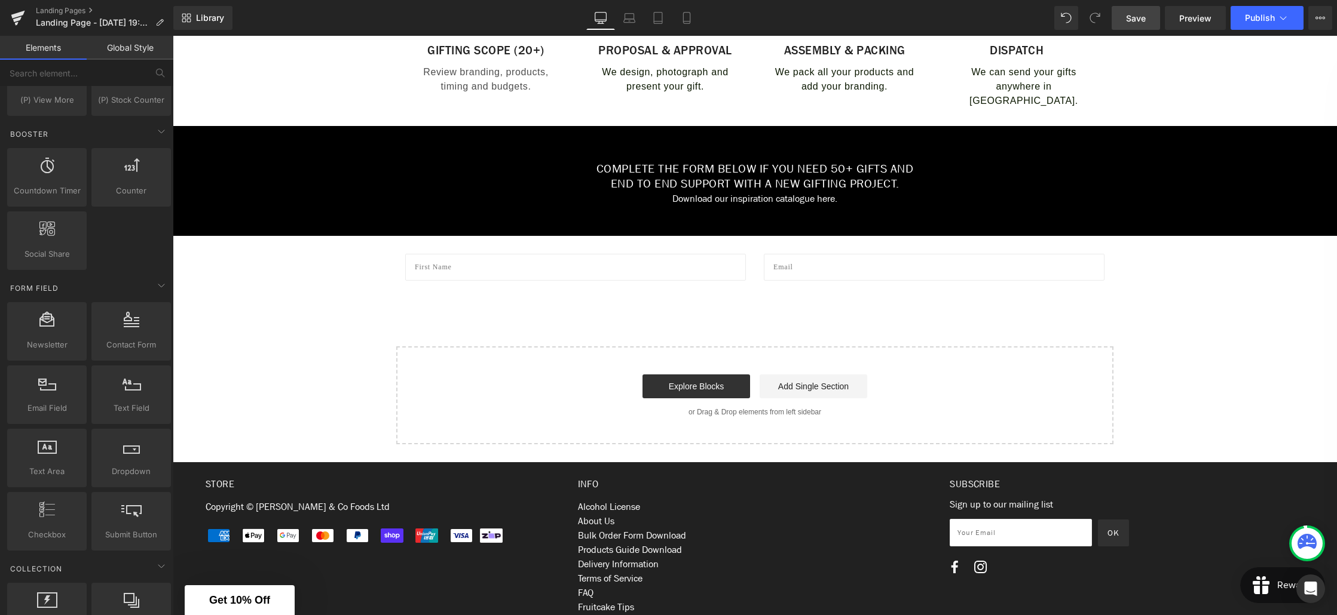
scroll to position [516, 0]
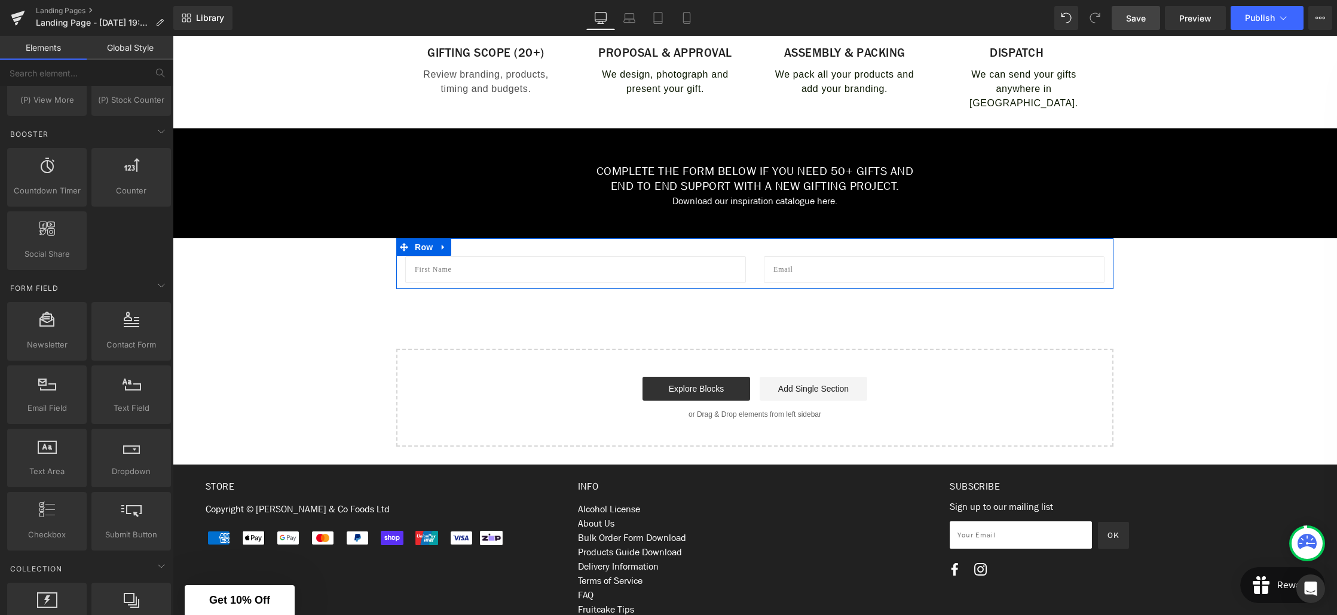
click at [481, 275] on input "text" at bounding box center [575, 269] width 341 height 27
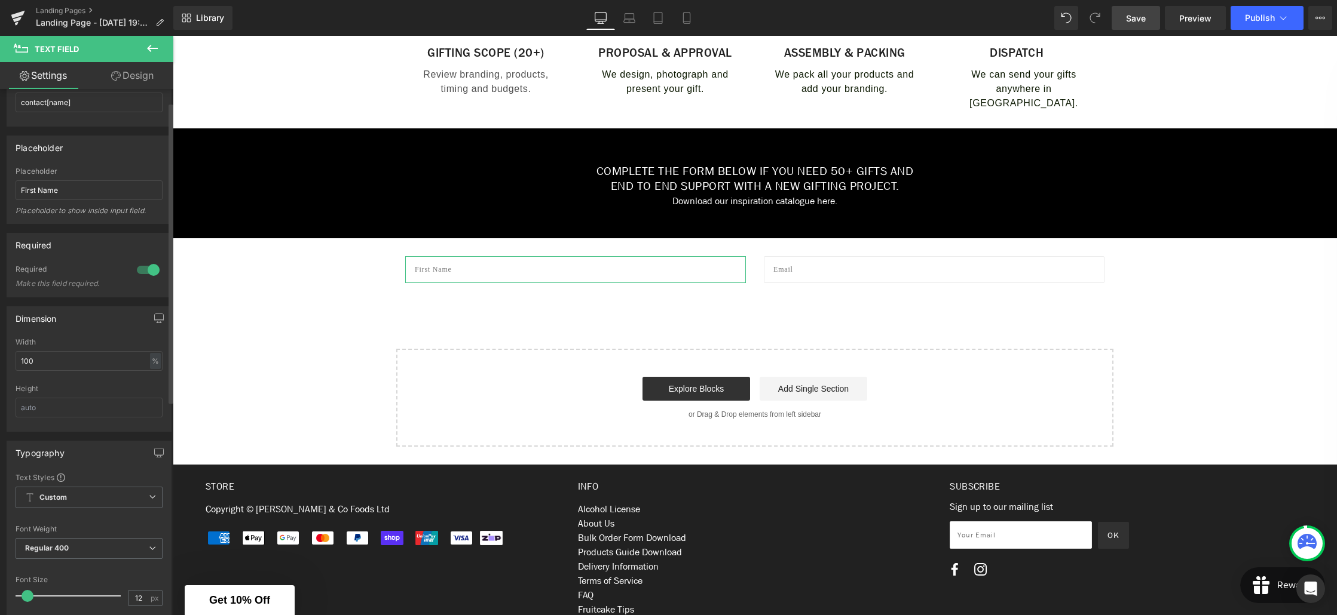
scroll to position [0, 0]
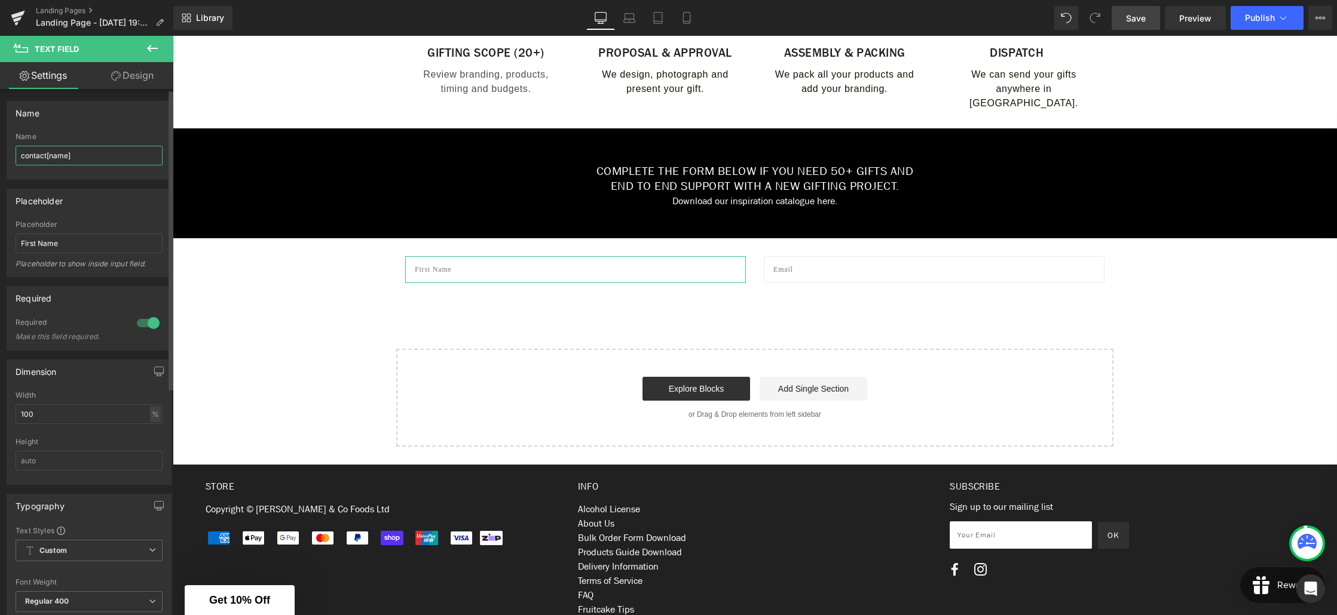
click at [76, 155] on input "contact[name]" at bounding box center [89, 156] width 147 height 20
click at [79, 157] on input "contact[name]" at bounding box center [89, 156] width 147 height 20
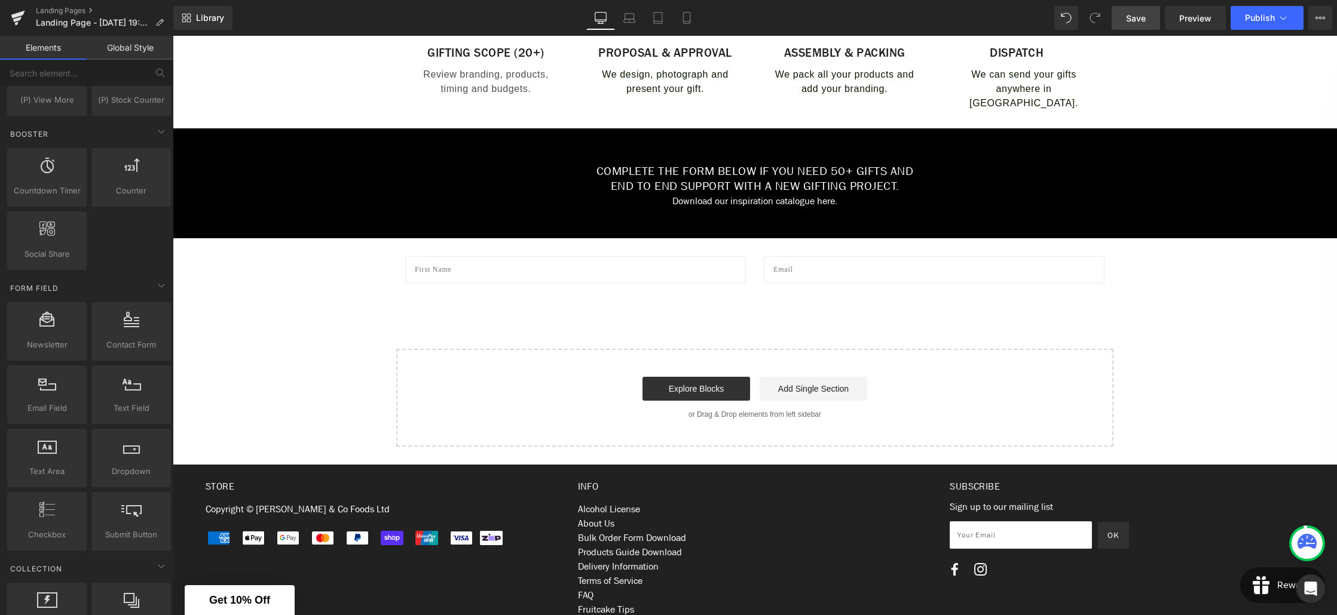
click at [285, 277] on div "Create Your Own Gift Heading This service is for 20+ customised gifts. Text Blo…" at bounding box center [755, 51] width 1164 height 791
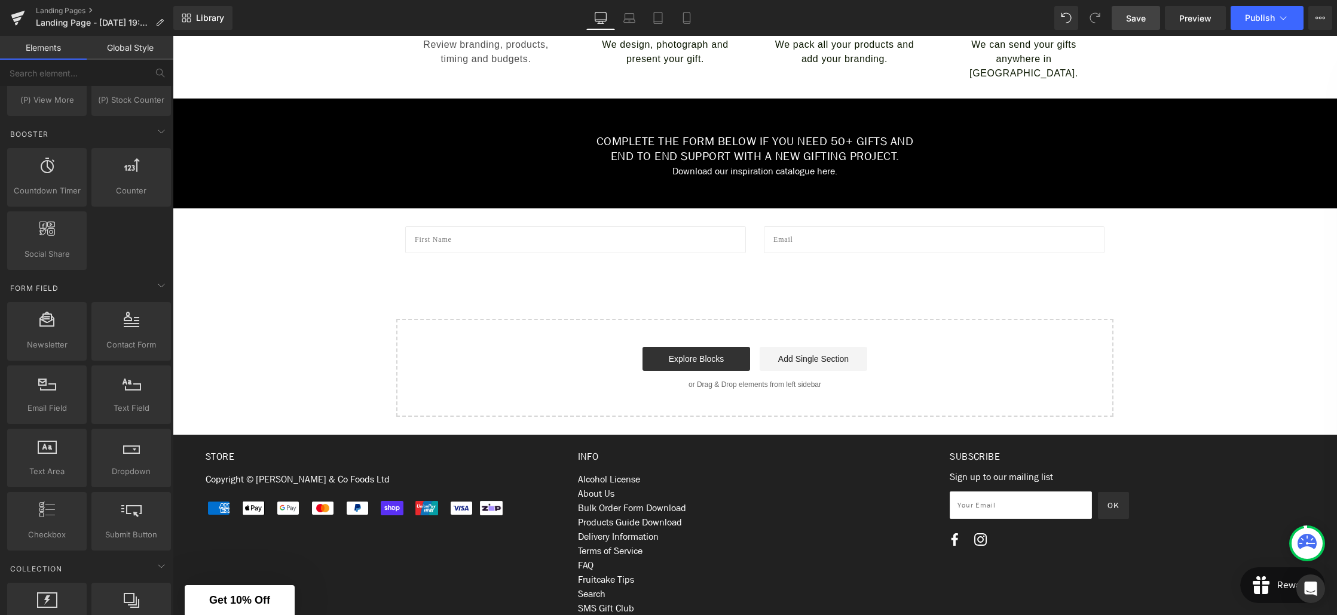
scroll to position [549, 0]
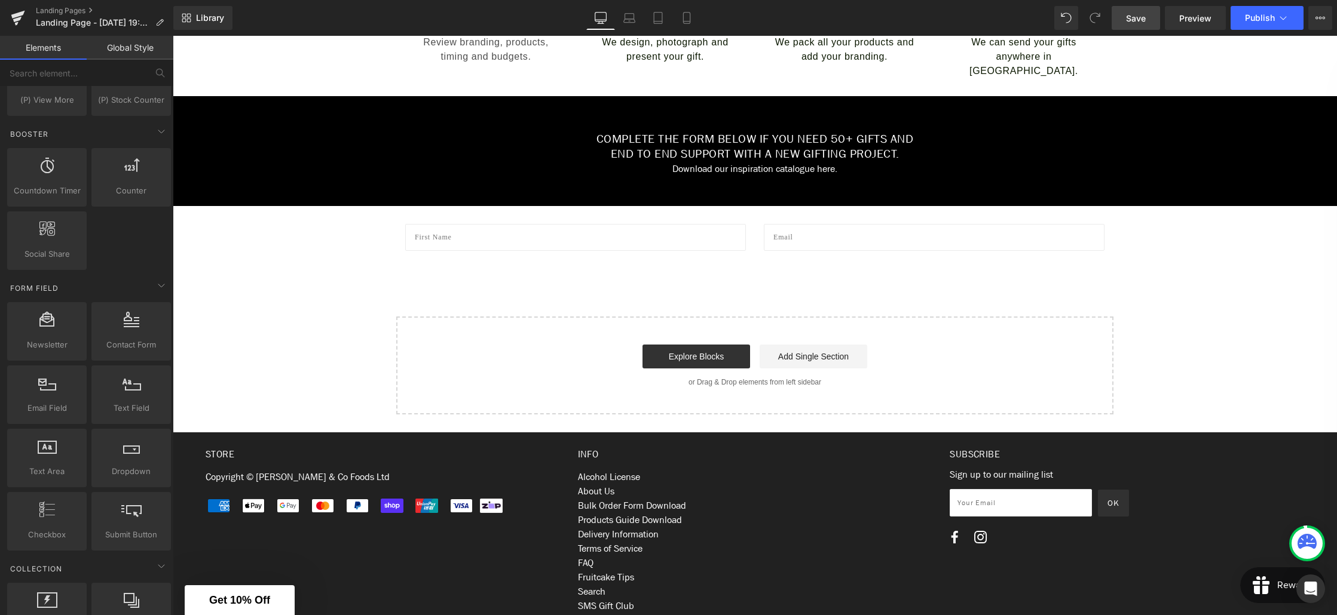
click at [520, 261] on div "Create Your Own Gift Heading This service is for 20+ customised gifts. Text Blo…" at bounding box center [755, 19] width 1164 height 791
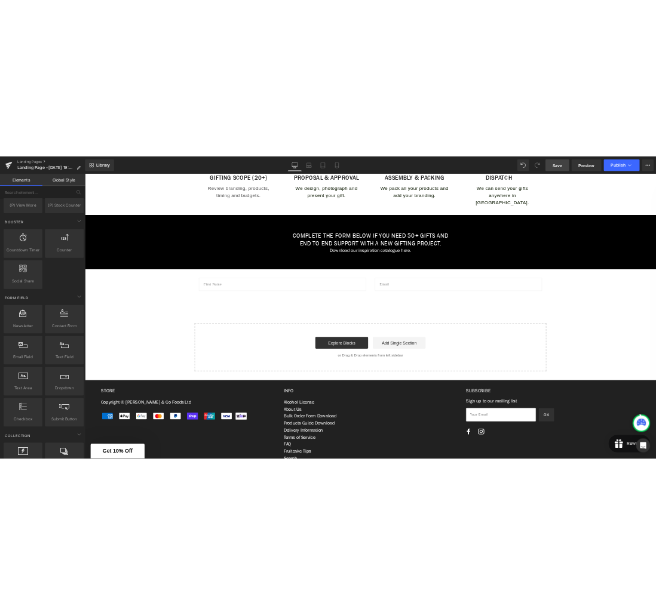
scroll to position [539, 0]
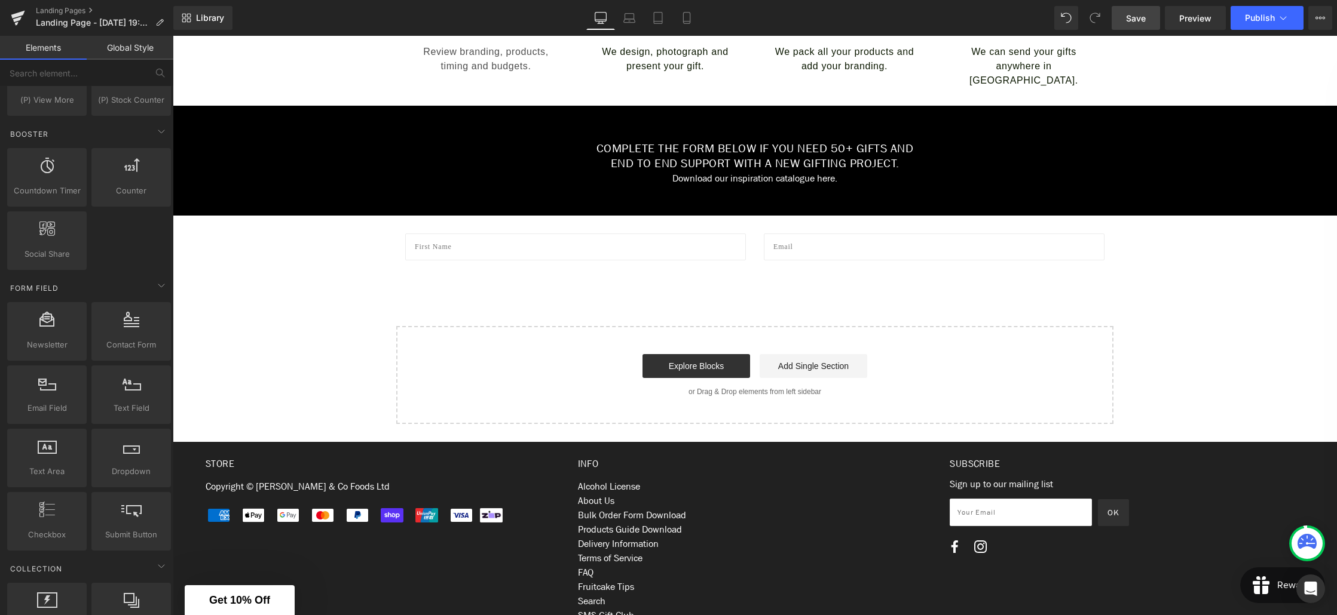
click at [503, 278] on div "Create Your Own Gift Heading This service is for 20+ customised gifts. Text Blo…" at bounding box center [755, 28] width 1164 height 791
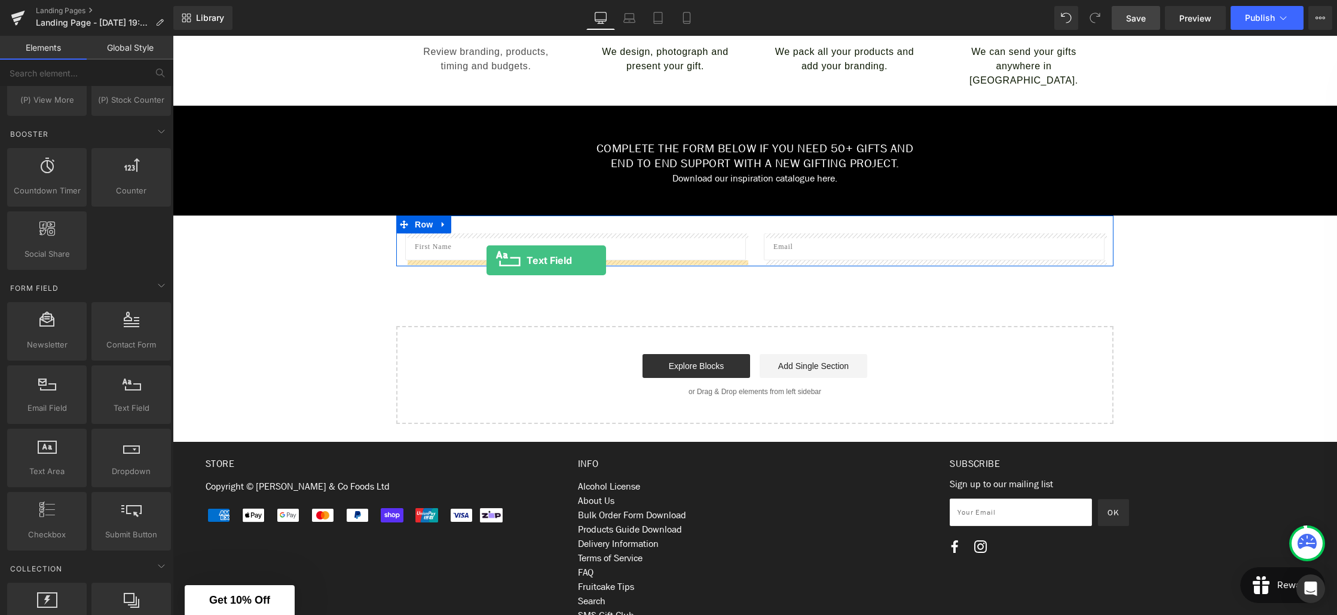
drag, startPoint x: 293, startPoint y: 433, endPoint x: 486, endPoint y: 261, distance: 259.4
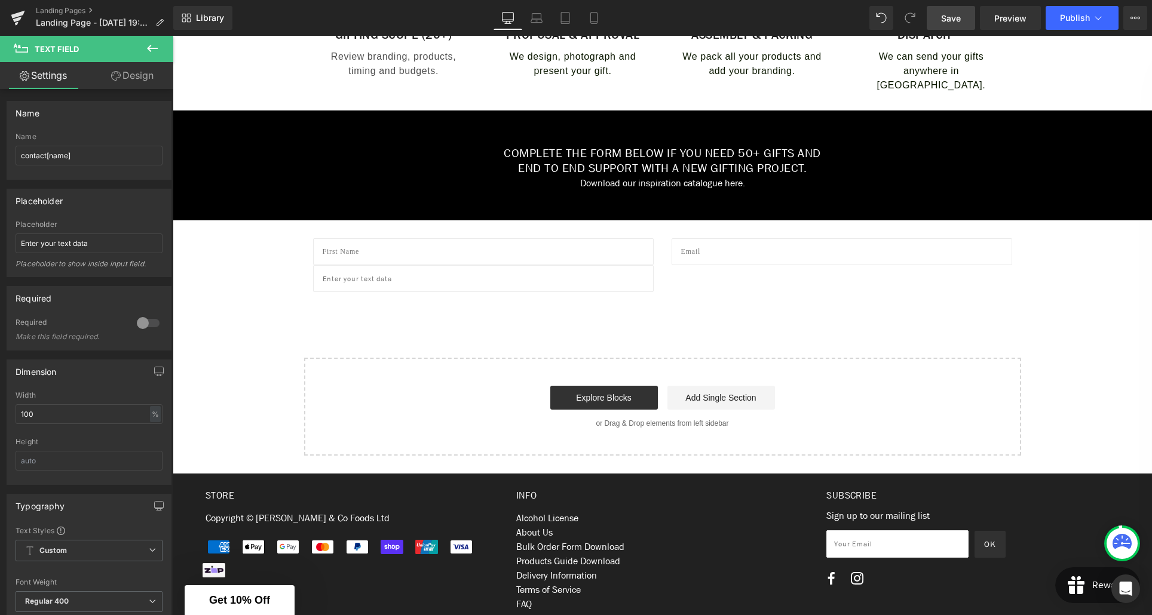
scroll to position [534, 0]
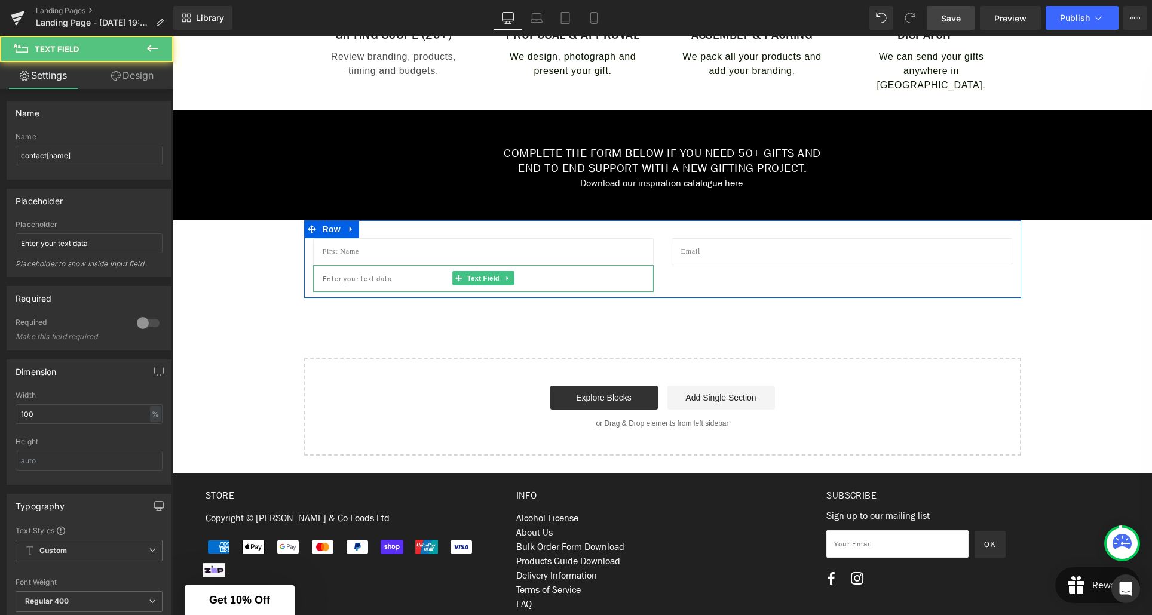
click at [407, 281] on input "text" at bounding box center [483, 278] width 341 height 27
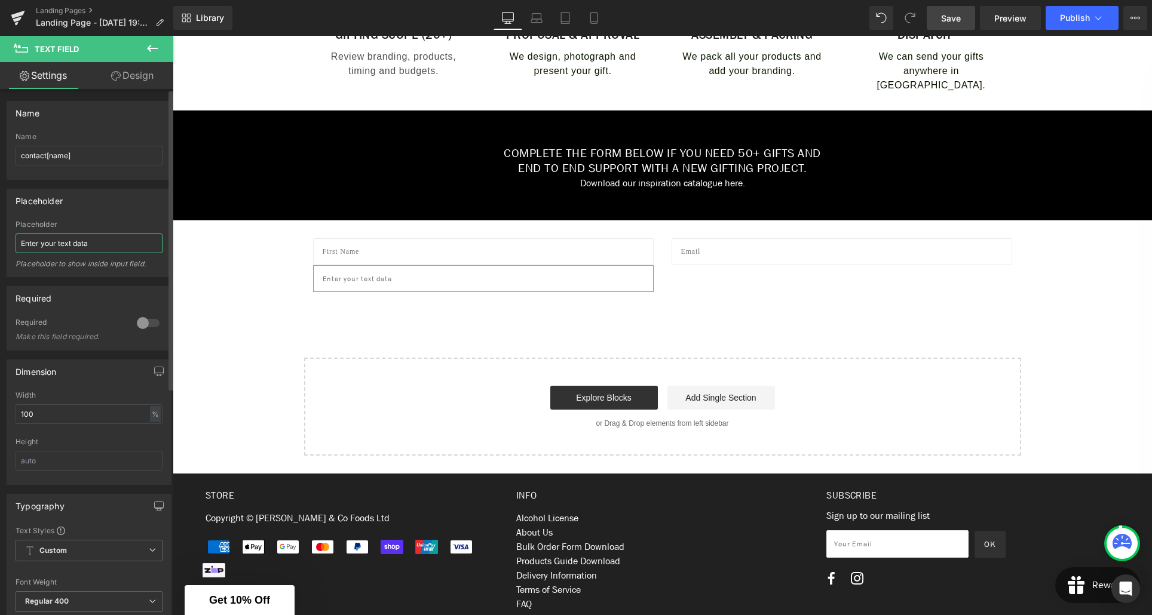
drag, startPoint x: 93, startPoint y: 242, endPoint x: 5, endPoint y: 241, distance: 87.2
click at [5, 241] on div "Placeholder Enter your text data Placeholder Enter your text data Placeholder t…" at bounding box center [89, 228] width 179 height 97
click at [148, 325] on div at bounding box center [148, 323] width 29 height 19
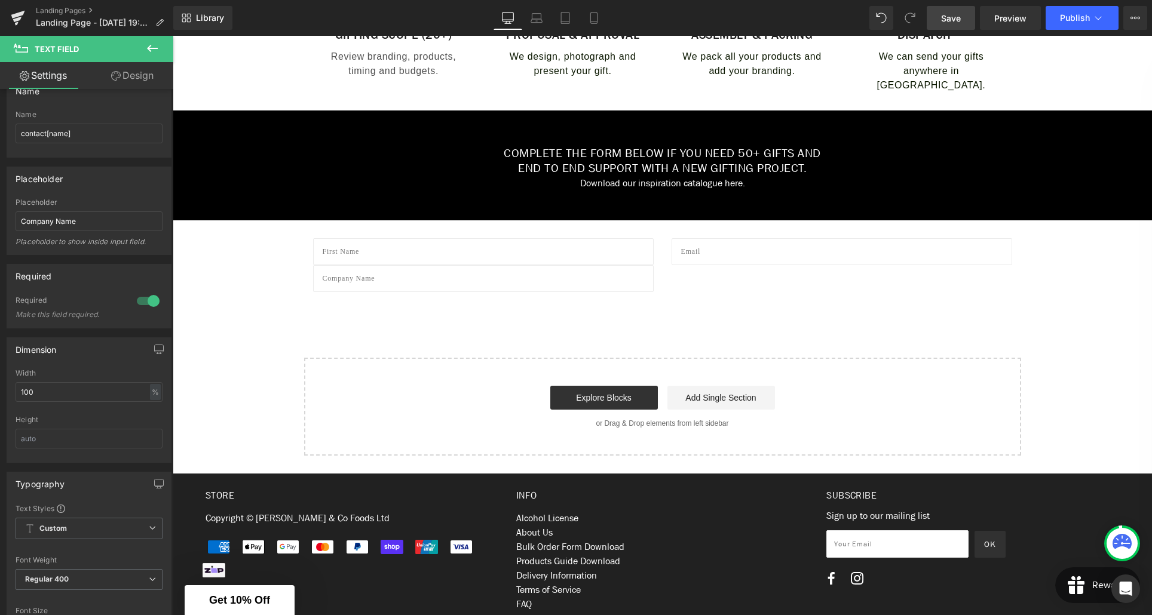
click at [152, 51] on icon at bounding box center [152, 48] width 14 height 14
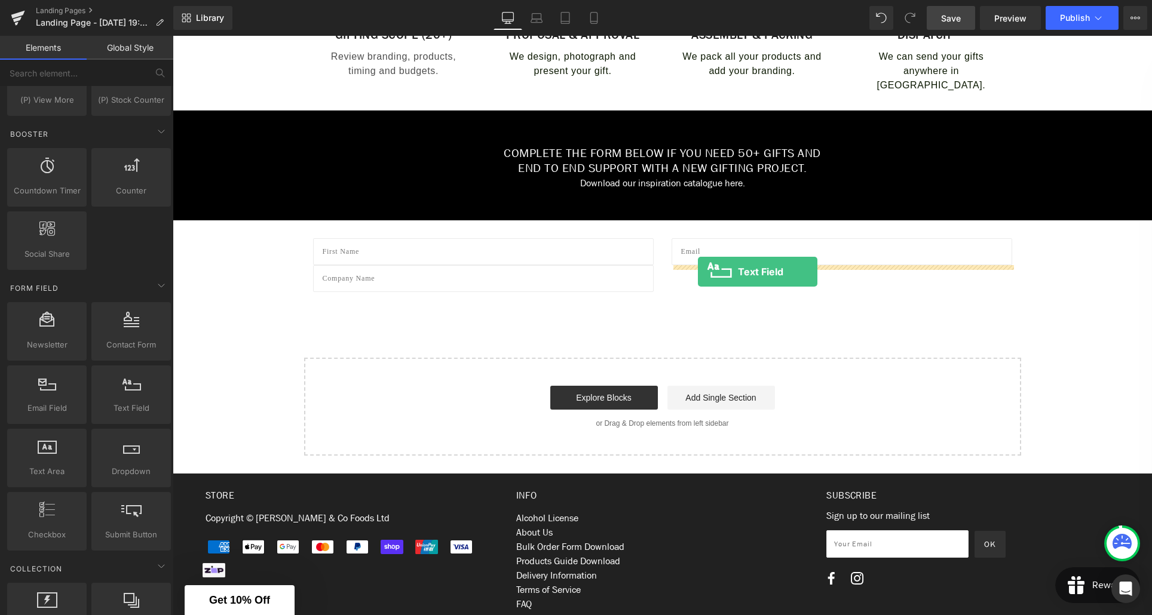
drag, startPoint x: 301, startPoint y: 436, endPoint x: 698, endPoint y: 272, distance: 429.8
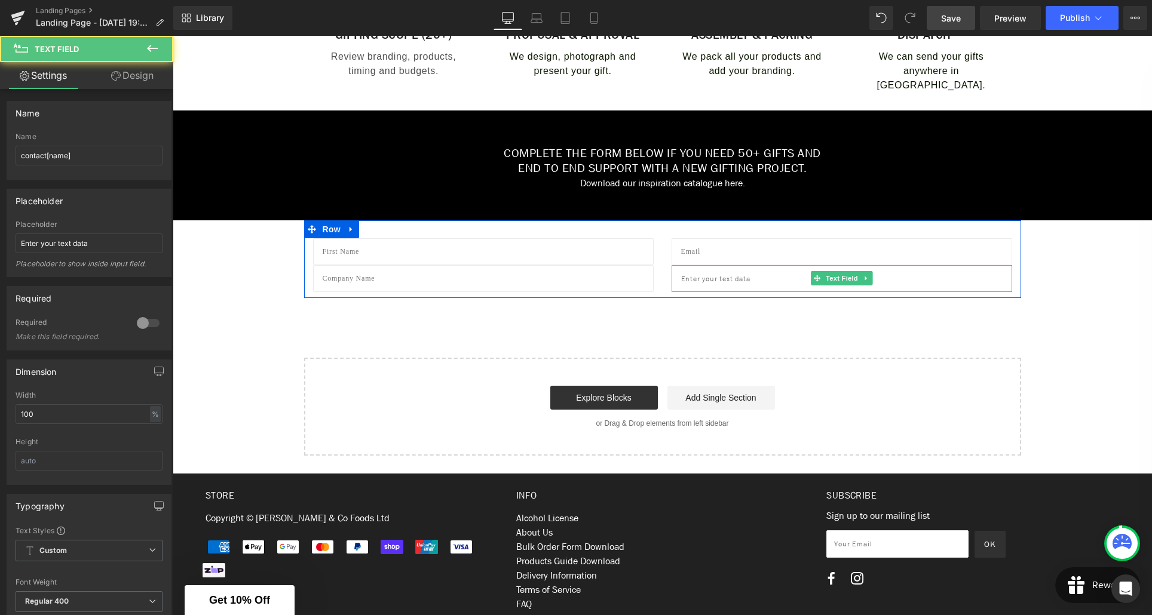
click at [775, 283] on input "text" at bounding box center [842, 278] width 341 height 27
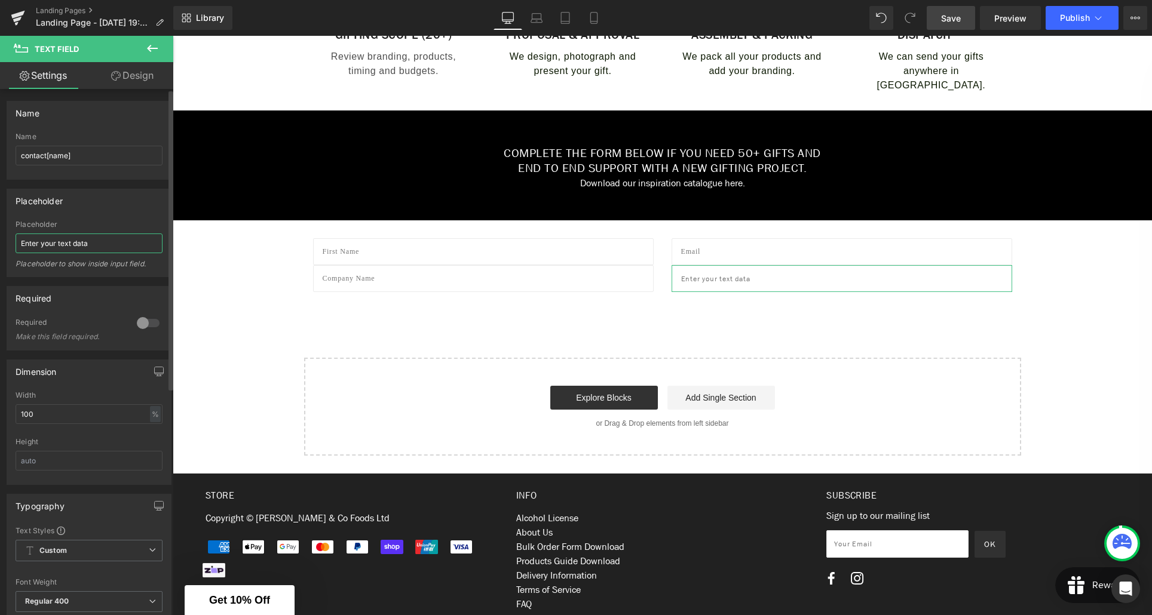
drag, startPoint x: 94, startPoint y: 247, endPoint x: 2, endPoint y: 243, distance: 91.5
click at [2, 243] on div "Placeholder Enter your text data Placeholder Enter your text data Placeholder t…" at bounding box center [89, 228] width 179 height 97
click at [151, 321] on div at bounding box center [148, 323] width 29 height 19
click at [414, 324] on div "Create Your Own Gift Heading This service is for 20+ customised gifts. Text Blo…" at bounding box center [662, 47] width 979 height 818
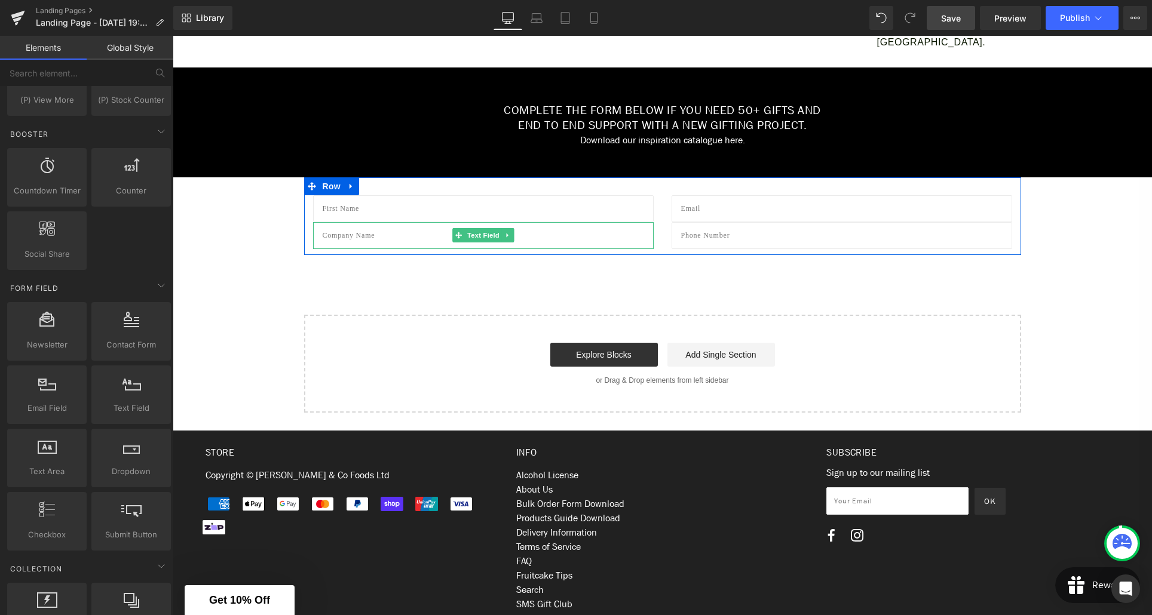
scroll to position [582, 0]
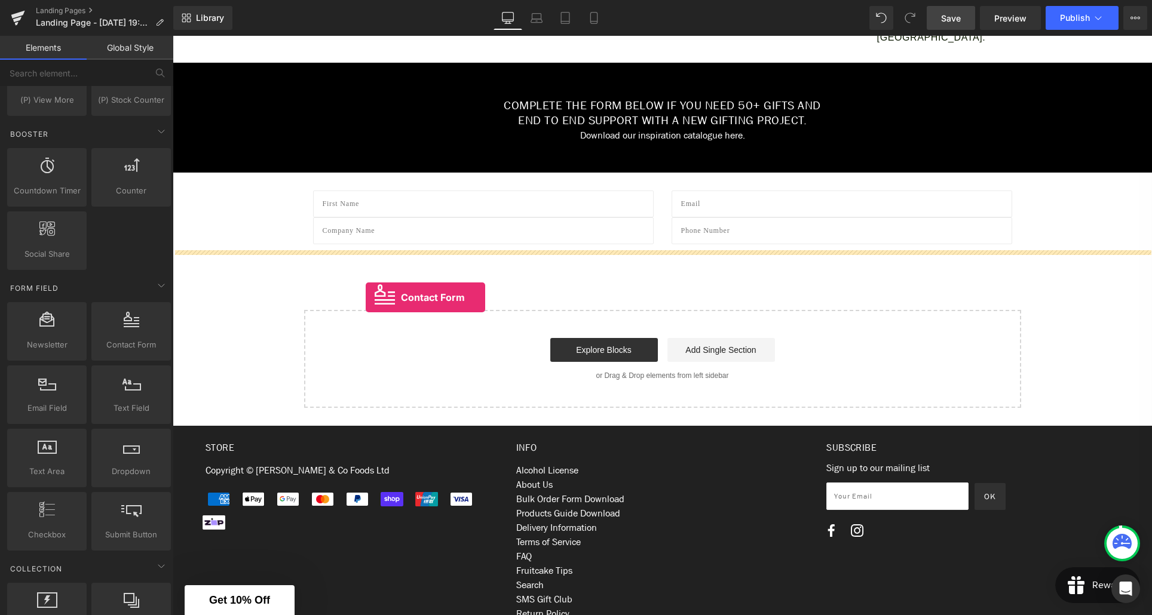
drag, startPoint x: 303, startPoint y: 365, endPoint x: 366, endPoint y: 298, distance: 92.2
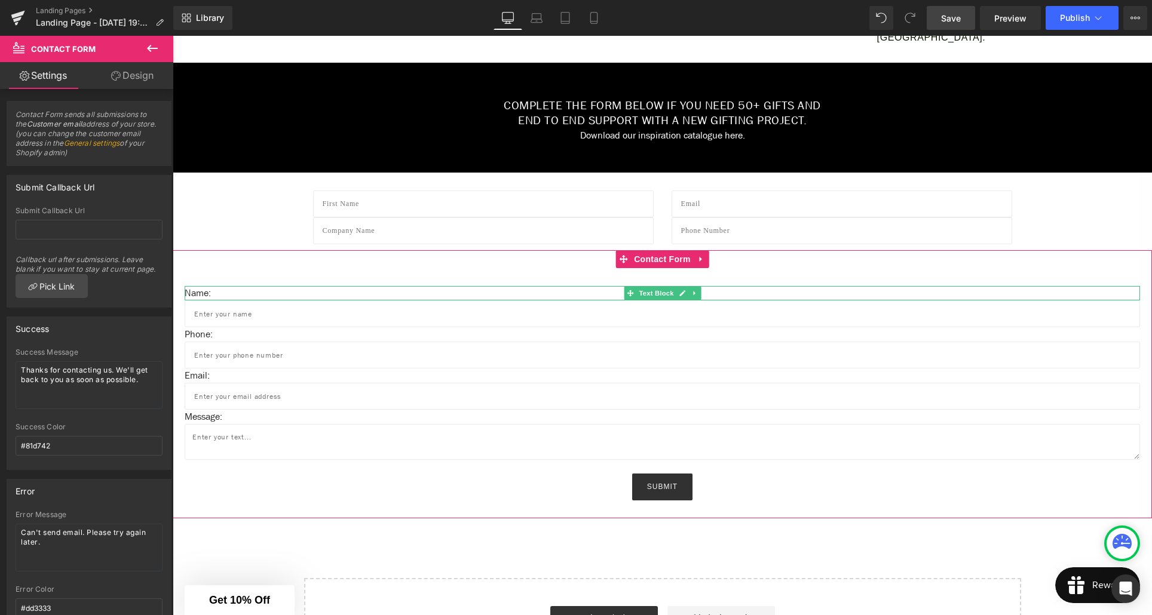
click at [211, 293] on p "Name:" at bounding box center [662, 293] width 955 height 14
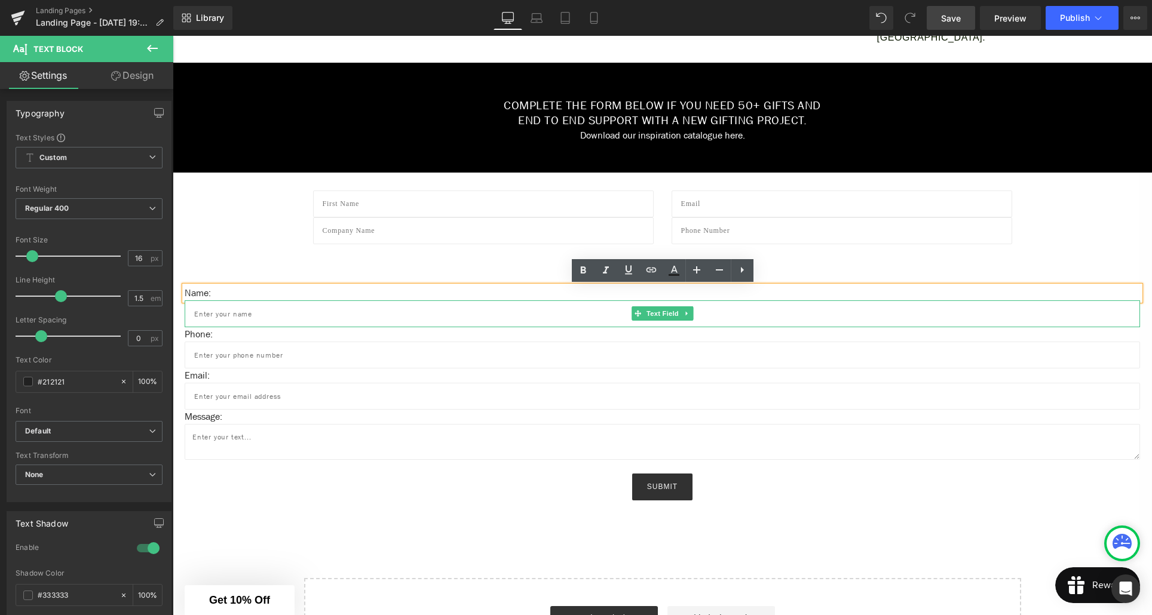
click at [221, 318] on input "text" at bounding box center [662, 314] width 955 height 27
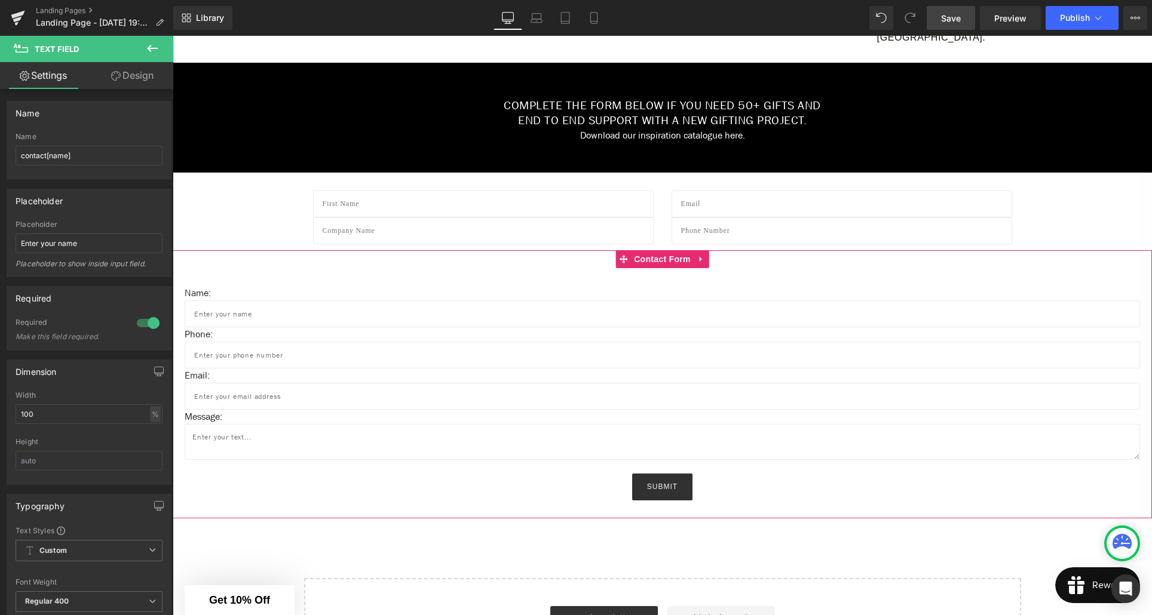
click at [183, 310] on div "Name: Text Block Text Field Phone: Text Block Text Field Email: Text Block Emai…" at bounding box center [662, 384] width 979 height 268
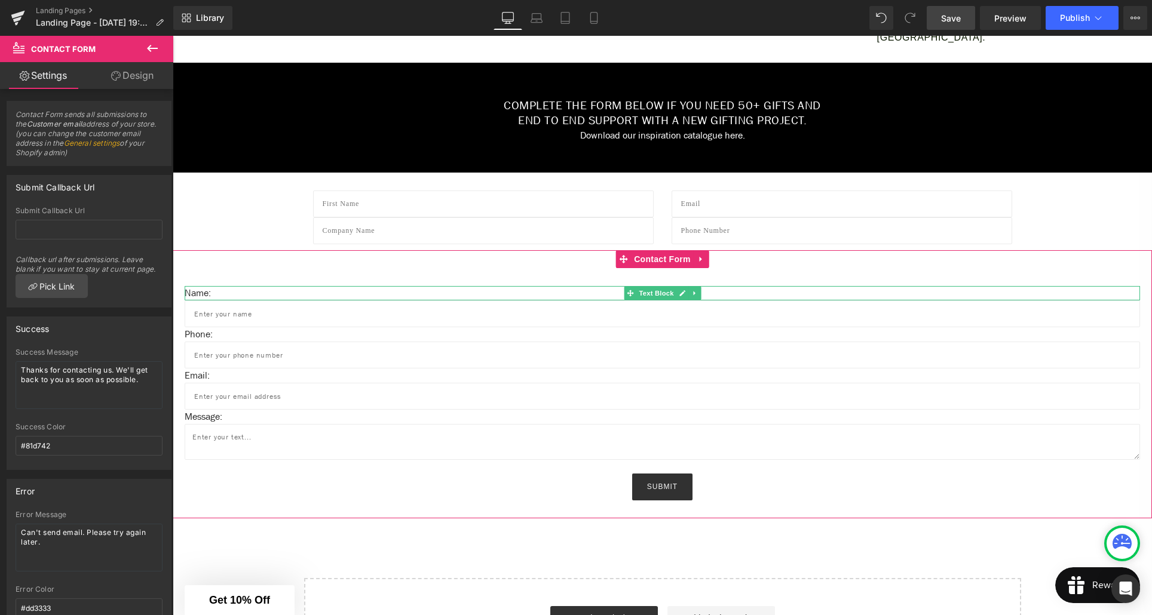
click at [207, 295] on p "Name:" at bounding box center [662, 293] width 955 height 14
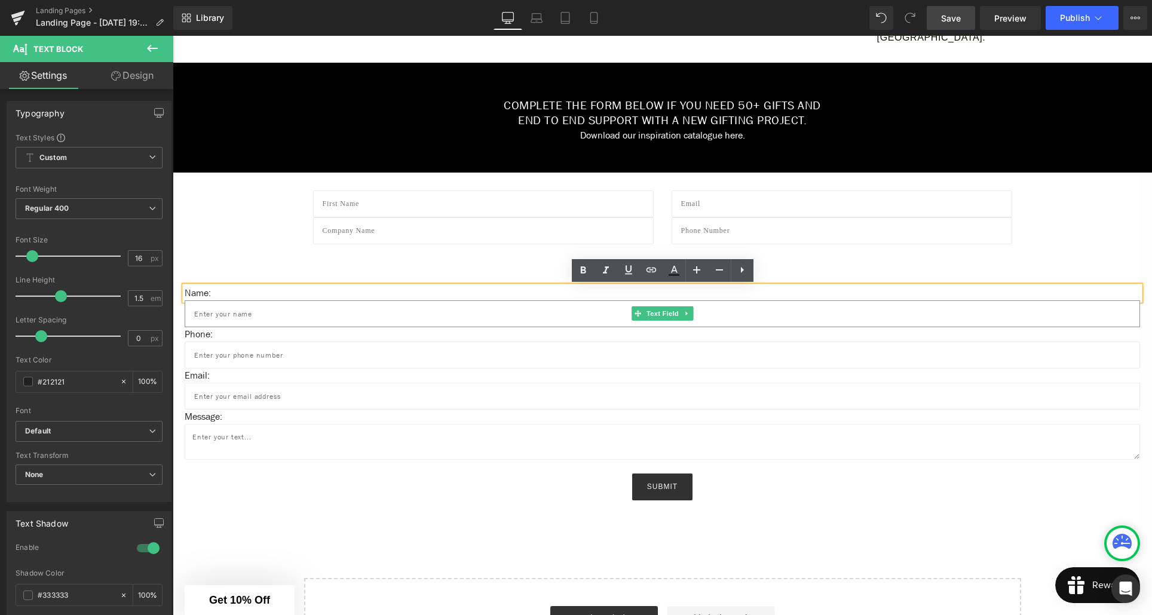
click at [214, 312] on input "text" at bounding box center [662, 314] width 955 height 27
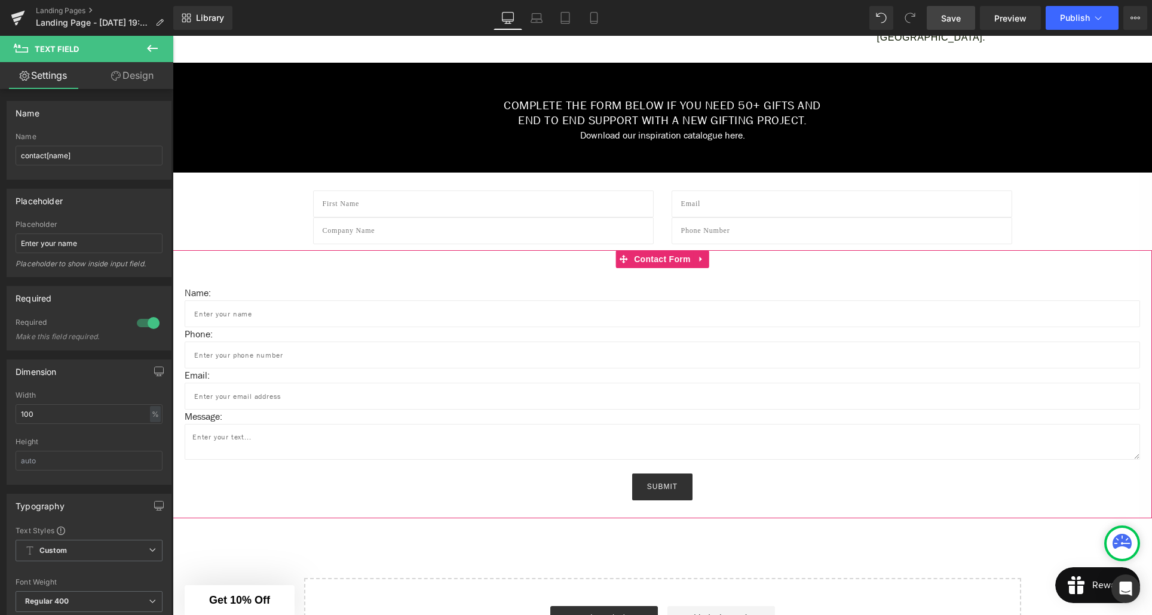
click at [698, 261] on icon at bounding box center [701, 259] width 8 height 9
click at [706, 263] on icon at bounding box center [709, 259] width 8 height 9
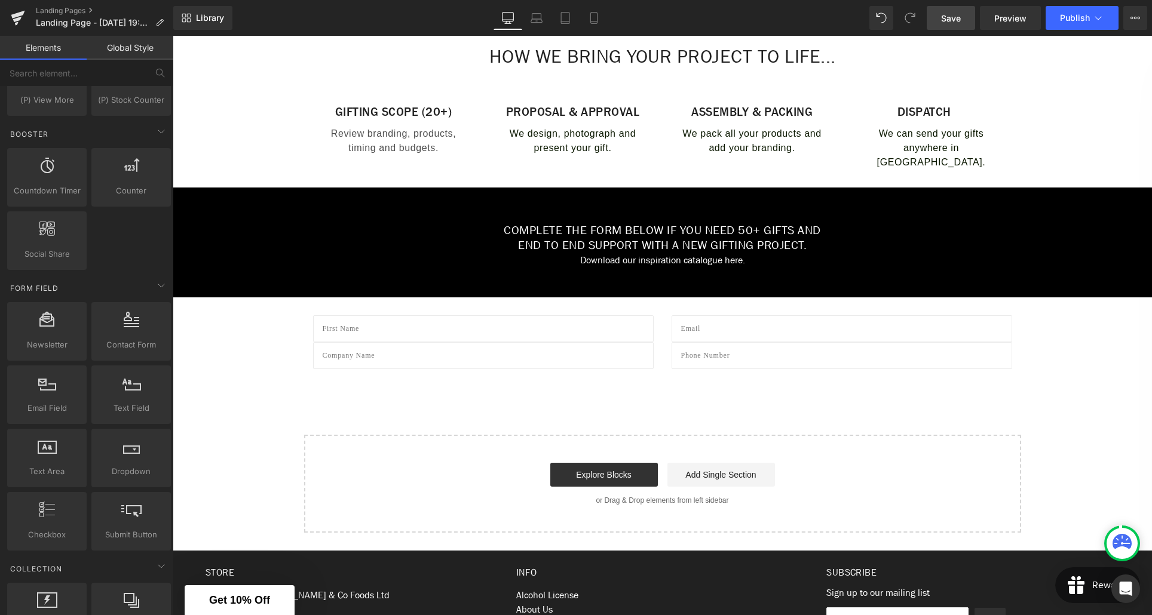
scroll to position [455, 0]
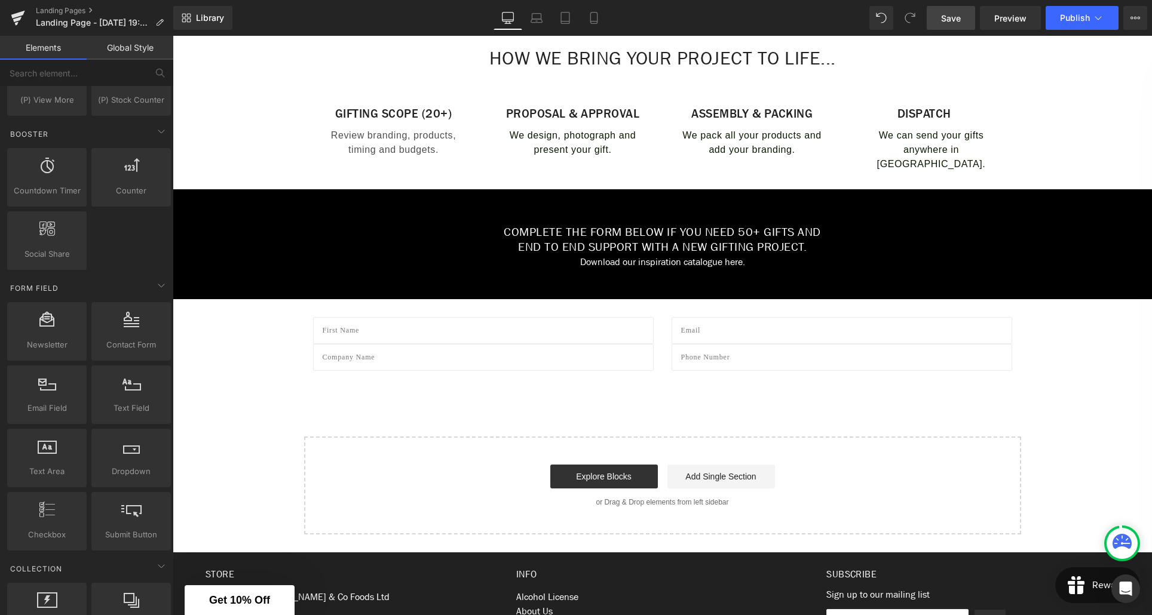
click at [658, 382] on div "Create Your Own Gift Heading This service is for 20+ customised gifts. Text Blo…" at bounding box center [662, 126] width 979 height 818
click at [523, 366] on input "text" at bounding box center [483, 357] width 341 height 27
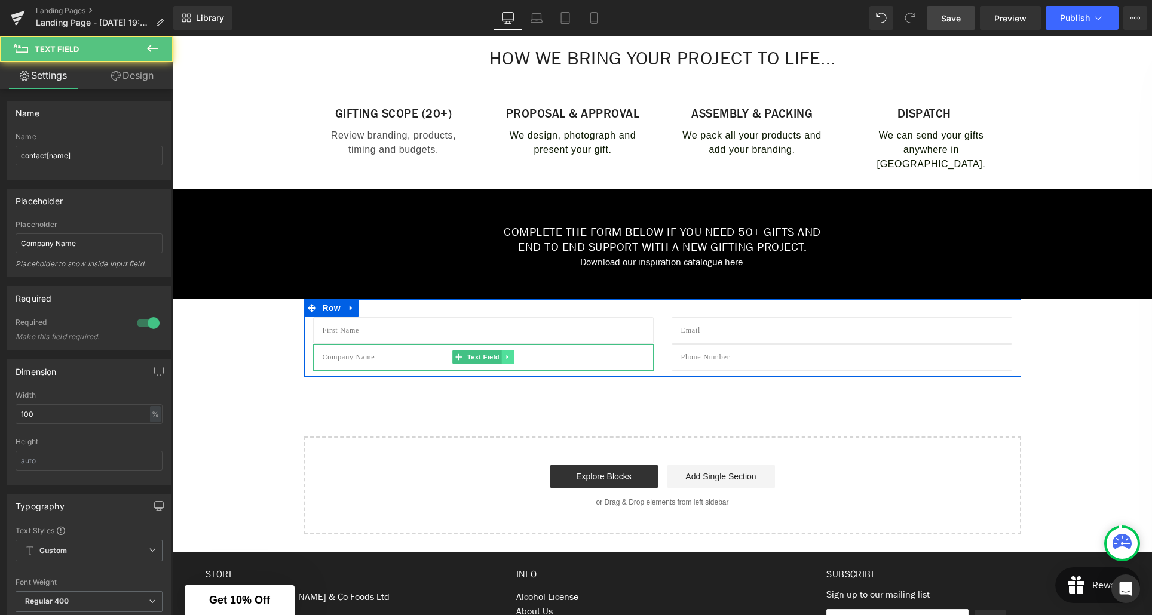
click at [507, 360] on icon at bounding box center [507, 357] width 7 height 7
click at [516, 361] on icon at bounding box center [514, 357] width 7 height 7
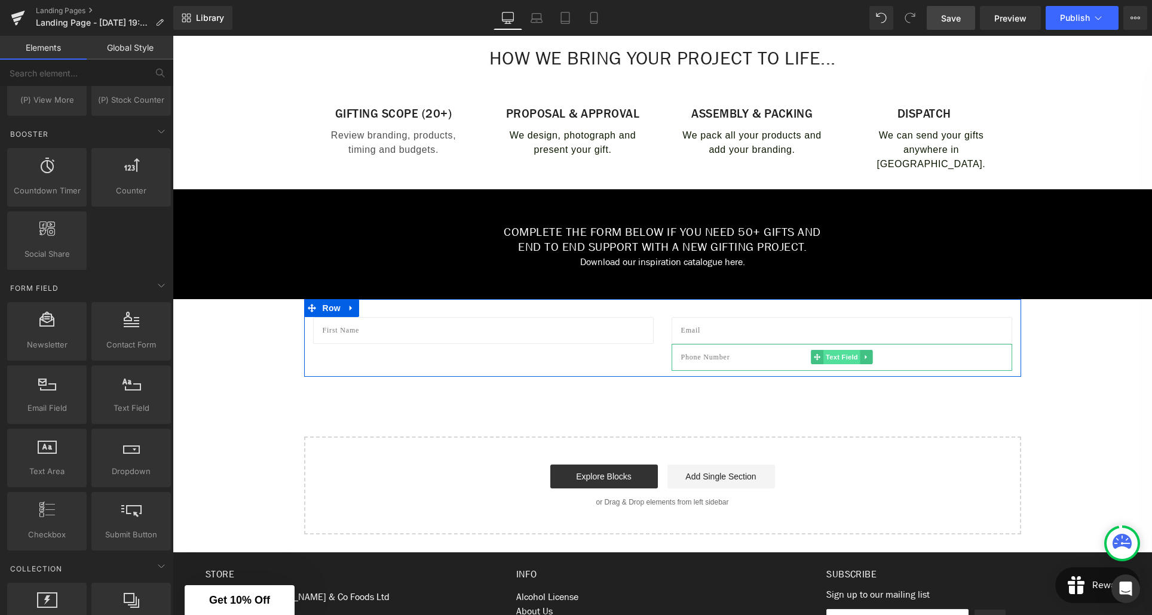
click at [742, 359] on input "text" at bounding box center [842, 357] width 341 height 27
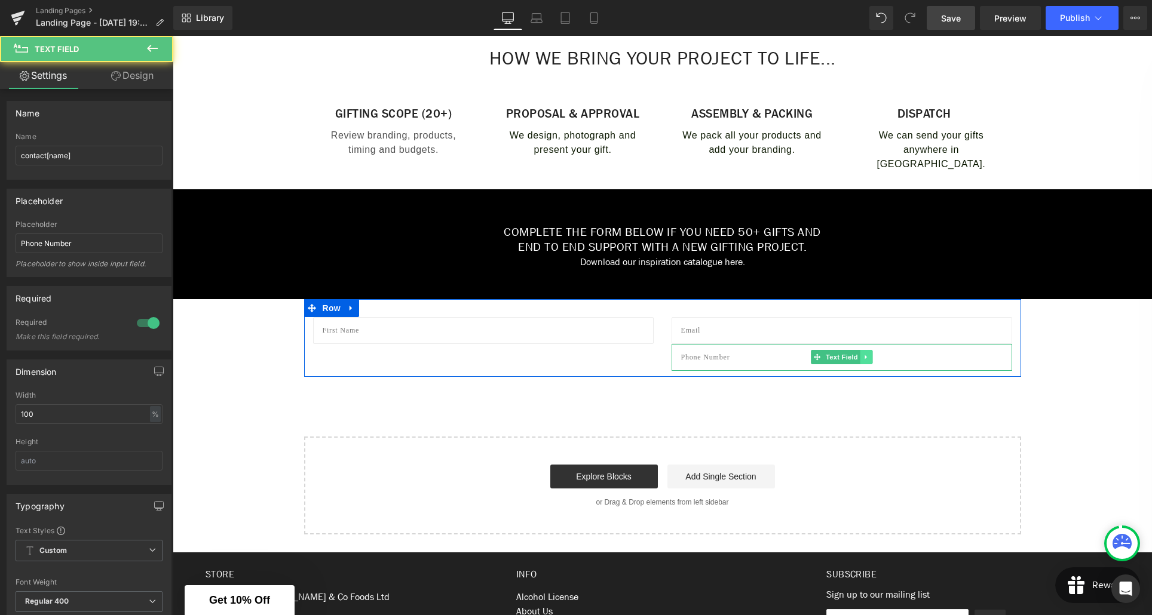
click at [869, 361] on link at bounding box center [866, 357] width 13 height 14
click at [874, 359] on icon at bounding box center [872, 357] width 7 height 7
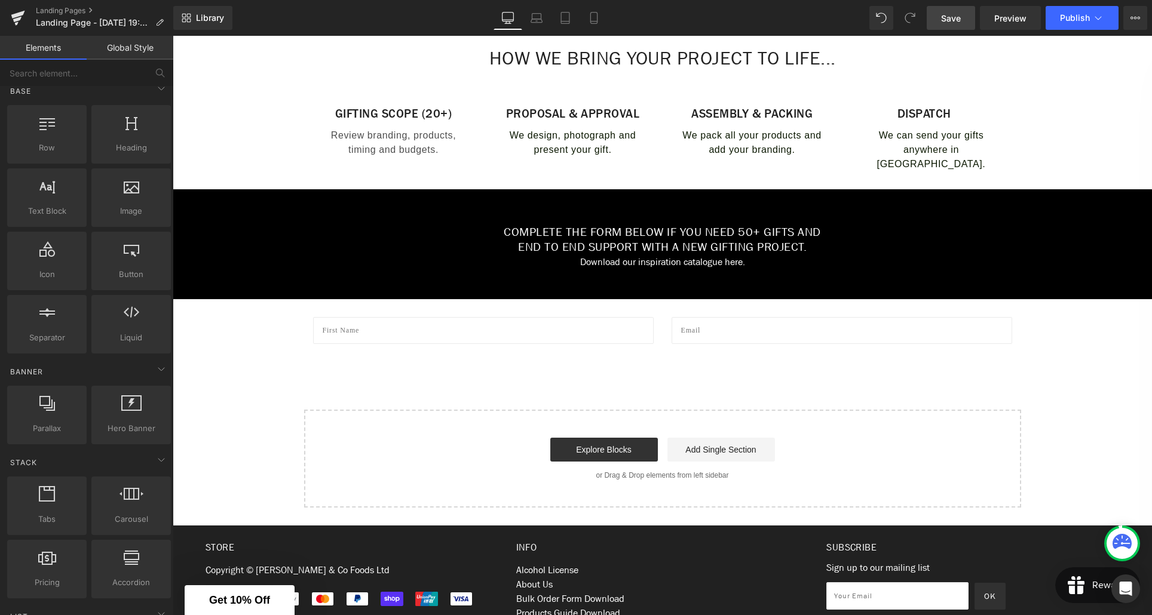
scroll to position [0, 0]
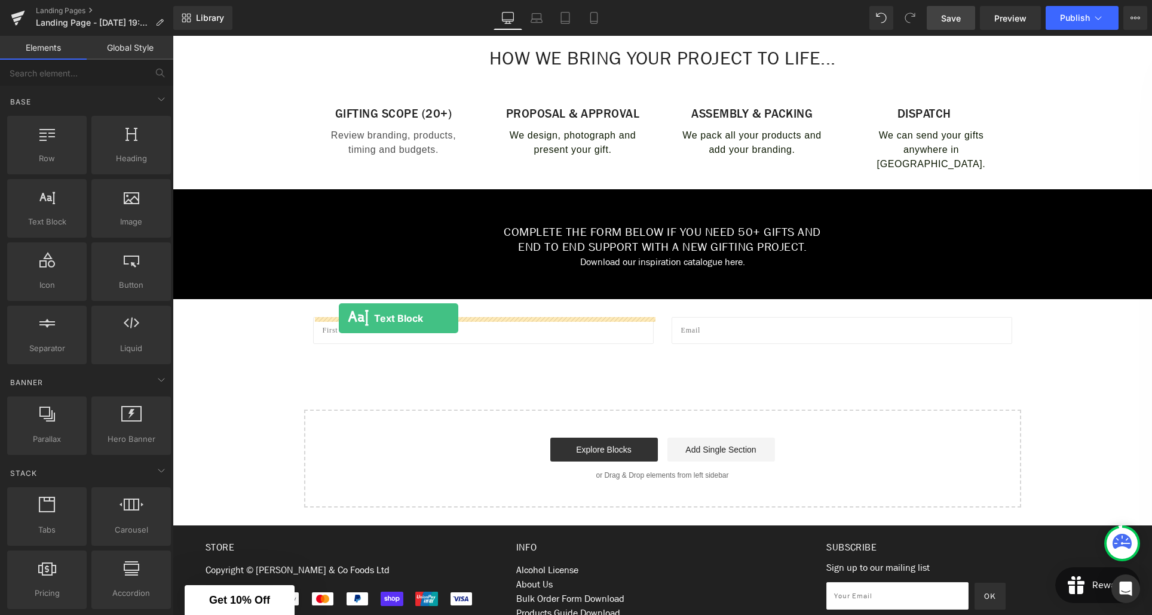
drag, startPoint x: 218, startPoint y: 254, endPoint x: 339, endPoint y: 318, distance: 136.9
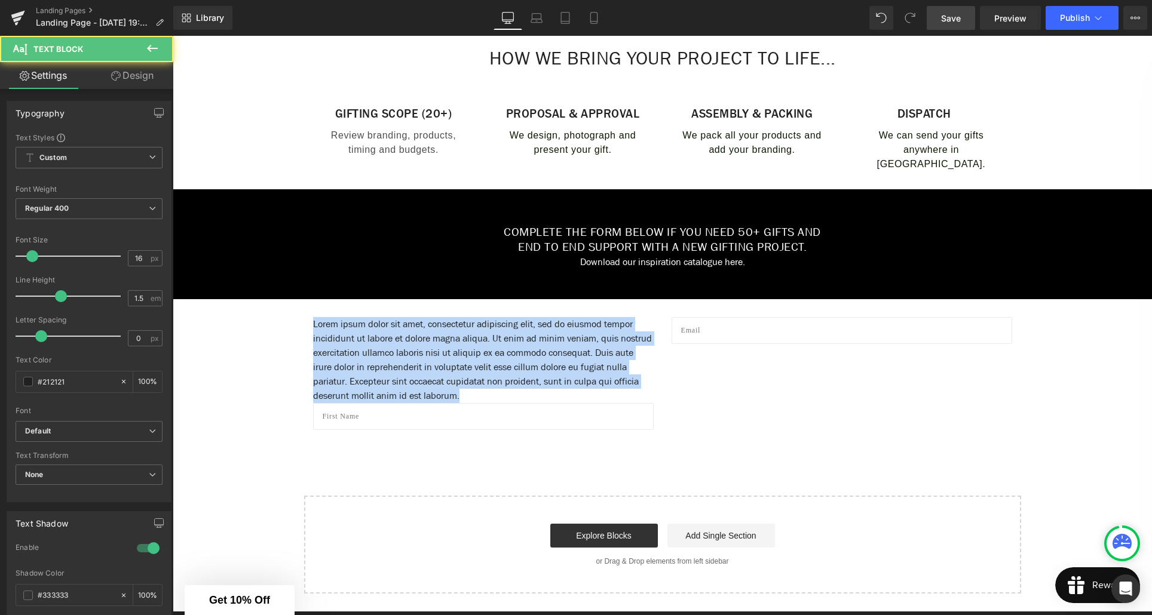
drag, startPoint x: 523, startPoint y: 394, endPoint x: 296, endPoint y: 327, distance: 236.7
click at [296, 327] on div "Create Your Own Gift Heading This service is for 20+ customised gifts. Text Blo…" at bounding box center [662, 155] width 979 height 877
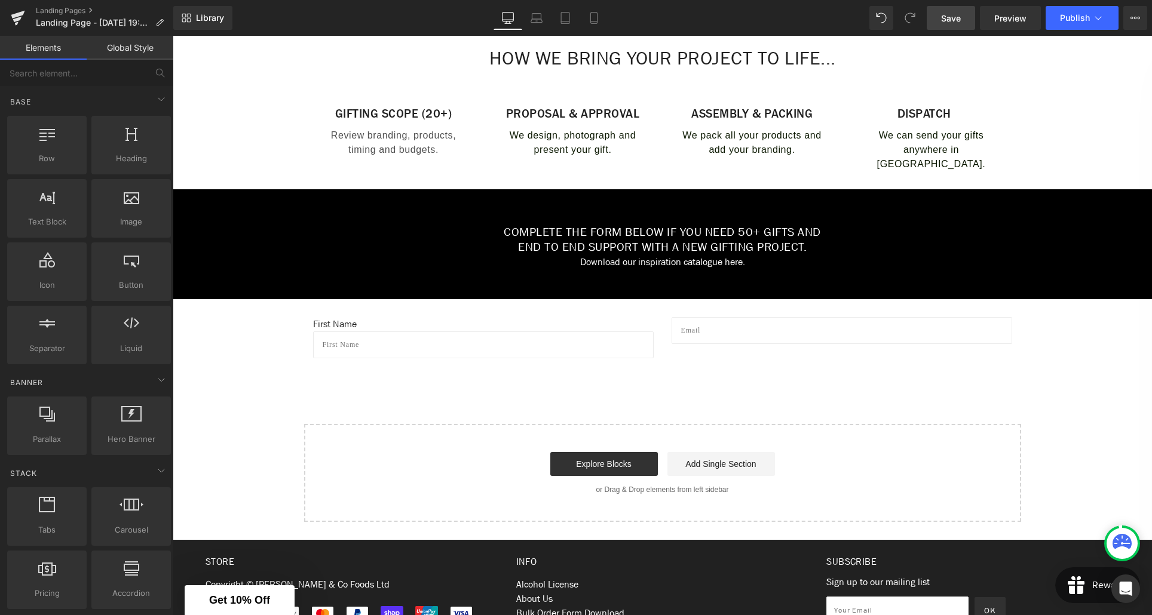
click at [373, 379] on div "Create Your Own Gift Heading This service is for 20+ customised gifts. Text Blo…" at bounding box center [662, 119] width 979 height 805
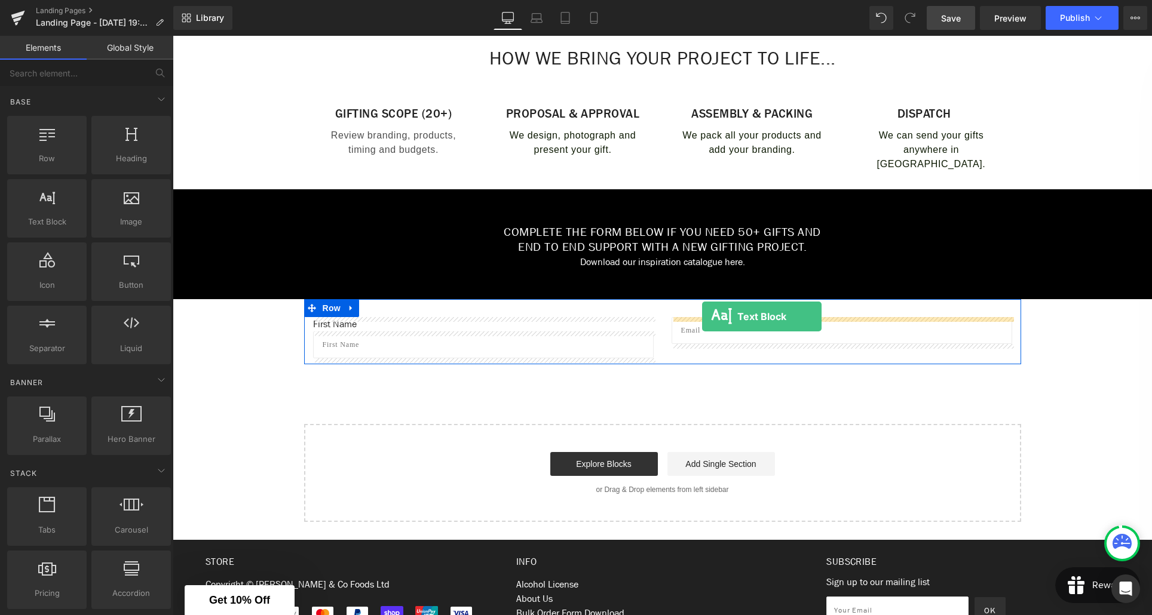
drag, startPoint x: 236, startPoint y: 240, endPoint x: 702, endPoint y: 317, distance: 472.3
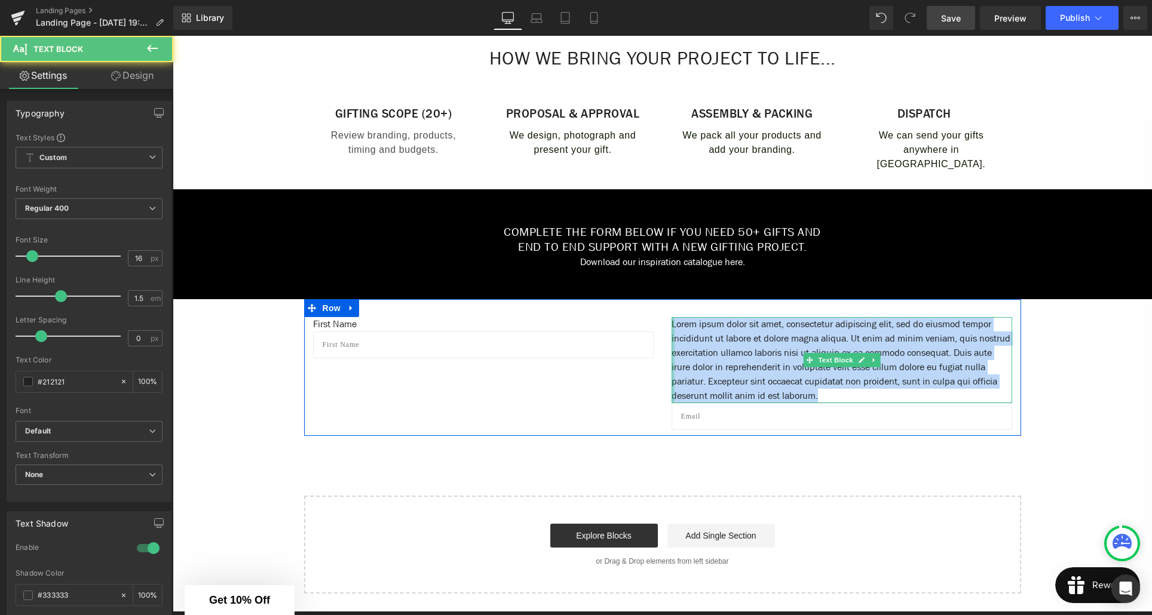
drag, startPoint x: 901, startPoint y: 396, endPoint x: 670, endPoint y: 331, distance: 239.5
click at [672, 331] on div "Lorem ipsum dolor sit amet, consectetur adipiscing elit, sed do eiusmod tempor …" at bounding box center [842, 360] width 341 height 86
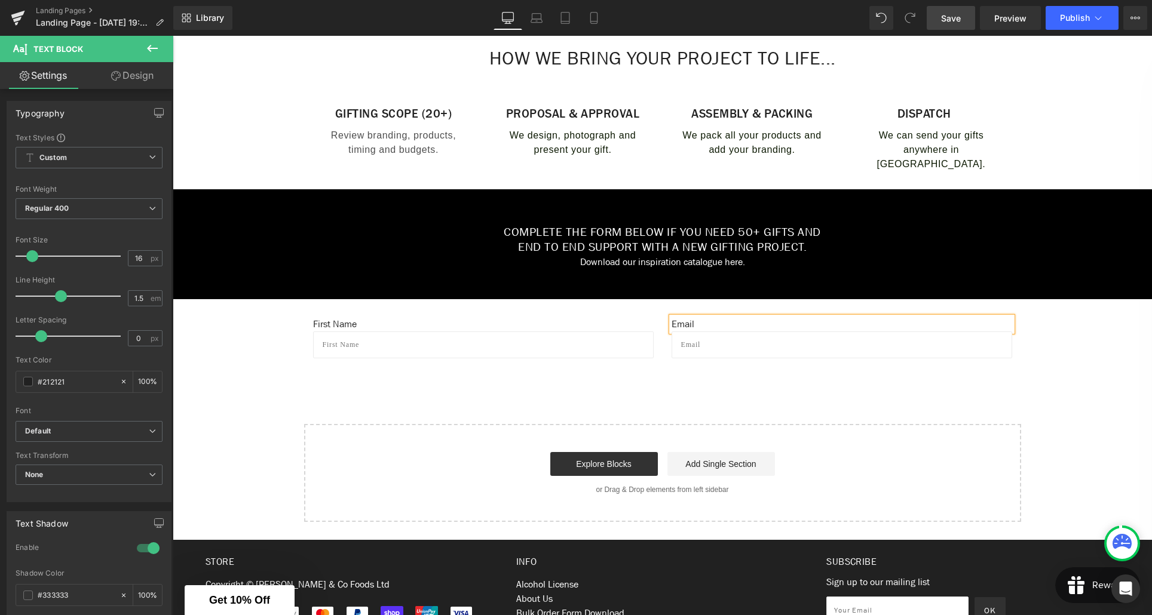
click at [675, 390] on div "Create Your Own Gift Heading This service is for 20+ customised gifts. Text Blo…" at bounding box center [662, 119] width 979 height 805
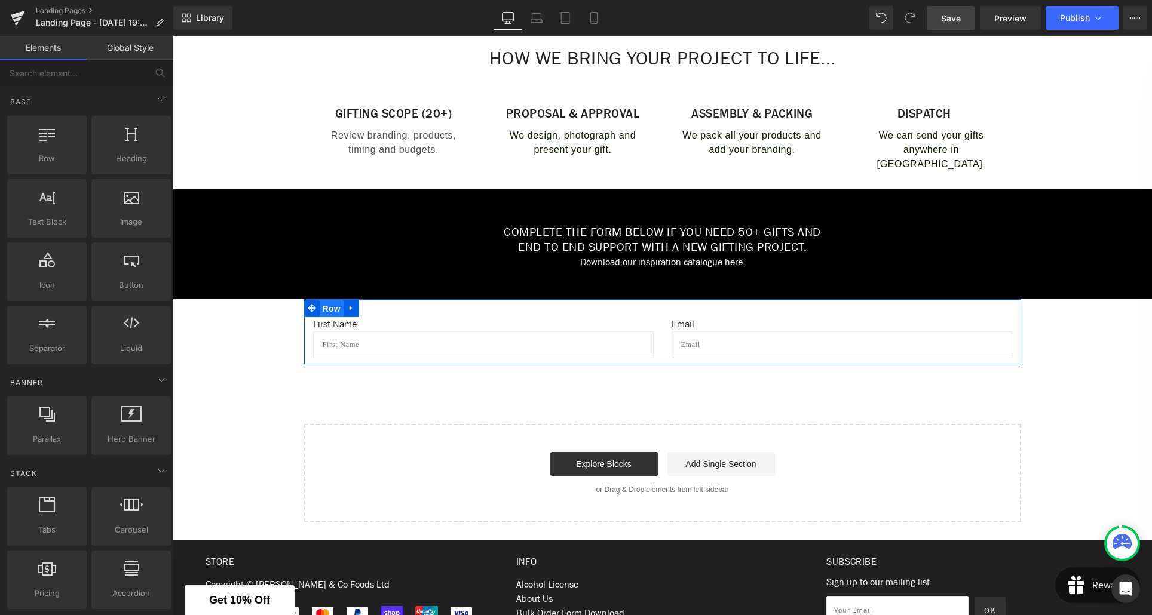
click at [331, 308] on span "Row" at bounding box center [332, 309] width 24 height 18
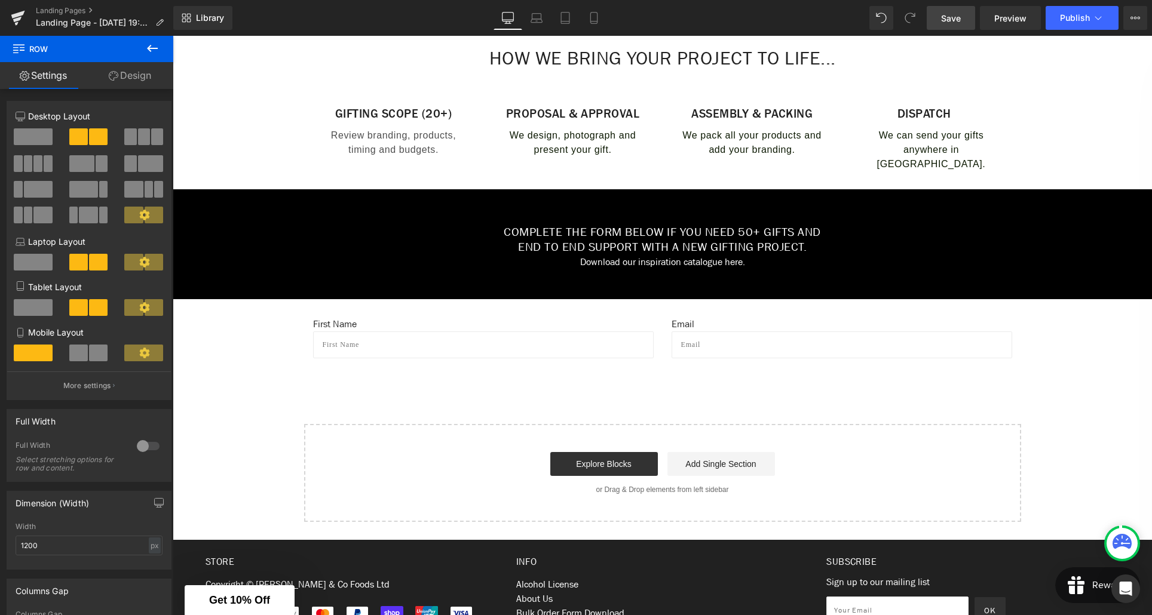
click at [731, 391] on div "Create Your Own Gift Heading This service is for 20+ customised gifts. Text Blo…" at bounding box center [662, 119] width 979 height 805
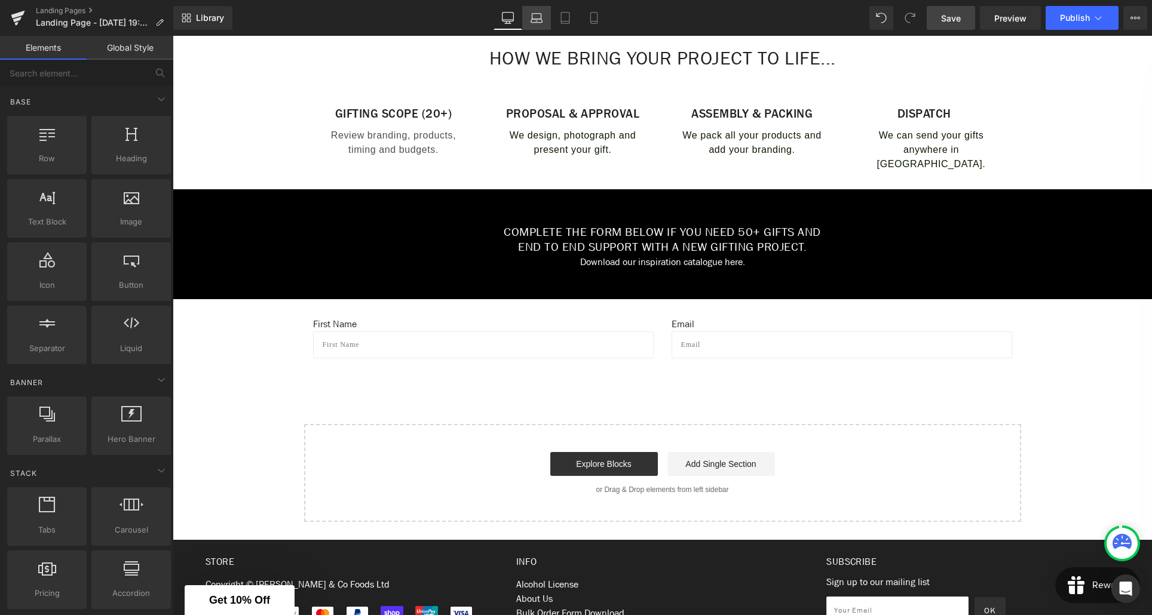
click at [543, 19] on icon at bounding box center [537, 18] width 12 height 12
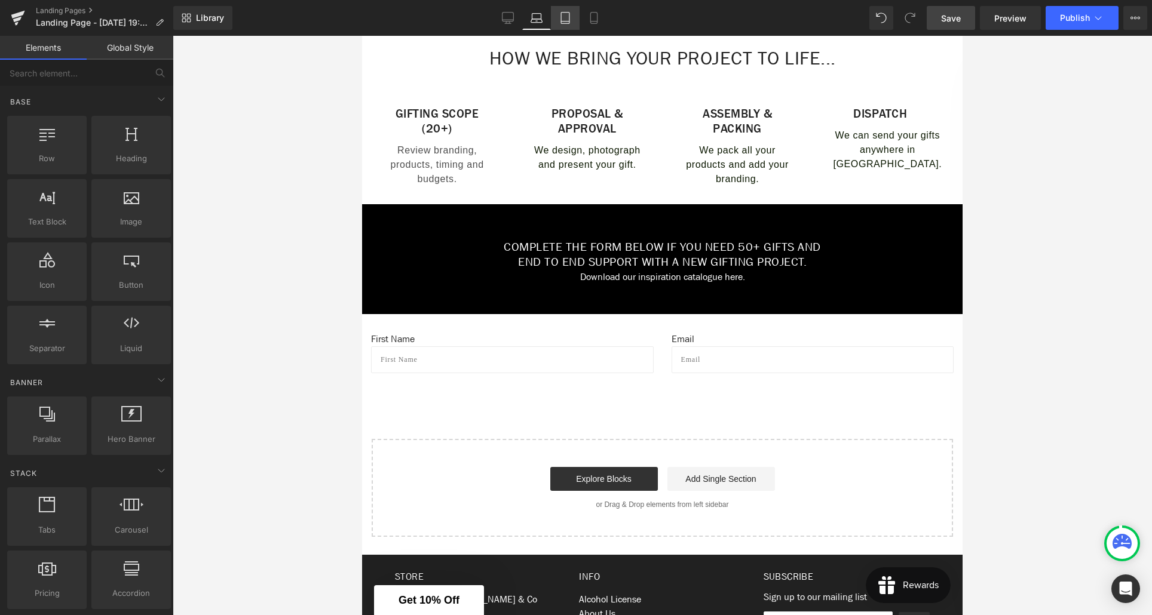
click at [577, 21] on link "Tablet" at bounding box center [565, 18] width 29 height 24
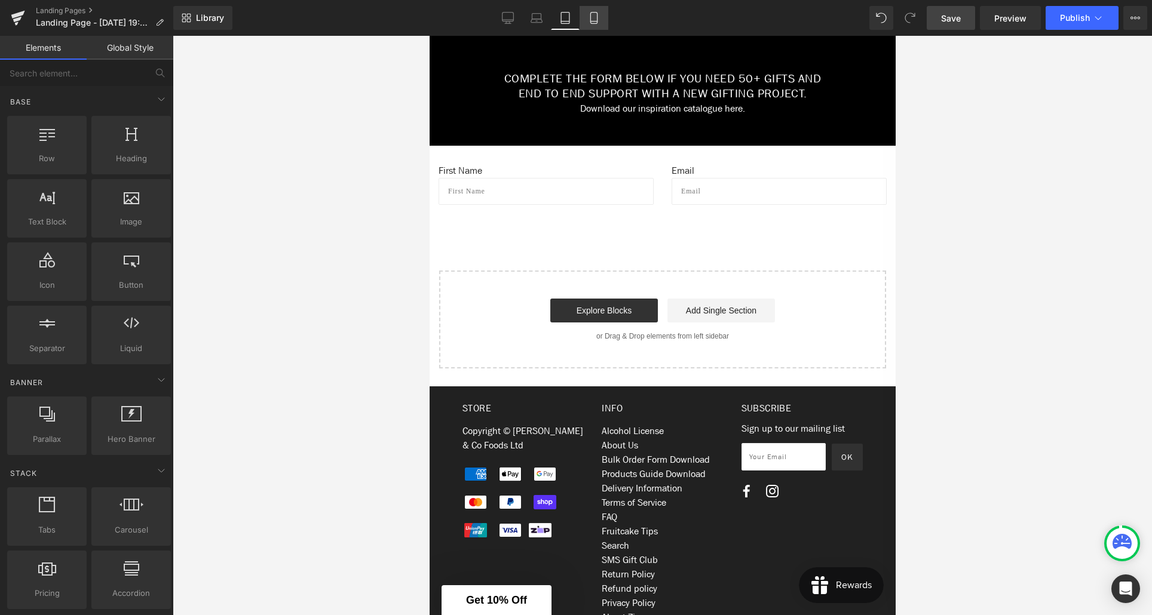
click at [589, 19] on icon at bounding box center [594, 18] width 12 height 12
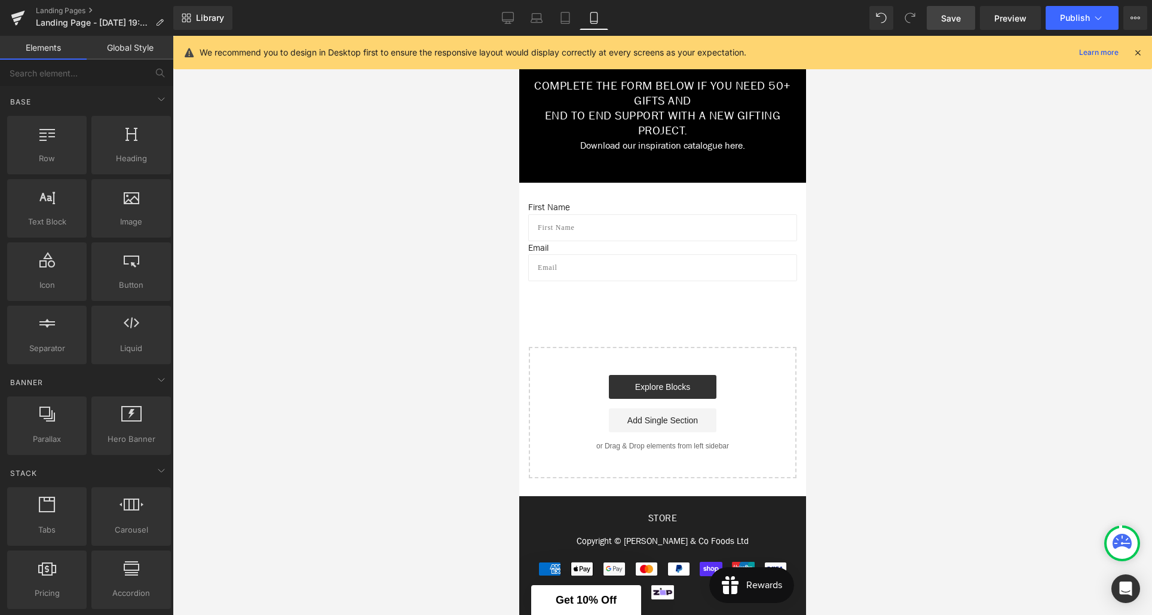
scroll to position [813, 0]
click at [511, 22] on icon at bounding box center [508, 18] width 12 height 12
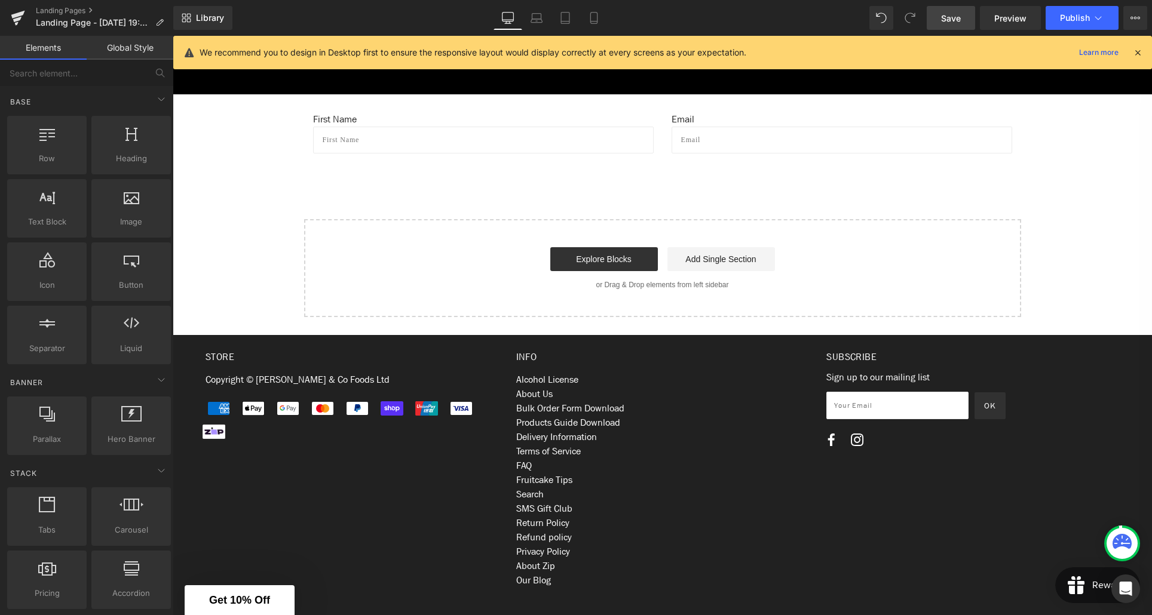
scroll to position [661, 0]
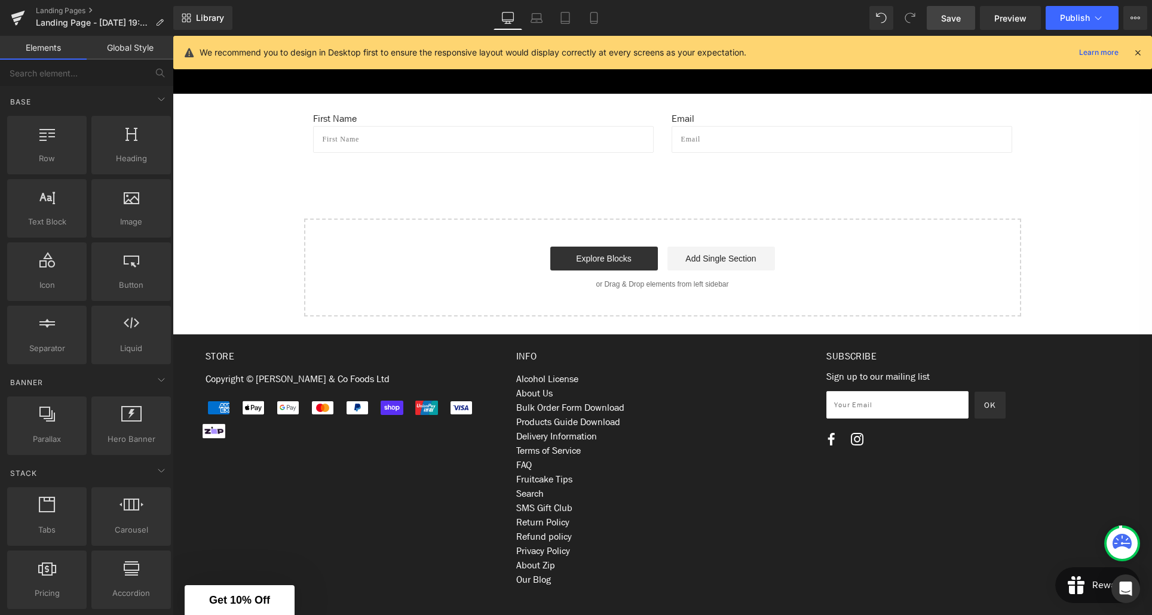
click at [374, 143] on input "text" at bounding box center [483, 139] width 341 height 27
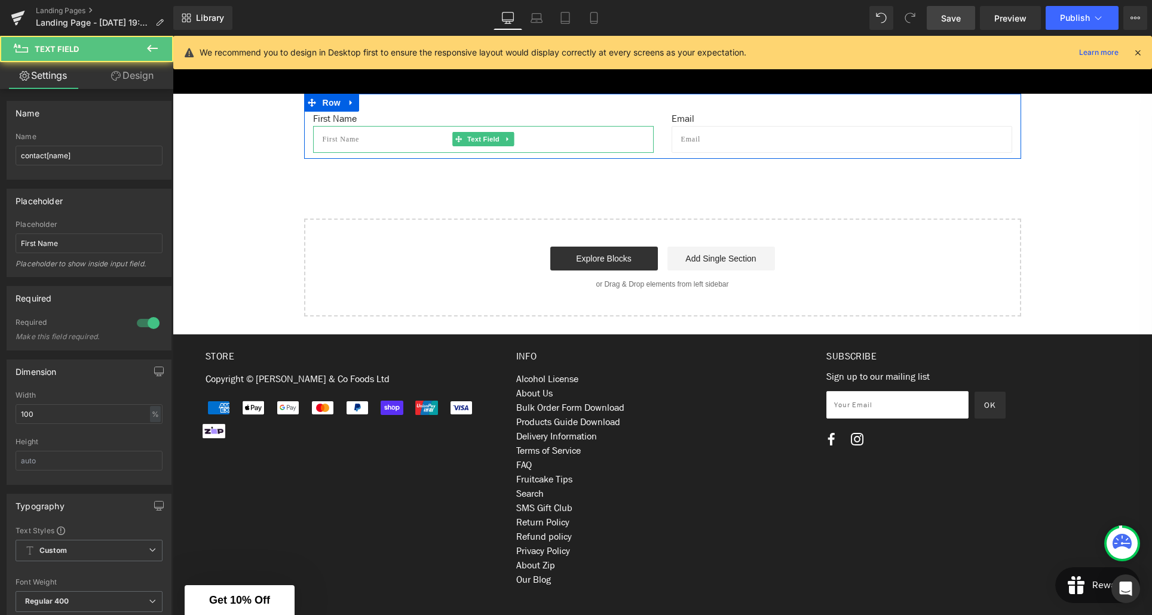
drag, startPoint x: 351, startPoint y: 140, endPoint x: 334, endPoint y: 139, distance: 16.7
click at [334, 139] on input "text" at bounding box center [483, 139] width 341 height 27
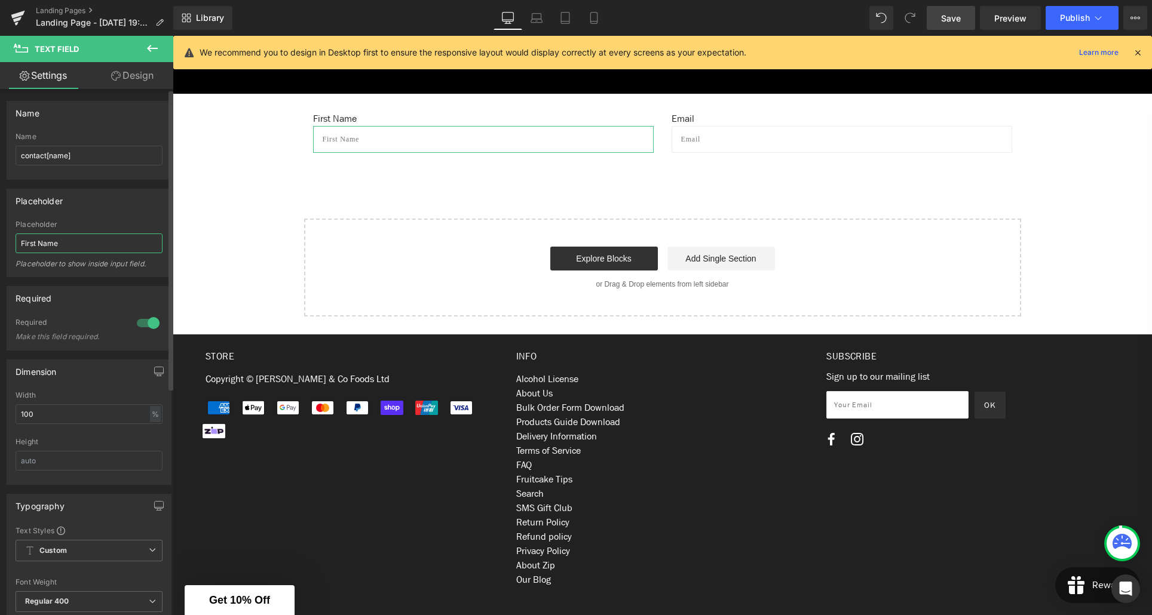
drag, startPoint x: 55, startPoint y: 242, endPoint x: 22, endPoint y: 241, distance: 33.5
click at [18, 241] on input "First Name" at bounding box center [89, 244] width 147 height 20
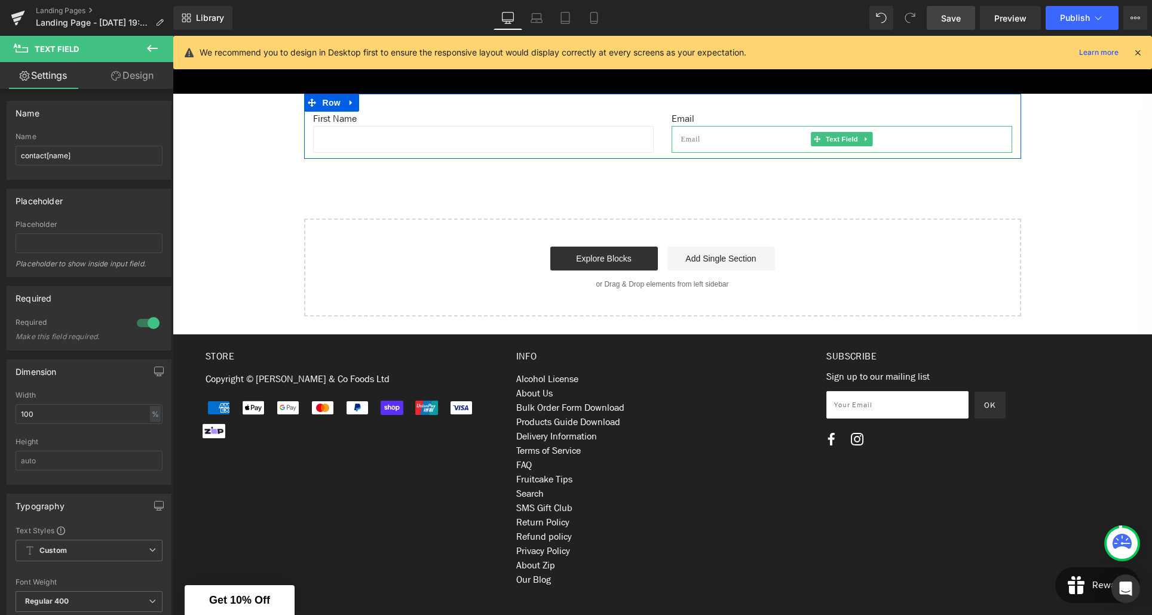
click at [709, 137] on input "text" at bounding box center [842, 139] width 341 height 27
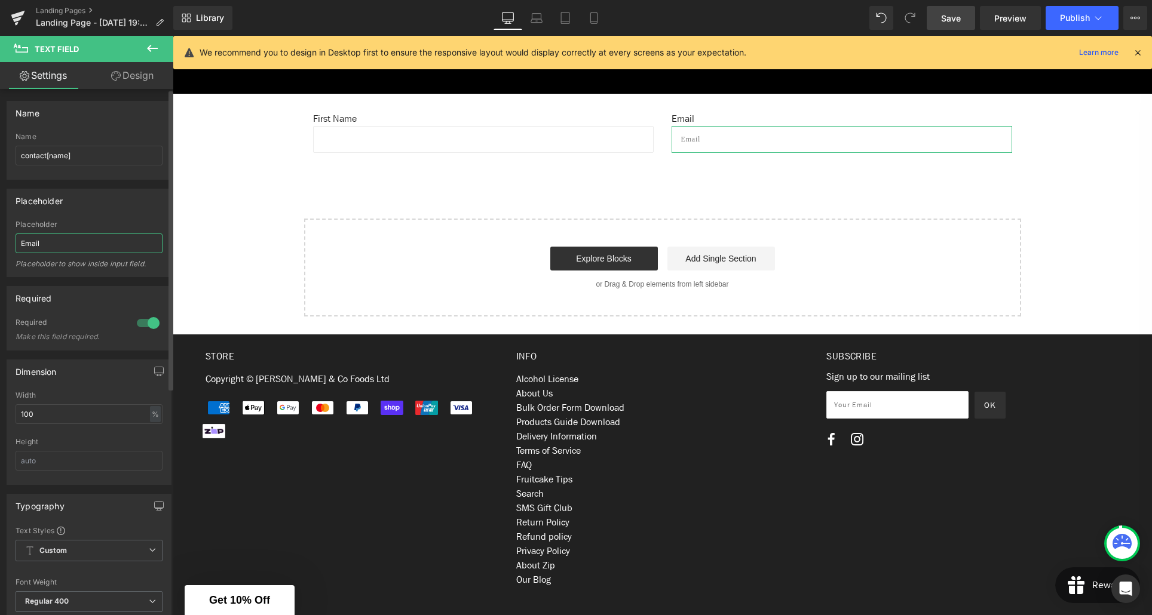
drag, startPoint x: 50, startPoint y: 238, endPoint x: 19, endPoint y: 238, distance: 31.1
click at [19, 238] on input "Email" at bounding box center [89, 244] width 147 height 20
click at [54, 244] on input "Email" at bounding box center [89, 244] width 147 height 20
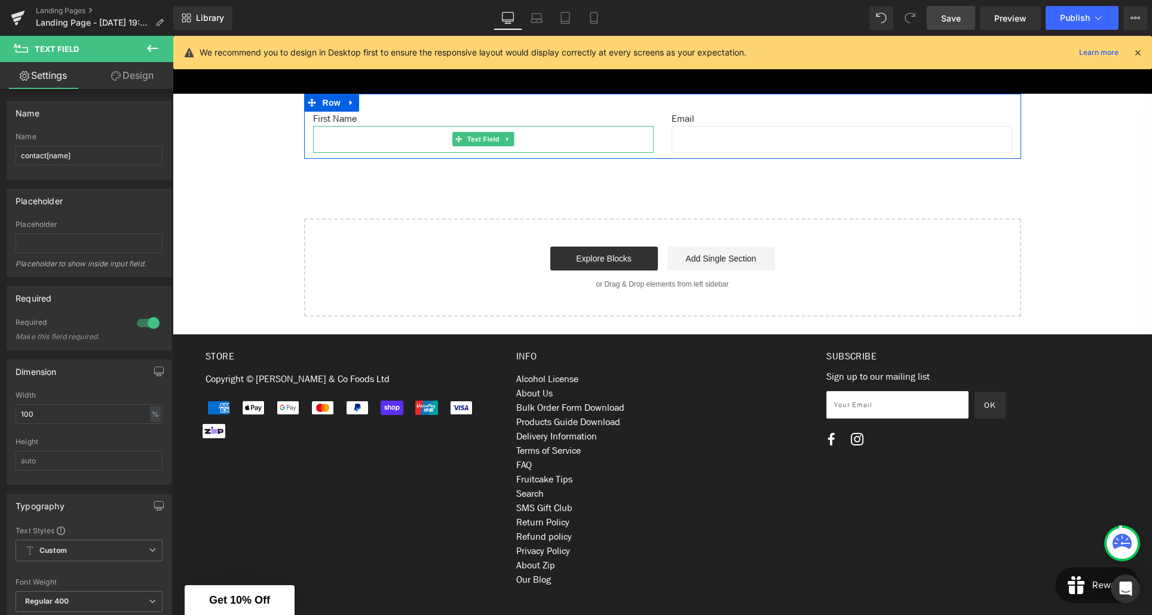
click at [385, 140] on input "text" at bounding box center [483, 139] width 341 height 27
click at [770, 140] on input "text" at bounding box center [842, 139] width 341 height 27
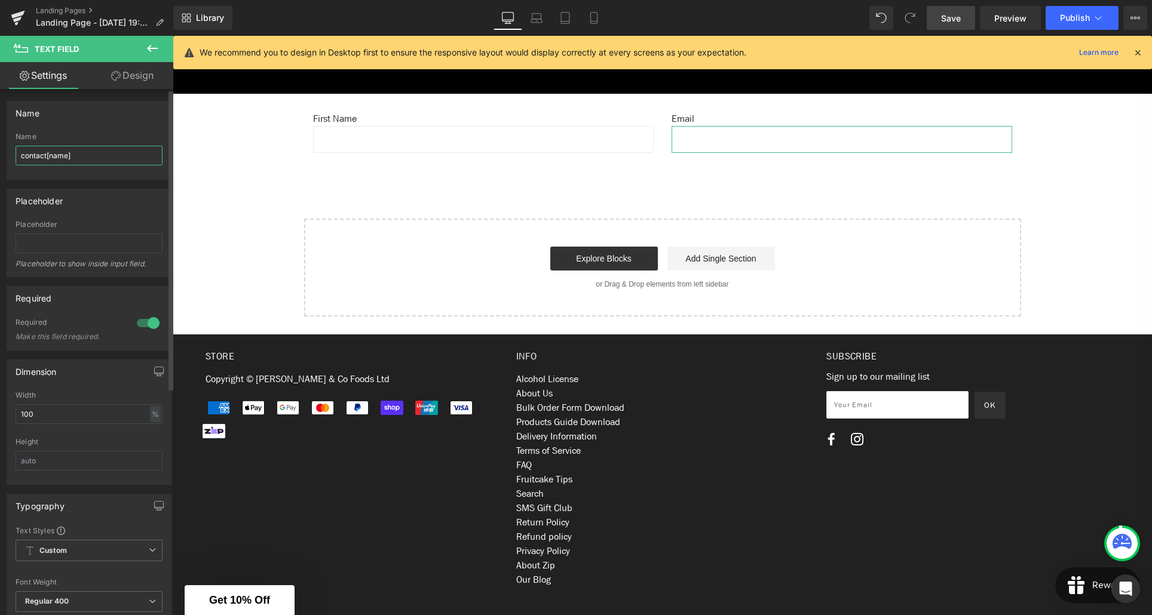
click at [67, 157] on input "contact[name]" at bounding box center [89, 156] width 147 height 20
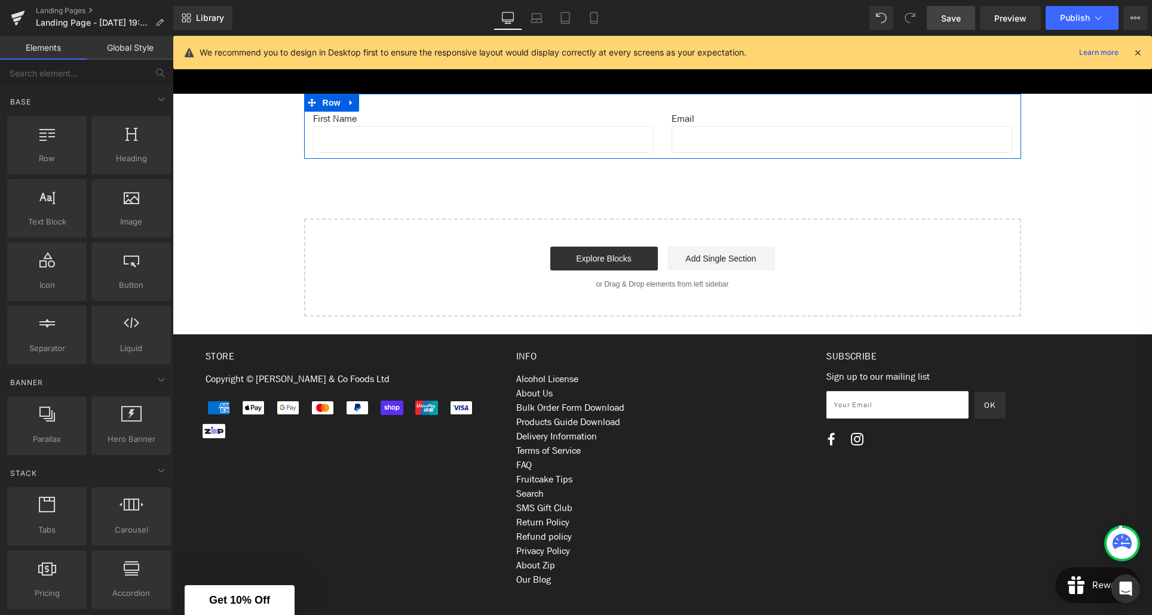
click at [733, 147] on input "text" at bounding box center [842, 139] width 341 height 27
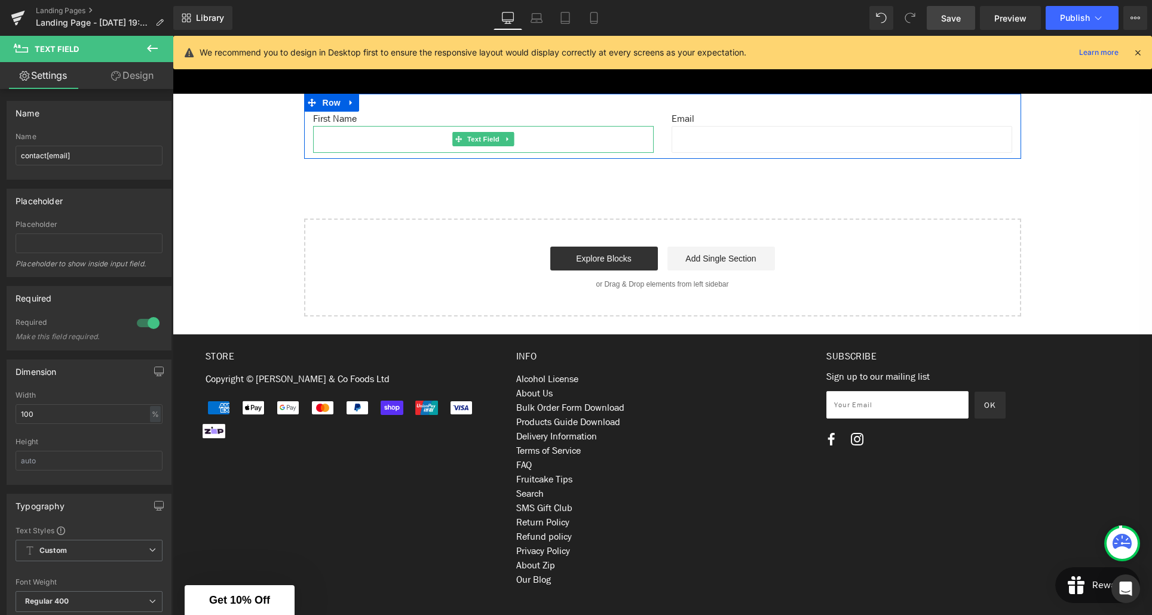
click at [537, 141] on input "text" at bounding box center [483, 139] width 341 height 27
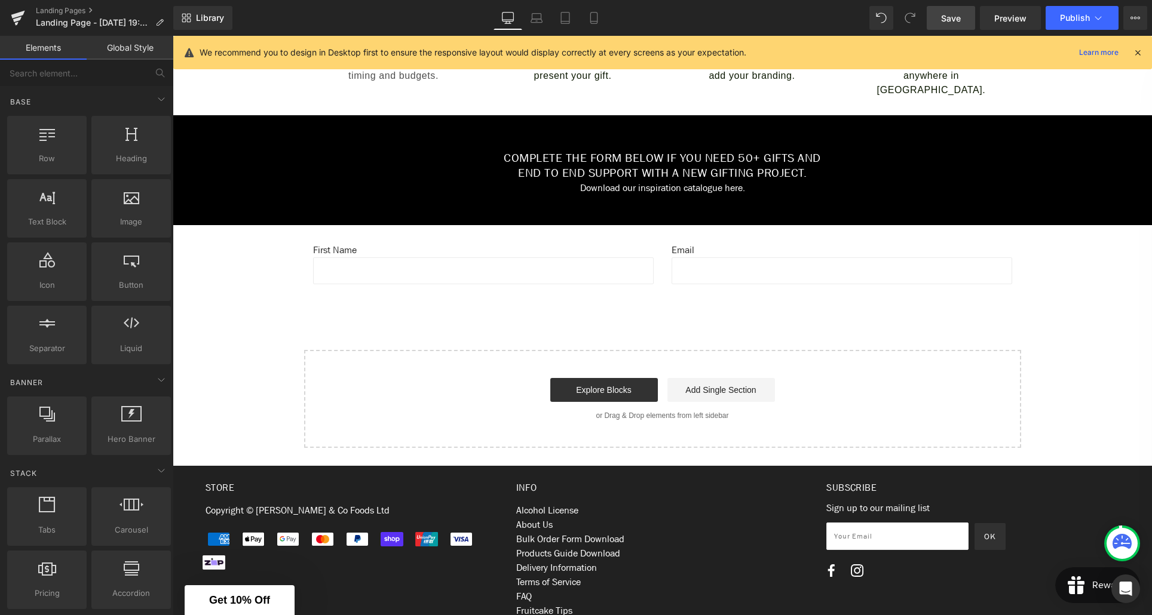
scroll to position [543, 0]
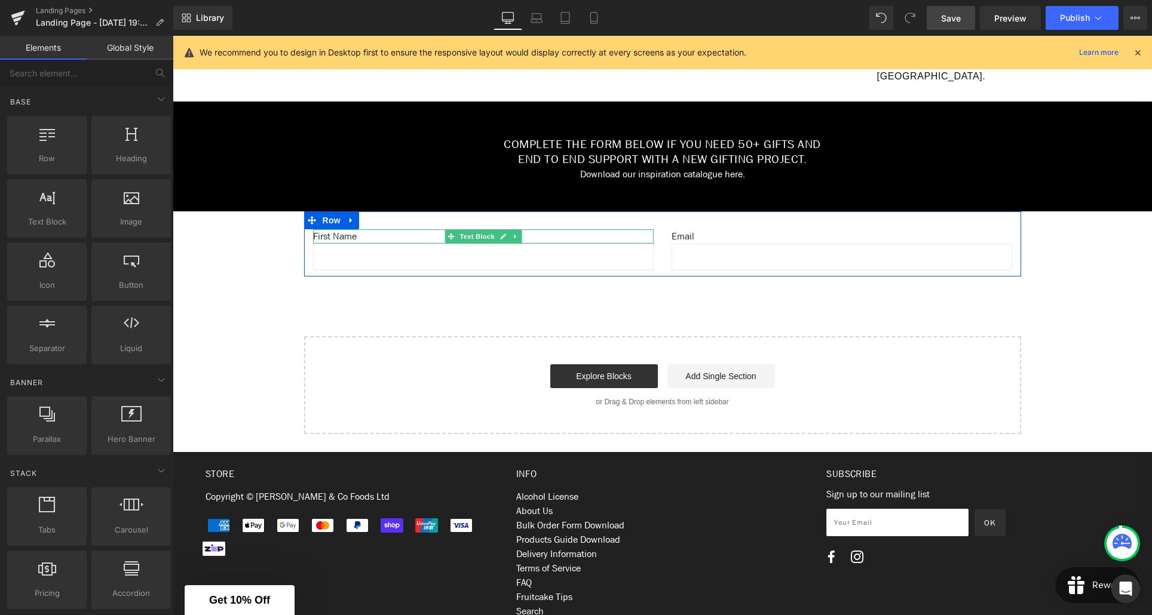
drag, startPoint x: 356, startPoint y: 235, endPoint x: 366, endPoint y: 236, distance: 10.2
click at [356, 235] on p "First Name" at bounding box center [483, 236] width 341 height 14
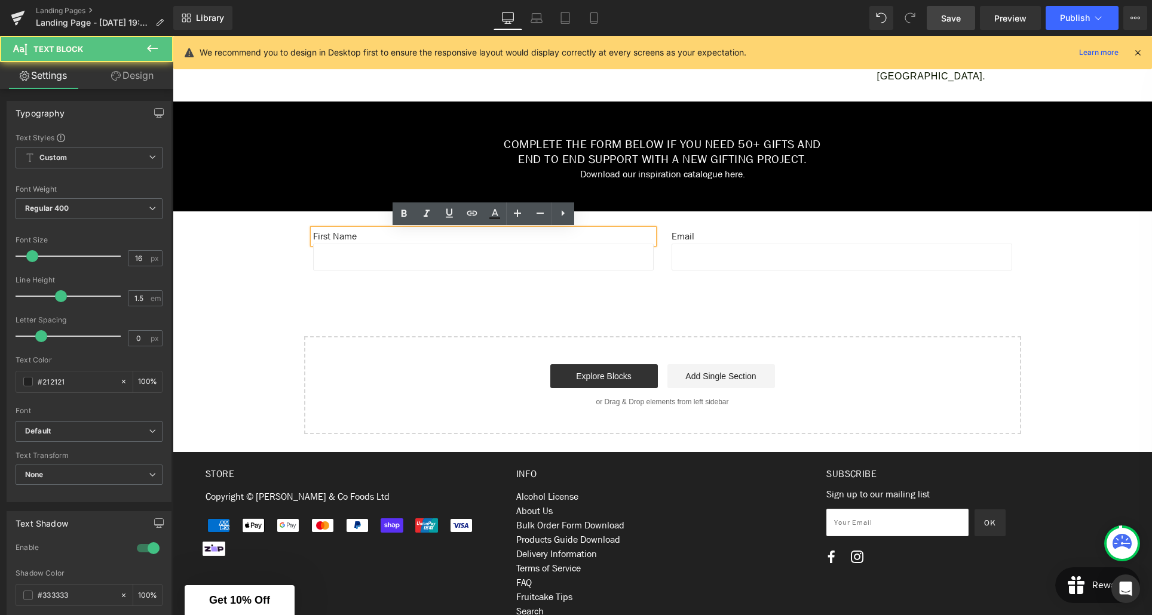
click at [366, 236] on p "First Name" at bounding box center [483, 236] width 341 height 14
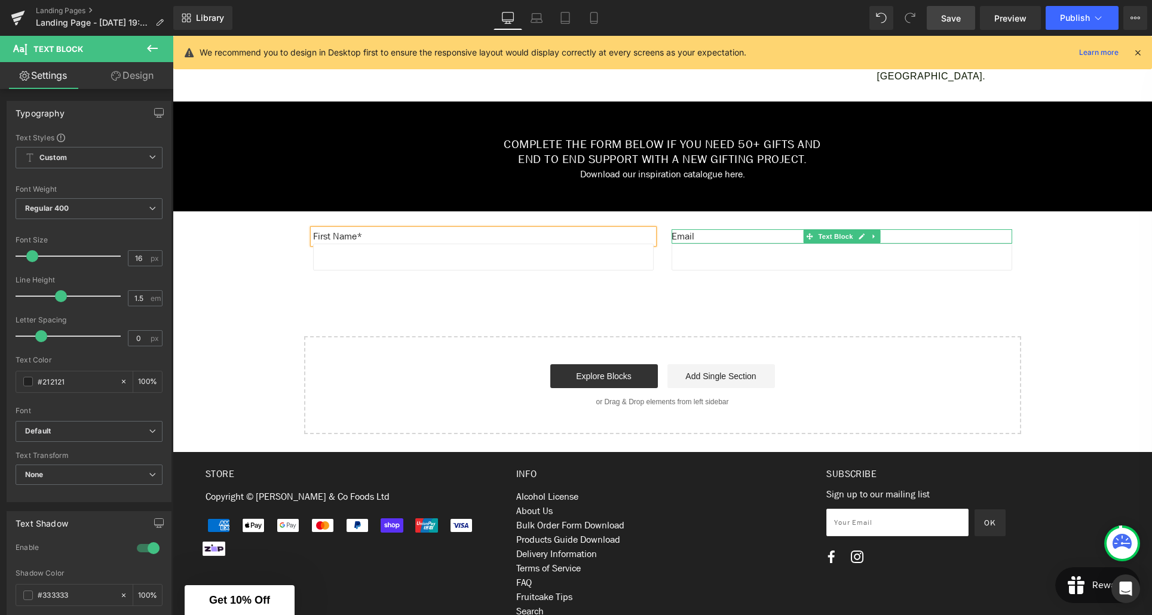
click at [703, 234] on p "Email" at bounding box center [842, 236] width 341 height 14
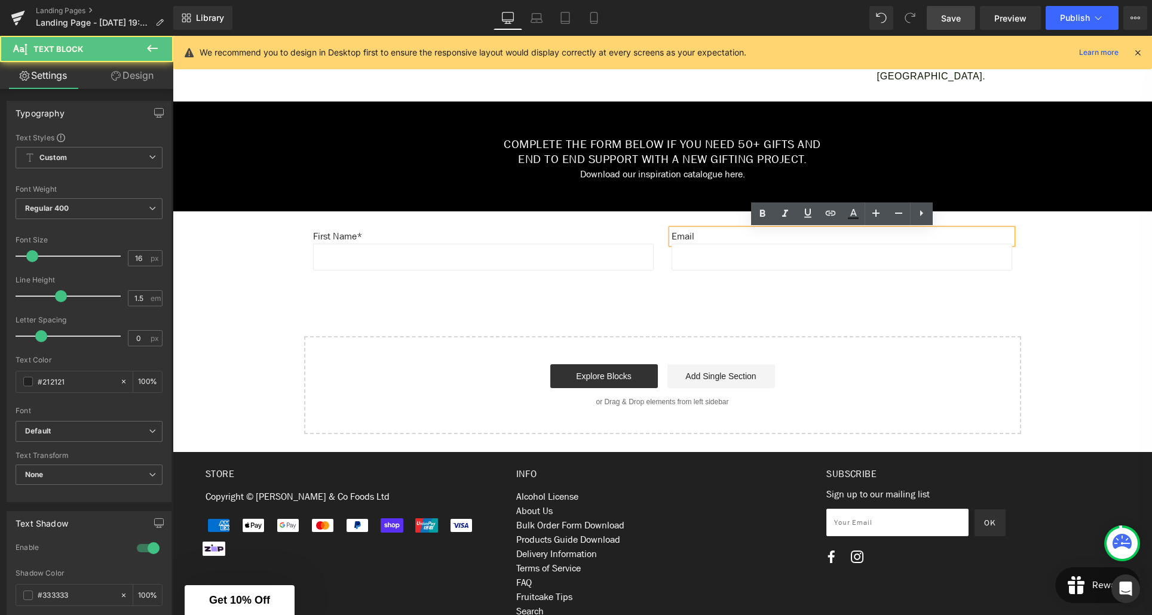
click at [710, 237] on p "Email" at bounding box center [842, 236] width 341 height 14
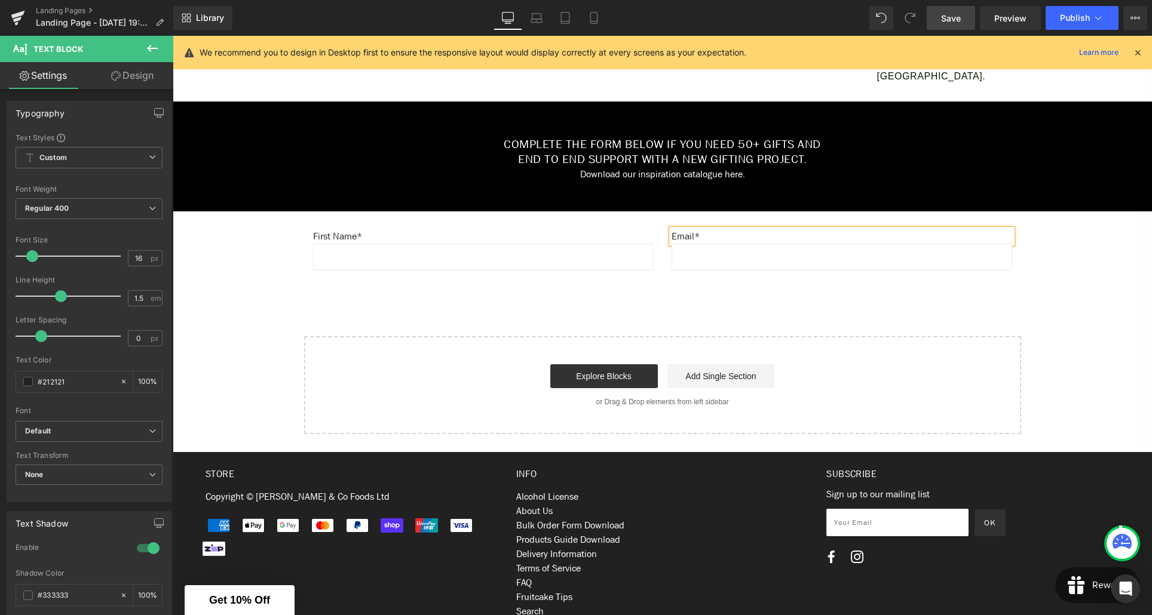
click at [716, 277] on div "Create Your Own Gift Heading This service is for 20+ customised gifts. Text Blo…" at bounding box center [662, 31] width 979 height 805
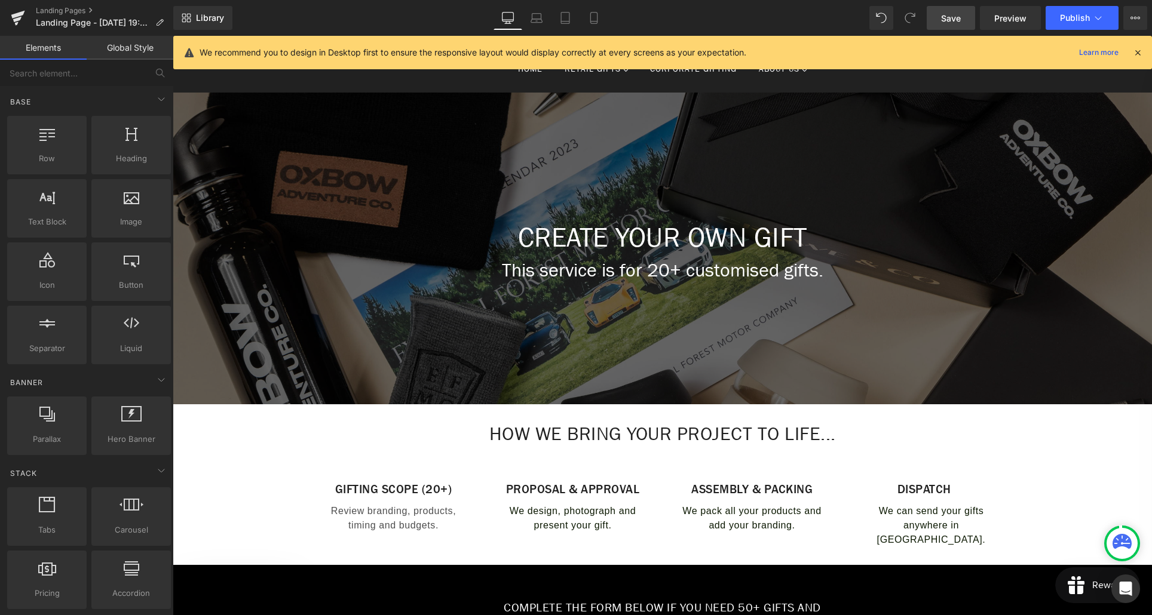
scroll to position [79, 0]
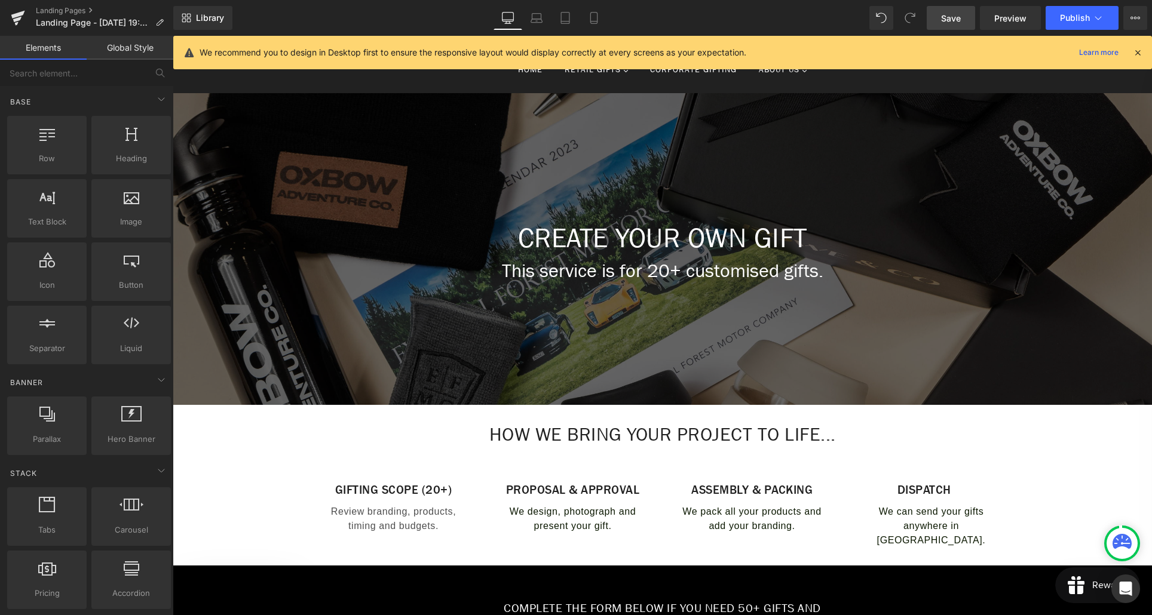
click at [946, 24] on span "Save" at bounding box center [951, 18] width 20 height 13
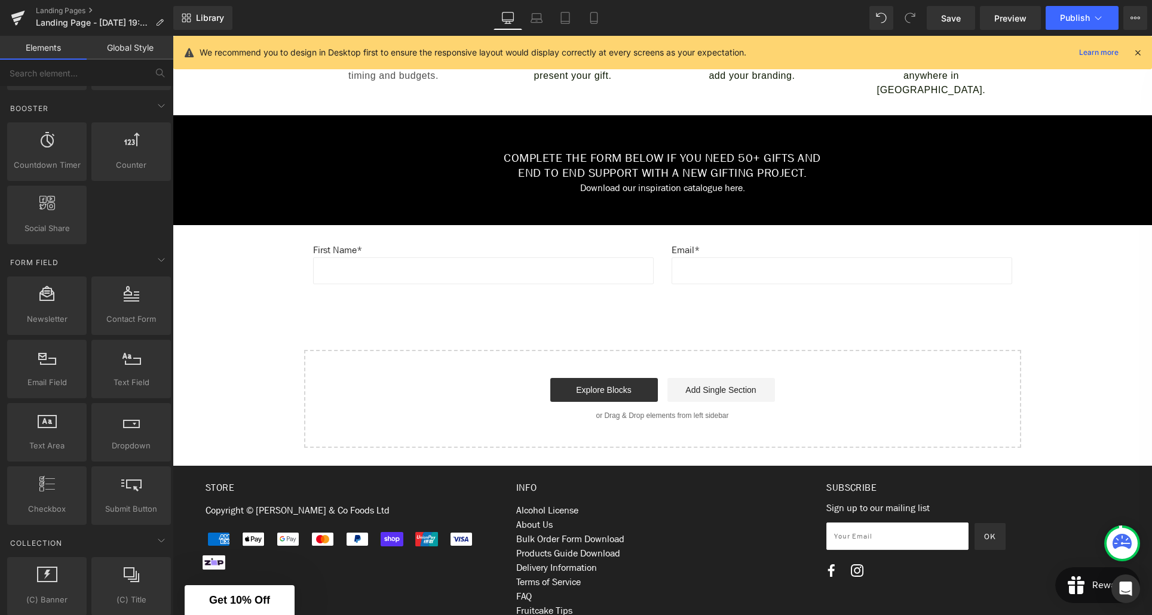
scroll to position [1615, 0]
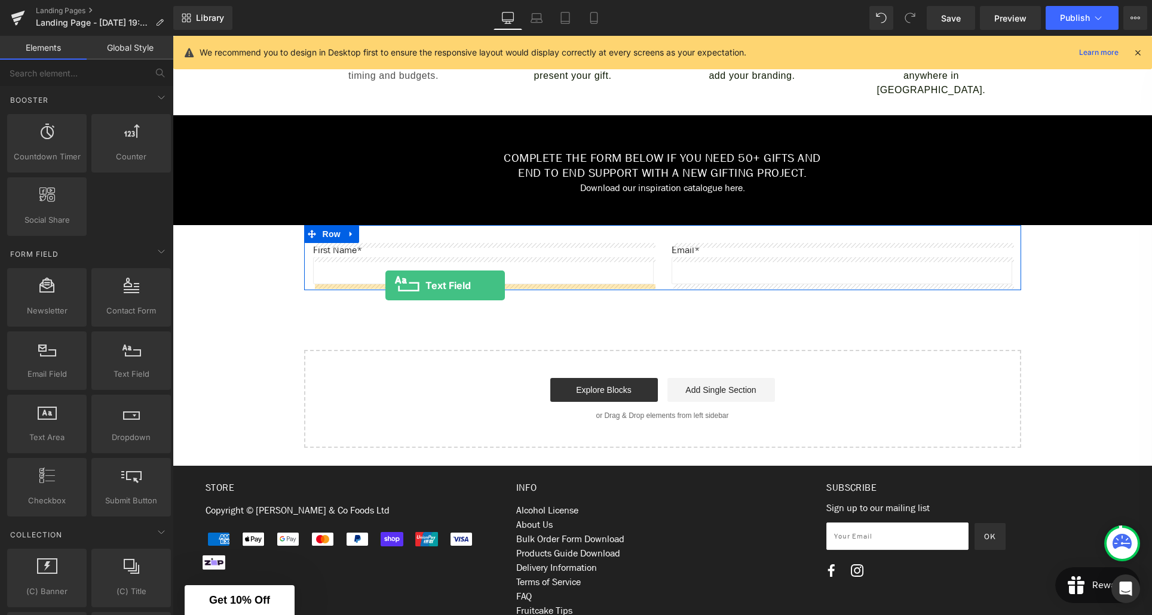
drag, startPoint x: 302, startPoint y: 395, endPoint x: 385, endPoint y: 286, distance: 137.7
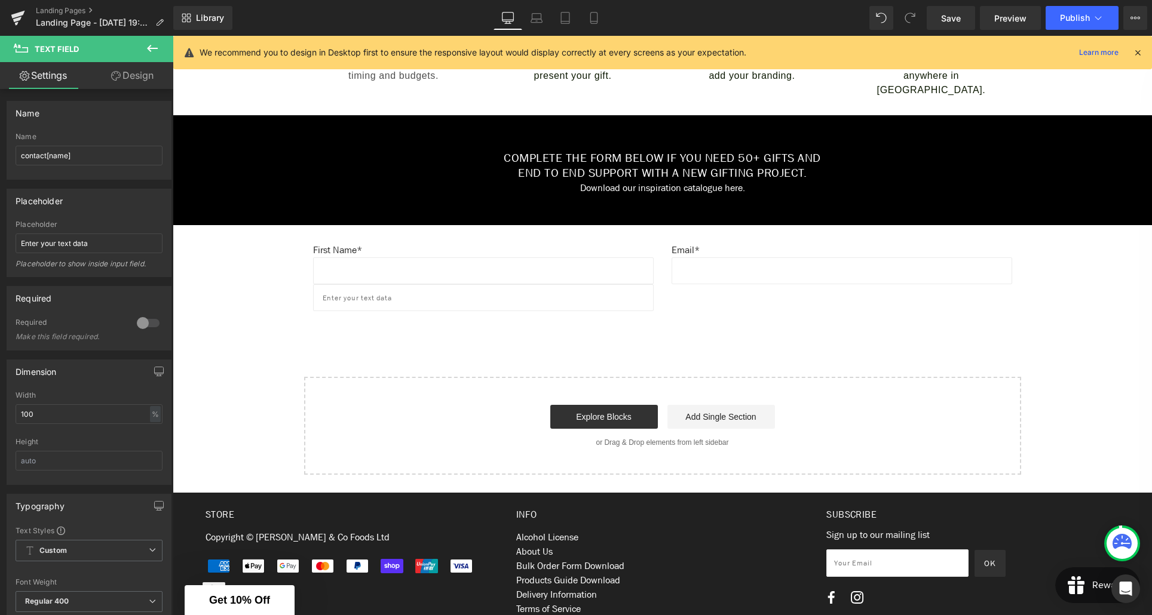
click at [152, 50] on icon at bounding box center [152, 48] width 14 height 14
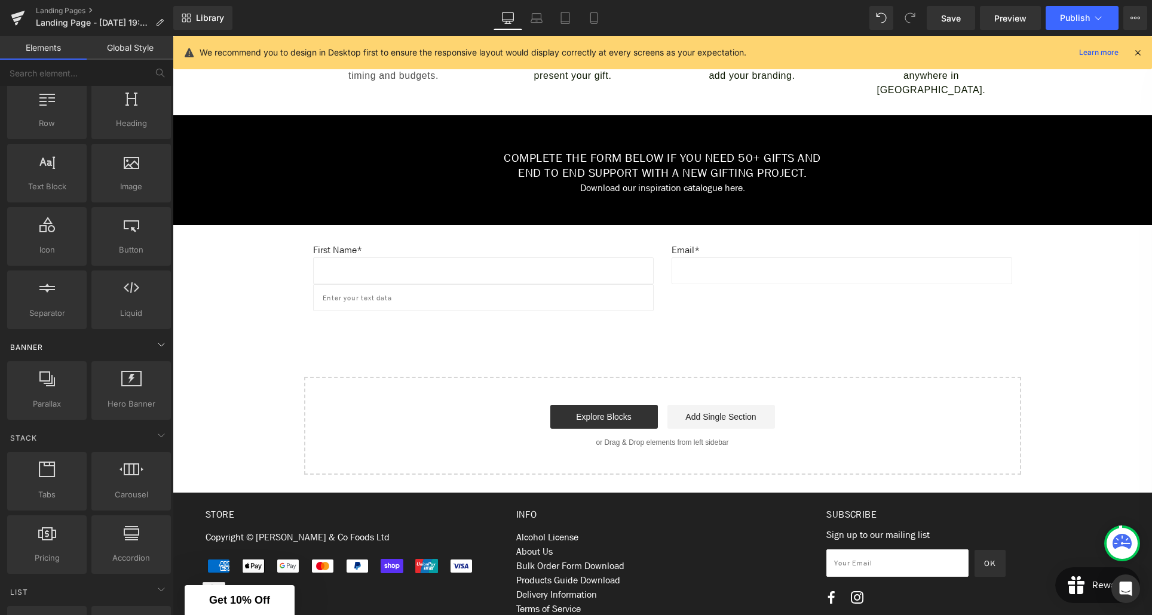
scroll to position [0, 0]
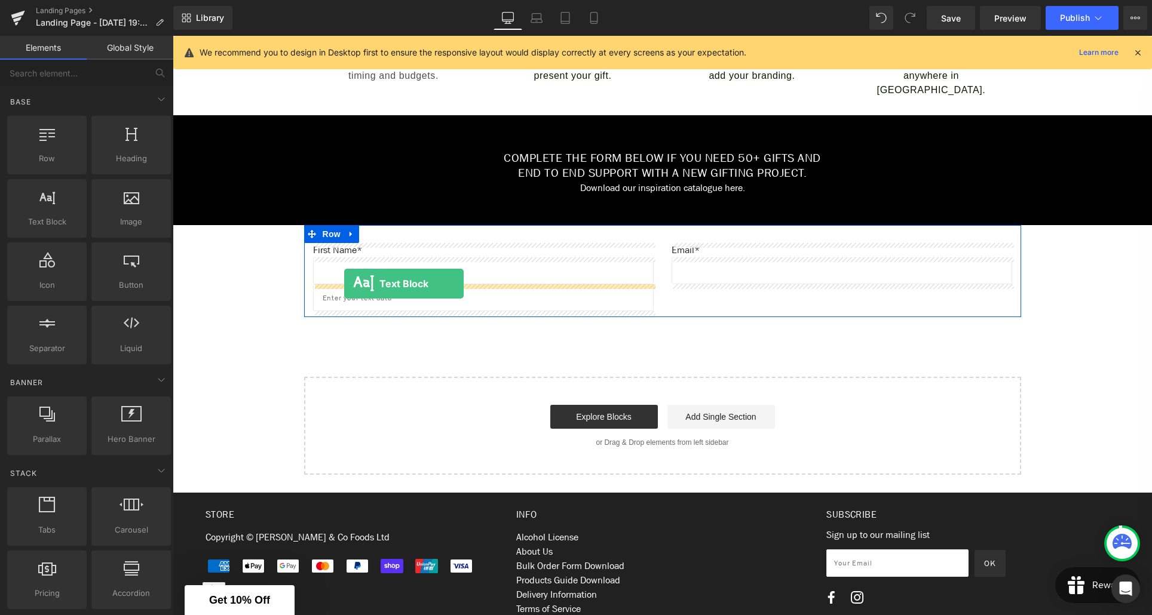
drag, startPoint x: 272, startPoint y: 255, endPoint x: 344, endPoint y: 284, distance: 77.2
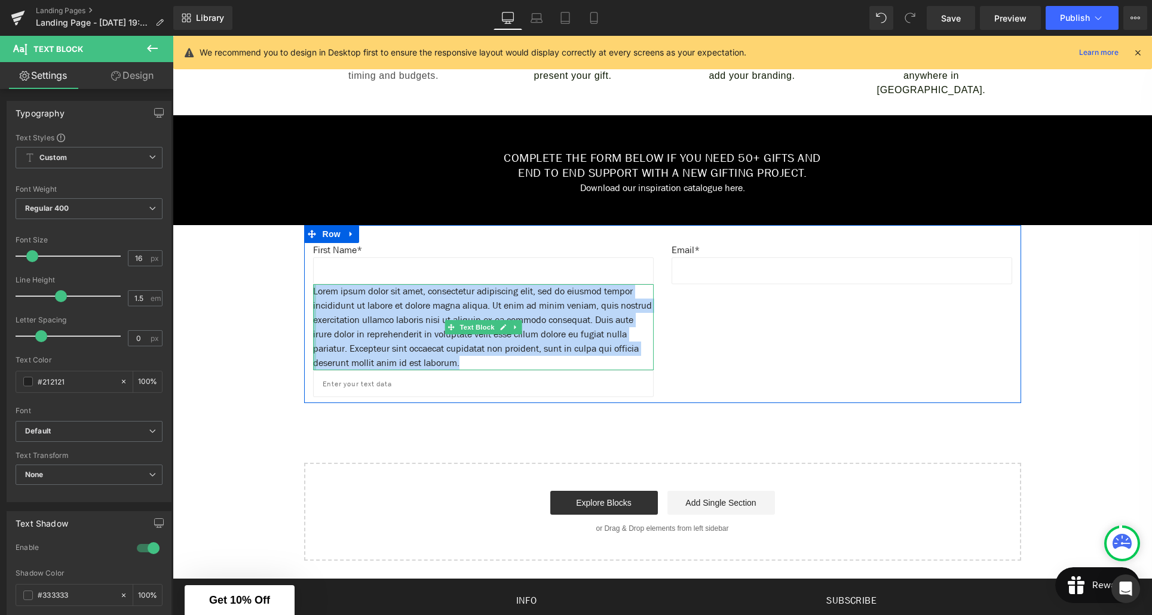
drag, startPoint x: 537, startPoint y: 365, endPoint x: 315, endPoint y: 293, distance: 233.4
click at [315, 293] on div "Lorem ipsum dolor sit amet, consectetur adipiscing elit, sed do eiusmod tempor …" at bounding box center [483, 327] width 341 height 86
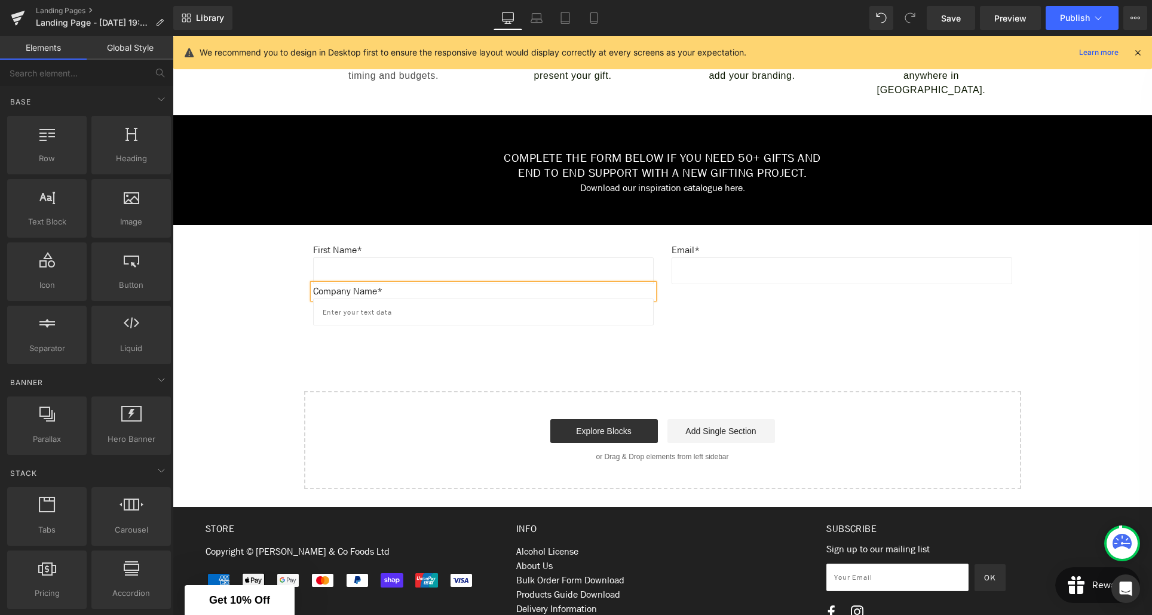
click at [421, 348] on div "Create Your Own Gift Heading This service is for 20+ customised gifts. Text Blo…" at bounding box center [662, 66] width 979 height 847
click at [592, 24] on link "Mobile" at bounding box center [594, 18] width 29 height 24
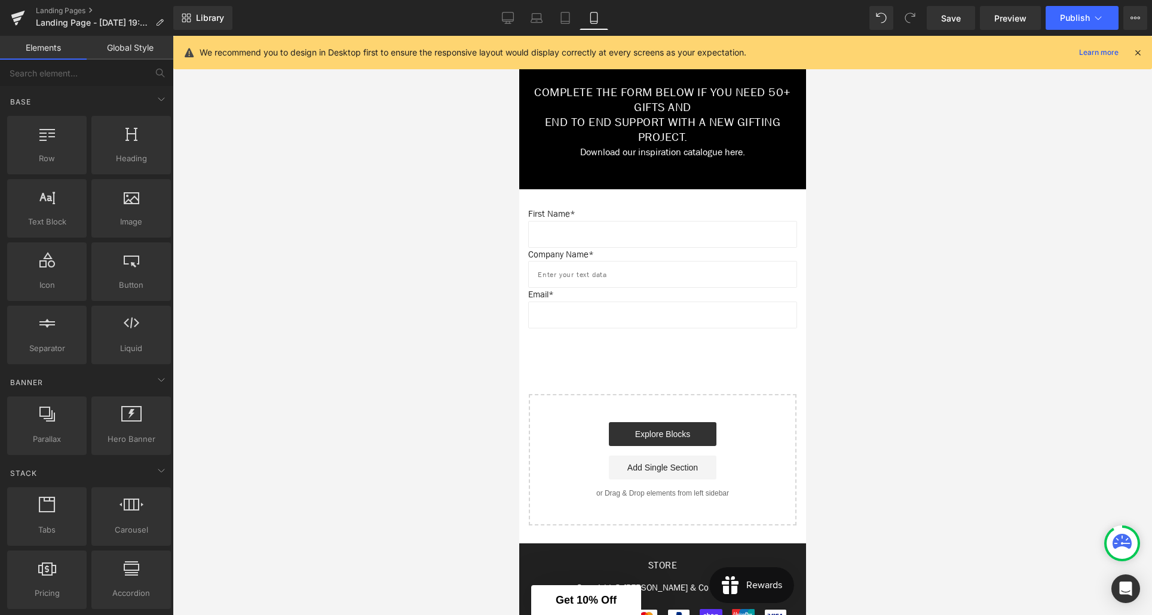
scroll to position [806, 0]
click at [569, 23] on icon at bounding box center [565, 18] width 8 height 11
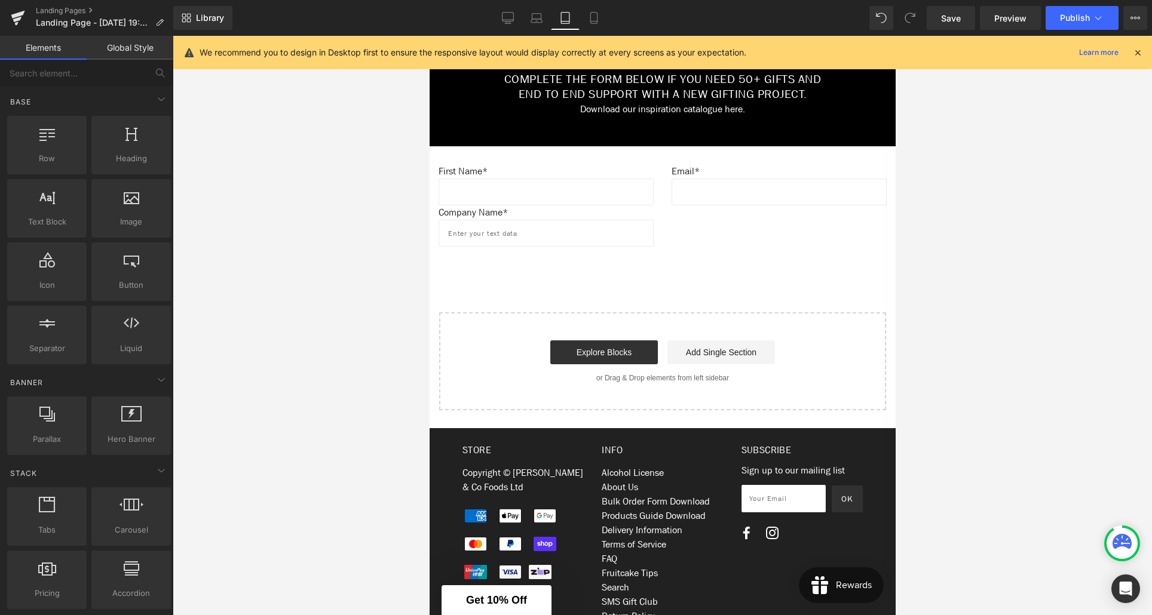
scroll to position [684, 0]
click at [512, 24] on link "Desktop" at bounding box center [508, 18] width 29 height 24
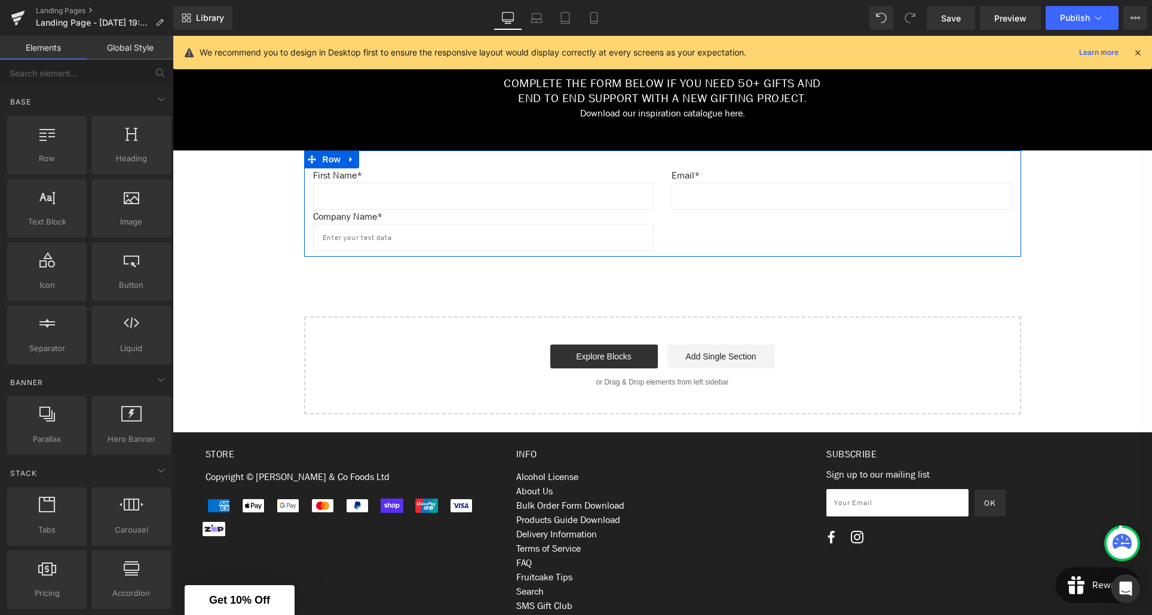
scroll to position [602, 0]
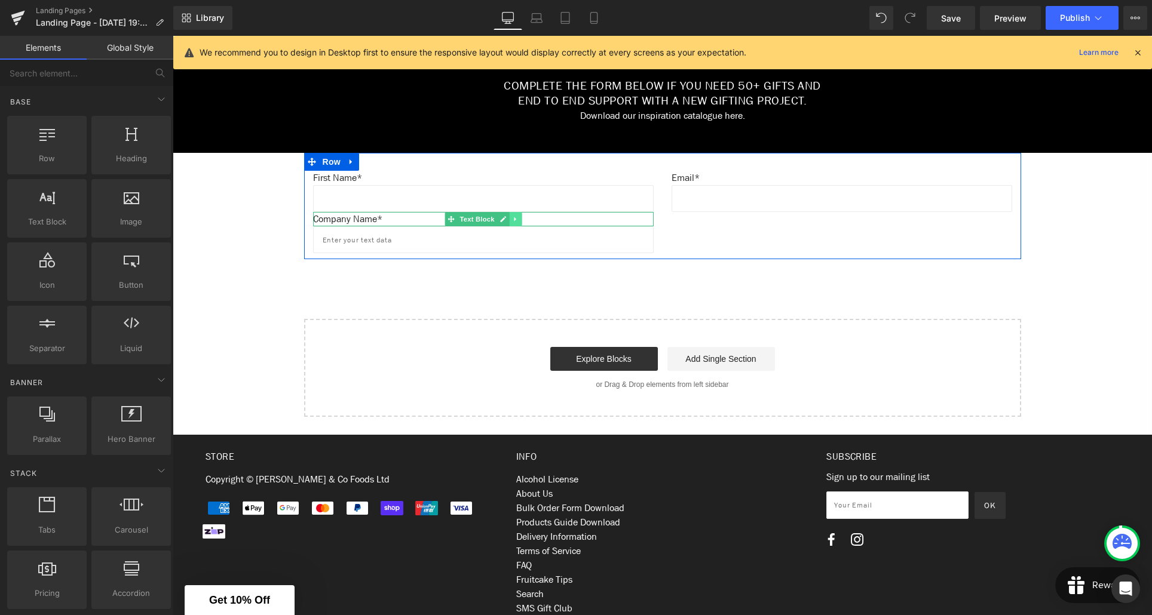
click at [519, 222] on link at bounding box center [515, 219] width 13 height 14
click at [518, 222] on icon at bounding box center [521, 219] width 7 height 7
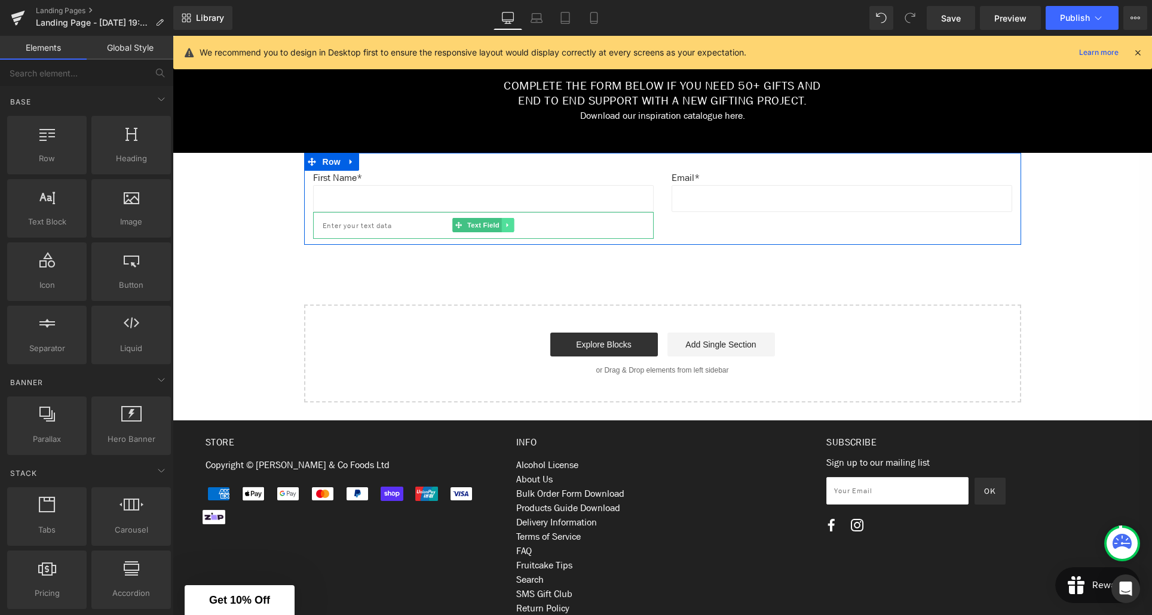
click at [510, 228] on icon at bounding box center [507, 225] width 7 height 7
click at [513, 226] on icon at bounding box center [514, 225] width 7 height 7
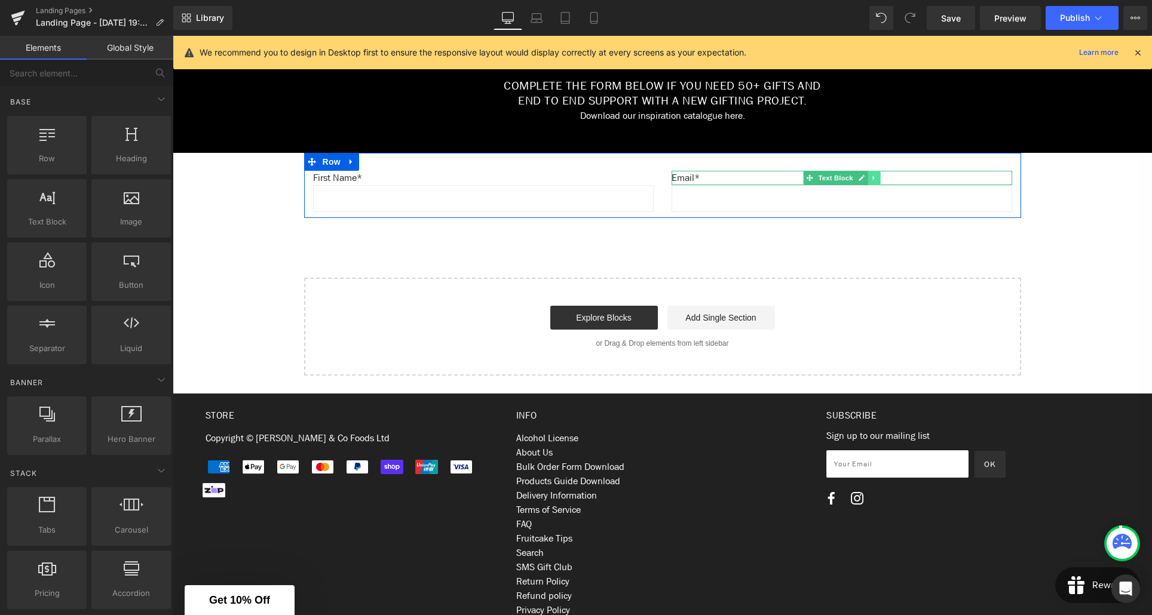
click at [875, 180] on icon at bounding box center [874, 177] width 7 height 7
click at [878, 177] on icon at bounding box center [880, 177] width 7 height 7
click at [869, 187] on icon at bounding box center [866, 183] width 7 height 7
click at [871, 185] on icon at bounding box center [872, 183] width 7 height 7
click at [508, 199] on icon at bounding box center [507, 199] width 2 height 4
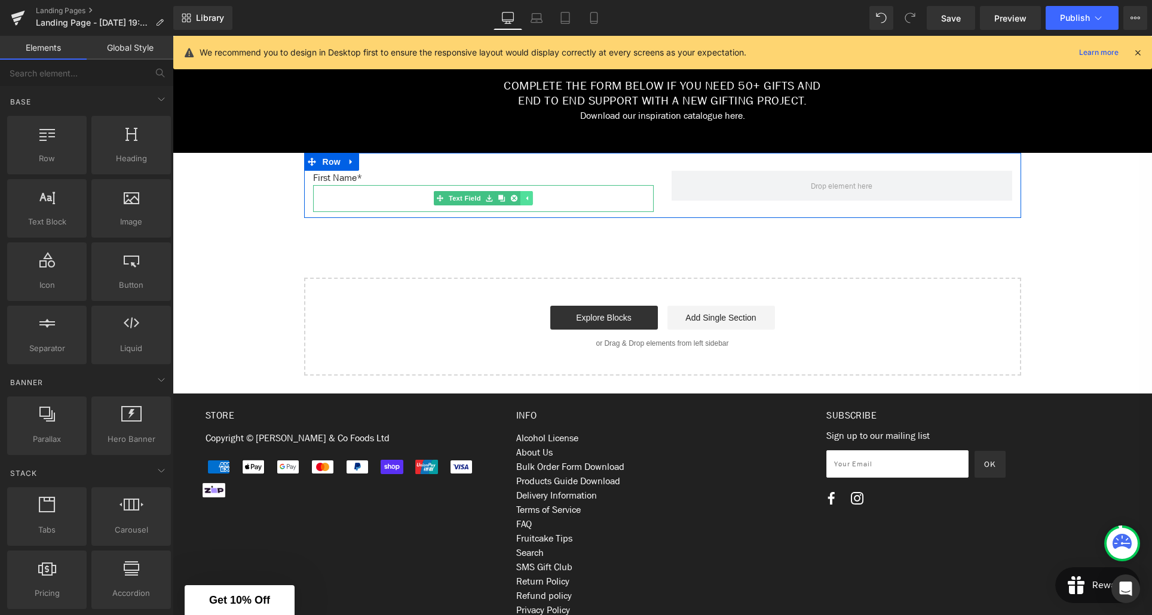
click at [526, 200] on icon at bounding box center [526, 198] width 7 height 7
click at [513, 201] on link at bounding box center [507, 198] width 13 height 14
click at [513, 201] on icon at bounding box center [514, 198] width 7 height 7
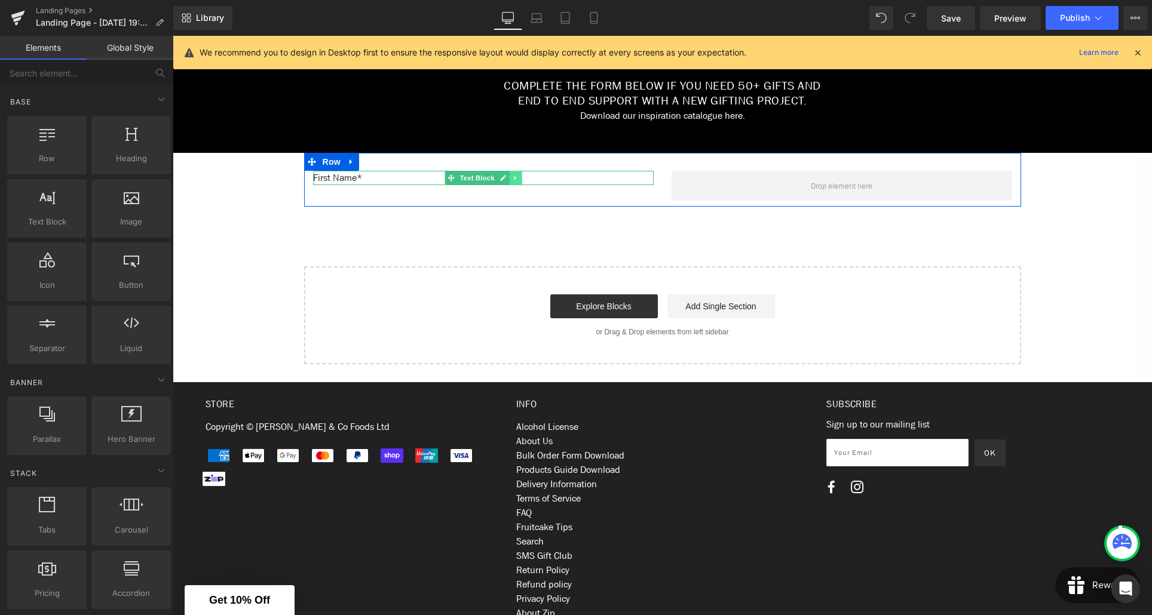
click at [514, 179] on icon at bounding box center [515, 178] width 2 height 4
click at [519, 179] on icon at bounding box center [521, 177] width 7 height 7
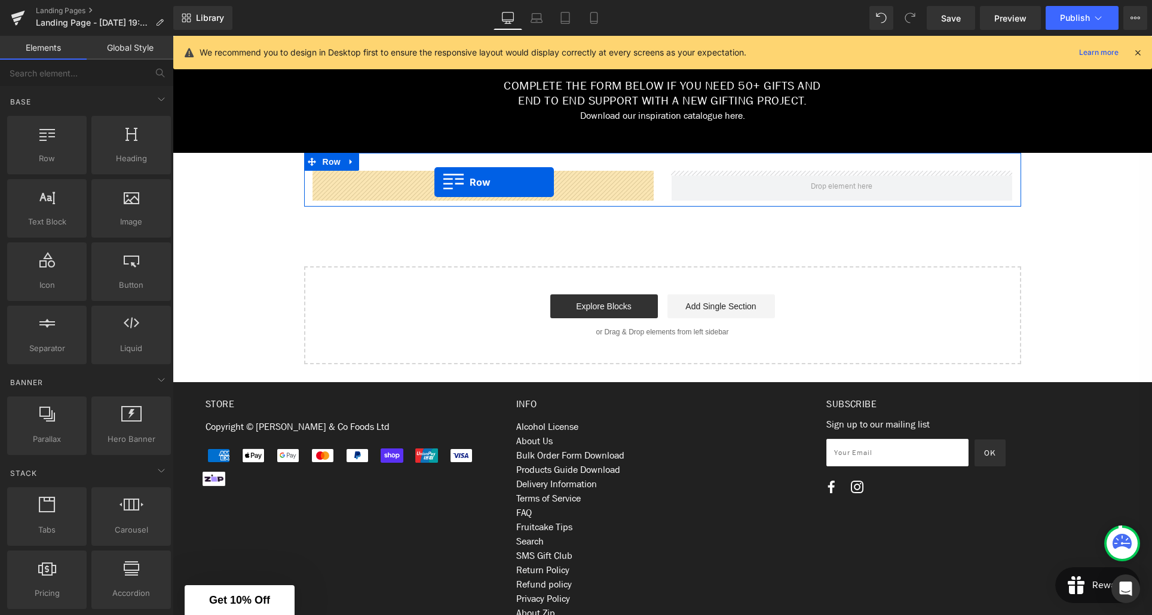
drag, startPoint x: 221, startPoint y: 178, endPoint x: 434, endPoint y: 182, distance: 213.4
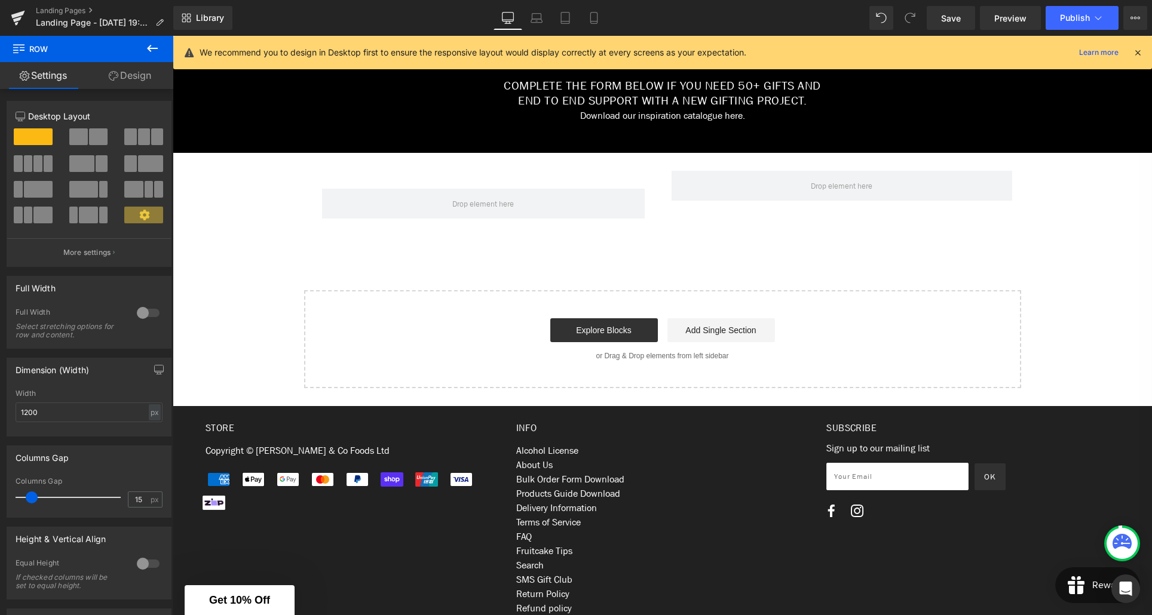
click at [148, 53] on icon at bounding box center [152, 48] width 14 height 14
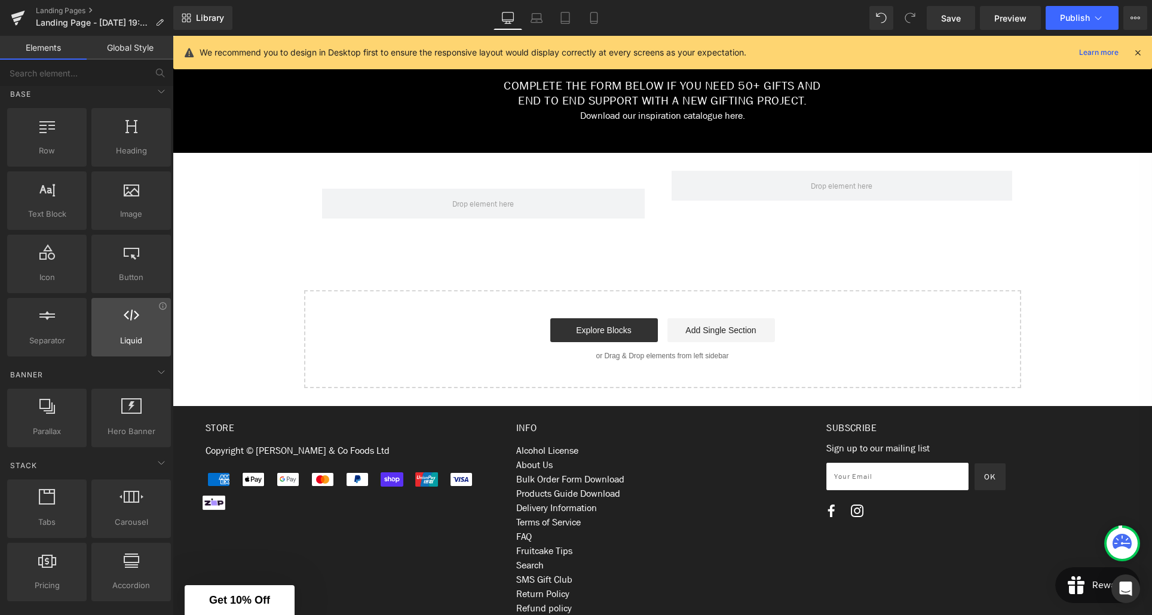
scroll to position [0, 0]
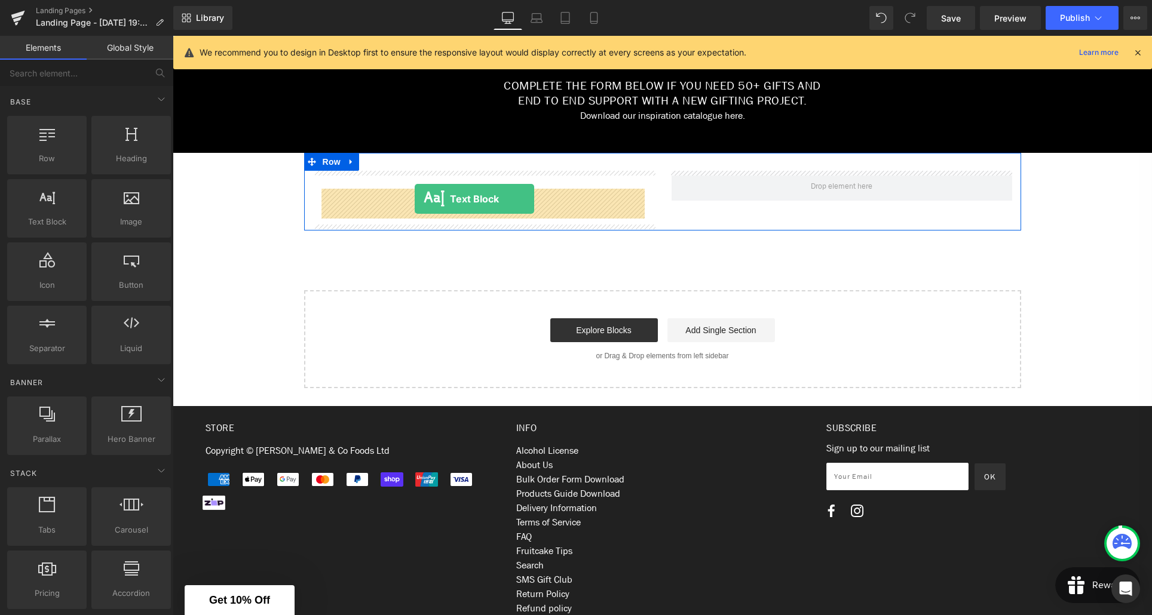
drag, startPoint x: 225, startPoint y: 238, endPoint x: 415, endPoint y: 199, distance: 194.1
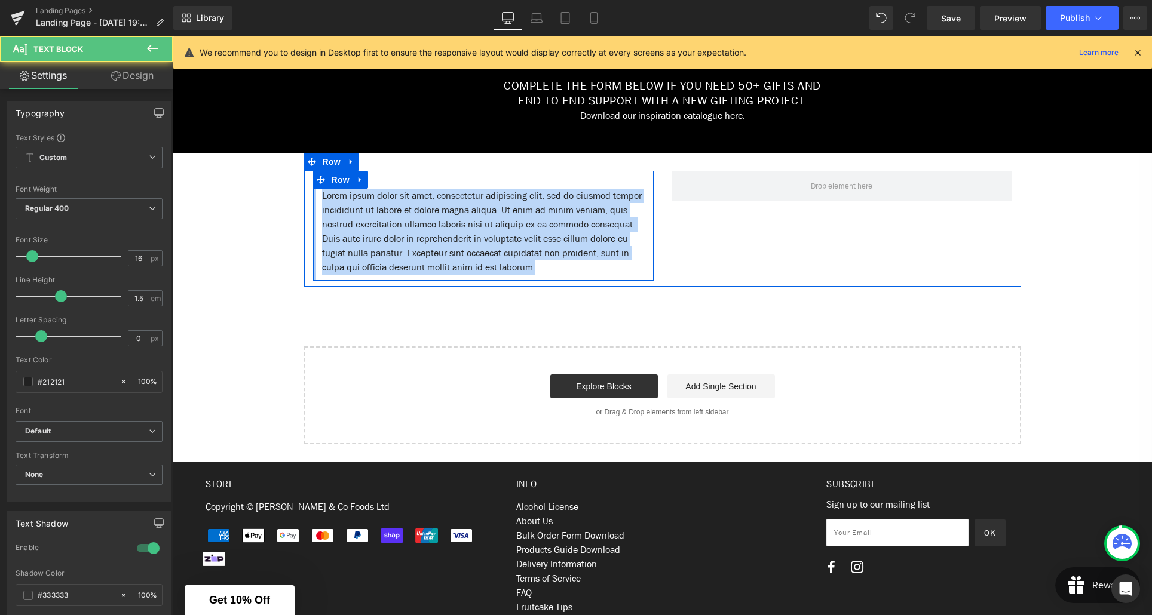
drag, startPoint x: 635, startPoint y: 270, endPoint x: 316, endPoint y: 194, distance: 328.6
click at [316, 194] on div "Lorem ipsum dolor sit amet, consectetur adipiscing elit, sed do eiusmod tempor …" at bounding box center [483, 226] width 341 height 110
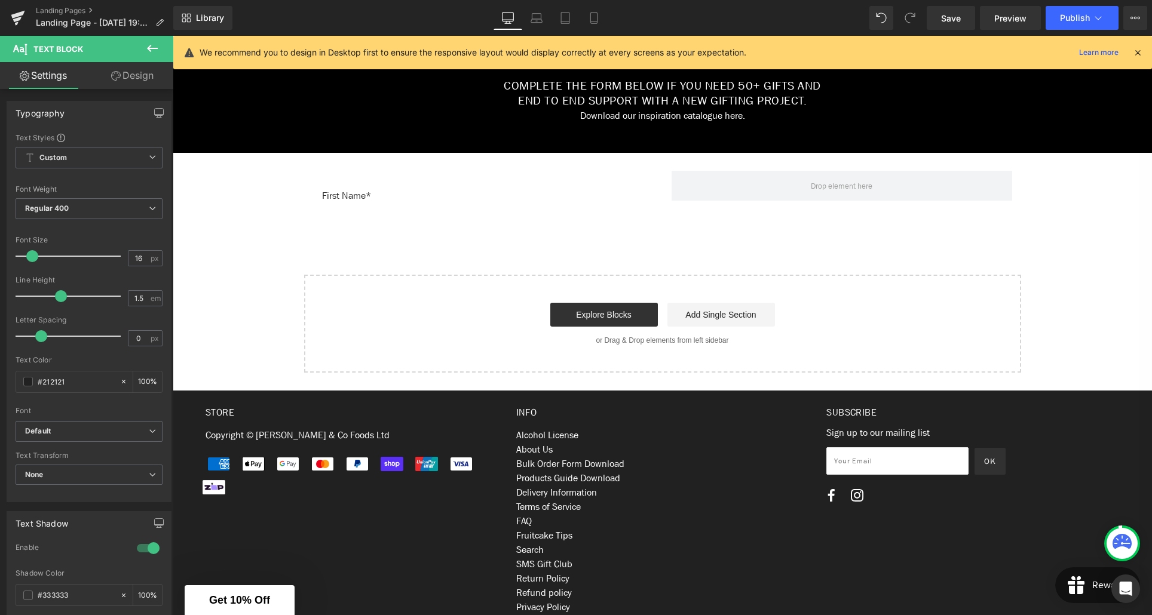
click at [155, 50] on icon at bounding box center [152, 48] width 14 height 14
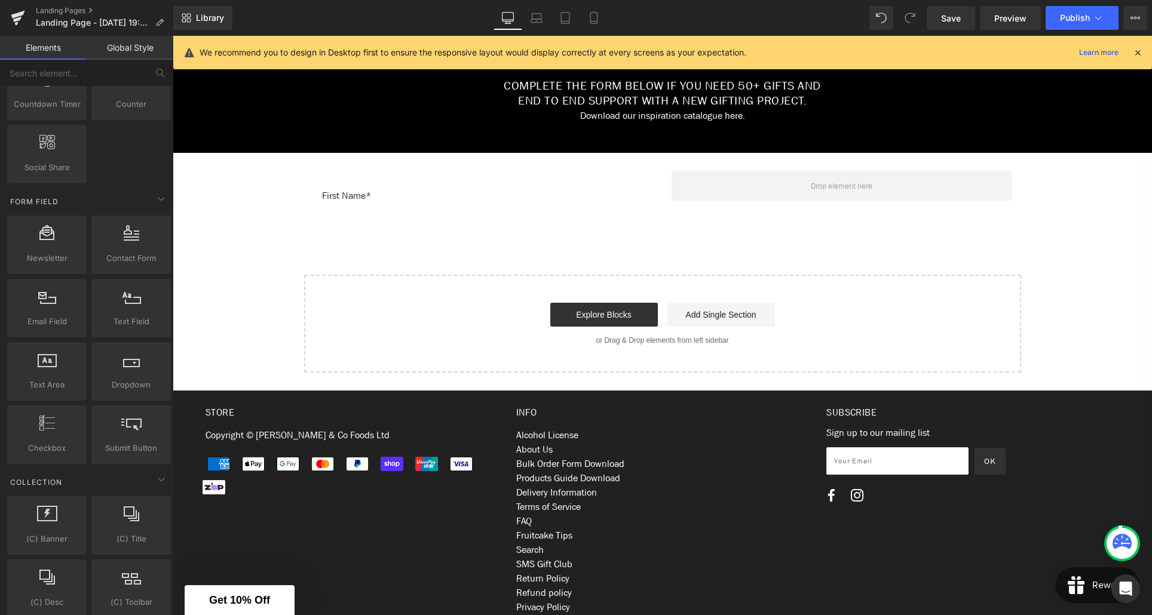
scroll to position [1670, 0]
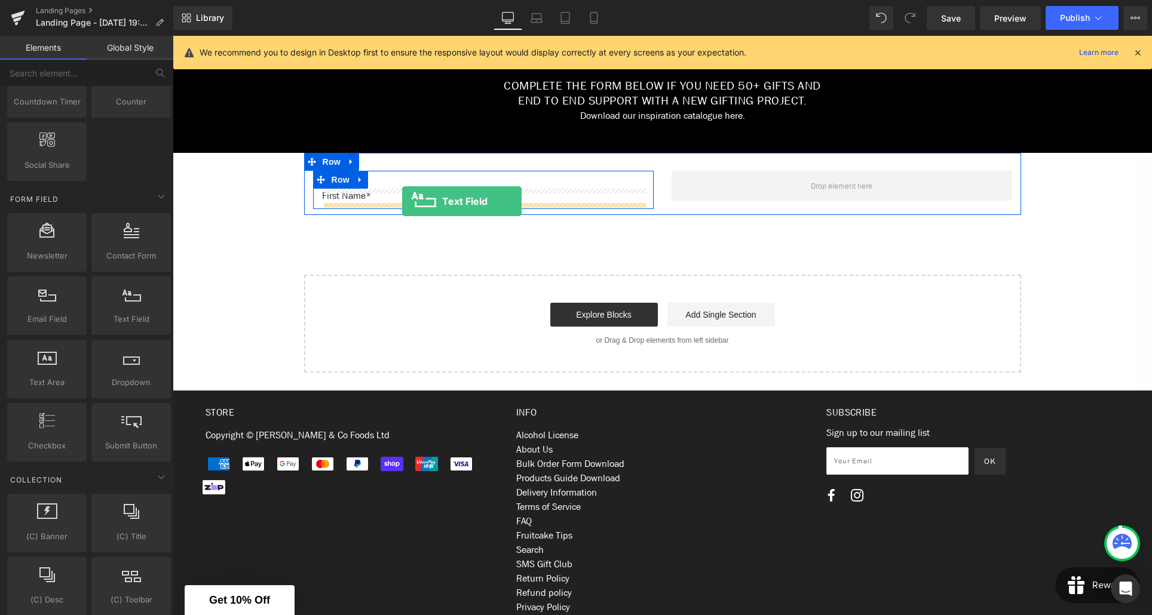
drag, startPoint x: 300, startPoint y: 356, endPoint x: 402, endPoint y: 201, distance: 185.0
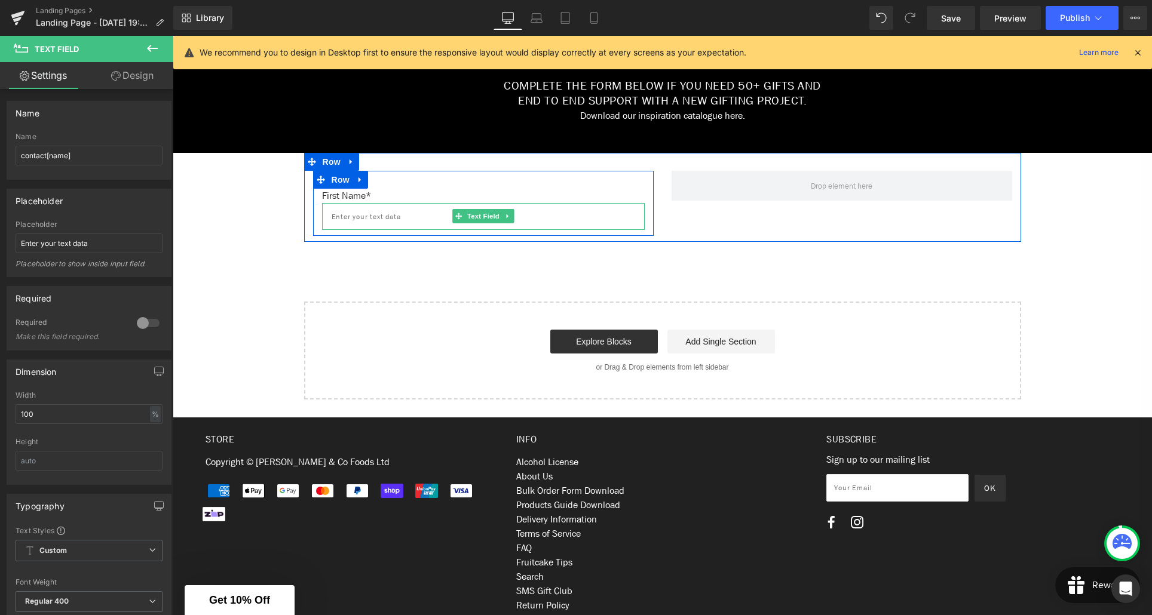
click at [406, 218] on input "text" at bounding box center [483, 216] width 323 height 27
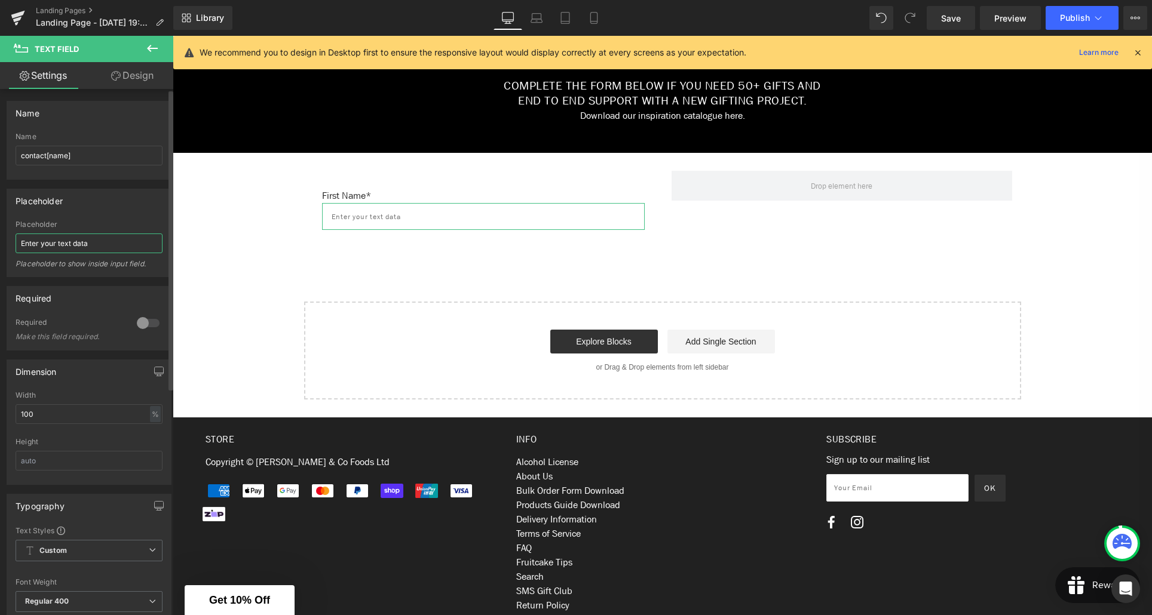
drag, startPoint x: 77, startPoint y: 243, endPoint x: 18, endPoint y: 243, distance: 59.2
click at [18, 243] on input "Enter your text data" at bounding box center [89, 244] width 147 height 20
click at [67, 157] on input "contact[name]" at bounding box center [89, 156] width 147 height 20
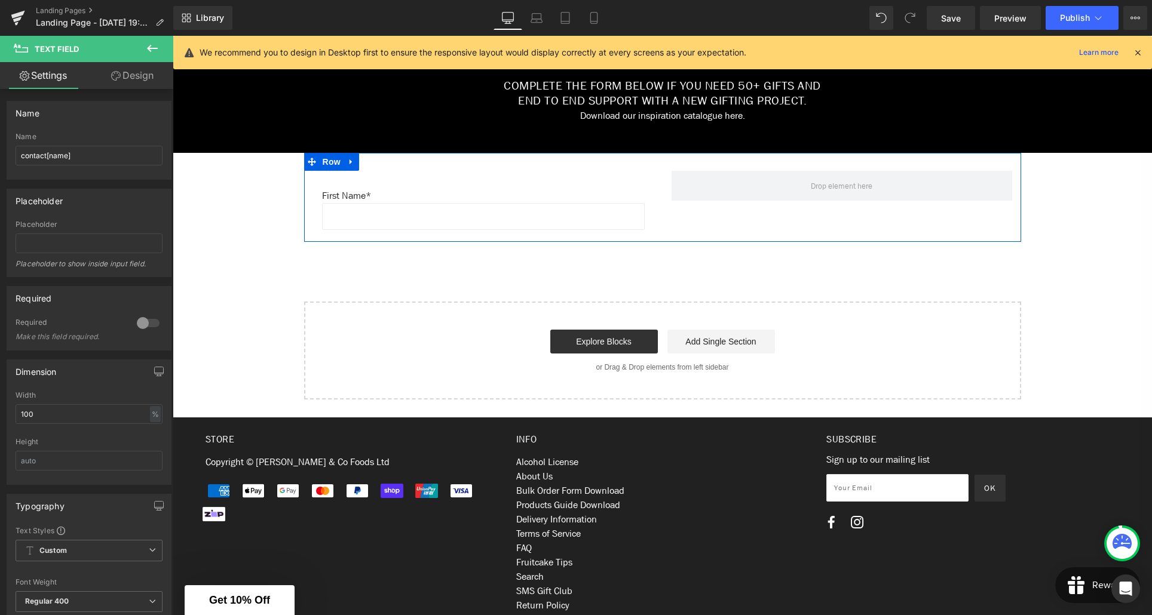
click at [680, 236] on div at bounding box center [662, 239] width 717 height 6
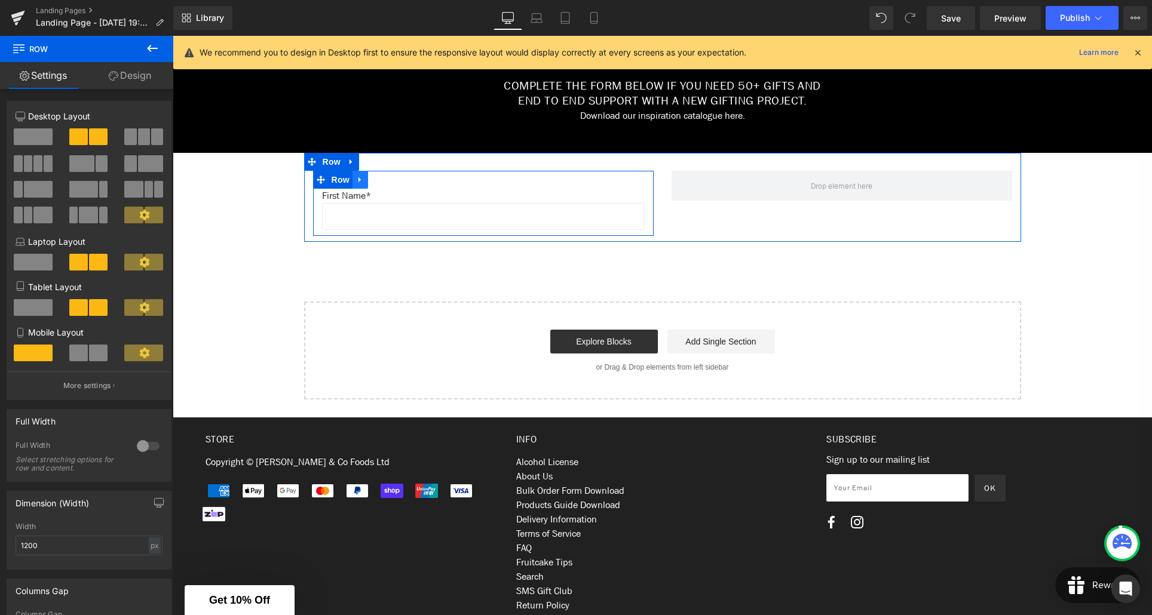
click at [364, 184] on icon at bounding box center [360, 179] width 8 height 9
click at [390, 183] on icon at bounding box center [391, 180] width 8 height 8
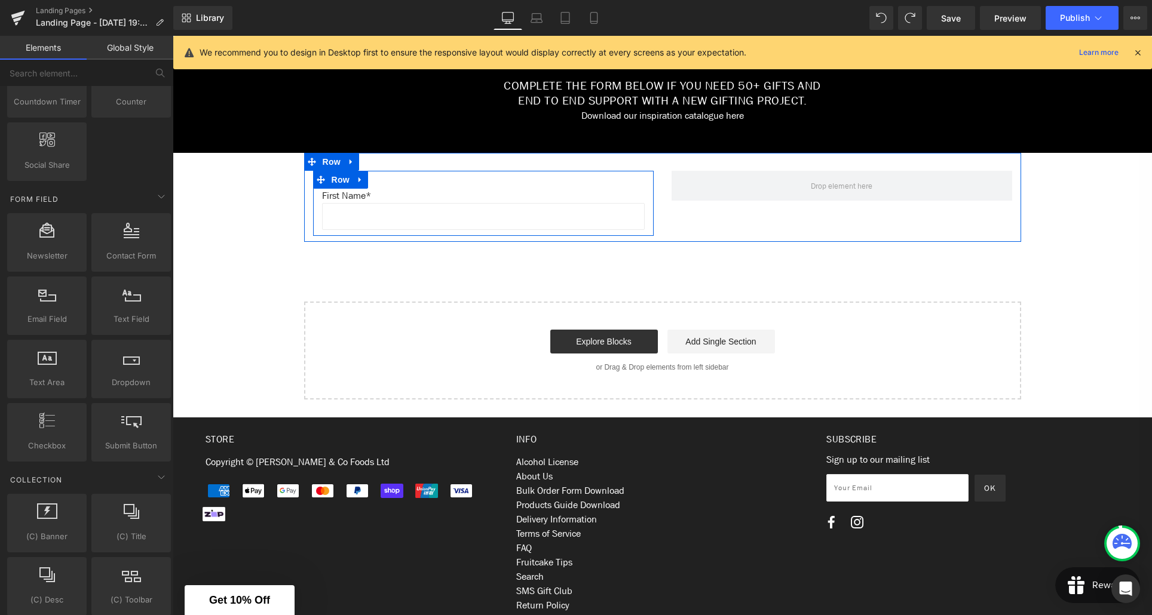
click at [365, 185] on link at bounding box center [361, 180] width 16 height 18
click at [372, 181] on icon at bounding box center [376, 180] width 8 height 8
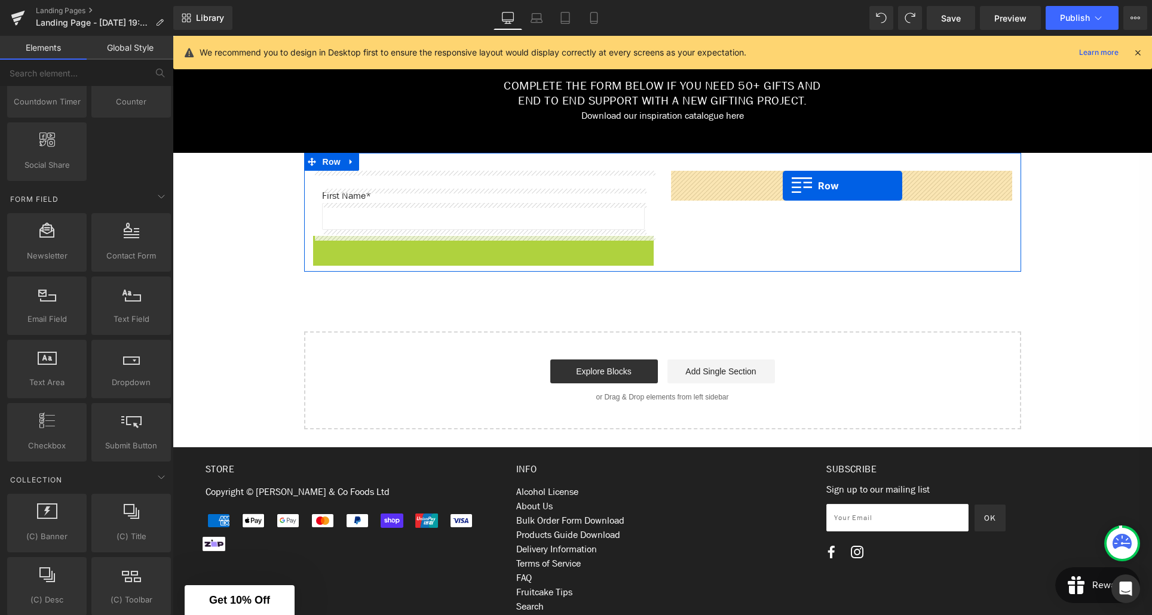
drag, startPoint x: 338, startPoint y: 246, endPoint x: 783, endPoint y: 186, distance: 449.2
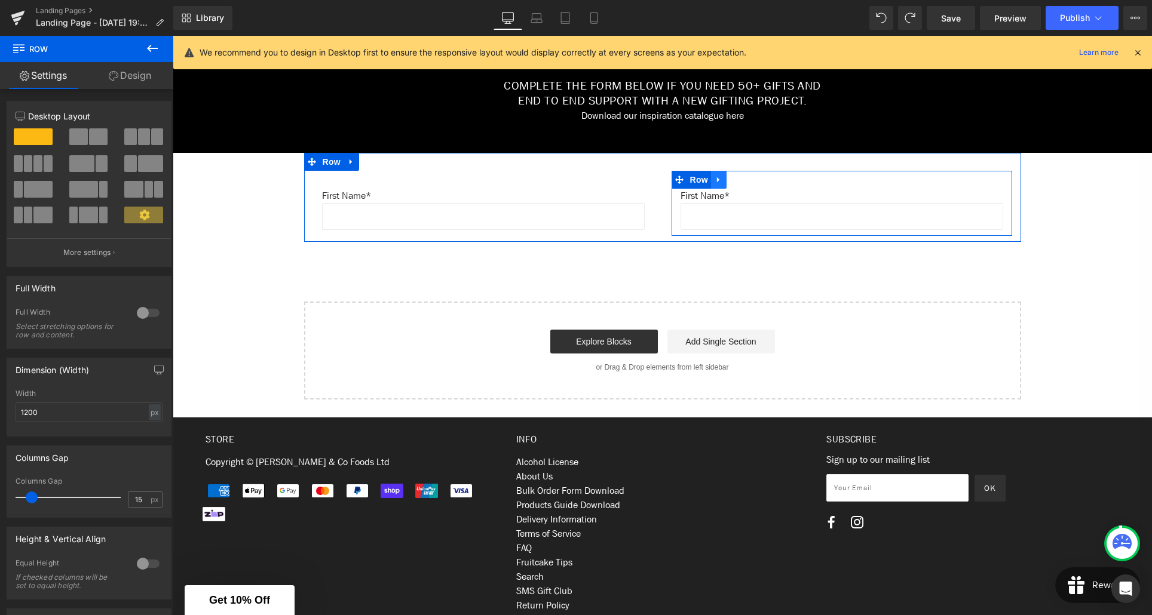
click at [720, 185] on link at bounding box center [719, 180] width 16 height 18
click at [752, 183] on icon at bounding box center [750, 180] width 8 height 8
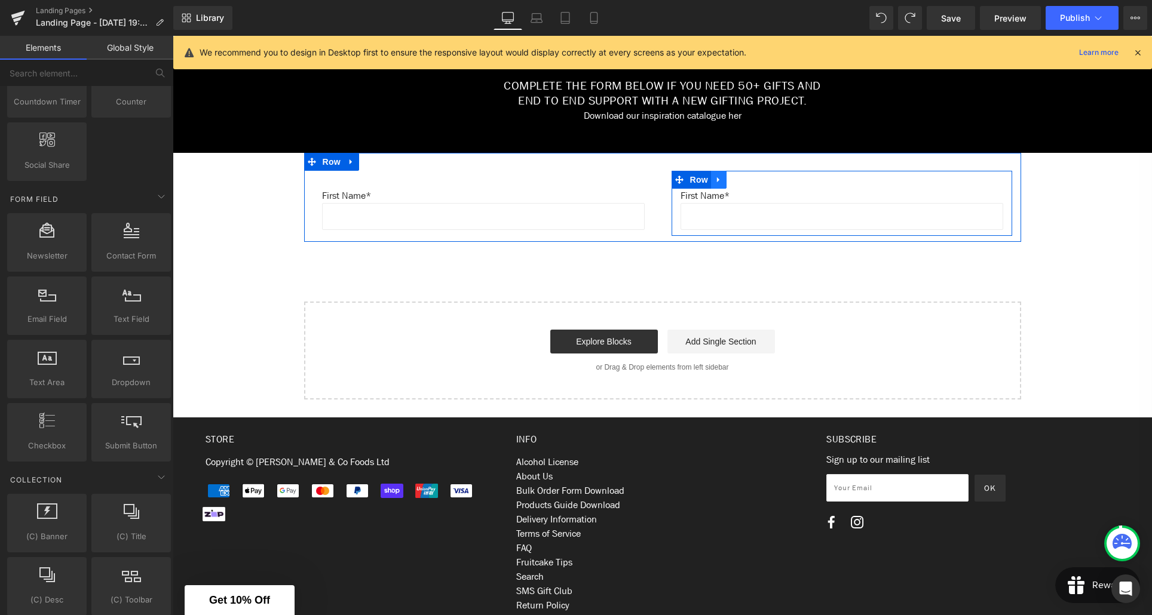
click at [723, 180] on icon at bounding box center [719, 179] width 8 height 9
click at [730, 182] on icon at bounding box center [734, 179] width 8 height 9
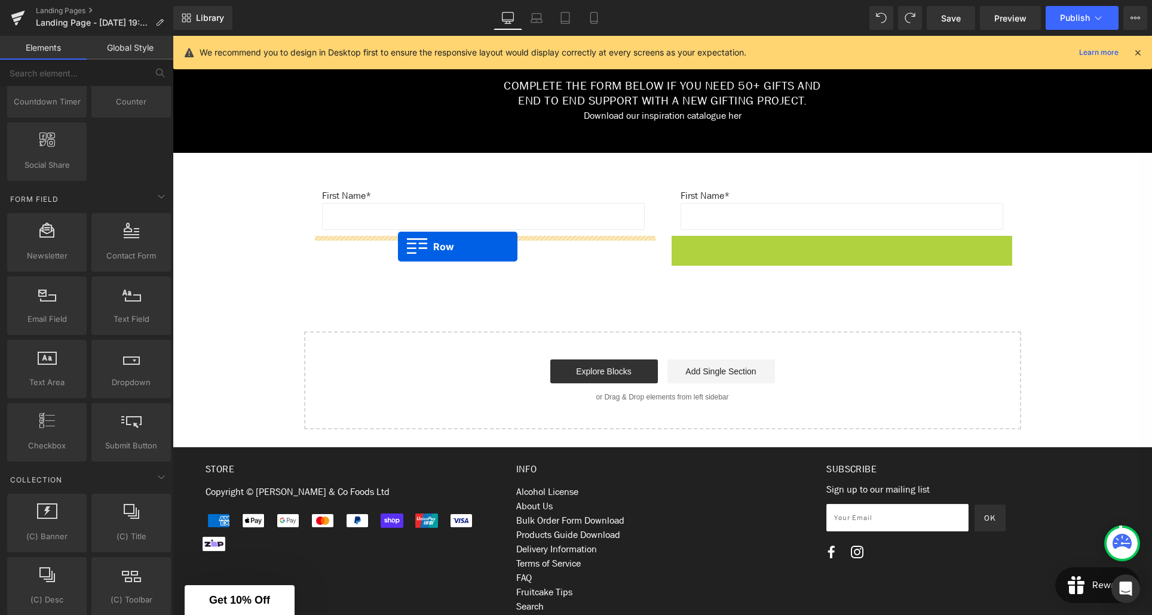
drag, startPoint x: 702, startPoint y: 247, endPoint x: 398, endPoint y: 247, distance: 304.2
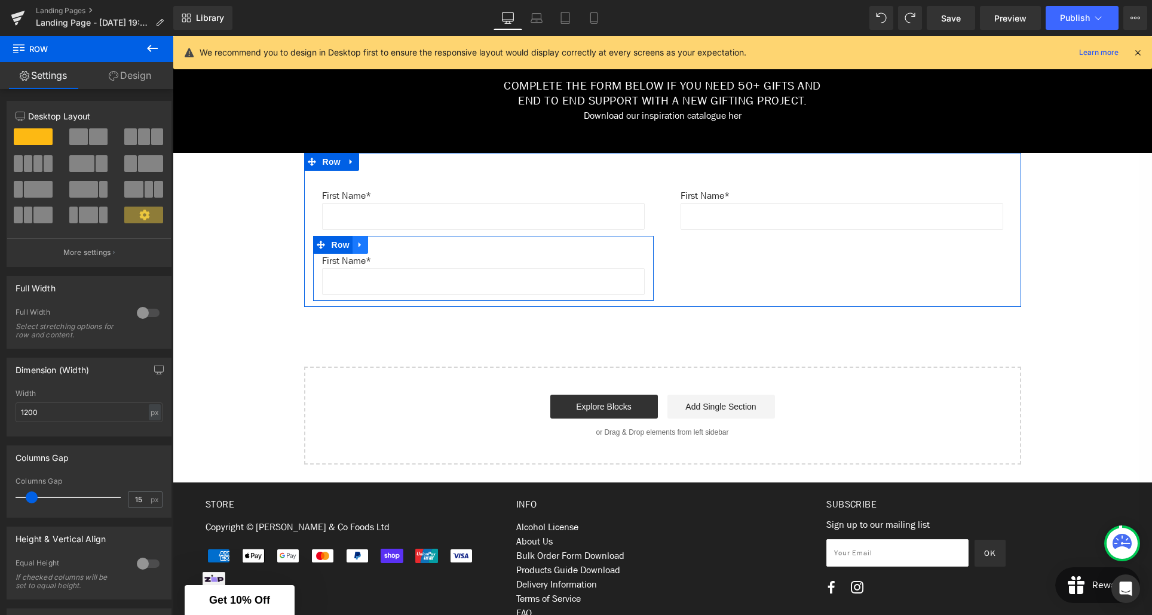
click at [361, 248] on icon at bounding box center [360, 244] width 8 height 9
click at [373, 249] on icon at bounding box center [376, 244] width 8 height 9
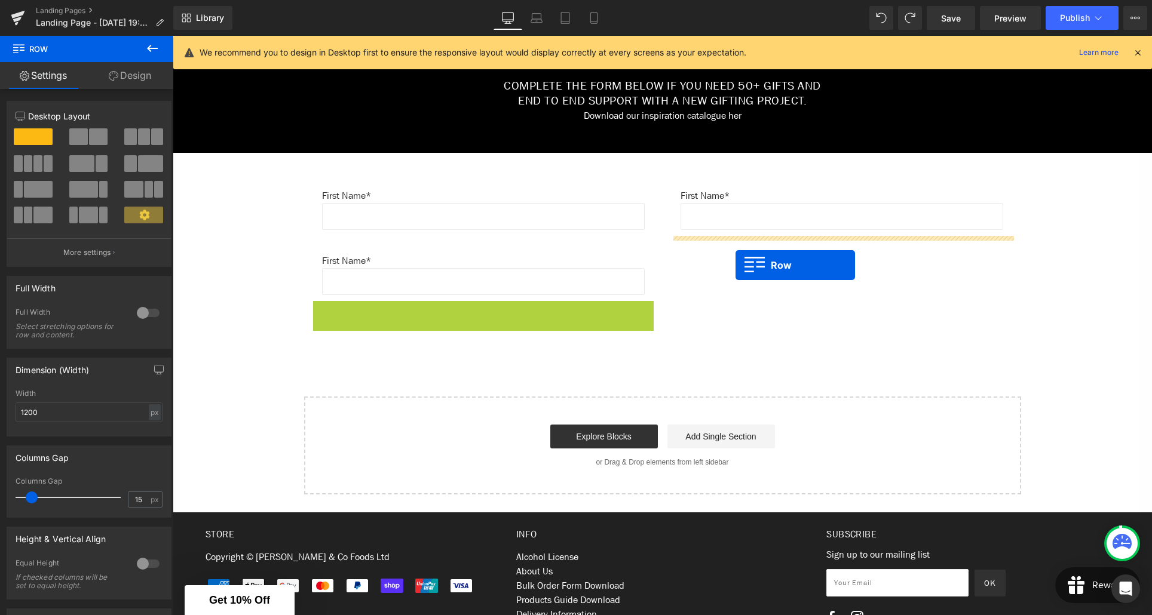
drag, startPoint x: 338, startPoint y: 311, endPoint x: 736, endPoint y: 265, distance: 400.0
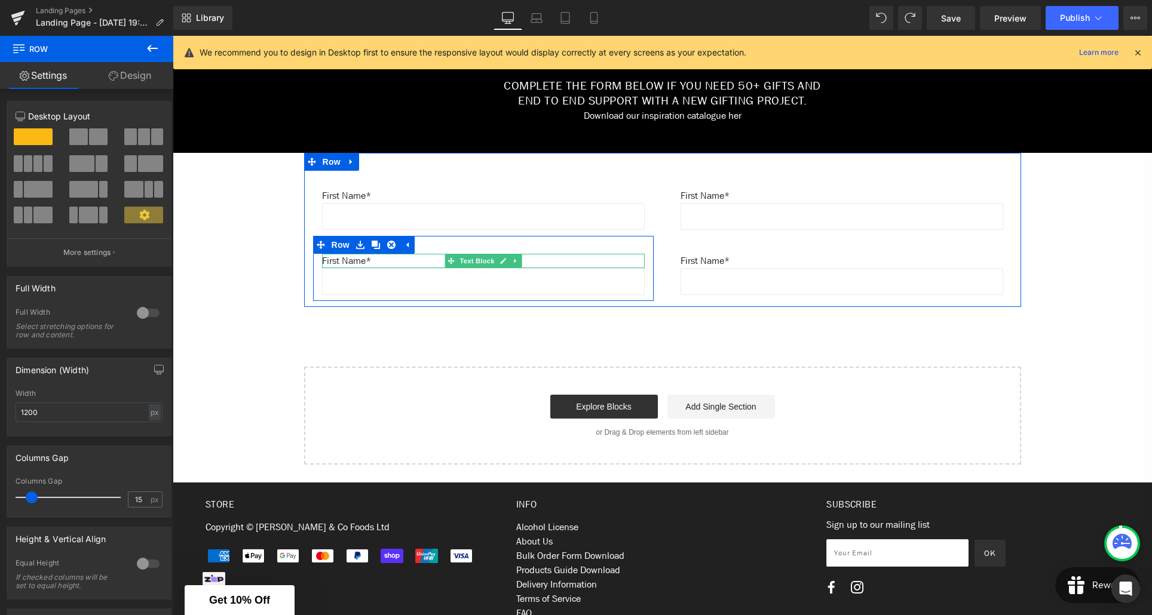
click at [365, 262] on p "First Name*" at bounding box center [483, 261] width 323 height 14
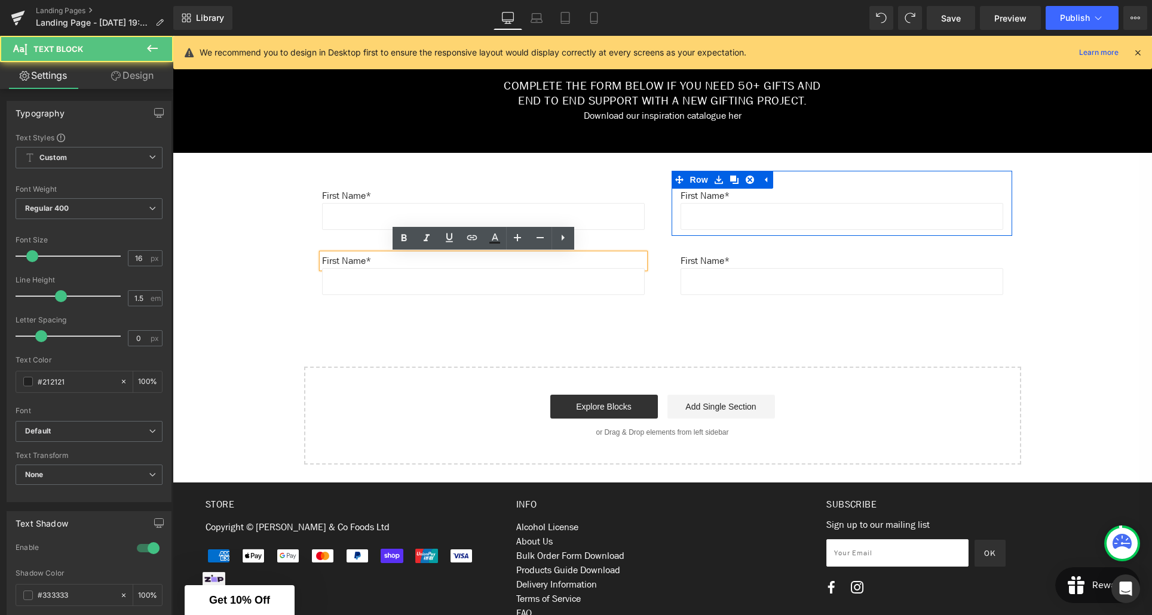
drag, startPoint x: 707, startPoint y: 200, endPoint x: 722, endPoint y: 198, distance: 15.0
click at [709, 198] on p "First Name*" at bounding box center [842, 196] width 323 height 14
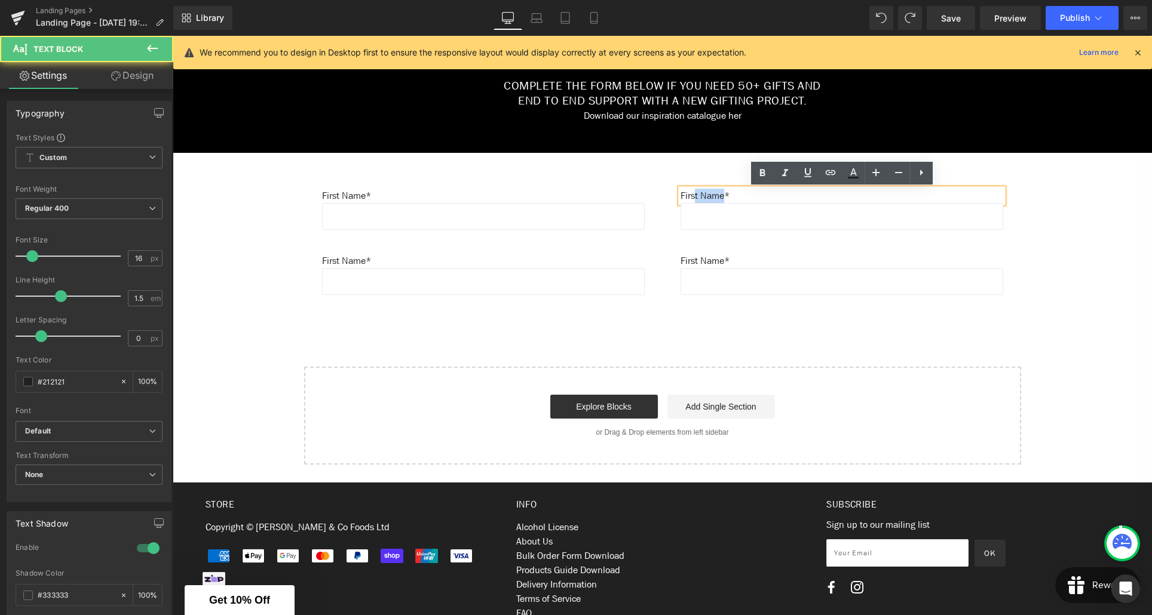
drag, startPoint x: 727, startPoint y: 197, endPoint x: 694, endPoint y: 198, distance: 32.9
click at [694, 198] on p "First Name*" at bounding box center [842, 196] width 323 height 14
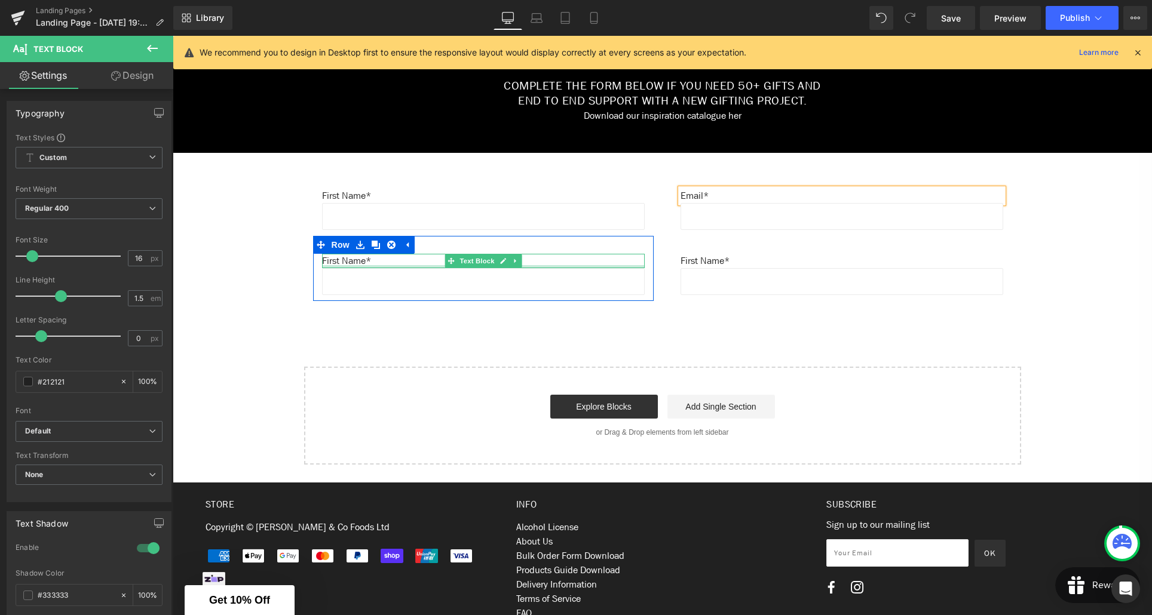
click at [361, 266] on div at bounding box center [483, 266] width 323 height 3
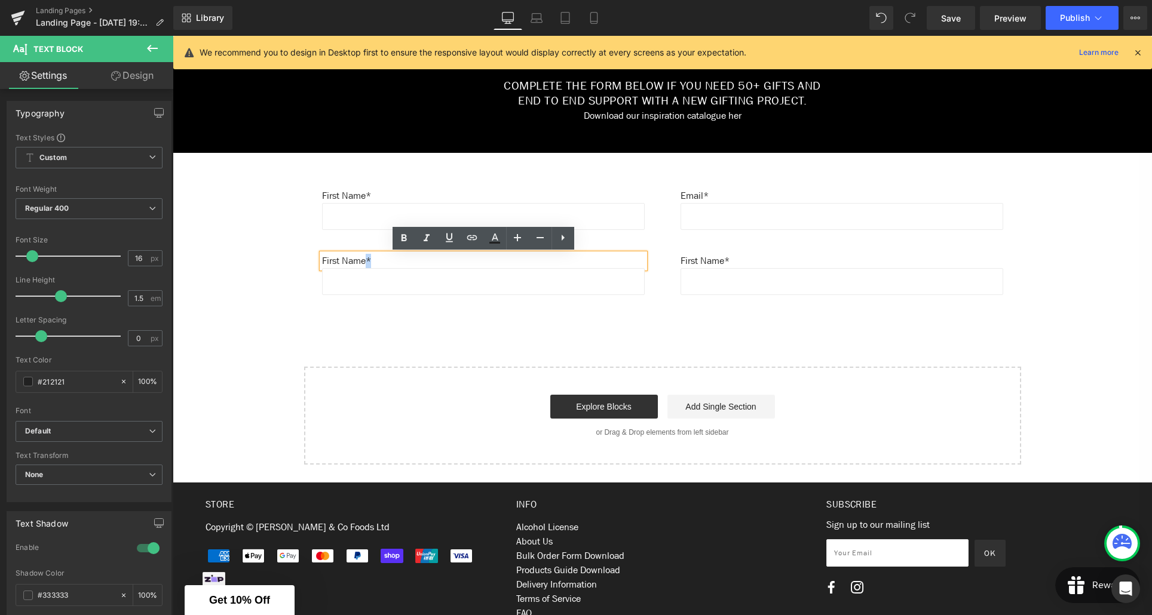
drag, startPoint x: 369, startPoint y: 261, endPoint x: 321, endPoint y: 260, distance: 47.8
click at [322, 260] on p "First Name*" at bounding box center [483, 261] width 323 height 14
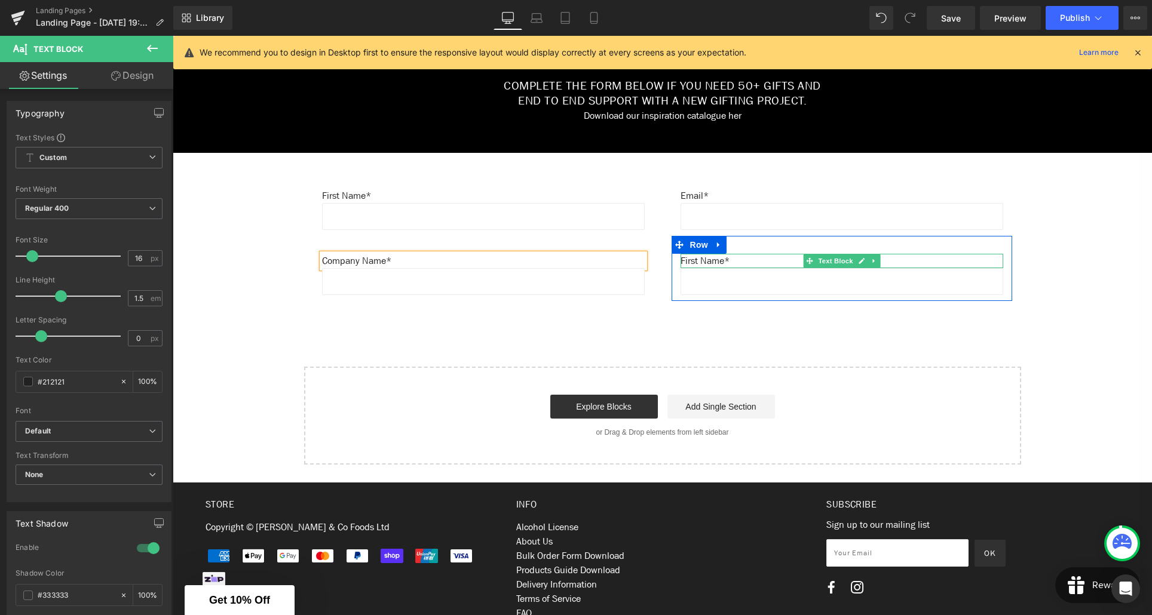
click at [711, 262] on p "First Name*" at bounding box center [842, 261] width 323 height 14
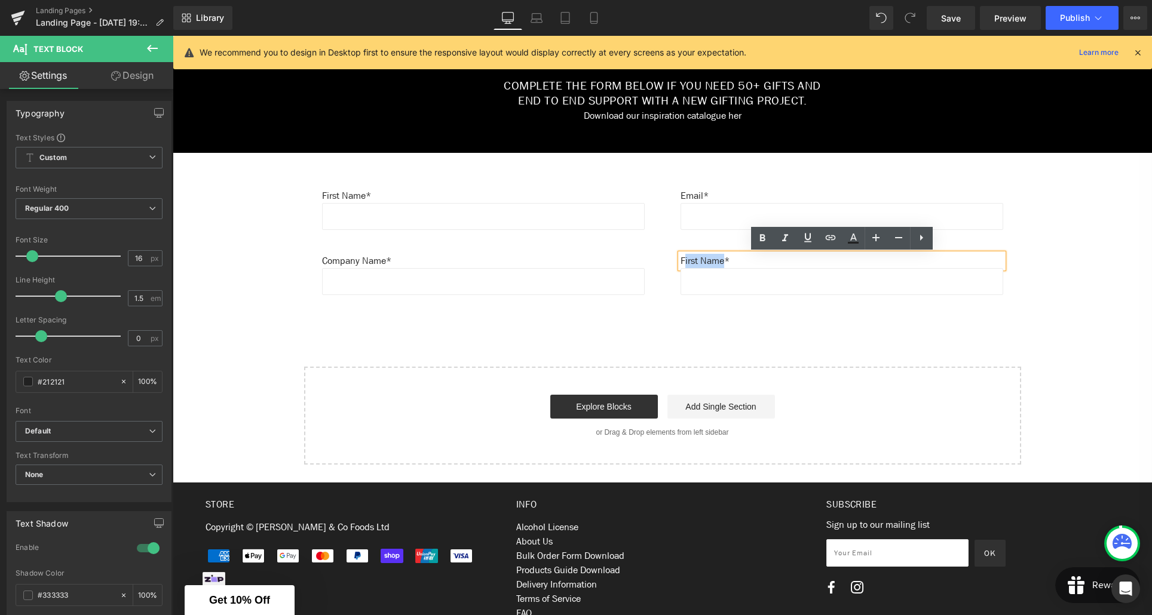
drag, startPoint x: 728, startPoint y: 262, endPoint x: 684, endPoint y: 262, distance: 44.2
click at [684, 262] on p "First Name*" at bounding box center [842, 261] width 323 height 14
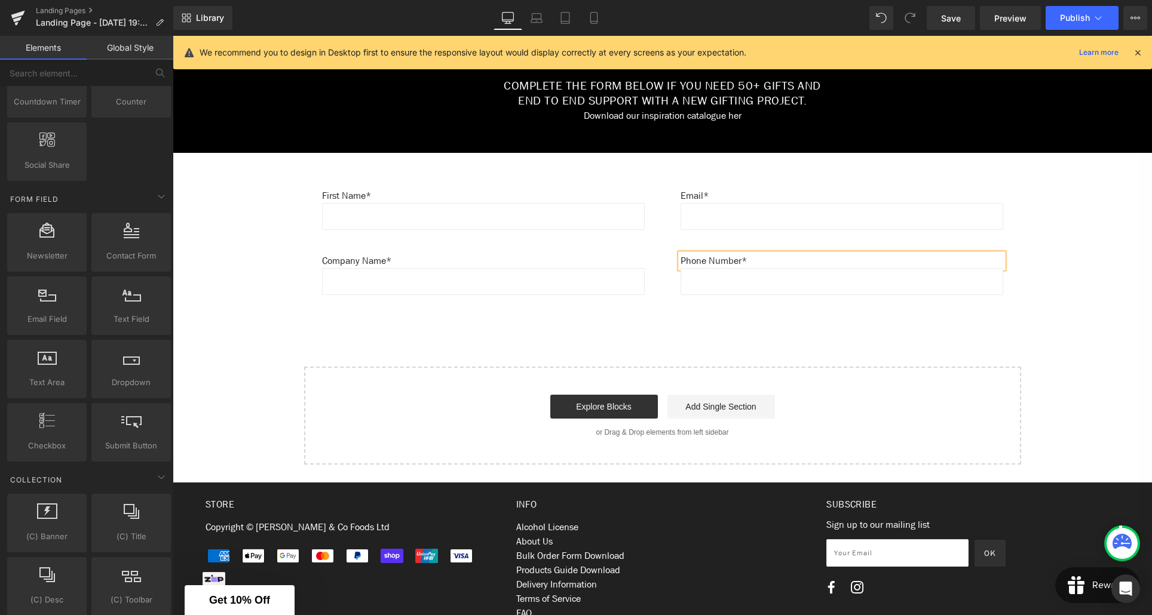
click at [810, 317] on div "Create Your Own Gift Heading This service is for 20+ customised gifts. Text Blo…" at bounding box center [662, 17] width 979 height 895
click at [595, 20] on icon at bounding box center [594, 18] width 12 height 12
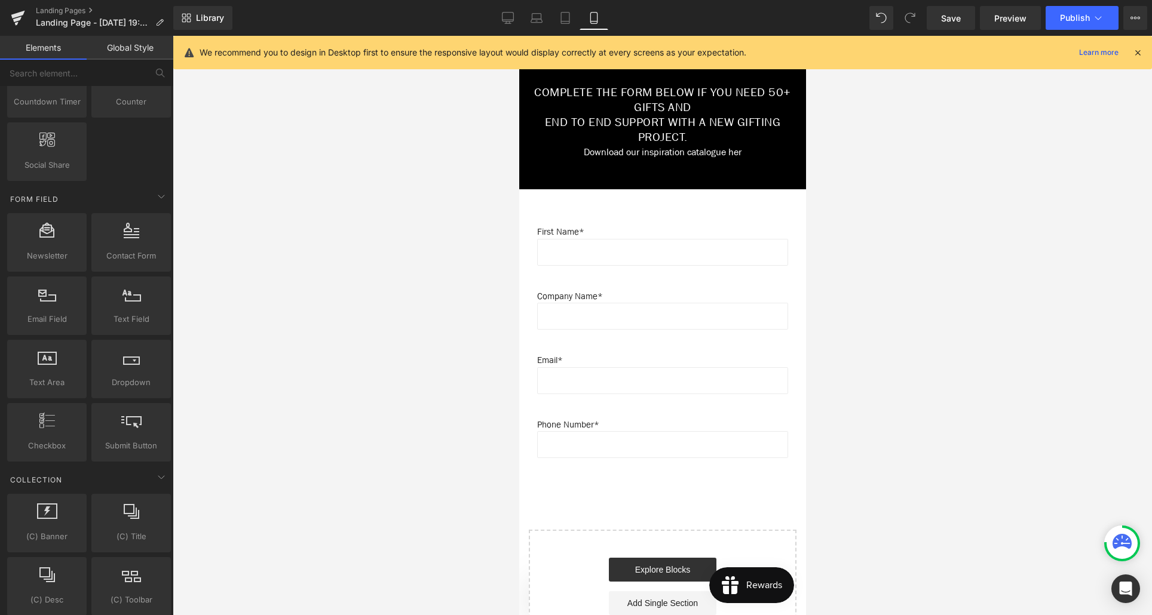
scroll to position [806, 0]
click at [507, 22] on icon at bounding box center [508, 18] width 12 height 12
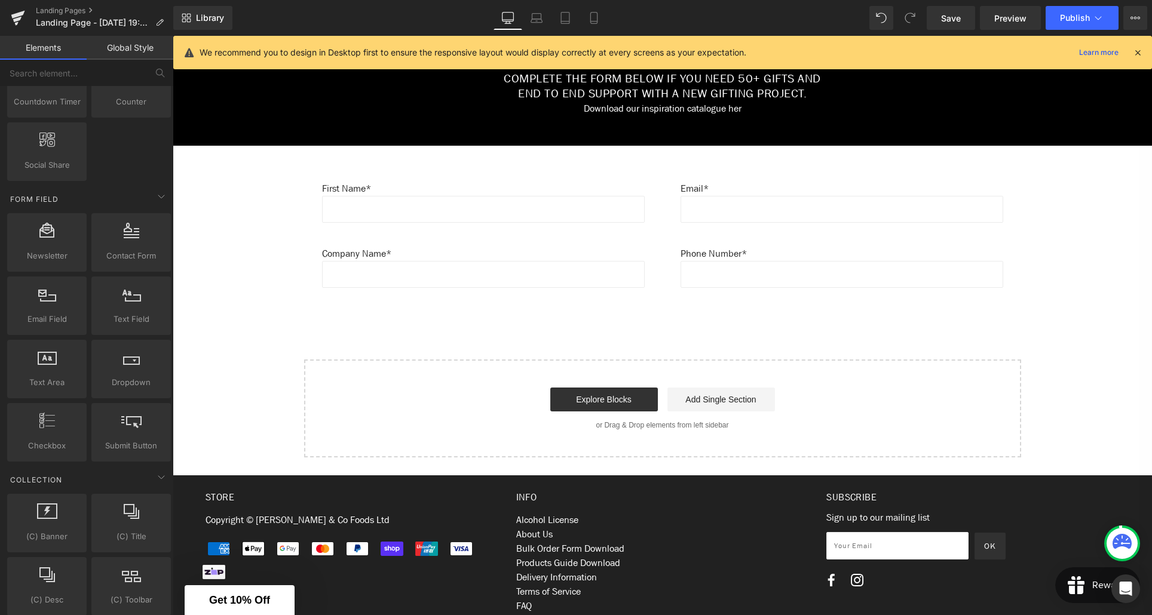
scroll to position [609, 0]
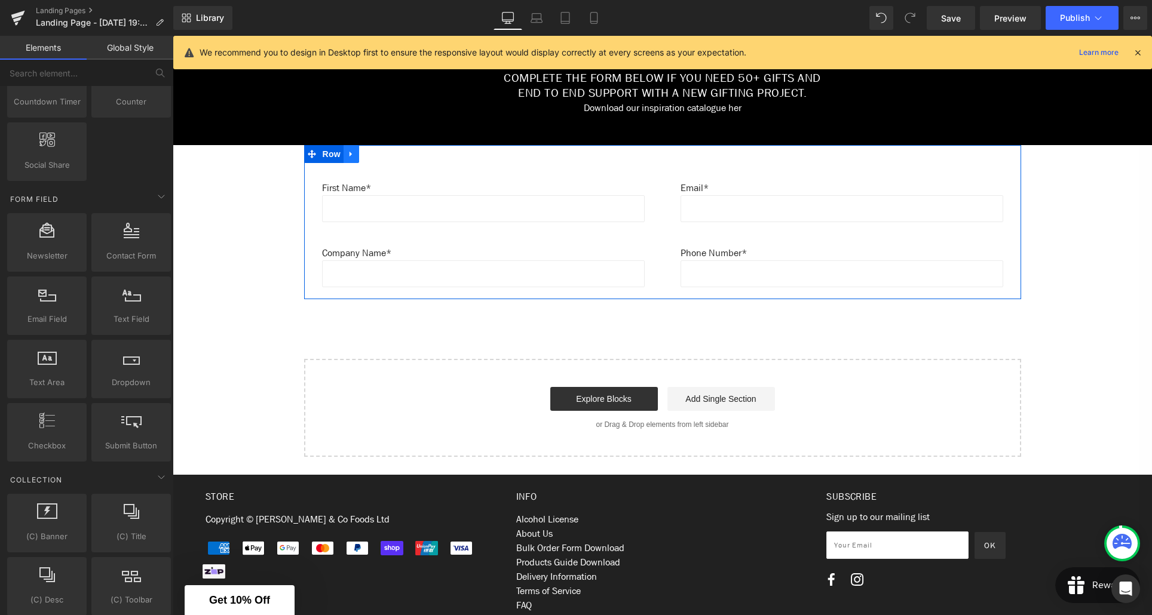
click at [354, 155] on icon at bounding box center [351, 153] width 8 height 9
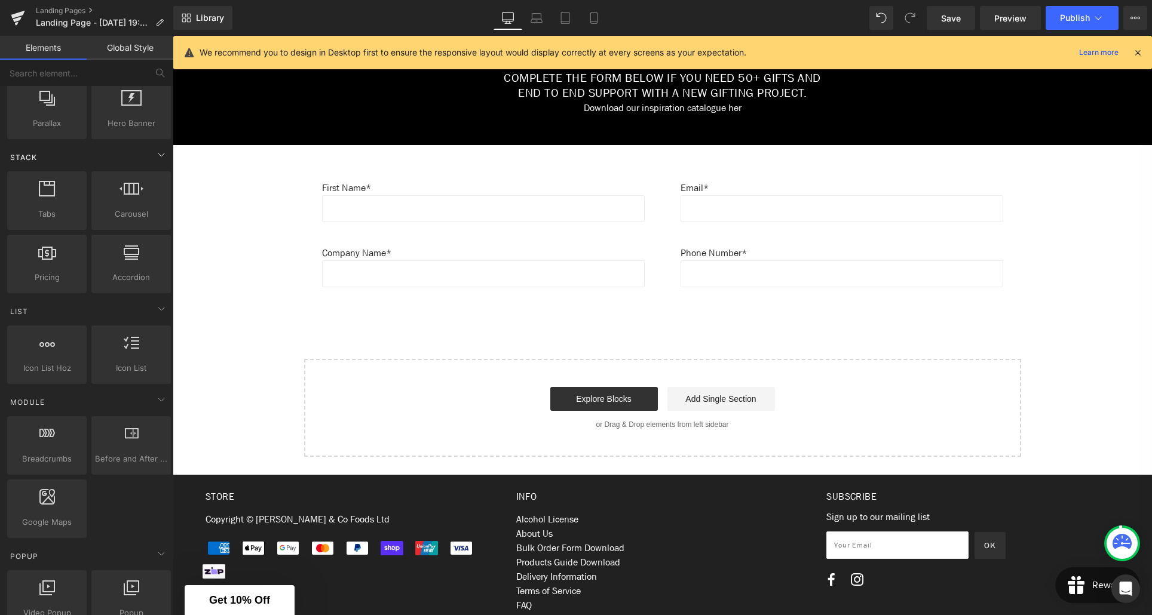
scroll to position [0, 0]
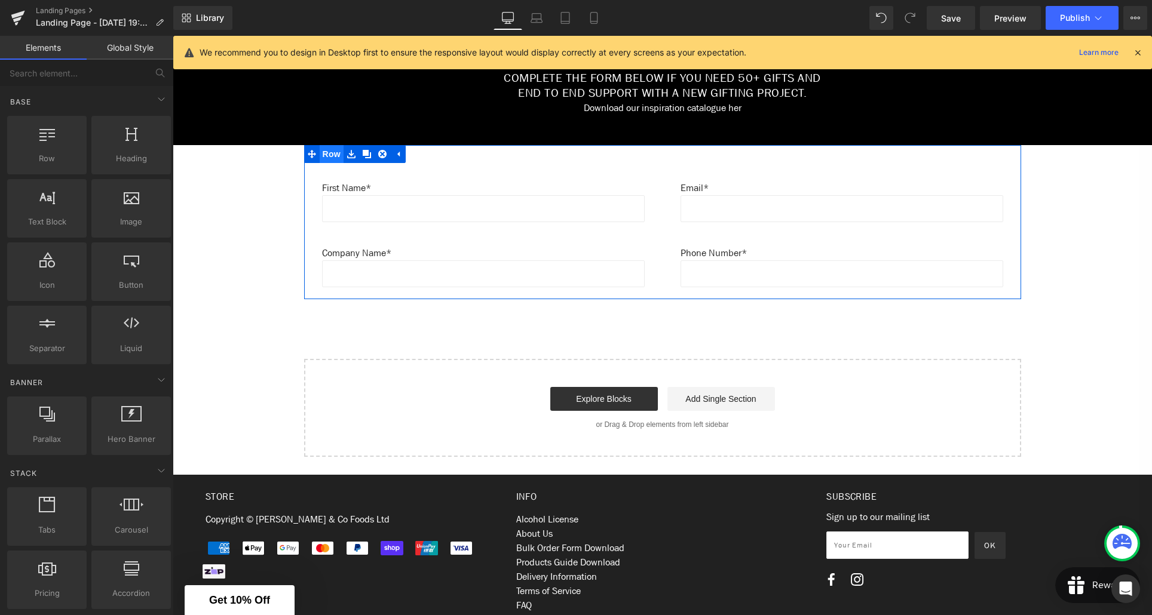
click at [336, 154] on span "Row" at bounding box center [332, 154] width 24 height 18
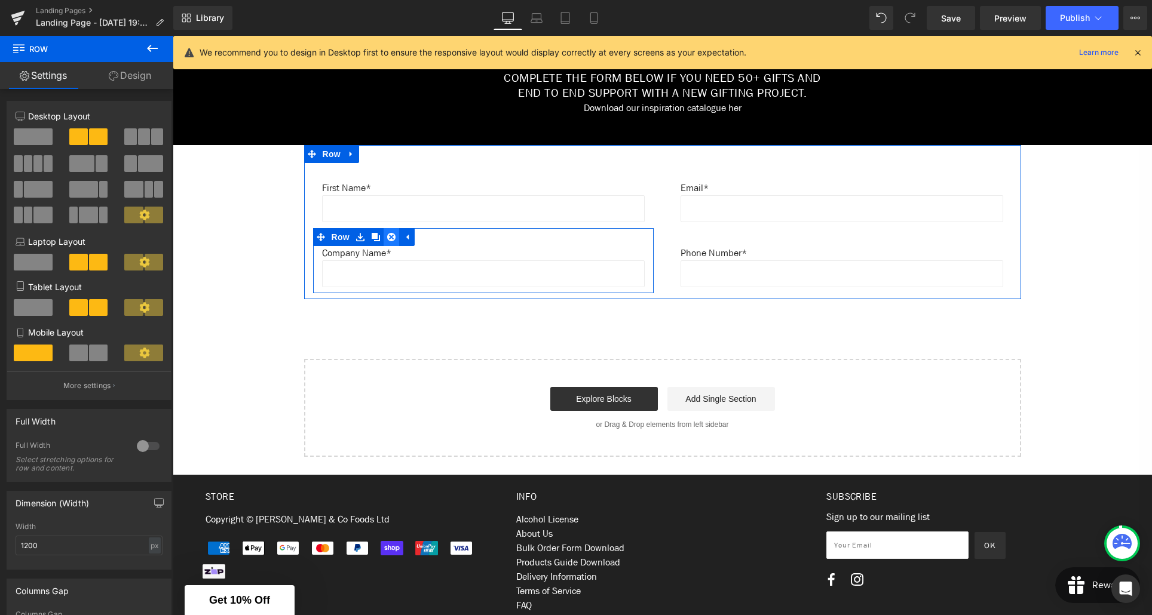
click at [393, 242] on link at bounding box center [392, 237] width 16 height 18
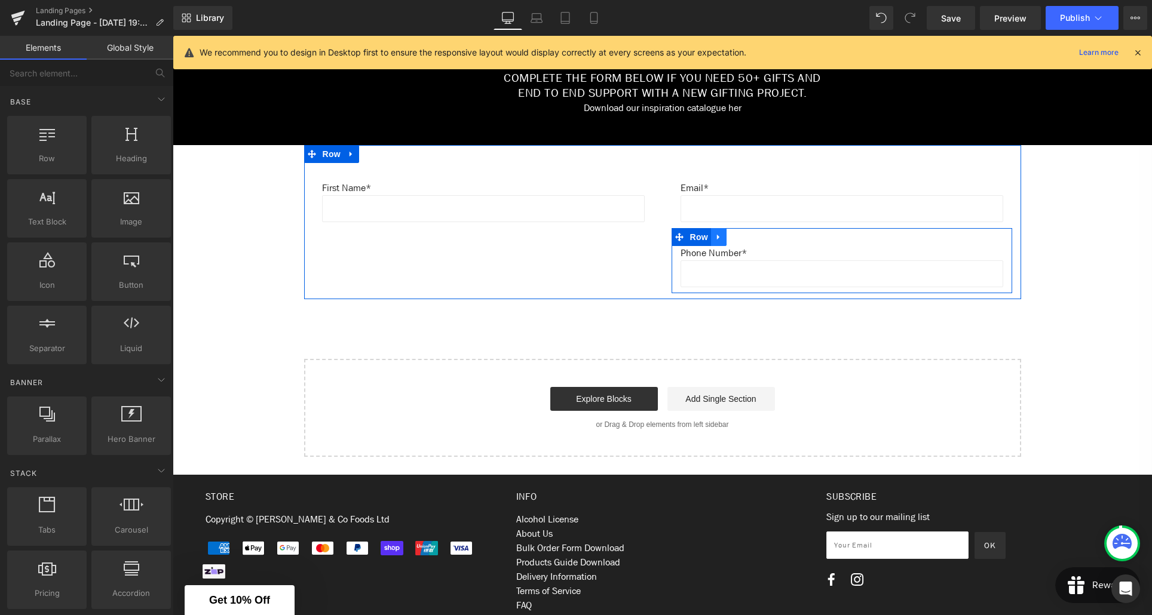
click at [720, 243] on link at bounding box center [719, 237] width 16 height 18
click at [749, 238] on icon at bounding box center [750, 236] width 8 height 9
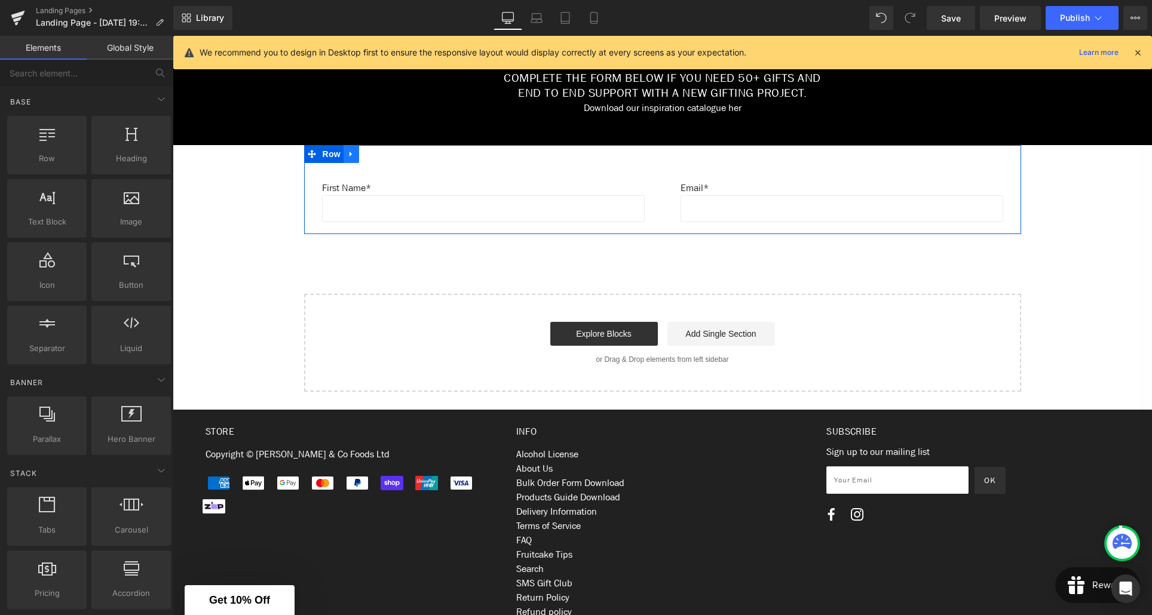
click at [351, 157] on icon at bounding box center [351, 153] width 8 height 9
click at [370, 157] on icon at bounding box center [367, 154] width 8 height 8
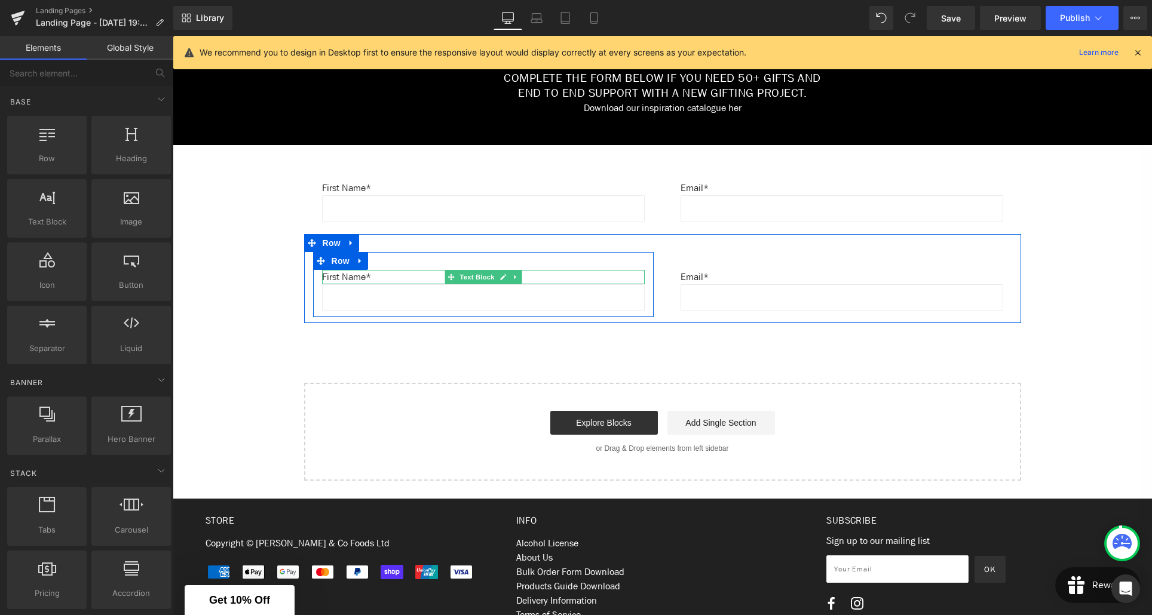
click at [367, 274] on p "First Name*" at bounding box center [483, 277] width 323 height 14
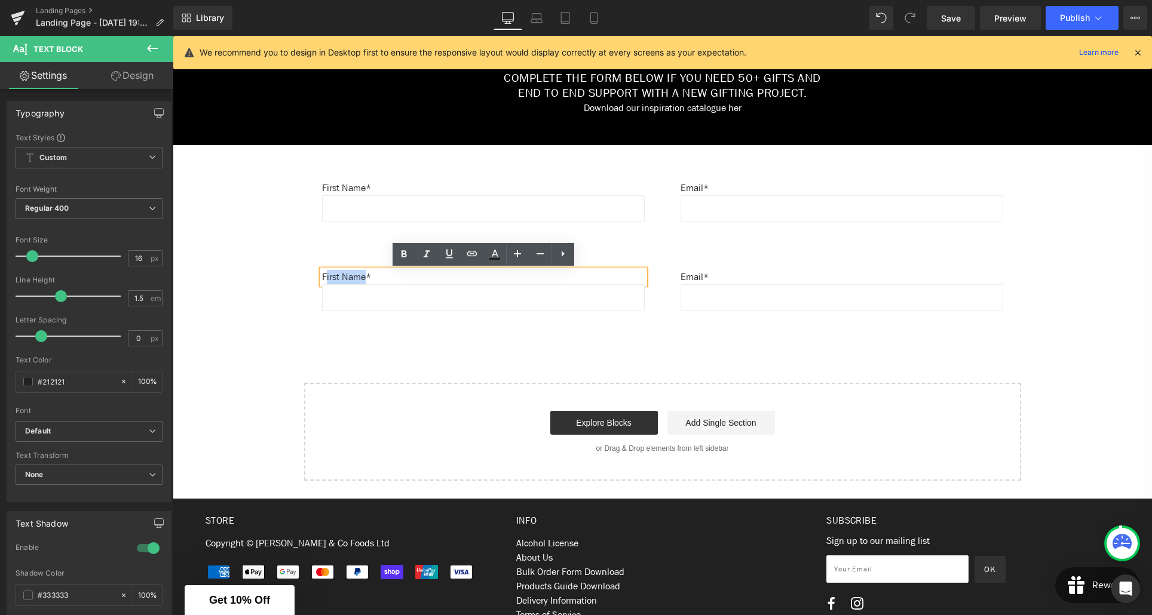
drag, startPoint x: 369, startPoint y: 278, endPoint x: 326, endPoint y: 276, distance: 43.7
click at [326, 276] on p "First Name*" at bounding box center [483, 277] width 323 height 14
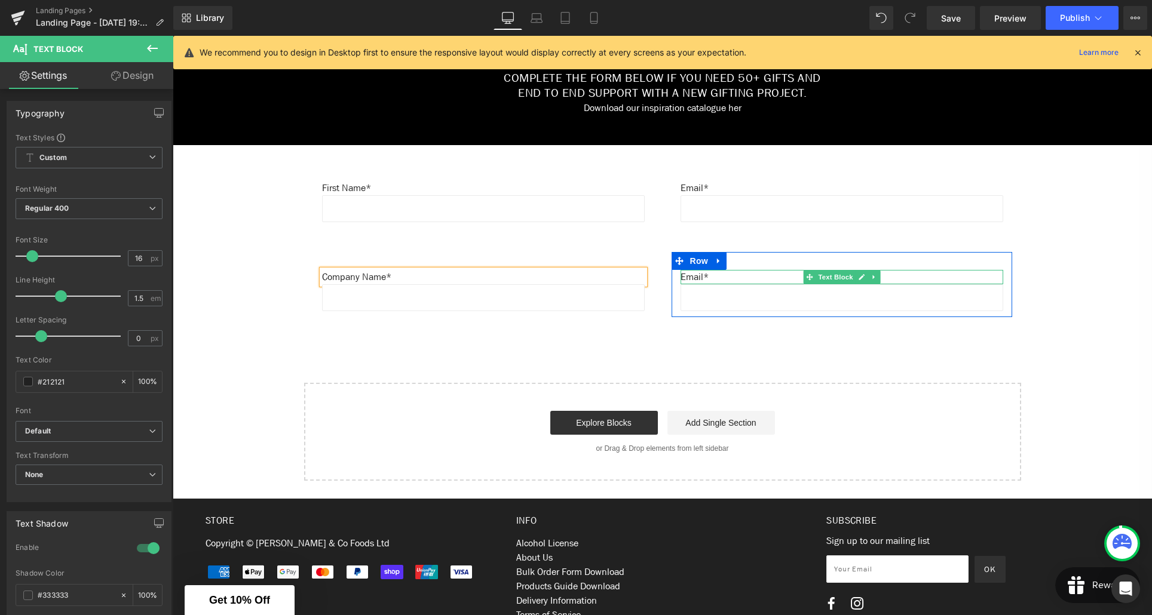
click at [704, 277] on p "Email*" at bounding box center [842, 277] width 323 height 14
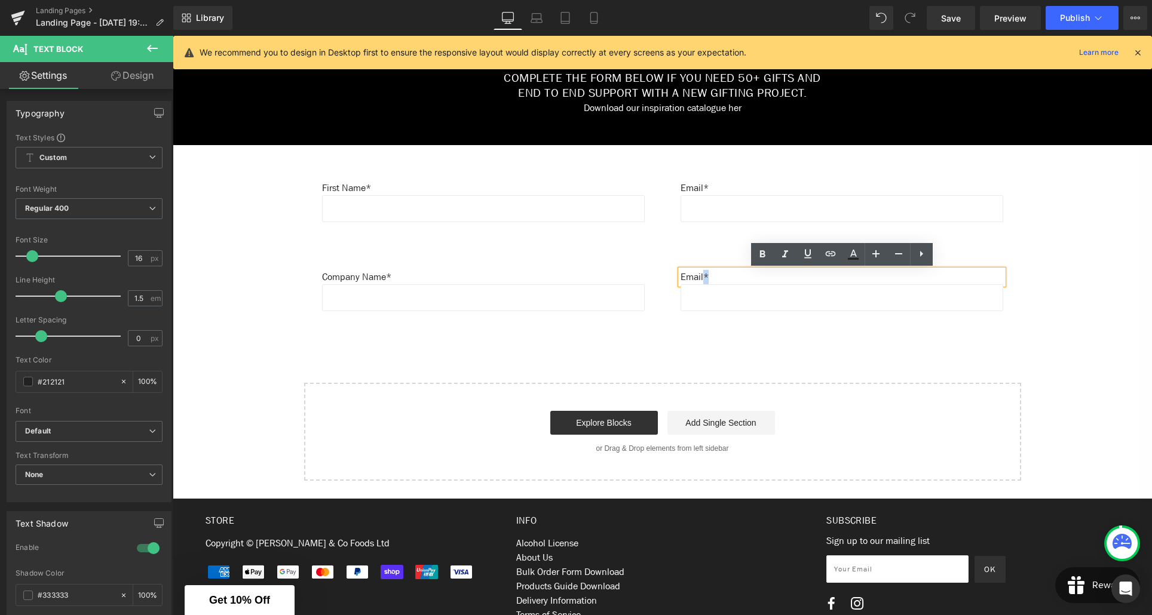
drag, startPoint x: 705, startPoint y: 277, endPoint x: 677, endPoint y: 278, distance: 27.5
click at [681, 278] on div "Email*" at bounding box center [842, 277] width 323 height 14
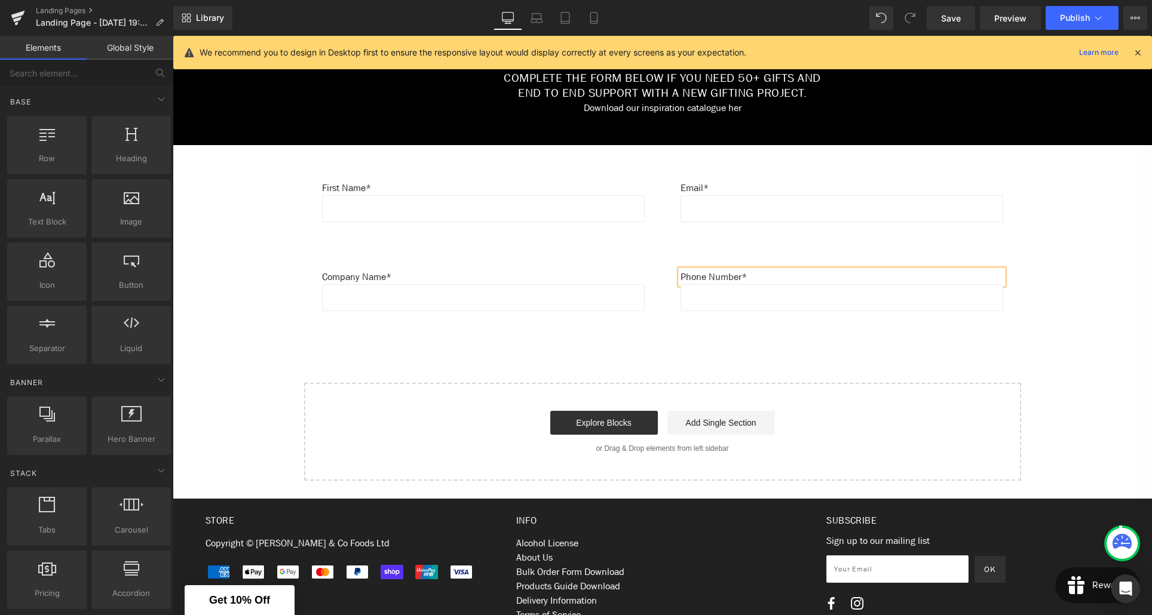
click at [840, 348] on div "Create Your Own Gift Heading This service is for 20+ customised gifts. Text Blo…" at bounding box center [662, 22] width 979 height 918
click at [595, 19] on icon at bounding box center [594, 18] width 12 height 12
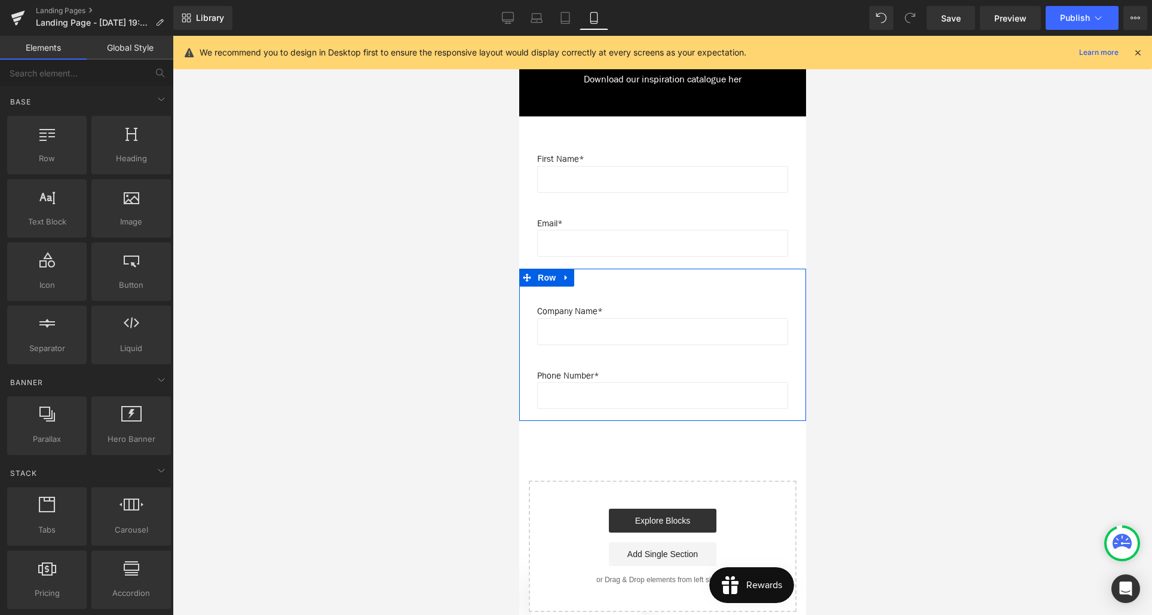
scroll to position [878, 0]
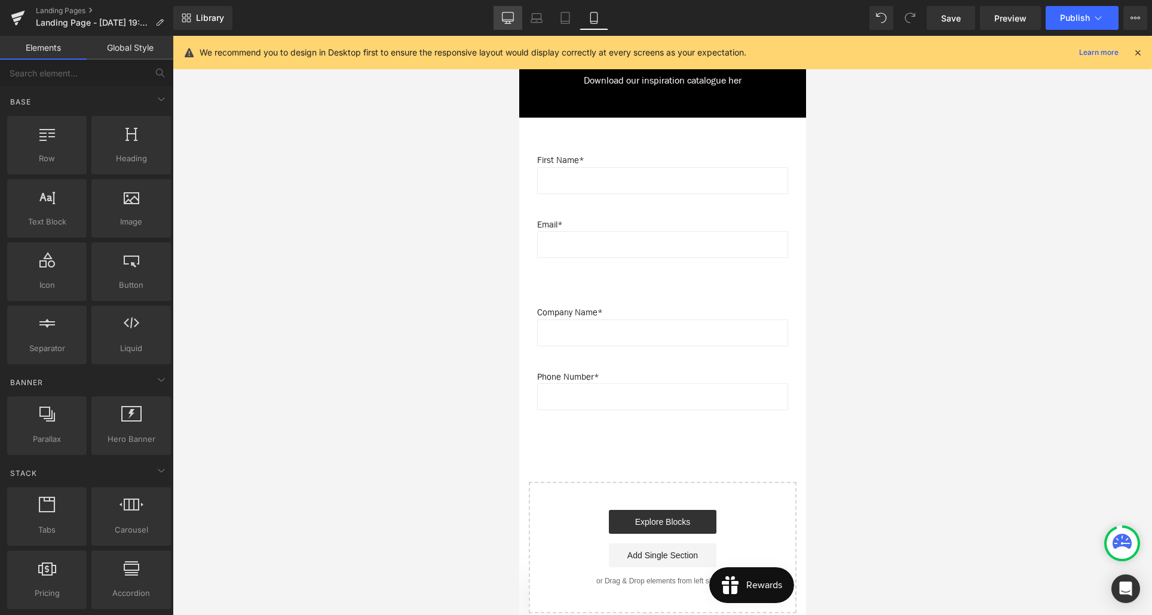
click at [504, 20] on icon at bounding box center [508, 20] width 11 height 0
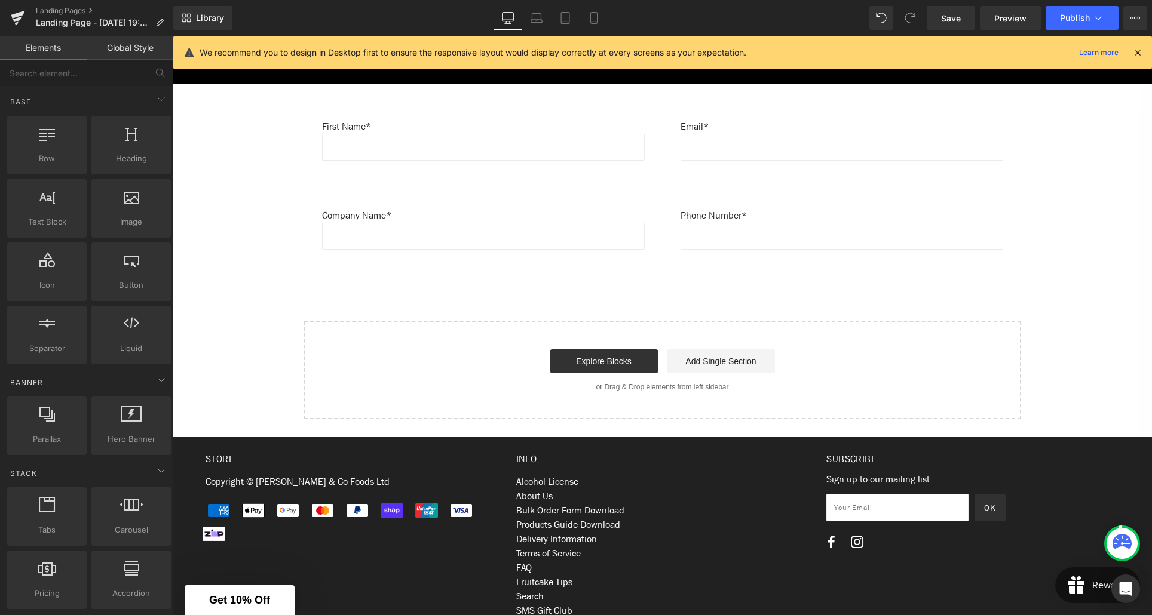
scroll to position [645, 0]
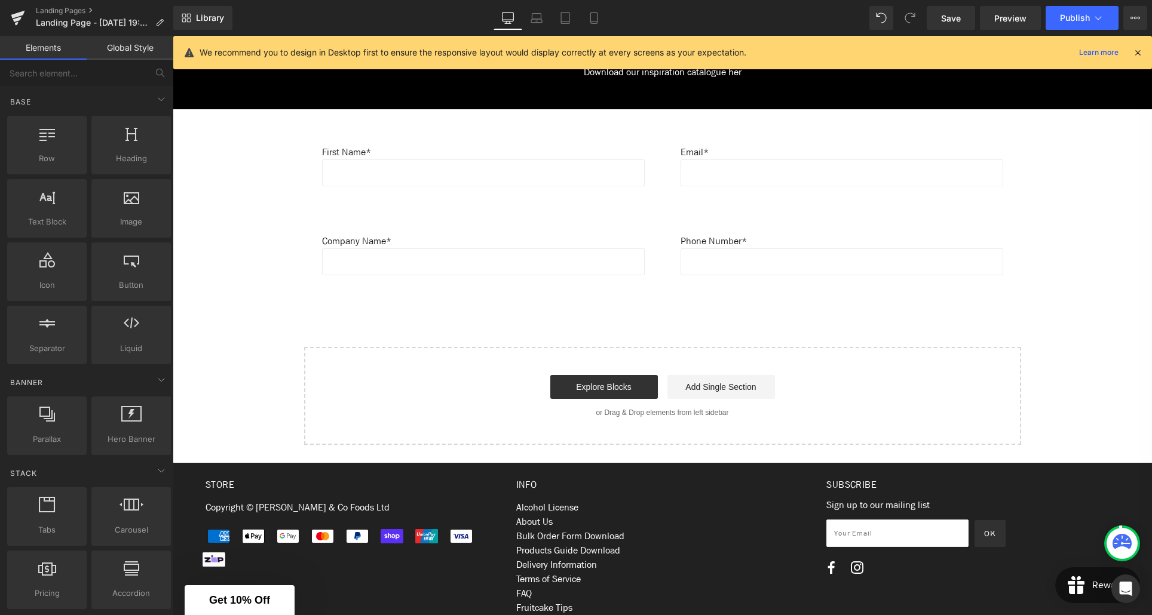
click at [392, 212] on div "Company Name* Text Block Text Field Row Phone Number* Text Block Text Field [GE…" at bounding box center [662, 242] width 717 height 89
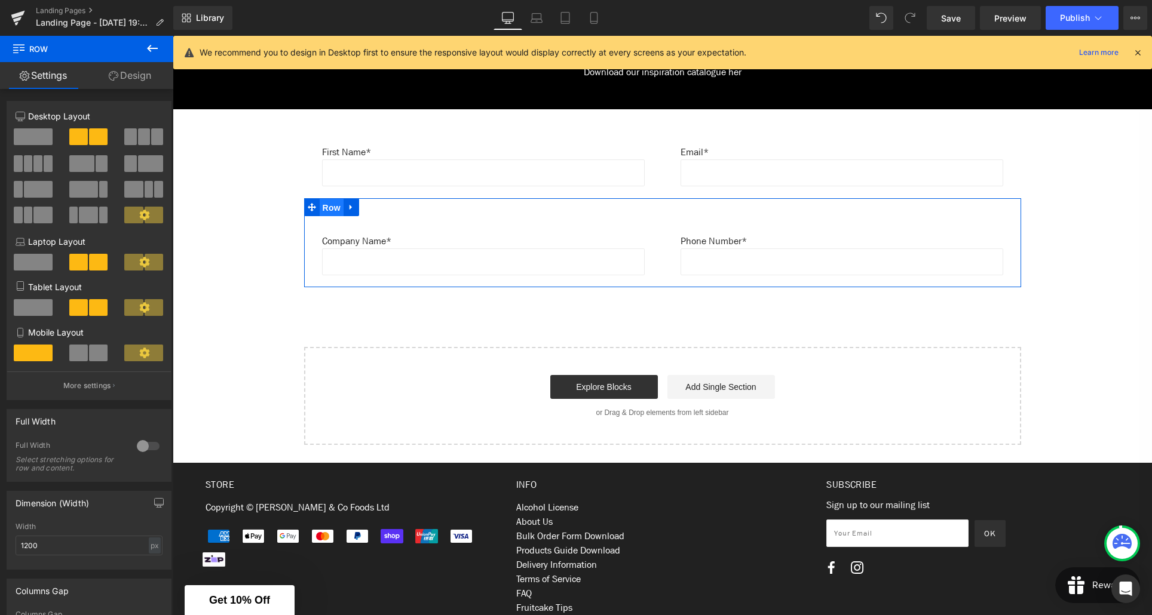
click at [336, 209] on span "Row" at bounding box center [332, 208] width 24 height 18
click at [134, 75] on link "Design" at bounding box center [130, 75] width 87 height 27
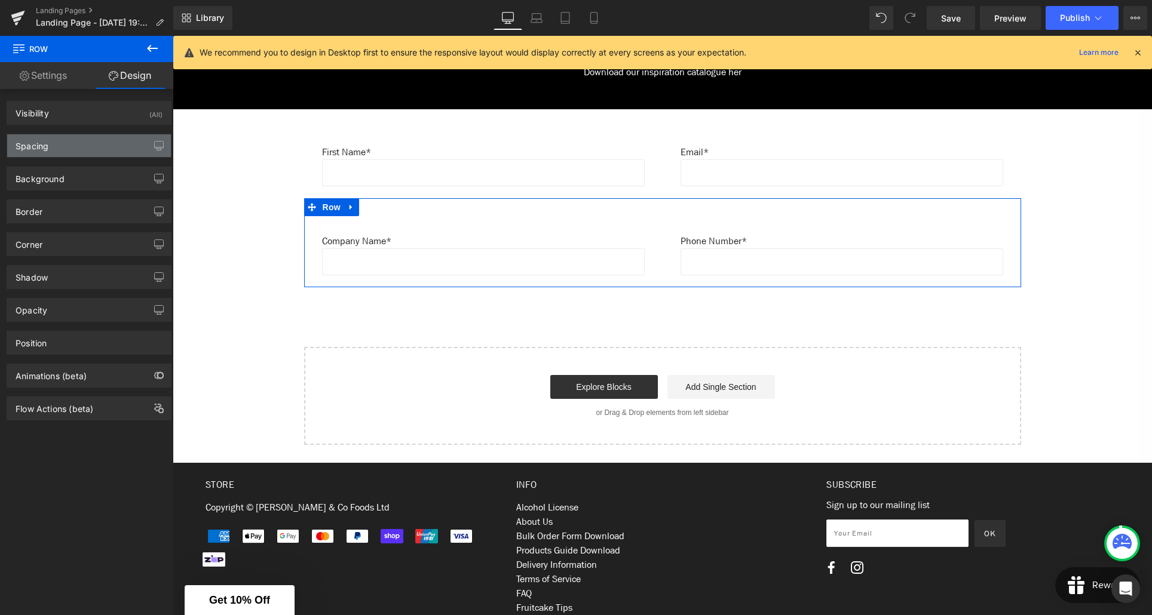
click at [62, 147] on div "Spacing" at bounding box center [89, 145] width 164 height 23
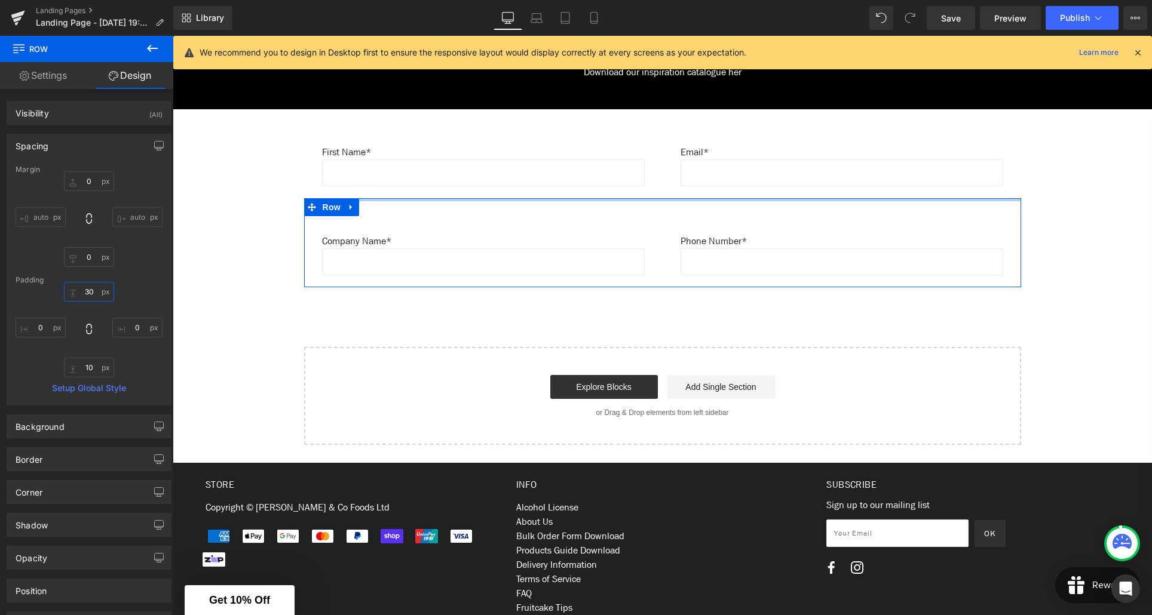
click at [86, 292] on input "30" at bounding box center [89, 292] width 50 height 20
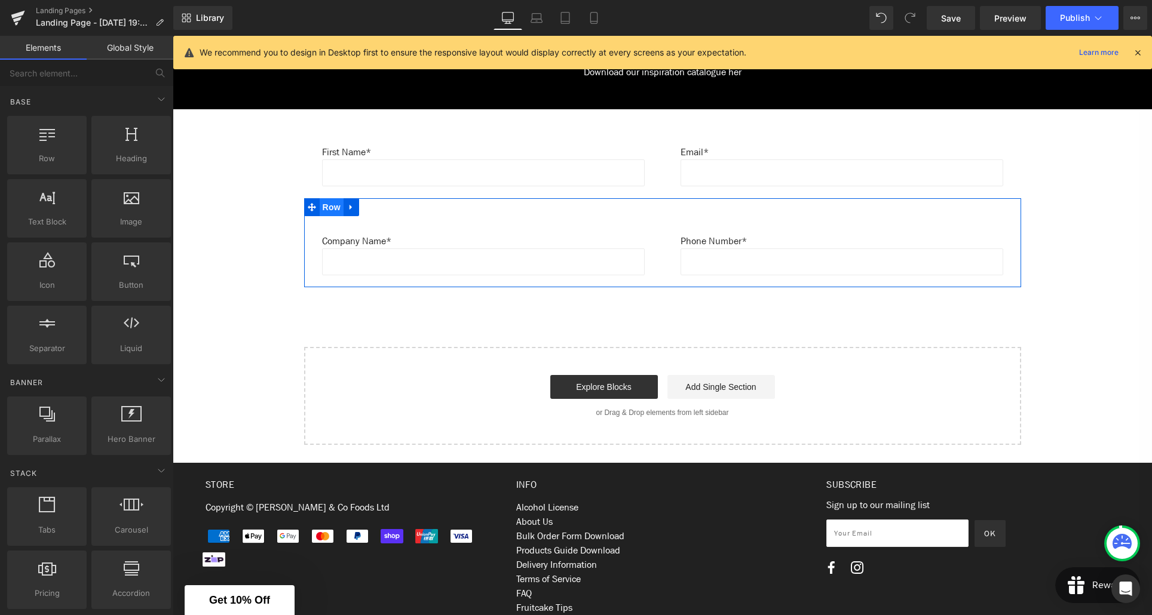
click at [331, 210] on span "Row" at bounding box center [332, 207] width 24 height 18
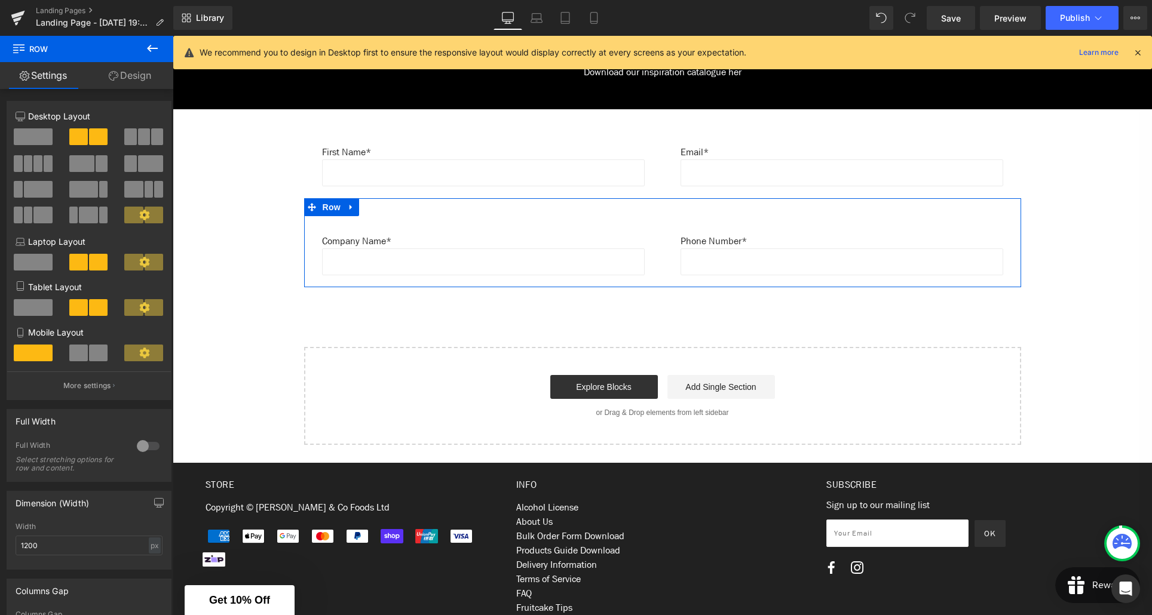
click at [131, 82] on link "Design" at bounding box center [130, 75] width 87 height 27
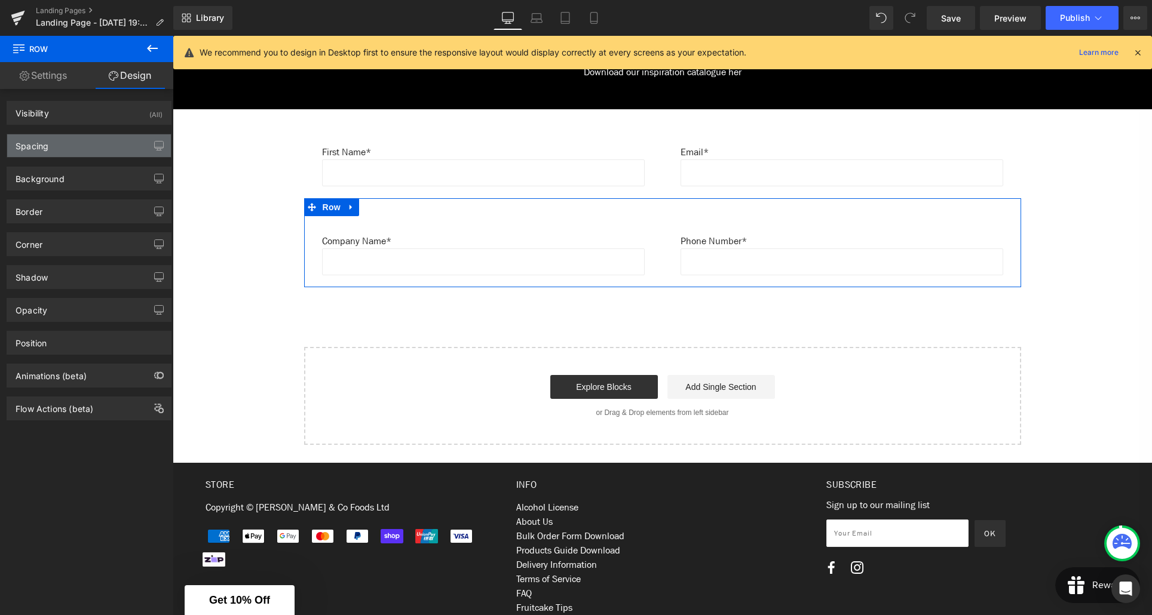
click at [76, 140] on div "Spacing" at bounding box center [89, 145] width 164 height 23
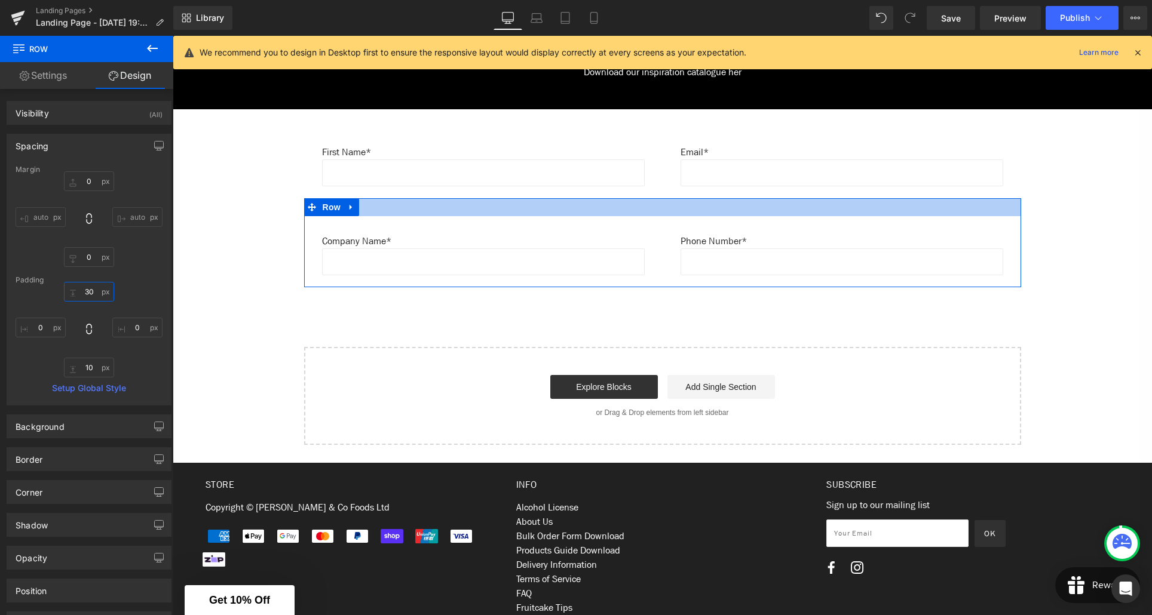
click at [85, 290] on input "30" at bounding box center [89, 292] width 50 height 20
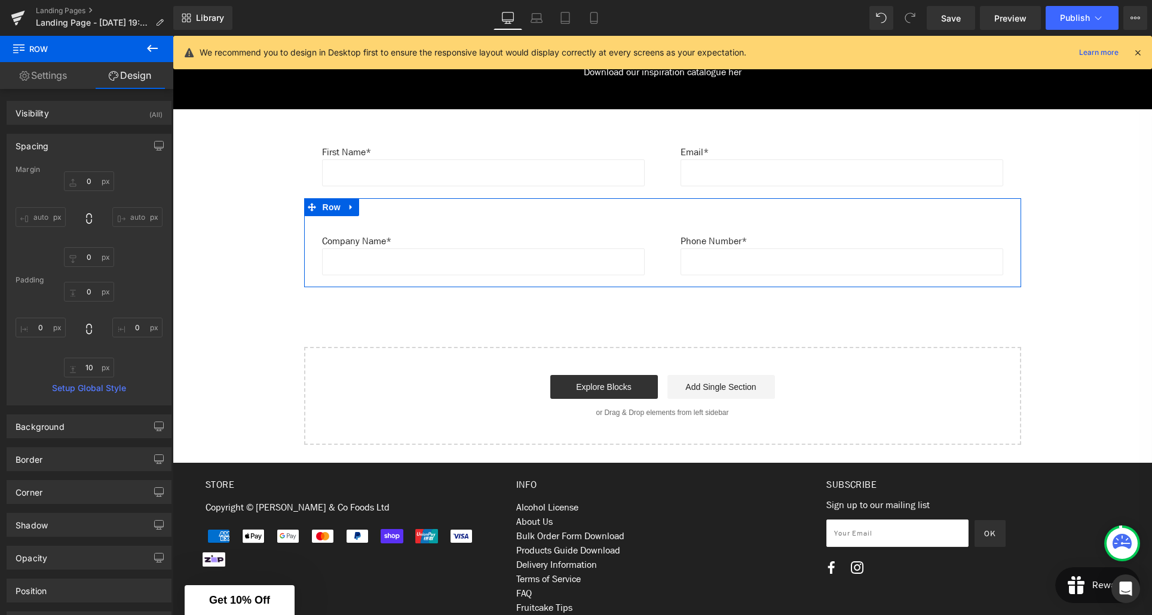
click at [143, 289] on div "0px 0 10px 10 0px 0" at bounding box center [89, 330] width 147 height 96
click at [85, 365] on input "10" at bounding box center [89, 368] width 50 height 20
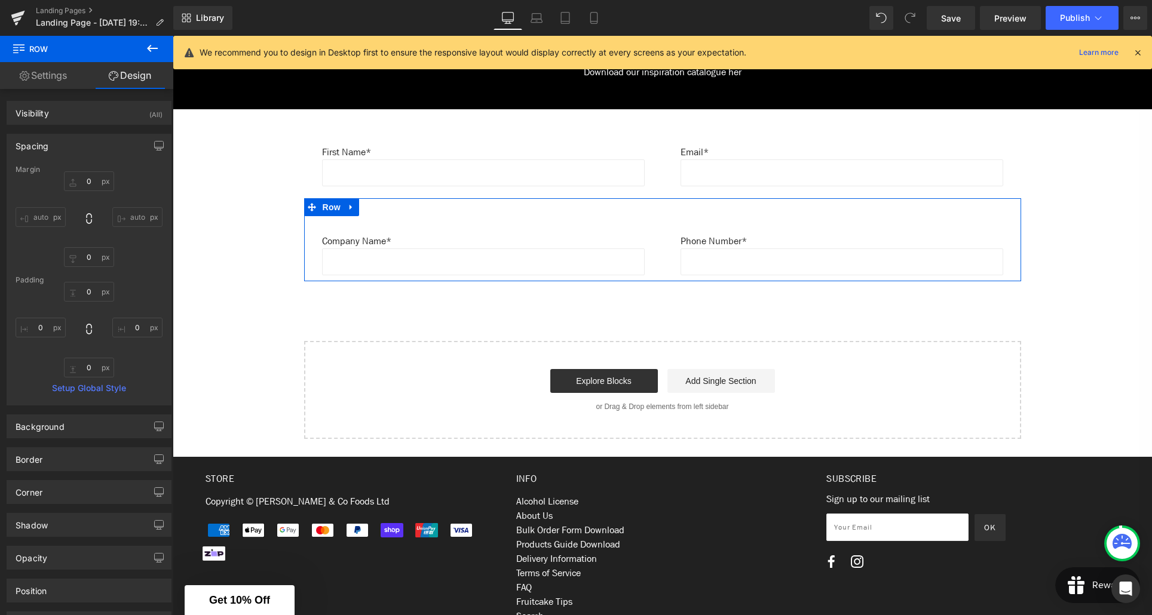
click at [152, 369] on div "0px 0 0 0 0px 0" at bounding box center [89, 330] width 147 height 96
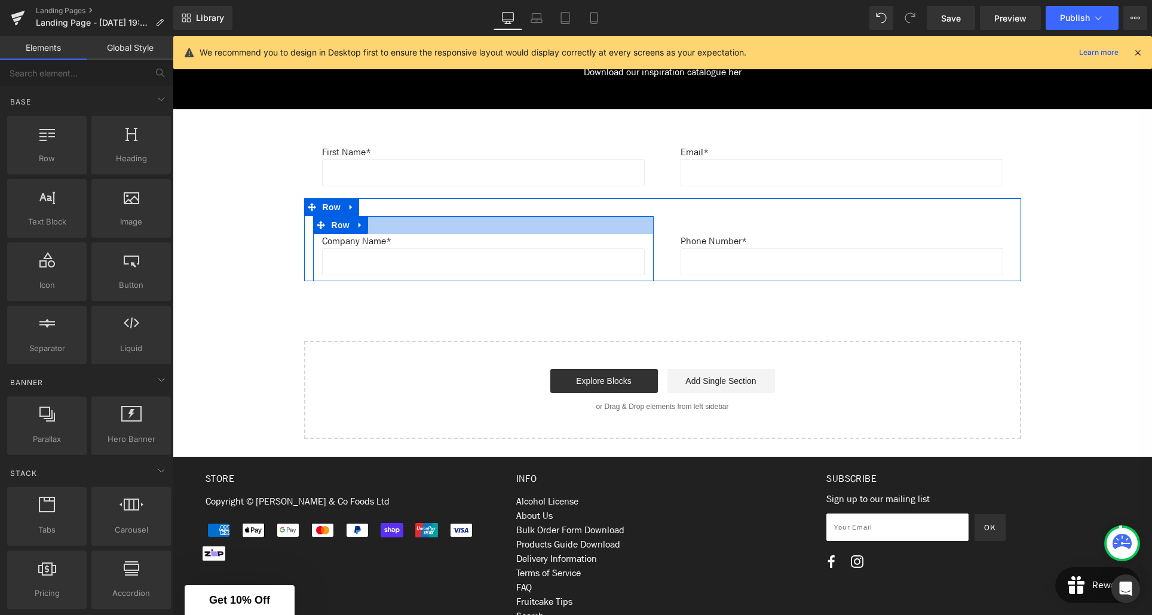
click at [411, 225] on div at bounding box center [483, 225] width 341 height 18
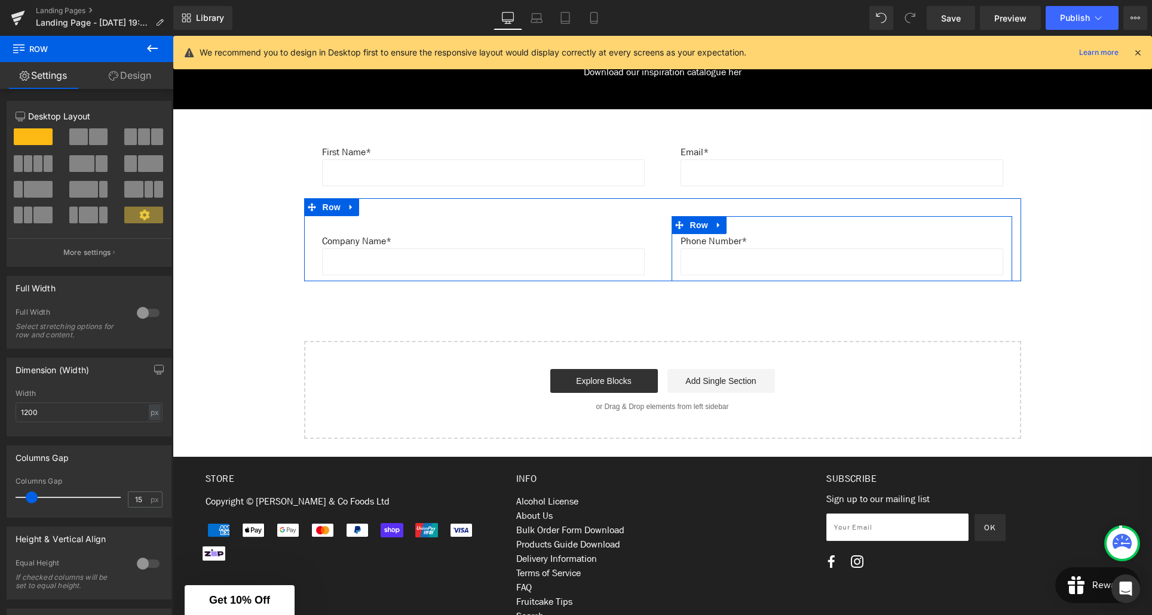
click at [767, 226] on div "Phone Number* Text Block Text Field Row" at bounding box center [842, 248] width 341 height 65
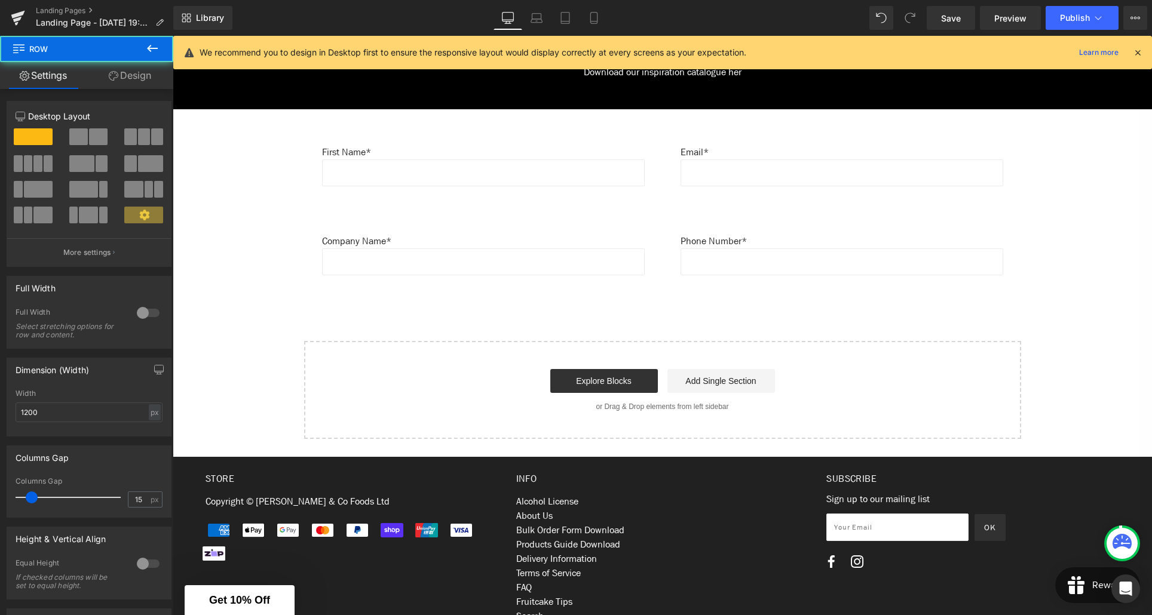
drag, startPoint x: 476, startPoint y: 117, endPoint x: 443, endPoint y: 146, distance: 43.2
click at [173, 36] on div at bounding box center [173, 36] width 0 height 0
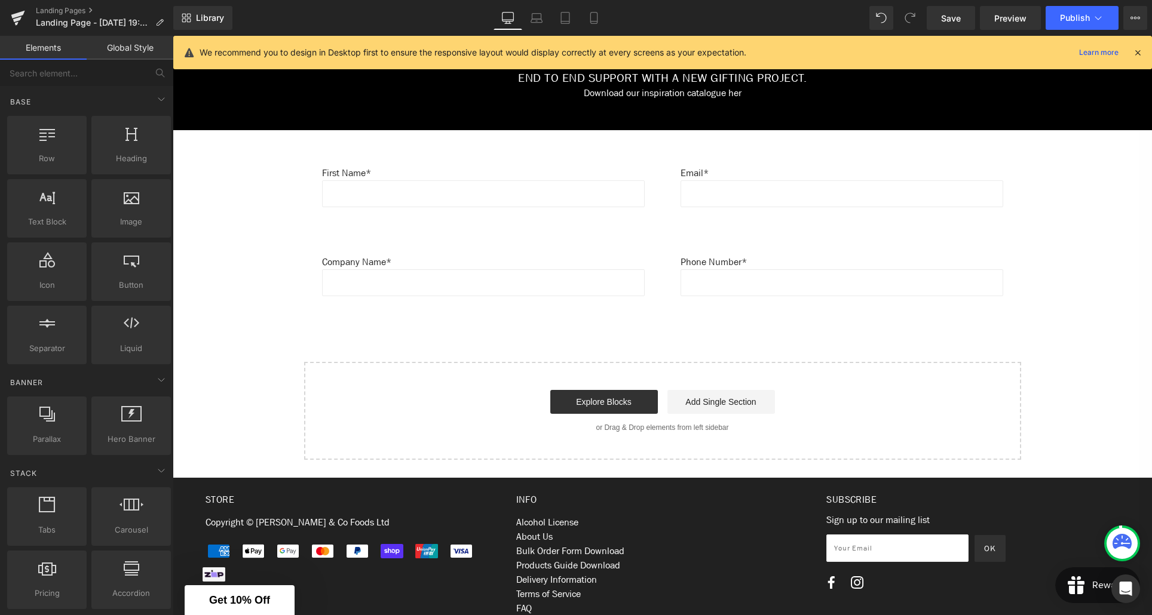
scroll to position [620, 0]
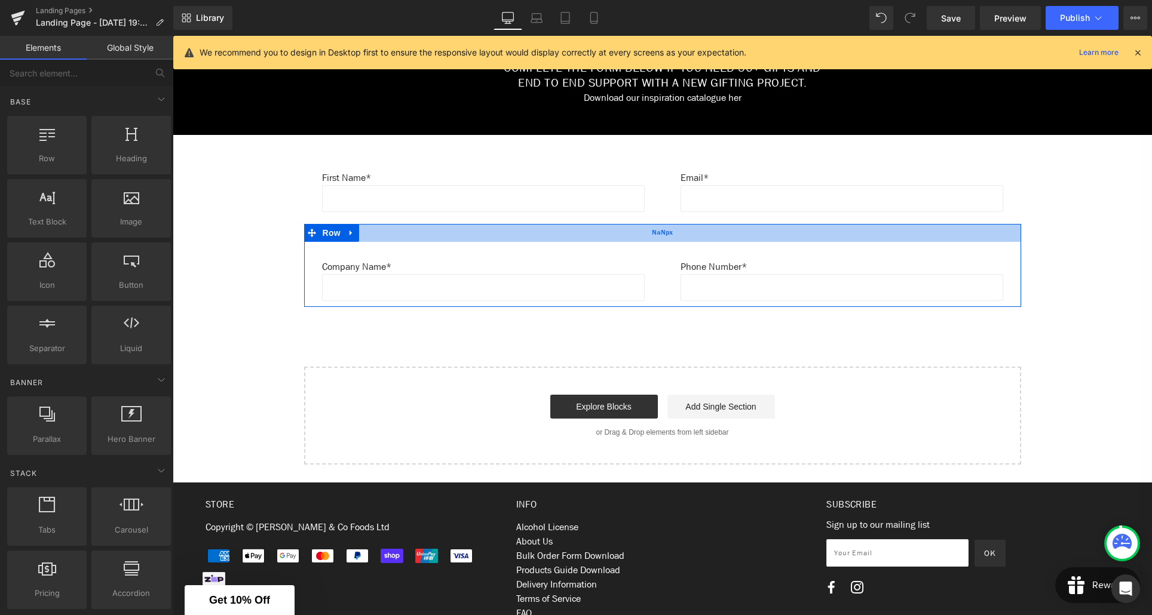
click at [668, 238] on div "NaNpx" at bounding box center [662, 233] width 717 height 18
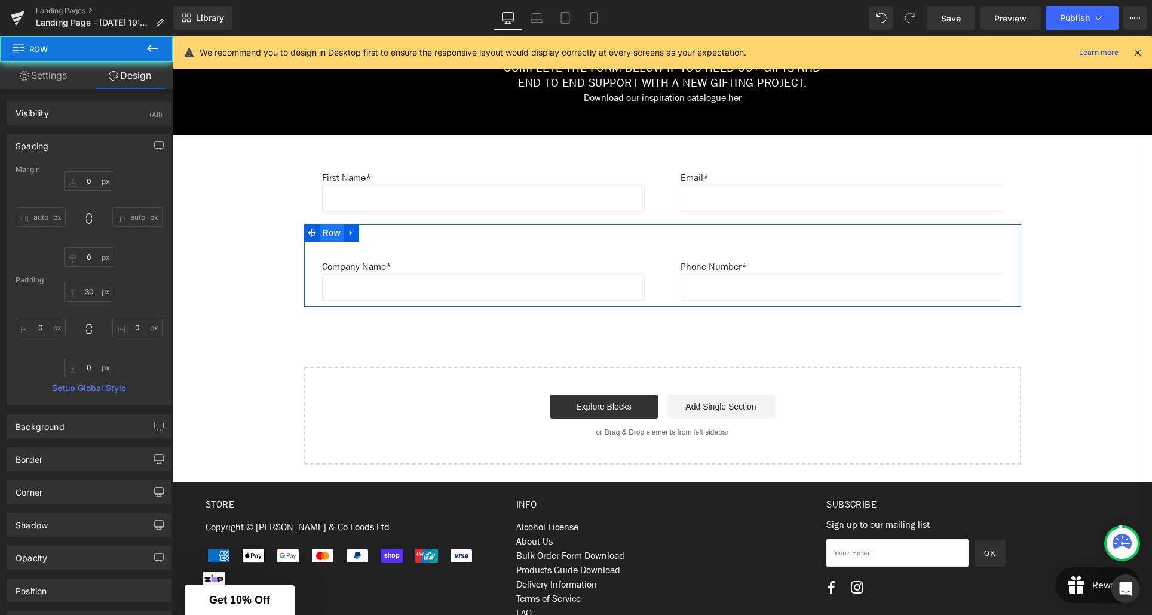
click at [331, 234] on span "Row" at bounding box center [332, 233] width 24 height 18
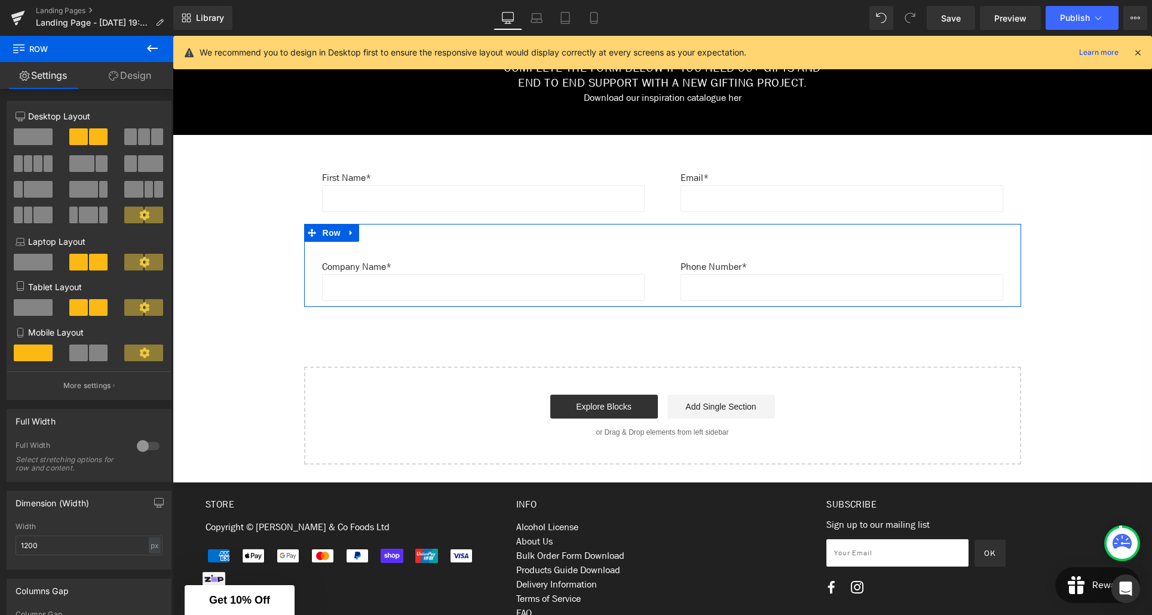
click at [149, 78] on link "Design" at bounding box center [130, 75] width 87 height 27
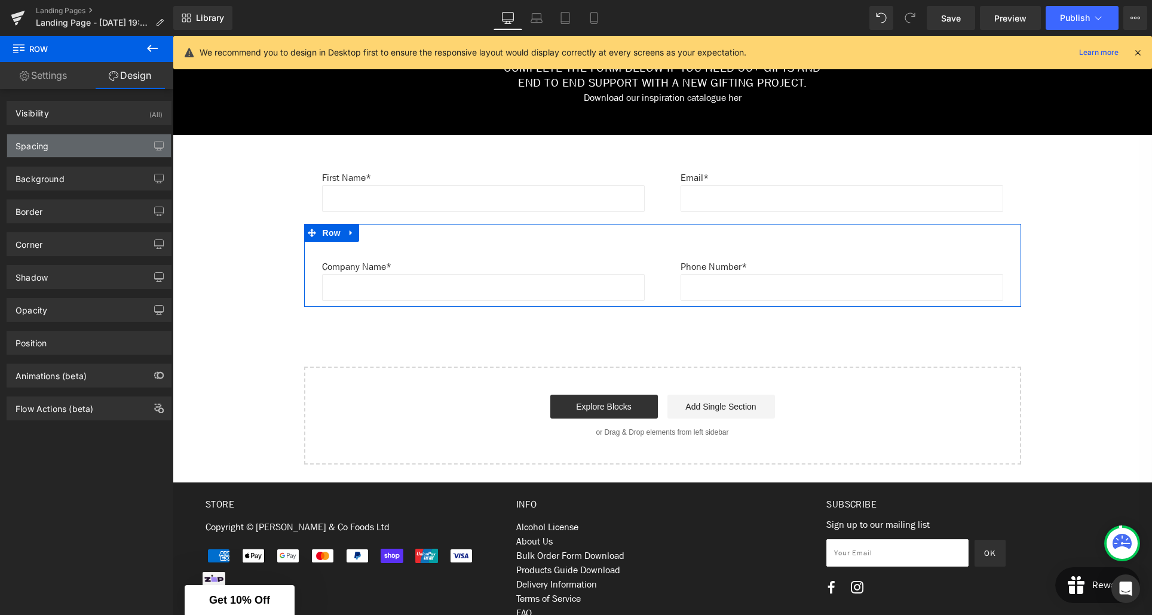
click at [86, 141] on div "Spacing" at bounding box center [89, 145] width 164 height 23
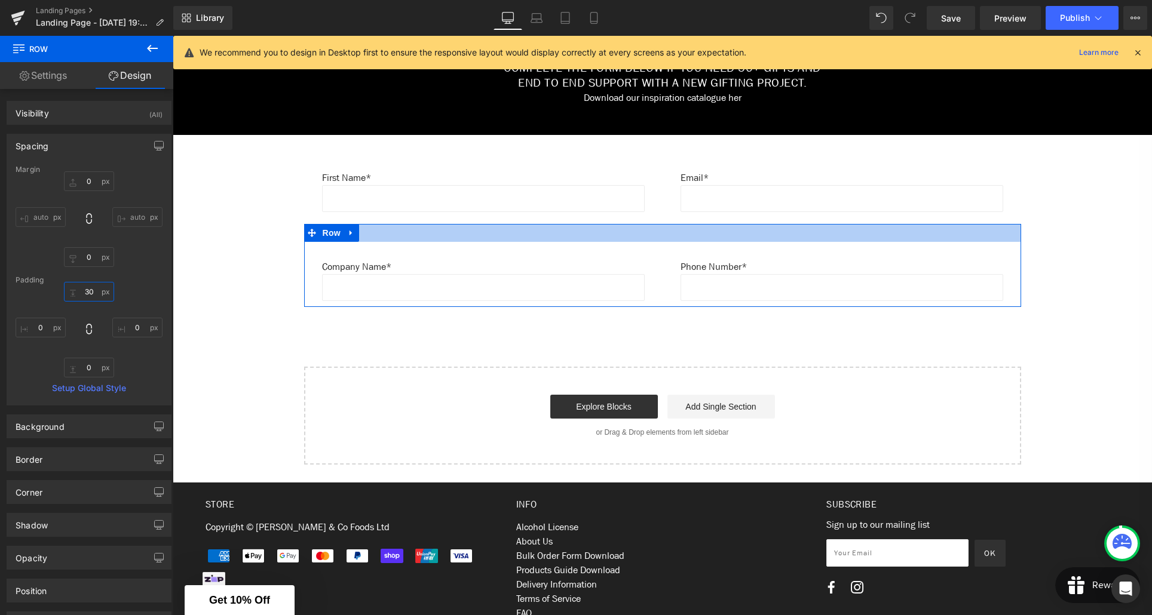
click at [85, 293] on input "30" at bounding box center [89, 292] width 50 height 20
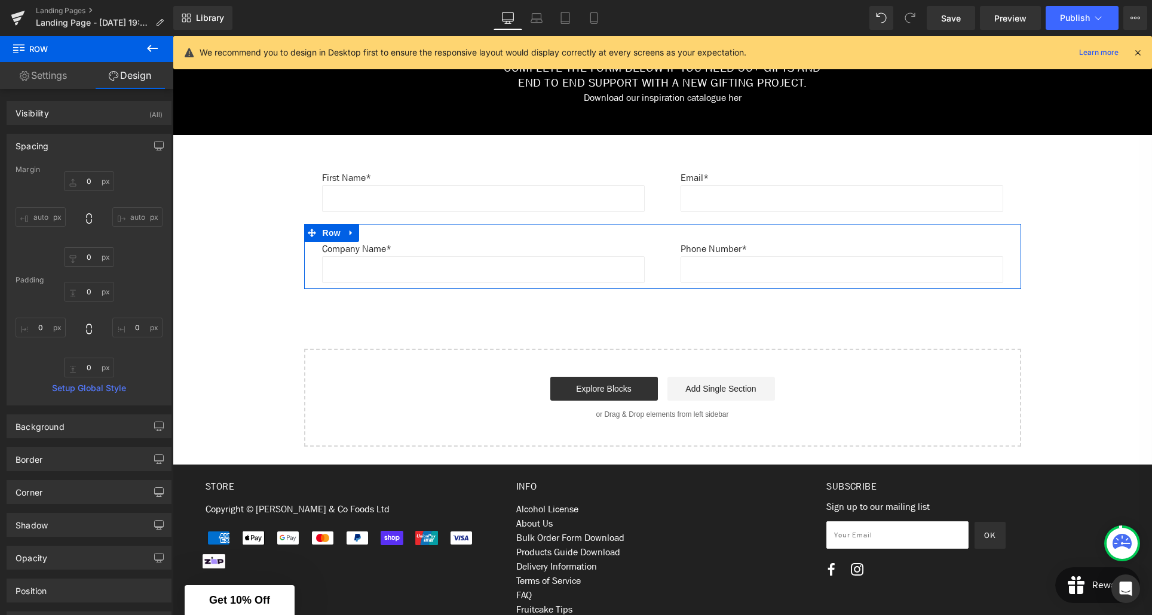
click at [142, 285] on div "0 0 0px 0 0px 0 0px 0" at bounding box center [89, 330] width 147 height 96
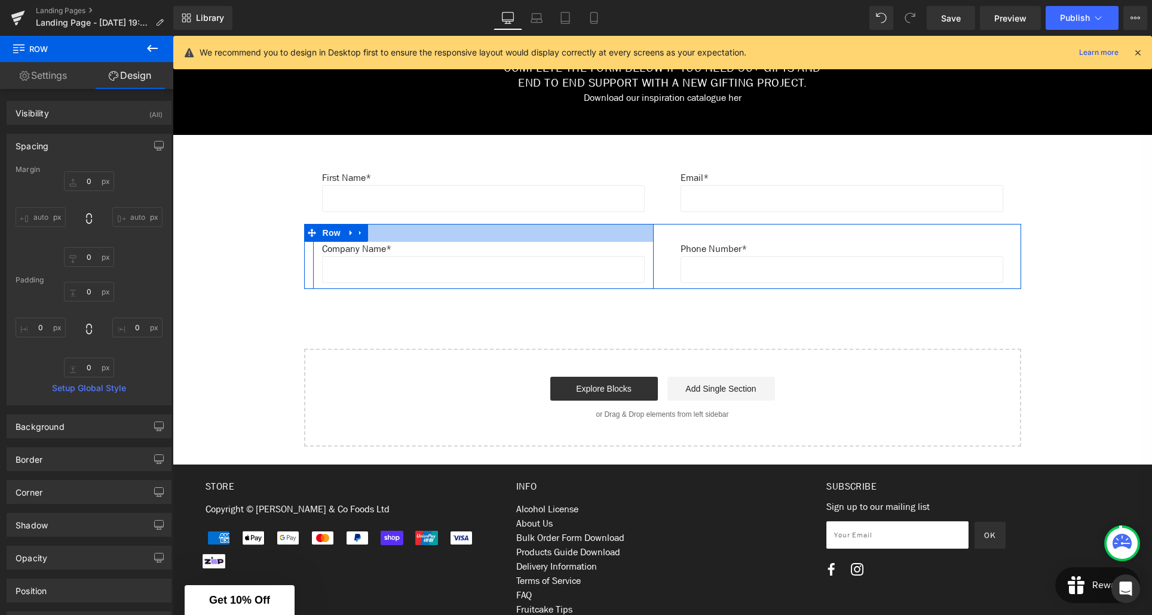
click at [433, 232] on div at bounding box center [483, 233] width 341 height 18
click at [402, 235] on div at bounding box center [483, 233] width 341 height 18
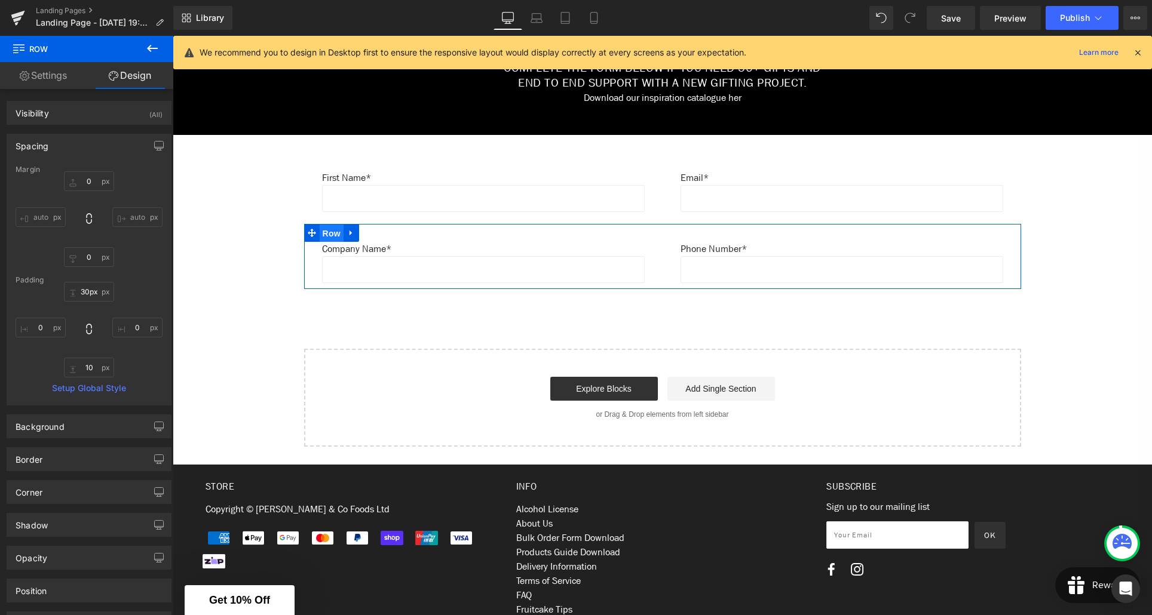
click at [337, 235] on span "Row" at bounding box center [332, 234] width 24 height 18
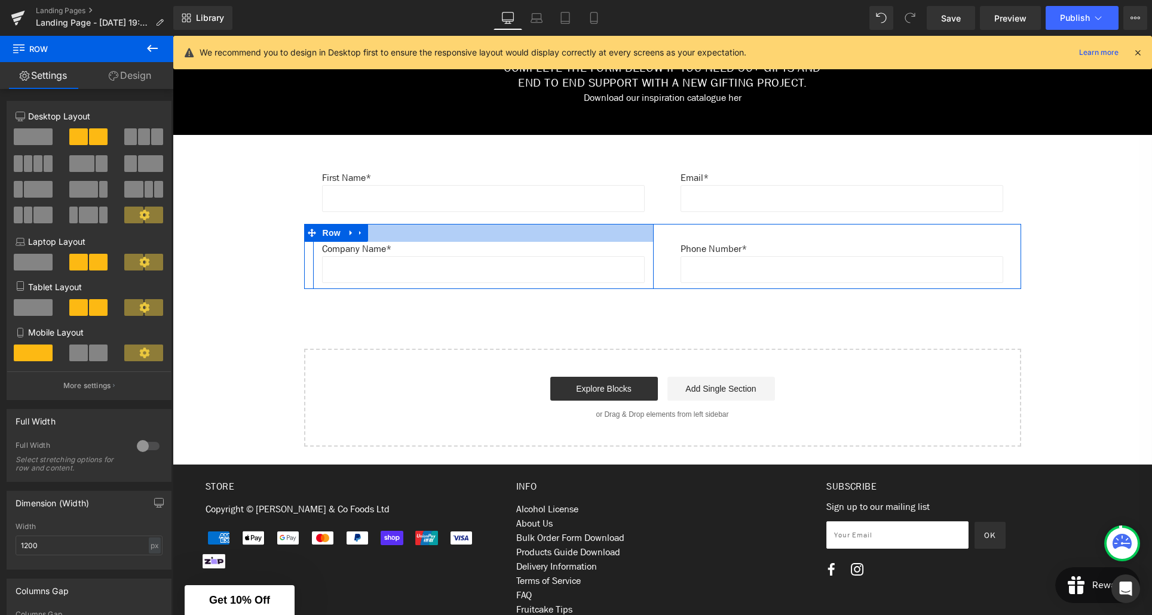
click at [387, 238] on div at bounding box center [483, 233] width 341 height 18
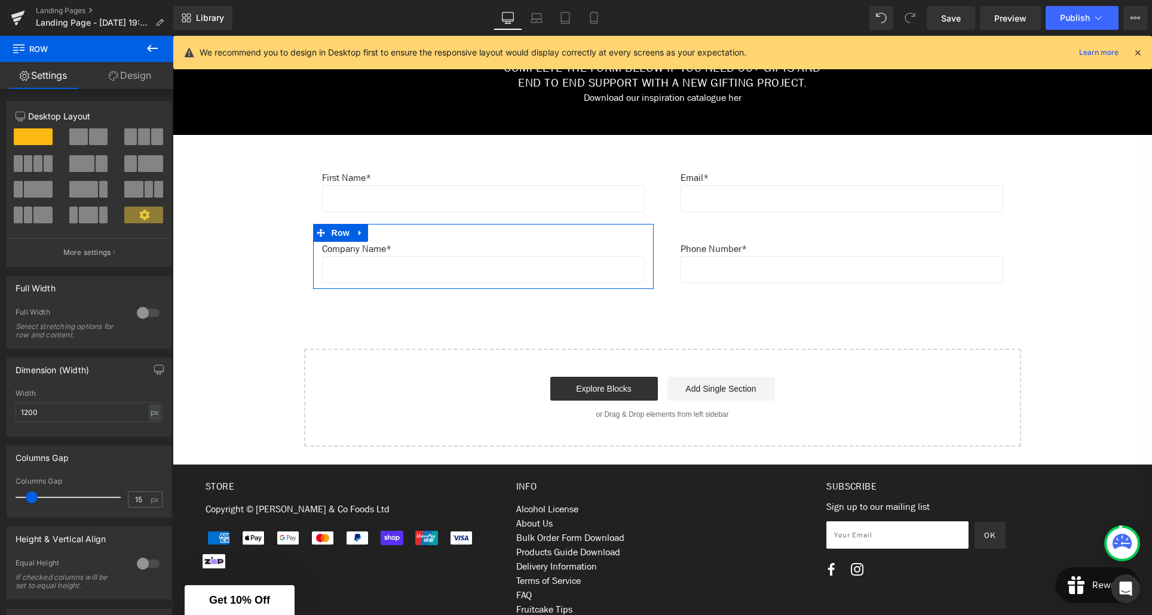
click at [133, 78] on link "Design" at bounding box center [130, 75] width 87 height 27
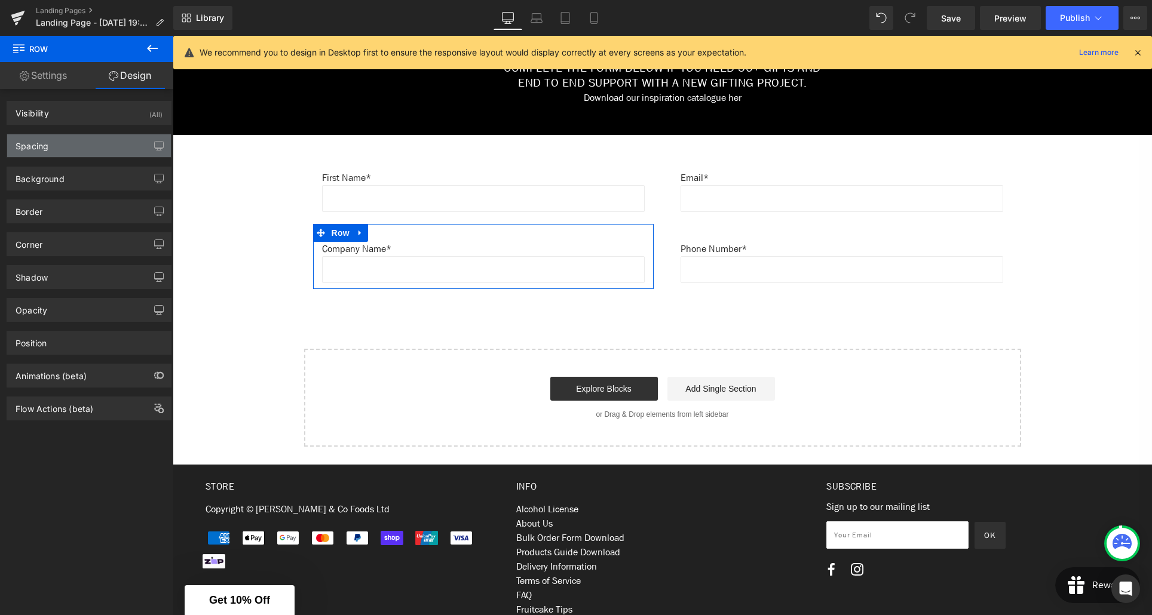
click at [73, 145] on div "Spacing" at bounding box center [89, 145] width 164 height 23
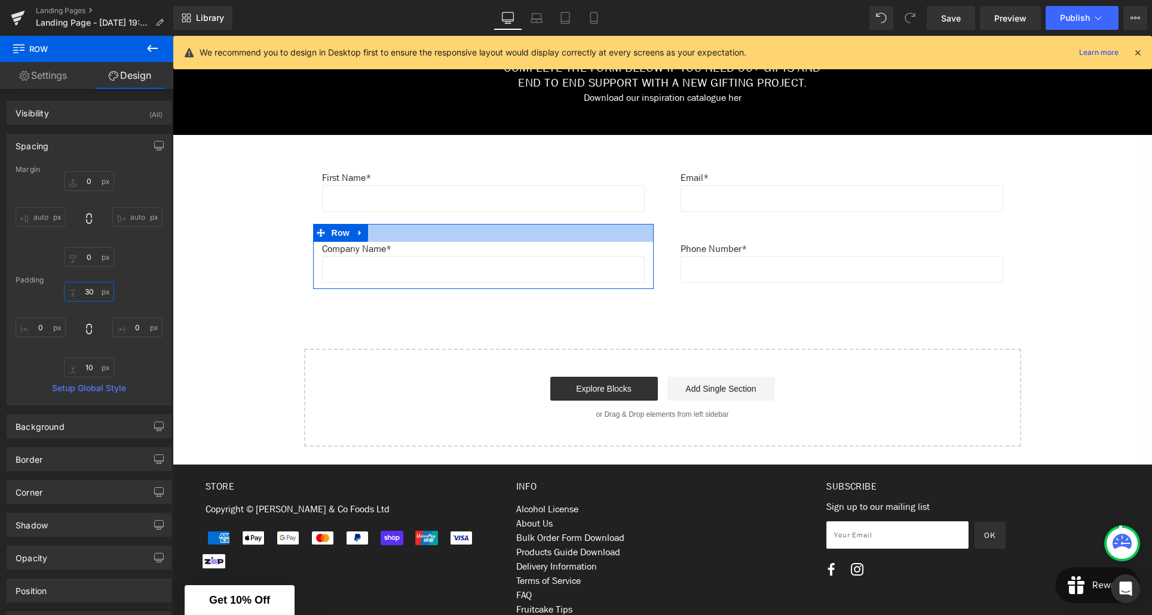
click at [85, 290] on input "30" at bounding box center [89, 292] width 50 height 20
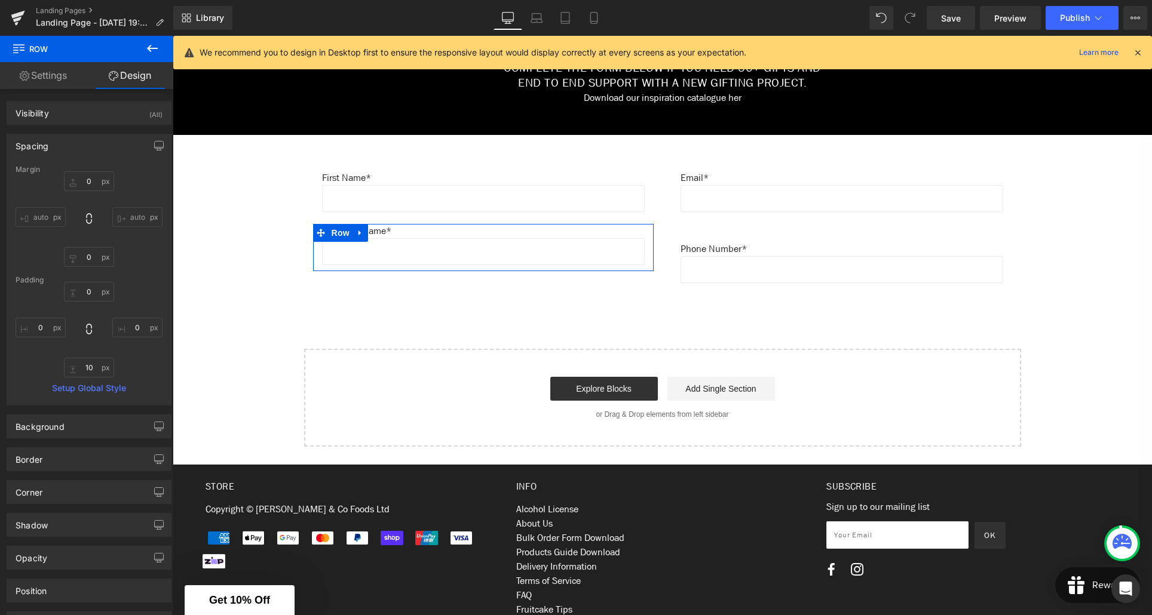
click at [136, 294] on div "0 0 0px 0 10px 10 0px 0" at bounding box center [89, 330] width 147 height 96
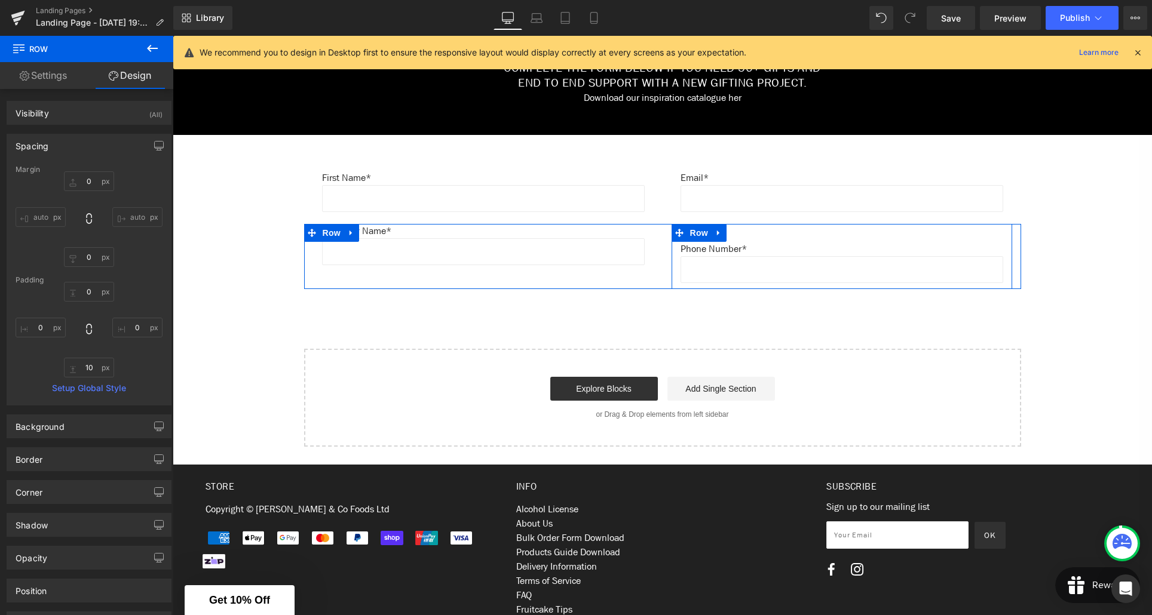
click at [820, 232] on div "Phone Number* Text Block Text Field Row" at bounding box center [842, 256] width 341 height 65
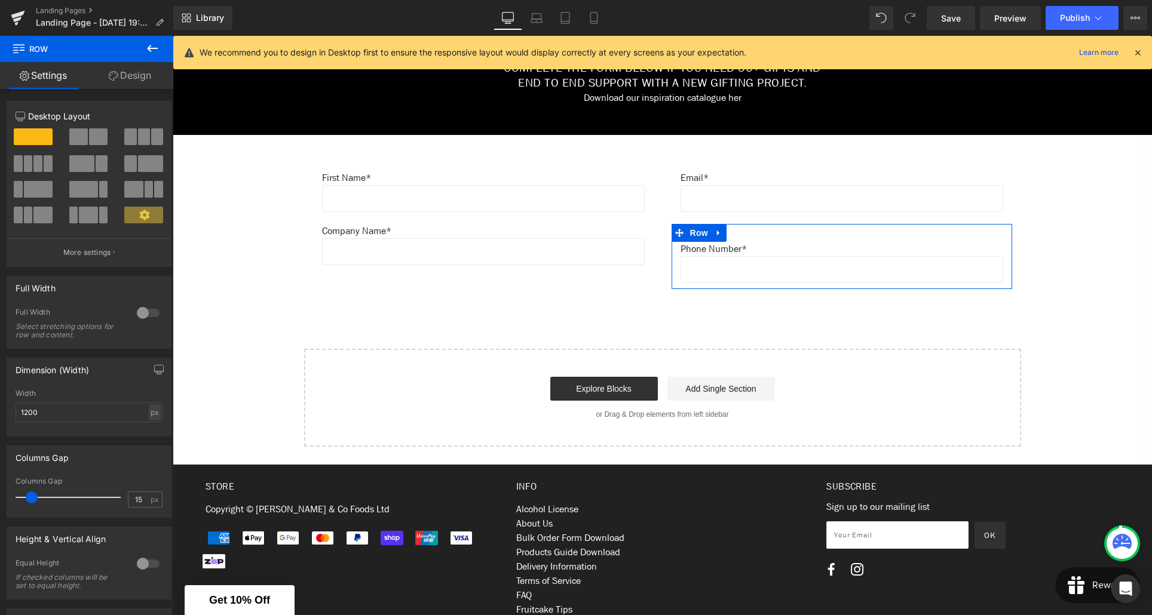
click at [144, 81] on link "Design" at bounding box center [130, 75] width 87 height 27
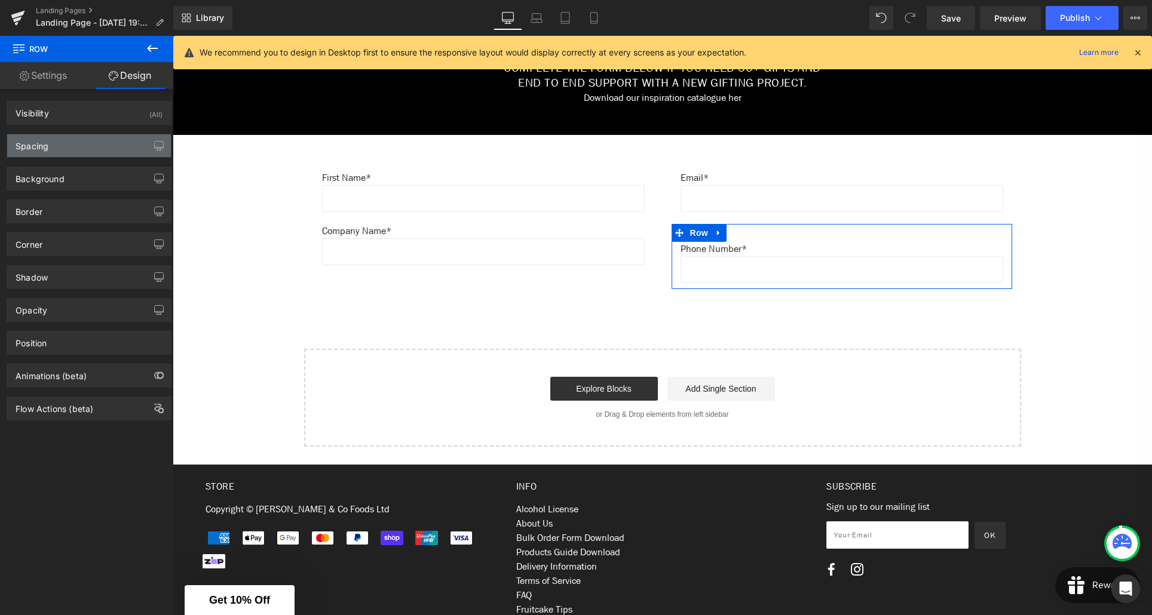
click at [71, 142] on div "Spacing" at bounding box center [89, 145] width 164 height 23
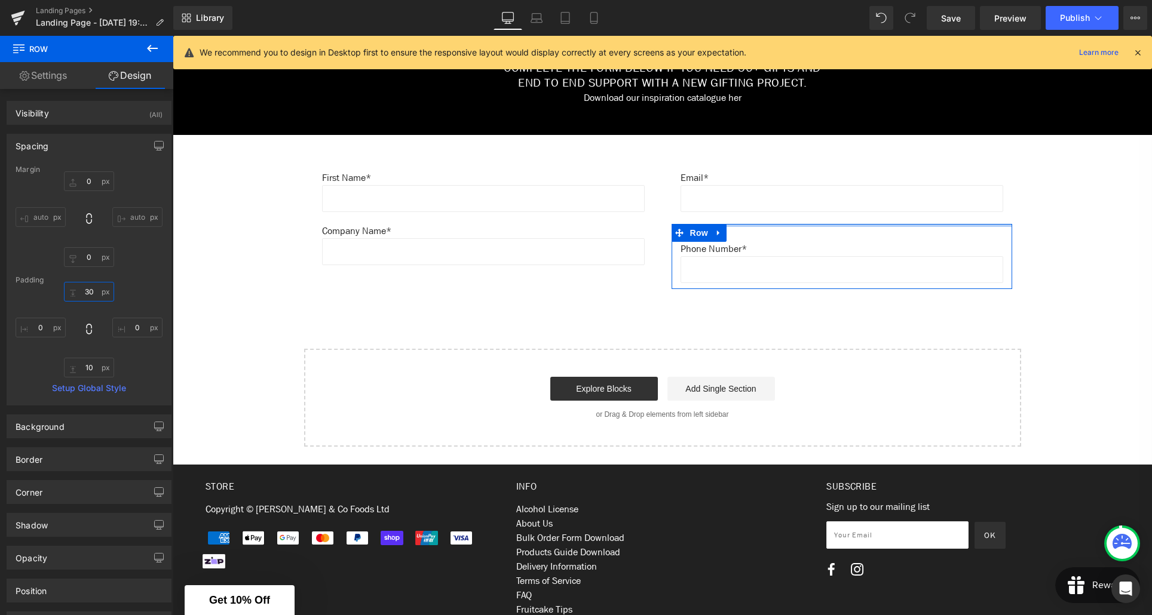
click at [85, 290] on input "30" at bounding box center [89, 292] width 50 height 20
click at [154, 283] on div "Padding" at bounding box center [89, 280] width 147 height 8
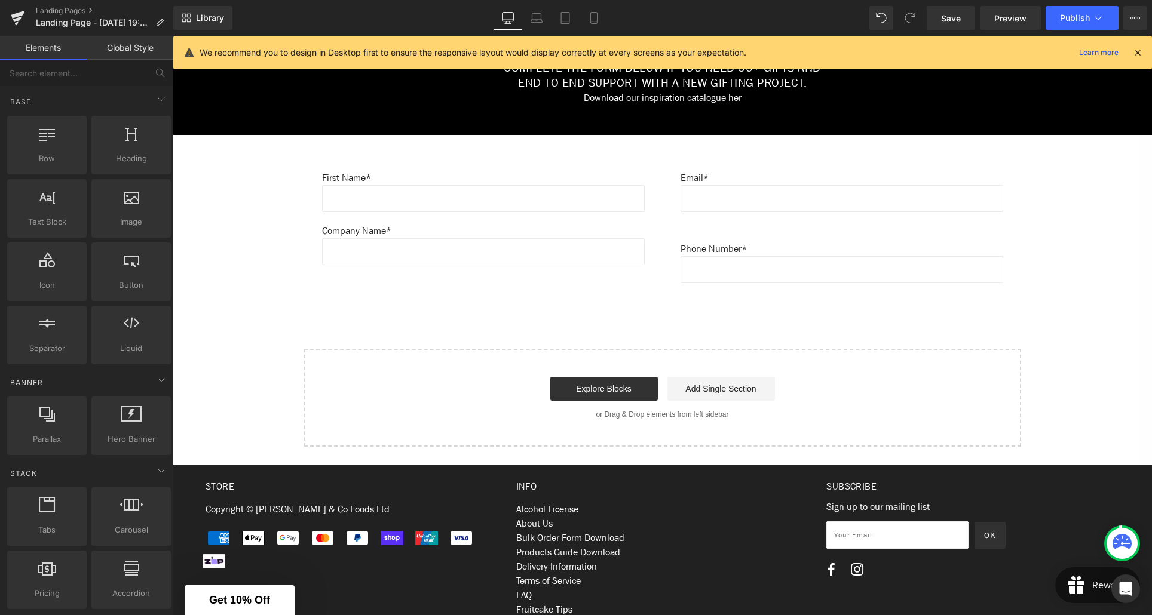
click at [437, 307] on div "Create Your Own Gift Heading This service is for 20+ customised gifts. Text Blo…" at bounding box center [662, -1] width 979 height 895
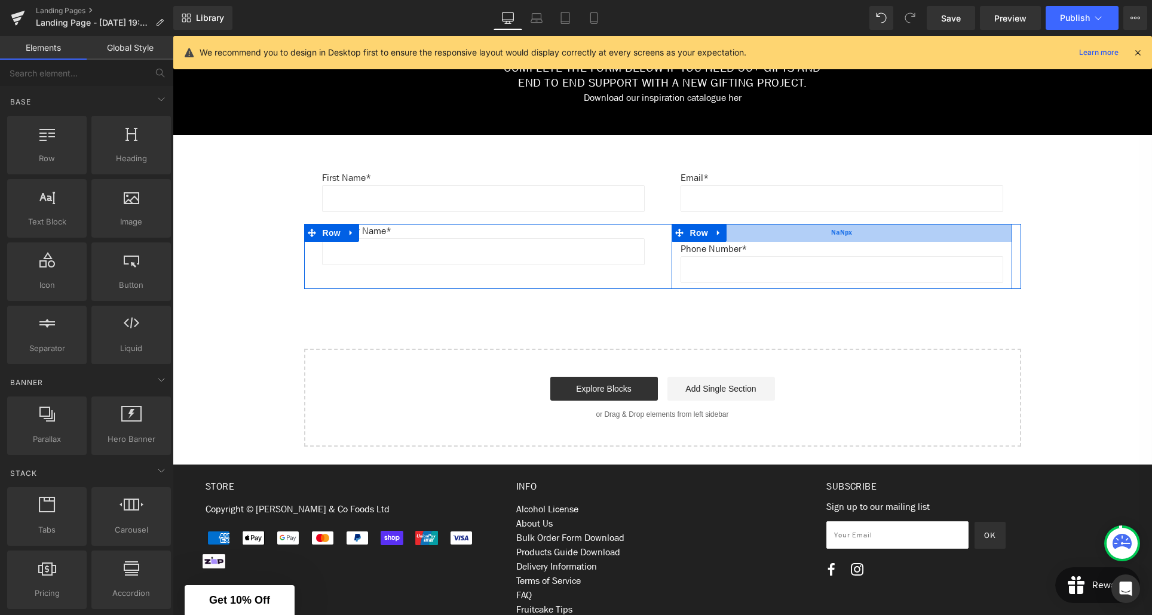
click at [843, 236] on div "NaNpx" at bounding box center [842, 233] width 341 height 18
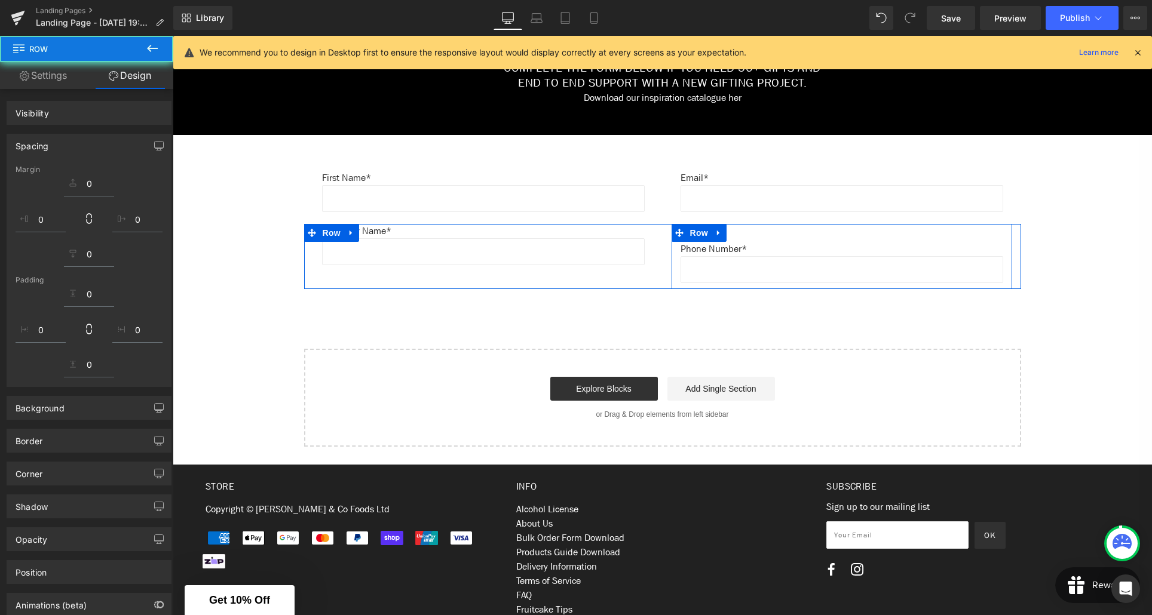
click at [843, 236] on div at bounding box center [842, 233] width 341 height 18
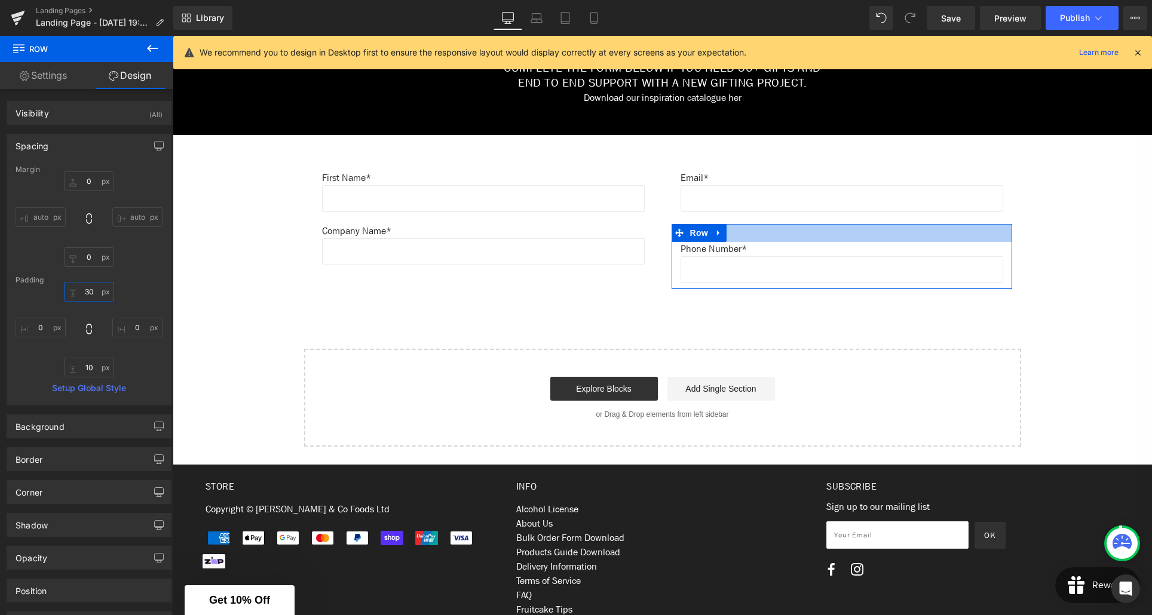
click at [86, 289] on input "30" at bounding box center [89, 292] width 50 height 20
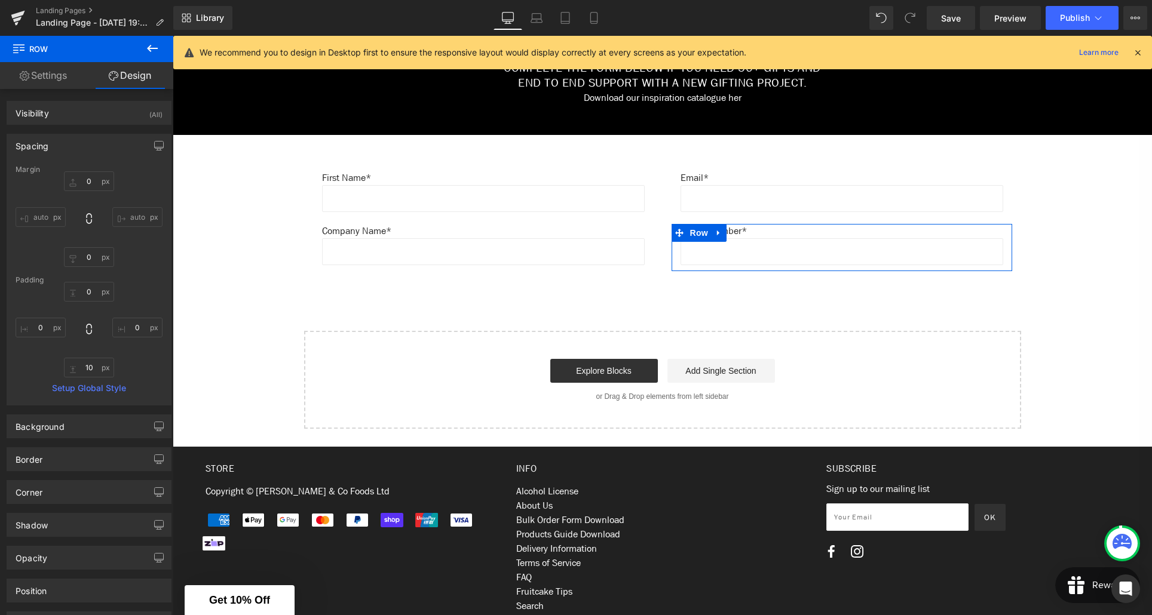
click at [131, 287] on div "0 0 0px 0 10px 10 0px 0" at bounding box center [89, 330] width 147 height 96
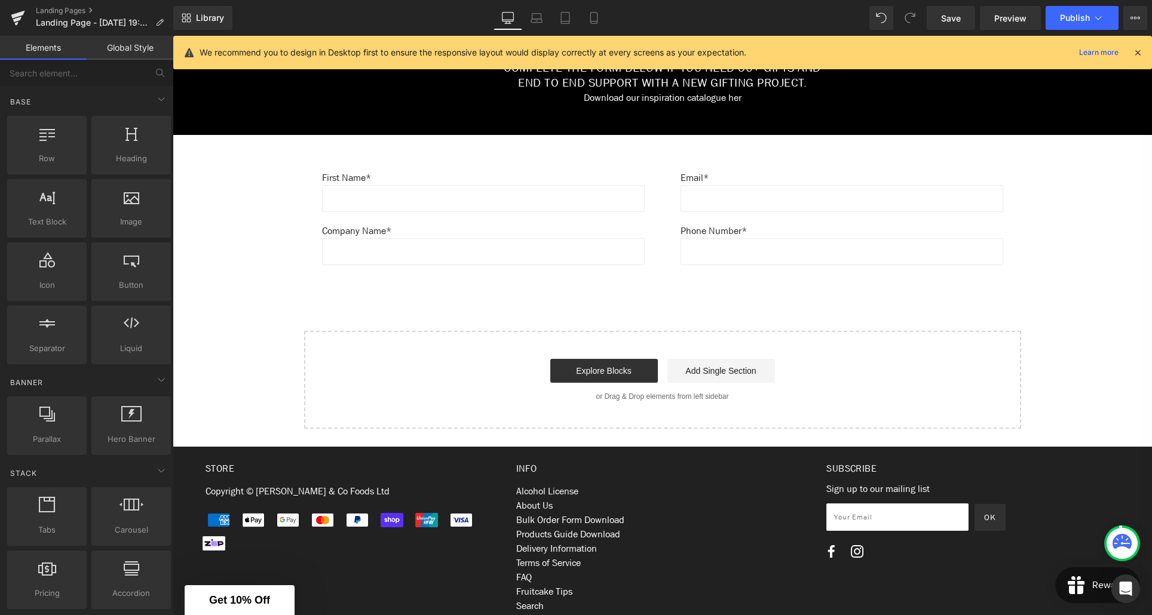
drag, startPoint x: 952, startPoint y: 27, endPoint x: 951, endPoint y: 36, distance: 9.6
click at [952, 27] on link "Save" at bounding box center [951, 18] width 48 height 24
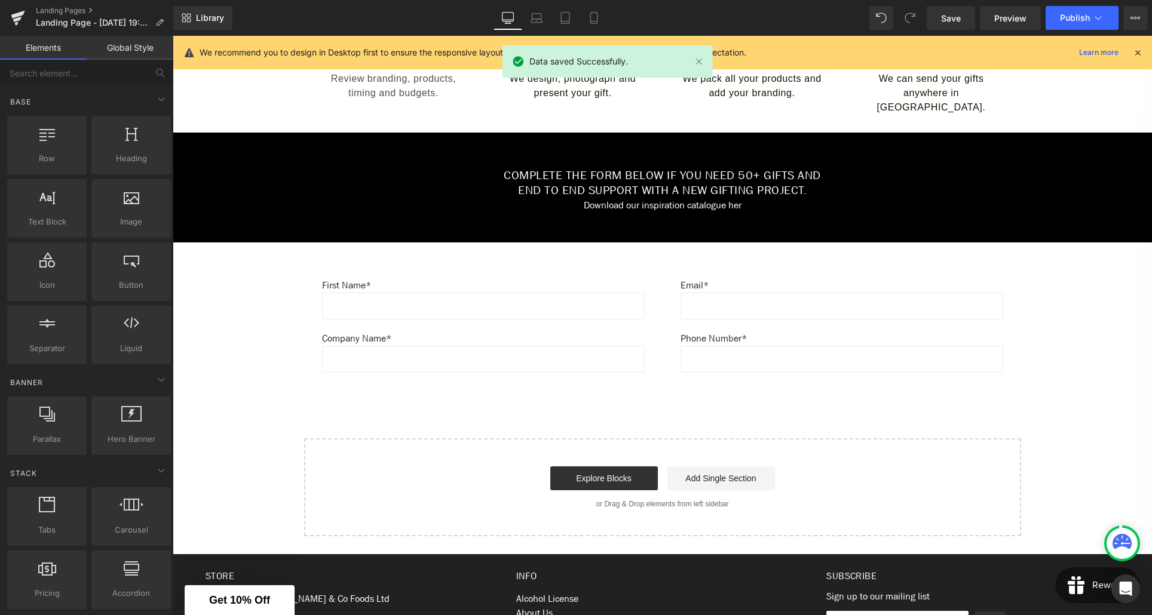
scroll to position [510, 0]
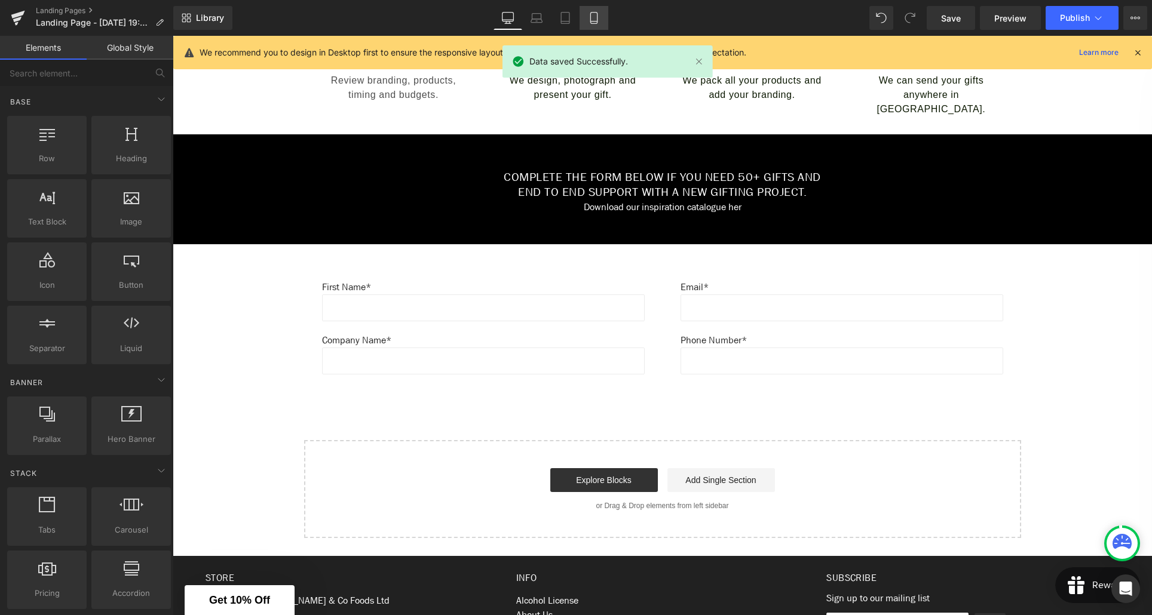
click at [603, 22] on link "Mobile" at bounding box center [594, 18] width 29 height 24
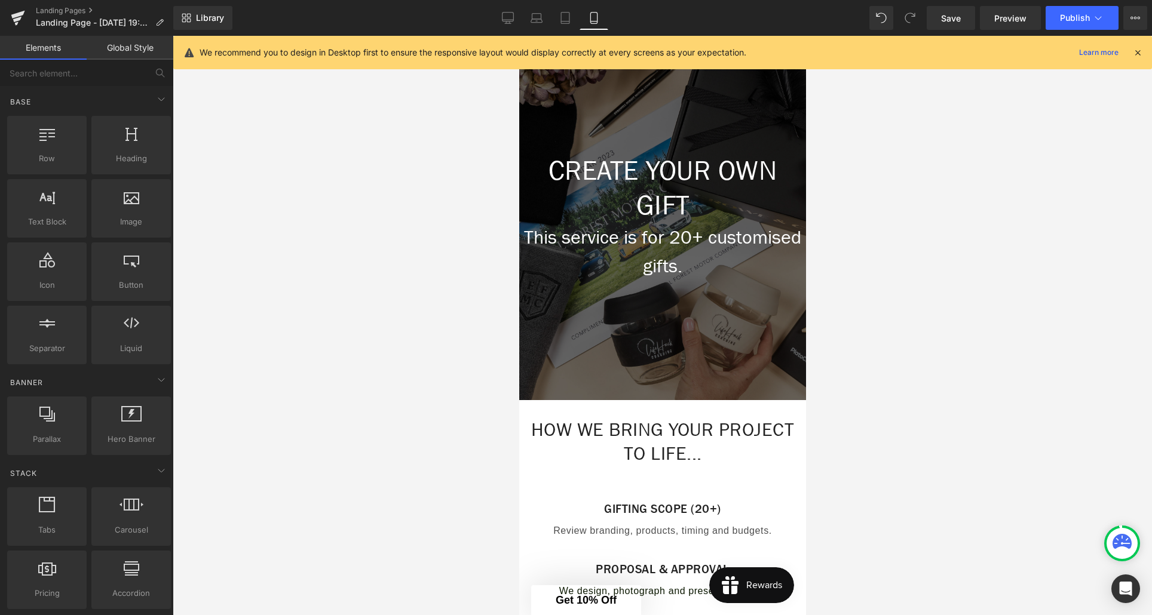
scroll to position [0, 0]
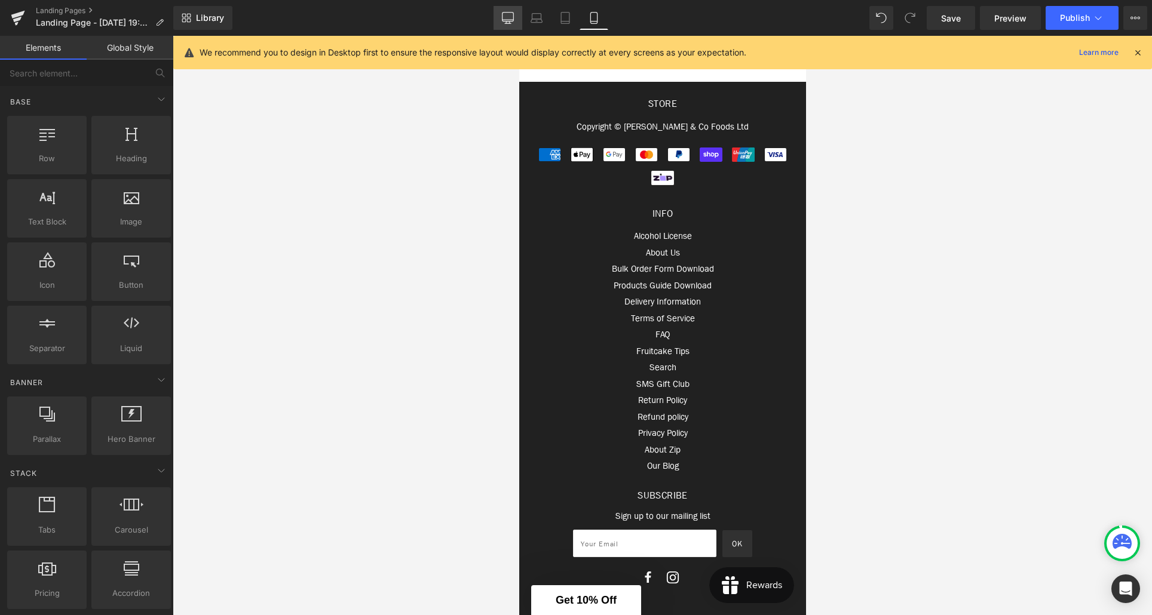
click at [514, 22] on link "Desktop" at bounding box center [508, 18] width 29 height 24
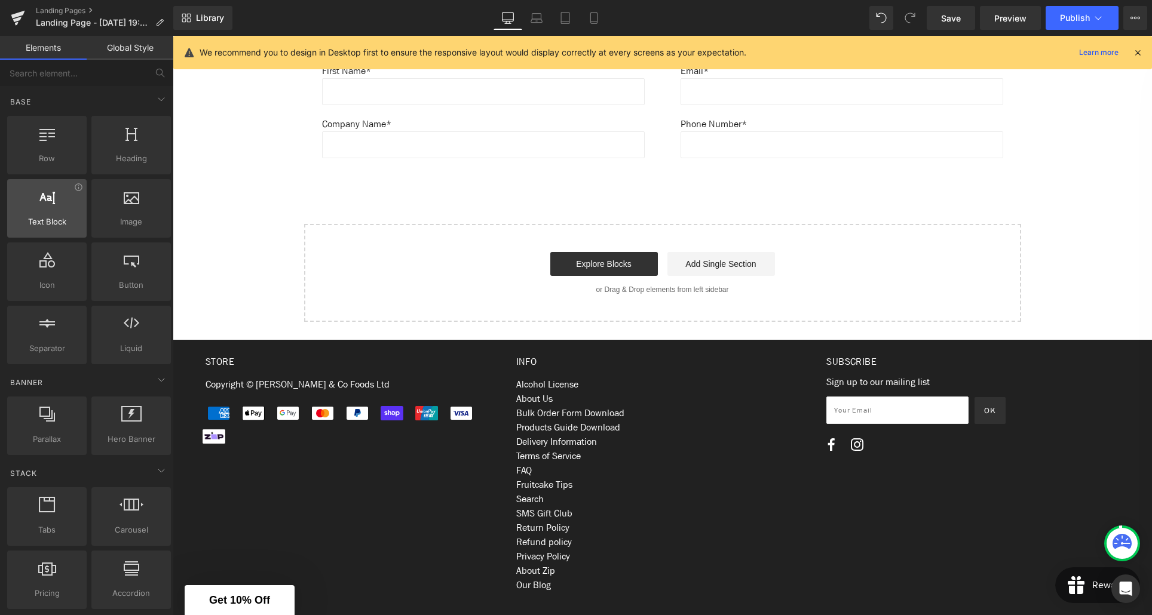
scroll to position [719, 0]
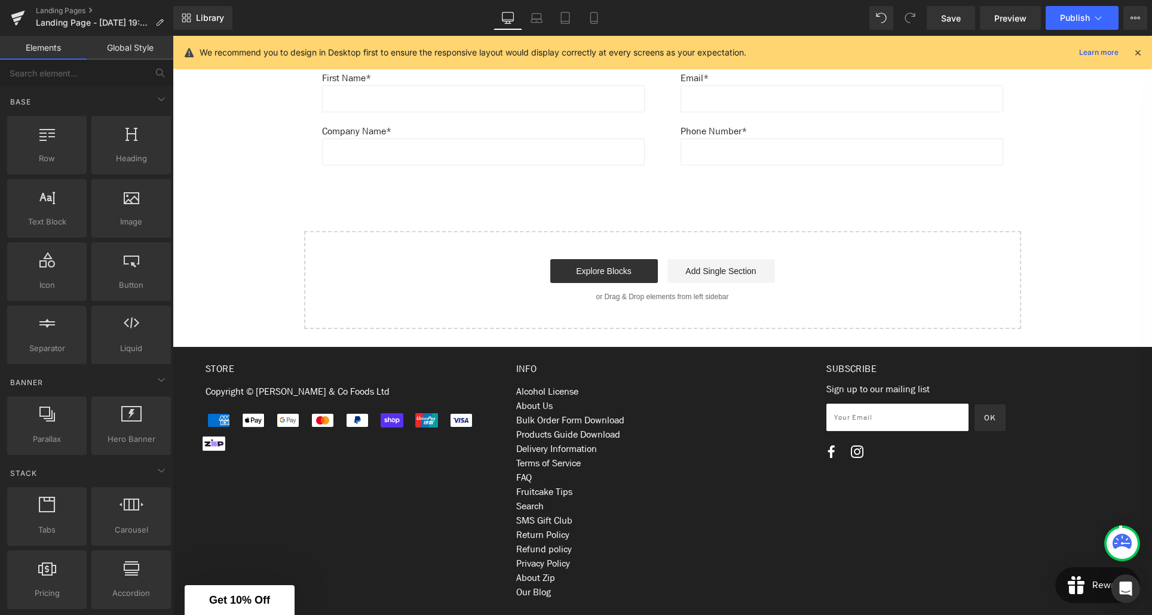
click at [886, 422] on input "email" at bounding box center [897, 417] width 142 height 27
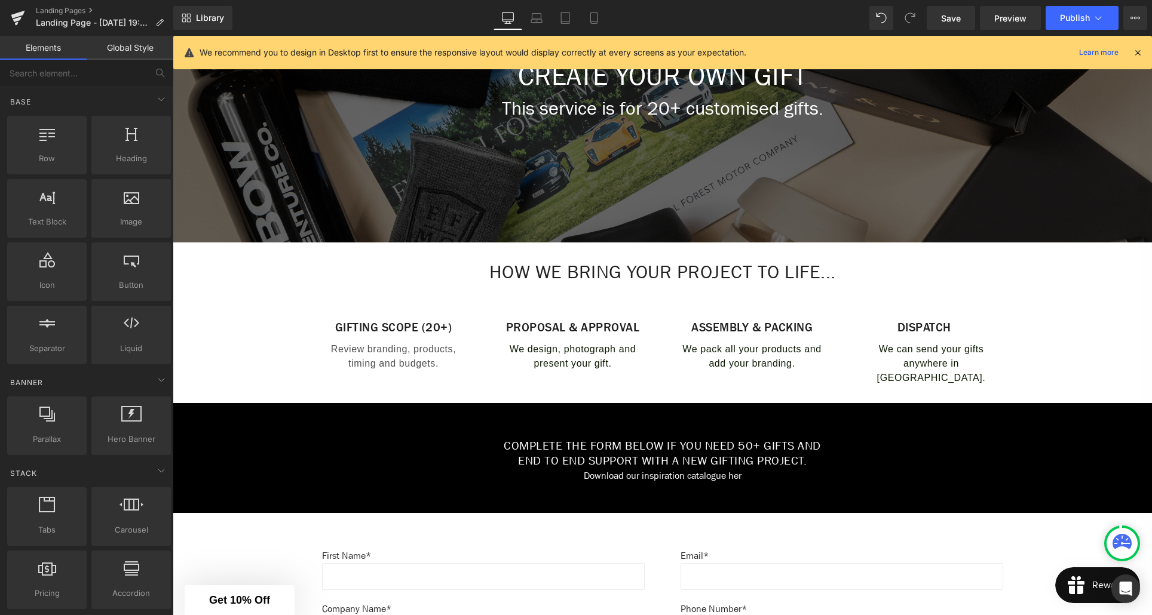
scroll to position [295, 0]
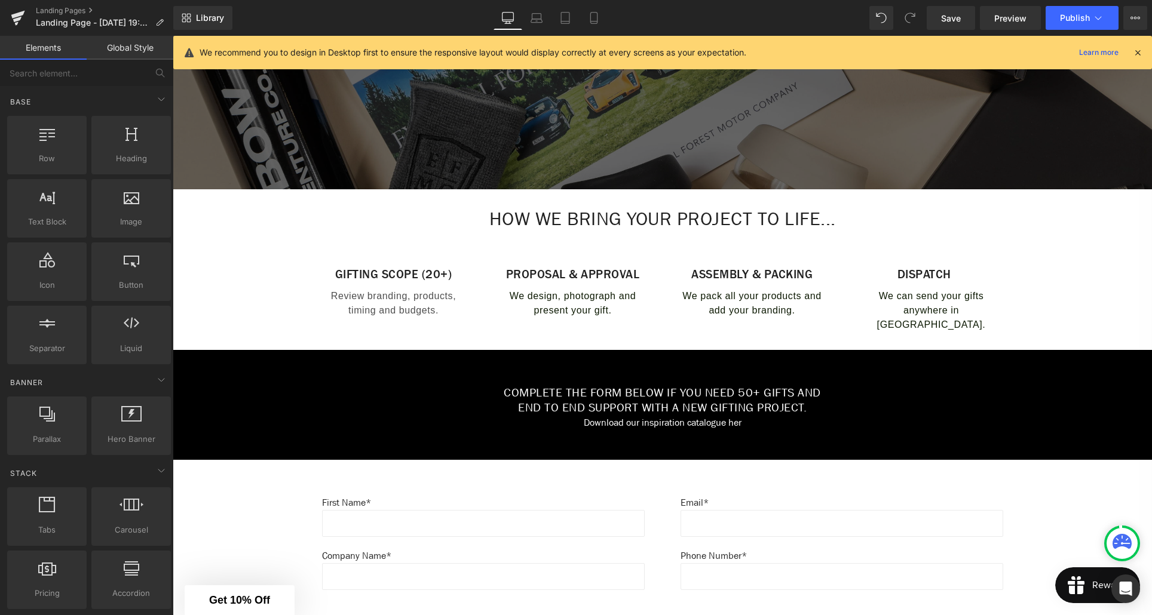
click at [711, 402] on h1 "end to end support with a new gifting project." at bounding box center [662, 408] width 699 height 15
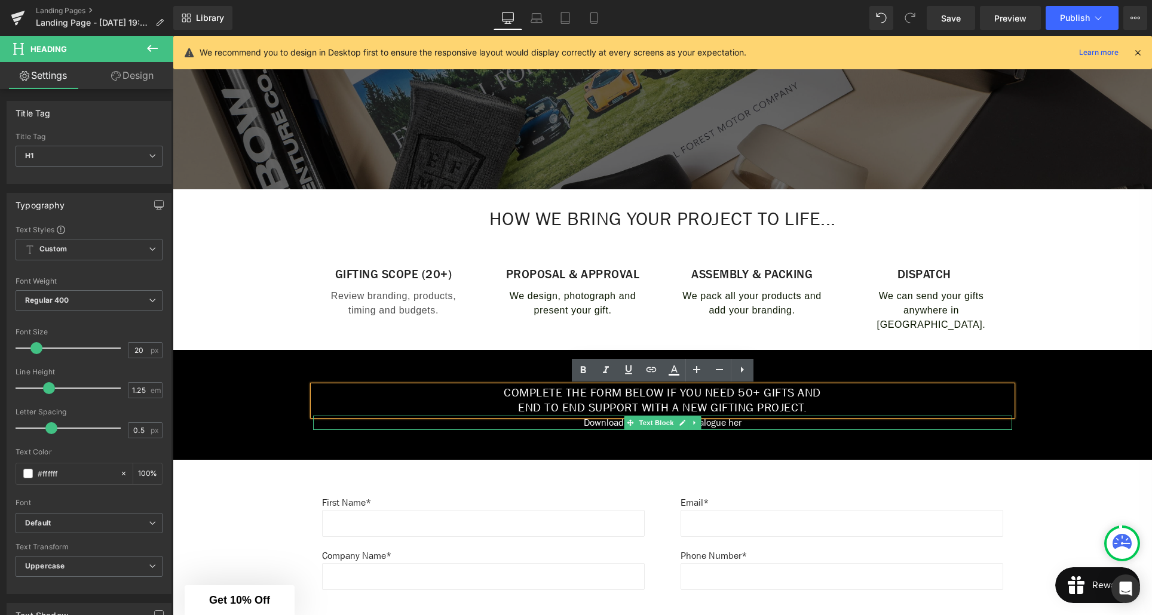
click at [813, 421] on p "Download our inspiration catalogue her" at bounding box center [662, 423] width 699 height 14
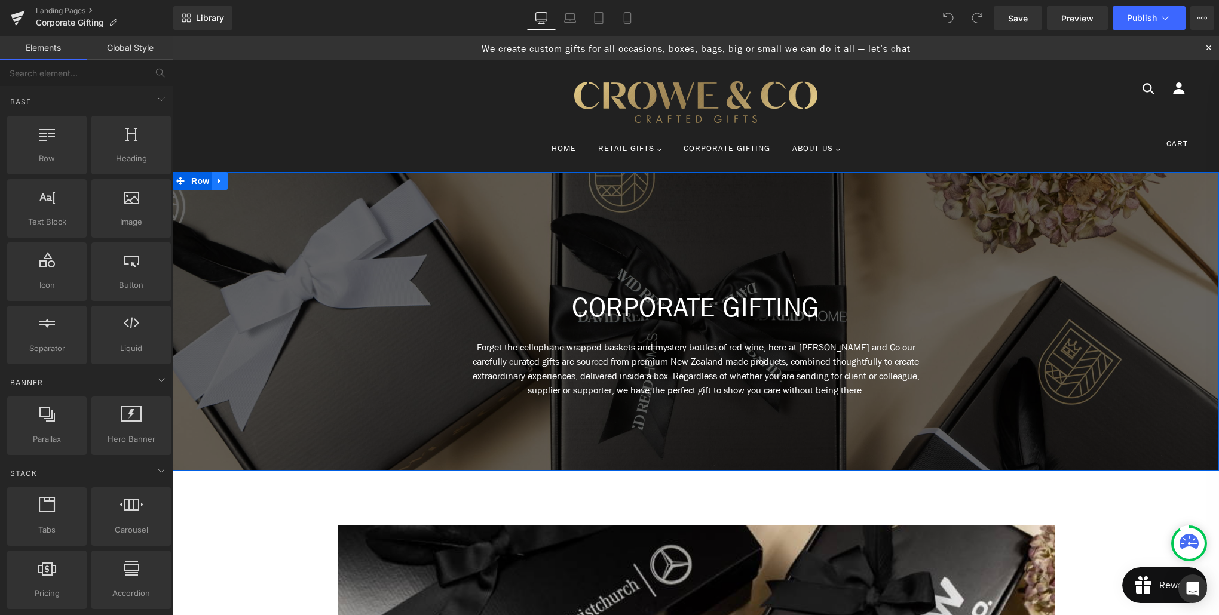
click at [225, 181] on link at bounding box center [220, 181] width 16 height 18
click at [271, 183] on icon at bounding box center [266, 181] width 8 height 9
click at [225, 186] on link at bounding box center [220, 181] width 16 height 18
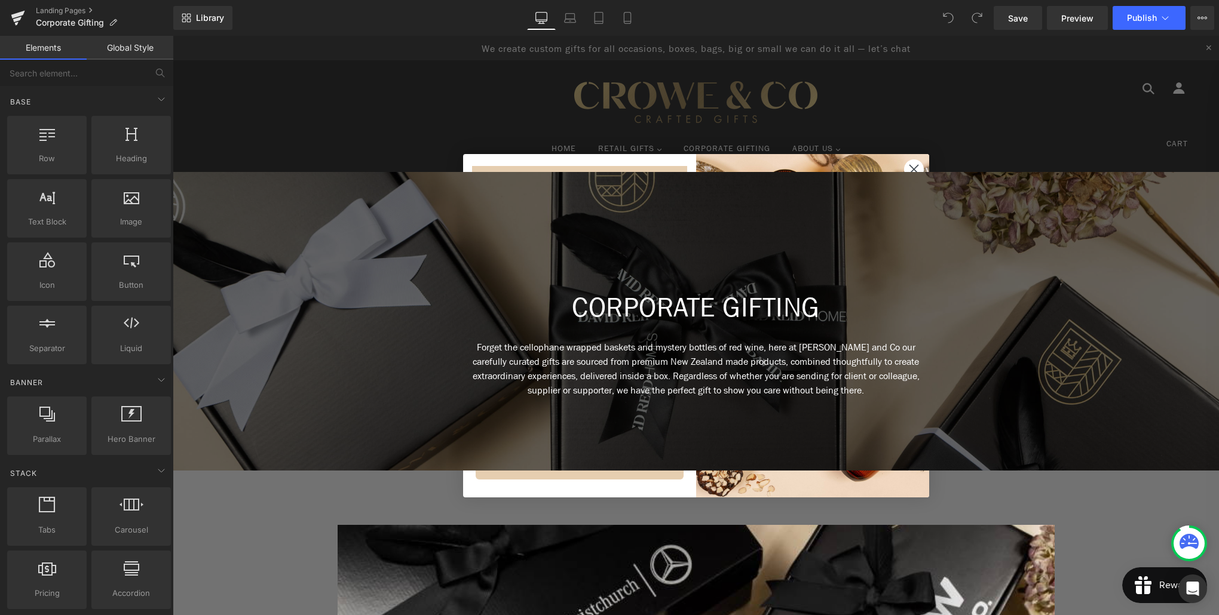
click at [914, 166] on circle "Close dialog" at bounding box center [913, 169] width 20 height 20
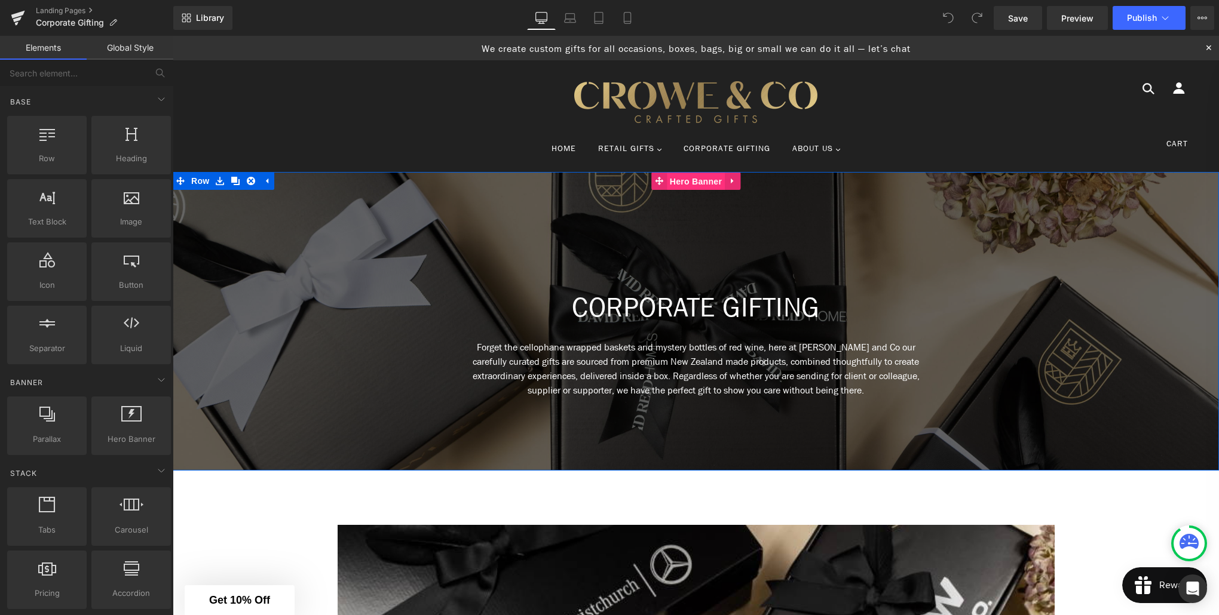
click at [688, 182] on span "Hero Banner" at bounding box center [696, 182] width 58 height 18
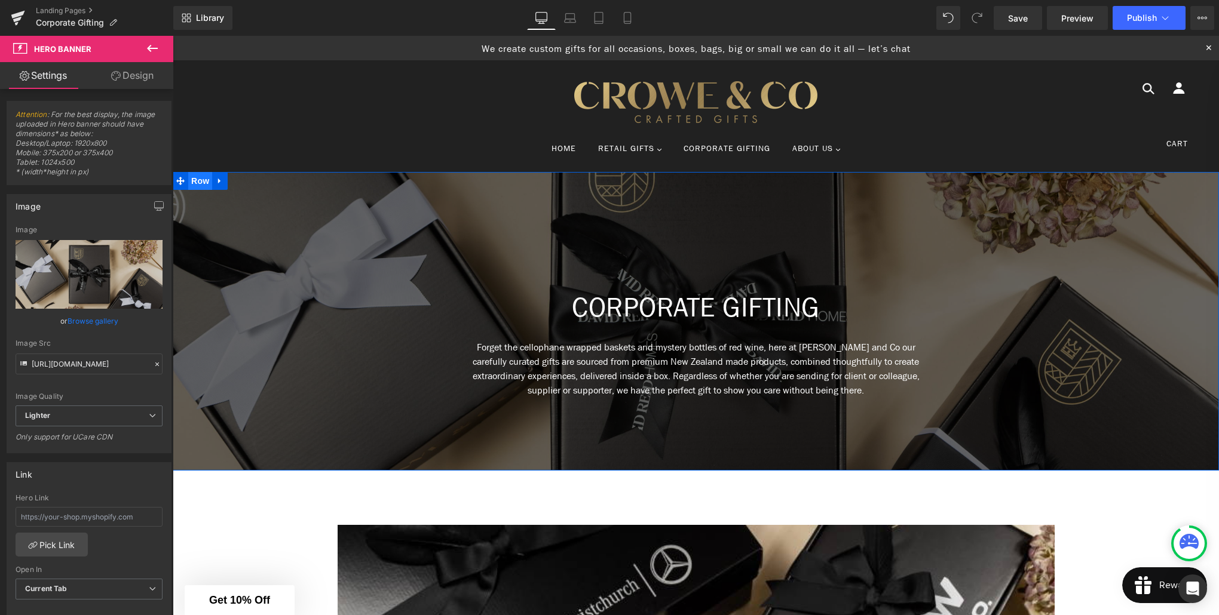
click at [196, 183] on span "Row" at bounding box center [200, 181] width 24 height 18
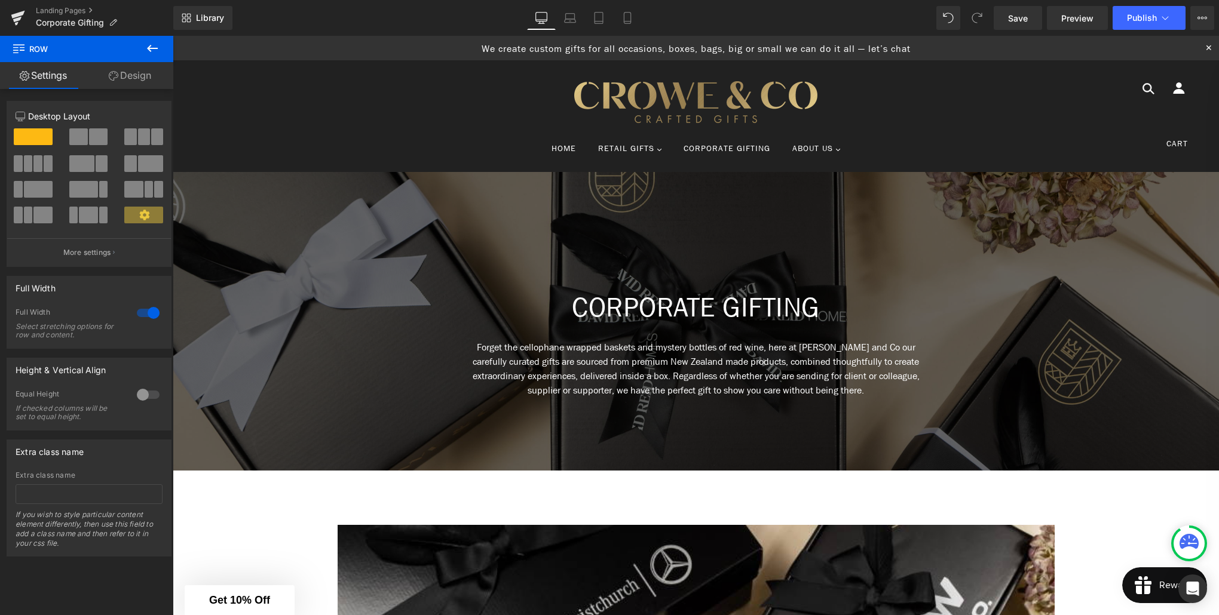
click at [150, 48] on icon at bounding box center [152, 48] width 11 height 7
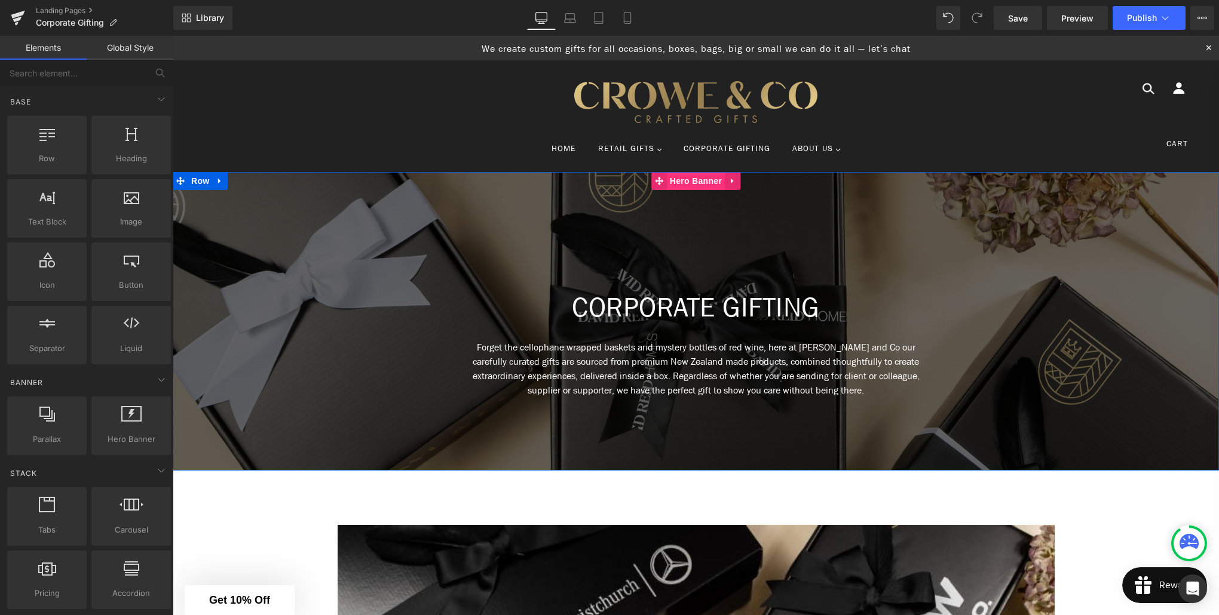
click at [687, 184] on span "Hero Banner" at bounding box center [696, 181] width 58 height 18
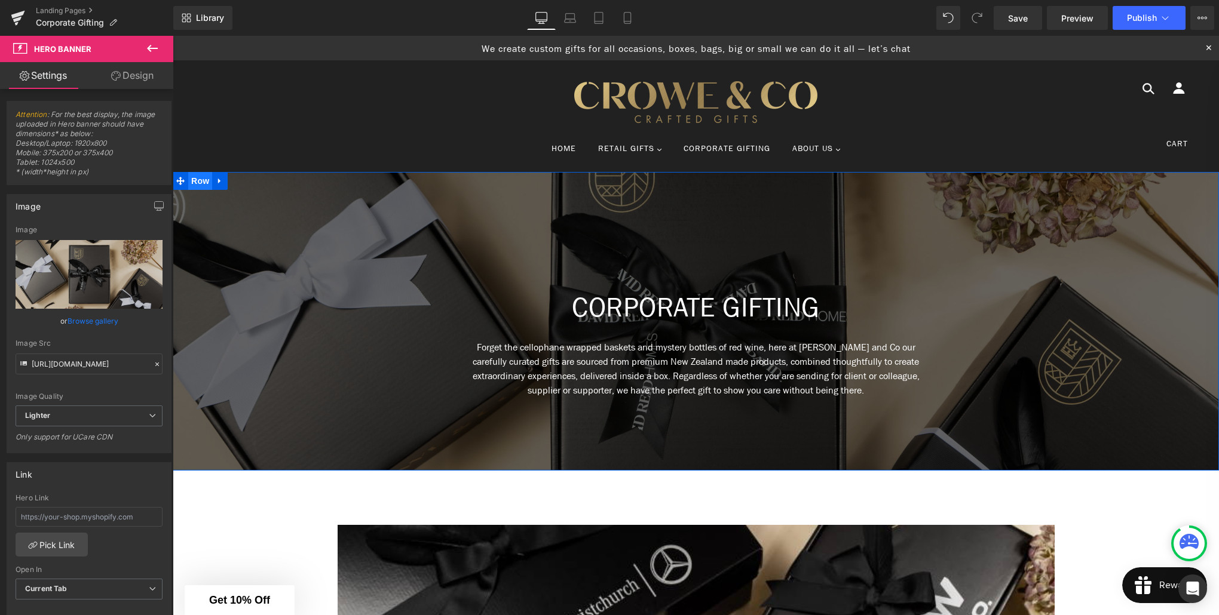
click at [200, 183] on span "Row" at bounding box center [200, 181] width 24 height 18
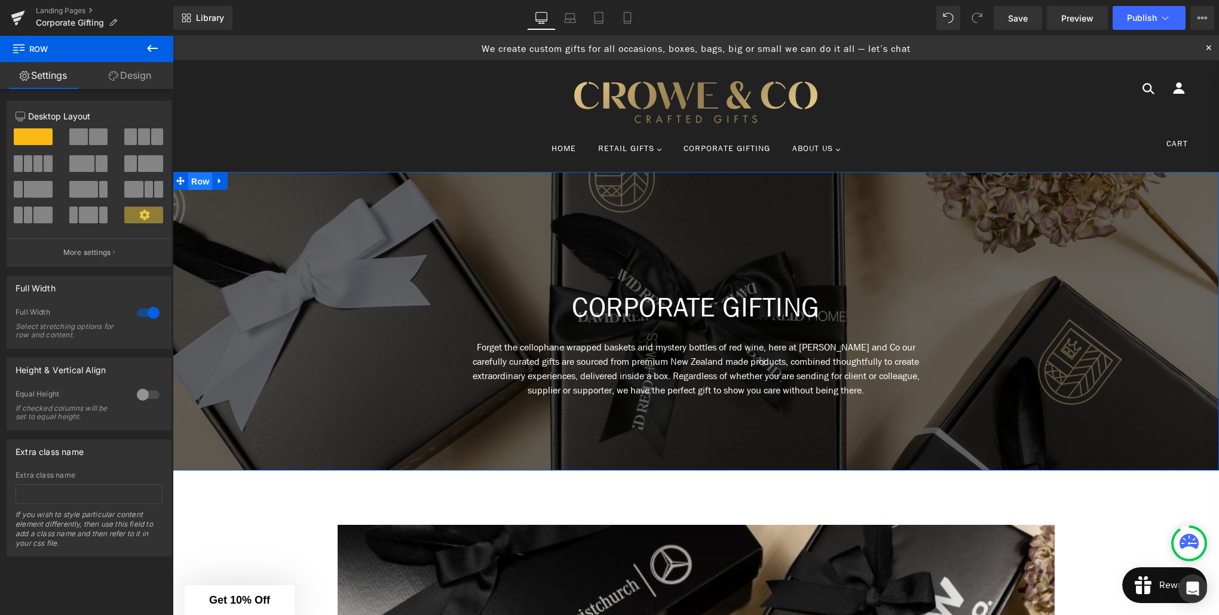
click at [194, 179] on span "Row" at bounding box center [200, 182] width 24 height 18
click at [149, 44] on icon at bounding box center [152, 48] width 14 height 14
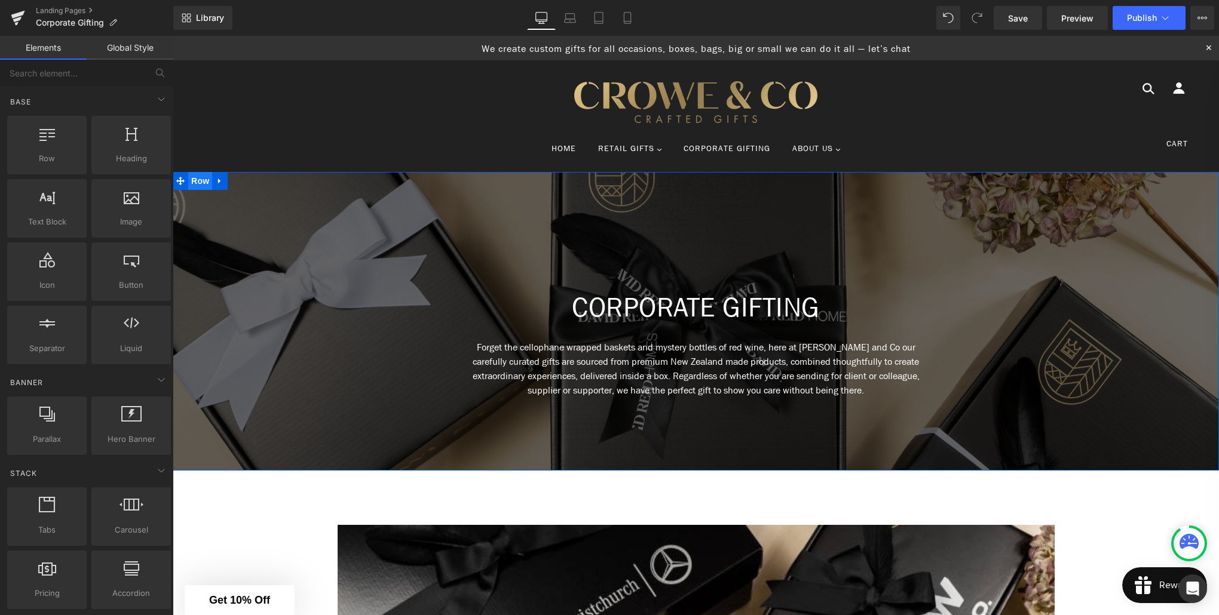
click at [192, 180] on span "Row" at bounding box center [200, 181] width 24 height 18
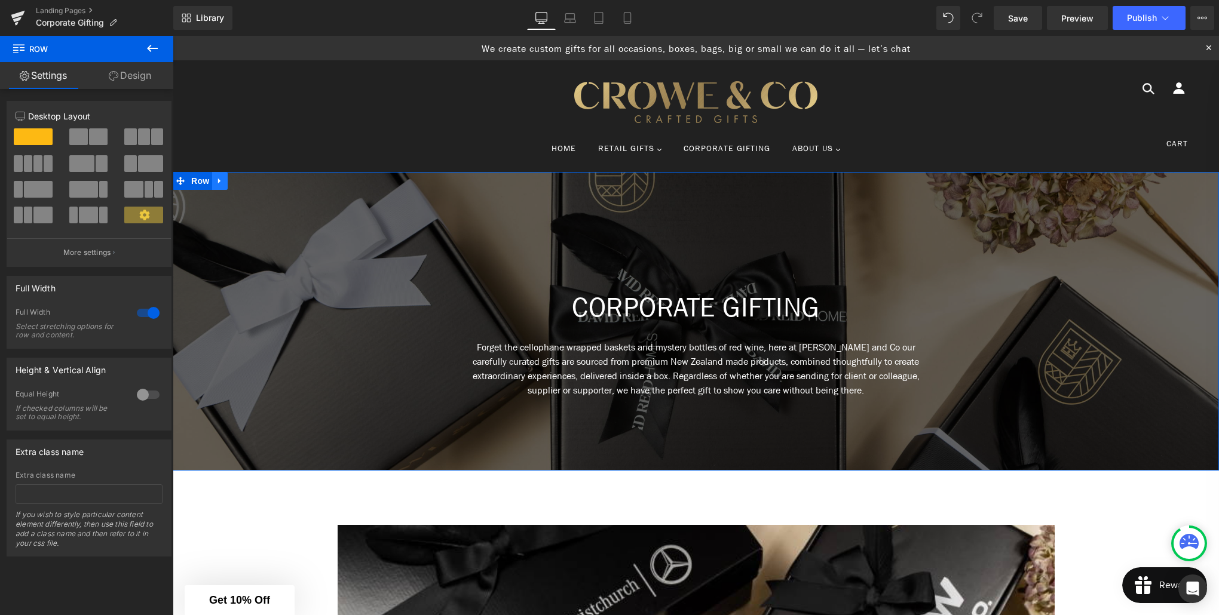
click at [220, 181] on icon at bounding box center [219, 181] width 2 height 5
click at [150, 50] on icon at bounding box center [152, 48] width 11 height 7
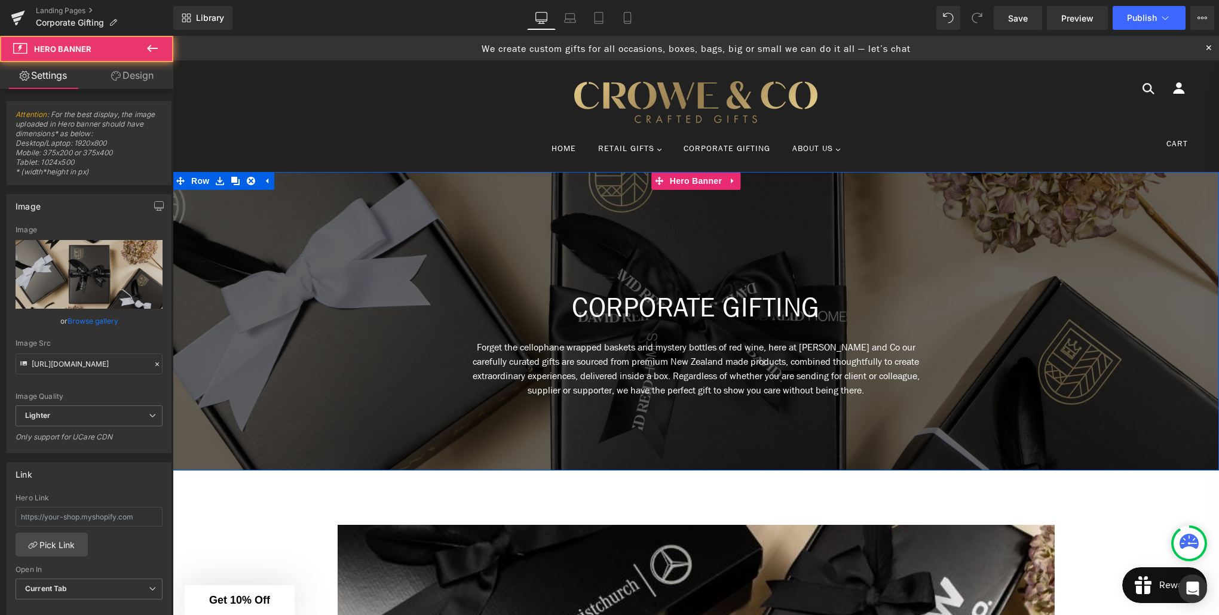
click at [458, 235] on div at bounding box center [696, 321] width 1046 height 299
click at [460, 257] on div at bounding box center [696, 321] width 1046 height 299
click at [822, 307] on h1 "CORPORATE GIFTING" at bounding box center [696, 309] width 1046 height 35
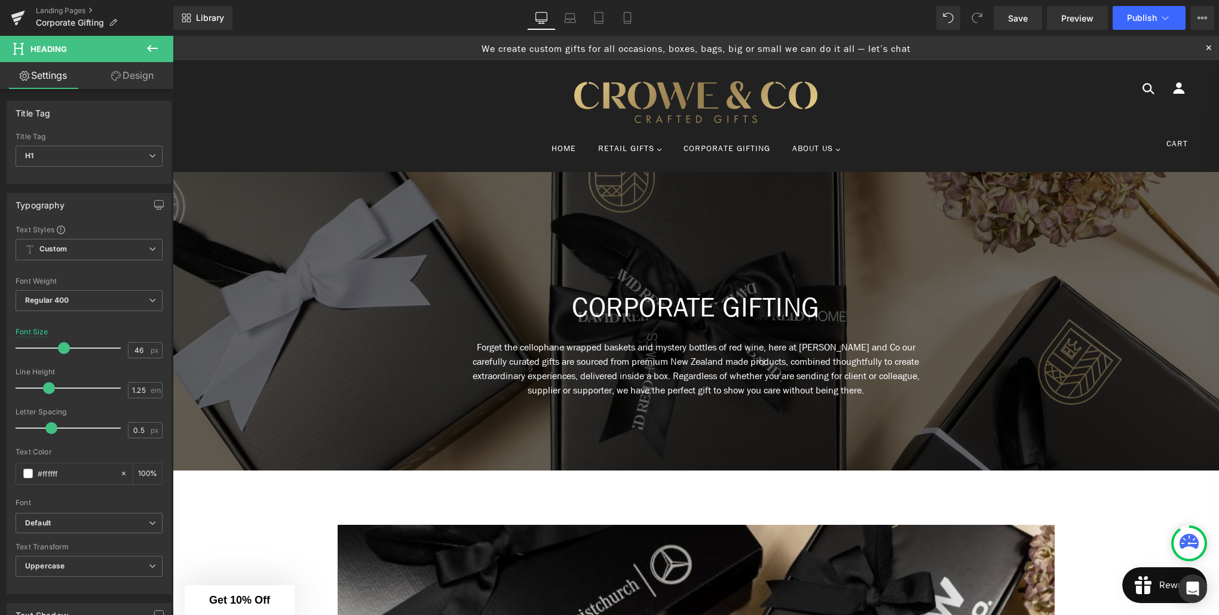
click at [153, 50] on icon at bounding box center [152, 48] width 14 height 14
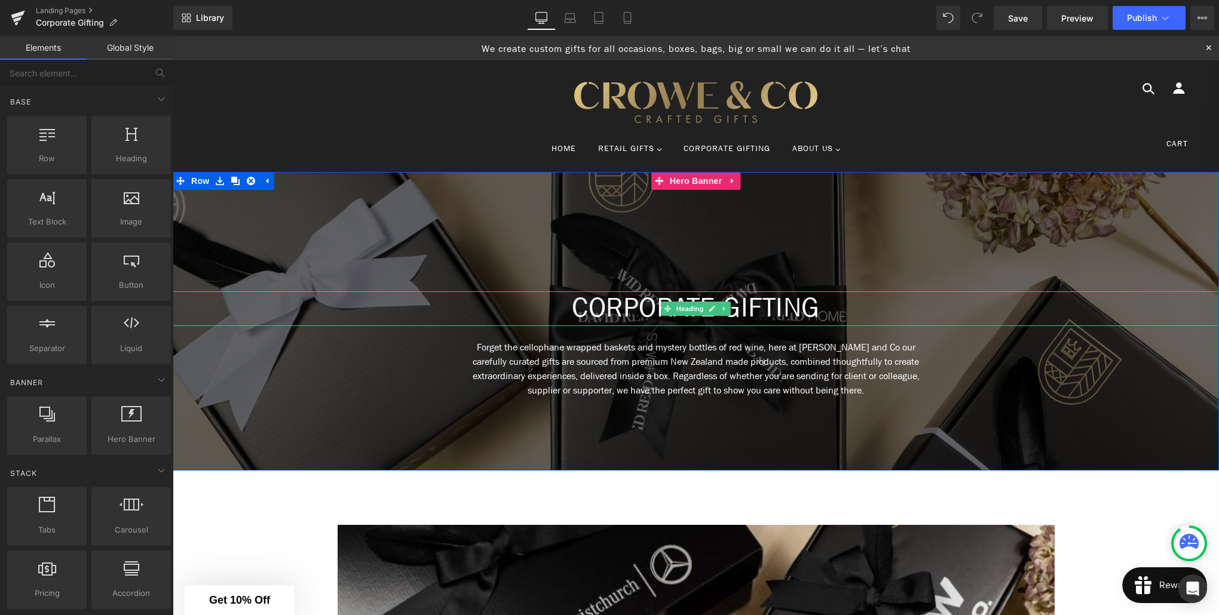
click at [570, 309] on h1 "CORPORATE GIFTING" at bounding box center [696, 309] width 1046 height 35
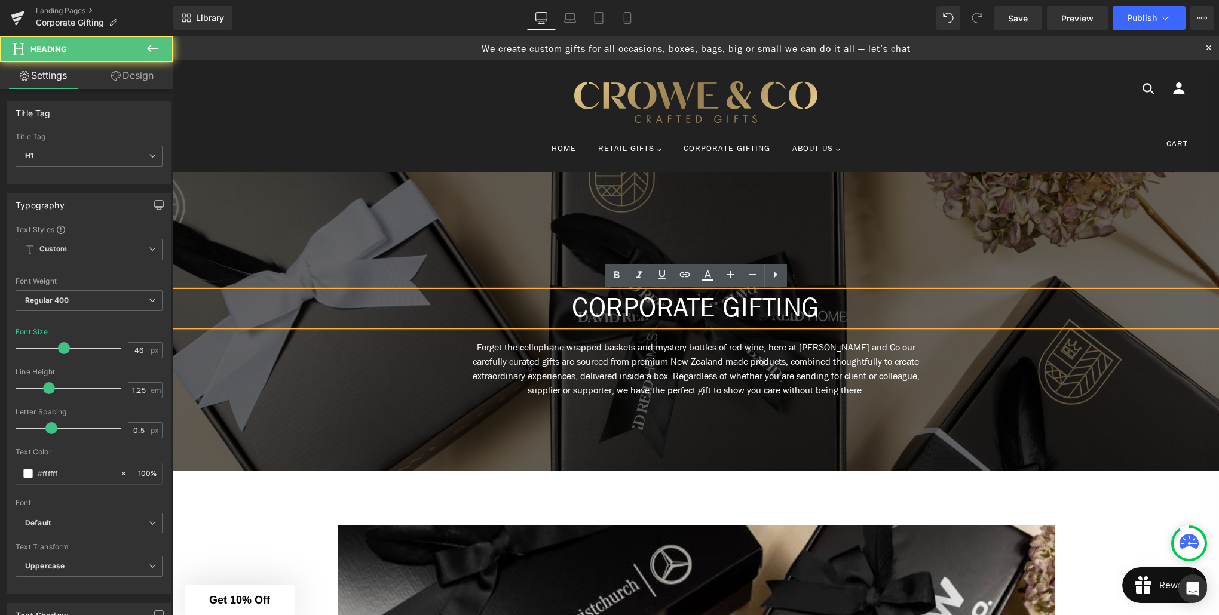
click at [777, 308] on h1 "CORPORATE GIFTING" at bounding box center [696, 309] width 1046 height 35
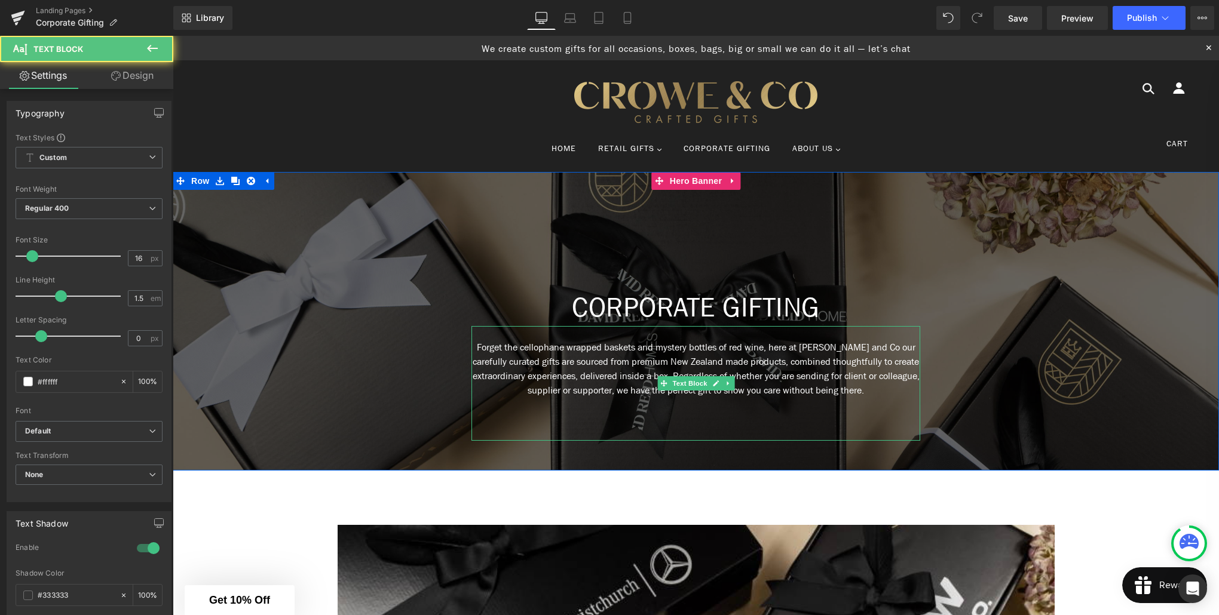
click at [748, 362] on p "Forget the cellophane wrapped baskets and mystery bottles of red wine, here at …" at bounding box center [695, 369] width 449 height 57
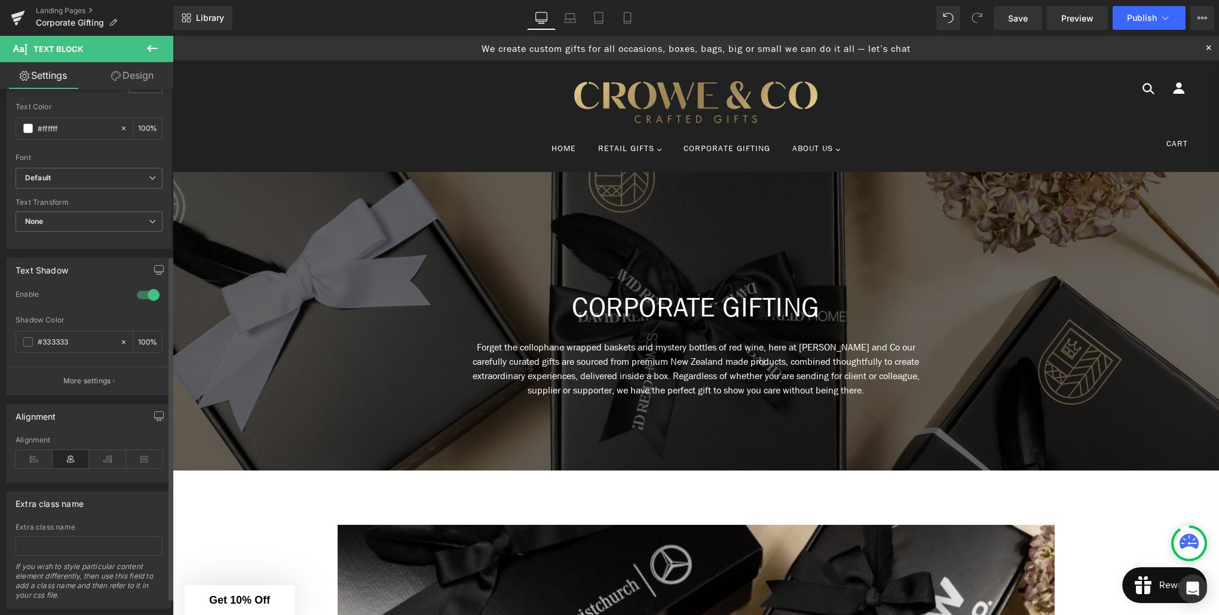
scroll to position [254, 0]
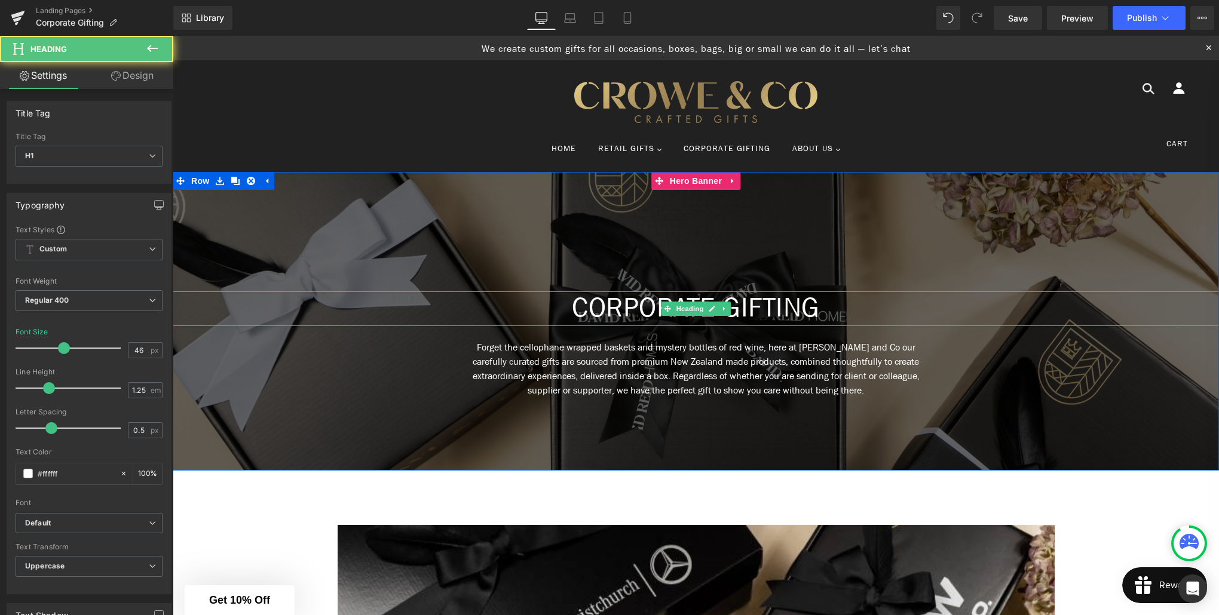
click at [626, 311] on h1 "CORPORATE GIFTING" at bounding box center [696, 309] width 1046 height 35
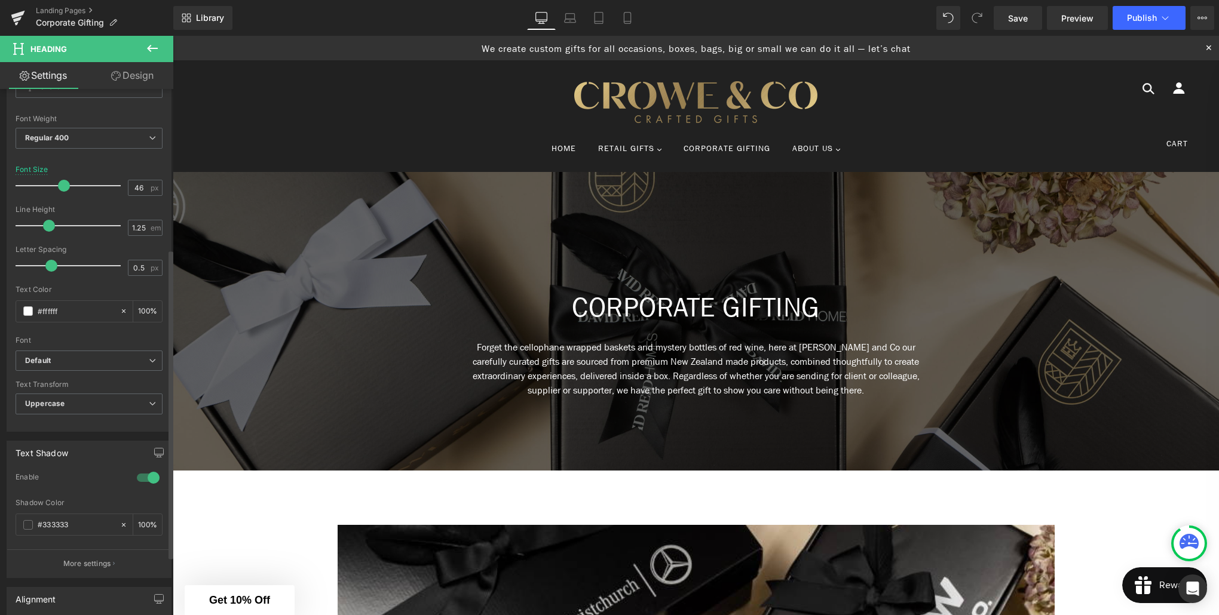
scroll to position [0, 0]
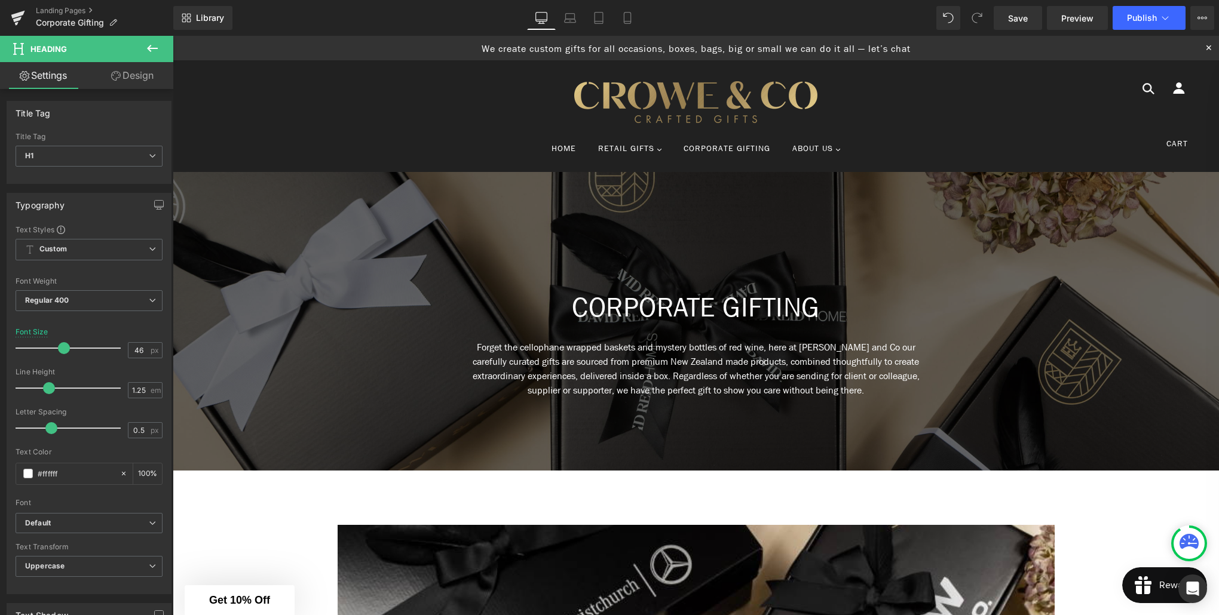
click at [150, 45] on icon at bounding box center [152, 48] width 11 height 7
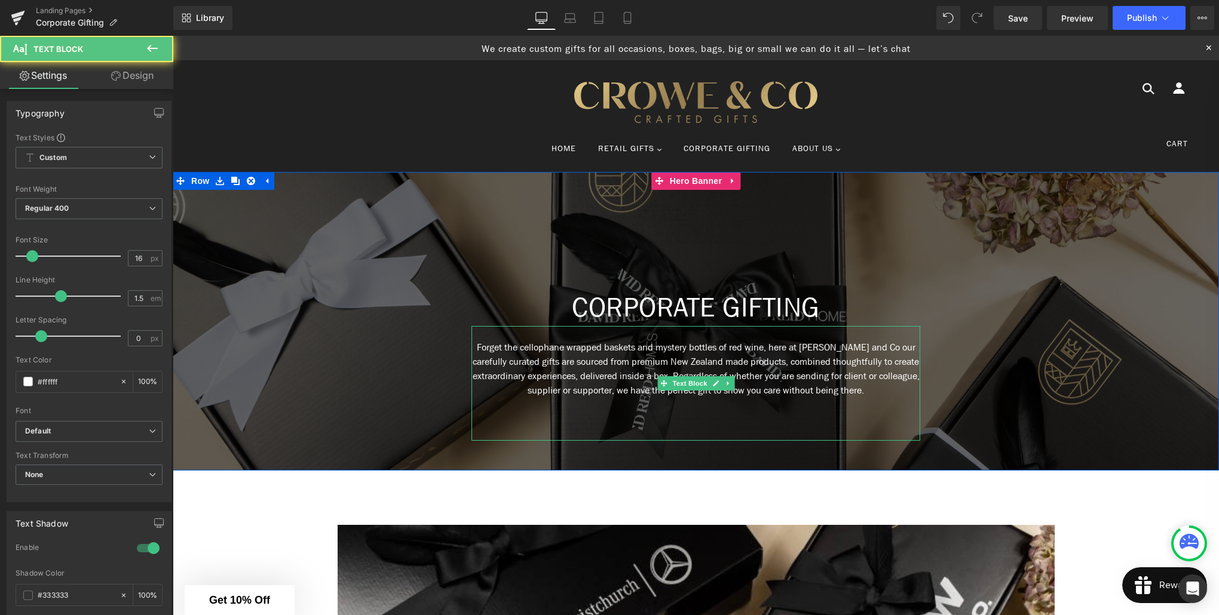
click at [576, 385] on p "Forget the cellophane wrapped baskets and mystery bottles of red wine, here at …" at bounding box center [695, 369] width 449 height 57
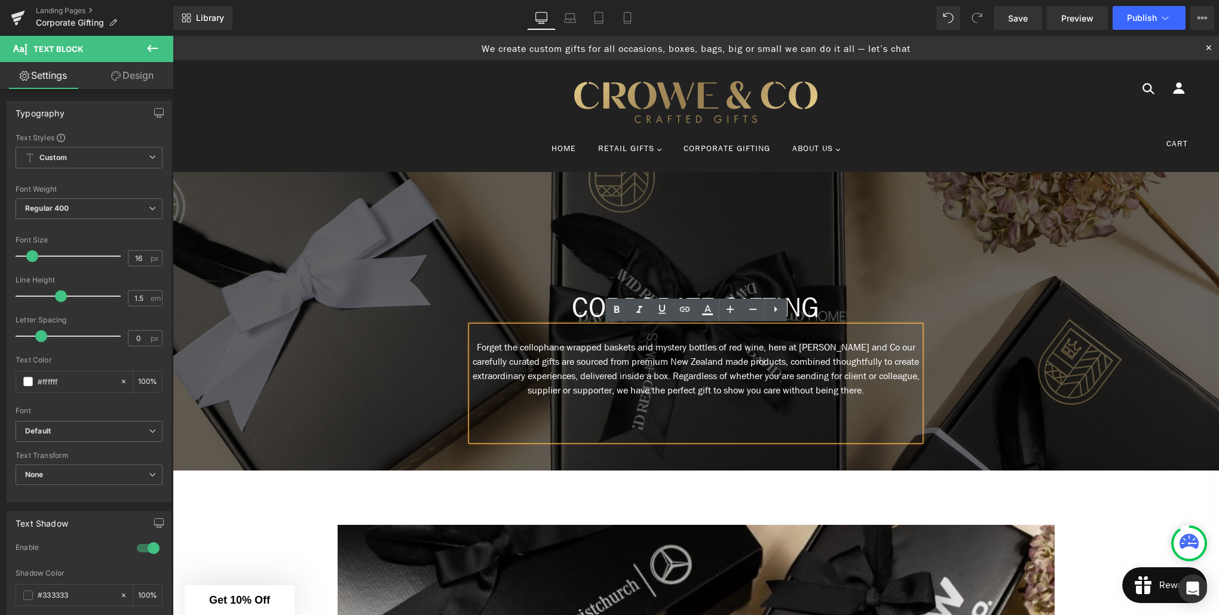
click at [777, 364] on p "Forget the cellophane wrapped baskets and mystery bottles of red wine, here at …" at bounding box center [695, 369] width 449 height 57
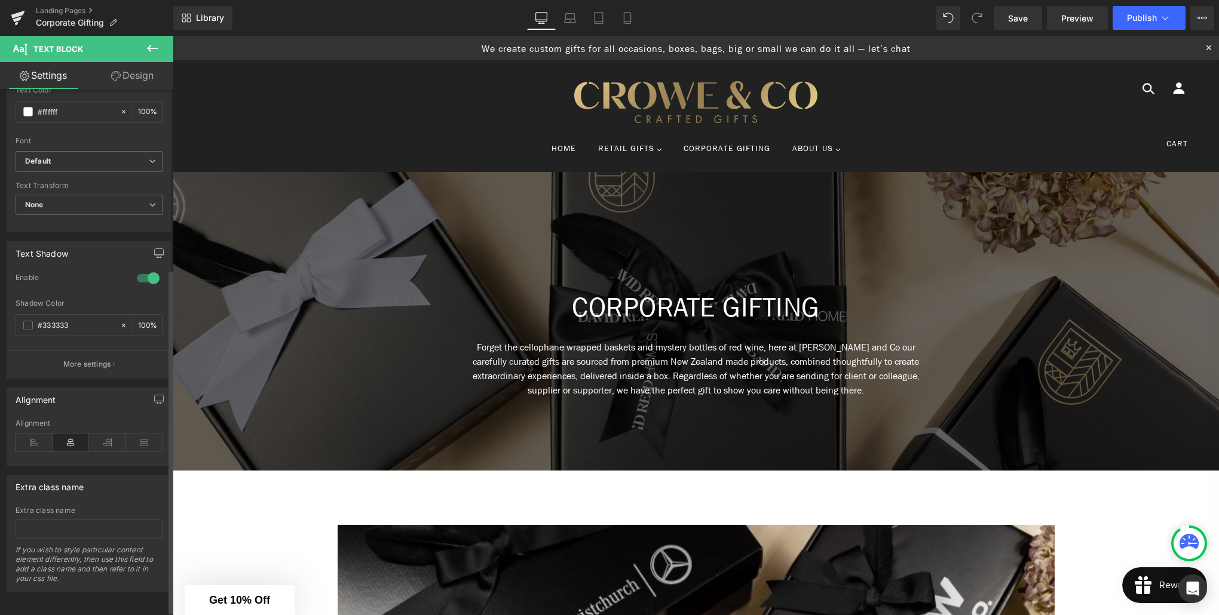
scroll to position [281, 0]
click at [103, 358] on p "More settings" at bounding box center [87, 363] width 48 height 11
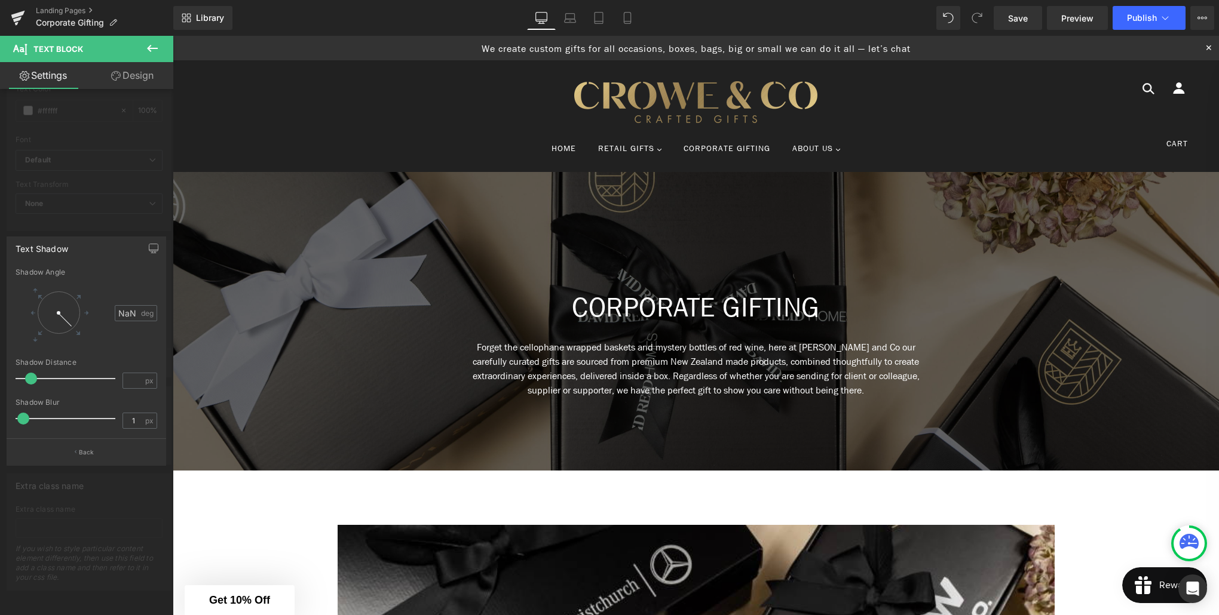
click at [151, 228] on div at bounding box center [86, 329] width 173 height 586
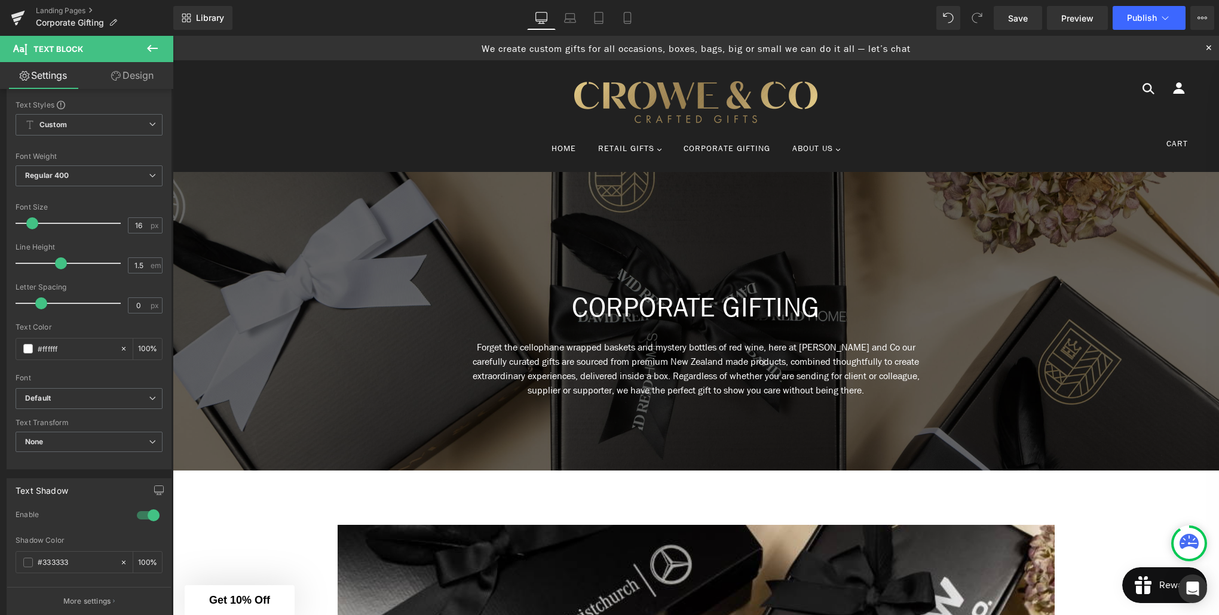
scroll to position [32, 0]
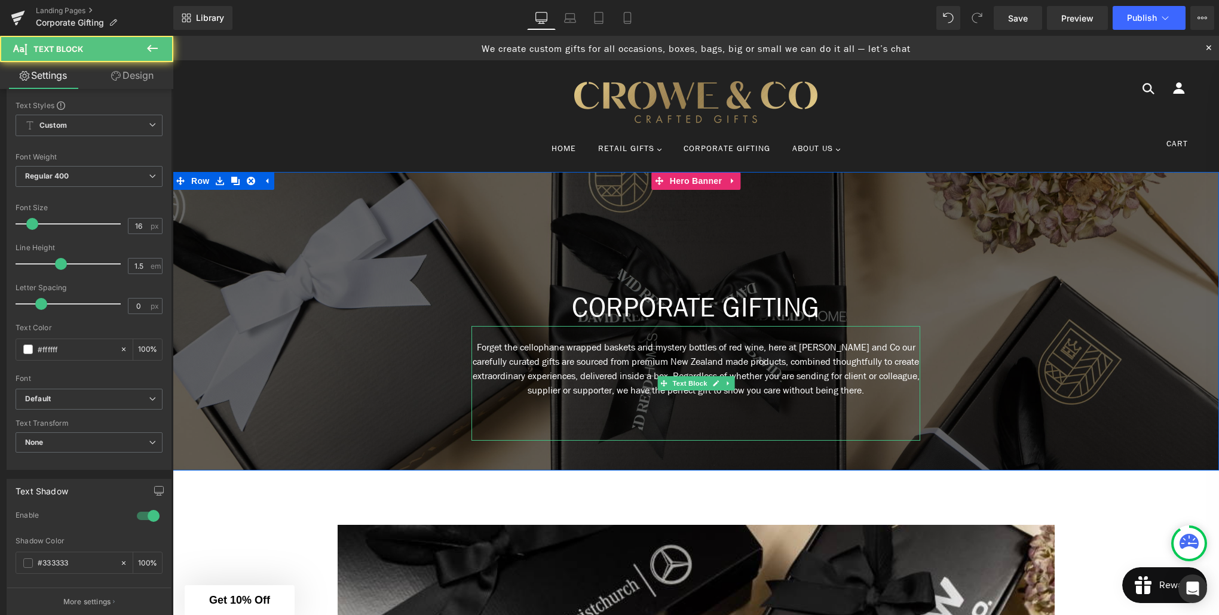
click at [485, 366] on p "Forget the cellophane wrapped baskets and mystery bottles of red wine, here at …" at bounding box center [695, 369] width 449 height 57
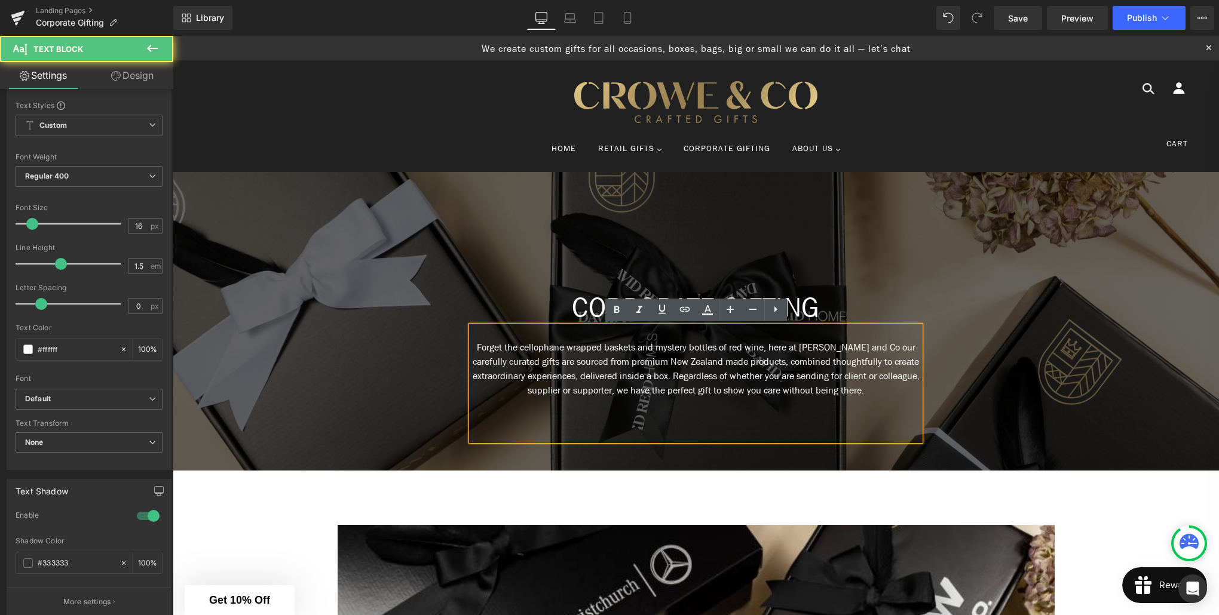
click at [711, 372] on p "Forget the cellophane wrapped baskets and mystery bottles of red wine, here at …" at bounding box center [695, 369] width 449 height 57
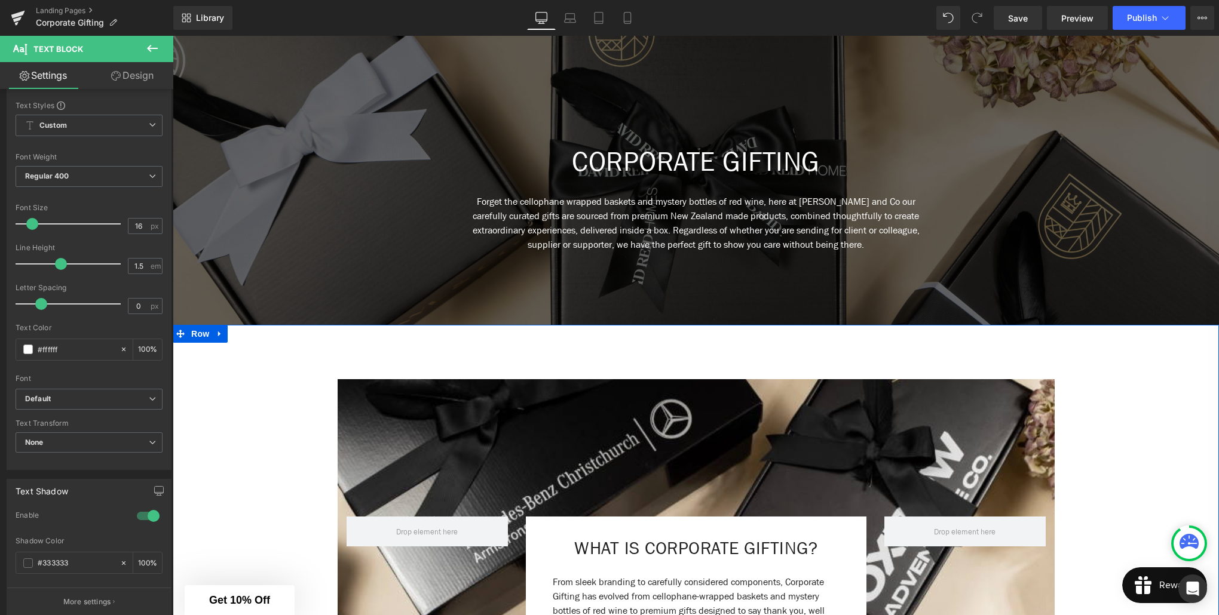
scroll to position [148, 0]
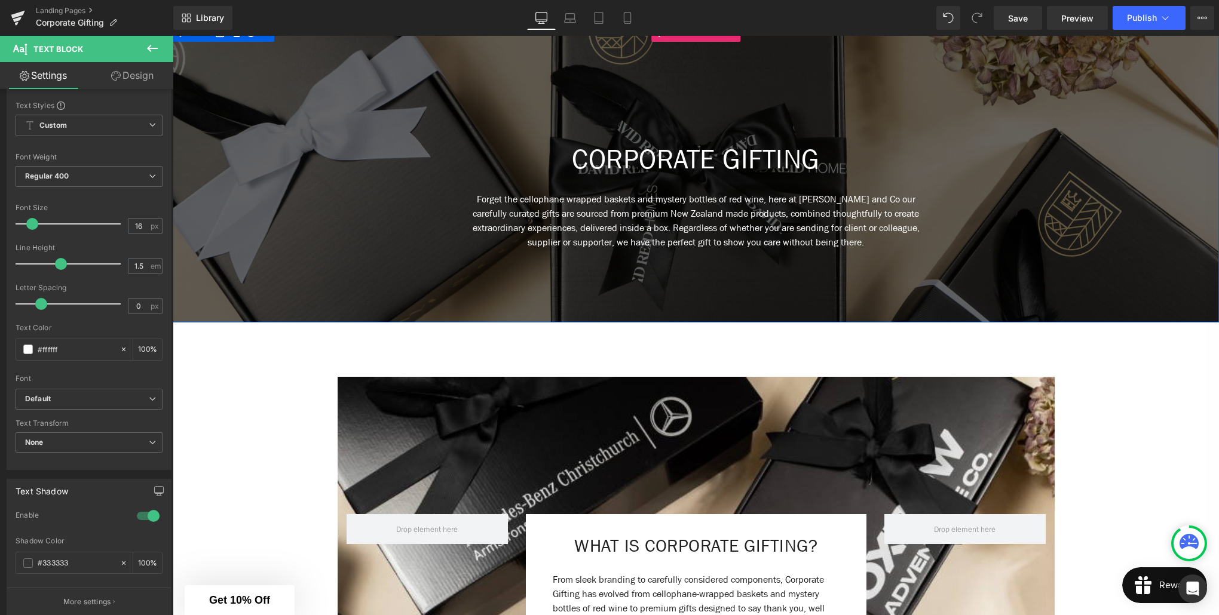
click at [745, 84] on div at bounding box center [696, 173] width 1046 height 299
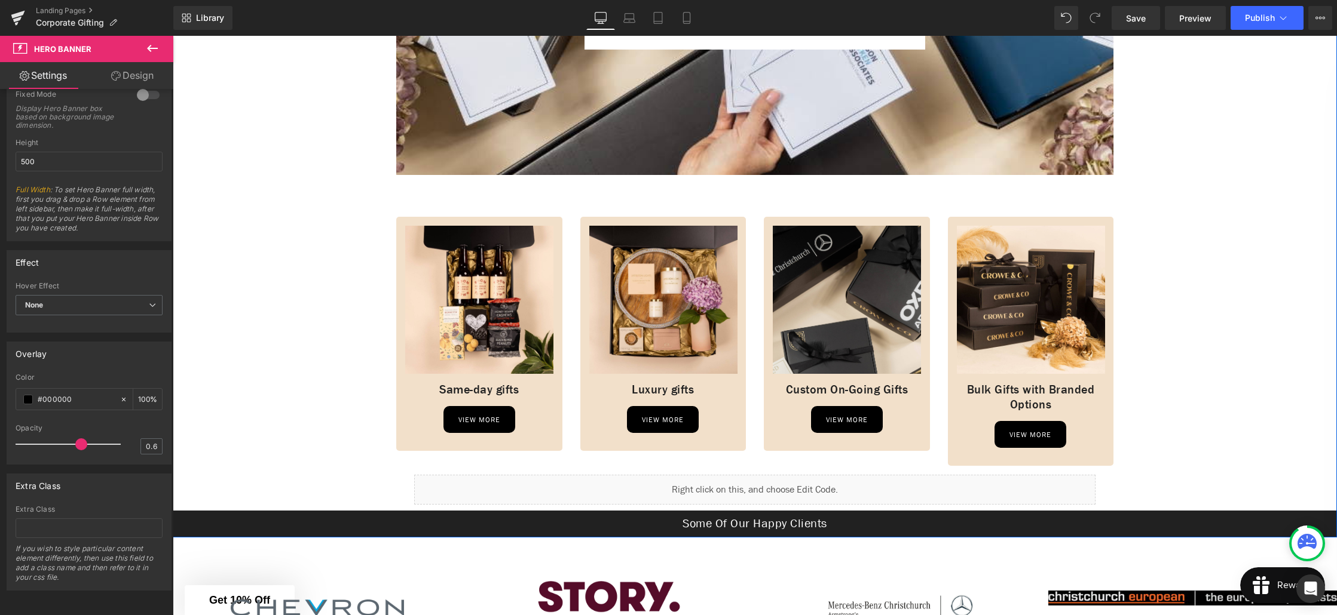
scroll to position [968, 0]
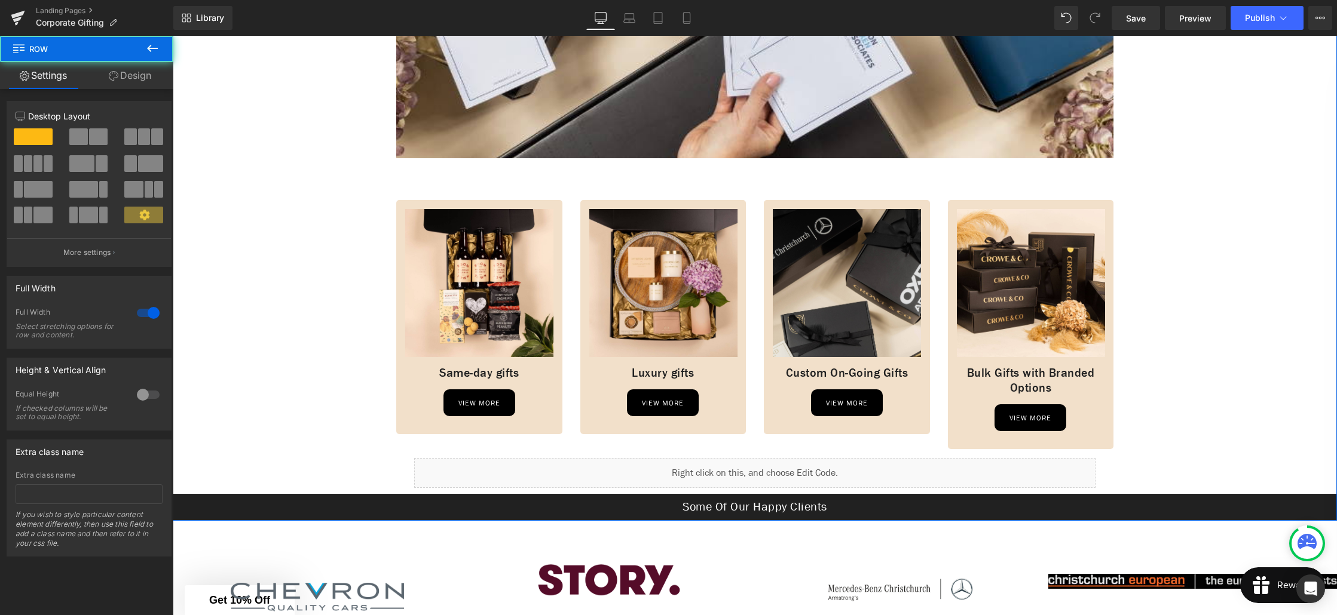
click at [377, 231] on div "WHAT IS CORPORATE GIFTING? Heading From sleek branding to carefully considered …" at bounding box center [755, 12] width 1164 height 1018
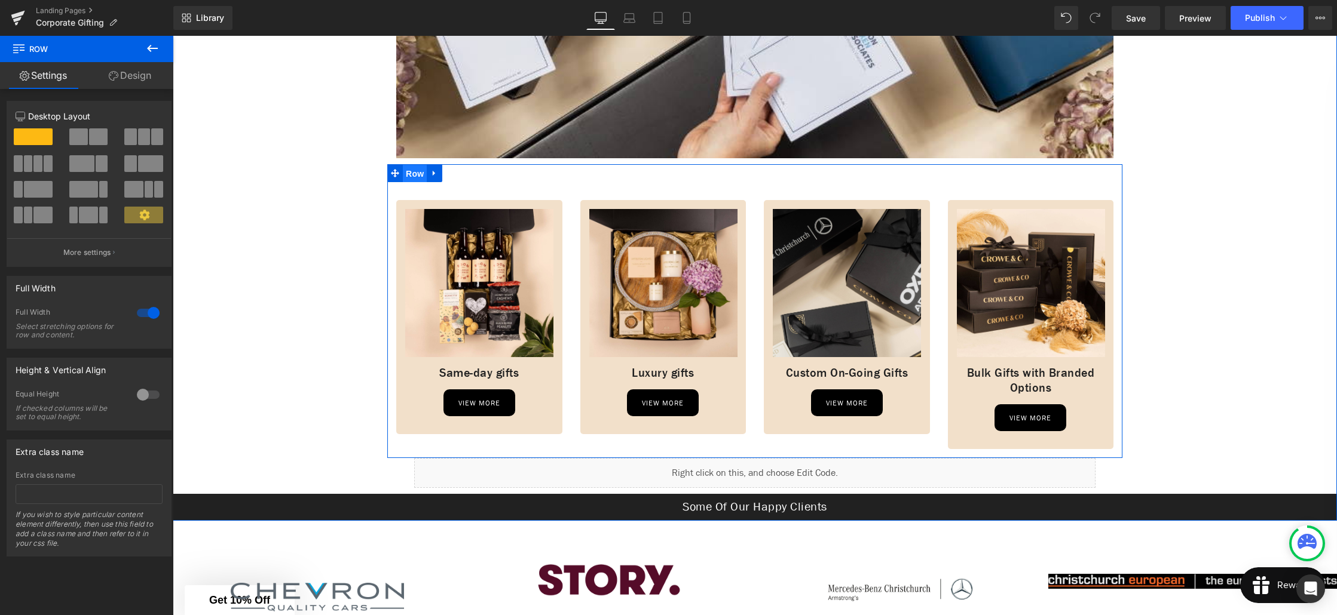
click at [415, 179] on span "Row" at bounding box center [415, 174] width 24 height 18
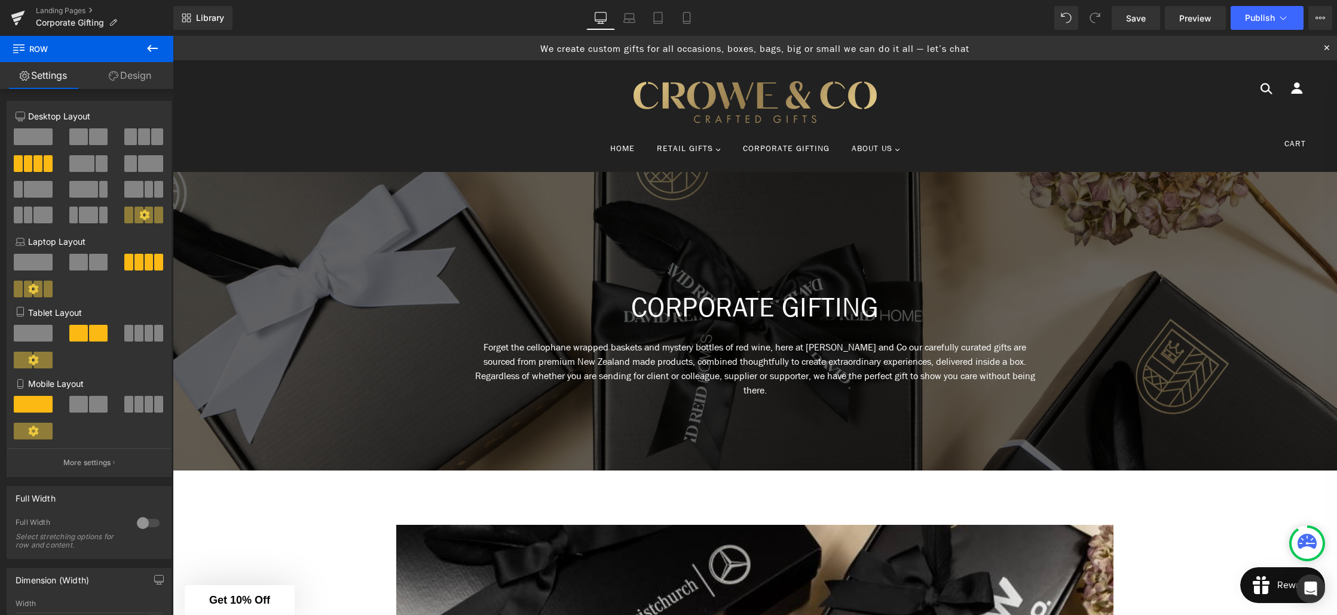
scroll to position [5, 0]
